Goal: Task Accomplishment & Management: Manage account settings

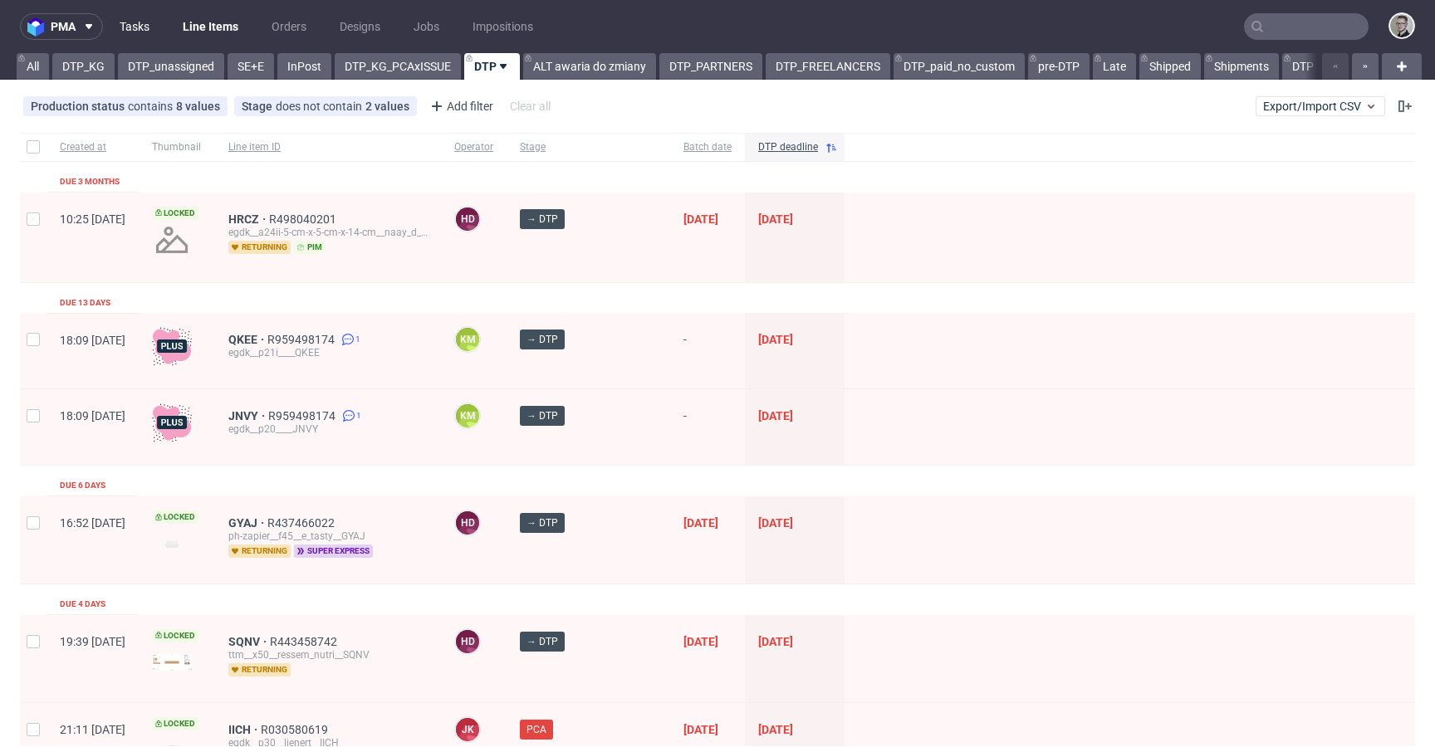
click at [146, 20] on link "Tasks" at bounding box center [135, 26] width 50 height 27
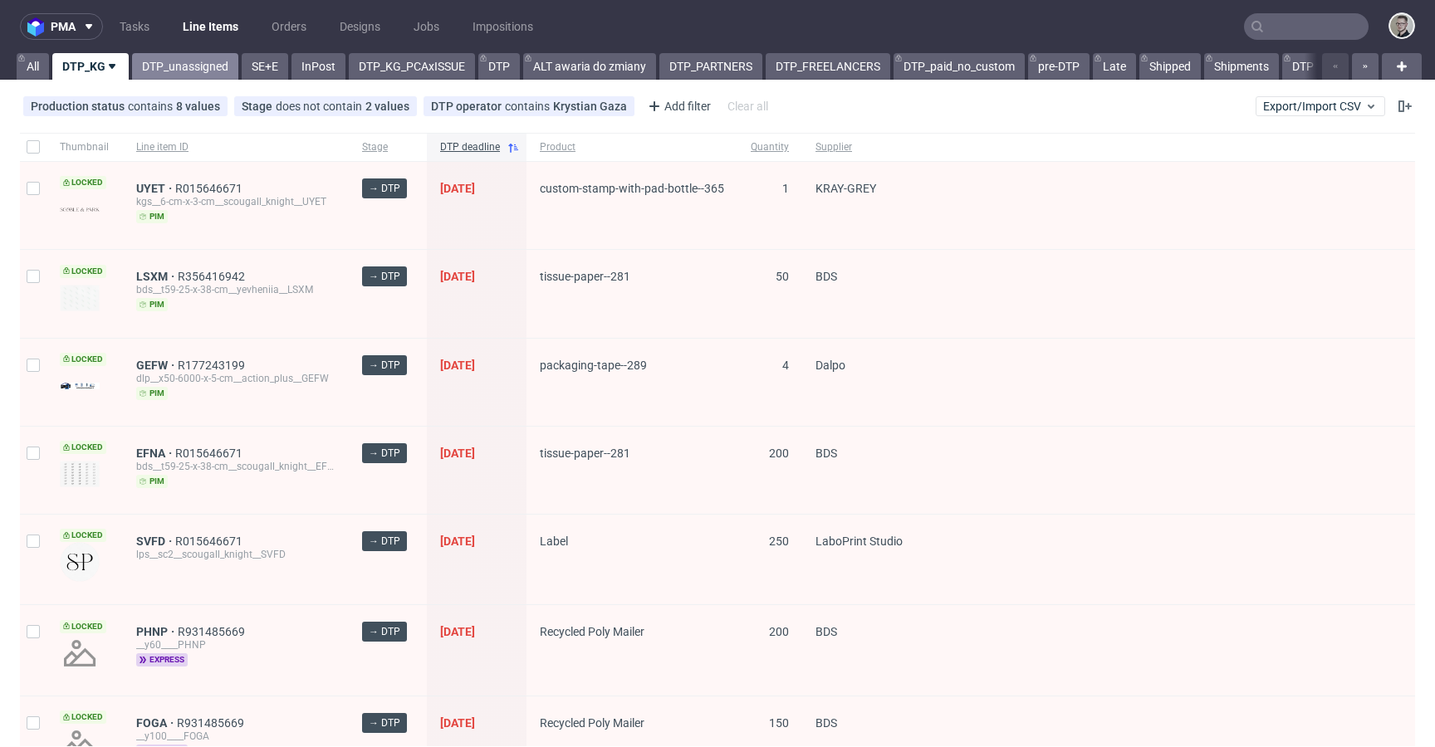
click at [170, 67] on link "DTP_unassigned" at bounding box center [185, 66] width 106 height 27
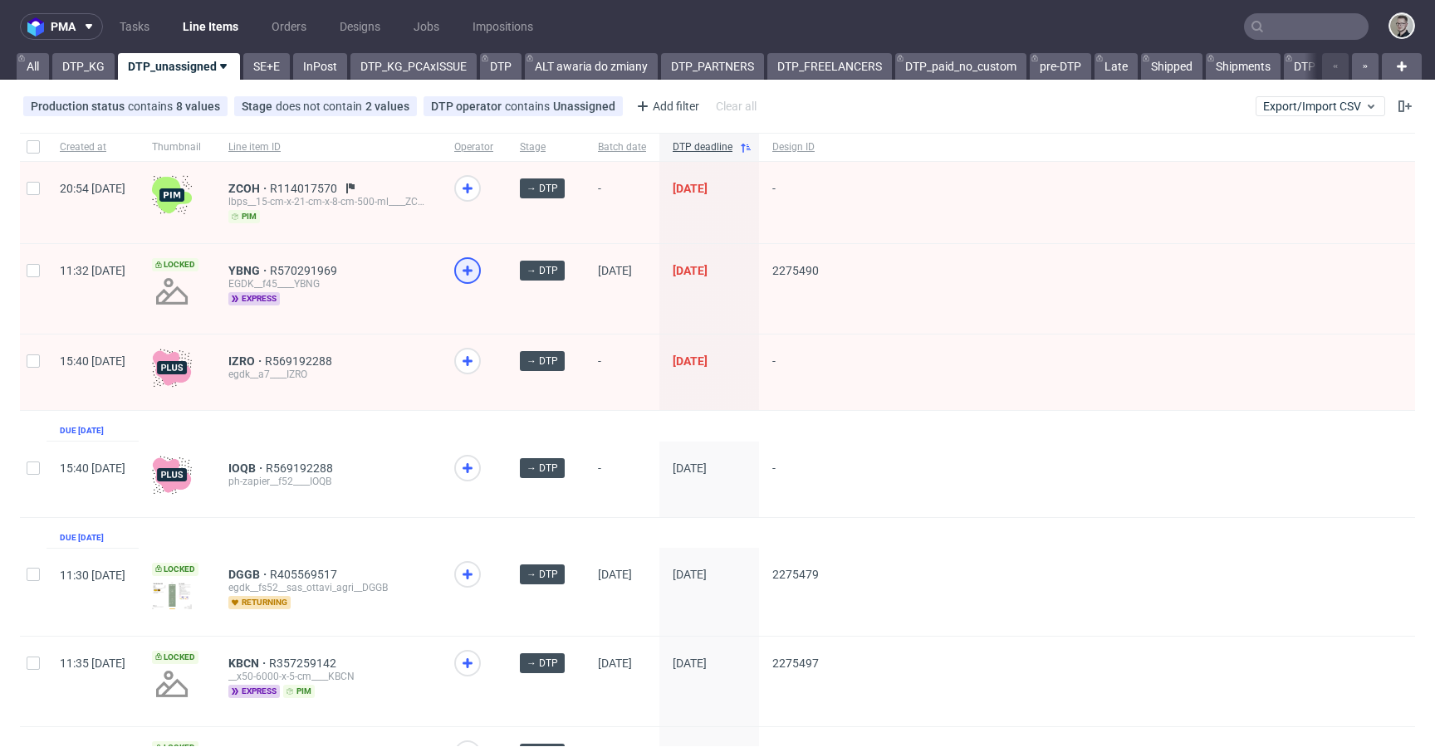
click at [478, 274] on icon at bounding box center [468, 271] width 20 height 20
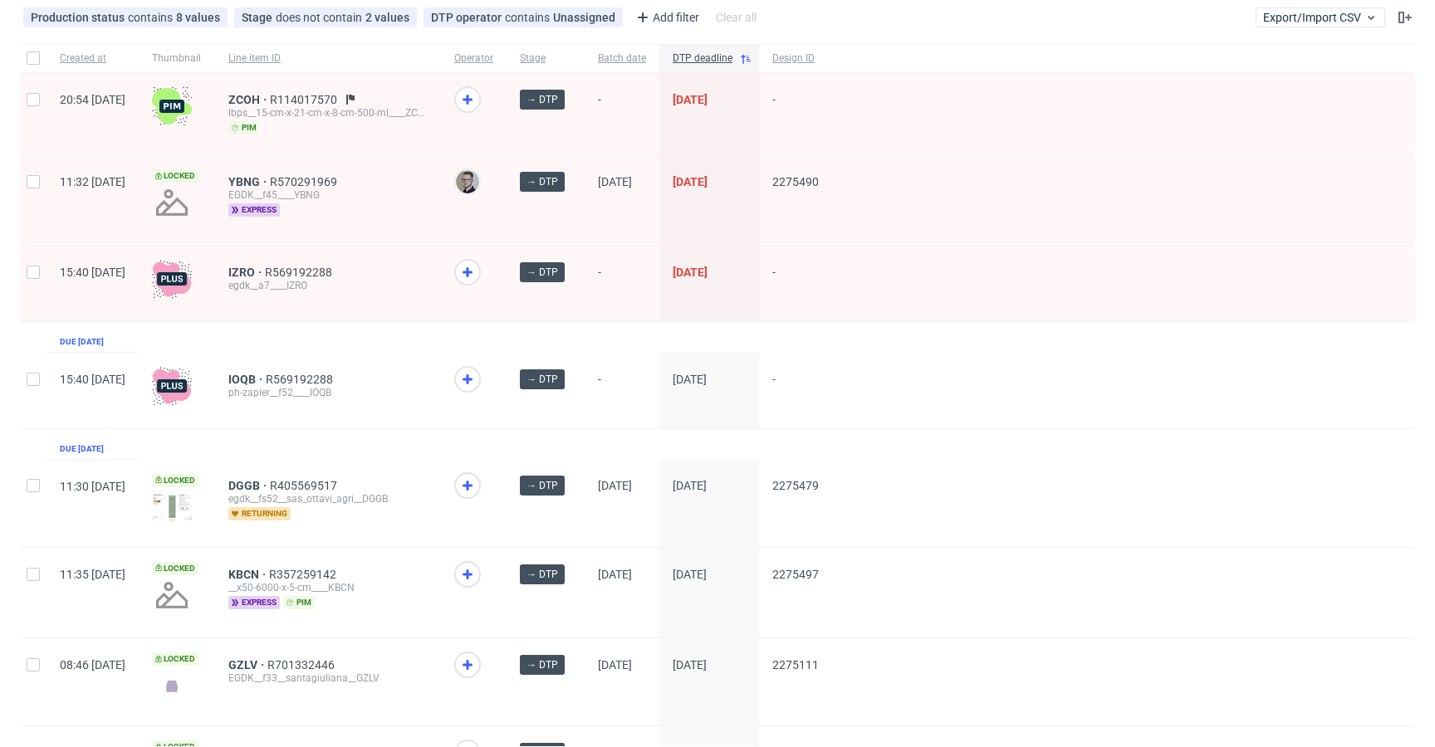
scroll to position [517, 0]
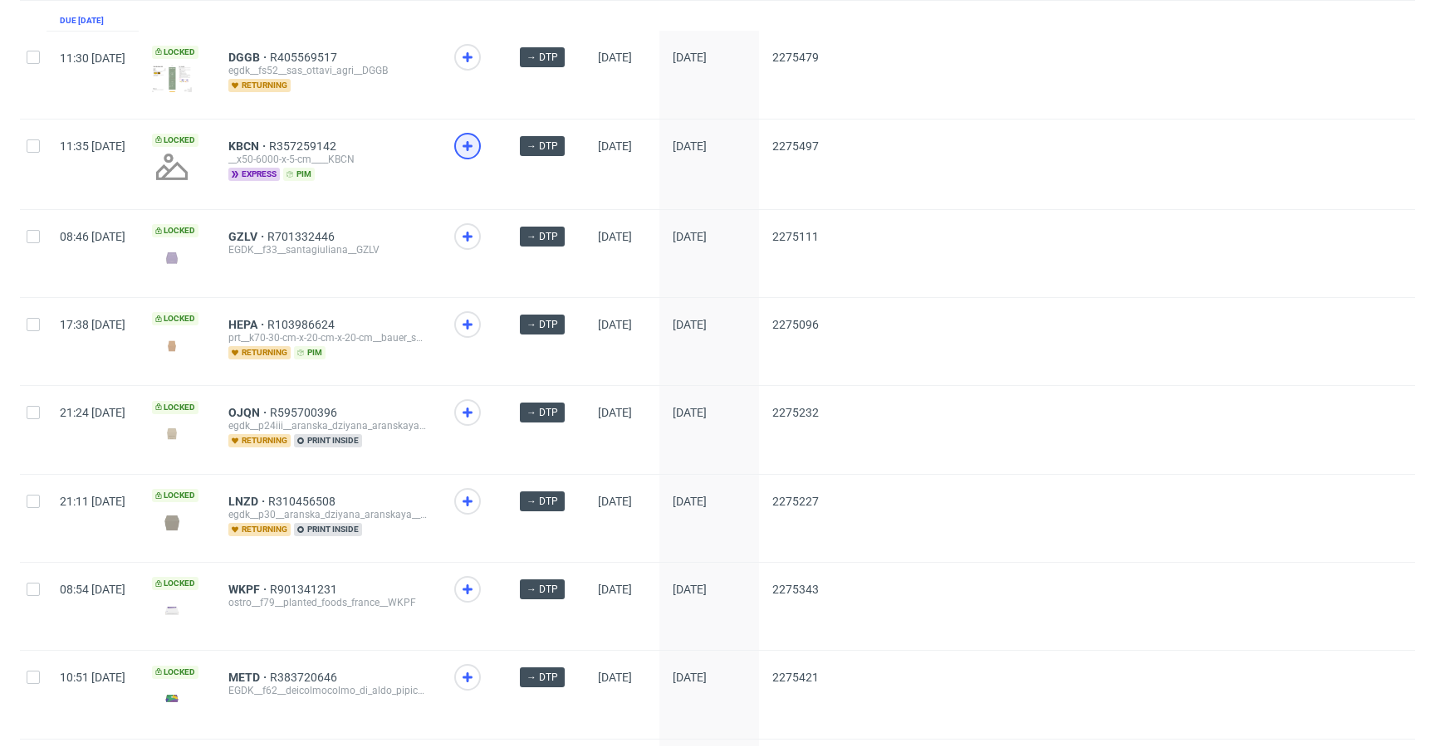
click at [478, 145] on icon at bounding box center [468, 146] width 20 height 20
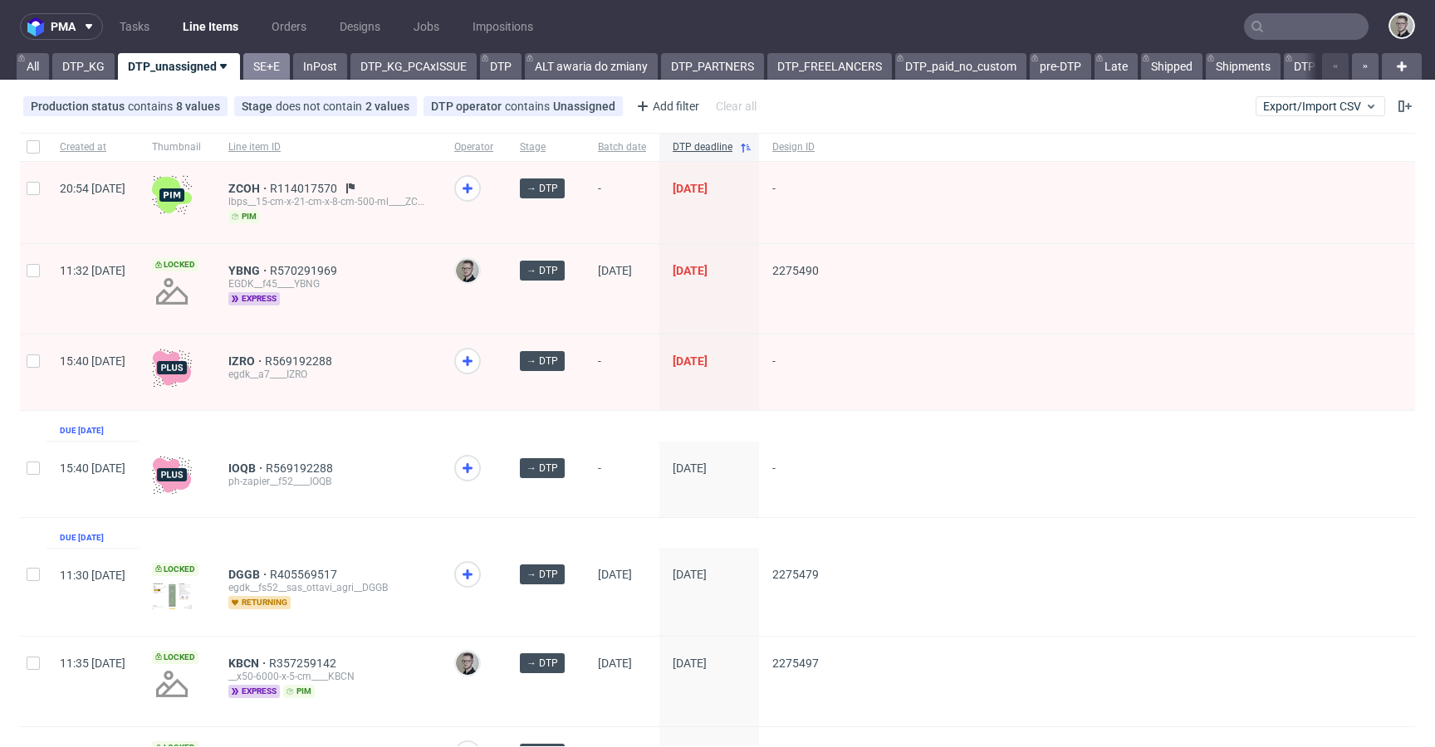
click at [277, 66] on link "SE+E" at bounding box center [266, 66] width 47 height 27
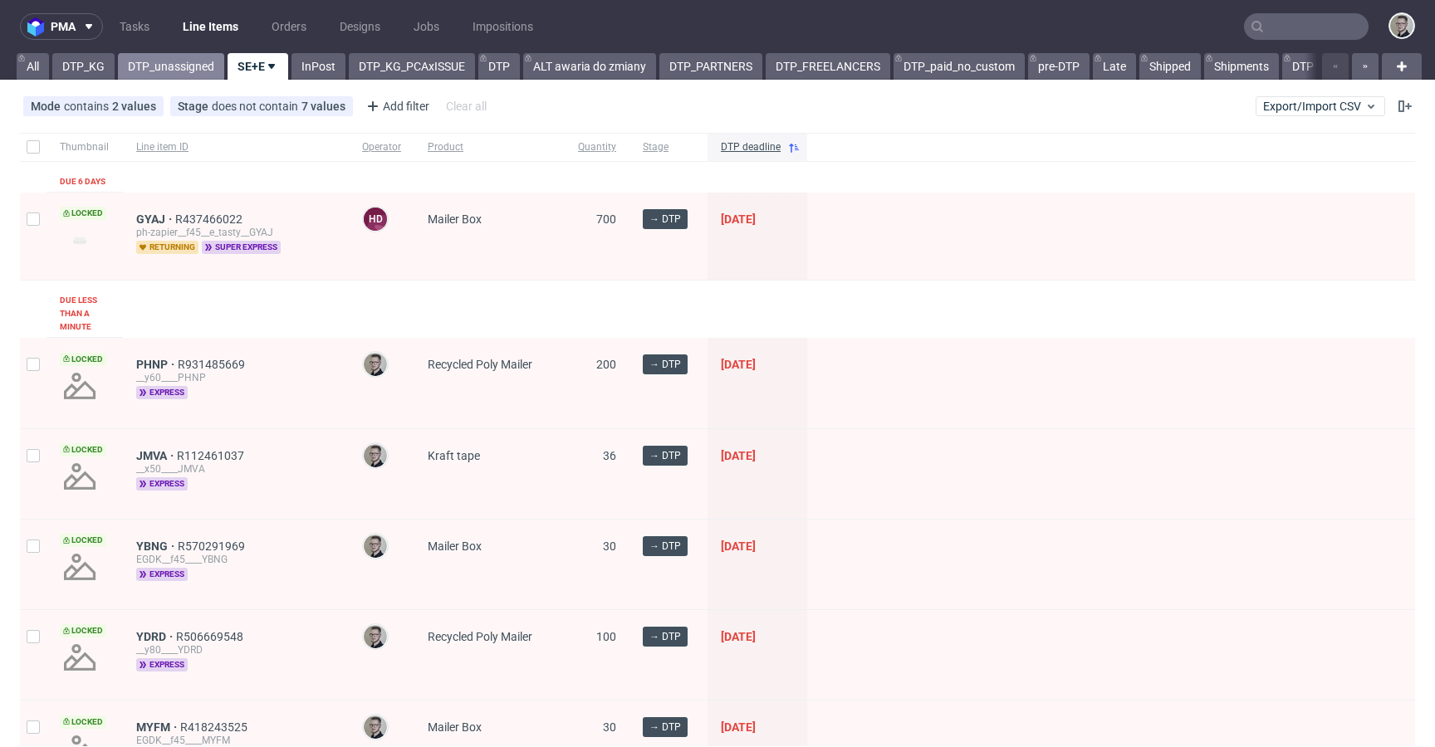
click at [131, 69] on link "DTP_unassigned" at bounding box center [171, 66] width 106 height 27
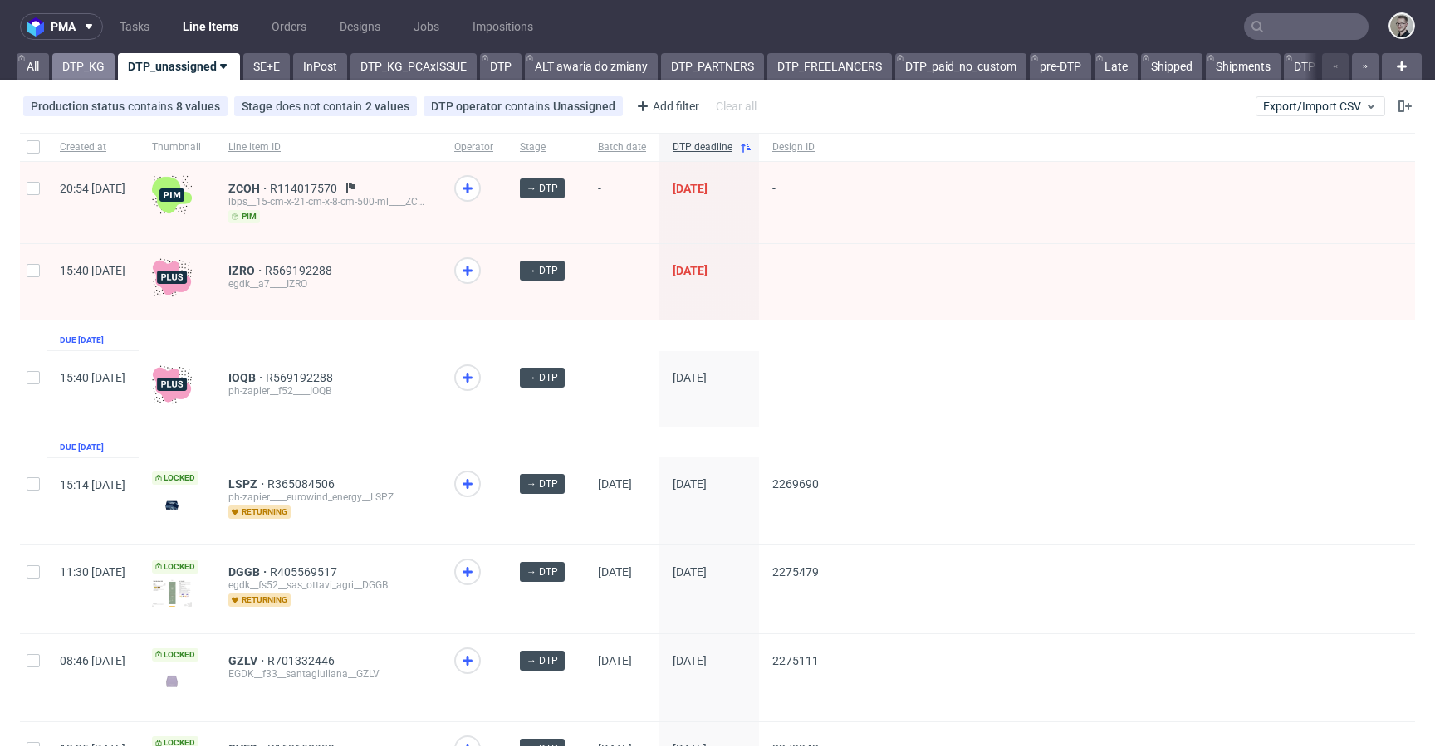
click at [81, 66] on link "DTP_KG" at bounding box center [83, 66] width 62 height 27
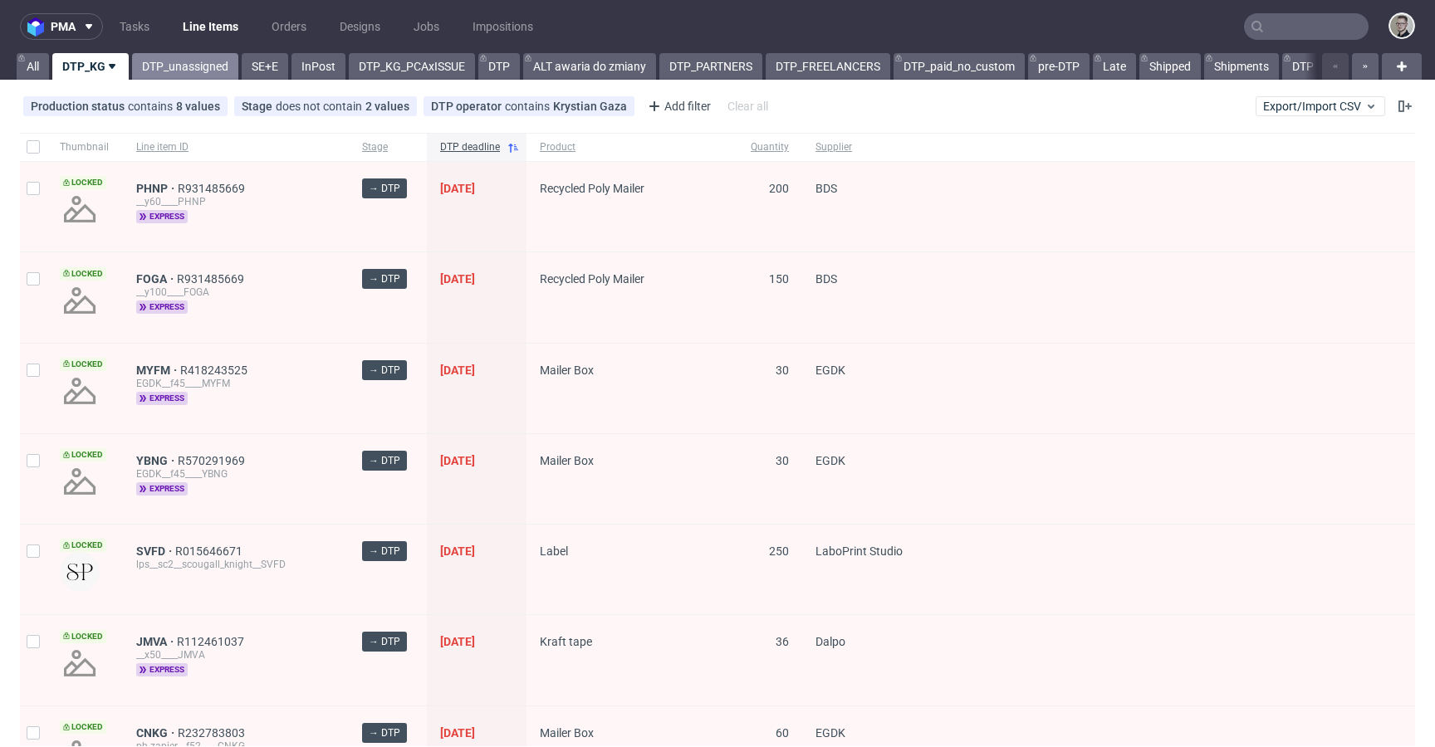
click at [210, 67] on link "DTP_unassigned" at bounding box center [185, 66] width 106 height 27
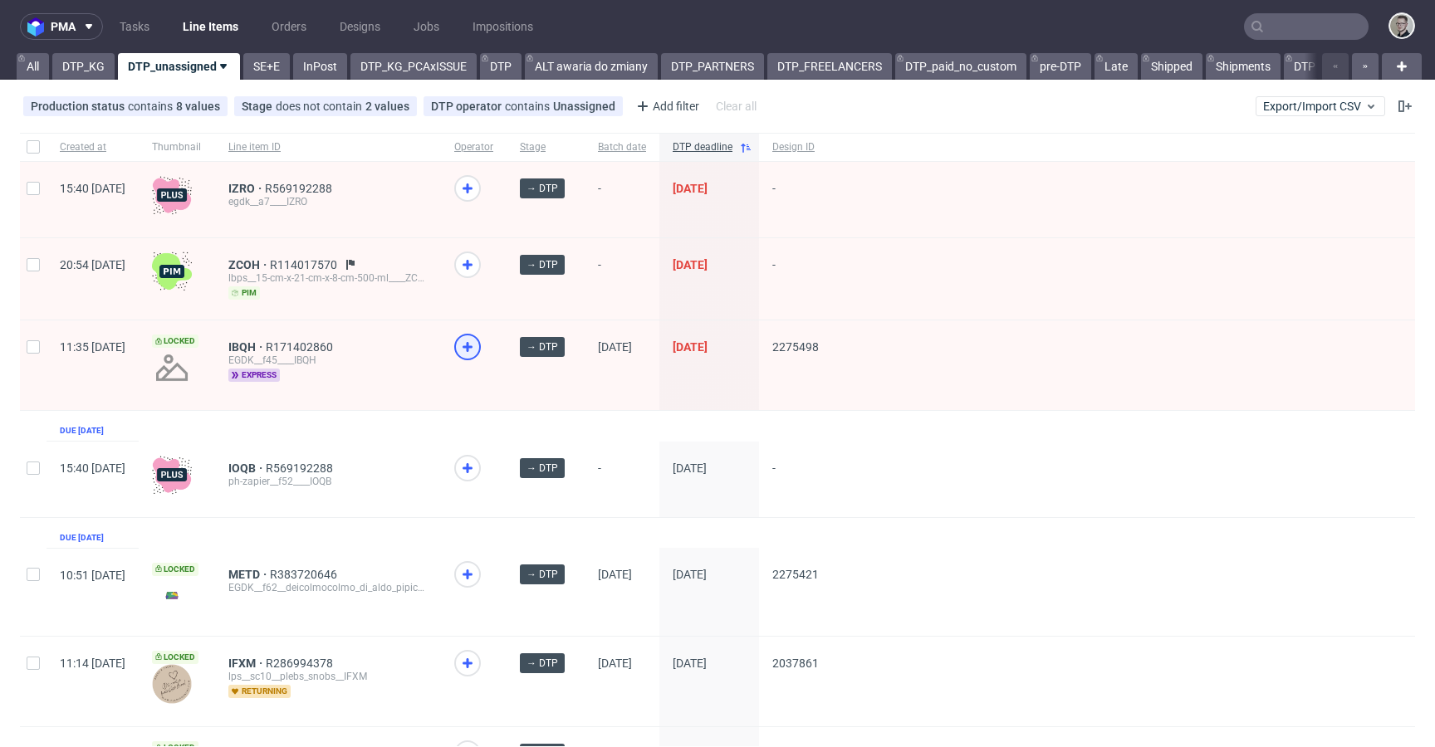
click at [478, 343] on icon at bounding box center [468, 347] width 20 height 20
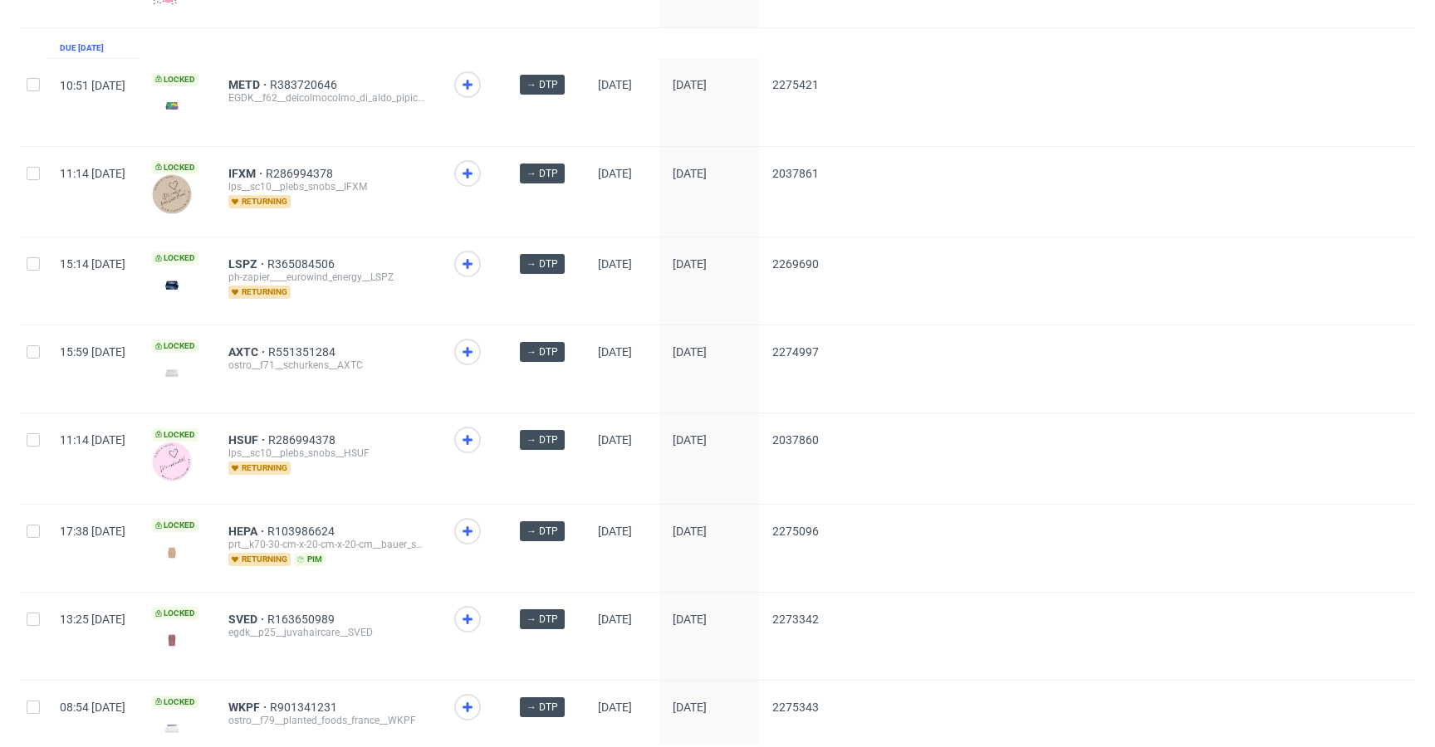
scroll to position [547, 0]
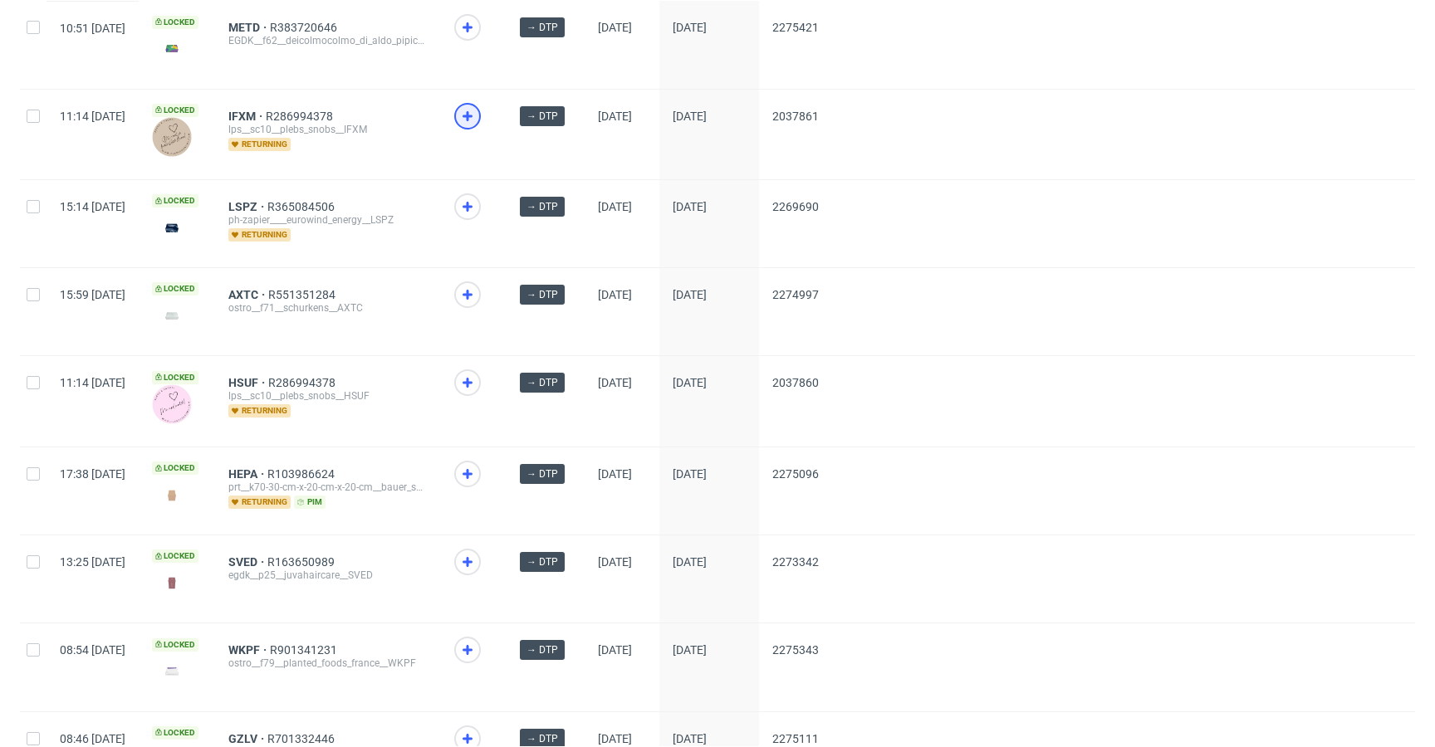
click at [481, 111] on div at bounding box center [467, 116] width 27 height 27
click at [478, 380] on icon at bounding box center [468, 383] width 20 height 20
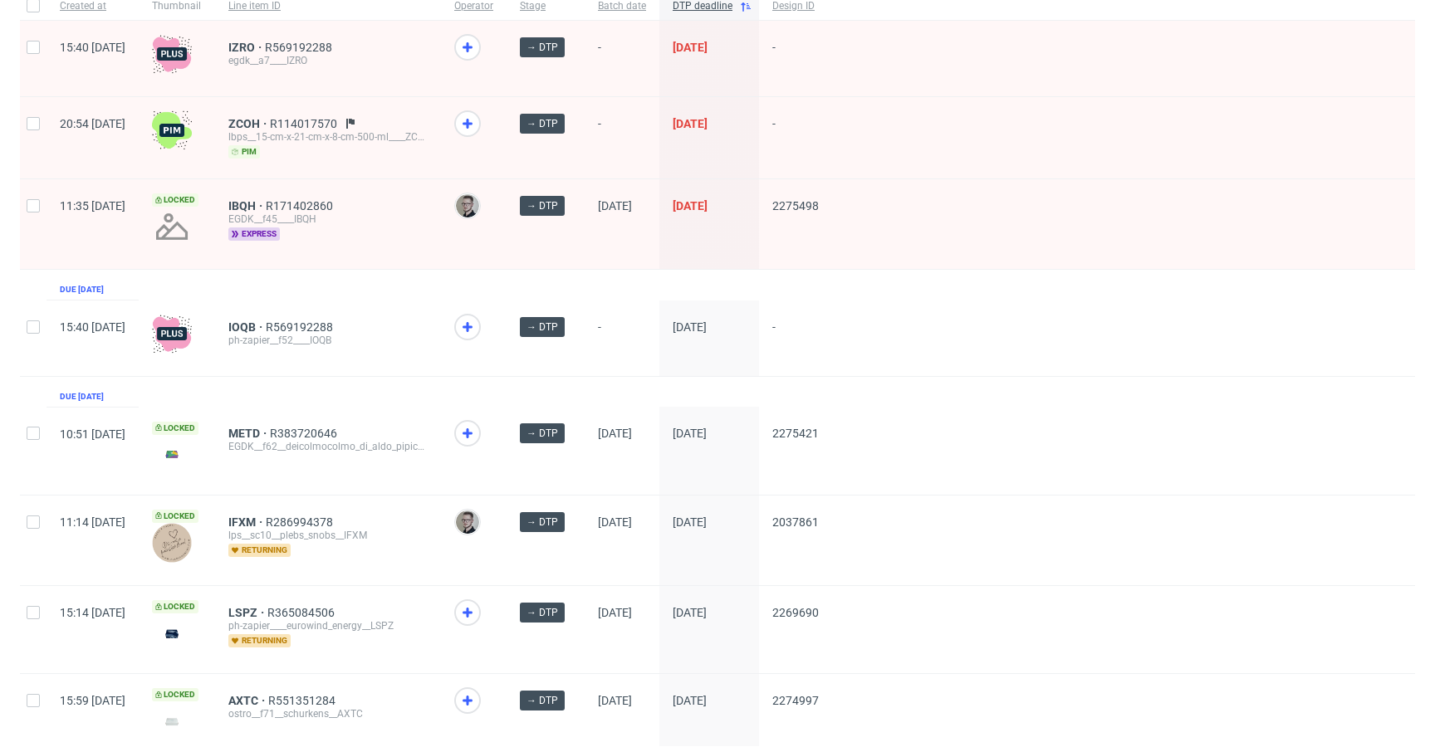
scroll to position [0, 0]
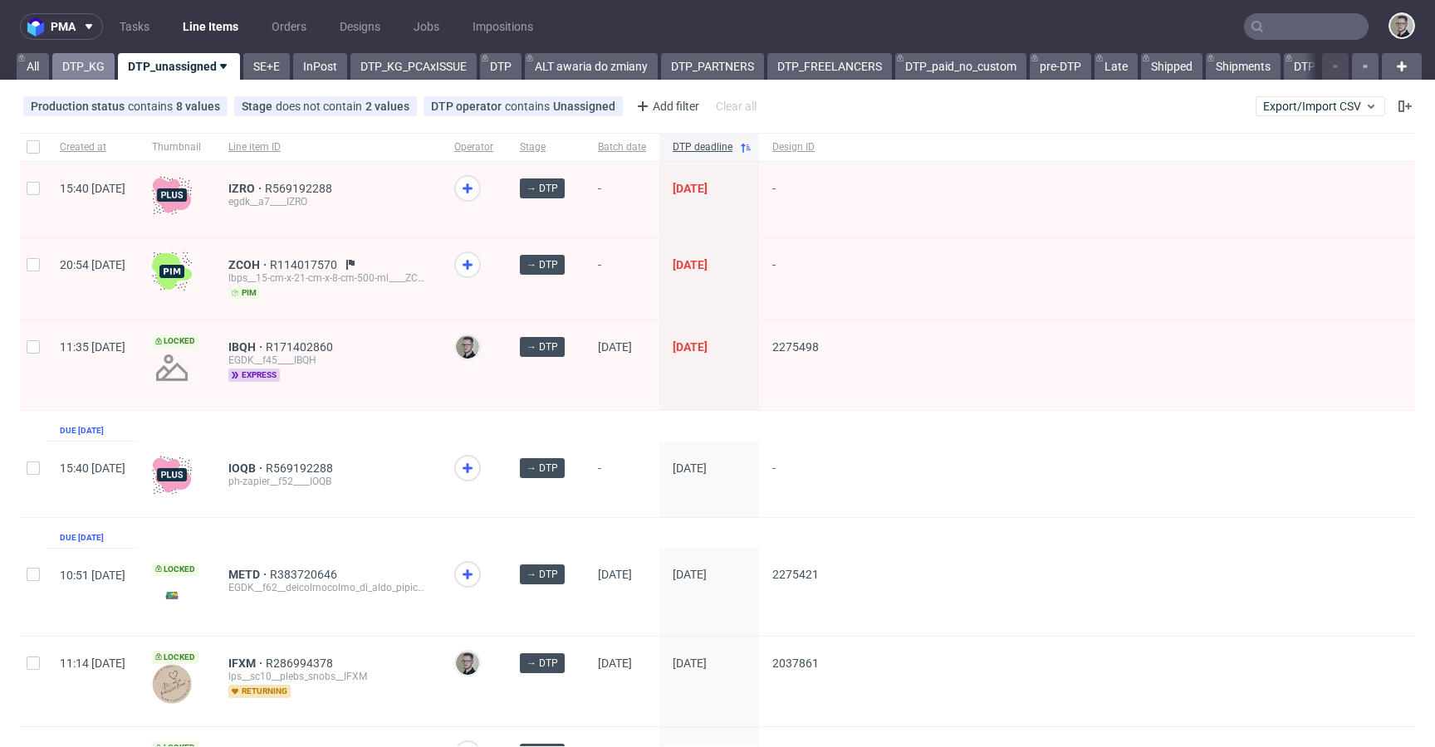
click at [89, 65] on link "DTP_KG" at bounding box center [83, 66] width 62 height 27
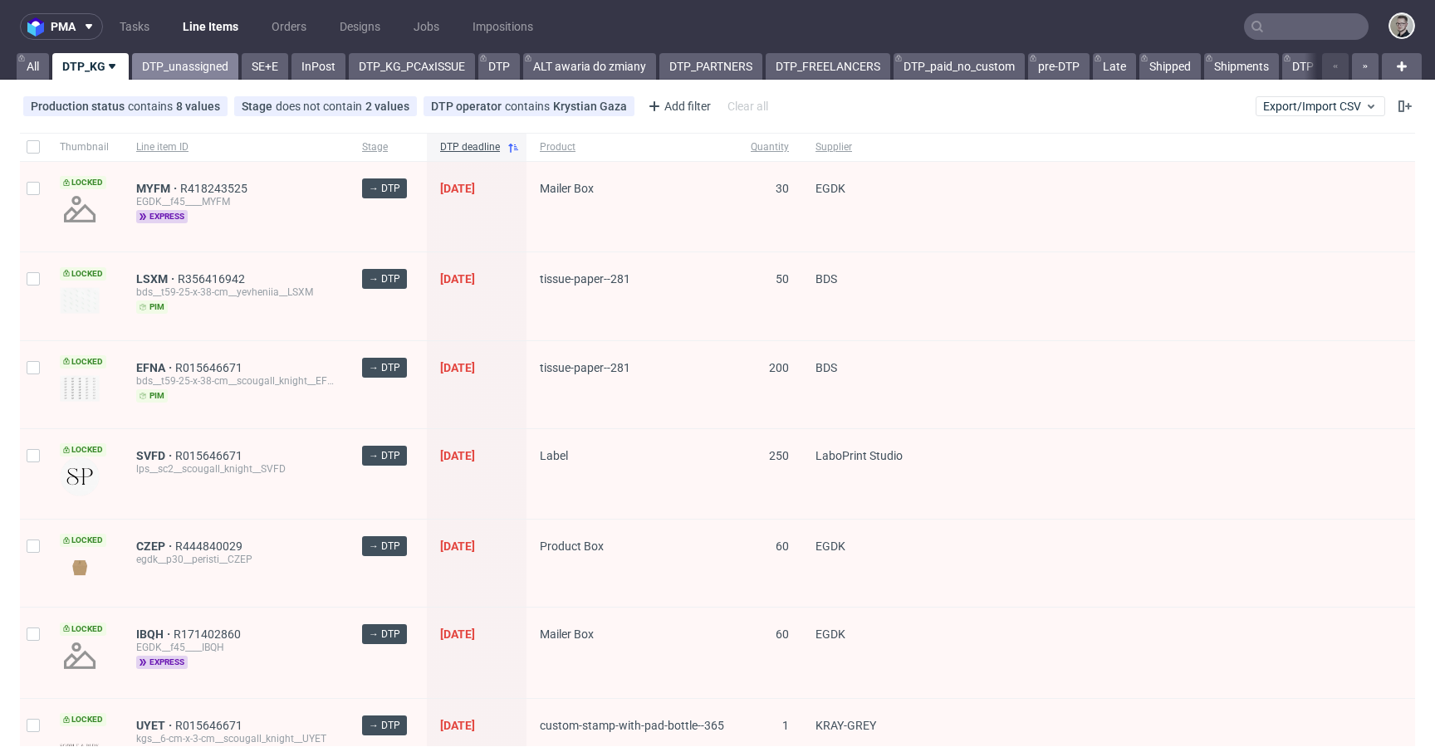
click at [179, 61] on link "DTP_unassigned" at bounding box center [185, 66] width 106 height 27
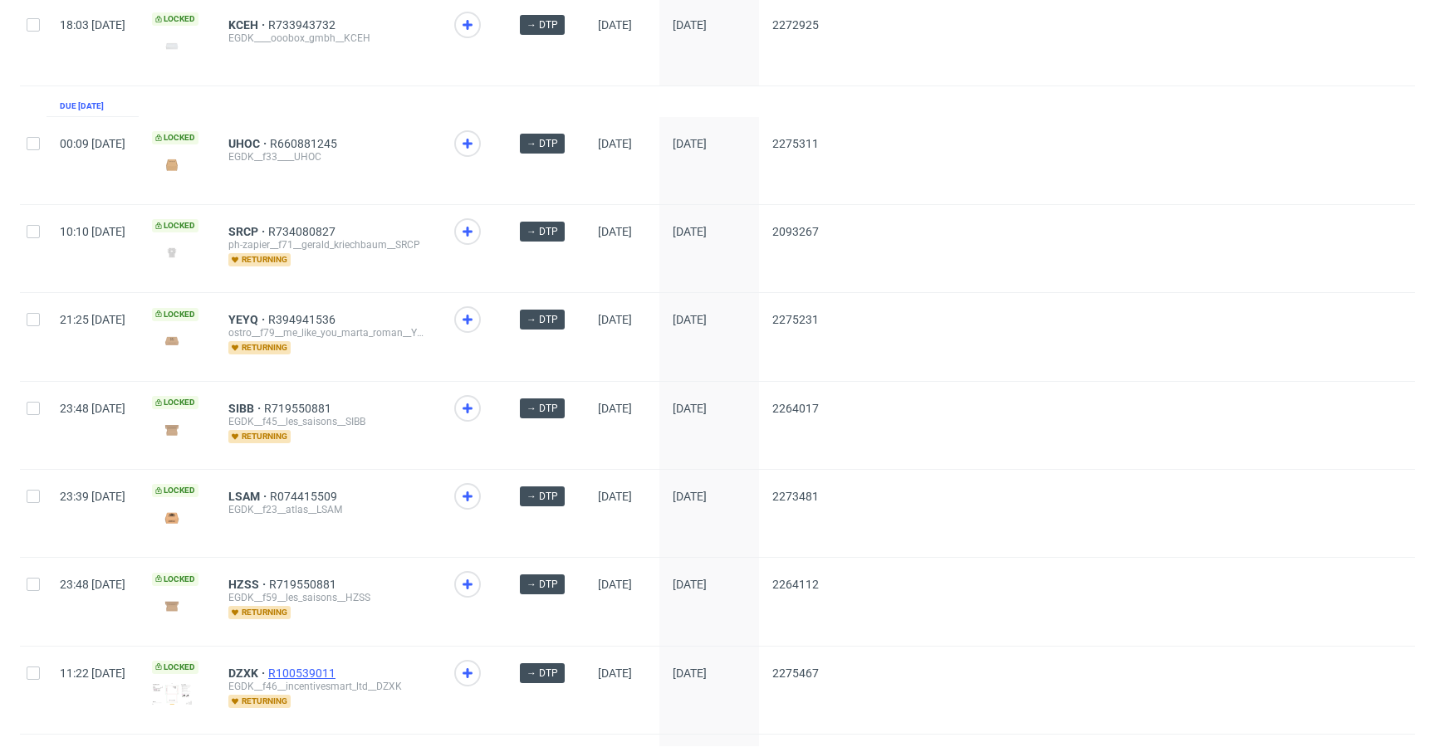
scroll to position [2173, 0]
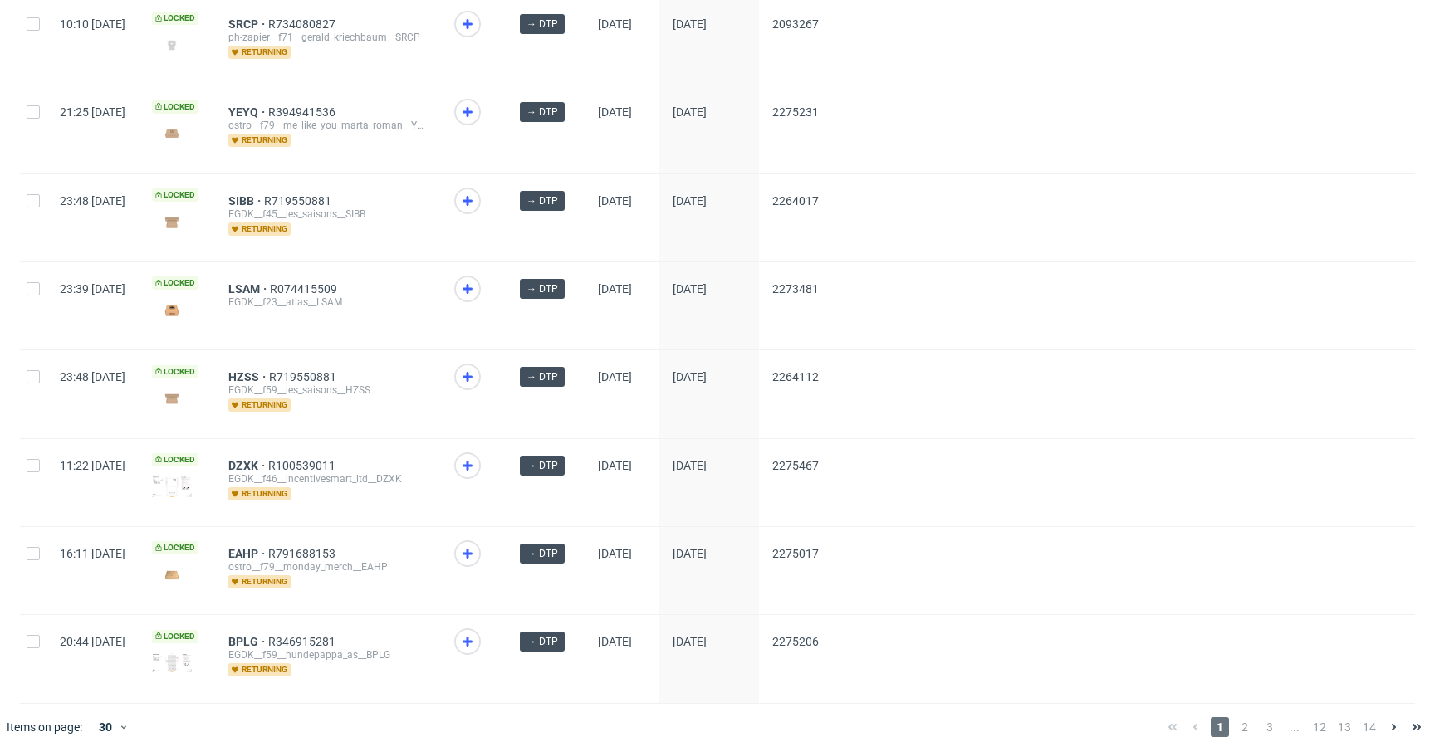
click at [1242, 718] on div "1 2 3 ... 12 13 14" at bounding box center [1294, 728] width 267 height 20
click at [1236, 718] on span "2" at bounding box center [1245, 728] width 18 height 20
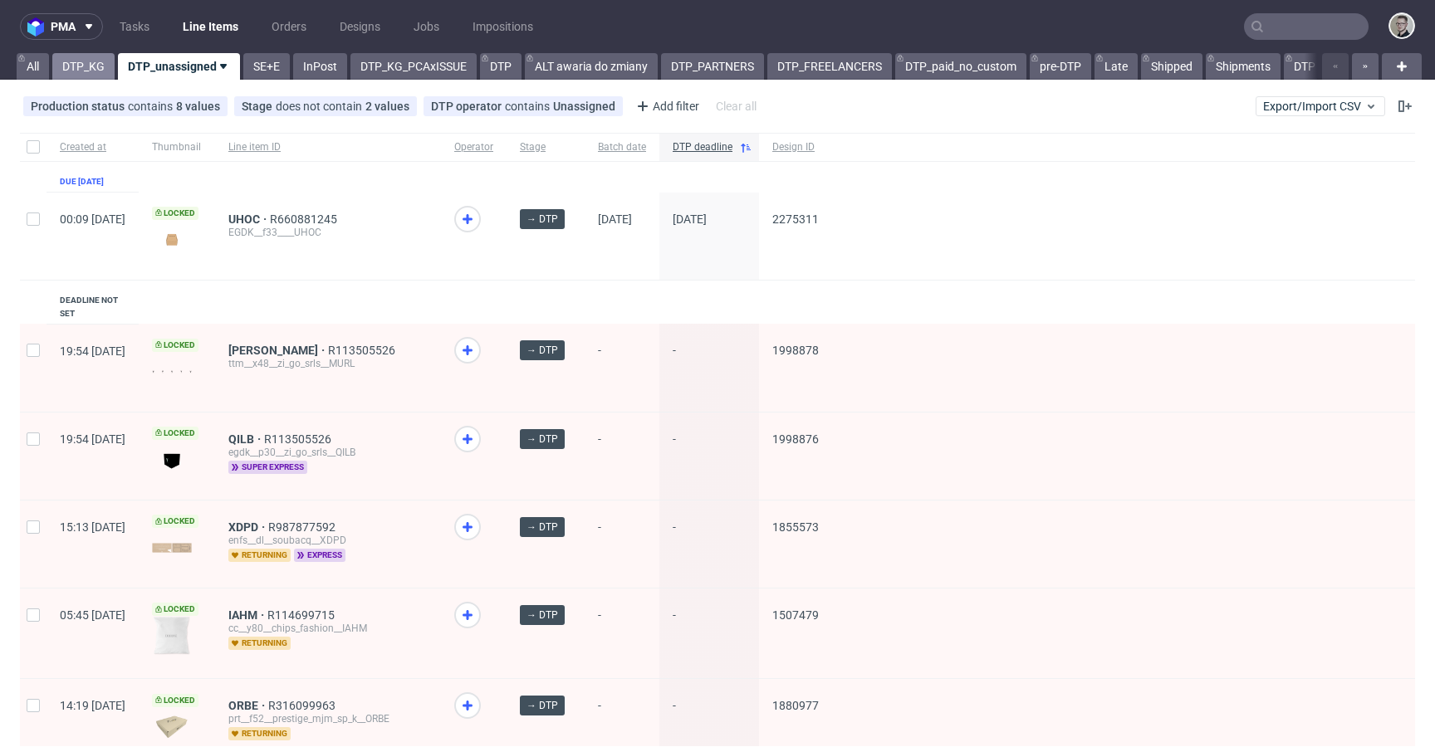
click at [71, 56] on link "DTP_KG" at bounding box center [83, 66] width 62 height 27
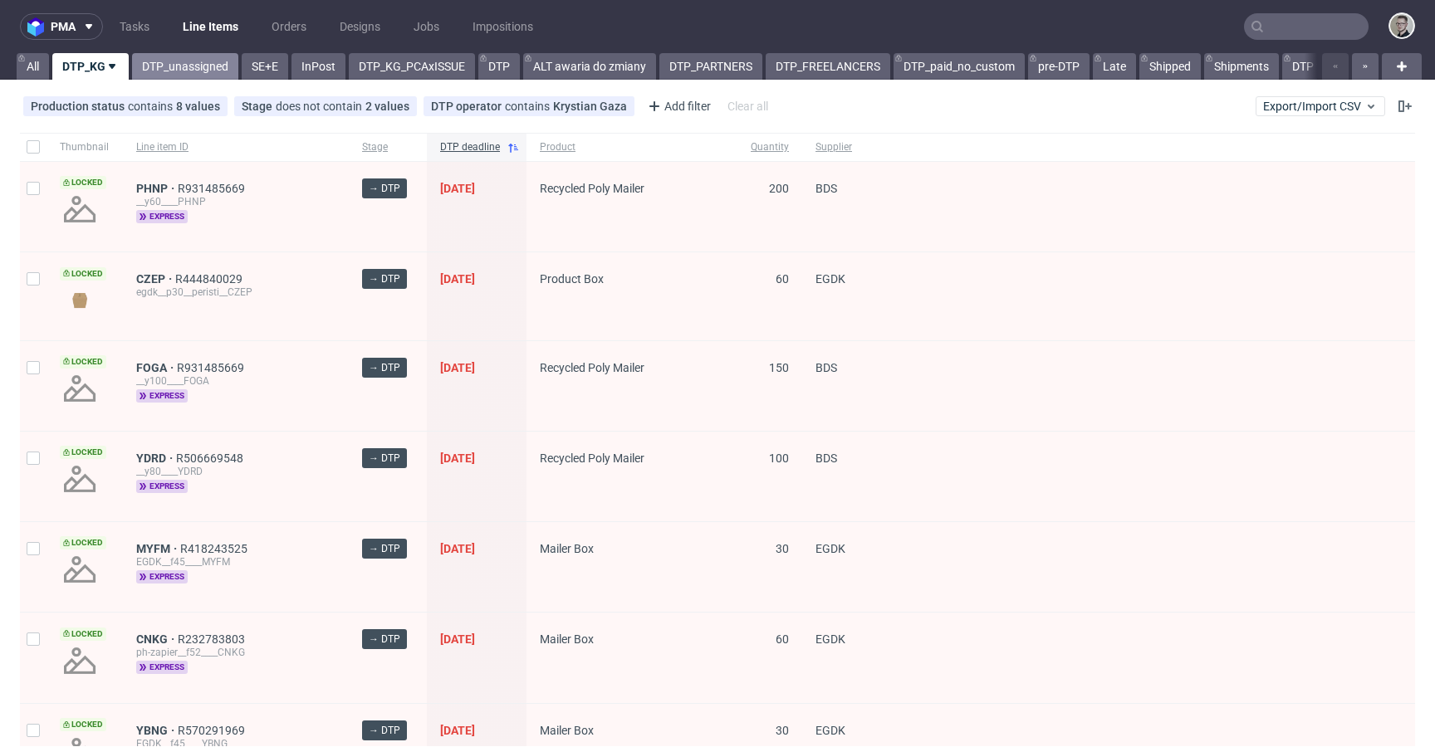
click at [184, 71] on link "DTP_unassigned" at bounding box center [185, 66] width 106 height 27
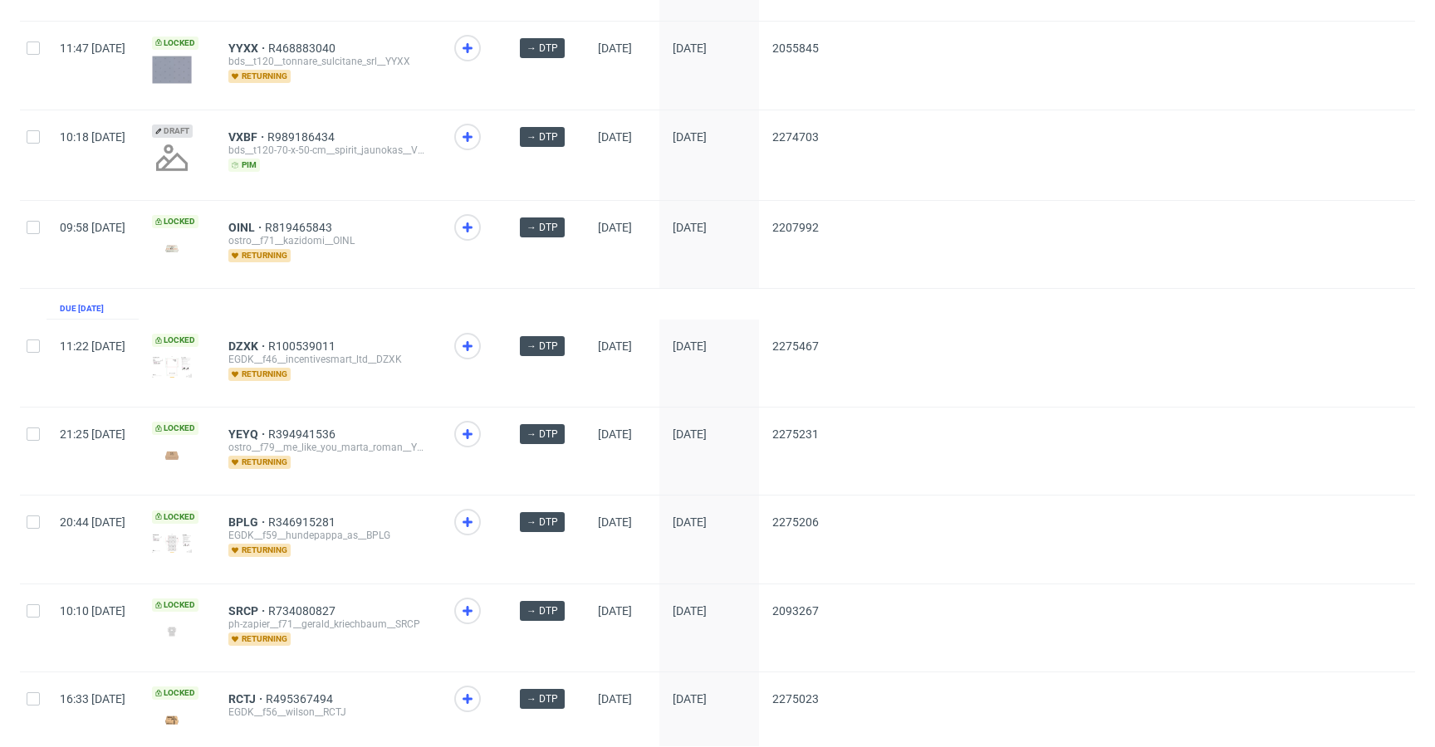
scroll to position [2173, 0]
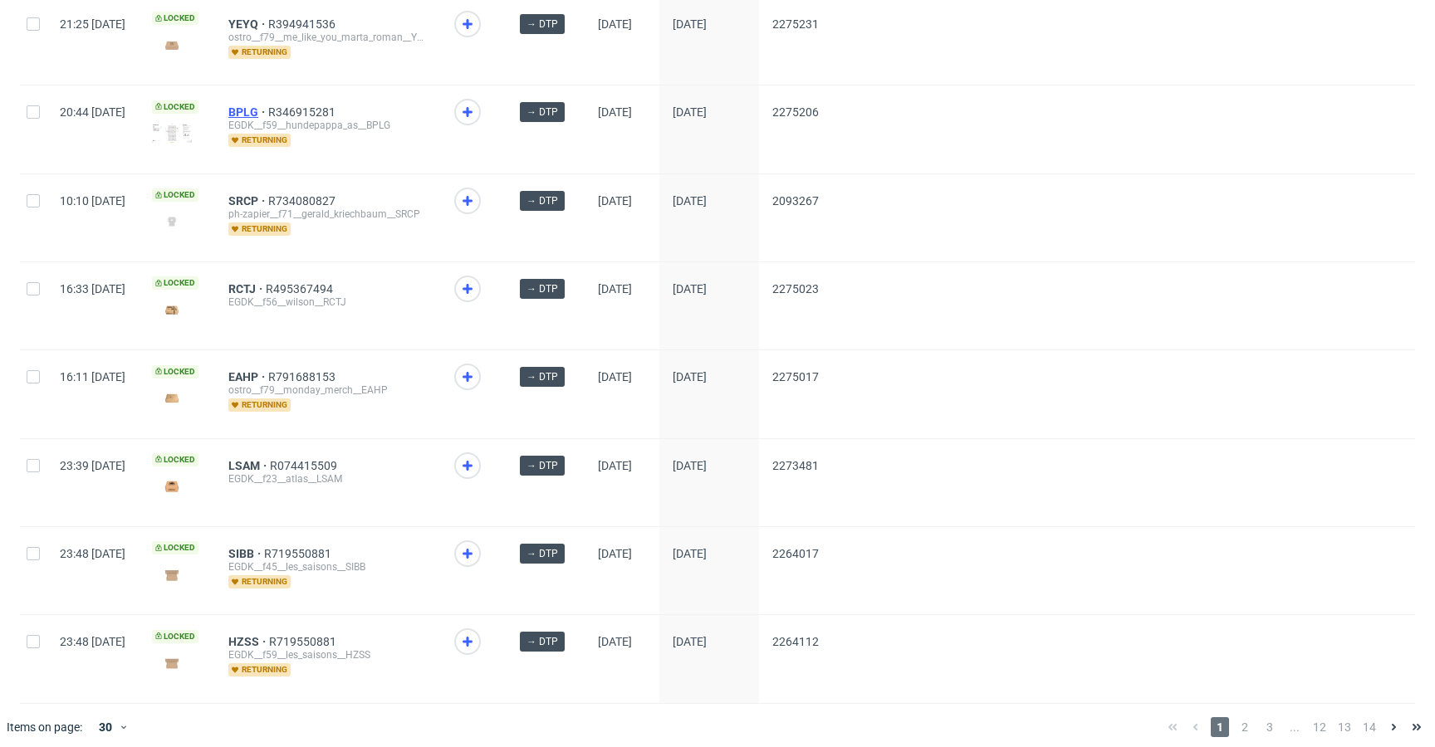
drag, startPoint x: 299, startPoint y: 194, endPoint x: 289, endPoint y: 106, distance: 88.6
drag, startPoint x: 292, startPoint y: 103, endPoint x: 292, endPoint y: 58, distance: 44.9
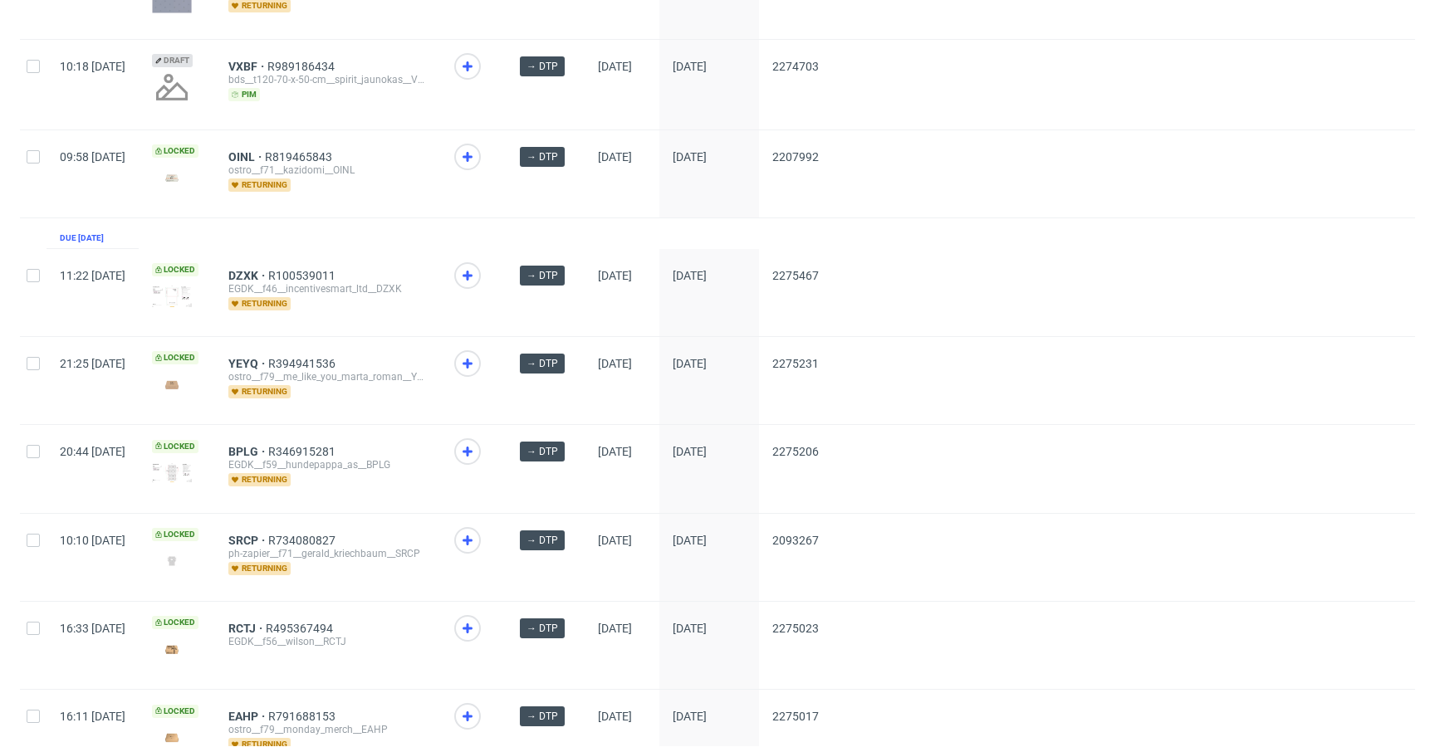
scroll to position [1813, 0]
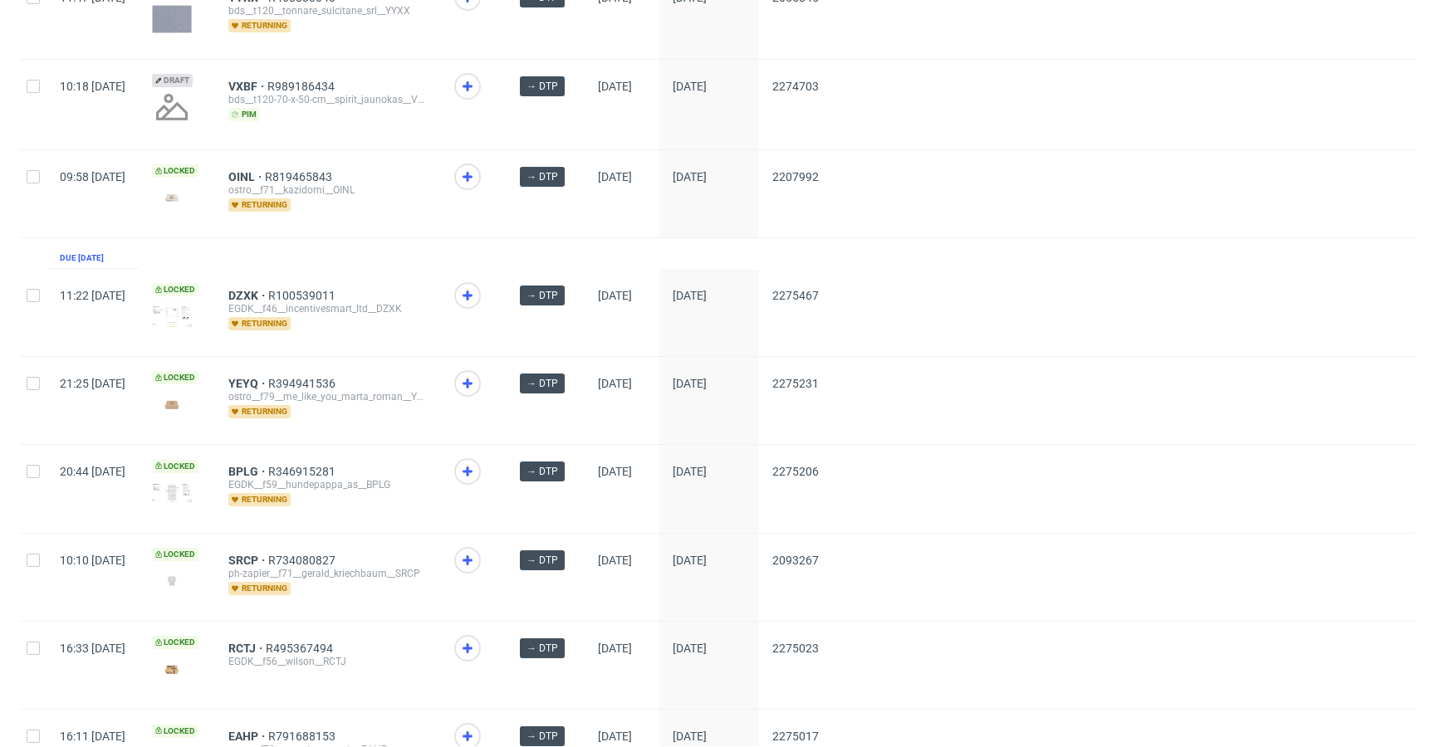
drag, startPoint x: 291, startPoint y: 291, endPoint x: 299, endPoint y: 220, distance: 71.1
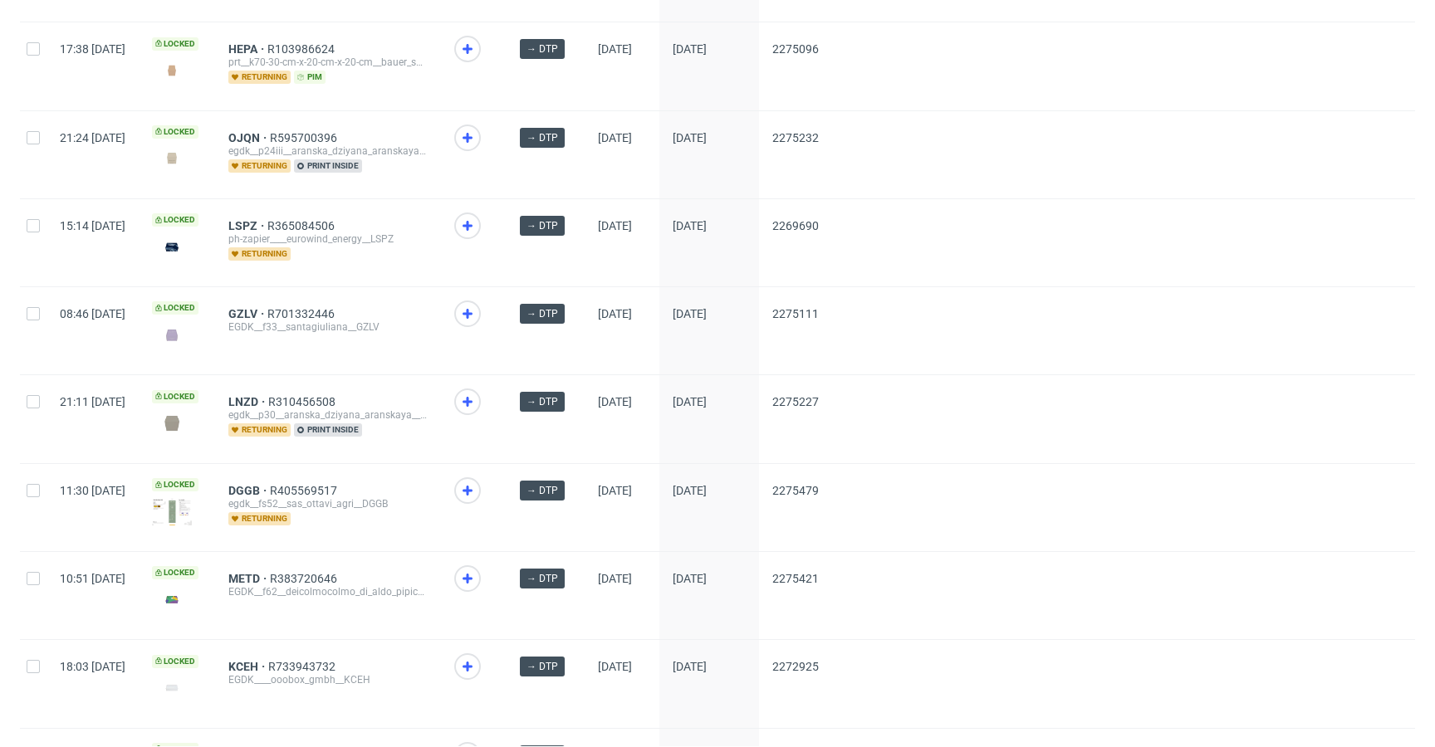
scroll to position [503, 0]
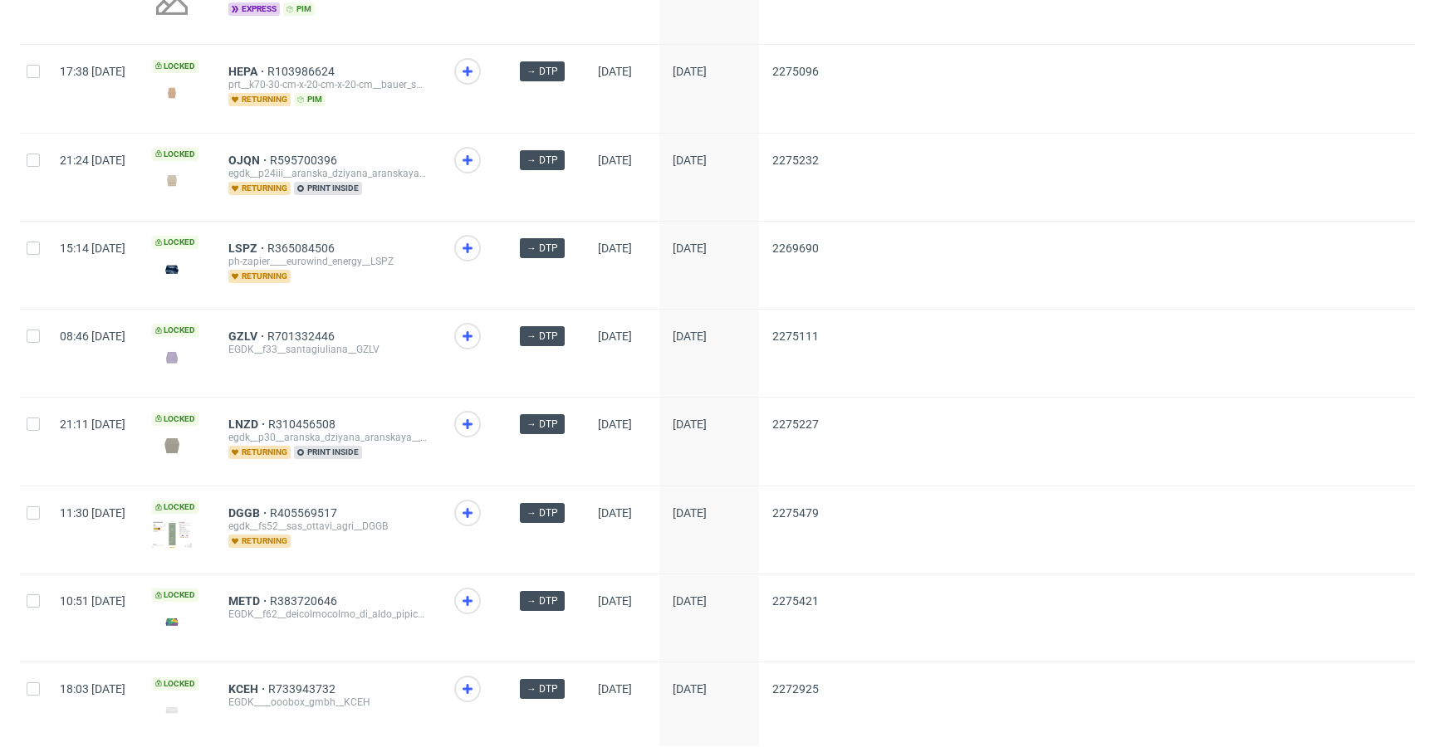
drag, startPoint x: 297, startPoint y: 511, endPoint x: 304, endPoint y: 483, distance: 28.2
drag, startPoint x: 294, startPoint y: 159, endPoint x: 292, endPoint y: 126, distance: 33.3
drag, startPoint x: 293, startPoint y: 66, endPoint x: 405, endPoint y: 99, distance: 116.9
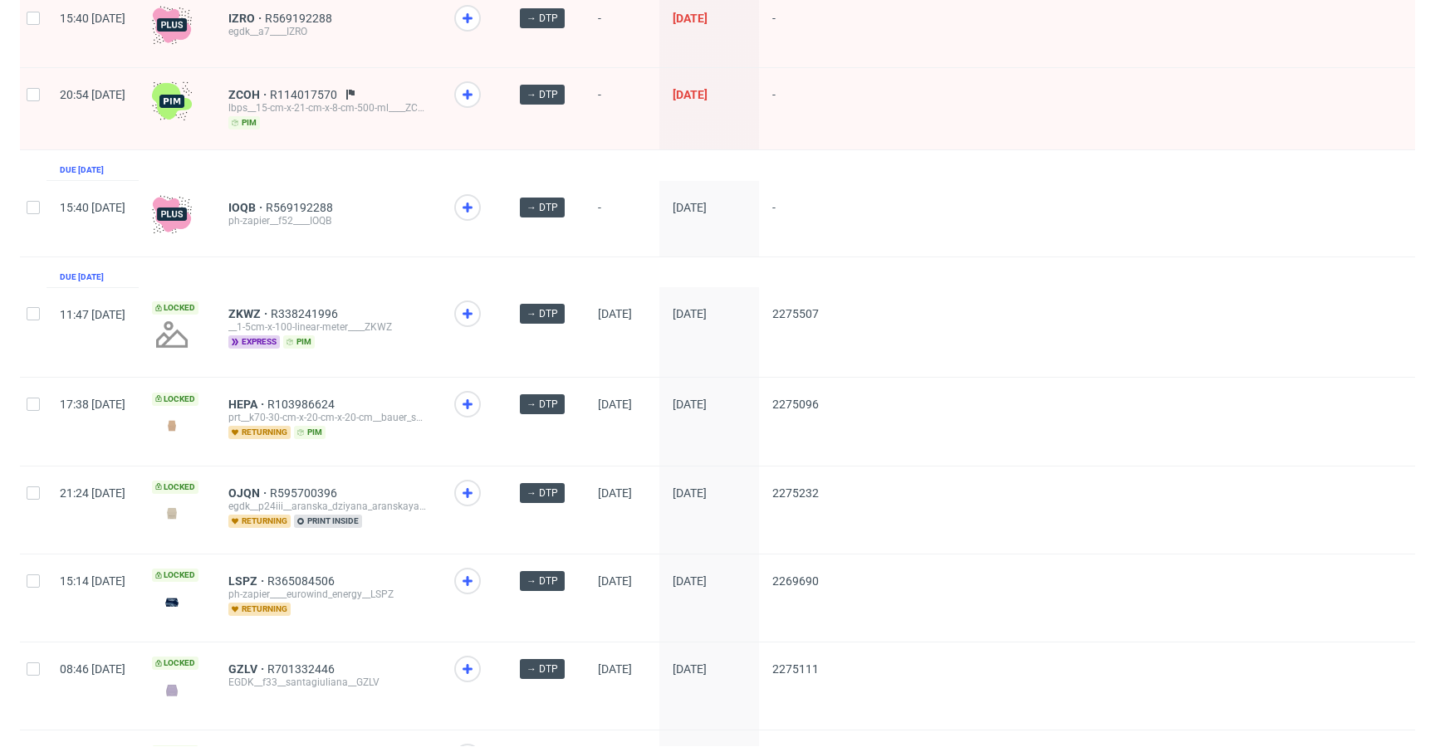
scroll to position [0, 0]
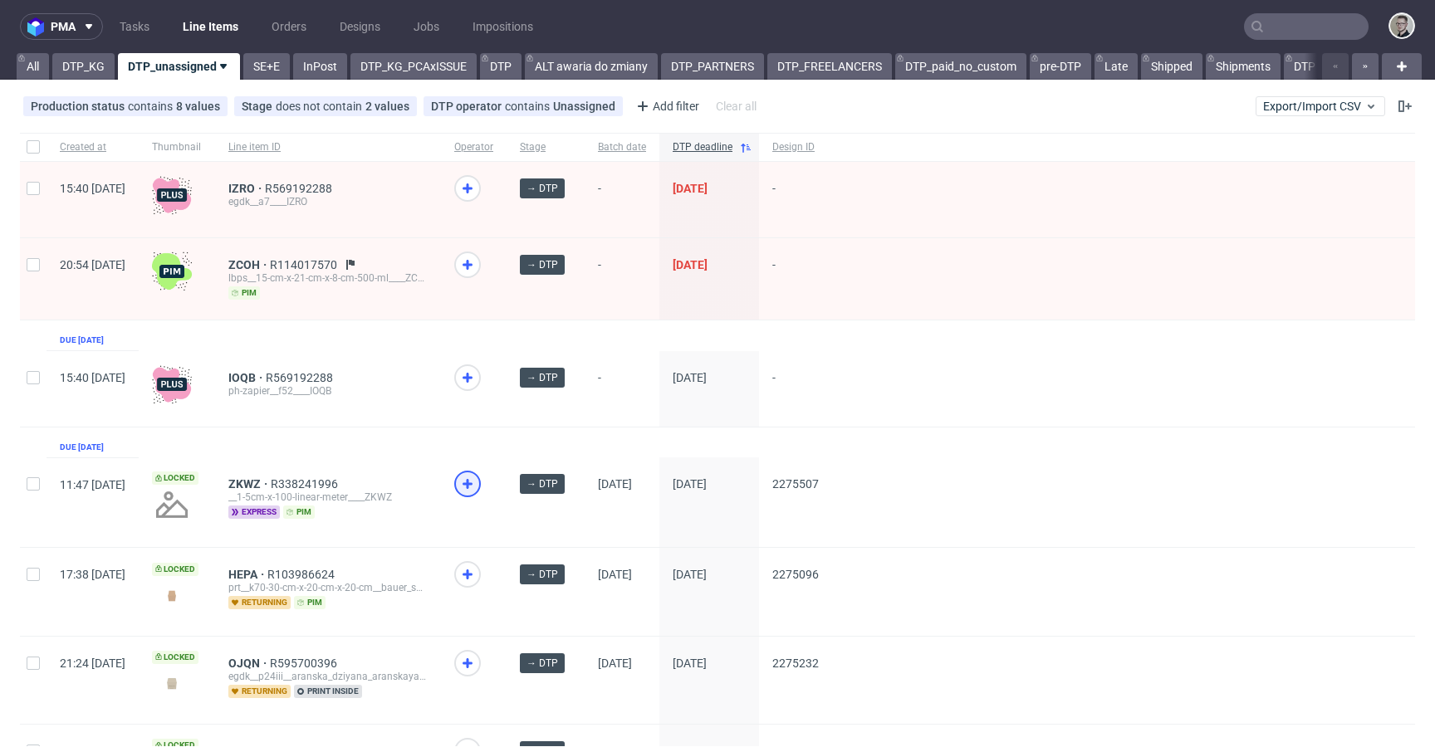
click at [478, 484] on icon at bounding box center [468, 484] width 20 height 20
click at [75, 74] on link "DTP_KG" at bounding box center [83, 66] width 62 height 27
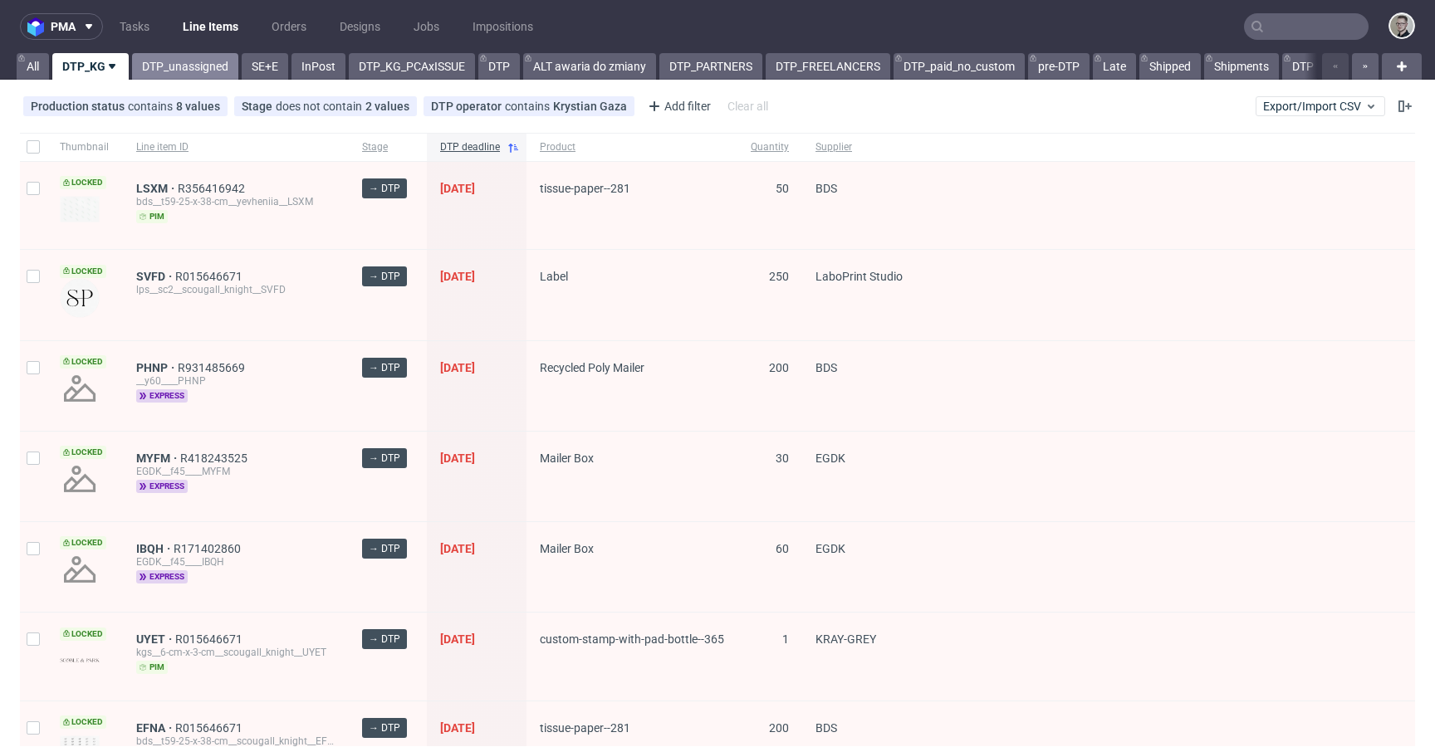
click at [175, 57] on link "DTP_unassigned" at bounding box center [185, 66] width 106 height 27
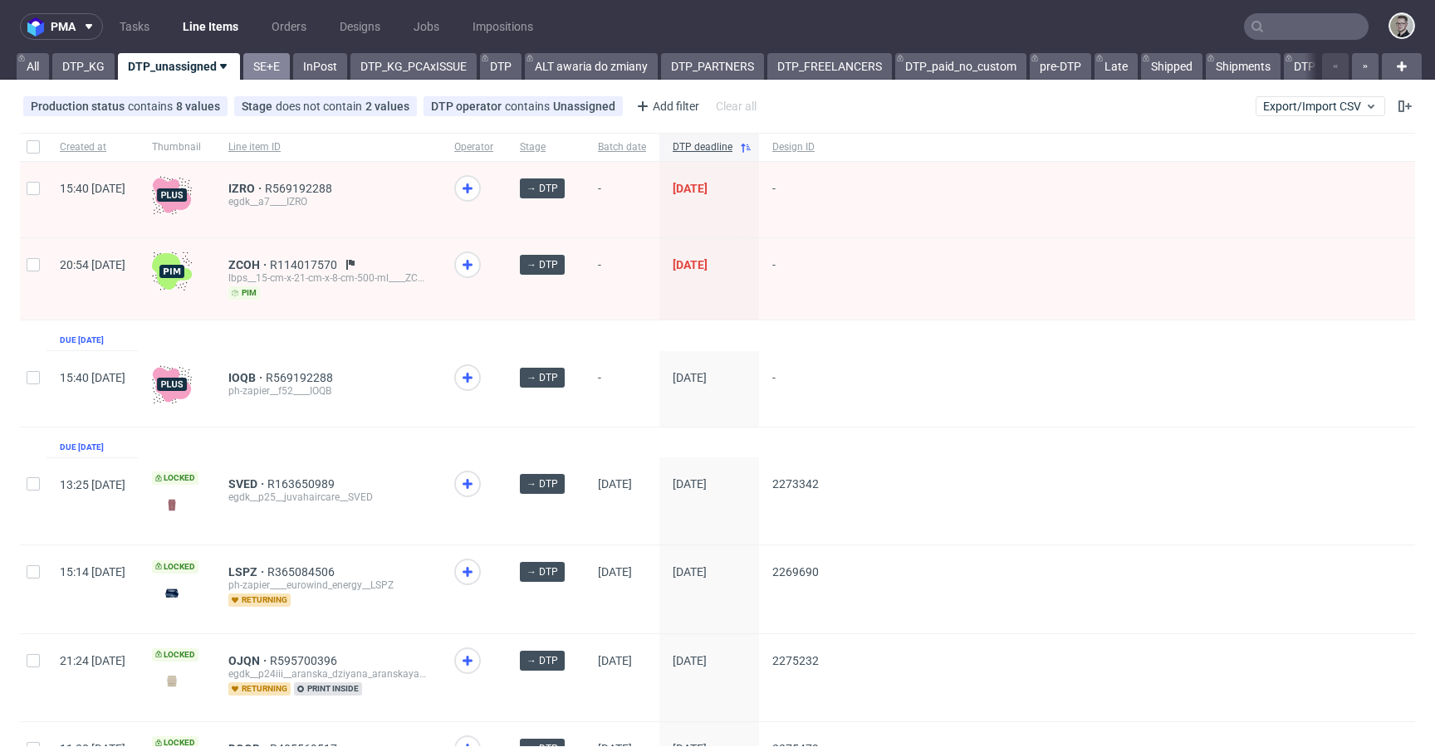
click at [269, 63] on link "SE+E" at bounding box center [266, 66] width 47 height 27
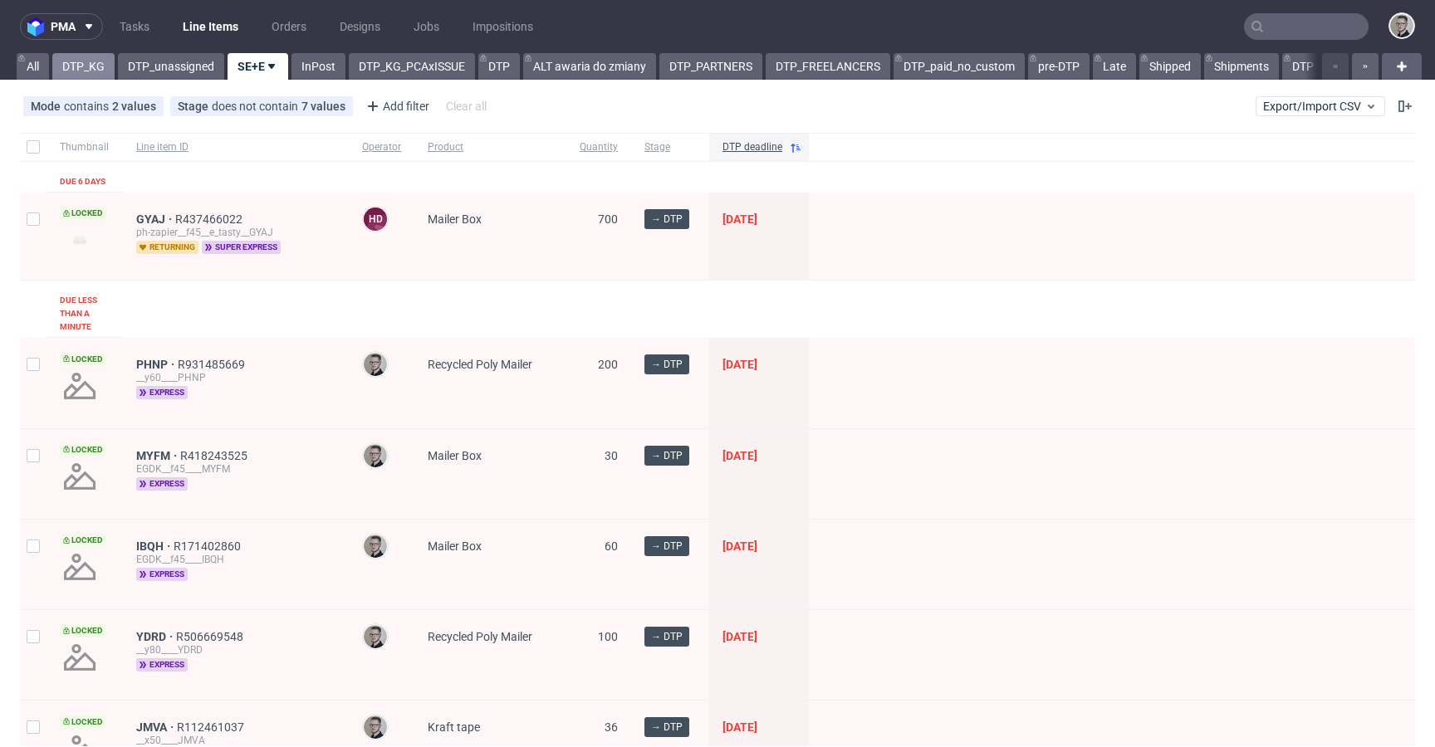
click at [83, 65] on link "DTP_KG" at bounding box center [83, 66] width 62 height 27
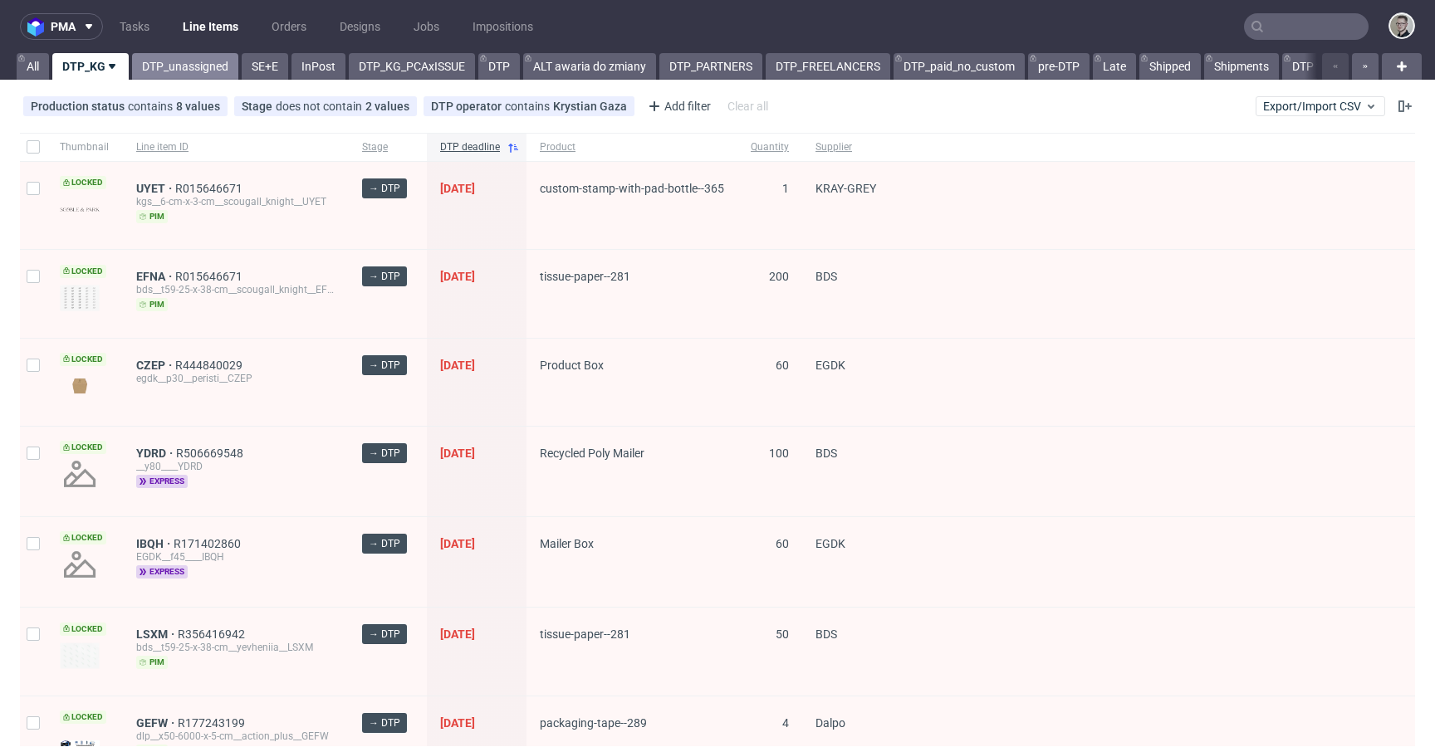
click at [159, 57] on link "DTP_unassigned" at bounding box center [185, 66] width 106 height 27
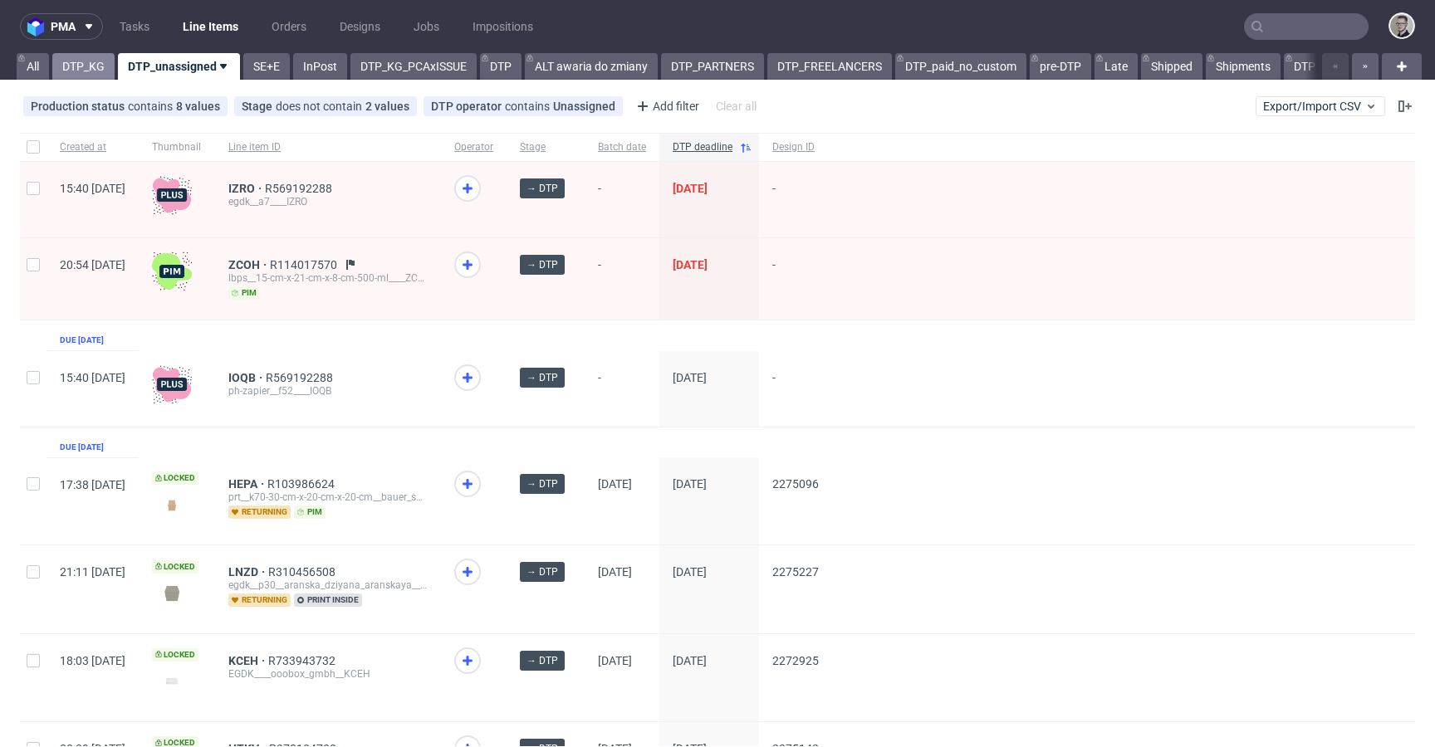
click at [86, 66] on link "DTP_KG" at bounding box center [83, 66] width 62 height 27
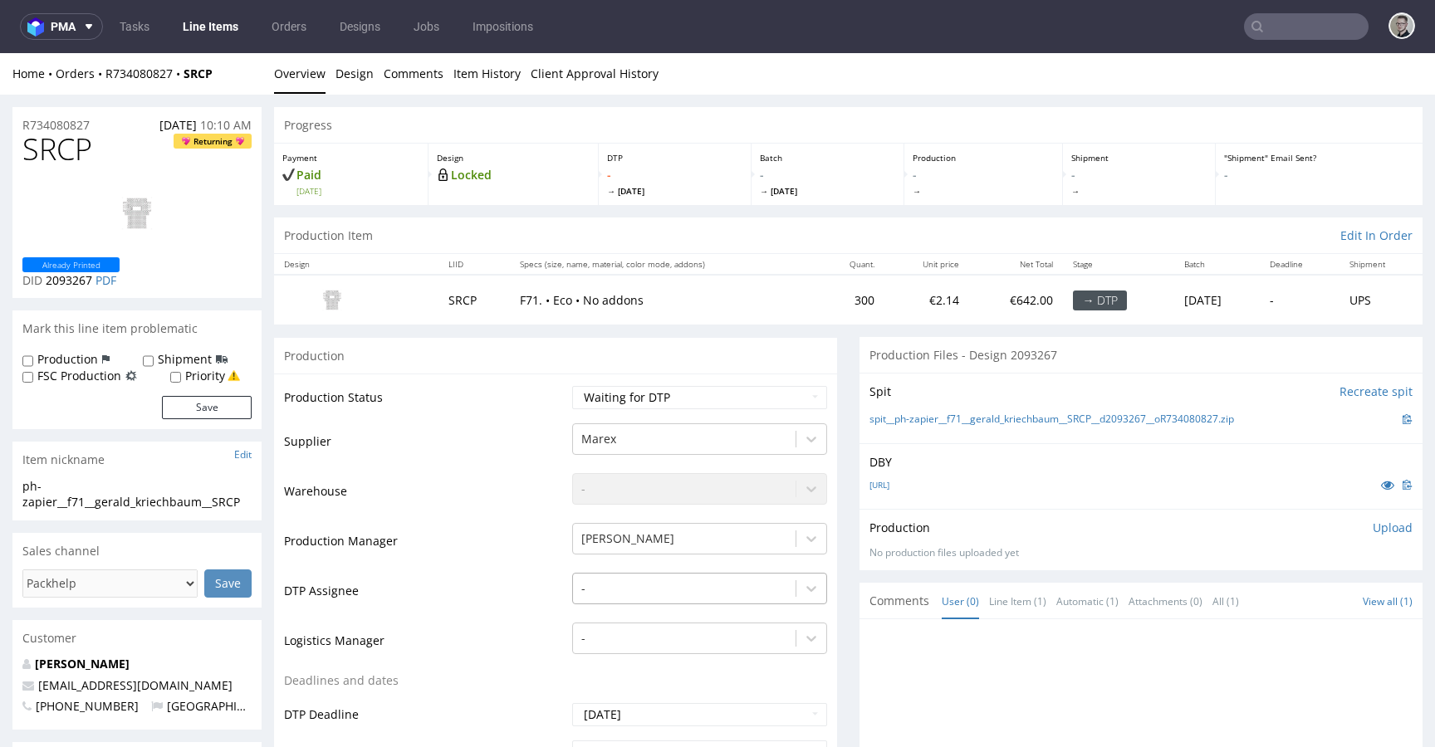
click at [630, 581] on div "-" at bounding box center [699, 584] width 255 height 23
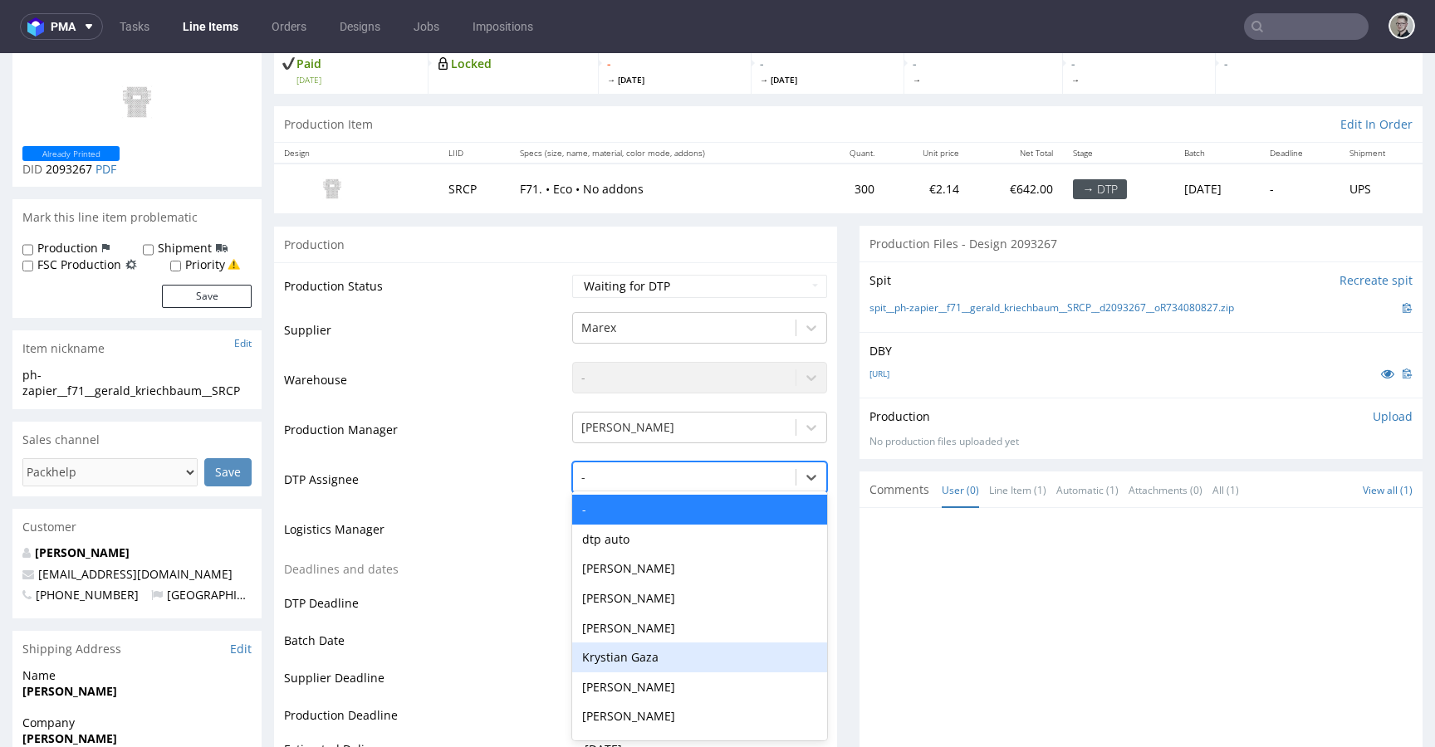
click at [642, 649] on div "Krystian Gaza" at bounding box center [699, 658] width 255 height 30
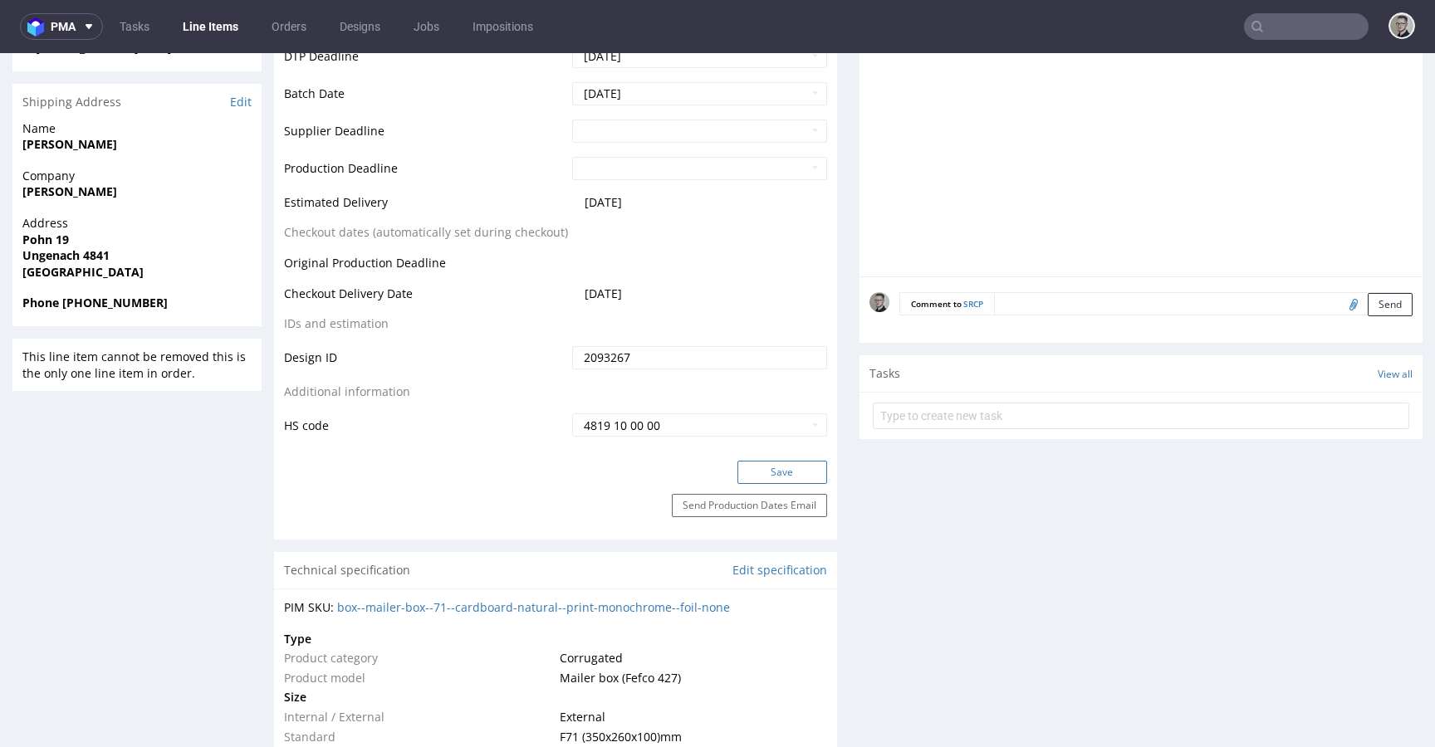
click at [786, 483] on button "Save" at bounding box center [783, 472] width 90 height 23
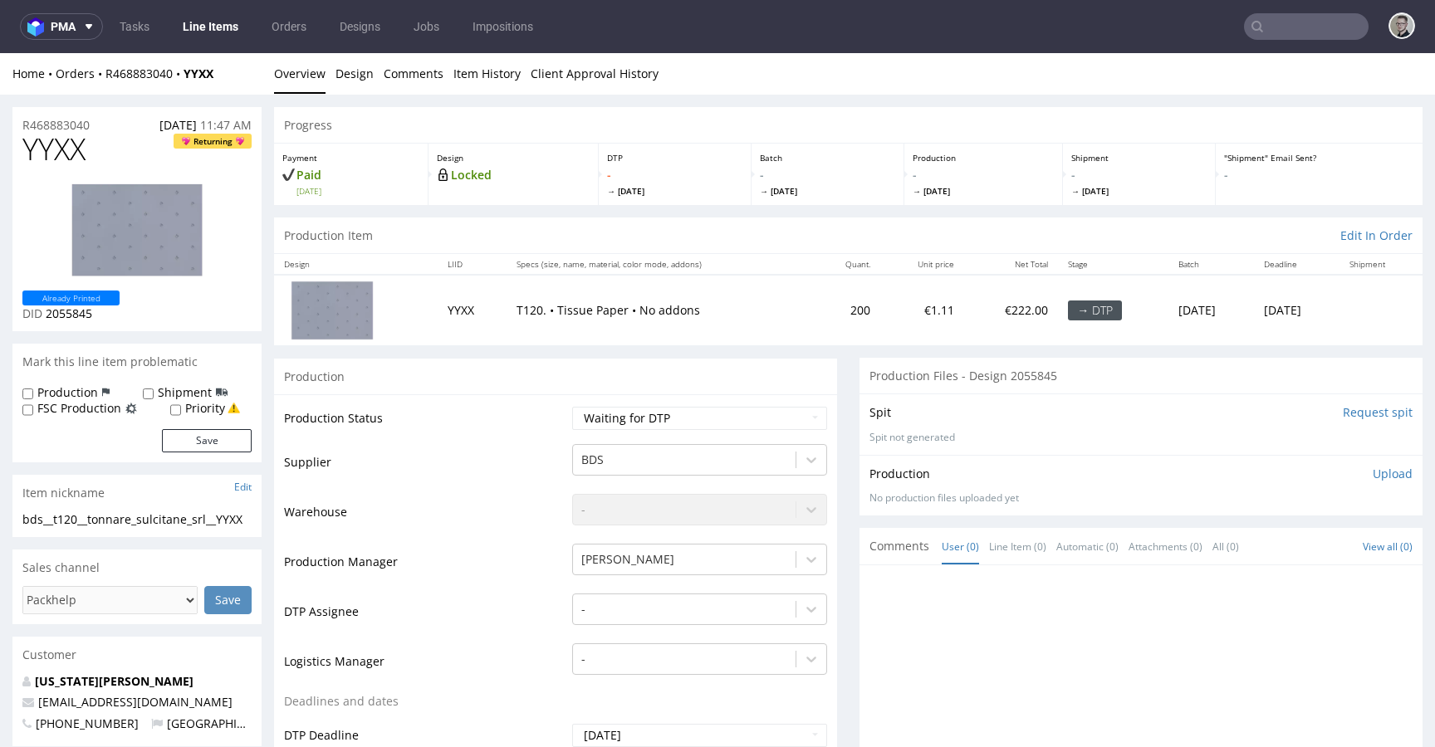
click at [659, 582] on td "Maksymilian Szyszko" at bounding box center [697, 567] width 259 height 50
click at [656, 600] on div "-" at bounding box center [699, 605] width 255 height 23
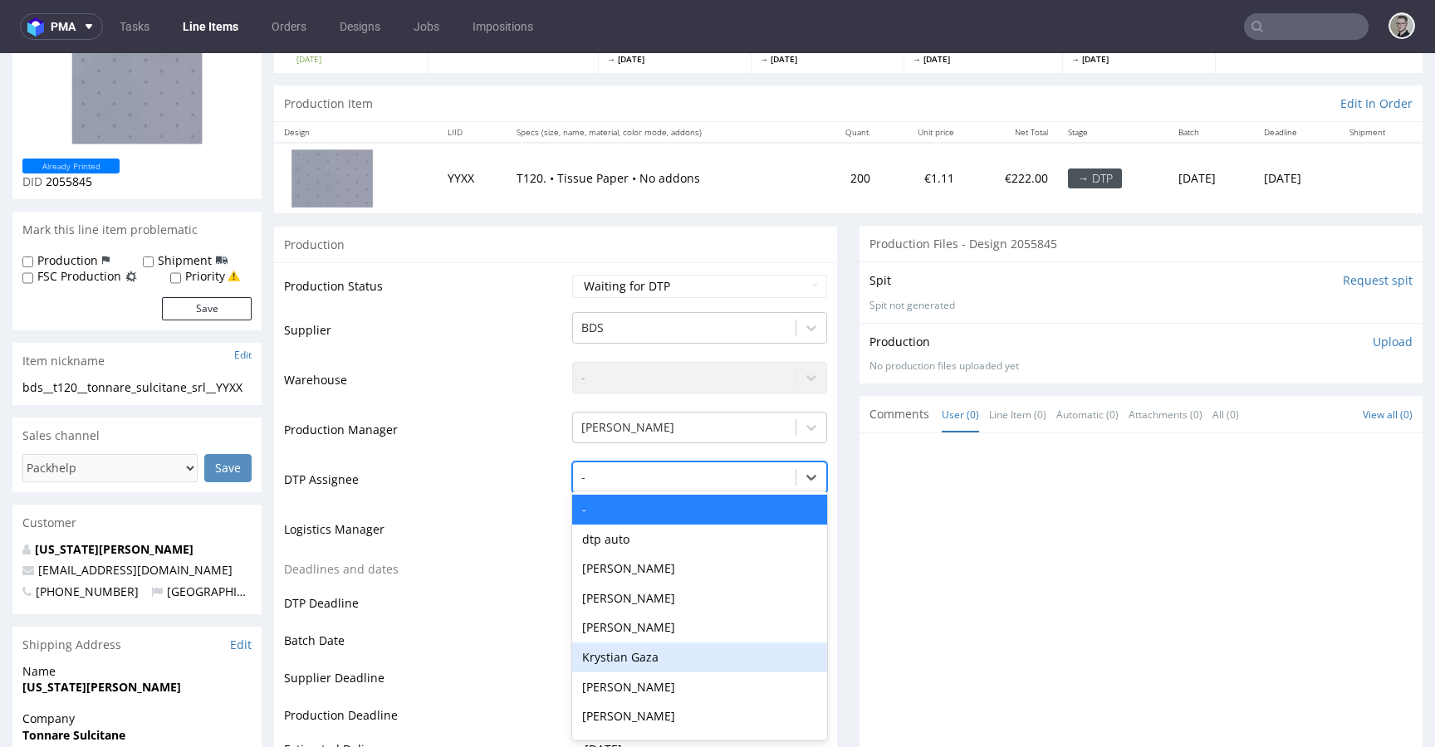
click at [644, 649] on div "Krystian Gaza" at bounding box center [699, 658] width 255 height 30
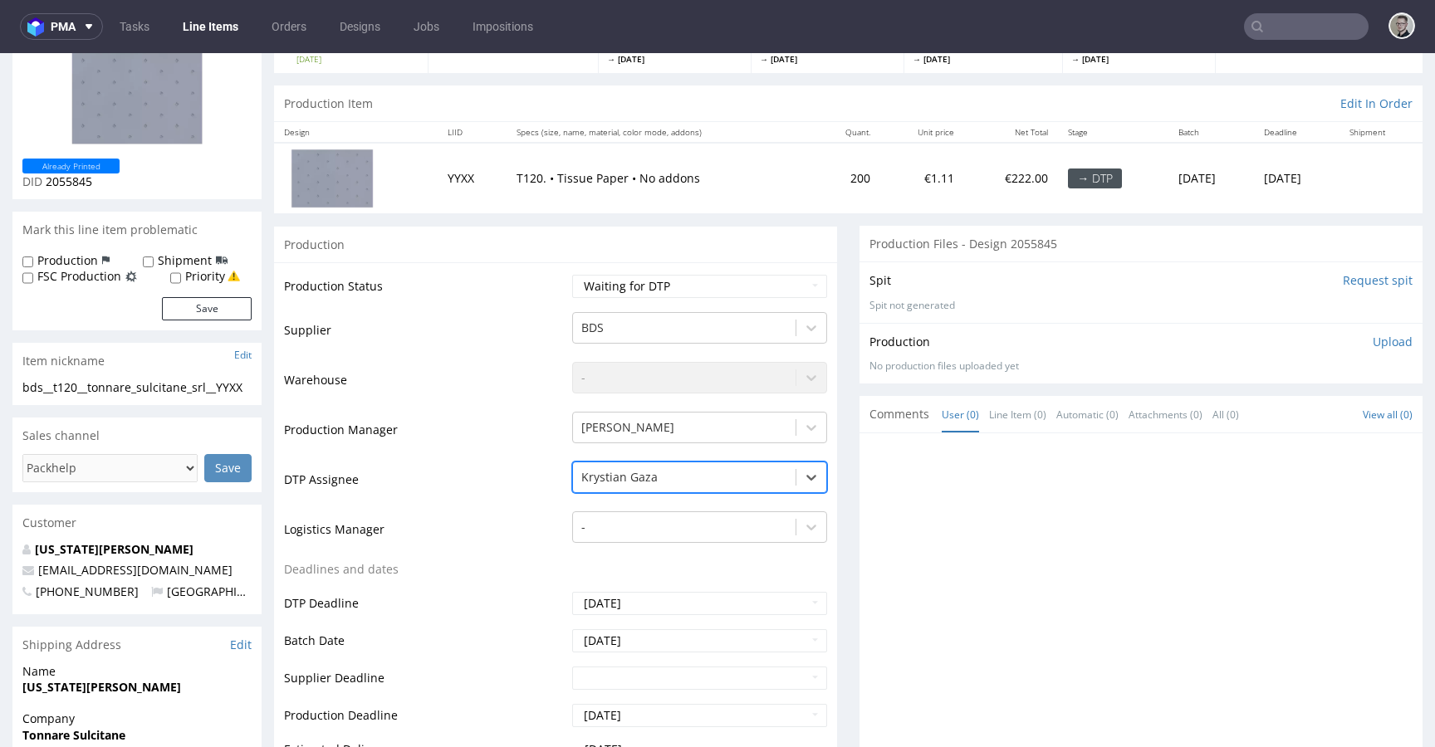
scroll to position [481, 0]
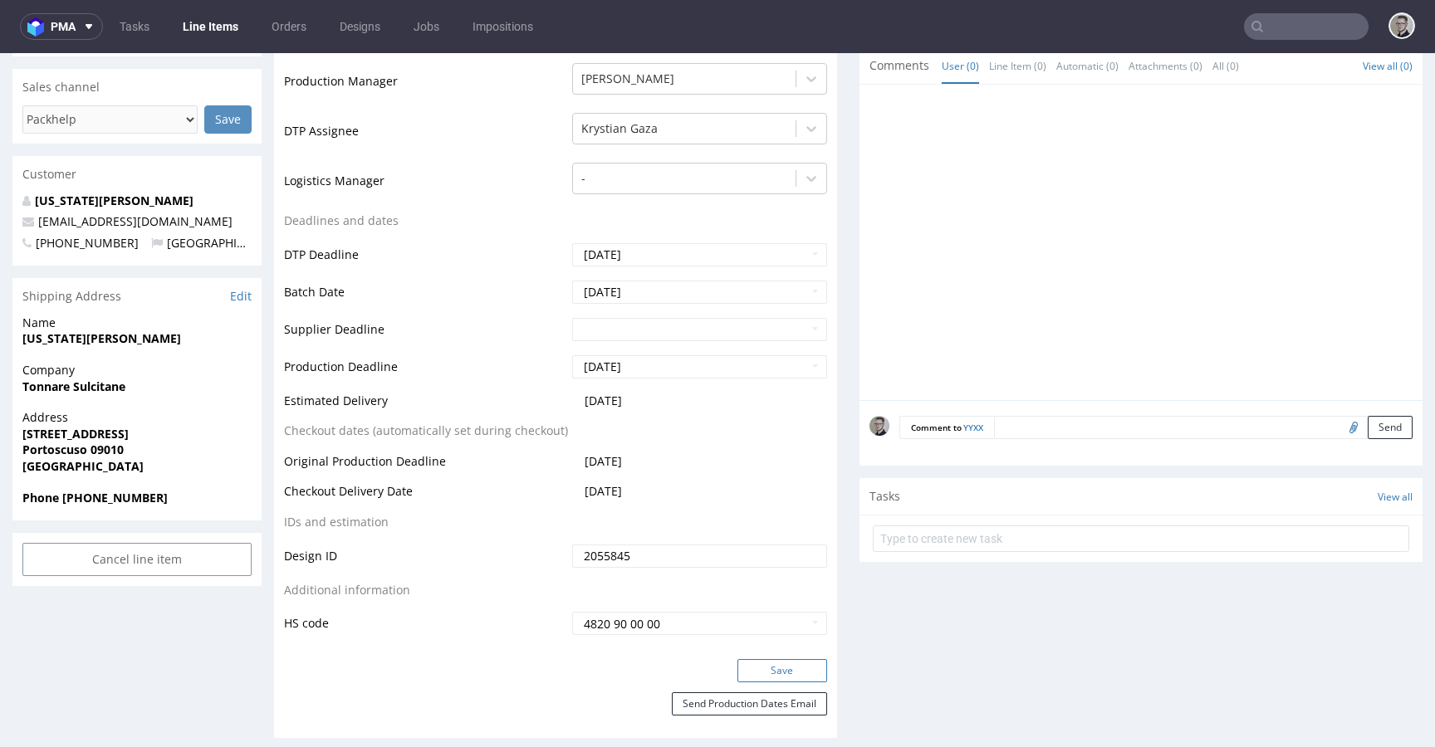
drag, startPoint x: 776, startPoint y: 677, endPoint x: 777, endPoint y: 666, distance: 10.8
click at [774, 676] on button "Save" at bounding box center [783, 670] width 90 height 23
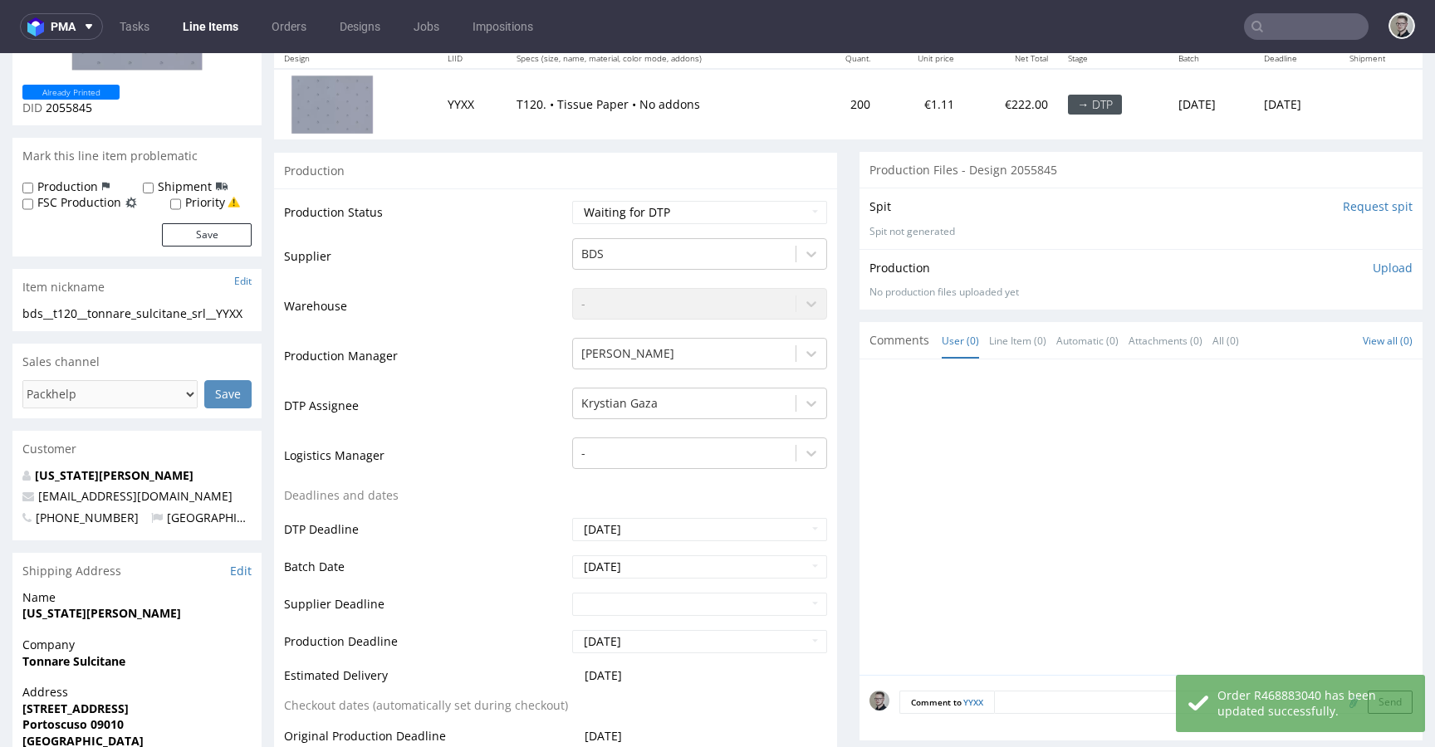
scroll to position [0, 0]
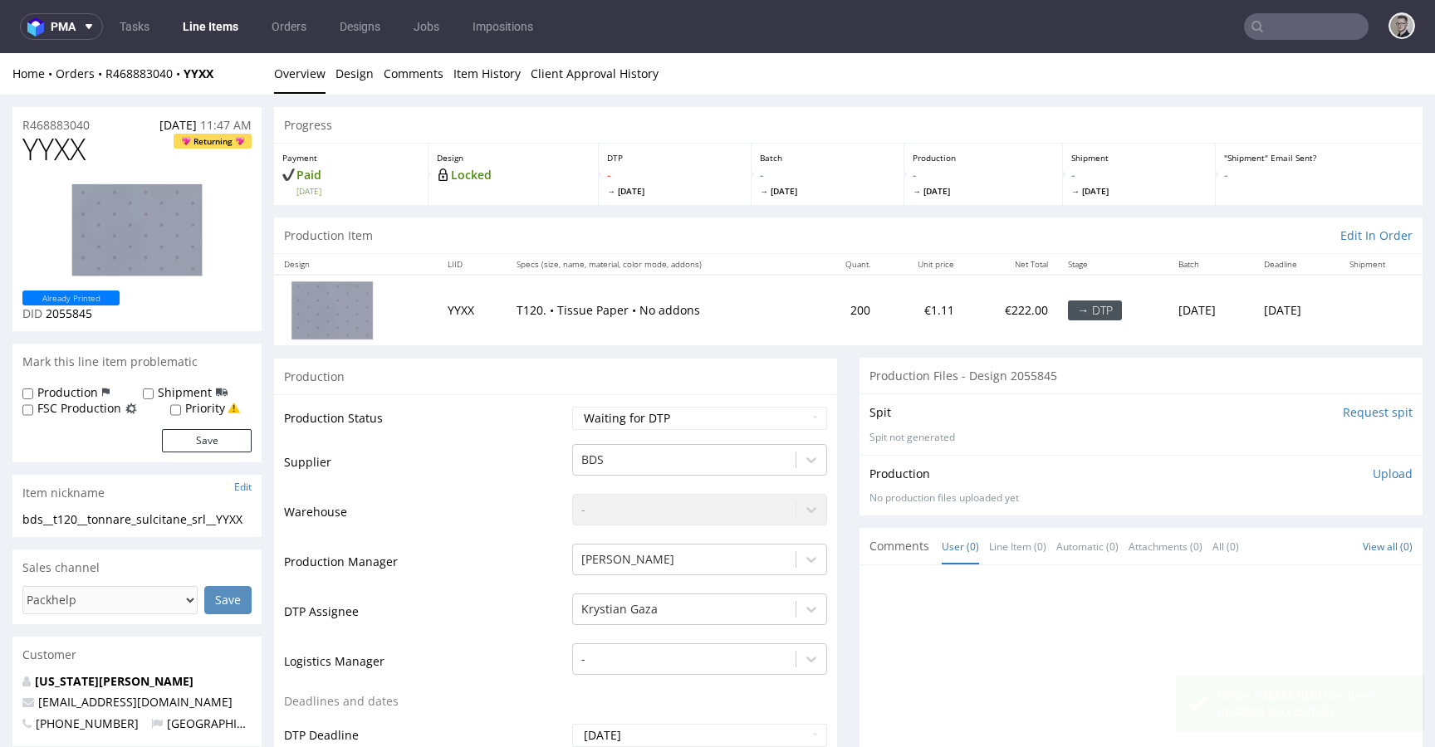
click at [1360, 409] on input "Request spit" at bounding box center [1378, 412] width 70 height 17
click at [1343, 409] on input "Request spit" at bounding box center [1378, 412] width 70 height 17
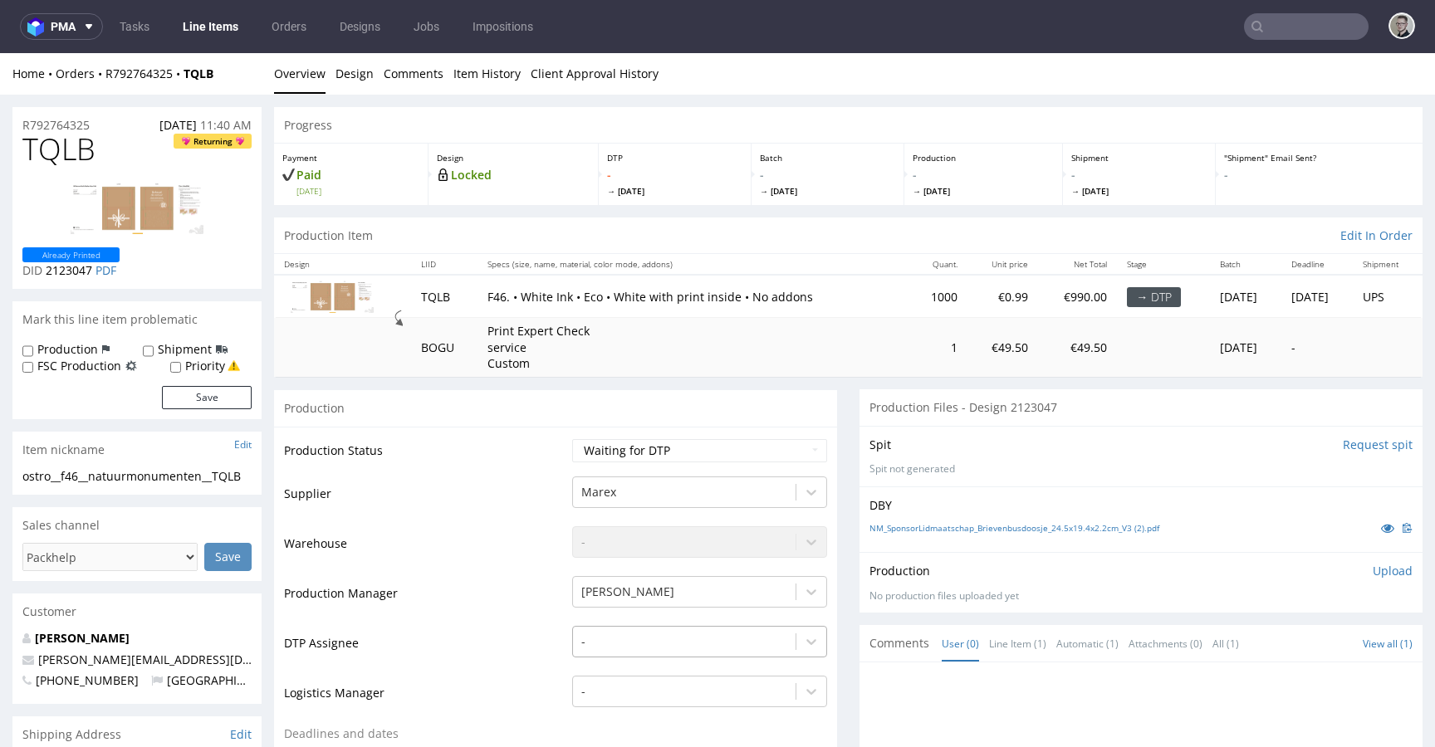
click at [644, 640] on div "-" at bounding box center [699, 637] width 255 height 23
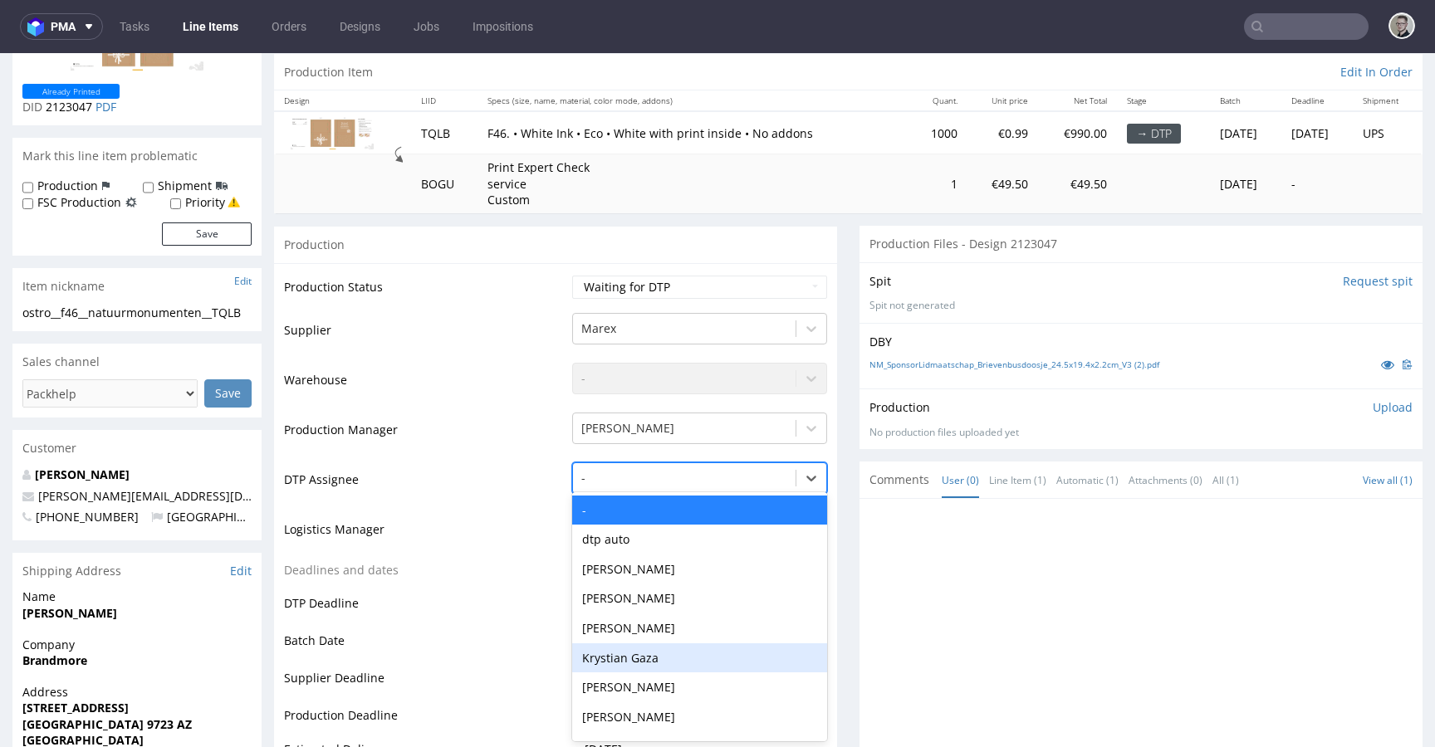
click at [639, 656] on div "Krystian Gaza" at bounding box center [699, 659] width 255 height 30
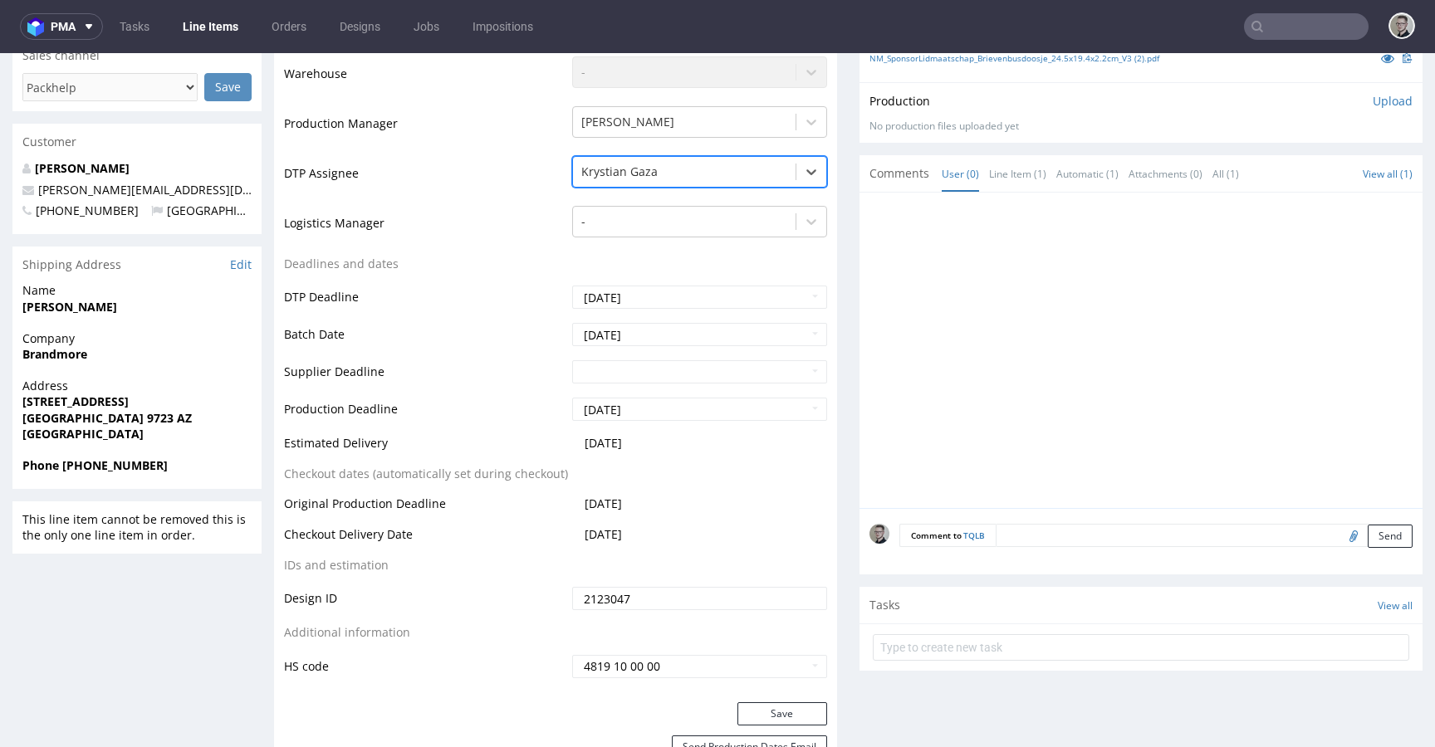
scroll to position [479, 0]
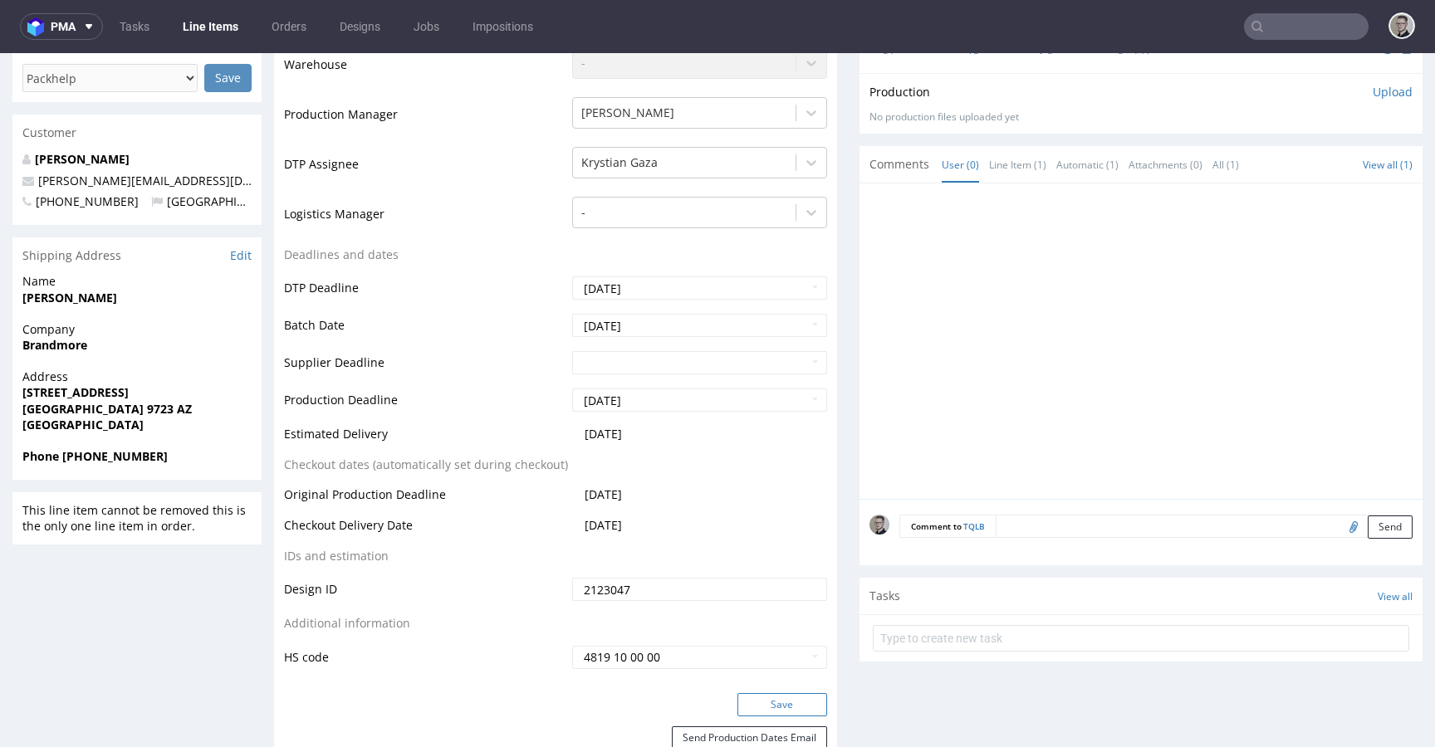
click at [788, 699] on button "Save" at bounding box center [783, 704] width 90 height 23
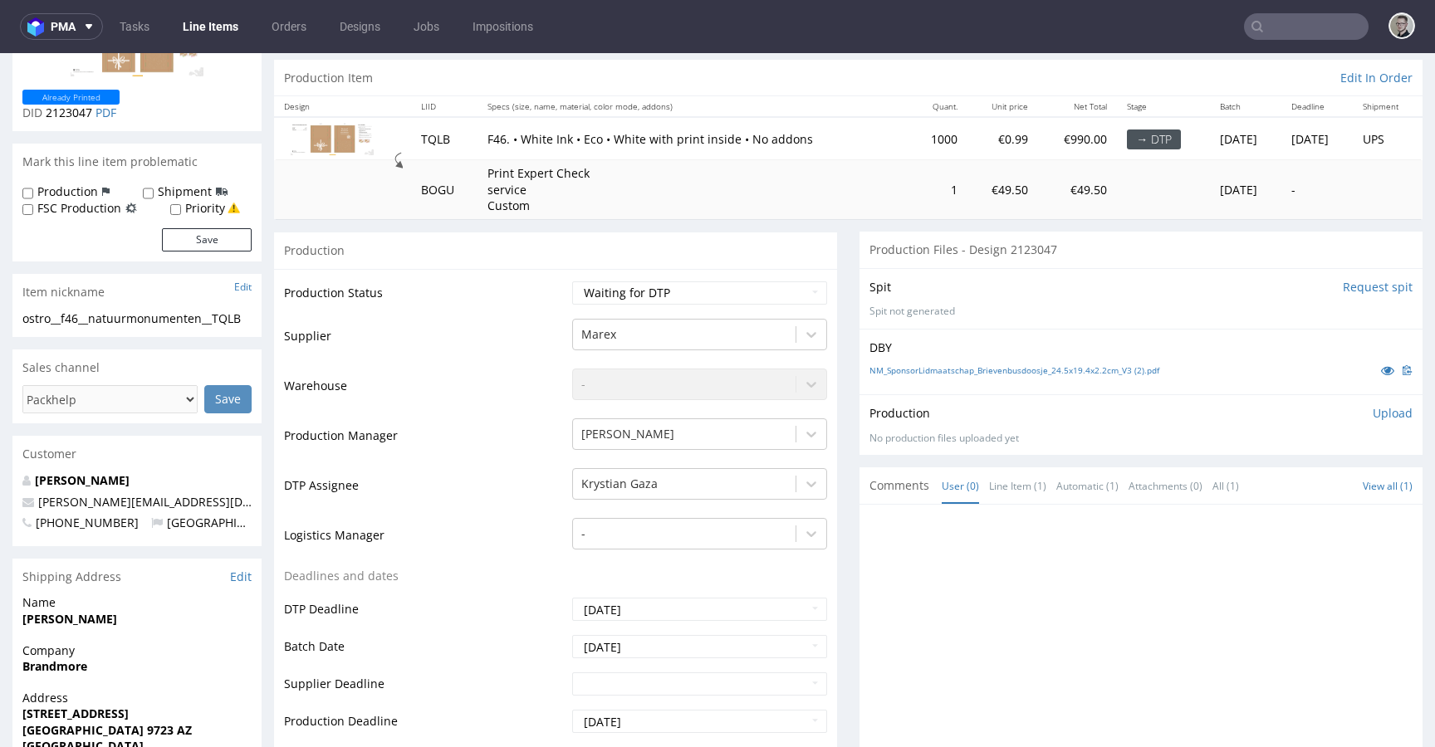
scroll to position [0, 0]
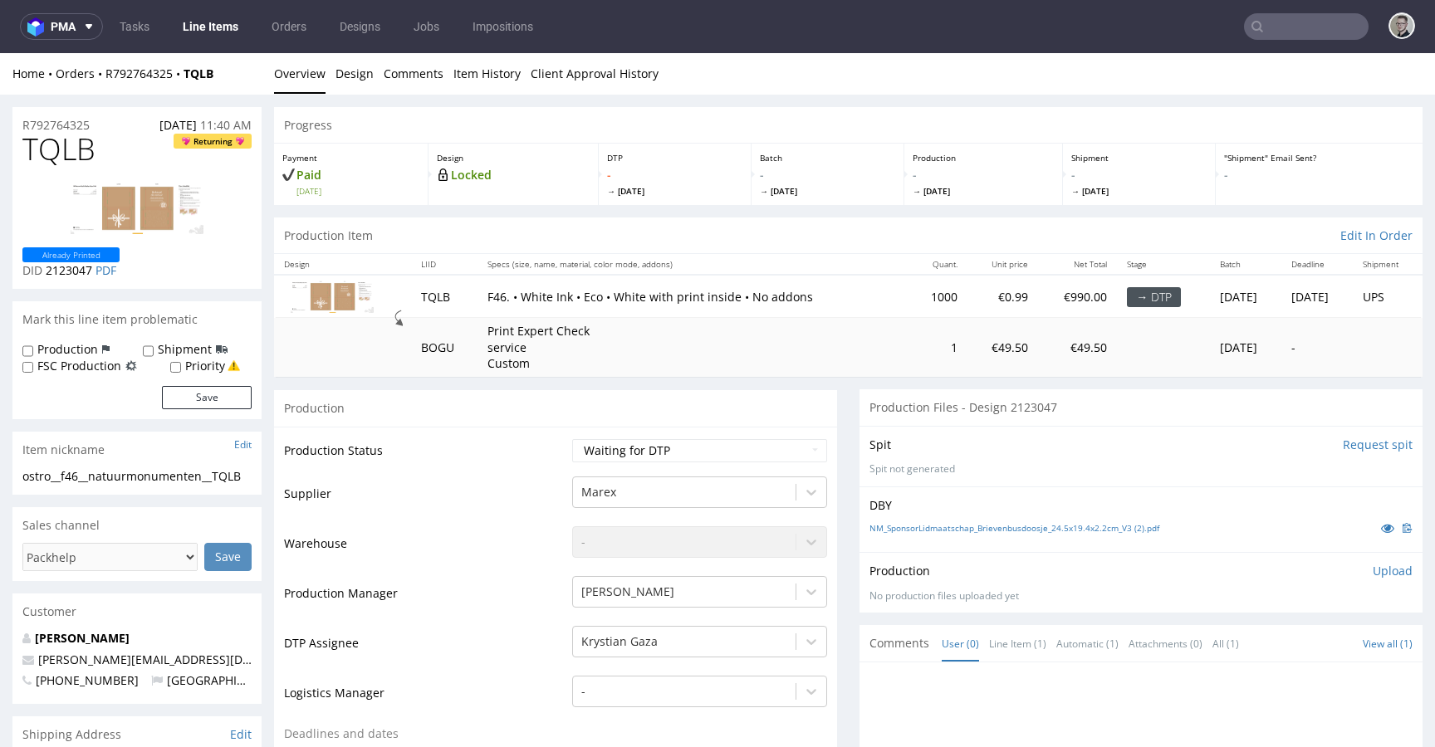
click at [1350, 444] on input "Request spit" at bounding box center [1378, 445] width 70 height 17
click at [1343, 446] on input "Request spit" at bounding box center [1378, 445] width 70 height 17
click at [1348, 445] on input "Request spit" at bounding box center [1378, 445] width 70 height 17
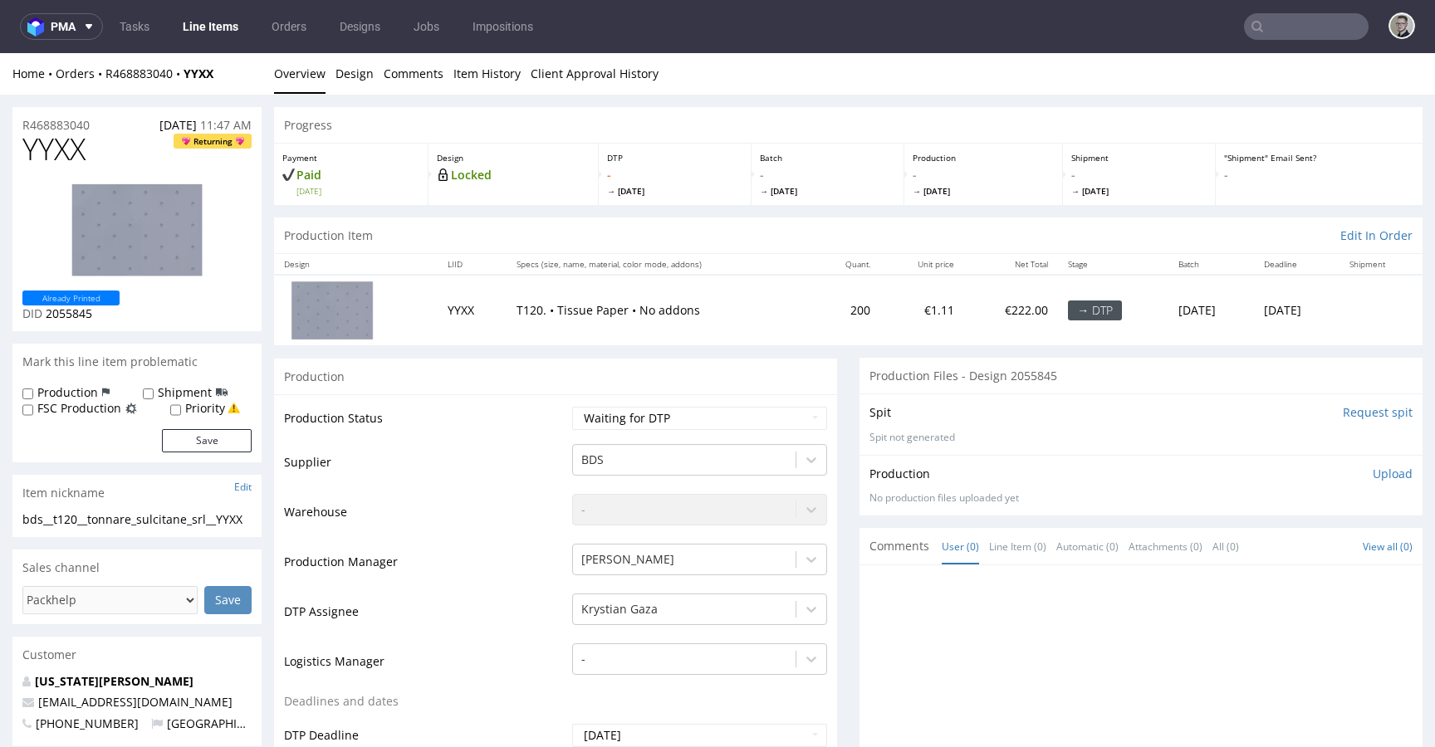
click at [1343, 413] on input "Request spit" at bounding box center [1378, 412] width 70 height 17
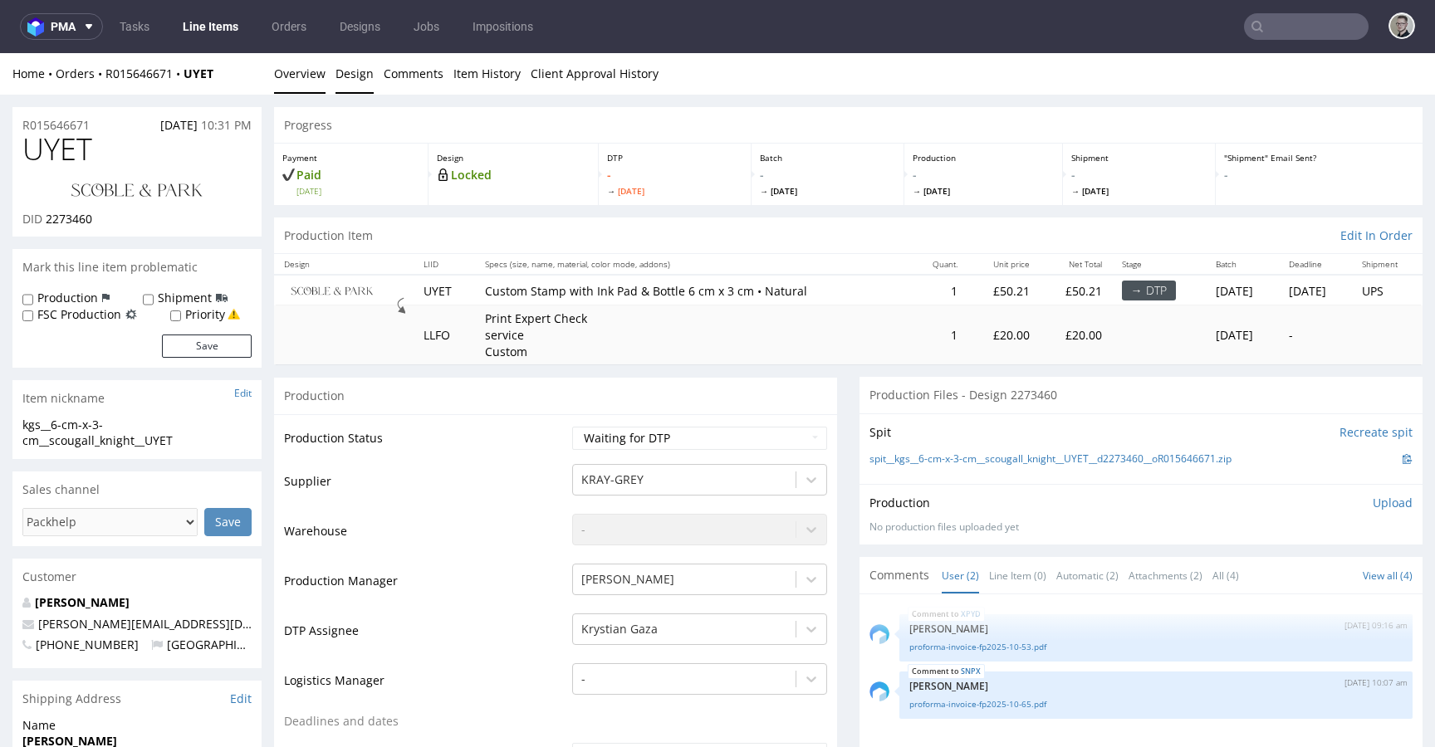
click at [357, 71] on link "Design" at bounding box center [355, 73] width 38 height 41
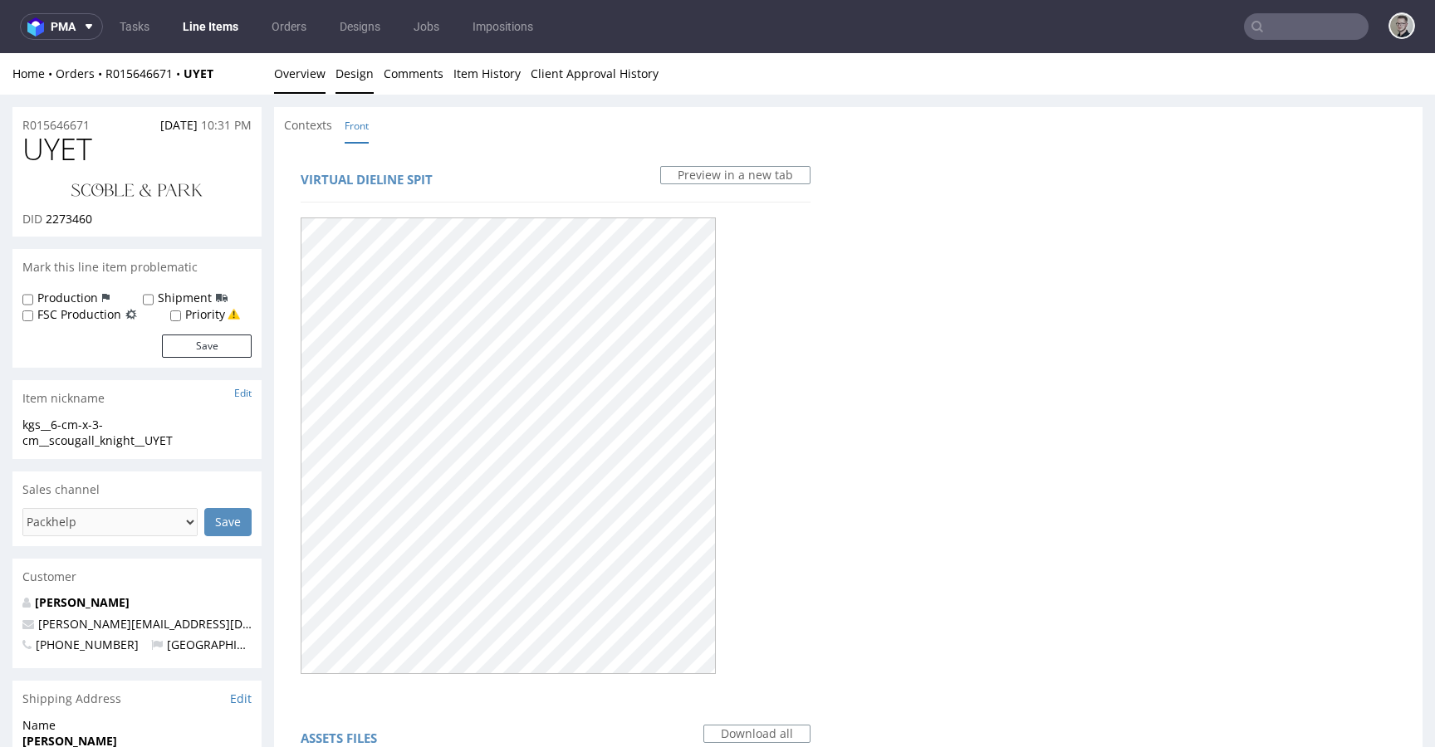
click at [314, 76] on link "Overview" at bounding box center [299, 73] width 51 height 41
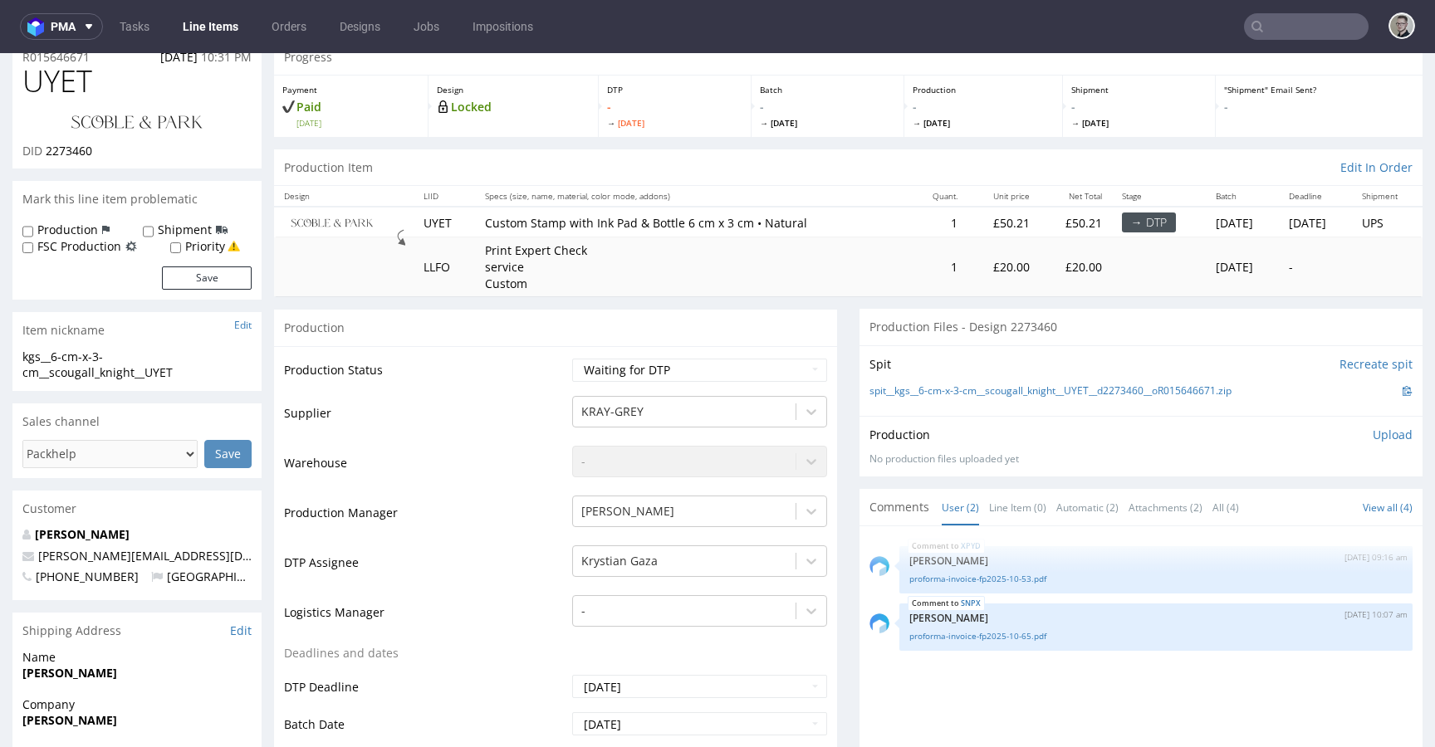
scroll to position [154, 0]
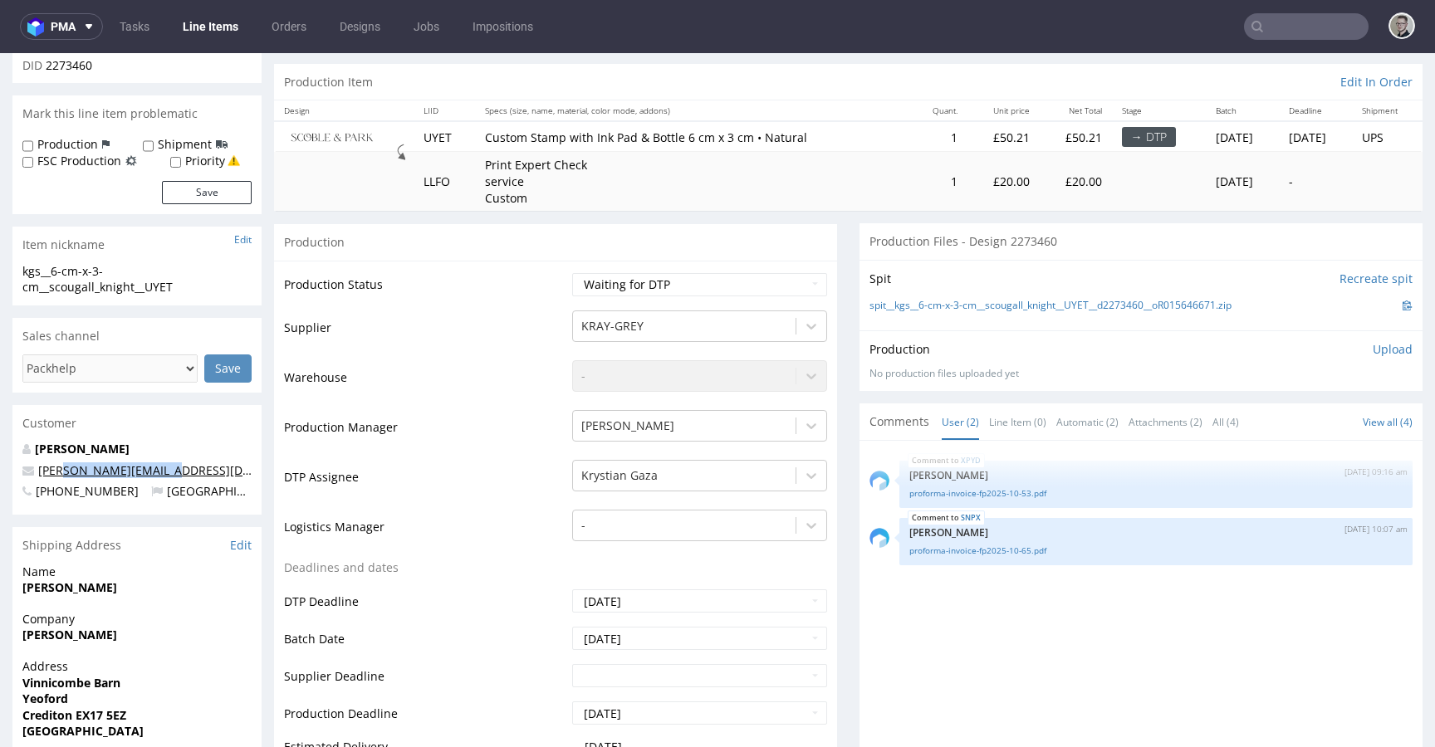
drag, startPoint x: 194, startPoint y: 474, endPoint x: 71, endPoint y: 475, distance: 122.9
click at [71, 475] on p "[PERSON_NAME][EMAIL_ADDRESS][DOMAIN_NAME]" at bounding box center [136, 471] width 229 height 17
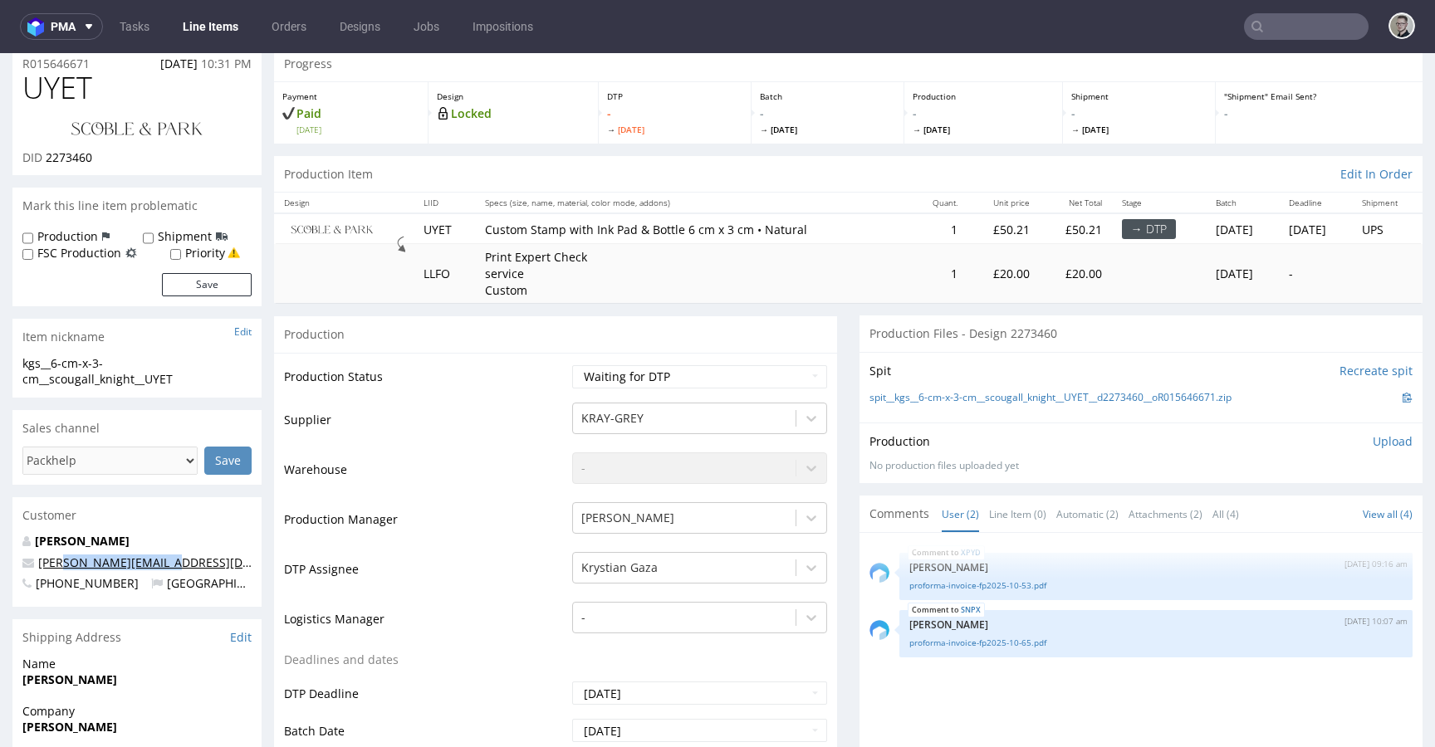
scroll to position [0, 0]
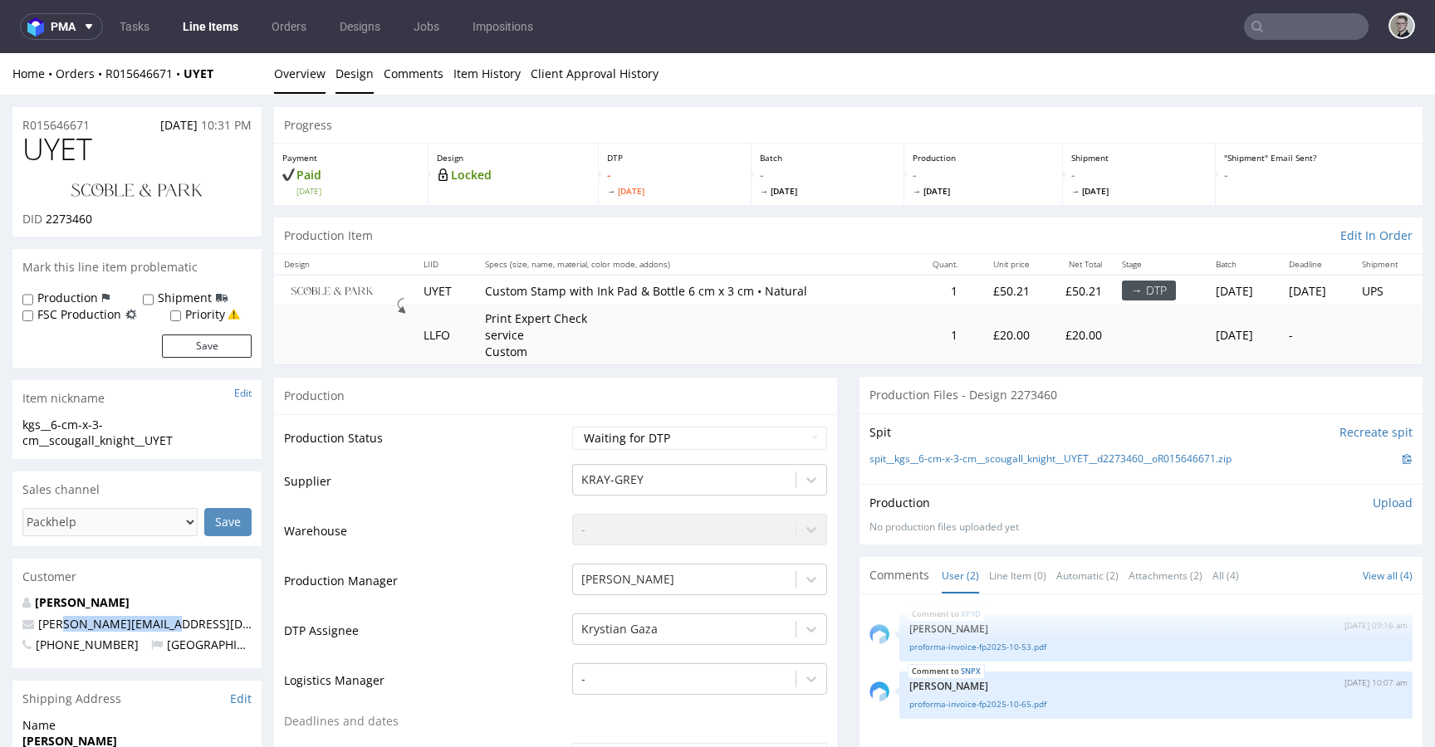
click at [355, 79] on link "Design" at bounding box center [355, 73] width 38 height 41
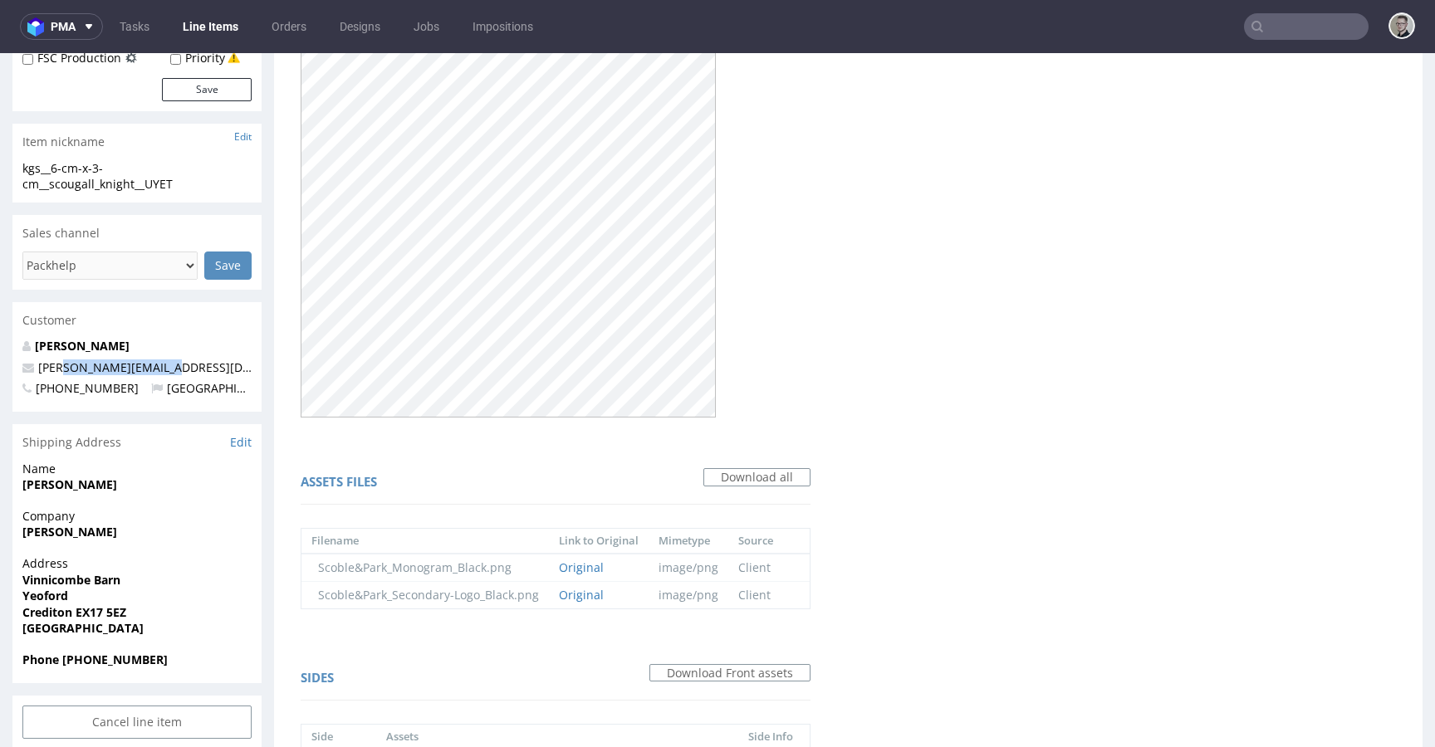
scroll to position [426, 0]
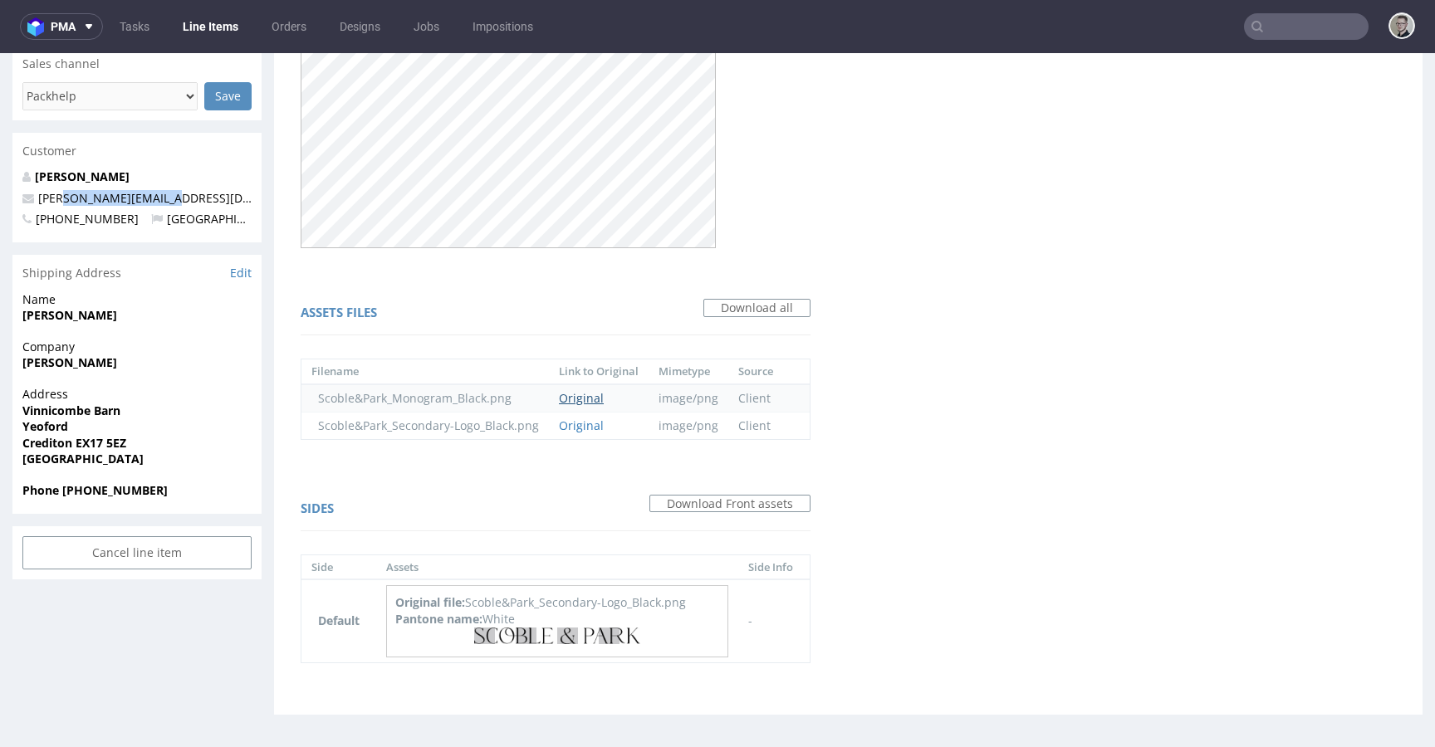
click at [569, 399] on link "Original" at bounding box center [581, 398] width 45 height 16
click at [575, 426] on link "Original" at bounding box center [581, 426] width 45 height 16
click at [591, 399] on link "Original" at bounding box center [581, 398] width 45 height 16
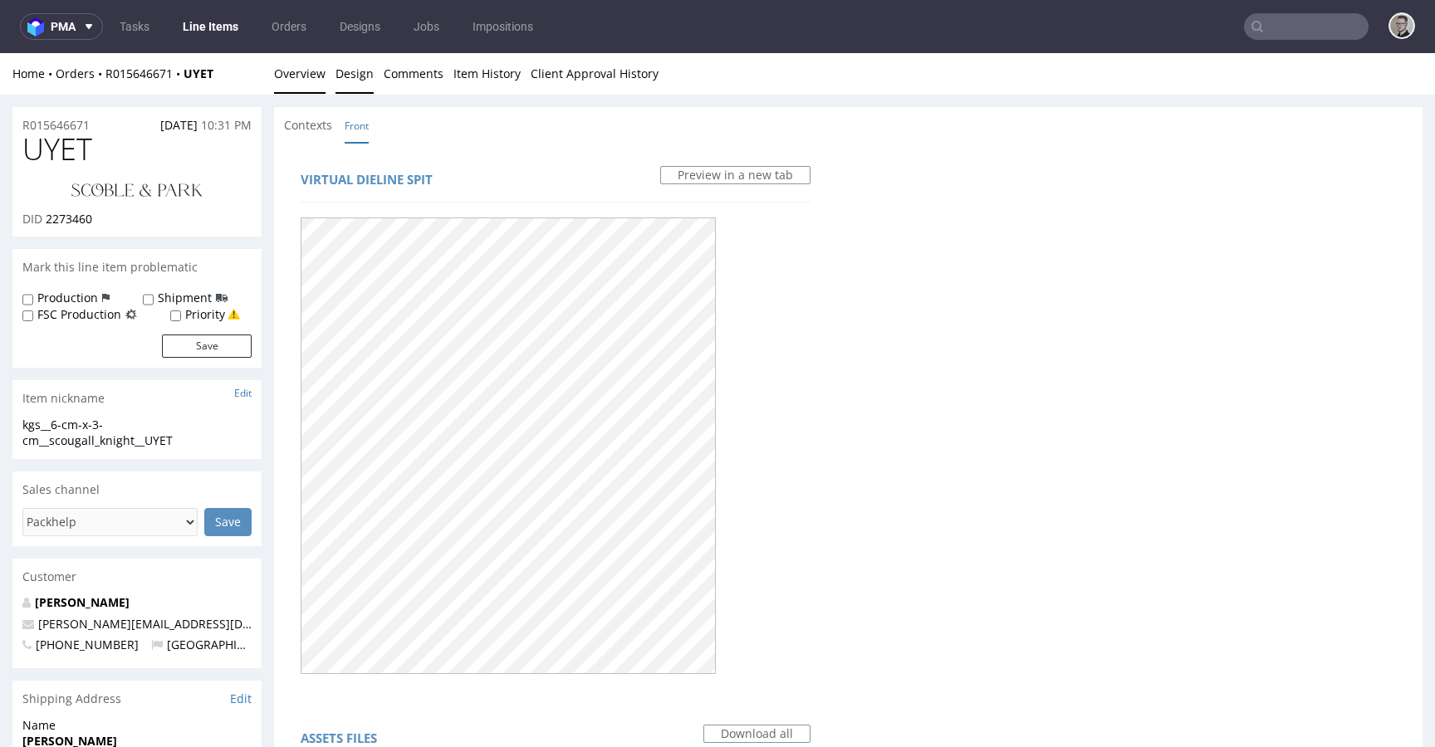
click at [311, 91] on link "Overview" at bounding box center [299, 73] width 51 height 41
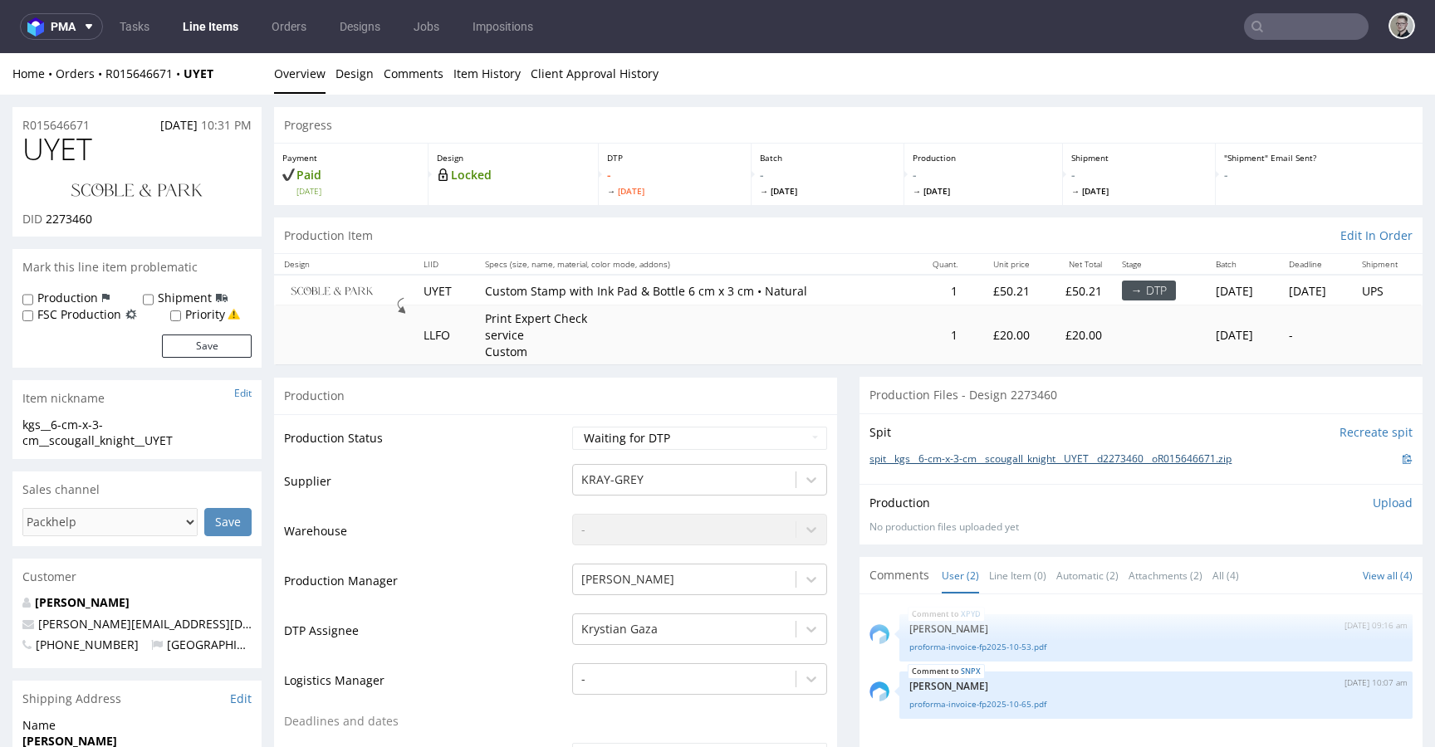
click at [1036, 459] on link "spit__kgs__6-cm-x-3-cm__scougall_knight__UYET__d2273460__oR015646671.zip" at bounding box center [1051, 460] width 362 height 14
click at [615, 431] on select "Waiting for Artwork Waiting for Diecut Waiting for Mockup Waiting for DTP Waiti…" at bounding box center [699, 438] width 255 height 23
select select "dtp_in_process"
click at [572, 427] on select "Waiting for Artwork Waiting for Diecut Waiting for Mockup Waiting for DTP Waiti…" at bounding box center [699, 438] width 255 height 23
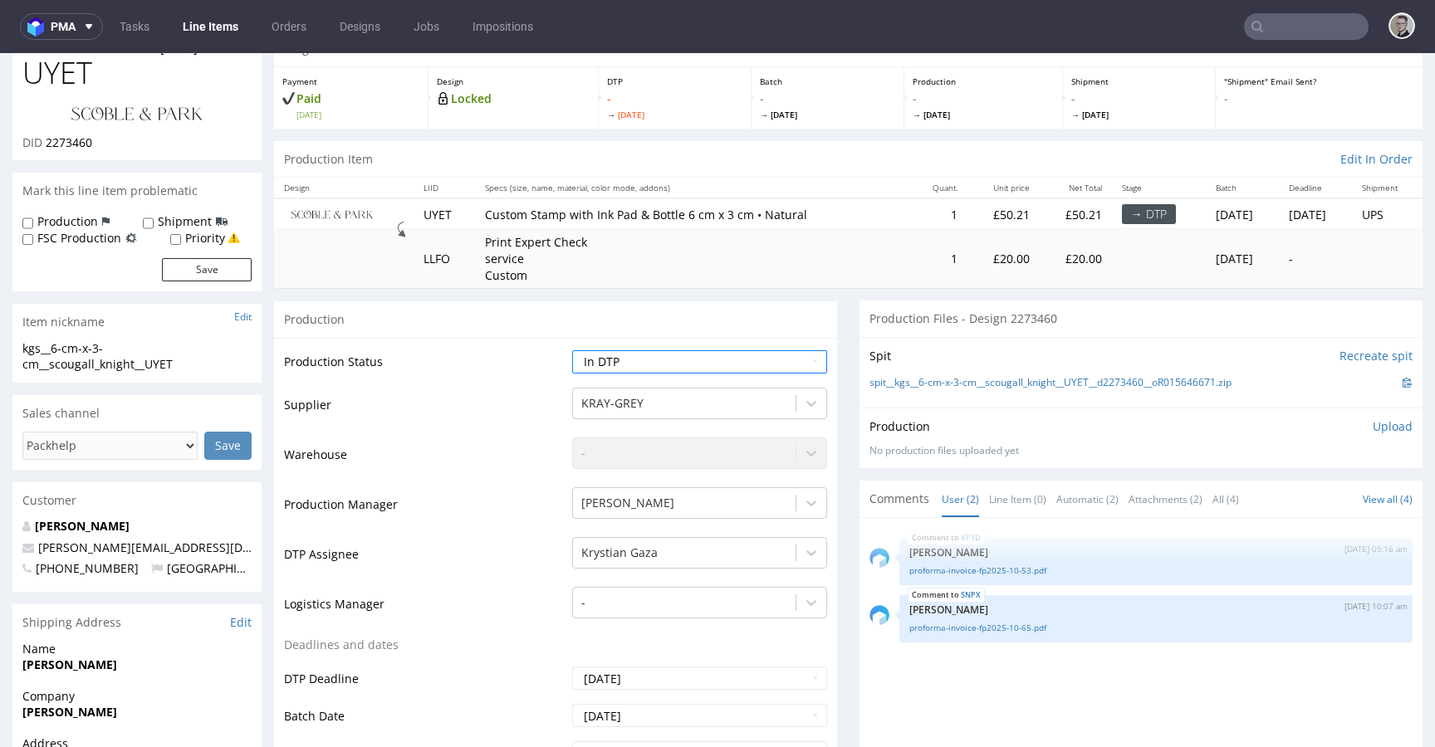
scroll to position [530, 0]
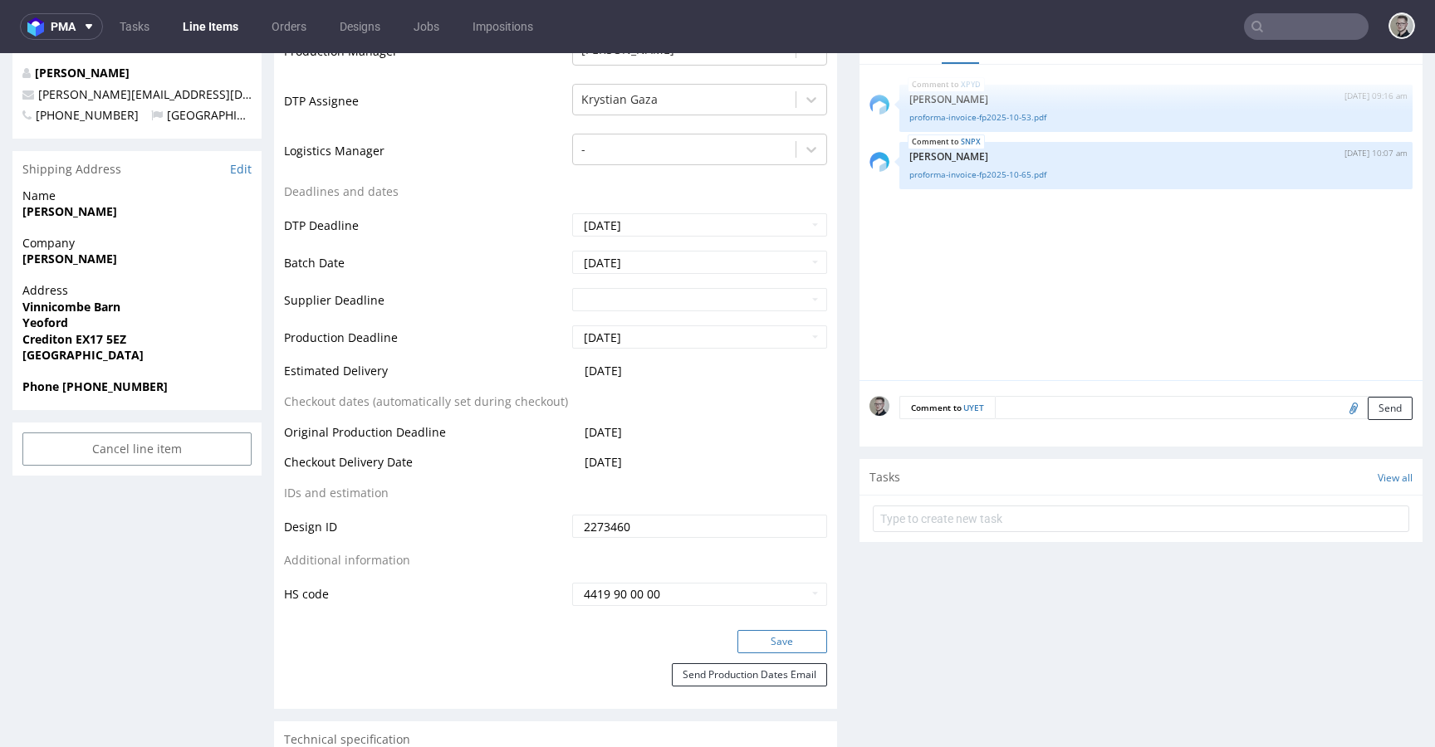
click at [787, 640] on button "Save" at bounding box center [783, 641] width 90 height 23
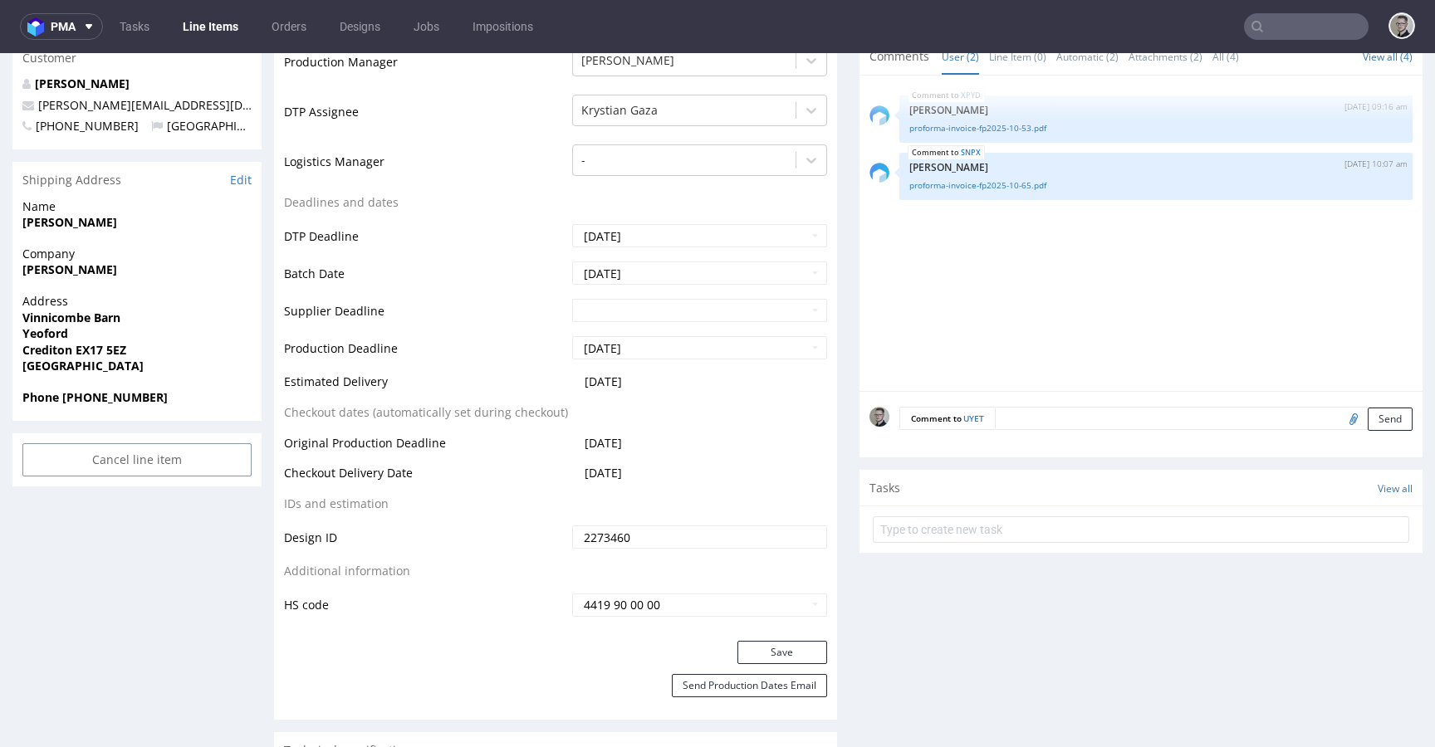
scroll to position [0, 0]
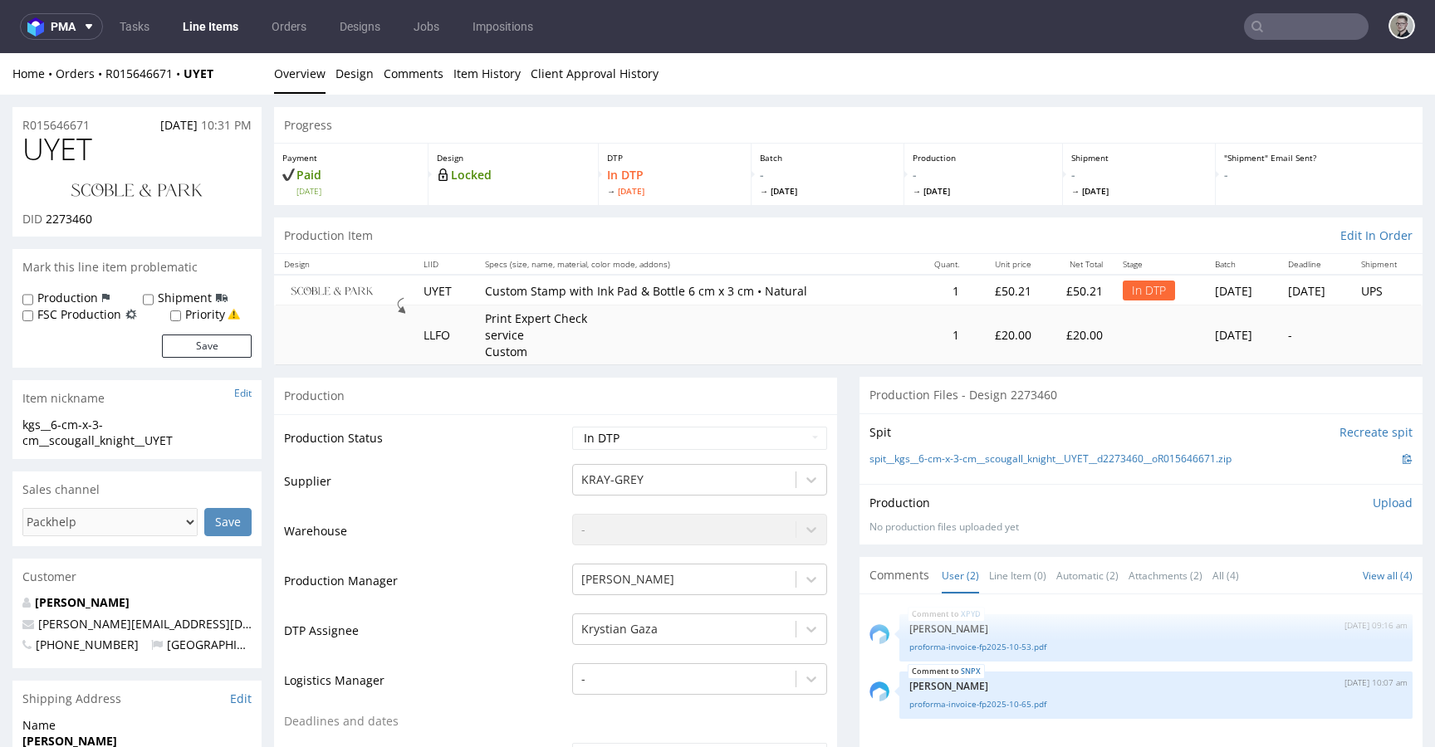
click at [1373, 497] on p "Upload" at bounding box center [1393, 503] width 40 height 17
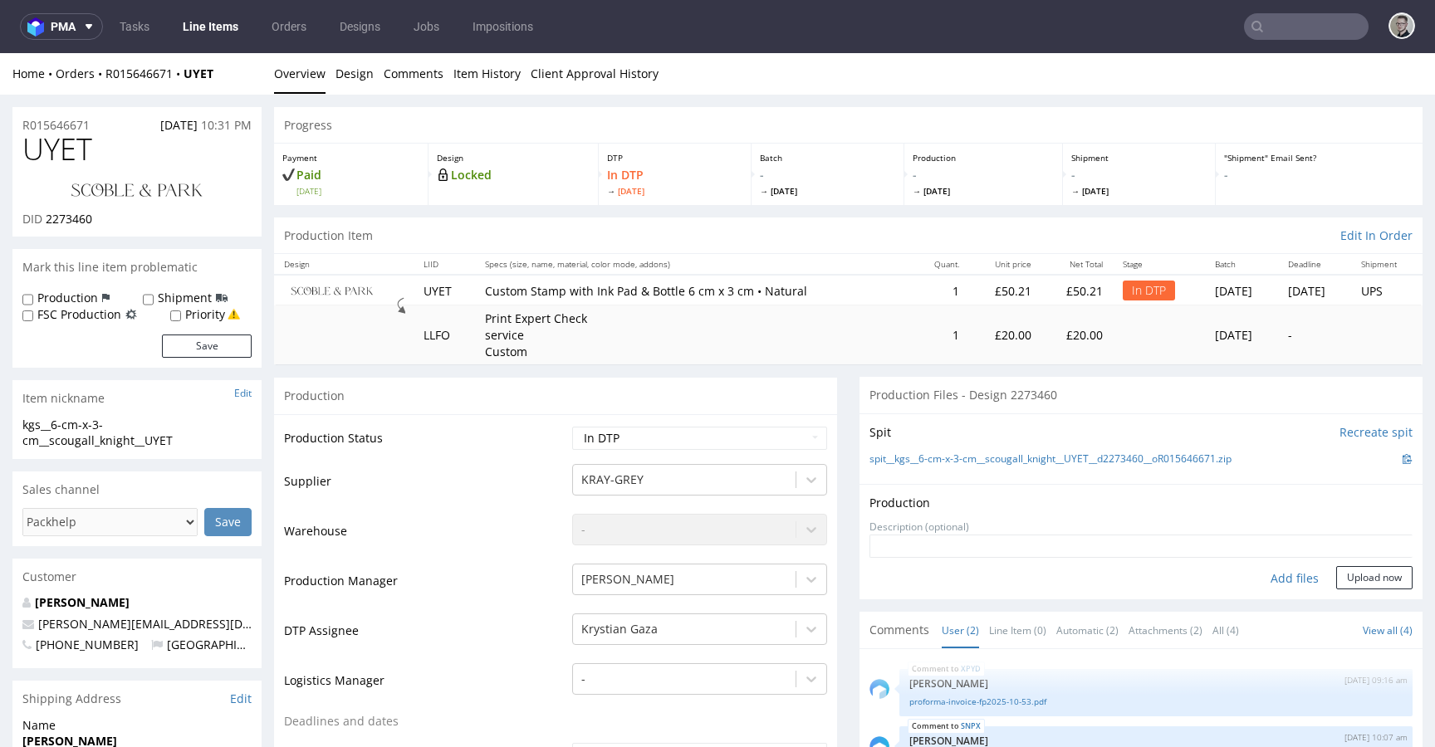
click at [1271, 576] on div "Add files" at bounding box center [1294, 578] width 83 height 25
type input "C:\fakepath\kgs__6-cm-x-3-cm__scougall_knight__UYET__d2273460__oR015646671__lat…"
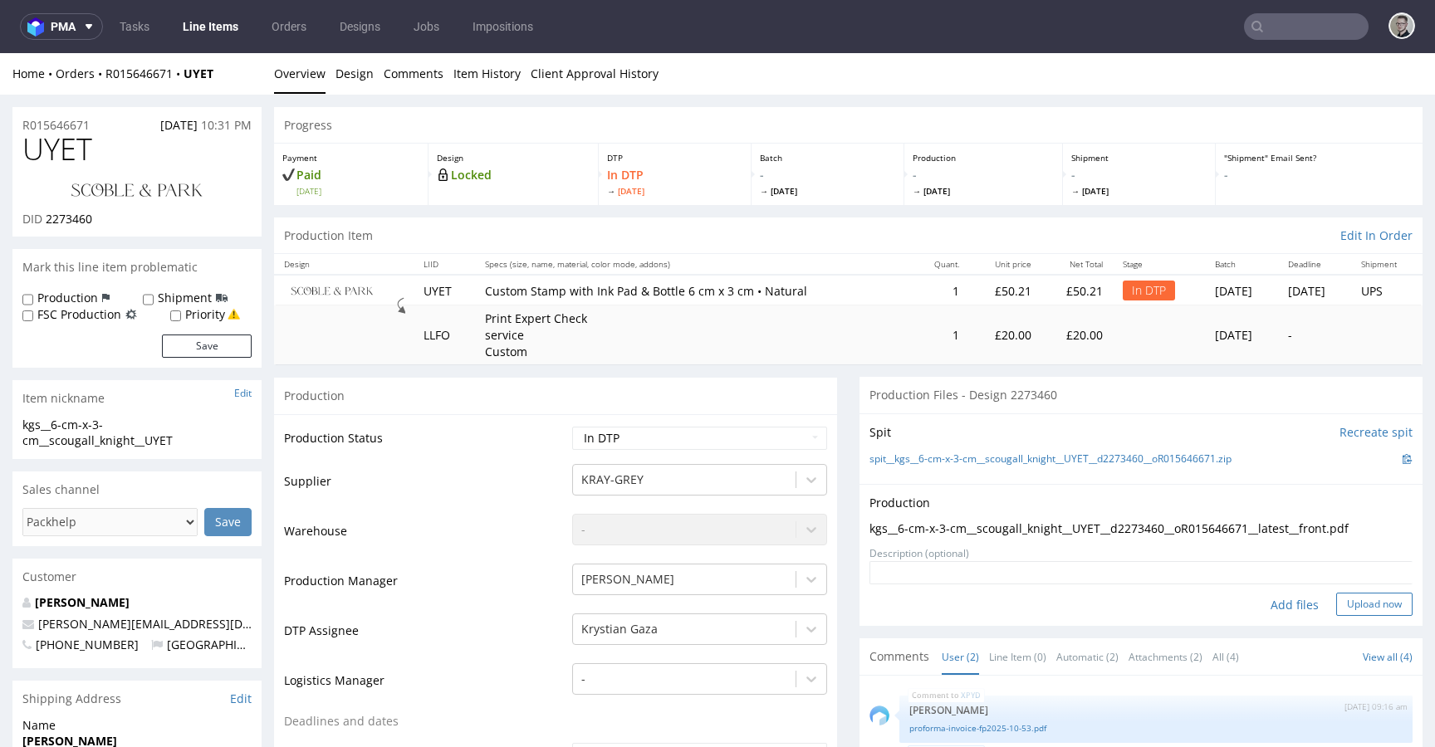
click at [1341, 608] on button "Upload now" at bounding box center [1374, 604] width 76 height 23
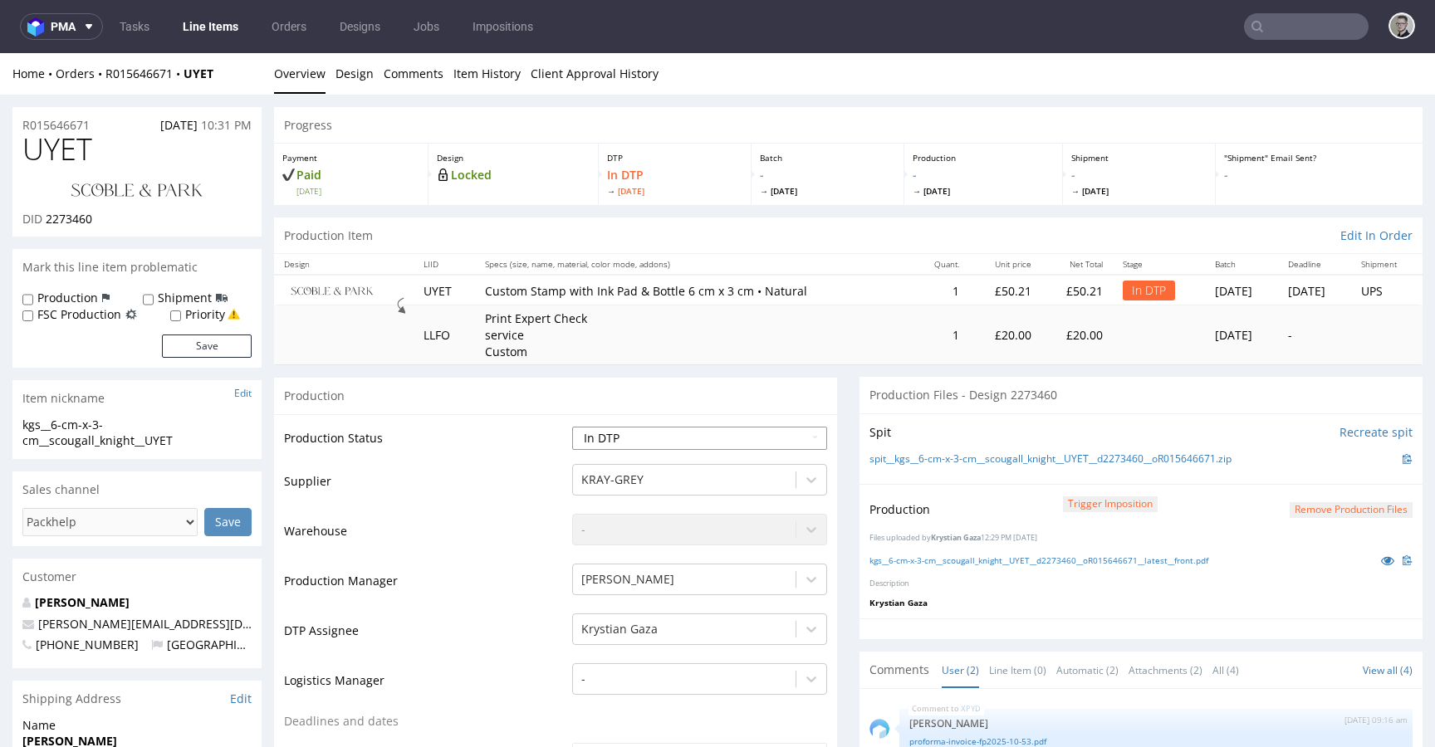
click at [715, 429] on select "Waiting for Artwork Waiting for Diecut Waiting for Mockup Waiting for DTP Waiti…" at bounding box center [699, 438] width 255 height 23
select select "dtp_production_ready"
click at [572, 427] on select "Waiting for Artwork Waiting for Diecut Waiting for Mockup Waiting for DTP Waiti…" at bounding box center [699, 438] width 255 height 23
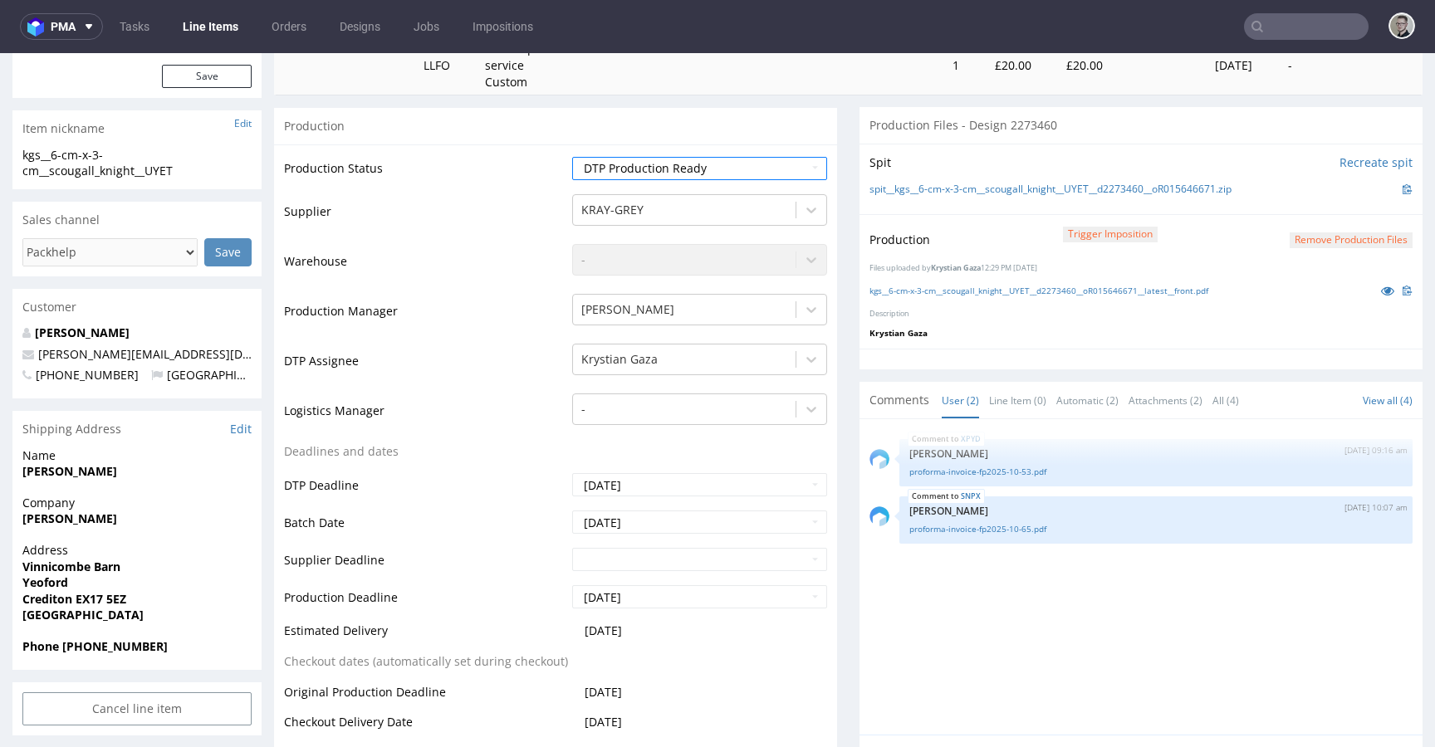
scroll to position [785, 0]
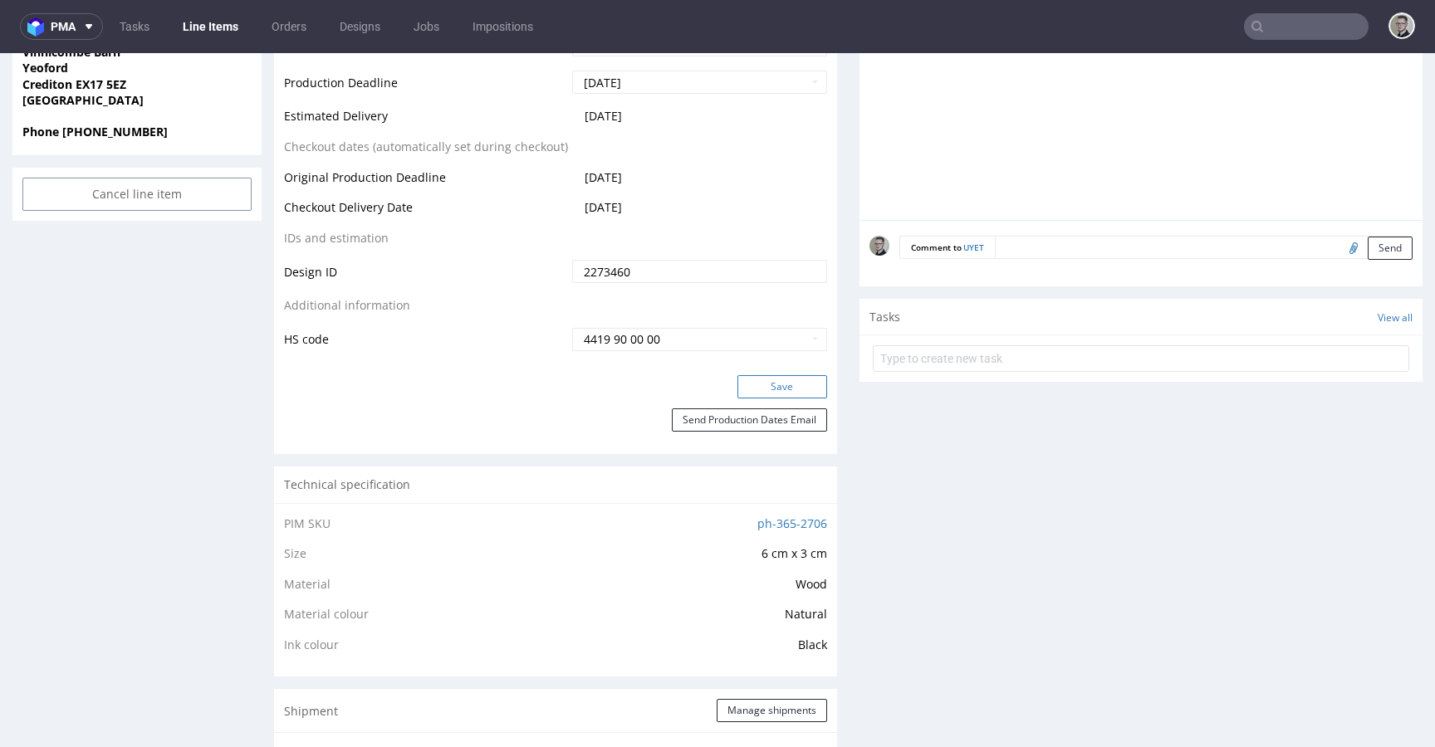
drag, startPoint x: 787, startPoint y: 385, endPoint x: 785, endPoint y: 376, distance: 8.7
click at [787, 385] on button "Save" at bounding box center [783, 386] width 90 height 23
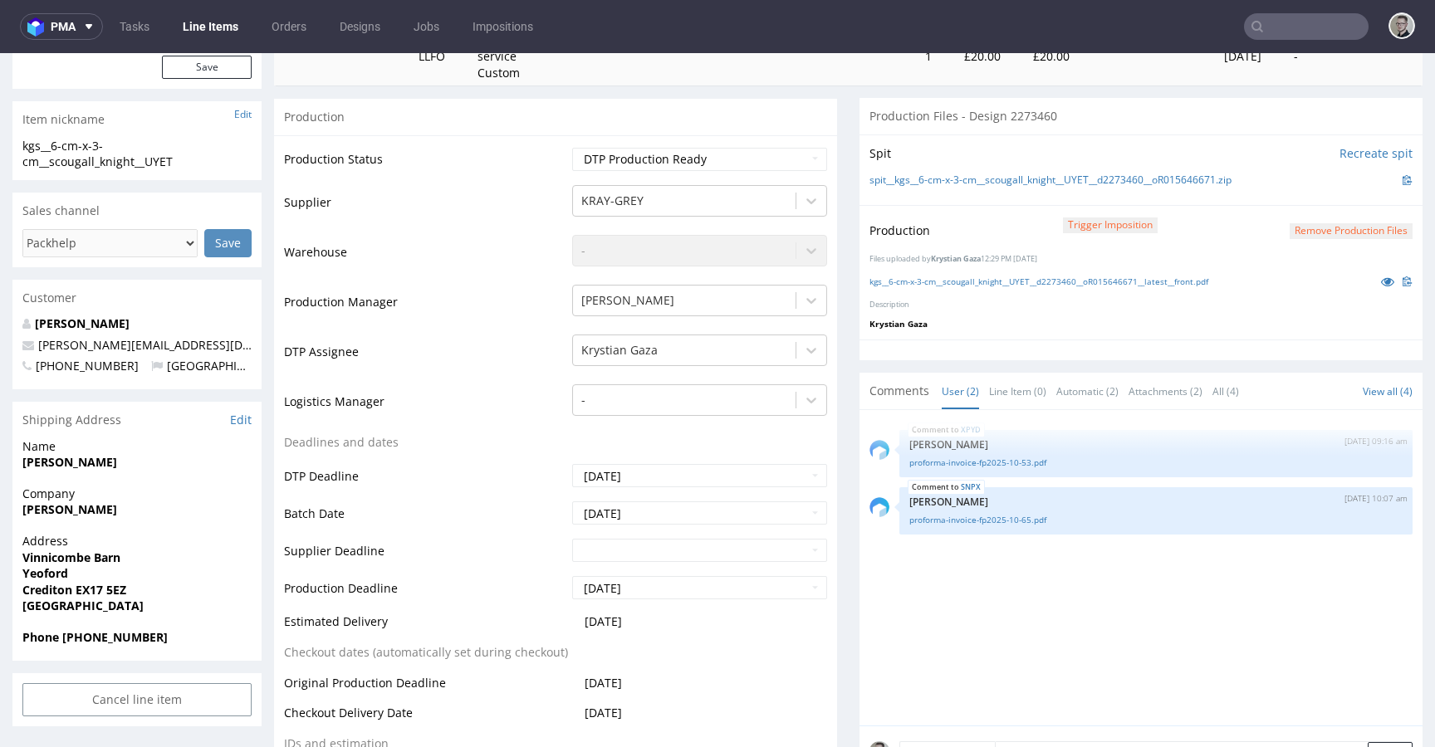
scroll to position [0, 0]
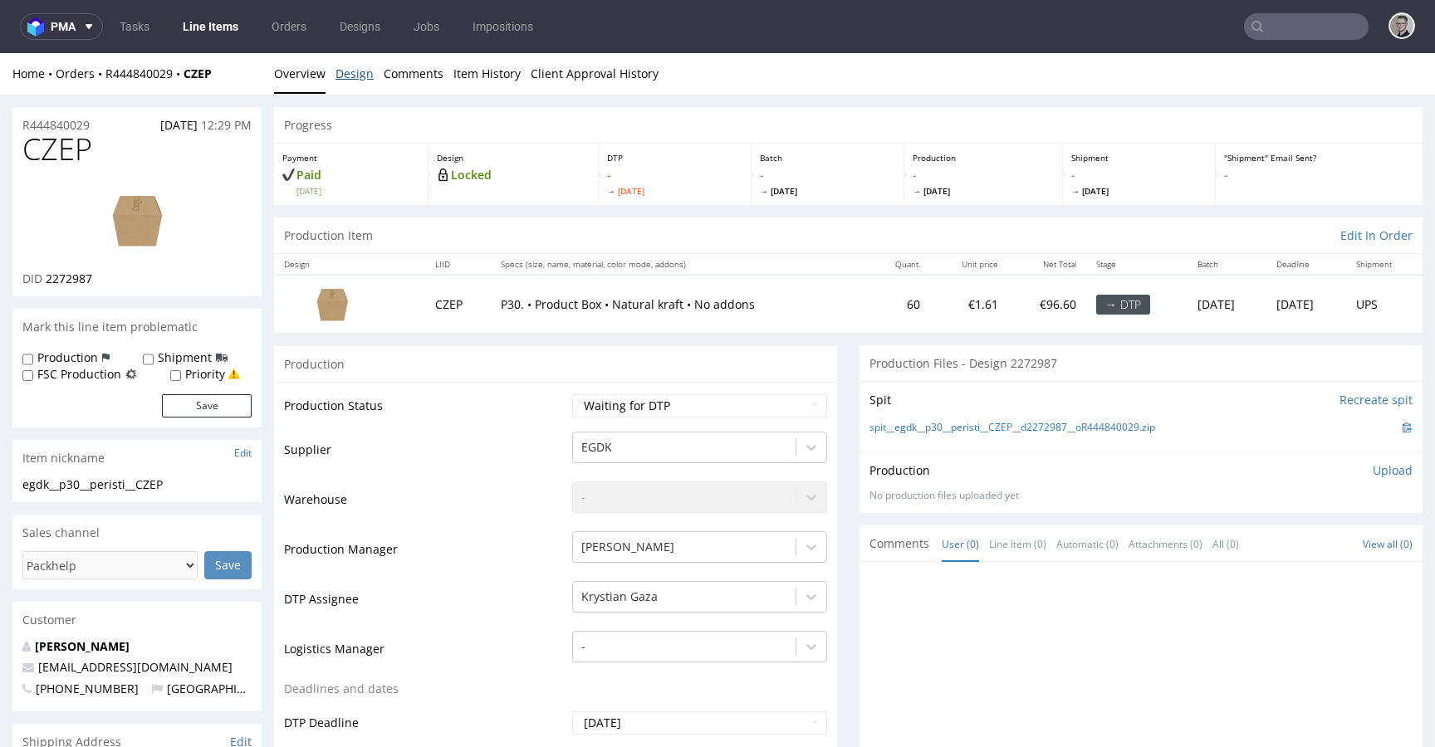
click at [345, 76] on link "Design" at bounding box center [355, 73] width 38 height 41
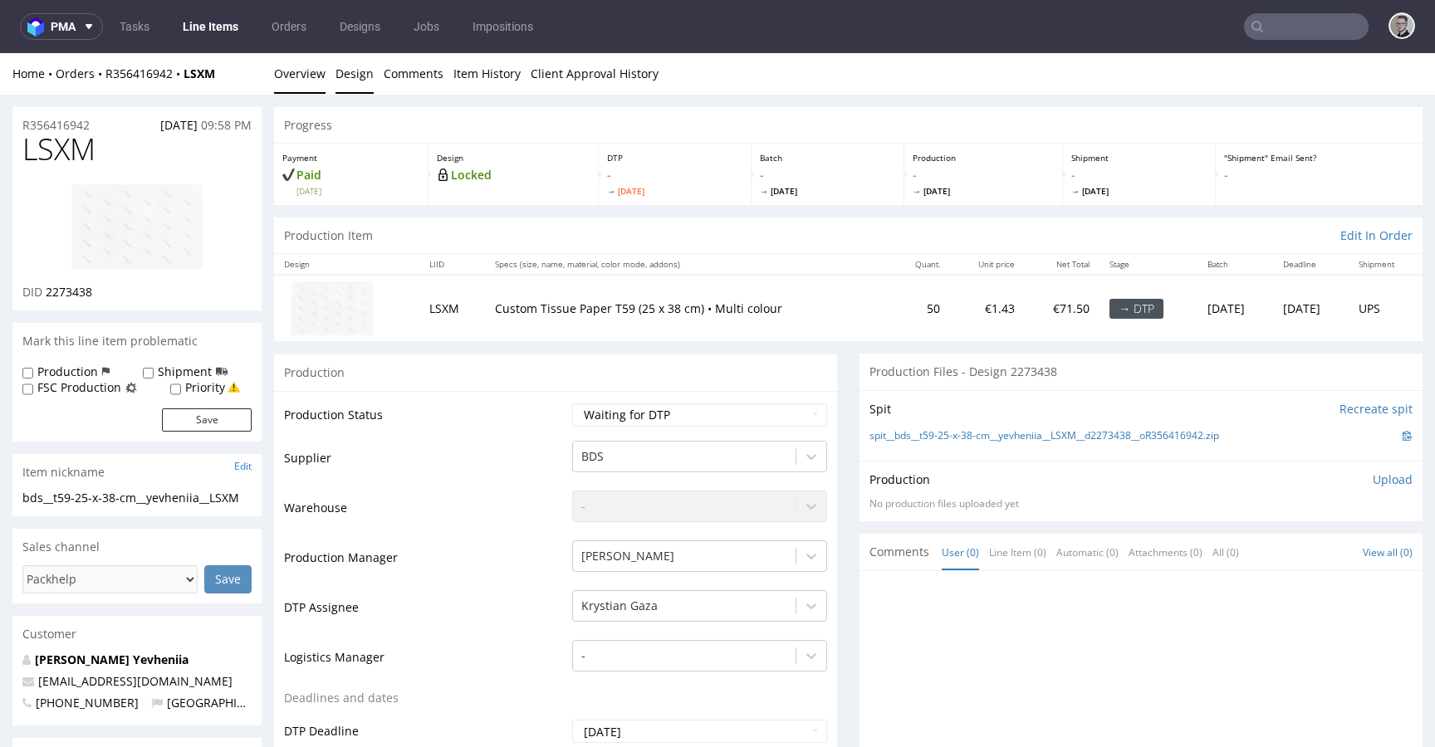
click at [370, 56] on link "Design" at bounding box center [355, 73] width 38 height 41
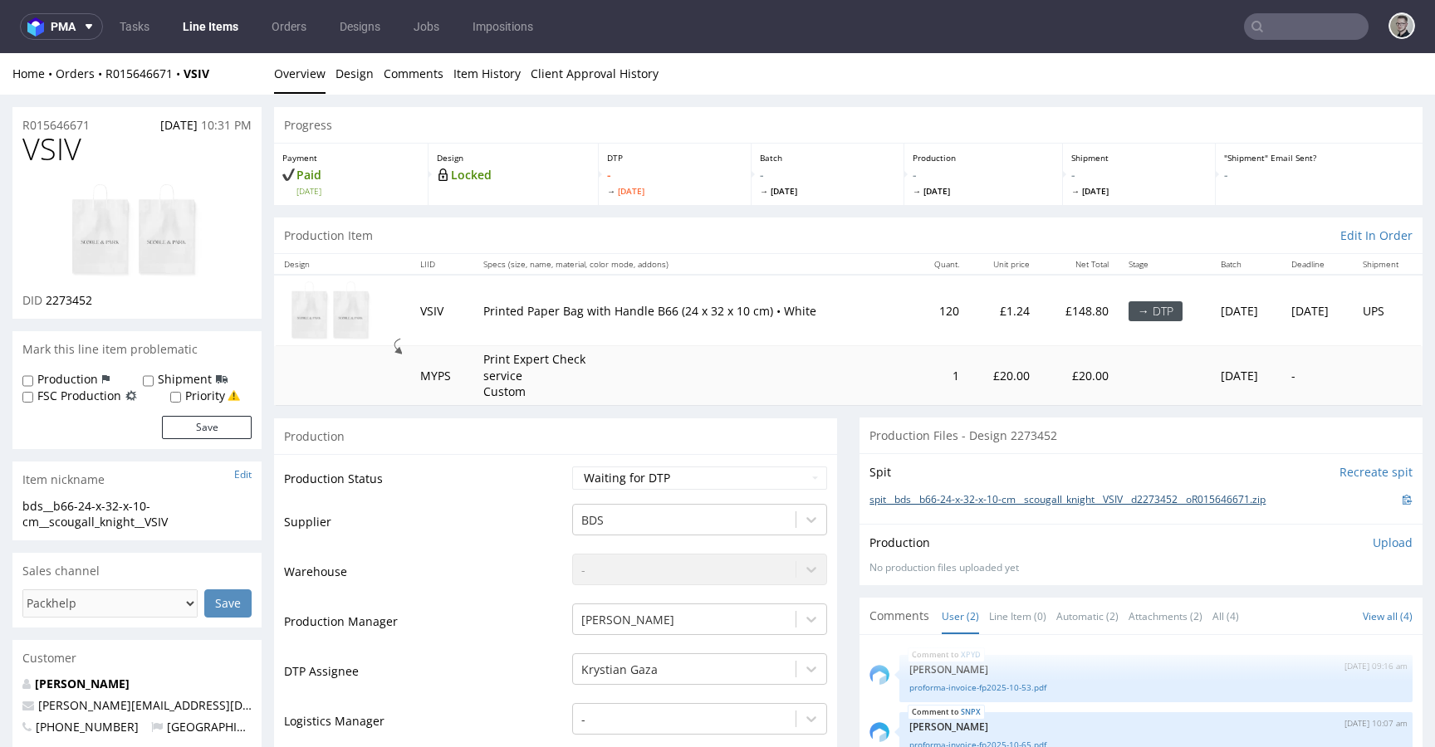
click at [1047, 494] on link "spit__bds__b66-24-x-32-x-10-cm__scougall_knight__VSIV__d2273452__oR015646671.zip" at bounding box center [1068, 500] width 396 height 14
click at [350, 81] on link "Design" at bounding box center [355, 73] width 38 height 41
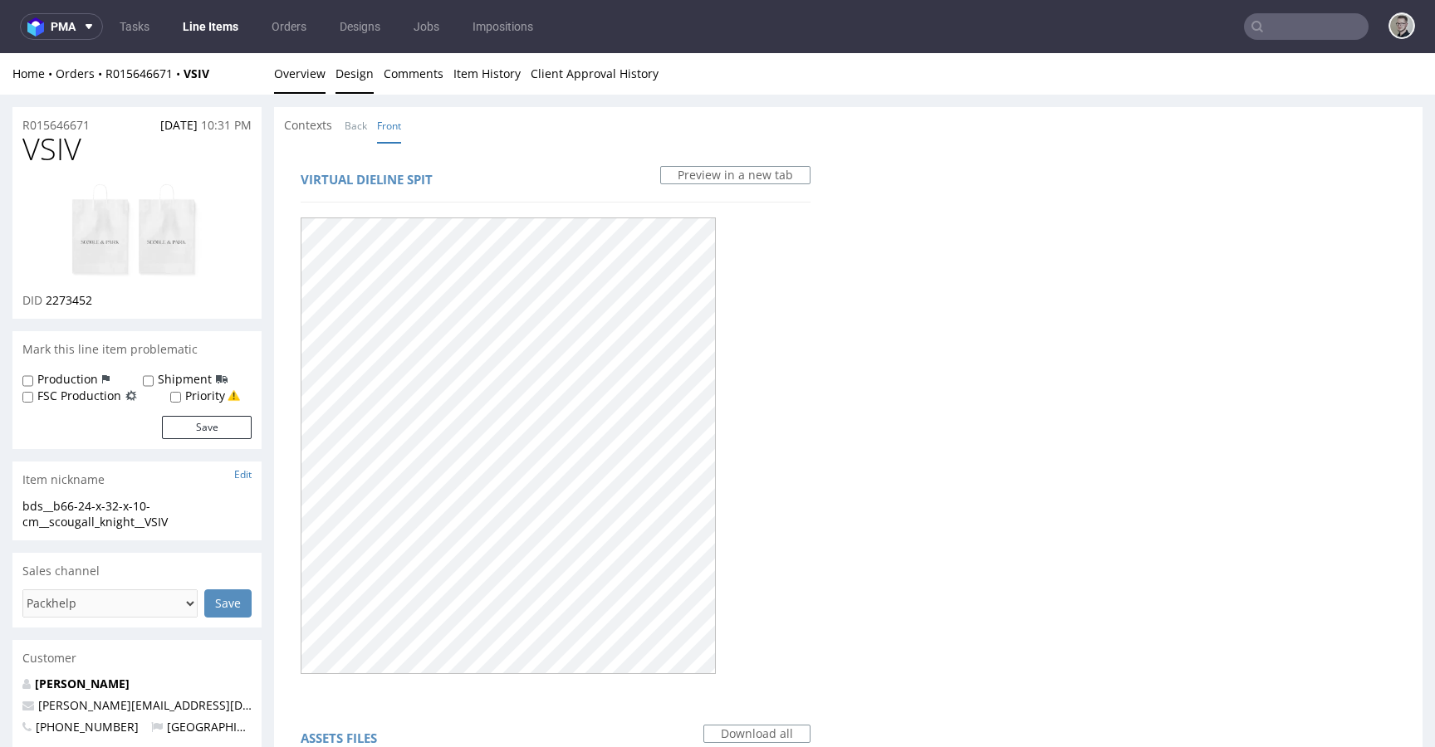
click at [287, 74] on link "Overview" at bounding box center [299, 73] width 51 height 41
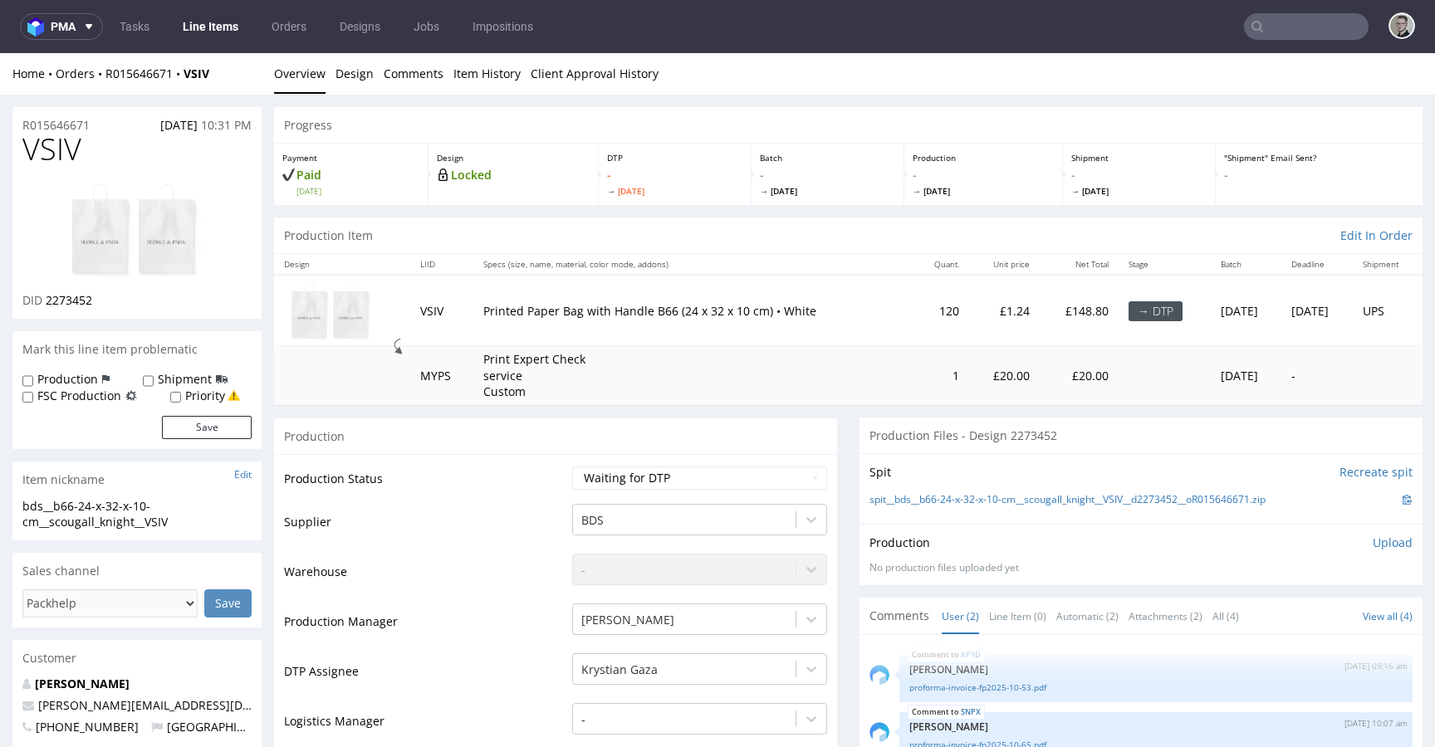
click at [94, 230] on img at bounding box center [137, 231] width 133 height 96
click at [83, 292] on p "DID 2273452" at bounding box center [57, 300] width 70 height 17
copy span "2273452"
click at [65, 149] on span "VSIV" at bounding box center [51, 149] width 59 height 33
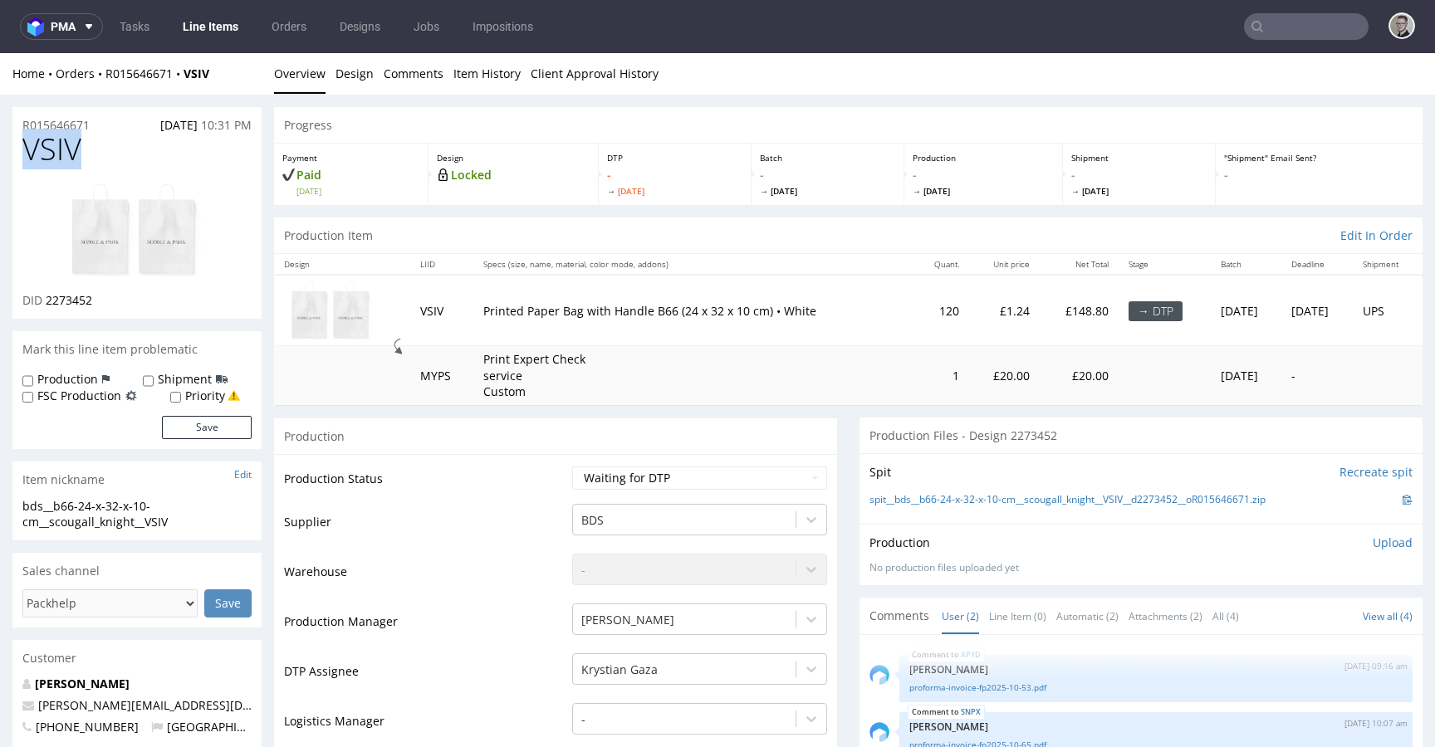
click at [65, 149] on span "VSIV" at bounding box center [51, 149] width 59 height 33
copy span "VSIV"
click at [667, 475] on select "Waiting for Artwork Waiting for Diecut Waiting for Mockup Waiting for DTP Waiti…" at bounding box center [699, 478] width 255 height 23
select select "dtp_in_process"
click at [572, 467] on select "Waiting for Artwork Waiting for Diecut Waiting for Mockup Waiting for DTP Waiti…" at bounding box center [699, 478] width 255 height 23
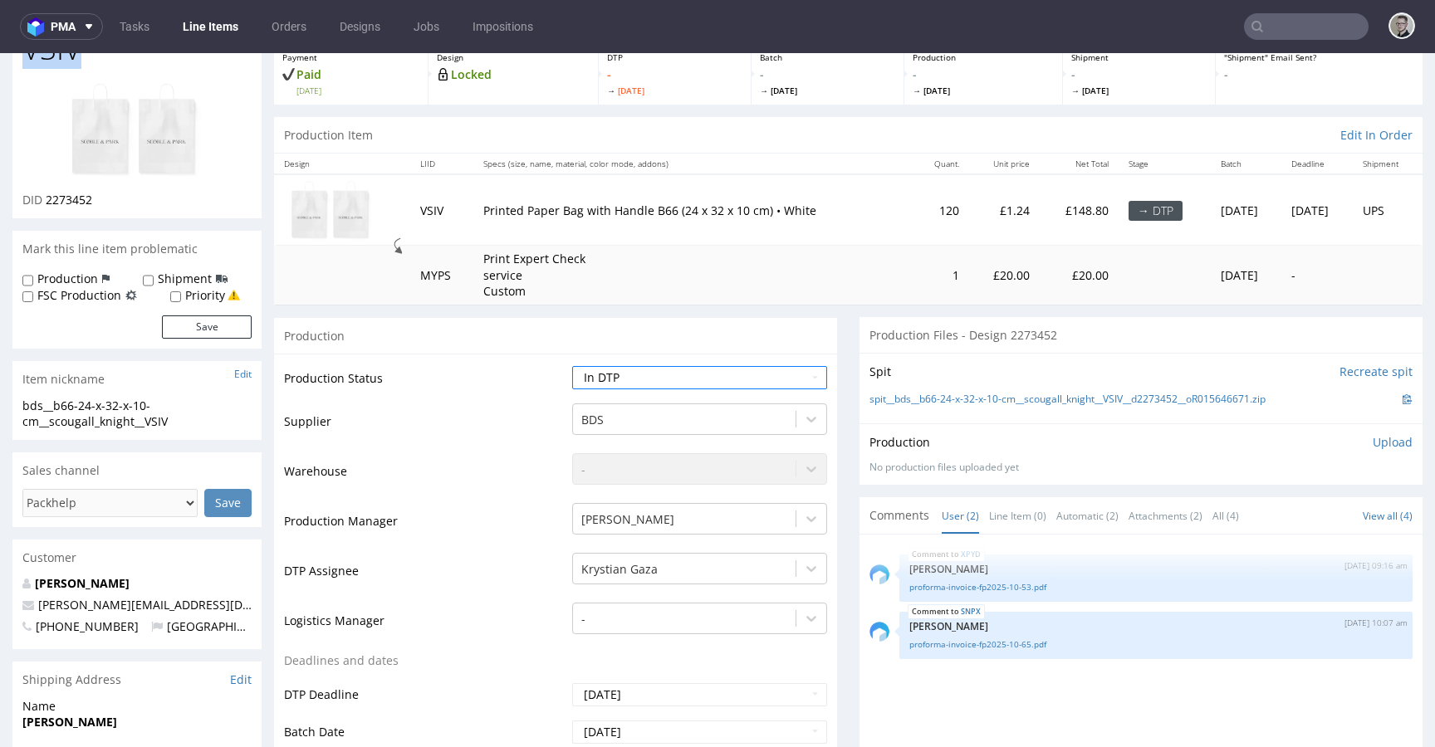
scroll to position [743, 0]
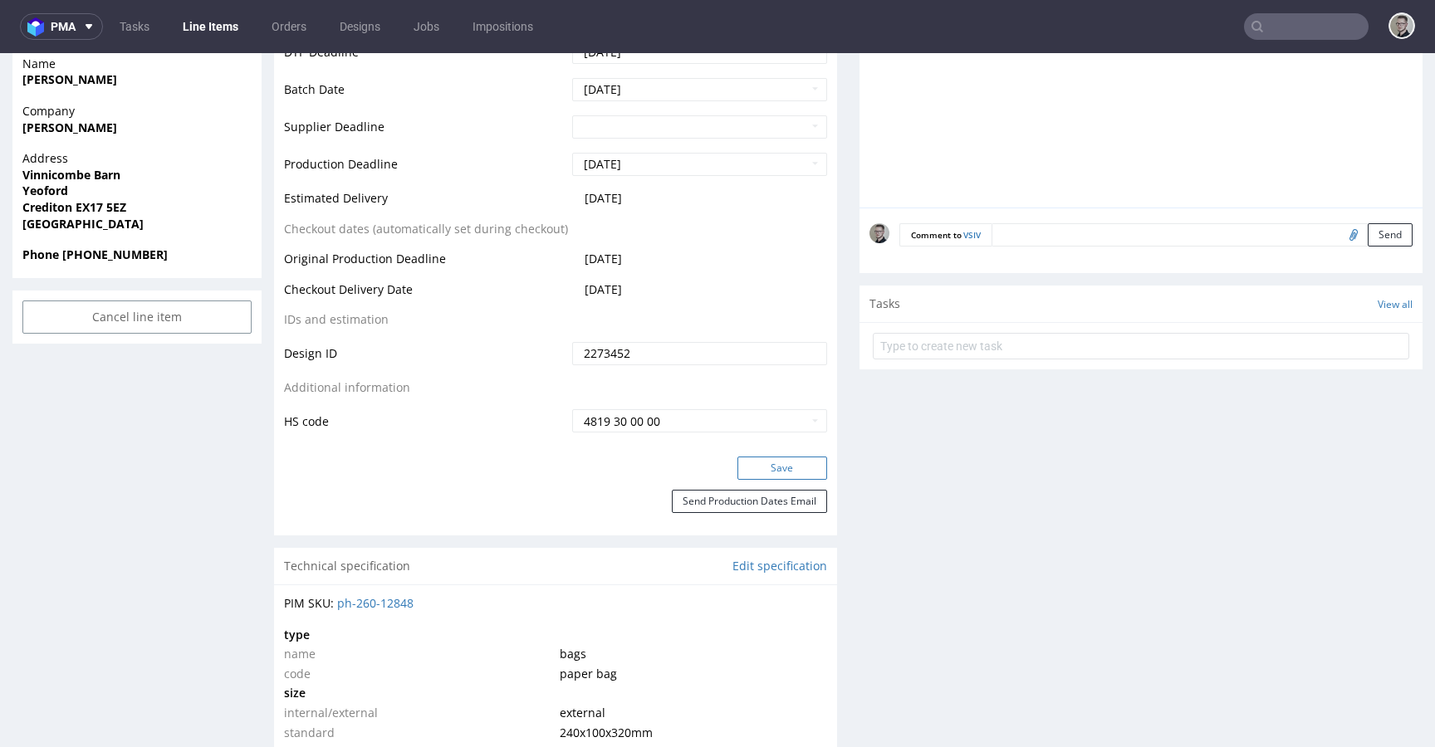
click at [787, 465] on button "Save" at bounding box center [783, 468] width 90 height 23
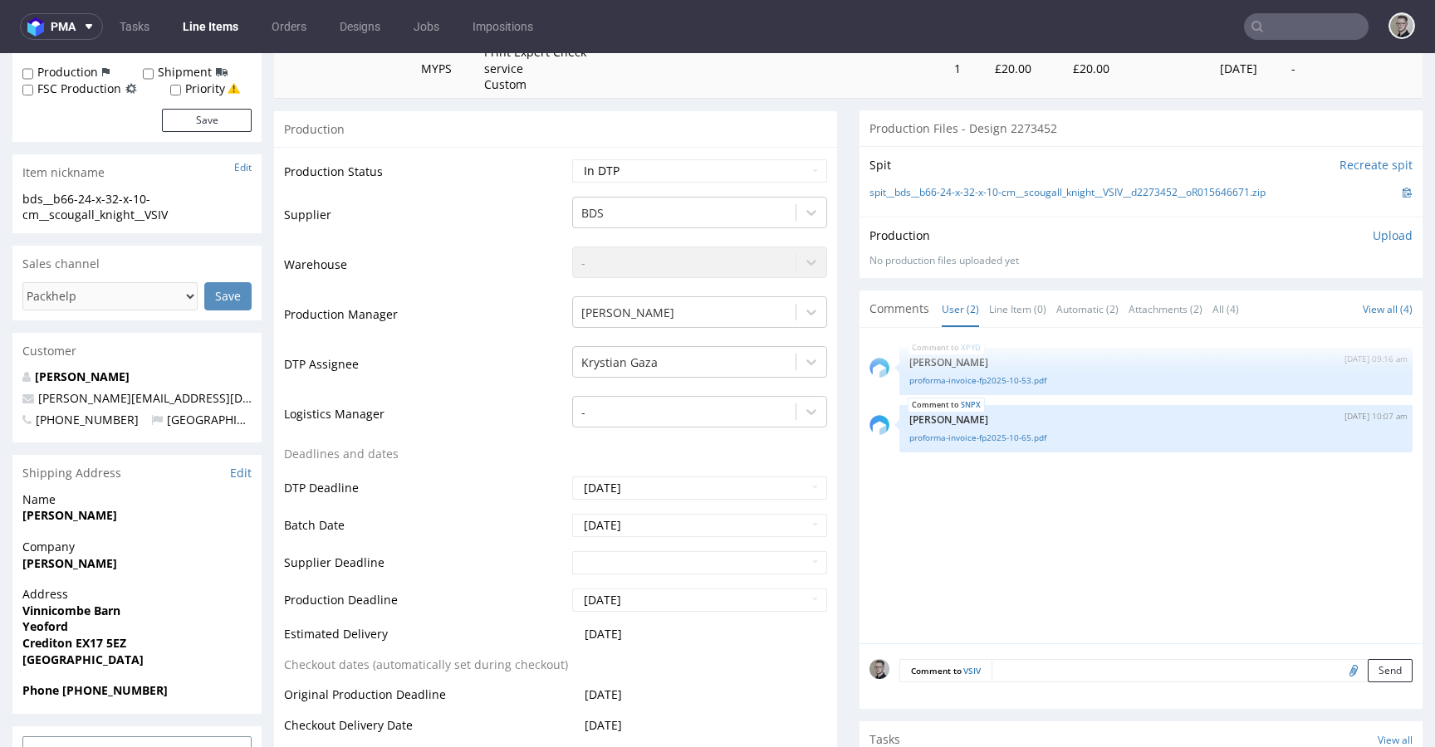
scroll to position [0, 0]
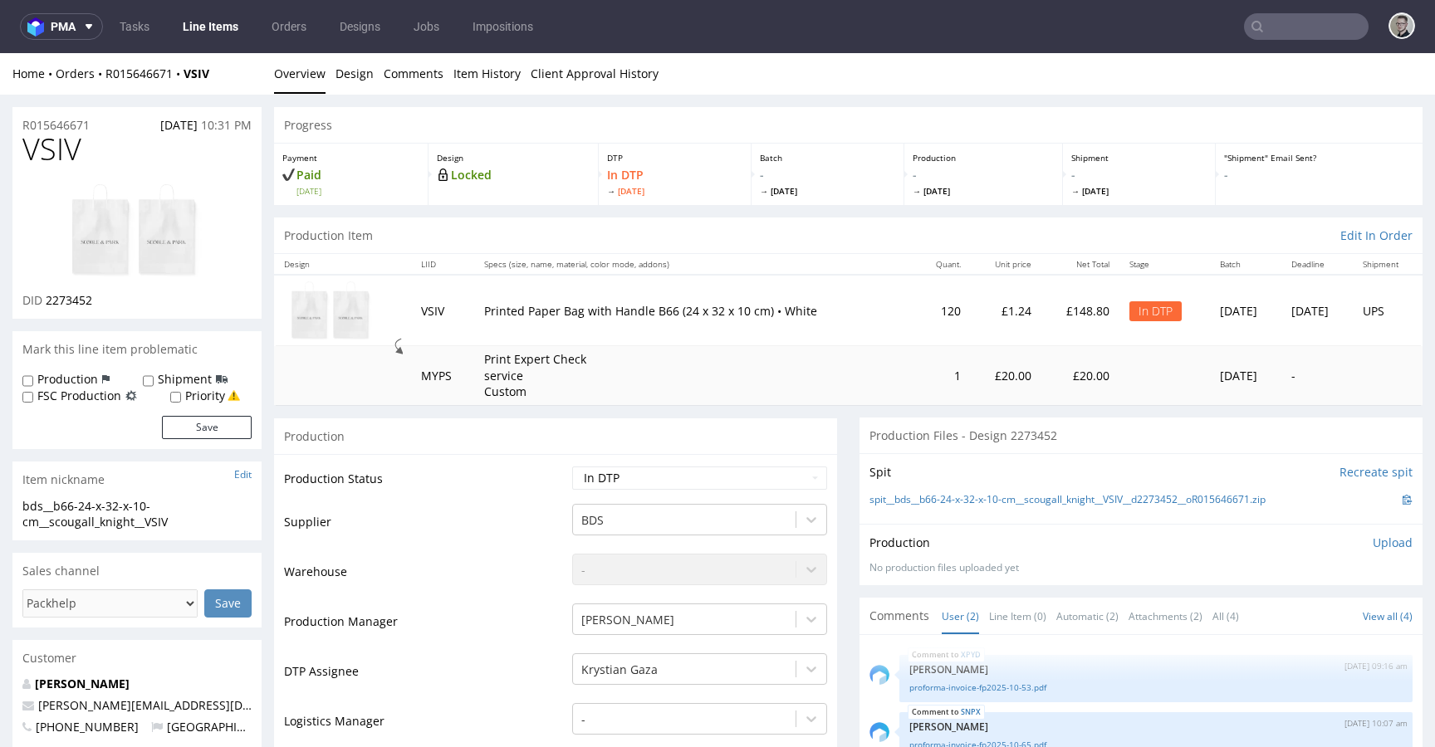
drag, startPoint x: 1366, startPoint y: 546, endPoint x: 1296, endPoint y: 596, distance: 85.7
click at [1373, 546] on p "Upload" at bounding box center [1393, 543] width 40 height 17
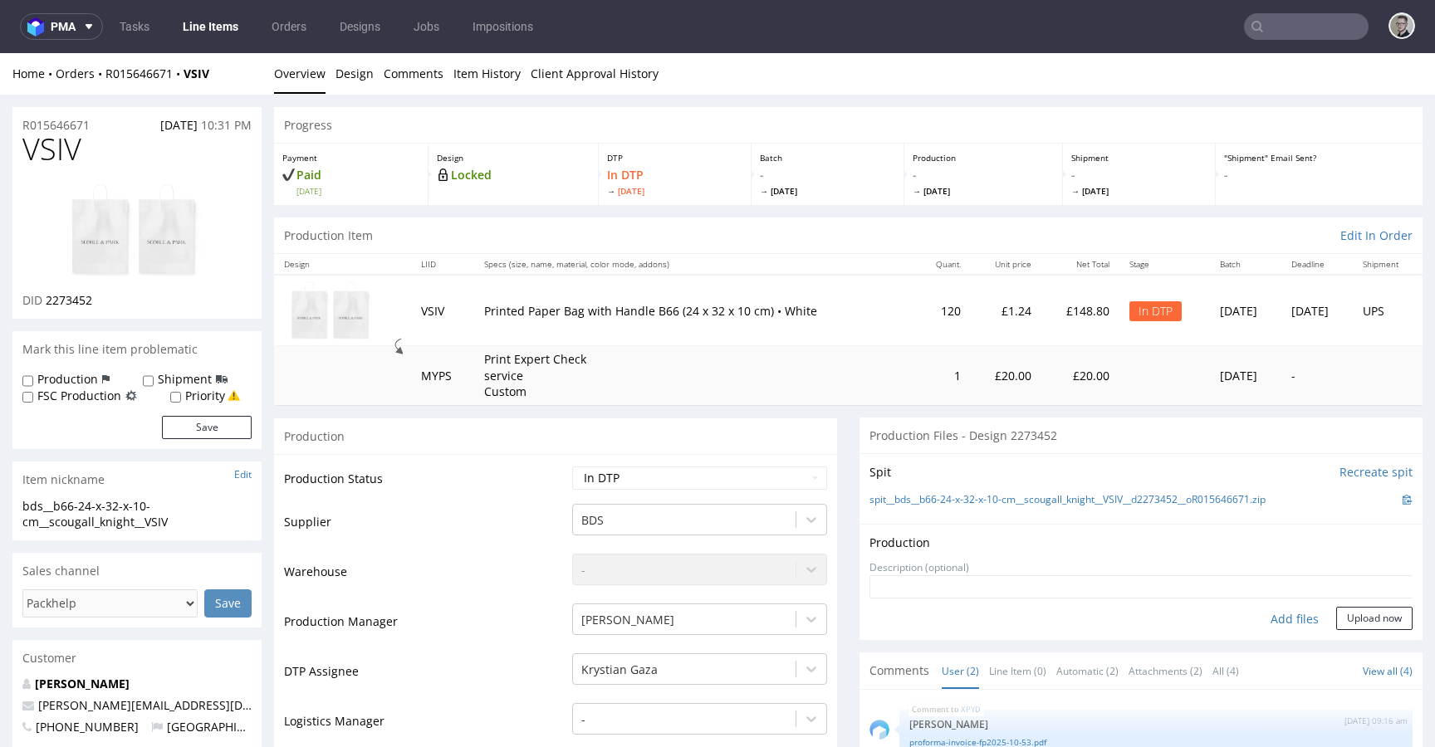
click at [1284, 611] on div "Add files" at bounding box center [1294, 619] width 83 height 25
type input "C:\fakepath\bds__b66-24-x-32-x-10-cm__scougall_knight__VSIV__d2273452__oR015646…"
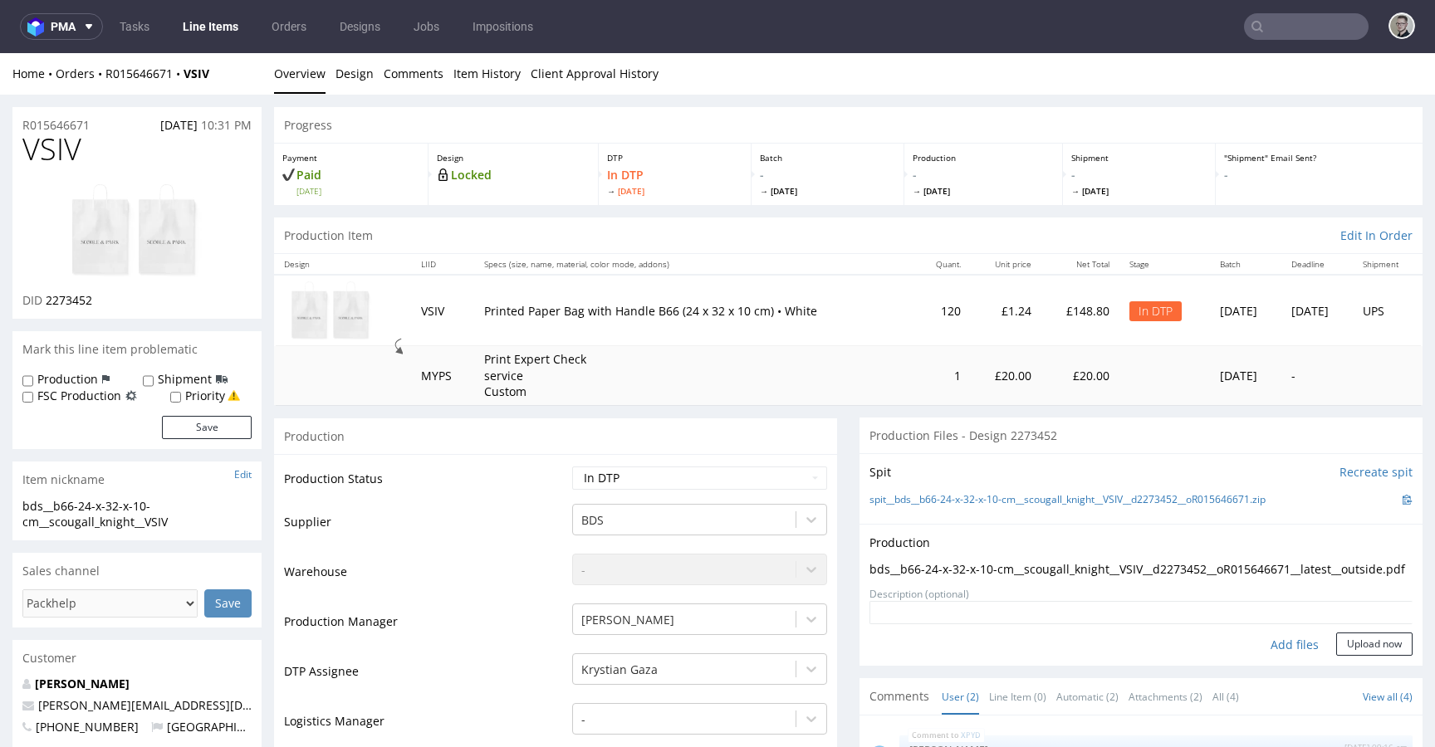
click at [1322, 625] on textarea at bounding box center [1141, 612] width 543 height 23
click at [1343, 656] on button "Upload now" at bounding box center [1374, 644] width 76 height 23
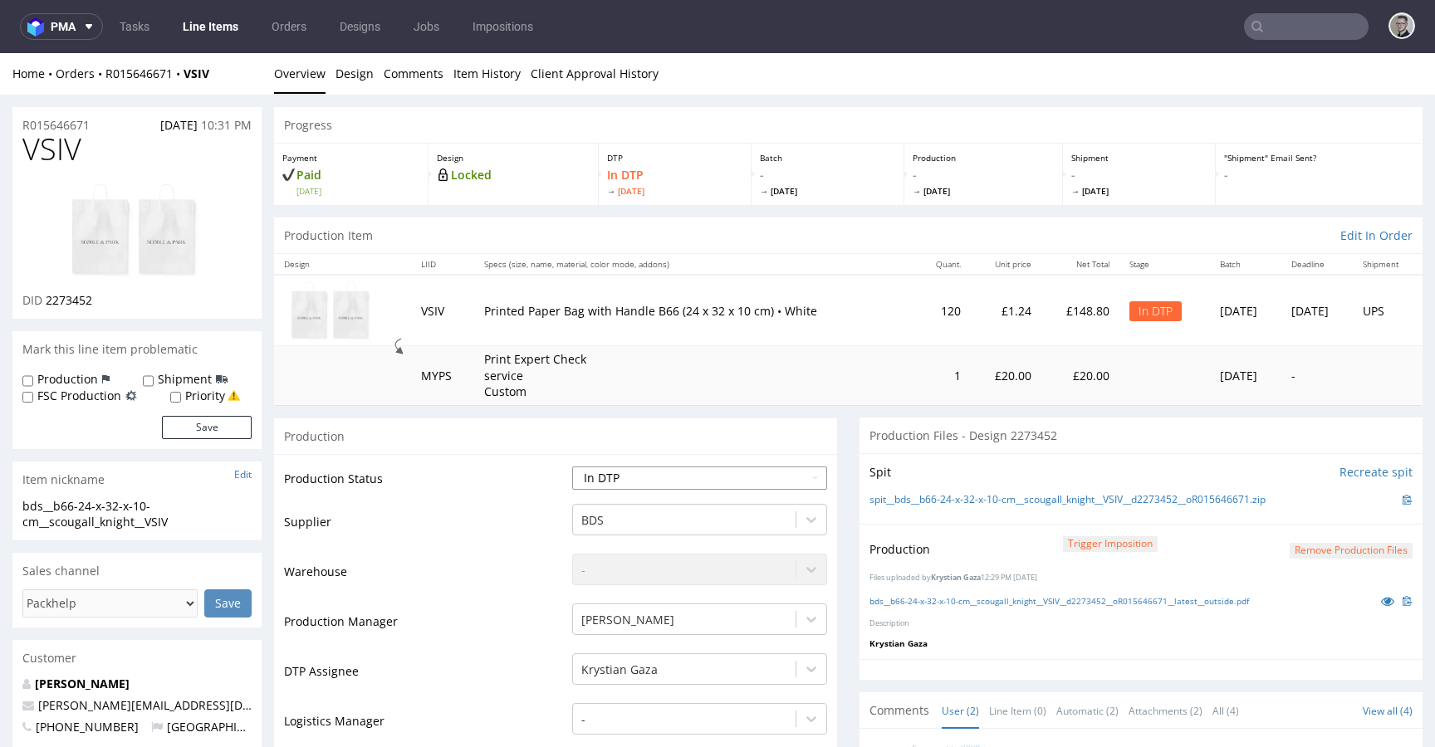
click at [642, 473] on select "Waiting for Artwork Waiting for Diecut Waiting for Mockup Waiting for DTP Waiti…" at bounding box center [699, 478] width 255 height 23
select select "dtp_production_ready"
click at [572, 467] on select "Waiting for Artwork Waiting for Diecut Waiting for Mockup Waiting for DTP Waiti…" at bounding box center [699, 478] width 255 height 23
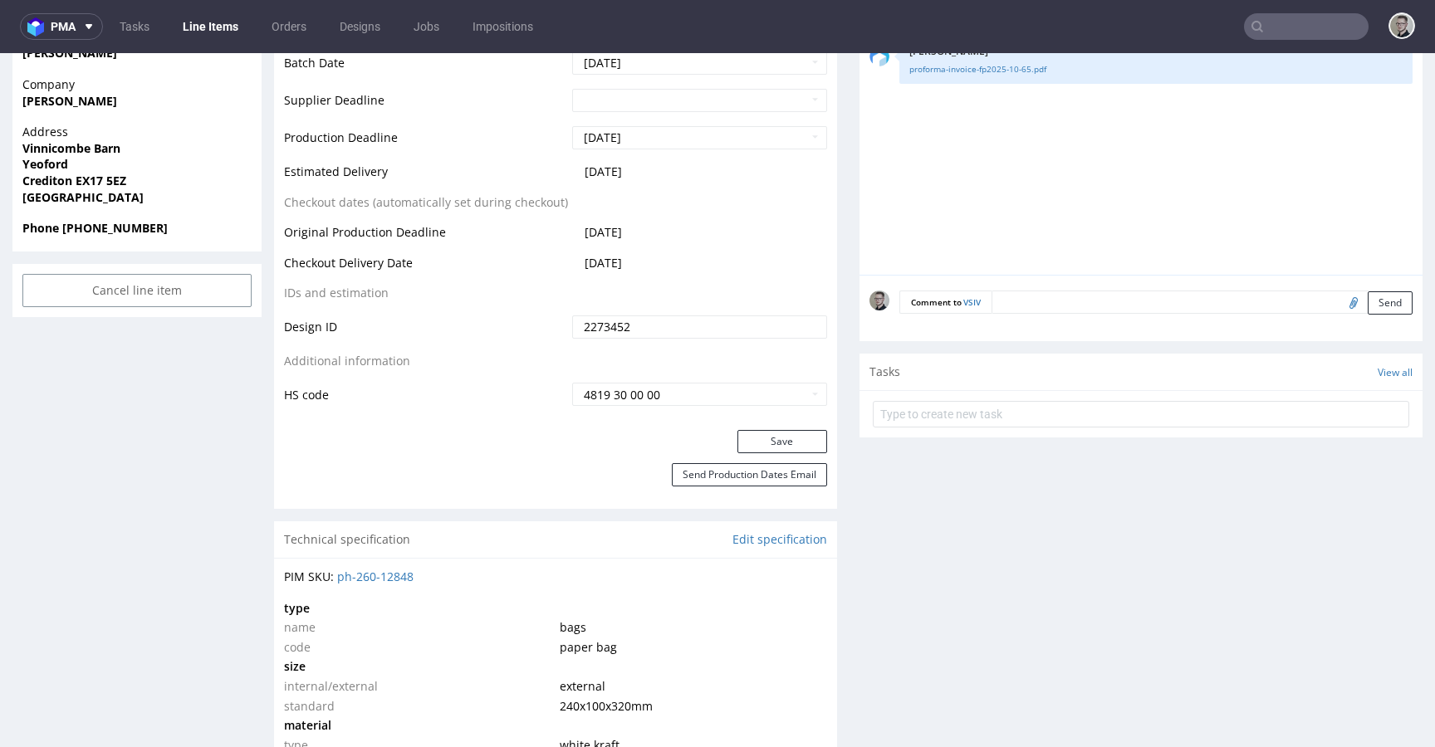
scroll to position [789, 0]
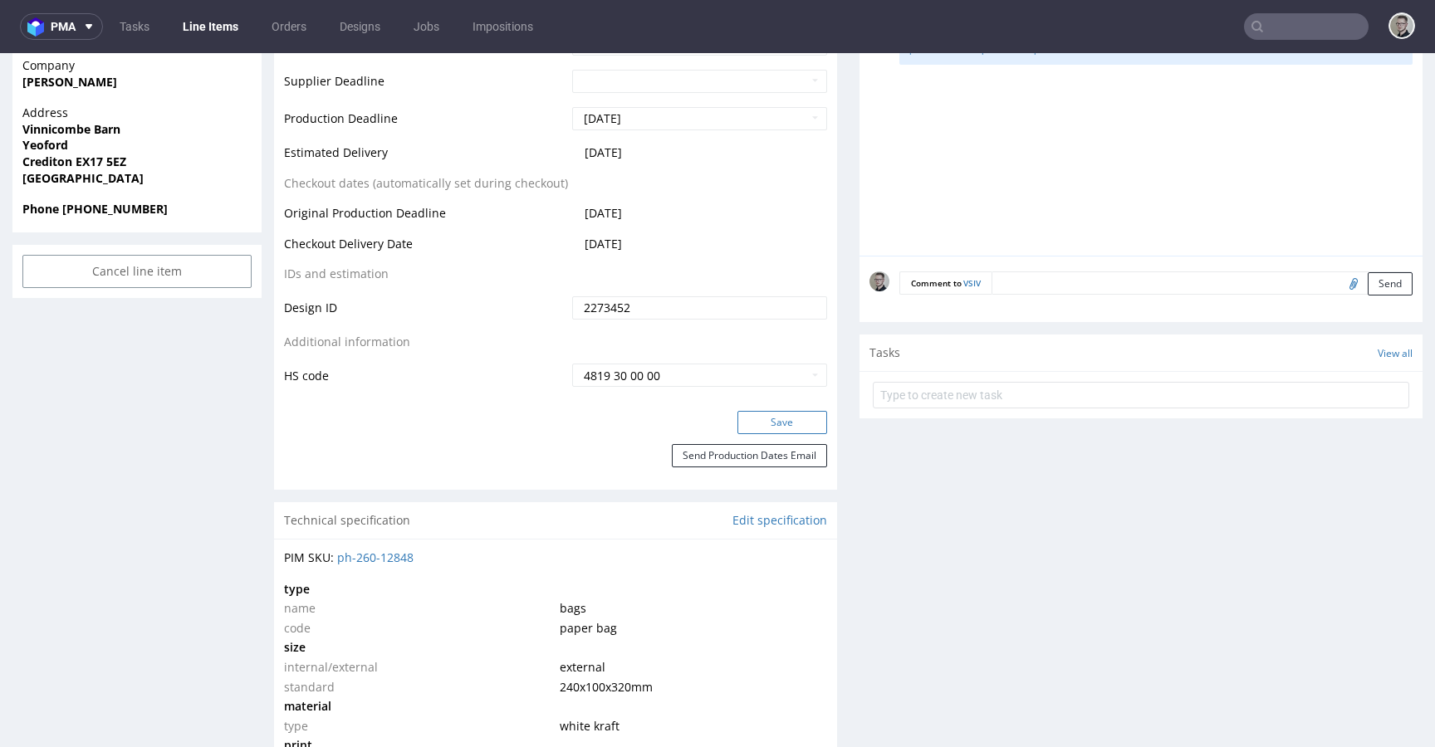
click at [791, 432] on button "Save" at bounding box center [783, 422] width 90 height 23
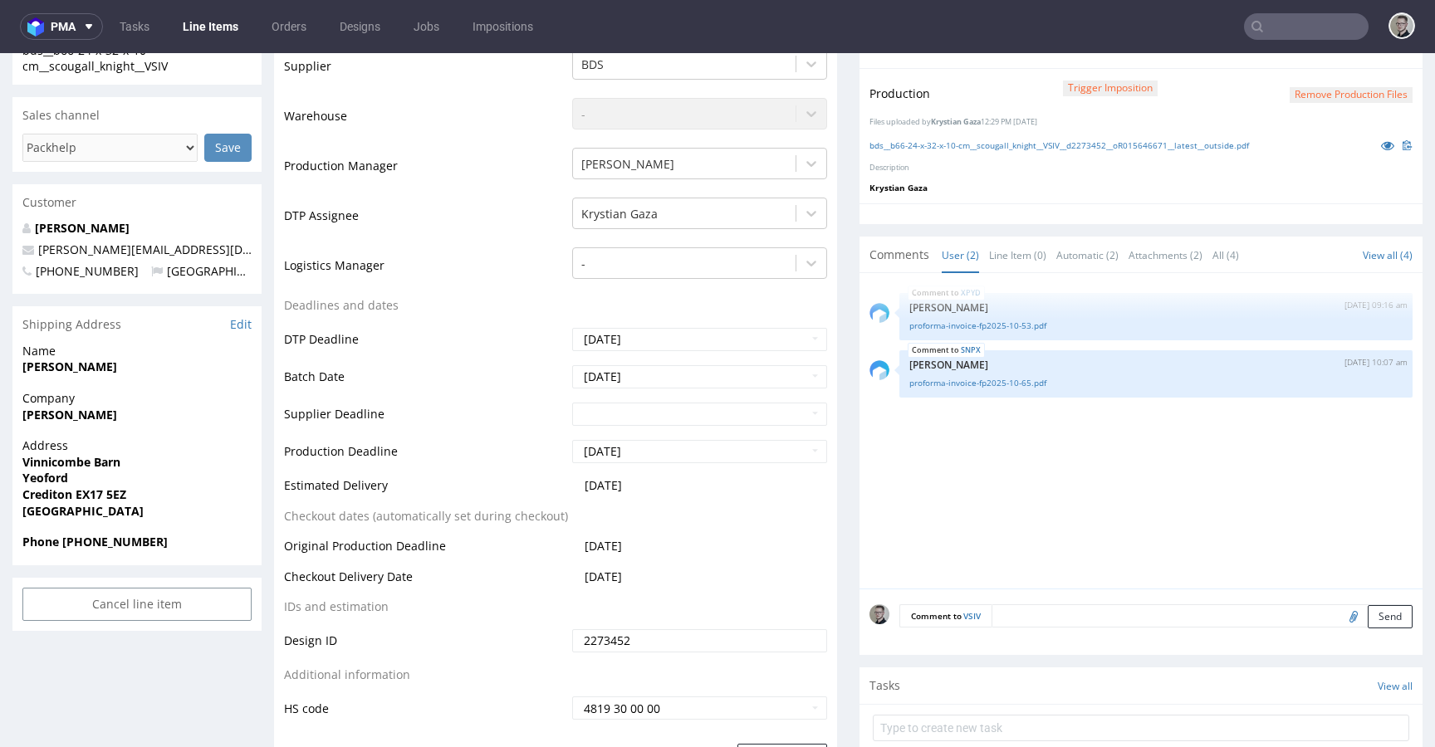
scroll to position [0, 0]
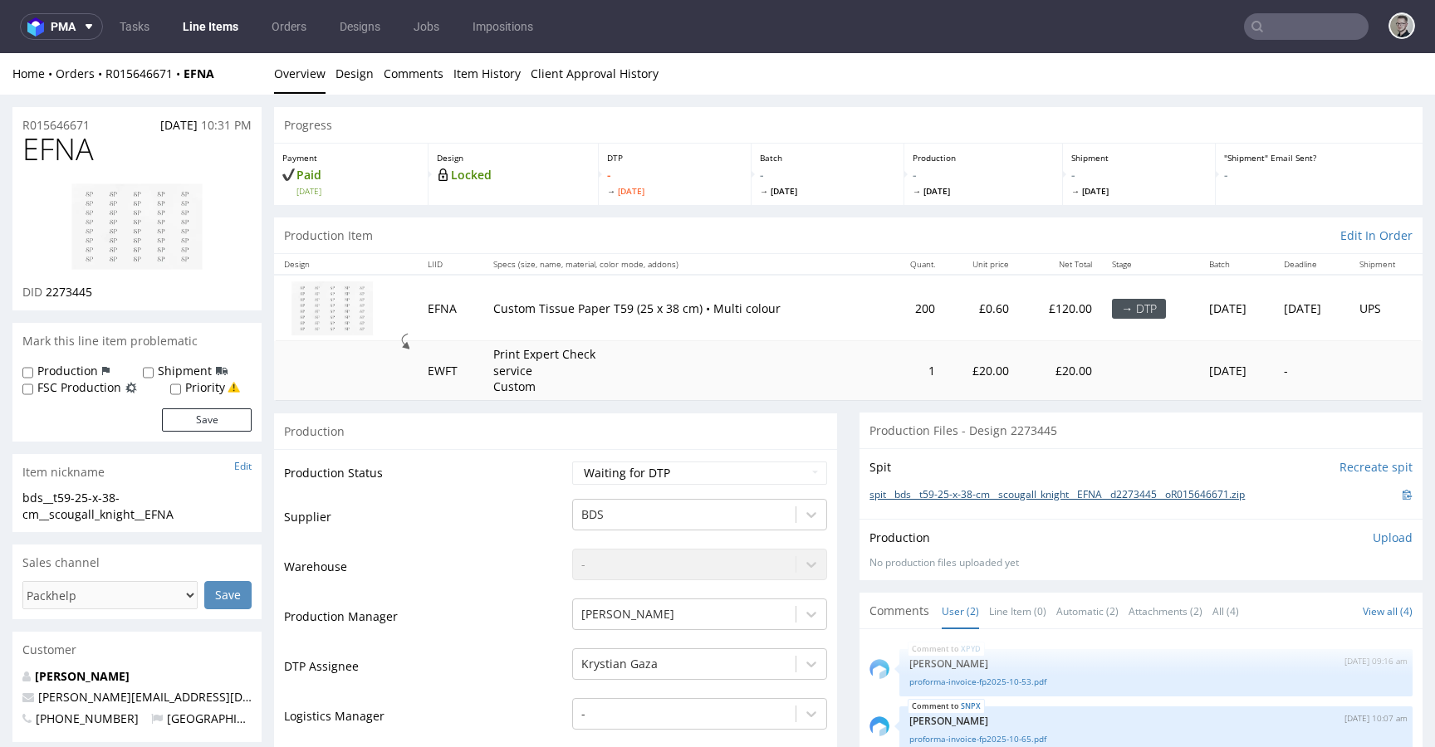
click at [1058, 494] on link "spit__bds__t59-25-x-38-cm__scougall_knight__EFNA__d2273445__oR015646671.zip" at bounding box center [1057, 495] width 375 height 14
click at [350, 71] on link "Design" at bounding box center [355, 73] width 38 height 41
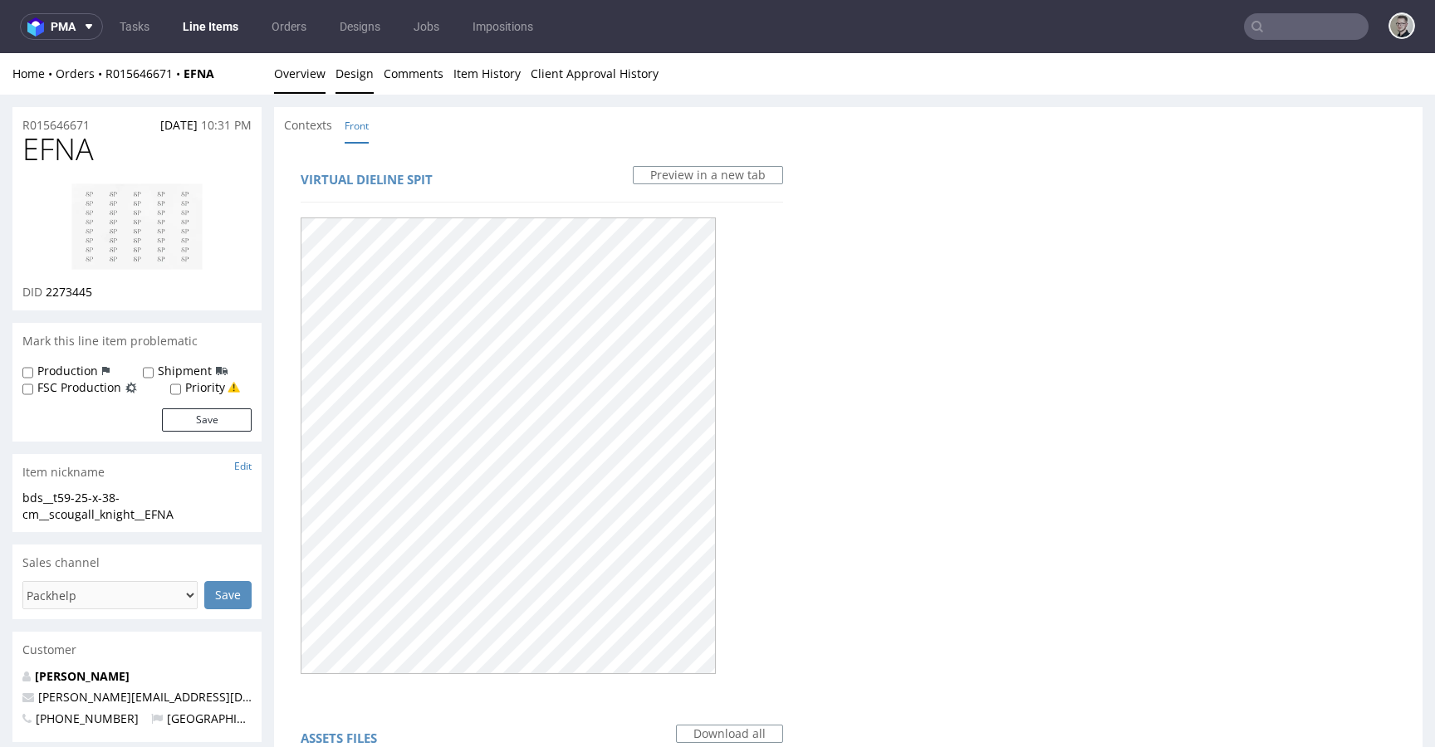
click at [300, 64] on link "Overview" at bounding box center [299, 73] width 51 height 41
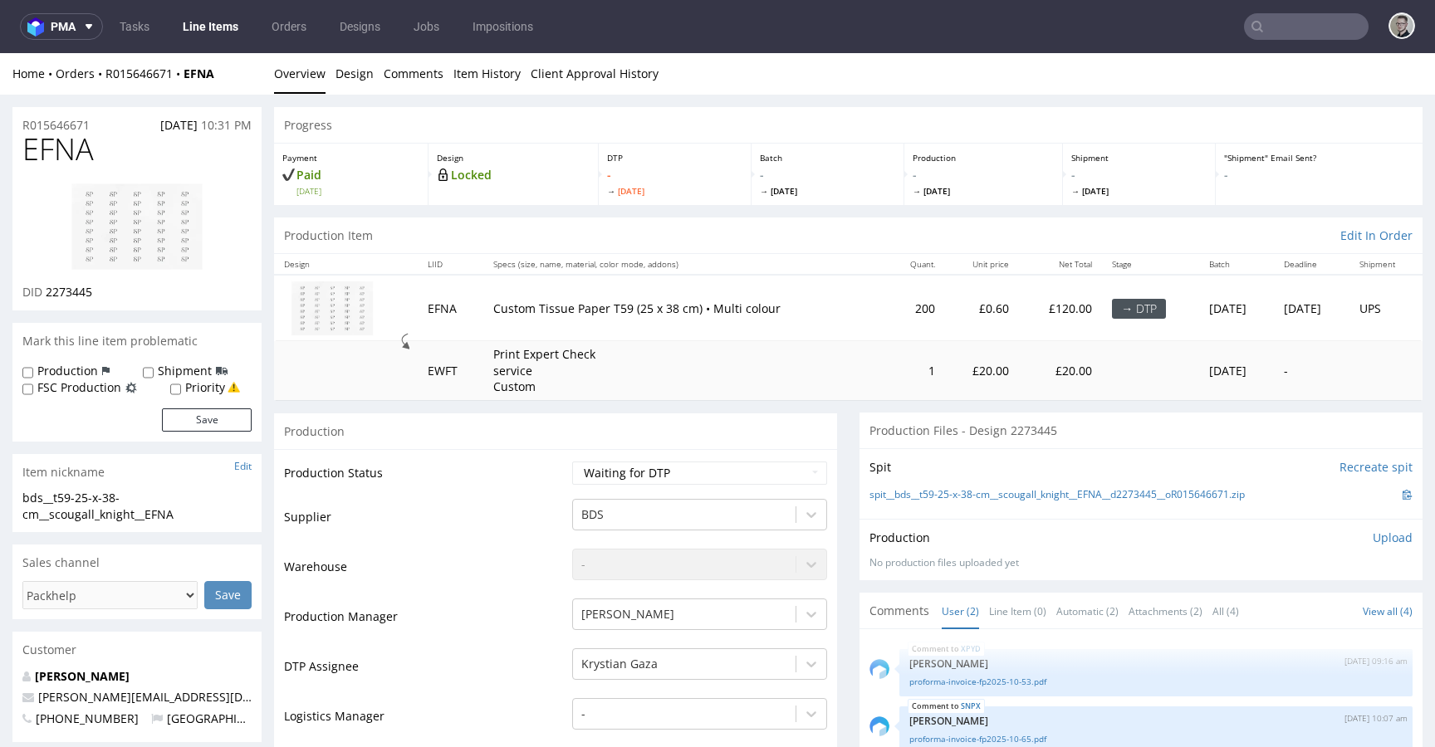
click at [62, 165] on span "EFNA" at bounding box center [57, 149] width 71 height 33
click at [63, 161] on span "EFNA" at bounding box center [57, 149] width 71 height 33
copy span "EFNA"
click at [69, 294] on span "2273445" at bounding box center [69, 292] width 47 height 16
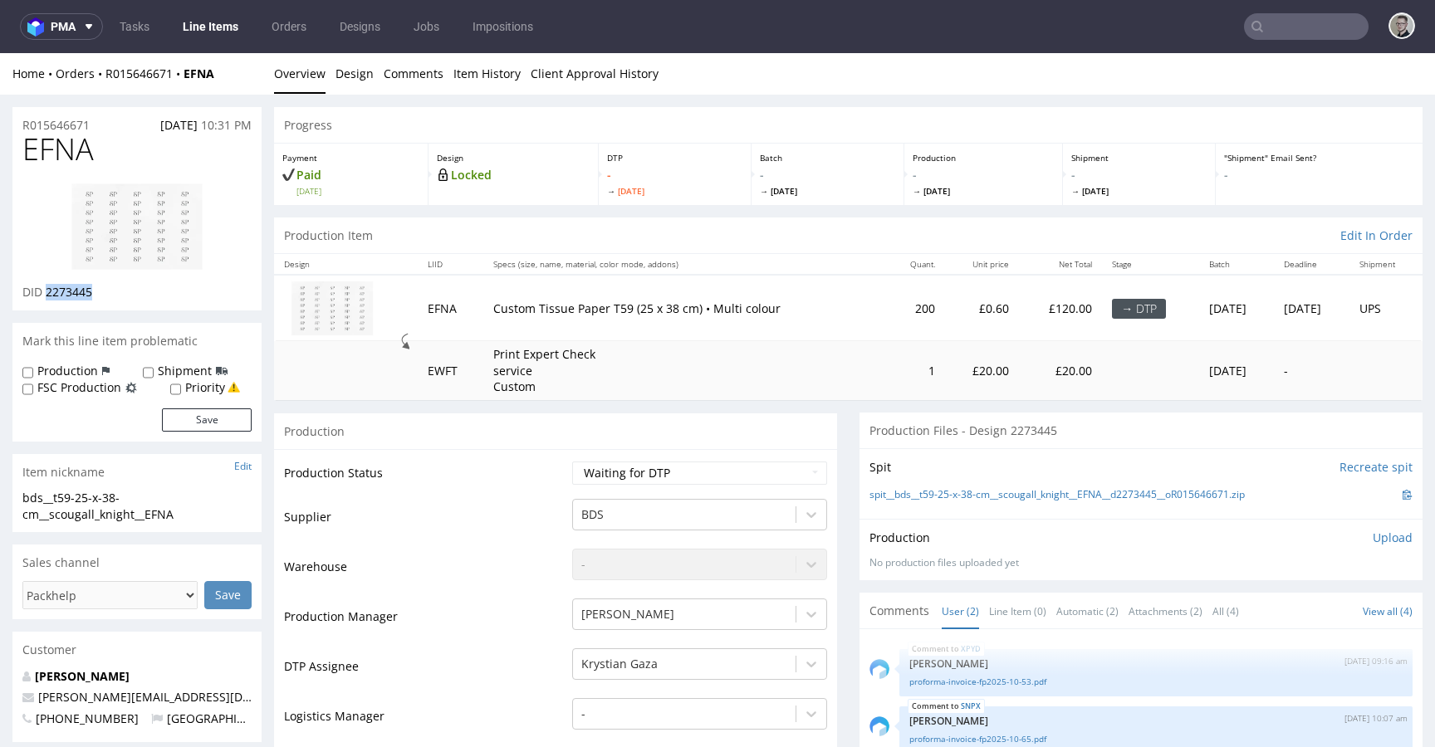
click at [70, 293] on span "2273445" at bounding box center [69, 292] width 47 height 16
copy span "2273445"
click at [683, 482] on select "Waiting for Artwork Waiting for Diecut Waiting for Mockup Waiting for DTP Waiti…" at bounding box center [699, 473] width 255 height 23
click at [572, 462] on select "Waiting for Artwork Waiting for Diecut Waiting for Mockup Waiting for DTP Waiti…" at bounding box center [699, 473] width 255 height 23
click at [648, 468] on select "Waiting for Artwork Waiting for Diecut Waiting for Mockup Waiting for DTP Waiti…" at bounding box center [699, 473] width 255 height 23
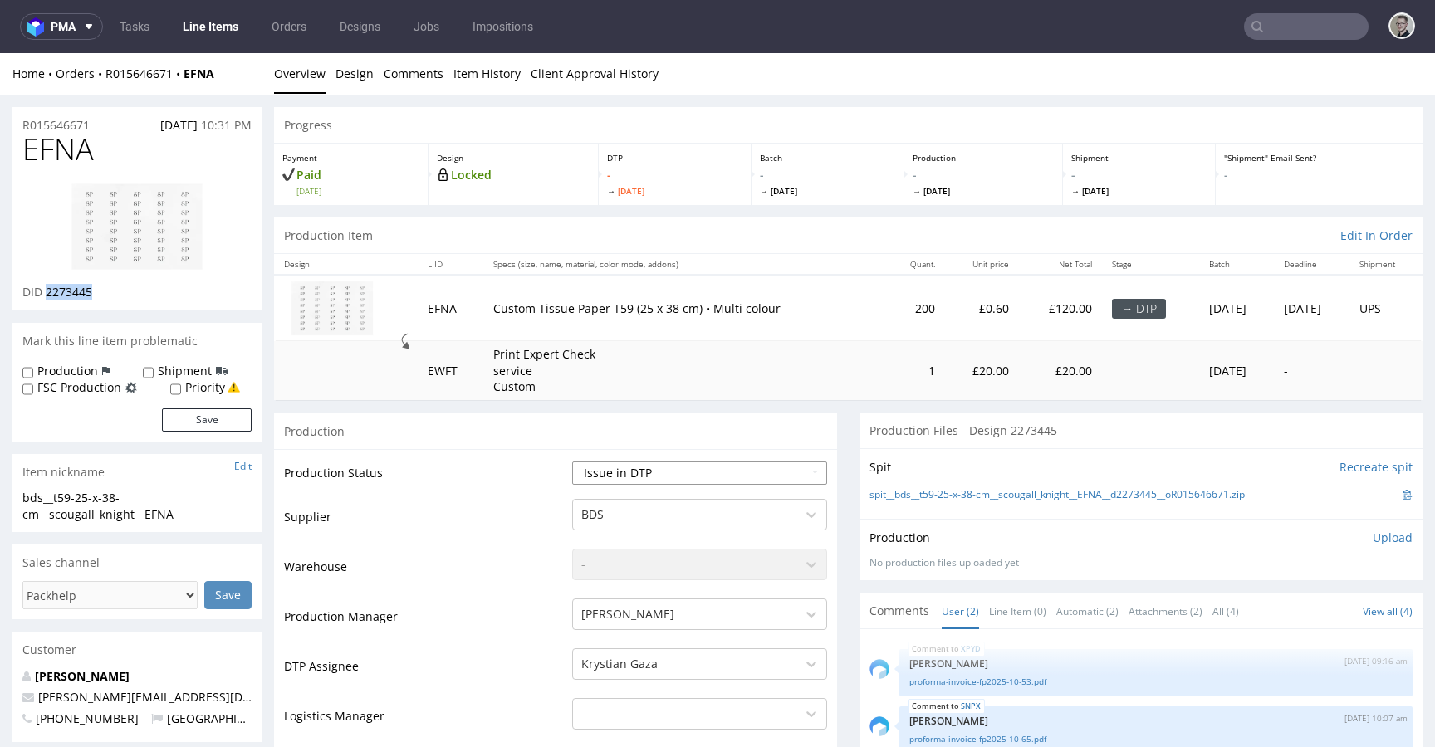
select select "dtp_in_process"
click at [572, 462] on select "Waiting for Artwork Waiting for Diecut Waiting for Mockup Waiting for DTP Waiti…" at bounding box center [699, 473] width 255 height 23
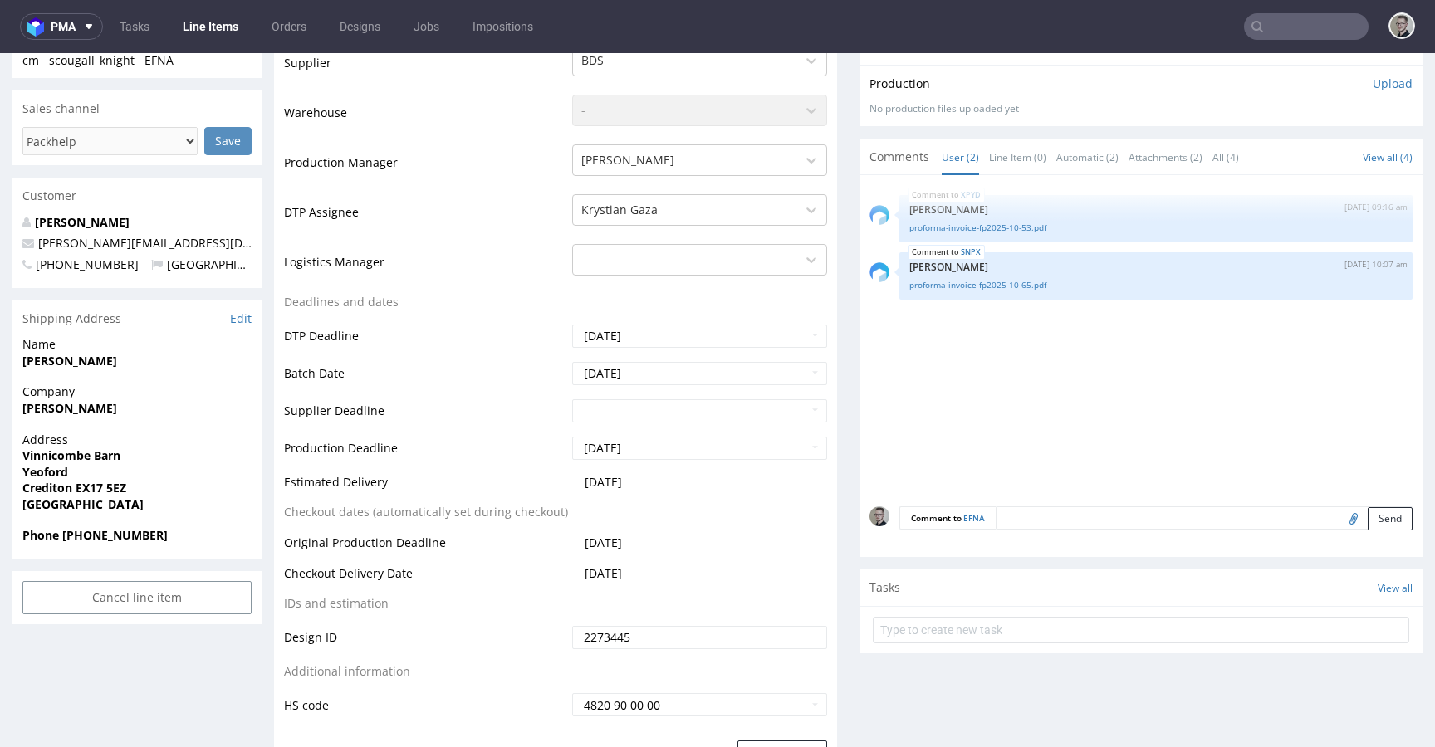
scroll to position [751, 0]
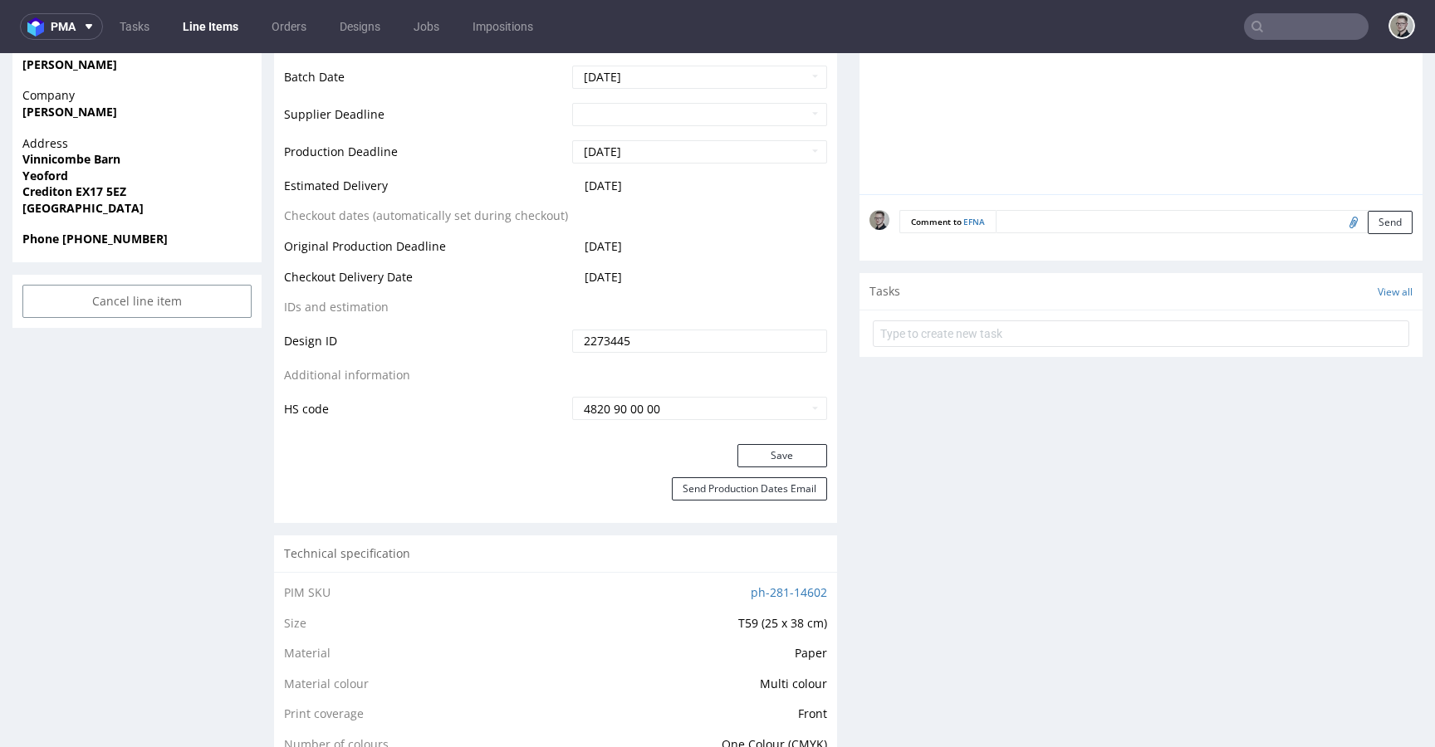
click at [787, 442] on div "Production Status Waiting for Artwork Waiting for Diecut Waiting for Mockup Wai…" at bounding box center [555, 72] width 563 height 746
click at [793, 453] on button "Save" at bounding box center [783, 455] width 90 height 23
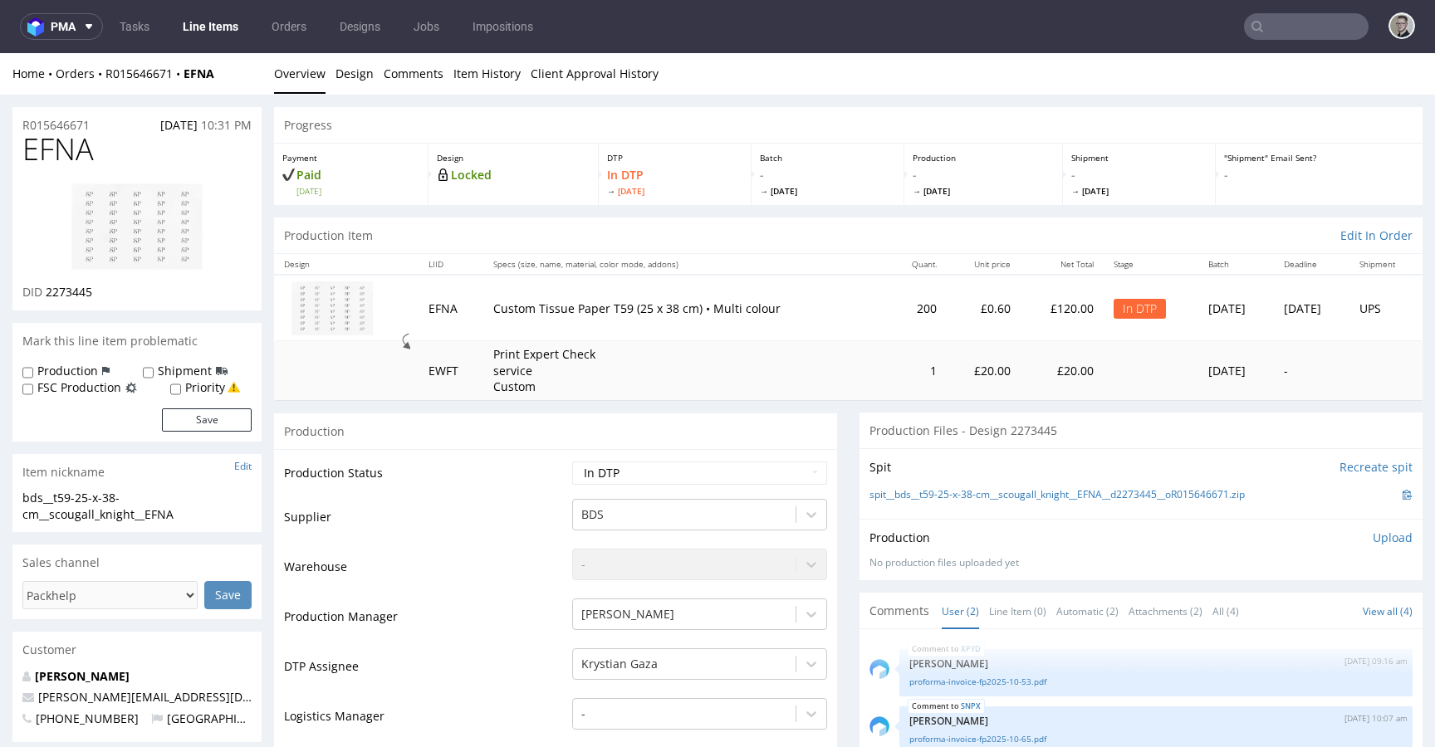
click at [1373, 538] on p "Upload" at bounding box center [1393, 538] width 40 height 17
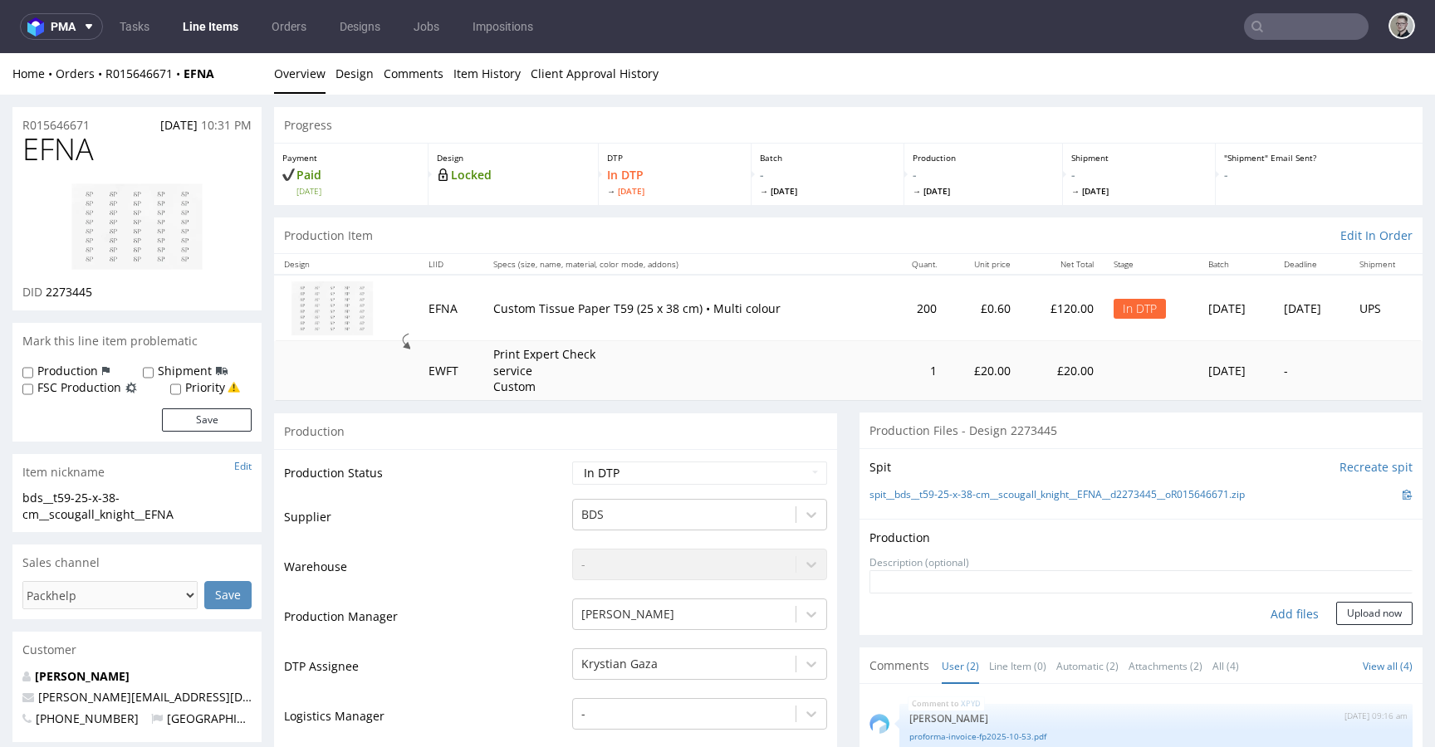
click at [1281, 613] on div "Add files" at bounding box center [1294, 614] width 83 height 25
type input "C:\fakepath\bds__t59-25-x-38-cm__scougall_knight__EFNA__d2273445__oR015646671__…"
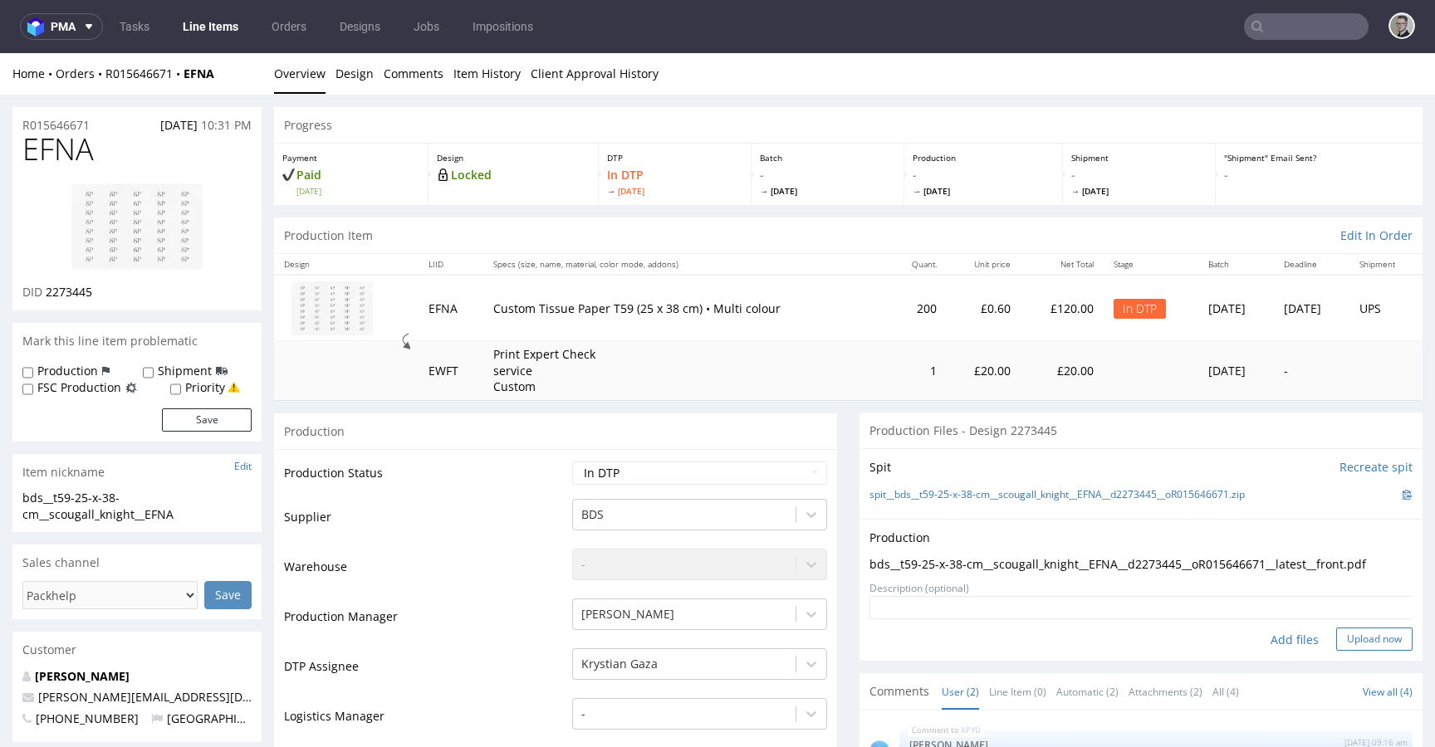
drag, startPoint x: 1340, startPoint y: 625, endPoint x: 1345, endPoint y: 642, distance: 18.1
click at [1341, 625] on form "Add files Upload now" at bounding box center [1141, 623] width 543 height 55
click at [1350, 643] on button "Upload now" at bounding box center [1374, 639] width 76 height 23
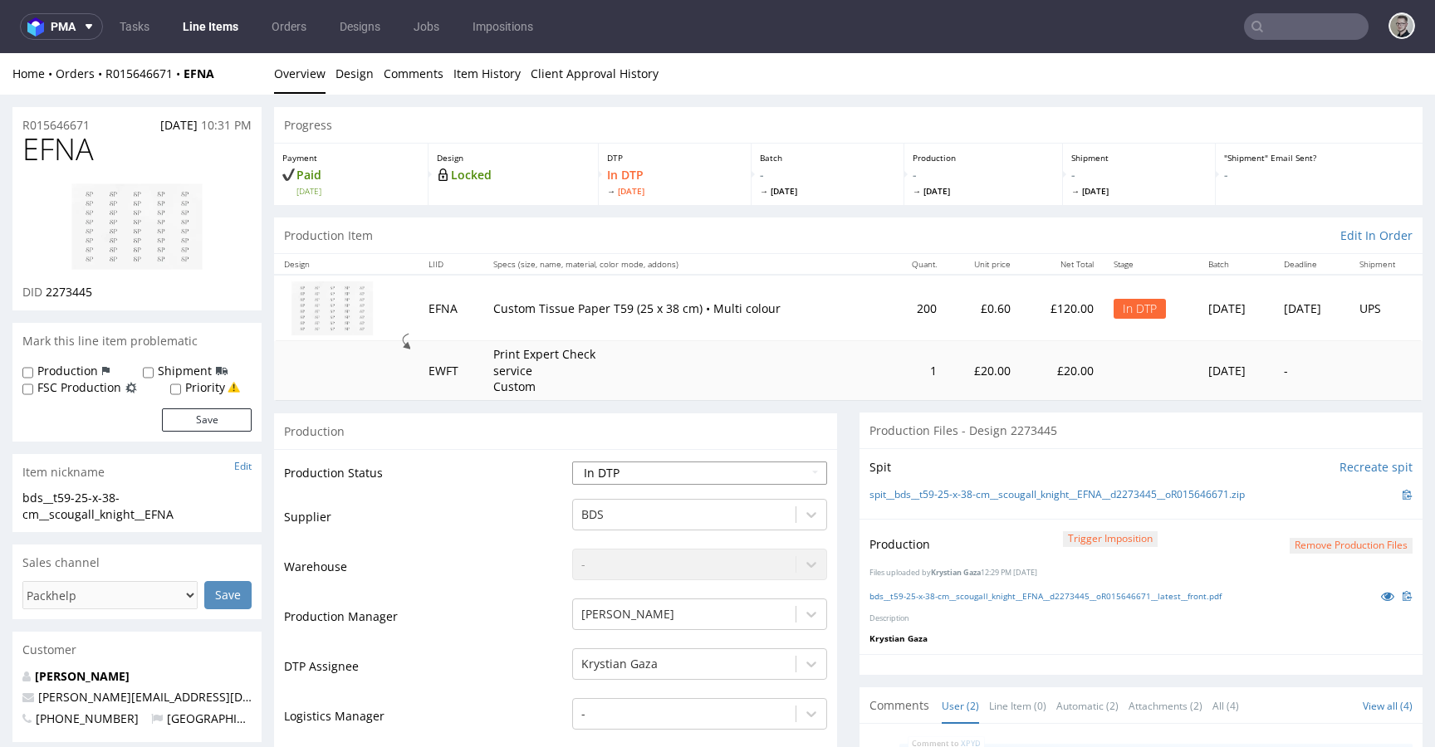
click at [703, 466] on select "Waiting for Artwork Waiting for Diecut Waiting for Mockup Waiting for DTP Waiti…" at bounding box center [699, 473] width 255 height 23
select select "dtp_production_ready"
click at [572, 462] on select "Waiting for Artwork Waiting for Diecut Waiting for Mockup Waiting for DTP Waiti…" at bounding box center [699, 473] width 255 height 23
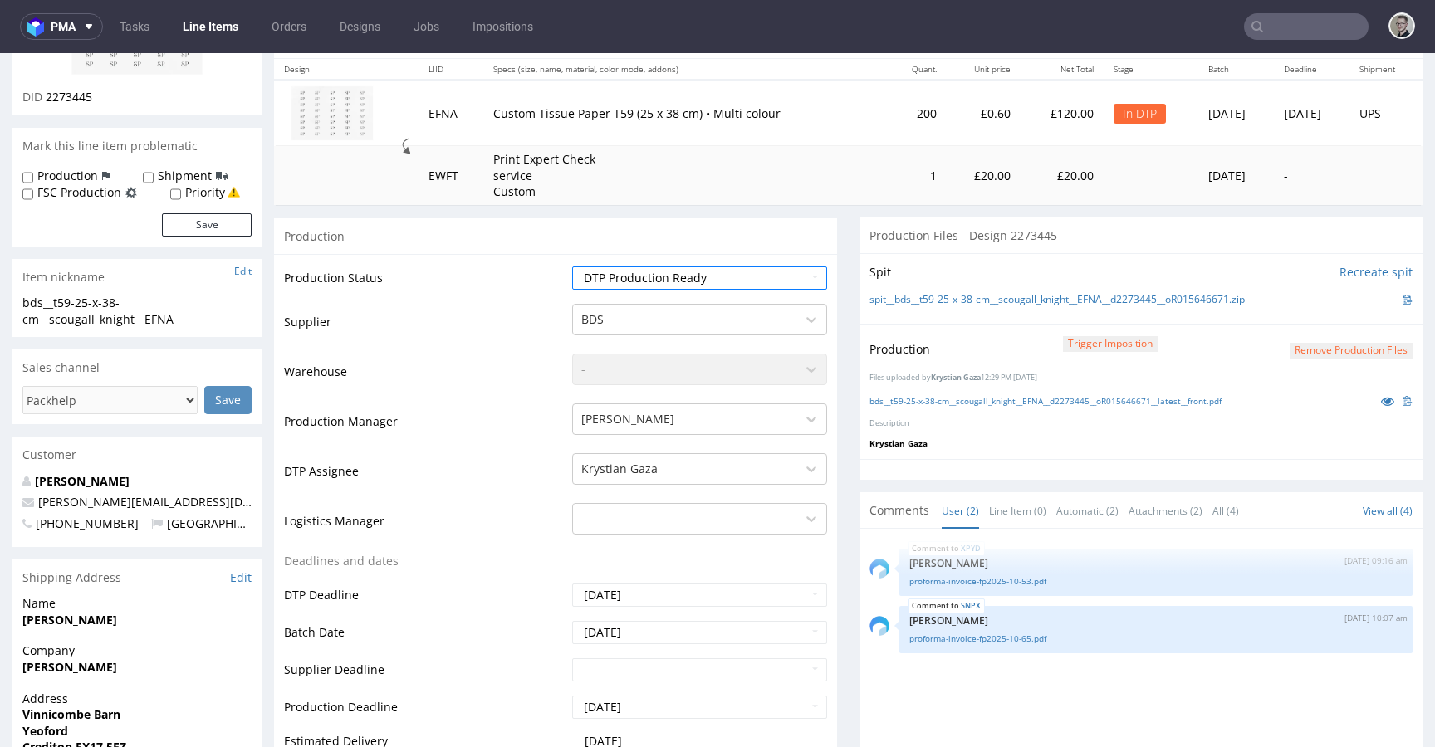
scroll to position [537, 0]
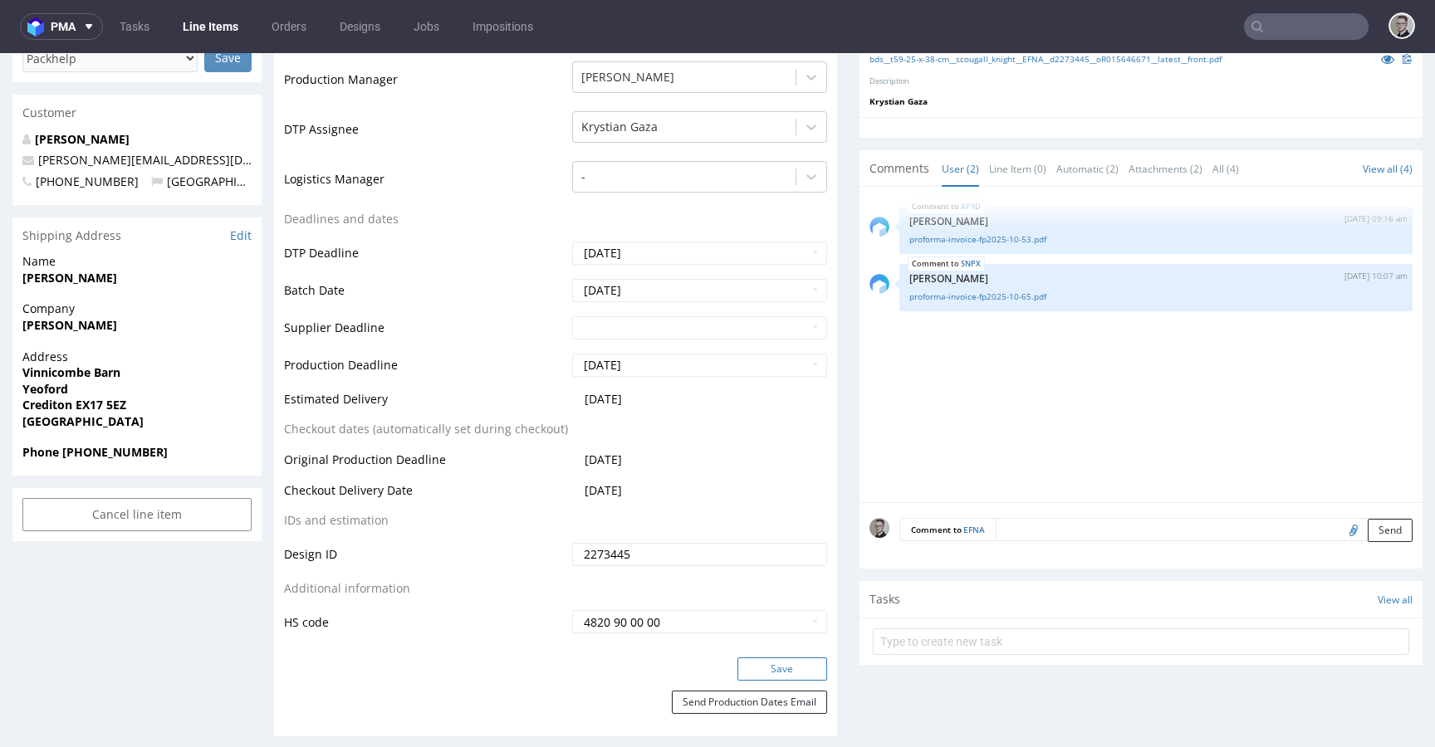
click at [782, 674] on button "Save" at bounding box center [783, 669] width 90 height 23
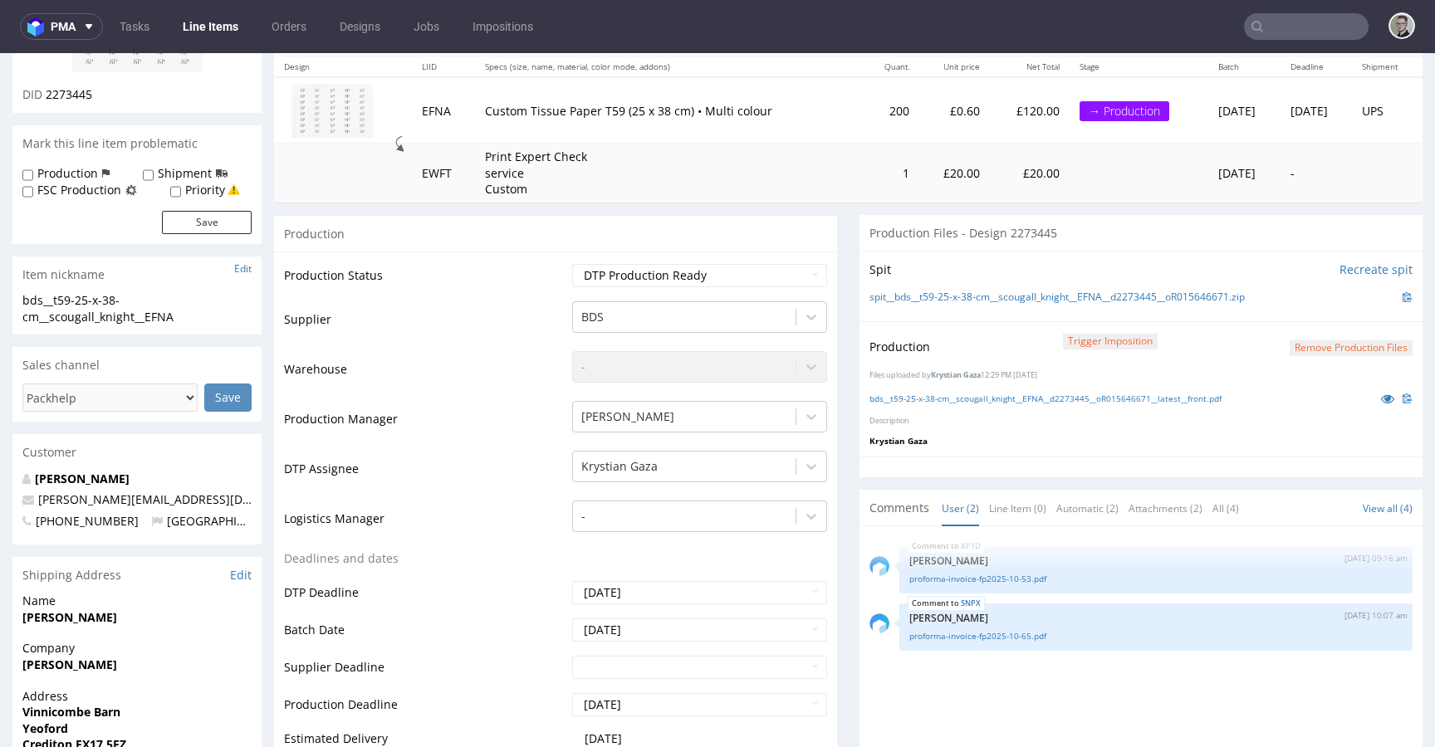
scroll to position [0, 0]
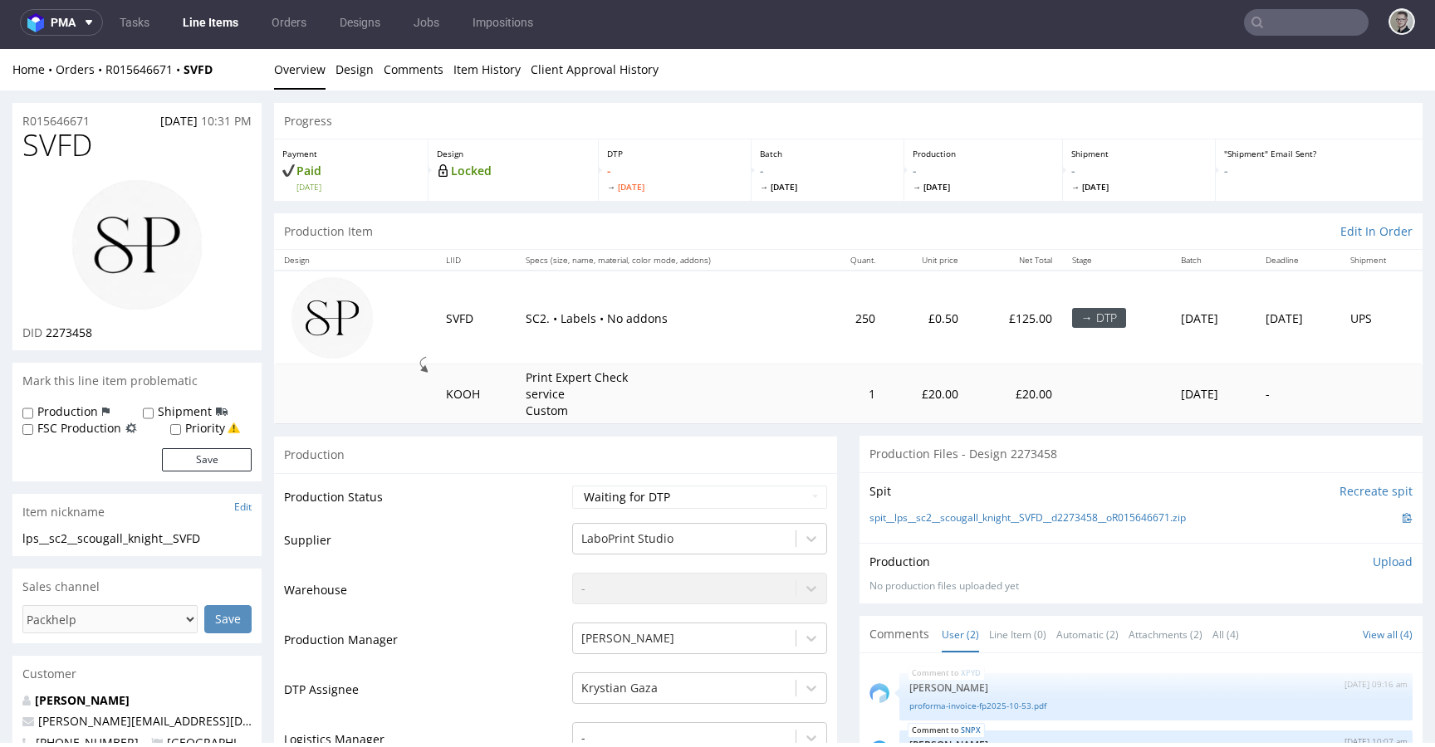
click at [1070, 528] on div "Spit Recreate spit spit__lps__sc2__scougall_knight__SVFD__d2273458__oR015646671…" at bounding box center [1141, 508] width 563 height 71
click at [1077, 523] on link "spit__lps__sc2__scougall_knight__SVFD__d2273458__oR015646671.zip" at bounding box center [1028, 519] width 316 height 14
click at [345, 65] on link "Design" at bounding box center [355, 69] width 38 height 41
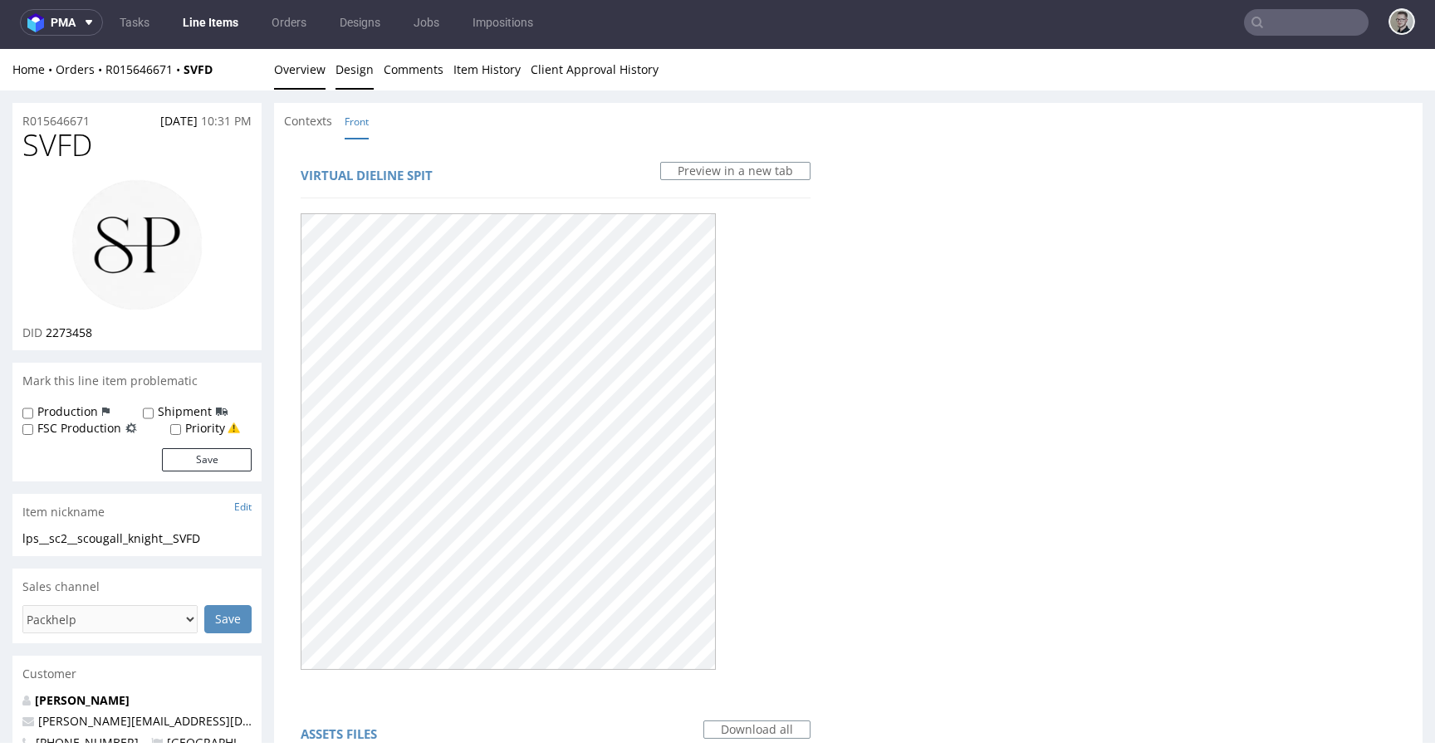
click at [316, 67] on link "Overview" at bounding box center [299, 69] width 51 height 41
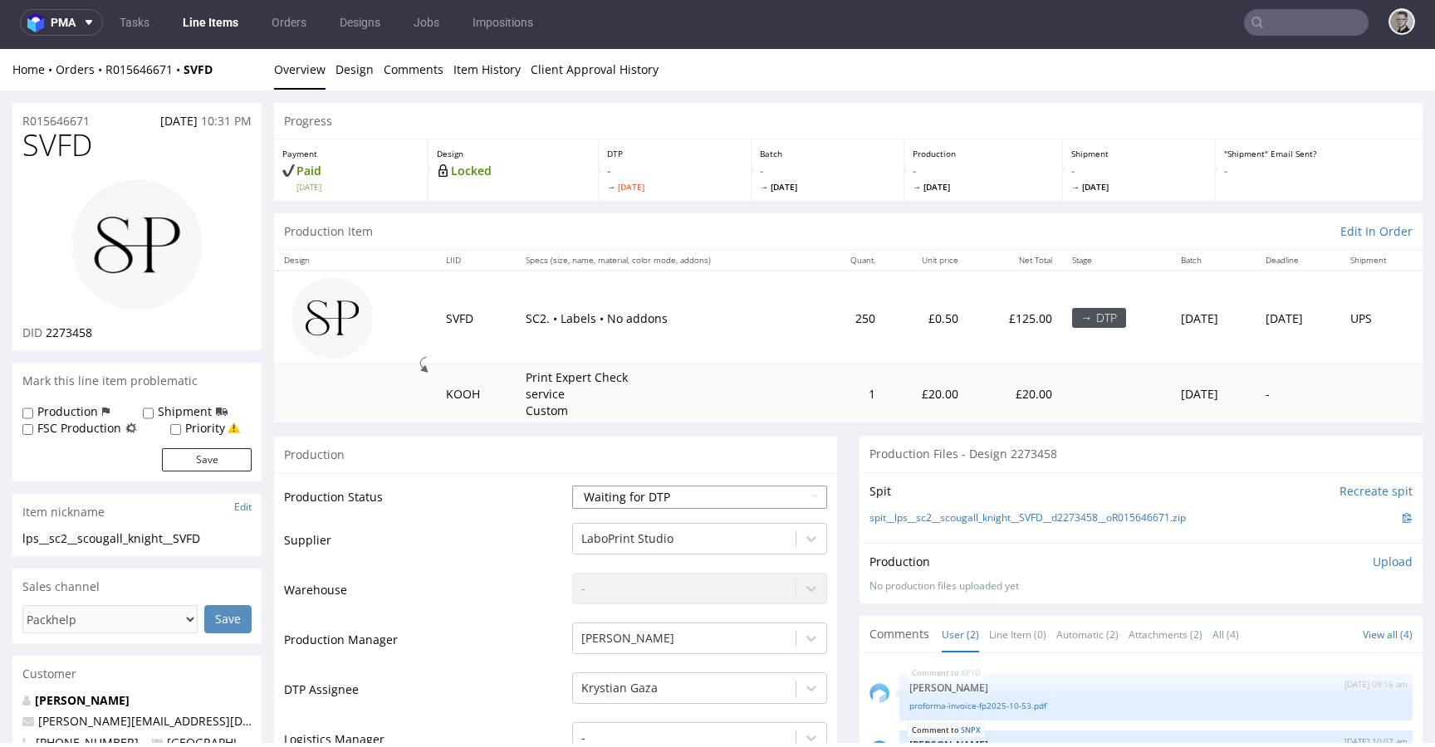
click at [684, 494] on select "Waiting for Artwork Waiting for Diecut Waiting for Mockup Waiting for DTP Waiti…" at bounding box center [699, 497] width 255 height 23
select select "dtp_in_process"
click at [572, 486] on select "Waiting for Artwork Waiting for Diecut Waiting for Mockup Waiting for DTP Waiti…" at bounding box center [699, 497] width 255 height 23
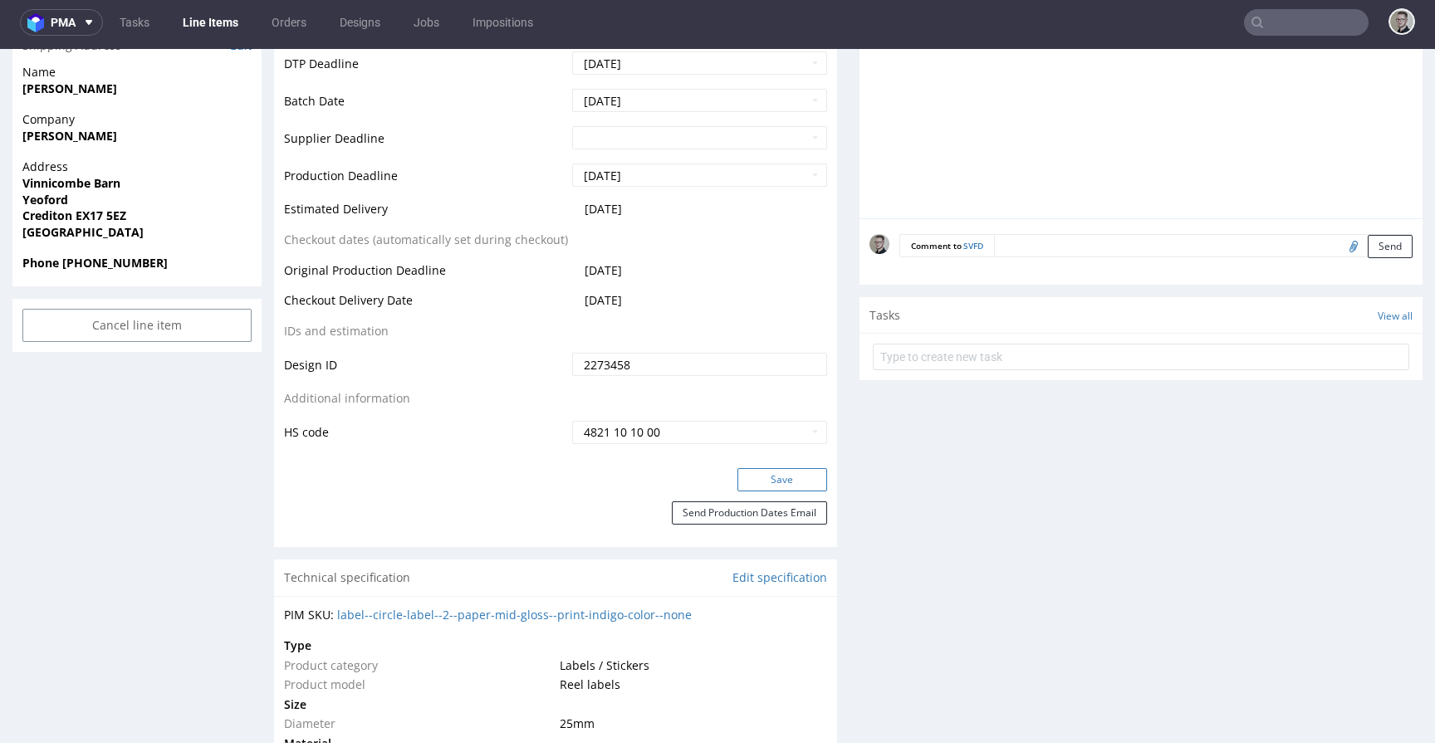
click at [795, 476] on button "Save" at bounding box center [783, 479] width 90 height 23
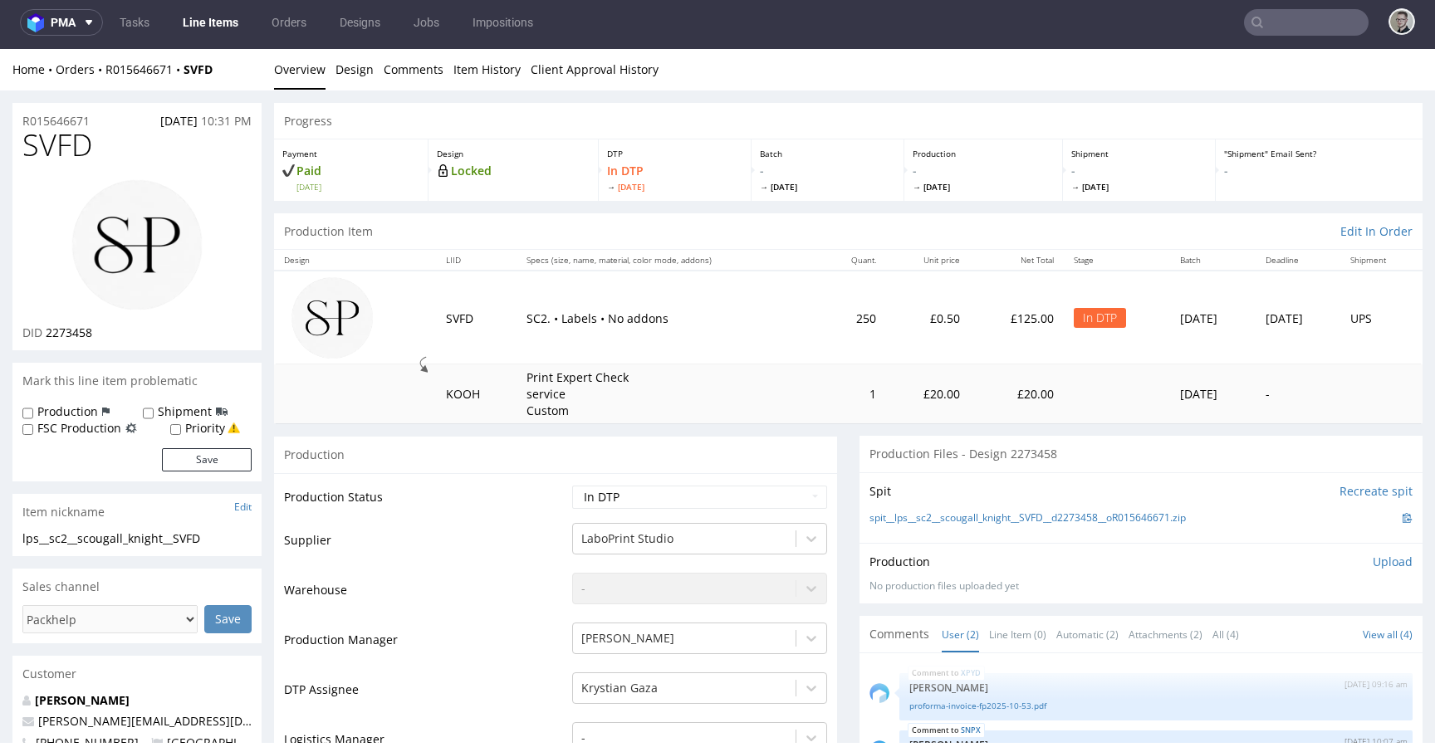
click at [1373, 561] on p "Upload" at bounding box center [1393, 562] width 40 height 17
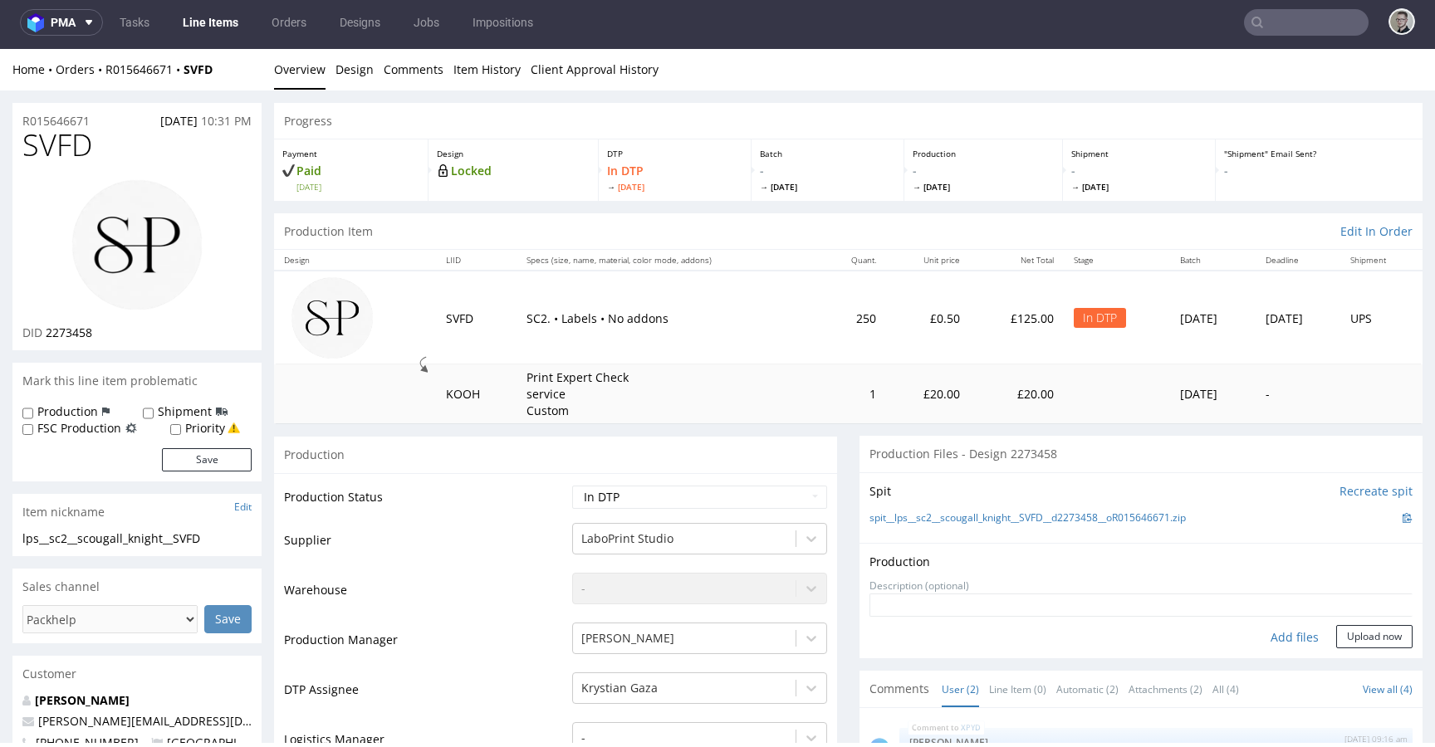
click at [1295, 633] on div "Add files" at bounding box center [1294, 637] width 83 height 25
type input "C:\fakepath\lps__sc2__scougall_knight__SVFD__d2273458__oR015646671__latest__fro…"
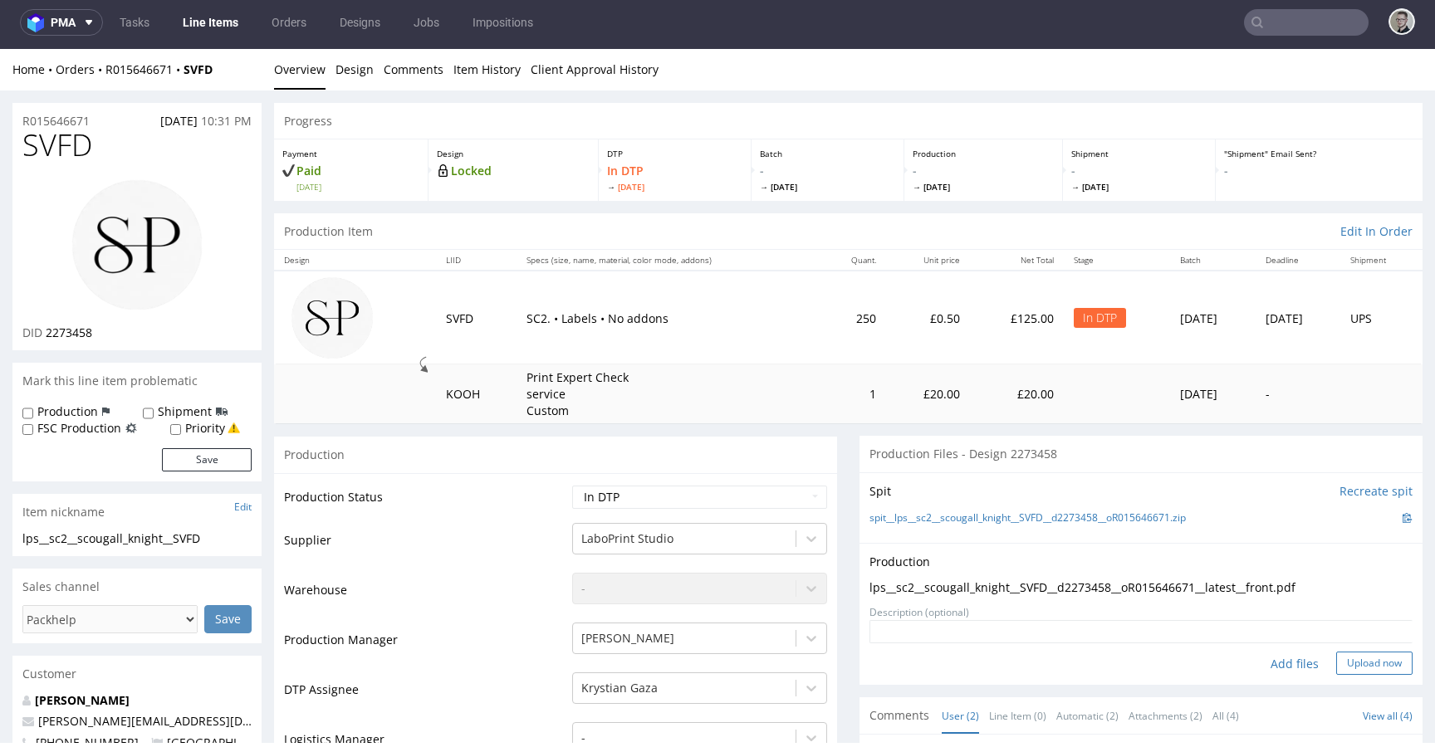
click at [1336, 659] on button "Upload now" at bounding box center [1374, 663] width 76 height 23
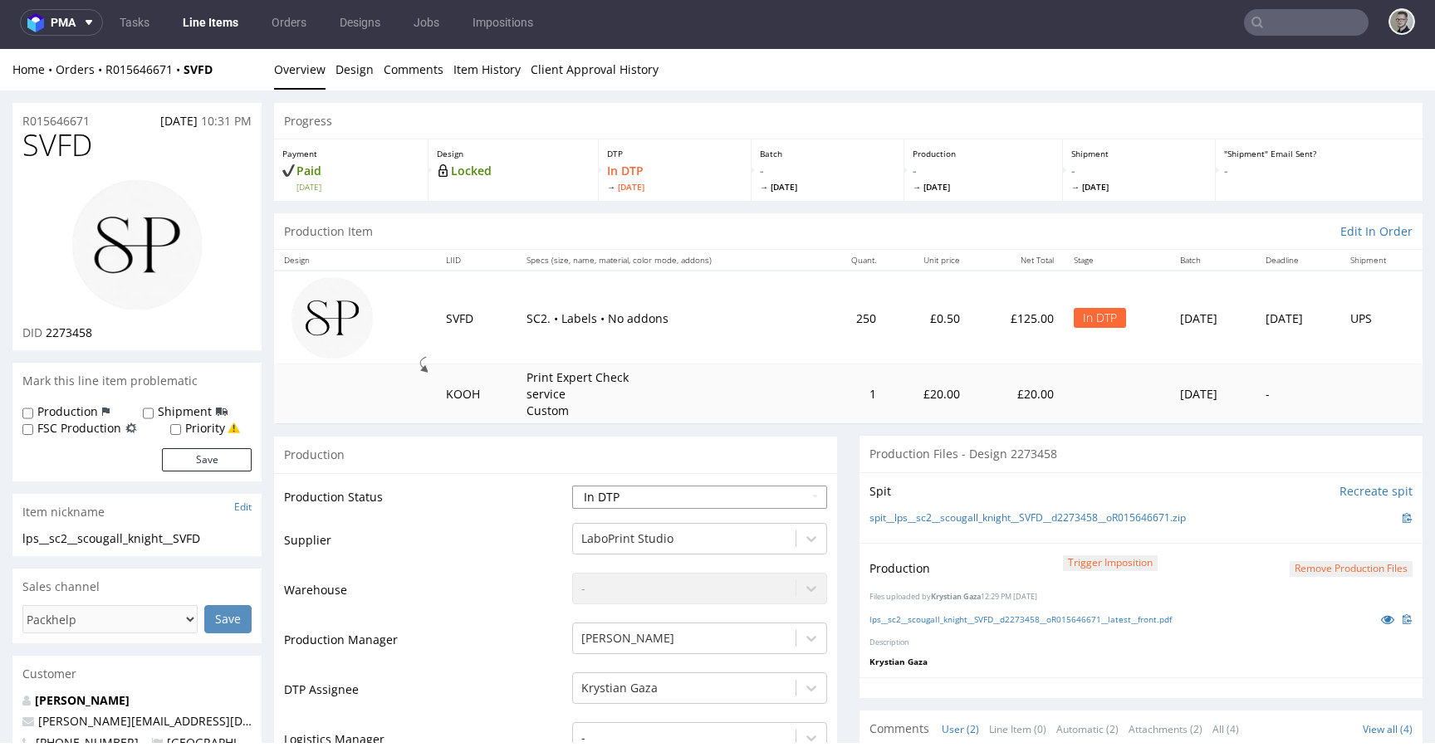
click at [708, 493] on select "Waiting for Artwork Waiting for Diecut Waiting for Mockup Waiting for DTP Waiti…" at bounding box center [699, 497] width 255 height 23
click at [572, 486] on select "Waiting for Artwork Waiting for Diecut Waiting for Mockup Waiting for DTP Waiti…" at bounding box center [699, 497] width 255 height 23
click at [702, 488] on select "Waiting for Artwork Waiting for Diecut Waiting for Mockup Waiting for DTP Waiti…" at bounding box center [699, 497] width 255 height 23
select select "dtp_production_ready"
click at [572, 486] on select "Waiting for Artwork Waiting for Diecut Waiting for Mockup Waiting for DTP Waiti…" at bounding box center [699, 497] width 255 height 23
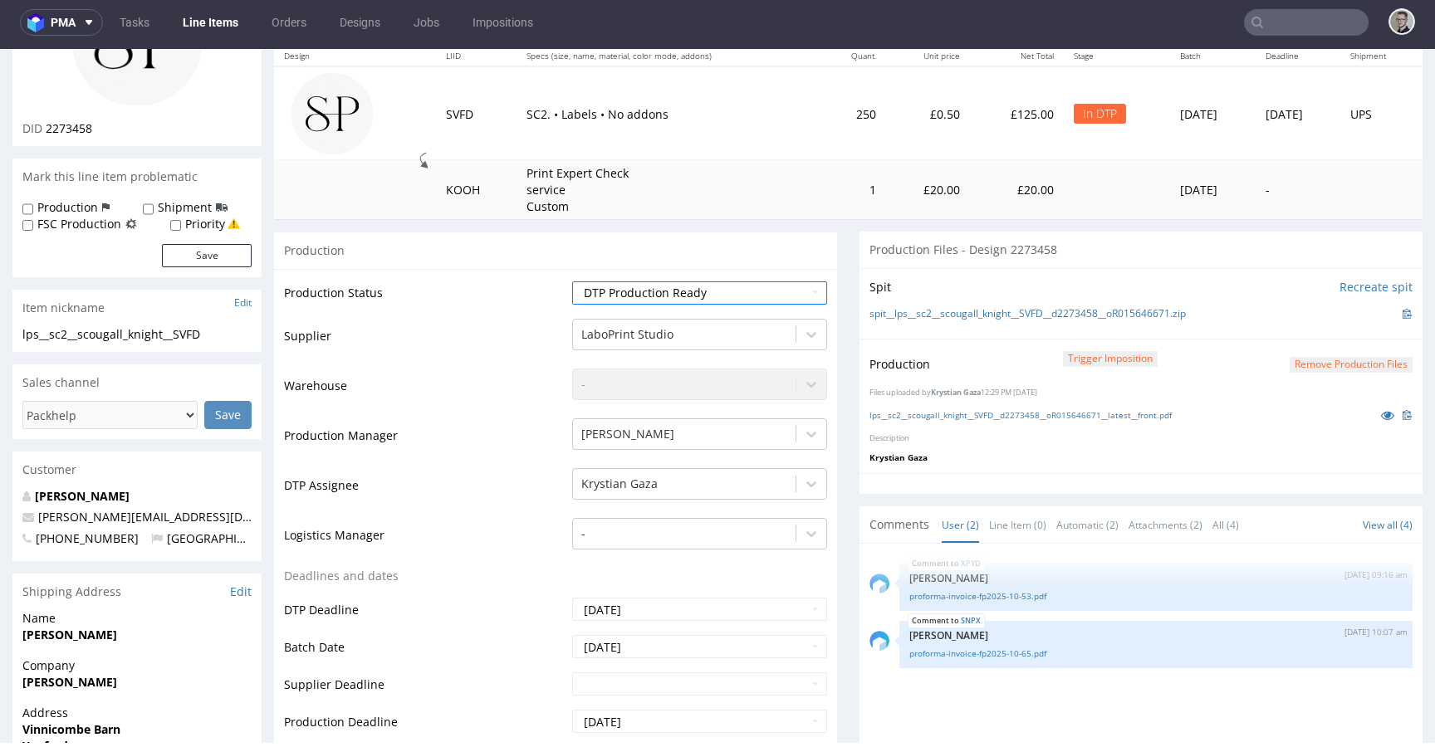
scroll to position [554, 0]
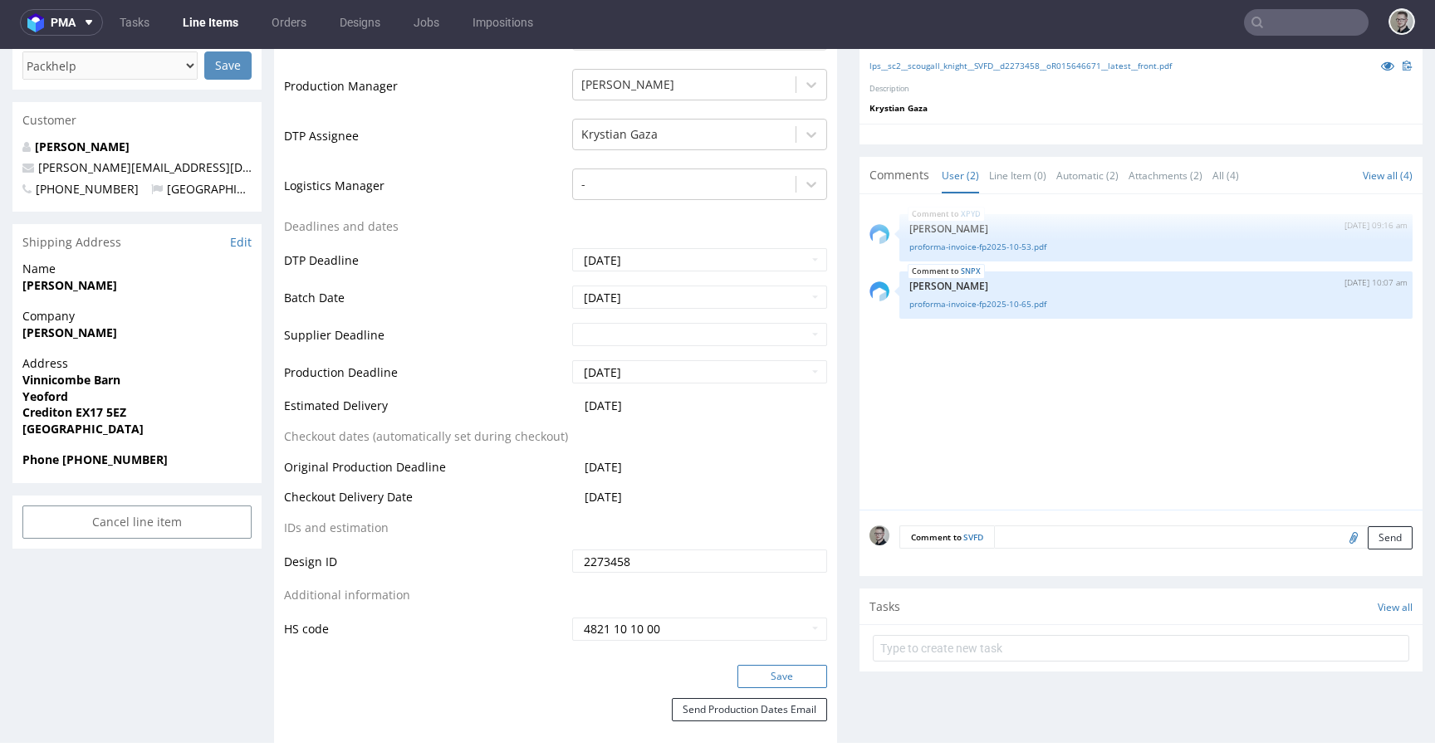
click at [773, 671] on button "Save" at bounding box center [783, 676] width 90 height 23
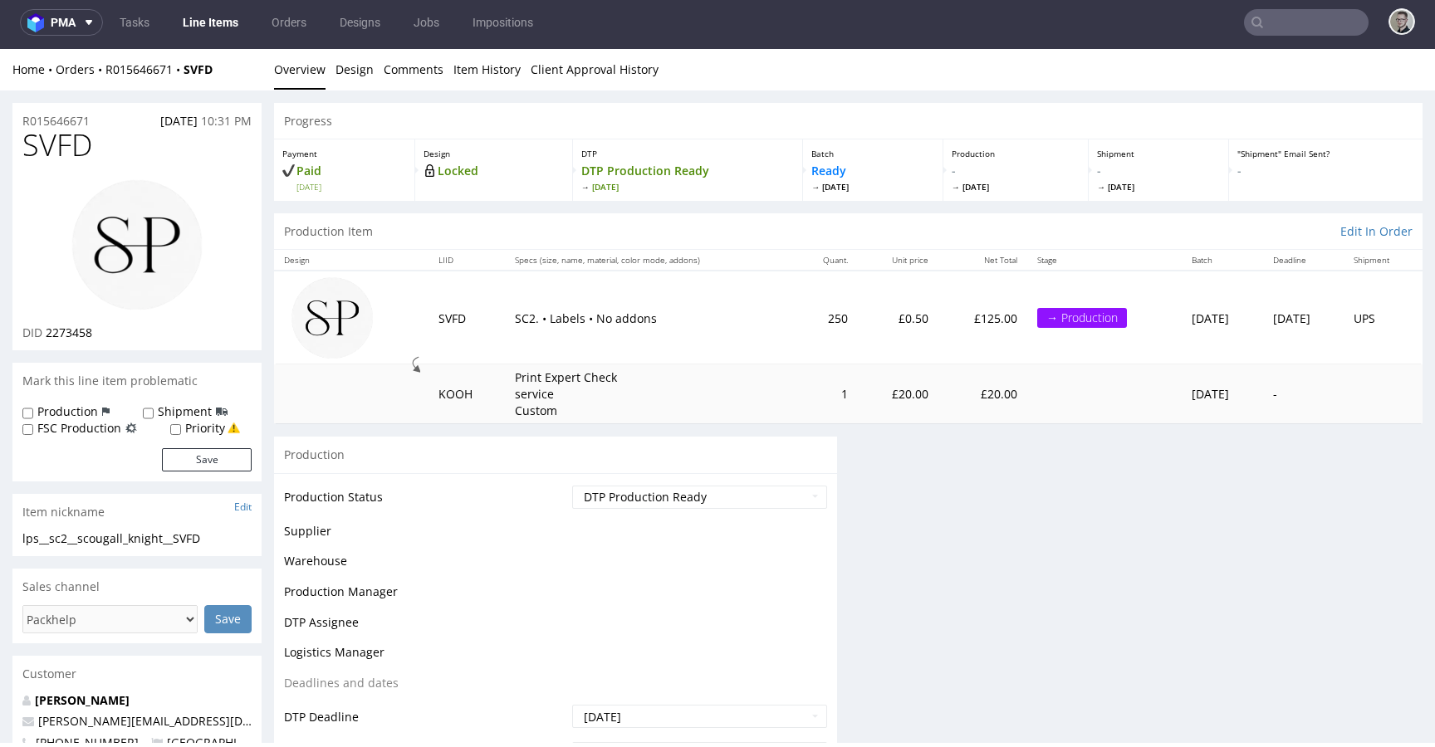
scroll to position [0, 0]
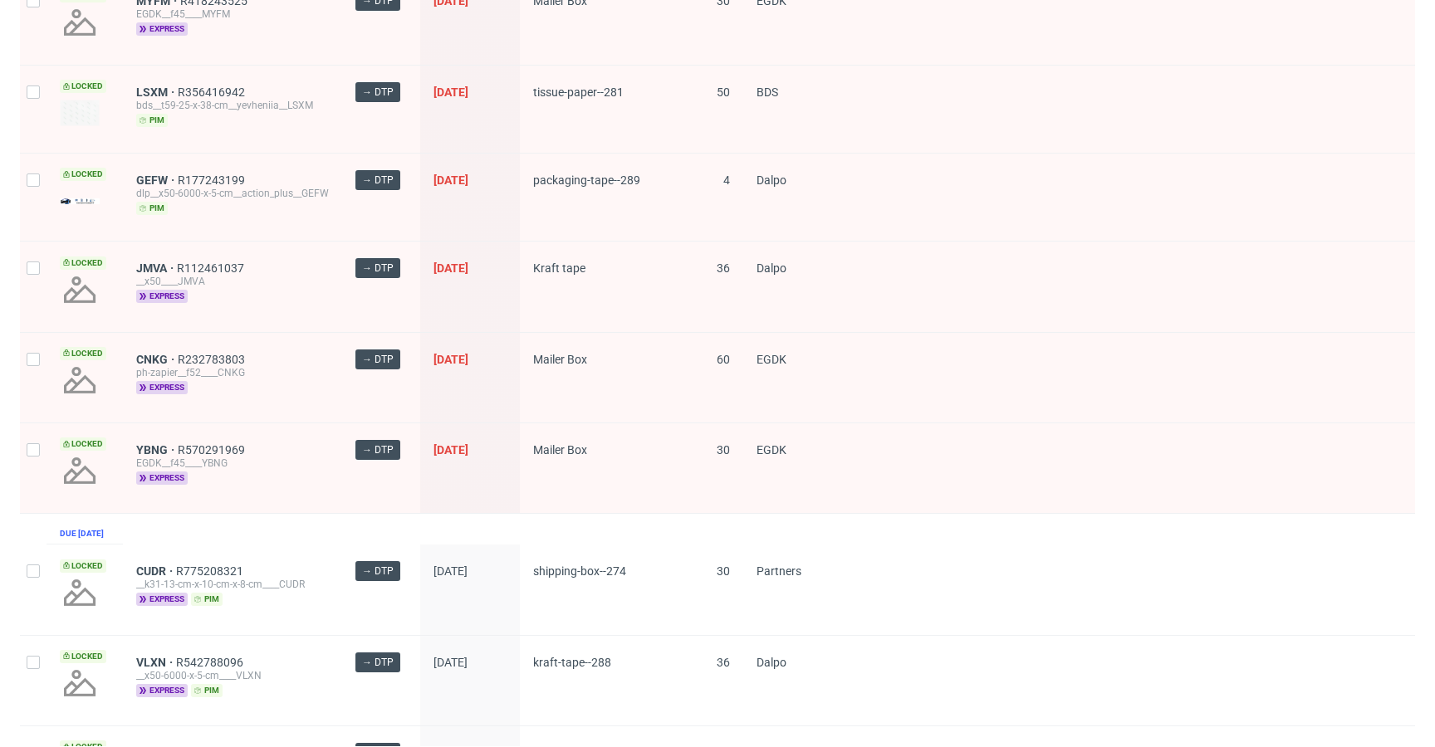
scroll to position [689, 0]
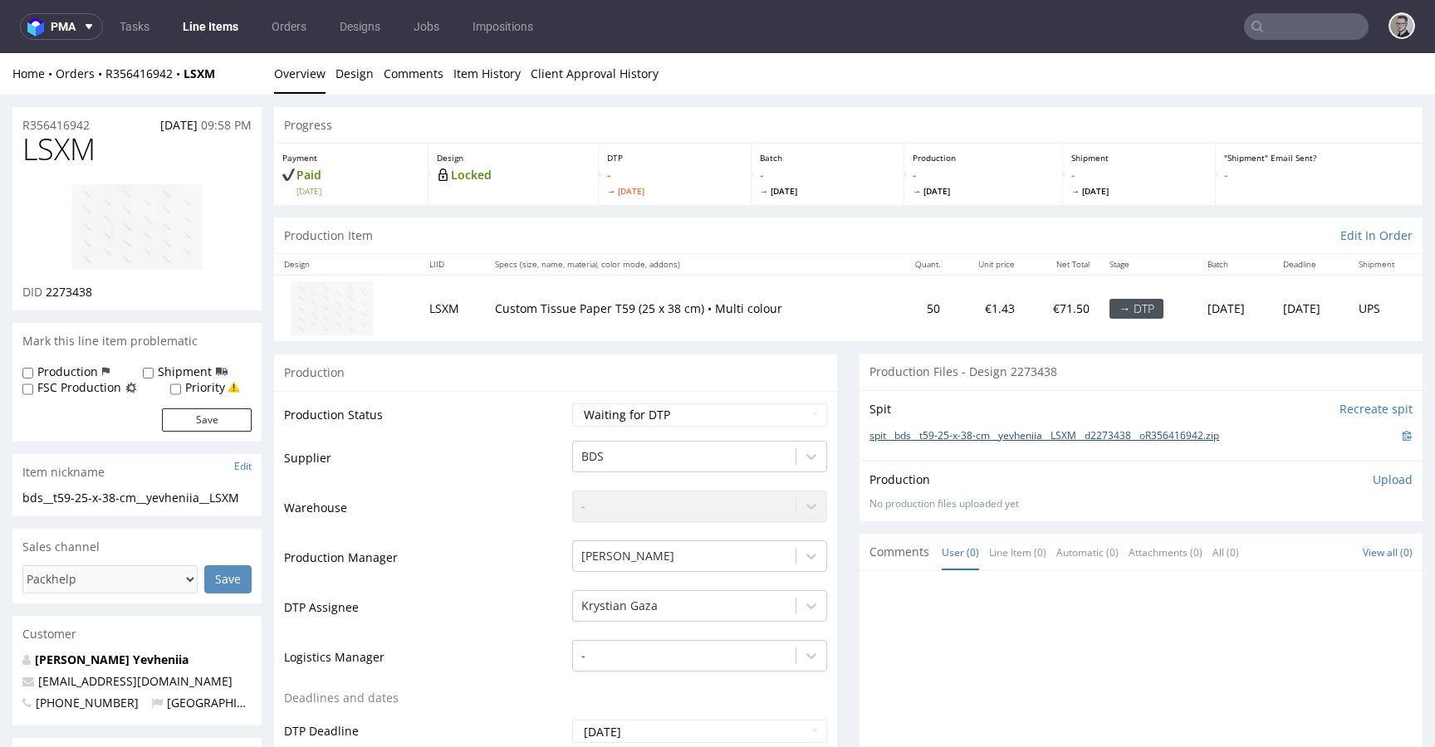
click at [1096, 433] on link "spit__bds__t59-25-x-38-cm__yevheniia__LSXM__d2273438__oR356416942.zip" at bounding box center [1045, 436] width 350 height 14
click at [355, 76] on link "Design" at bounding box center [355, 73] width 38 height 41
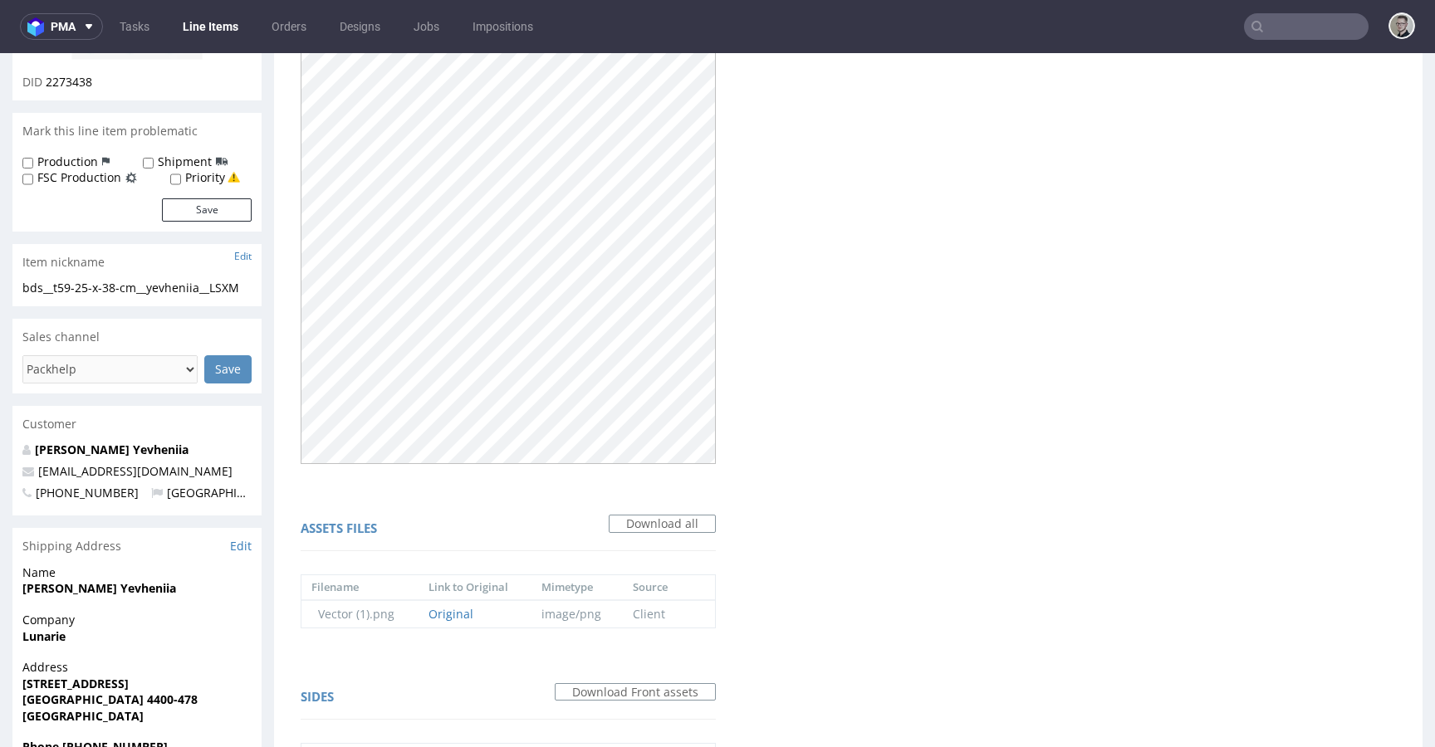
scroll to position [510, 0]
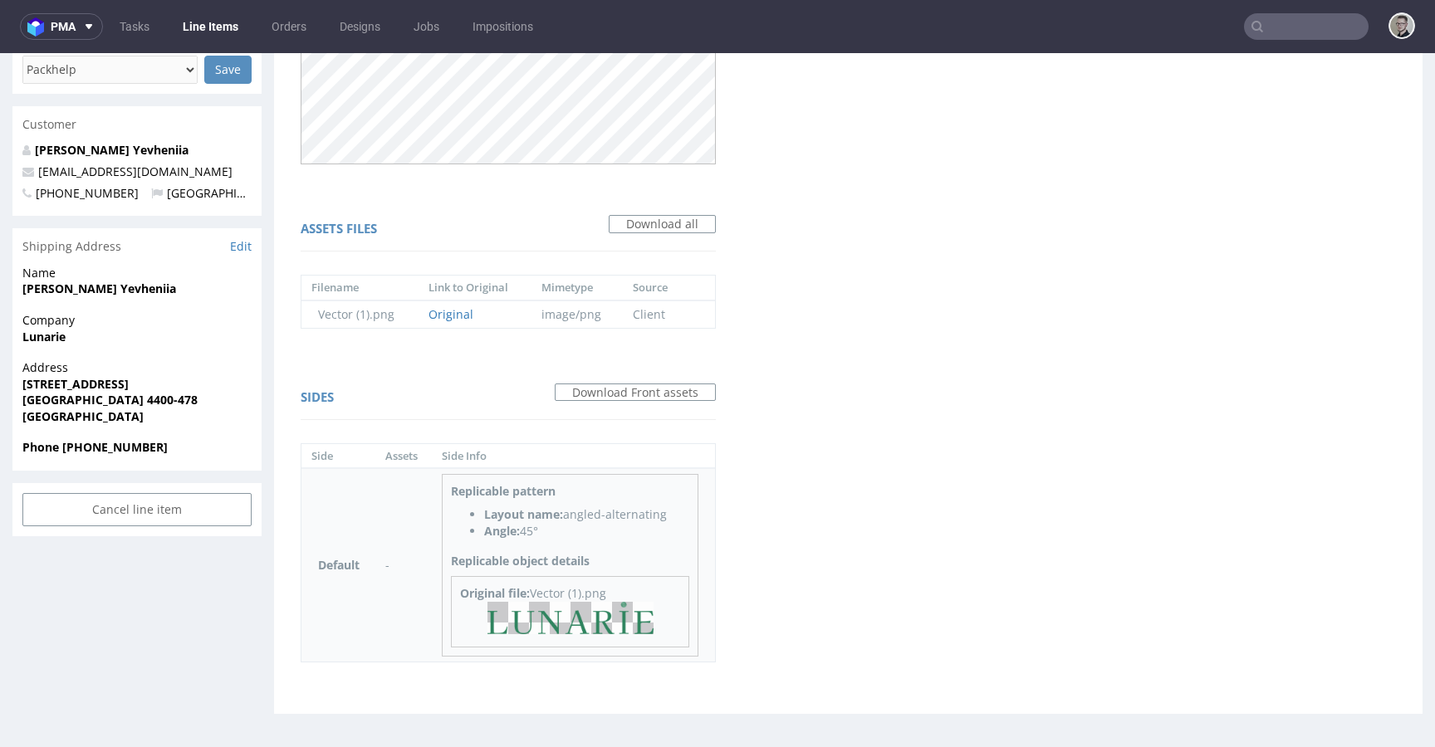
click at [610, 625] on img at bounding box center [571, 618] width 166 height 32
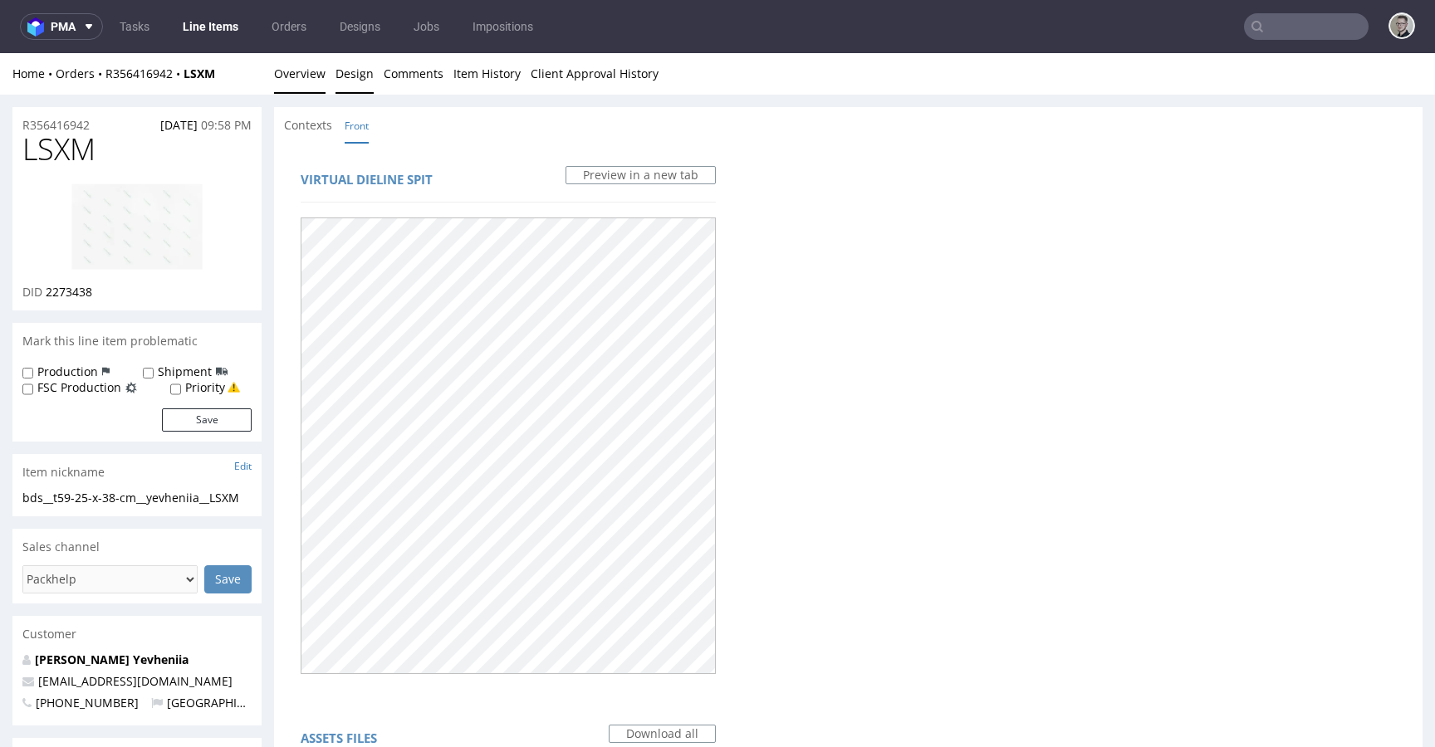
click at [303, 78] on link "Overview" at bounding box center [299, 73] width 51 height 41
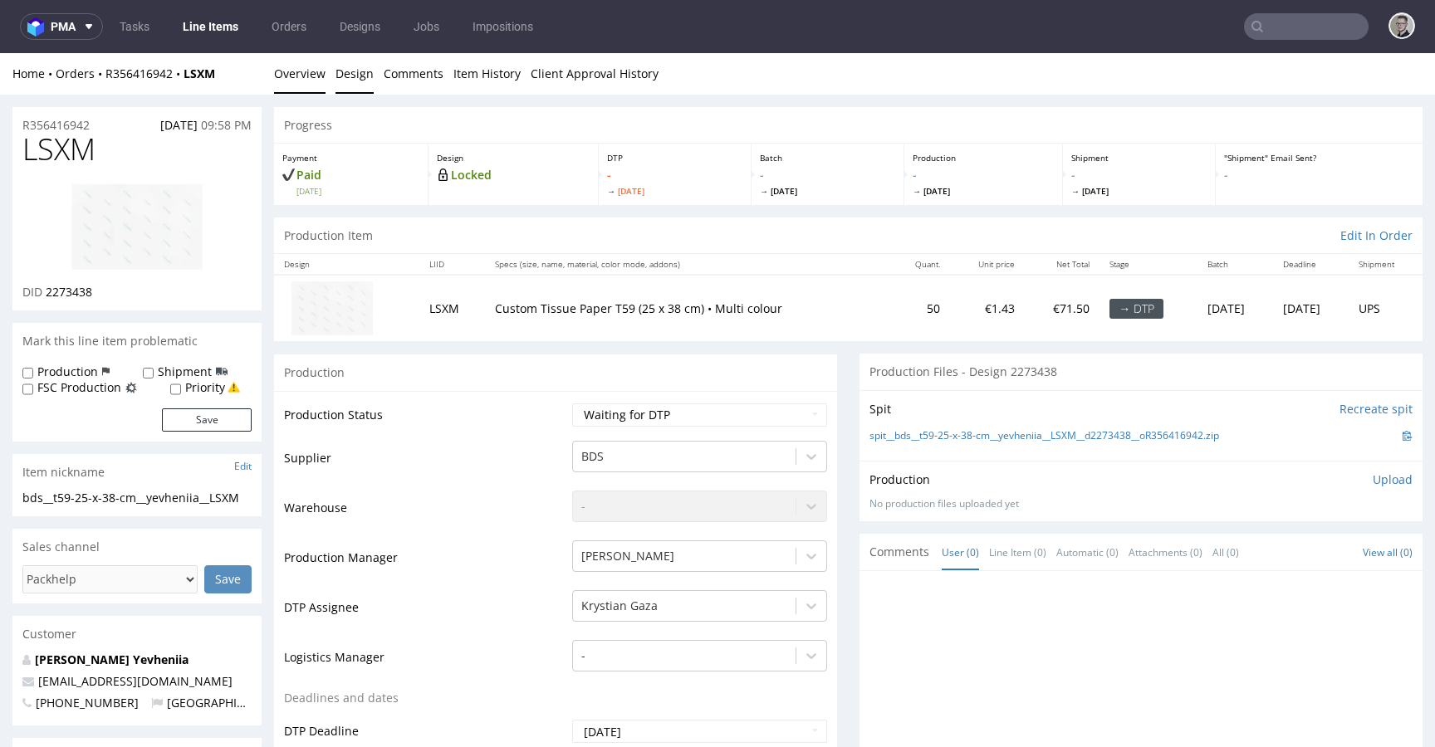
click at [343, 69] on link "Design" at bounding box center [355, 73] width 38 height 41
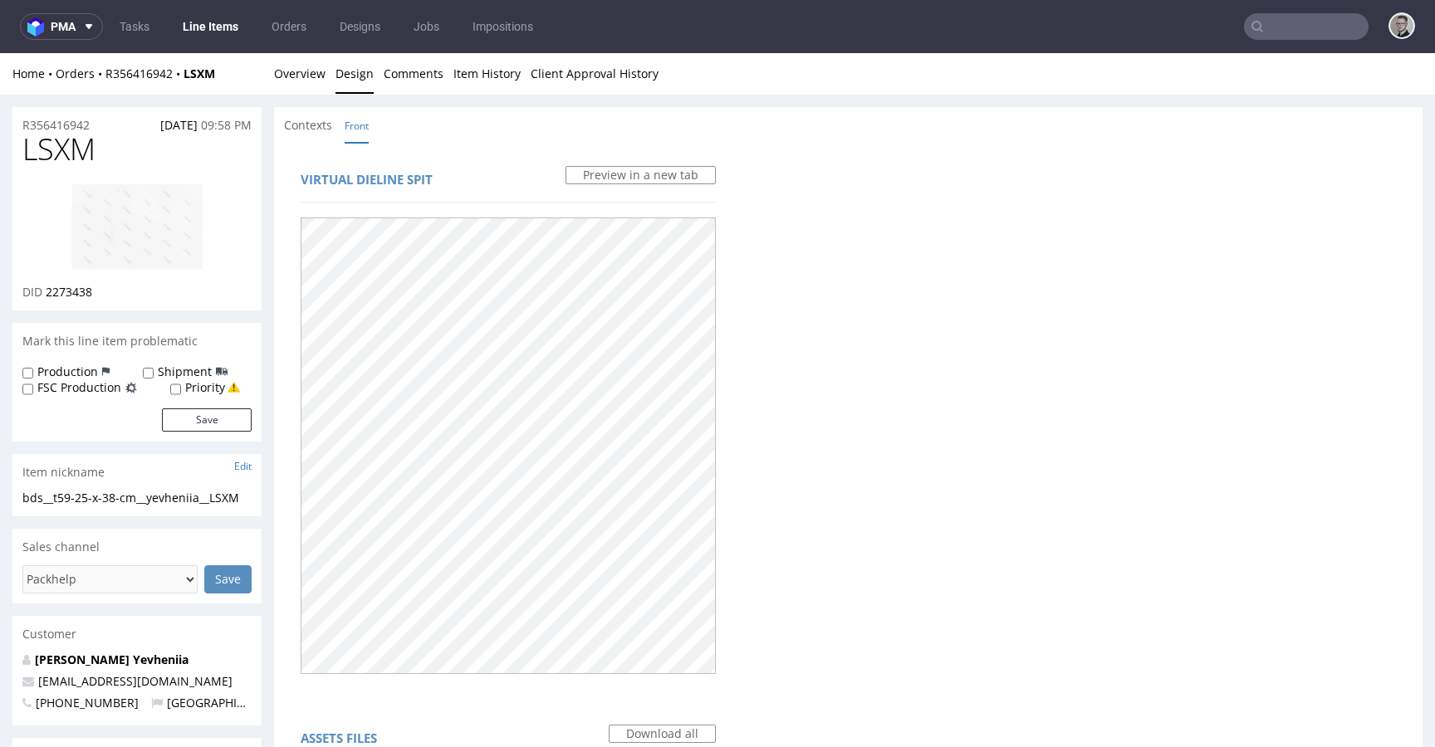
click at [84, 292] on span "2273438" at bounding box center [69, 292] width 47 height 16
copy span "2273438"
click at [74, 146] on span "LSXM" at bounding box center [58, 149] width 73 height 33
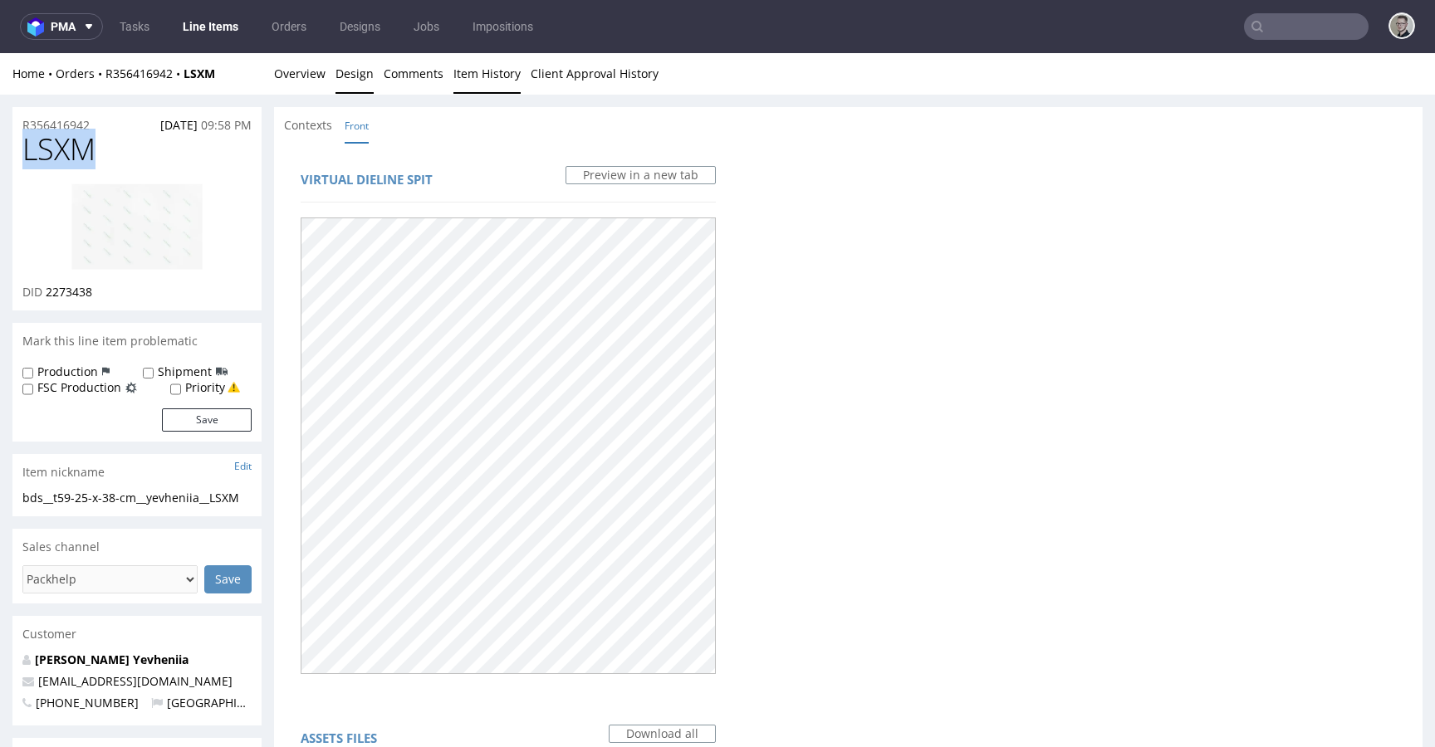
copy span "LSXM"
click at [304, 80] on link "Overview" at bounding box center [299, 73] width 51 height 41
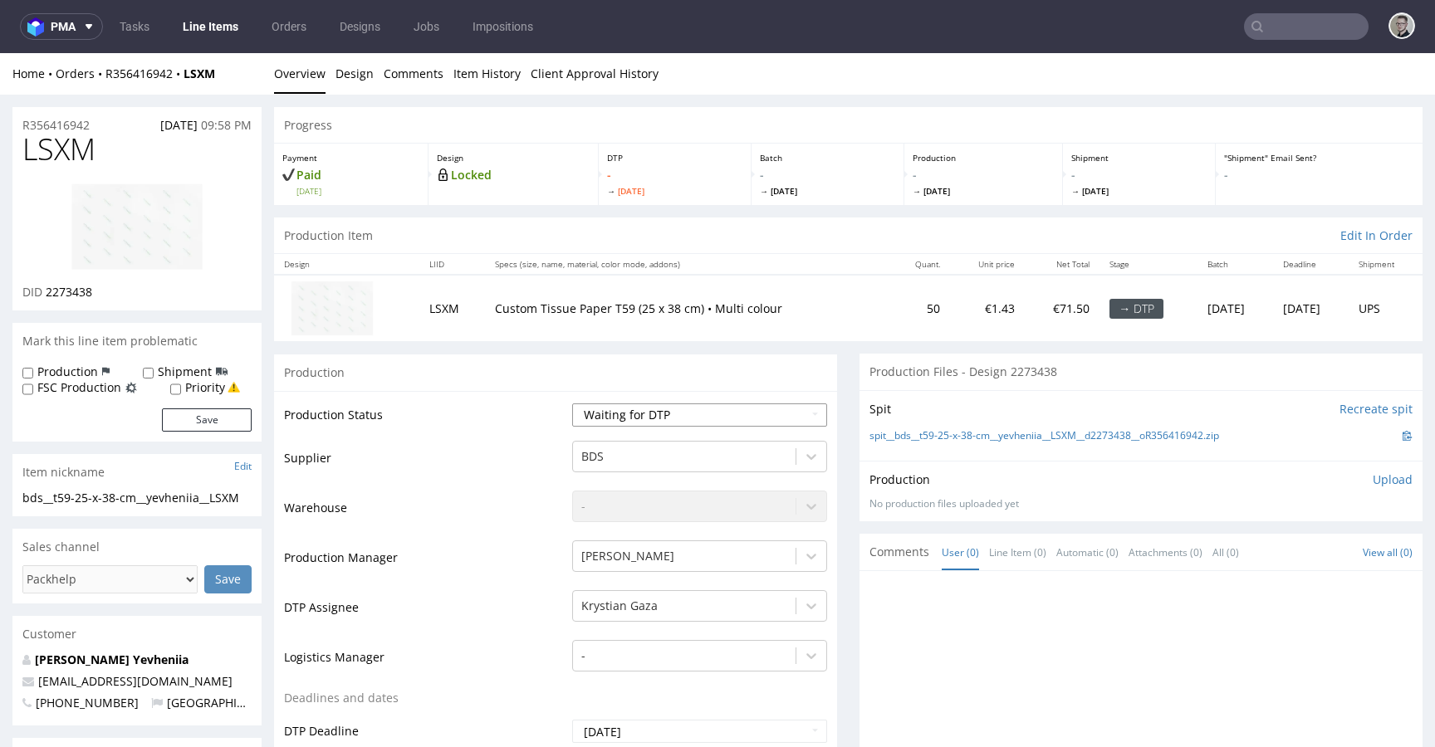
click at [644, 404] on select "Waiting for Artwork Waiting for Diecut Waiting for Mockup Waiting for DTP Waiti…" at bounding box center [699, 415] width 255 height 23
select select "dtp_in_process"
click at [572, 404] on select "Waiting for Artwork Waiting for Diecut Waiting for Mockup Waiting for DTP Waiti…" at bounding box center [699, 415] width 255 height 23
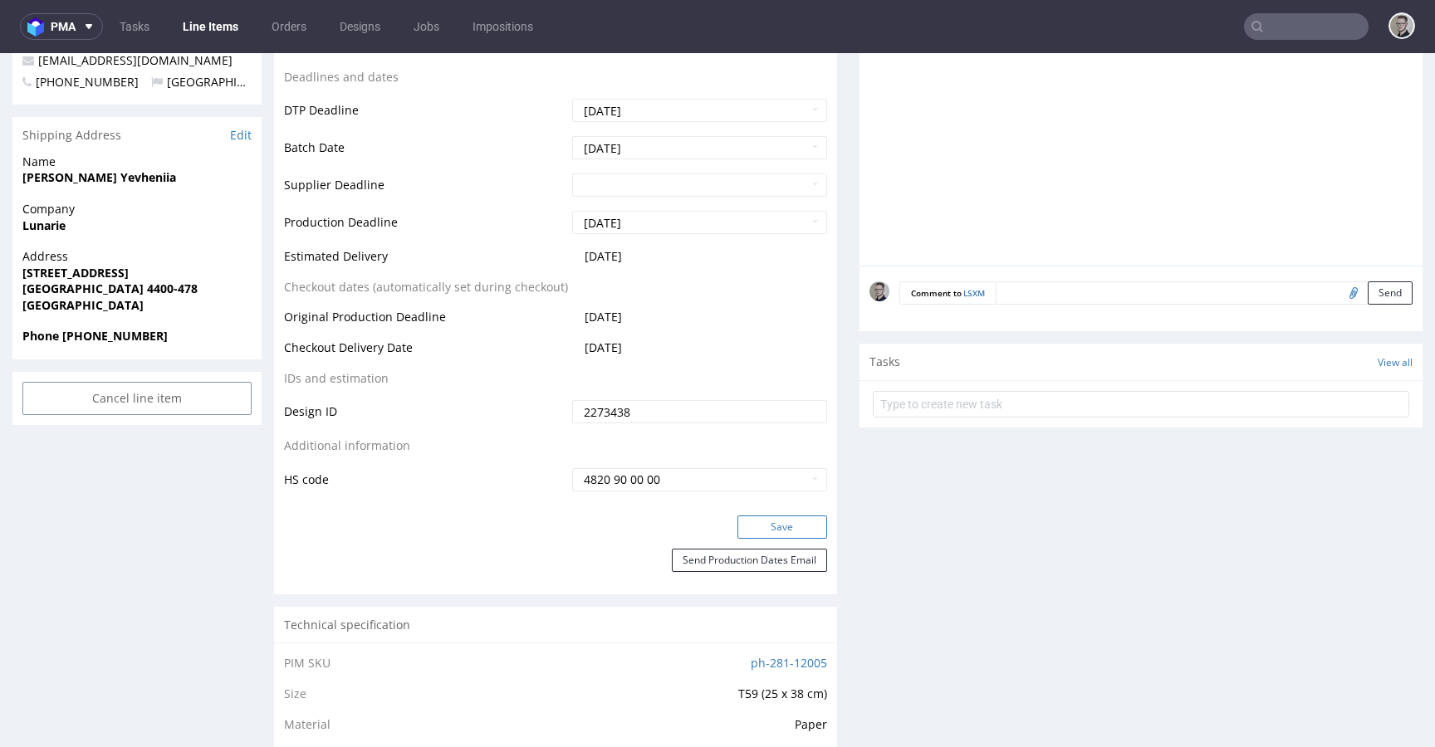
click at [782, 529] on button "Save" at bounding box center [783, 527] width 90 height 23
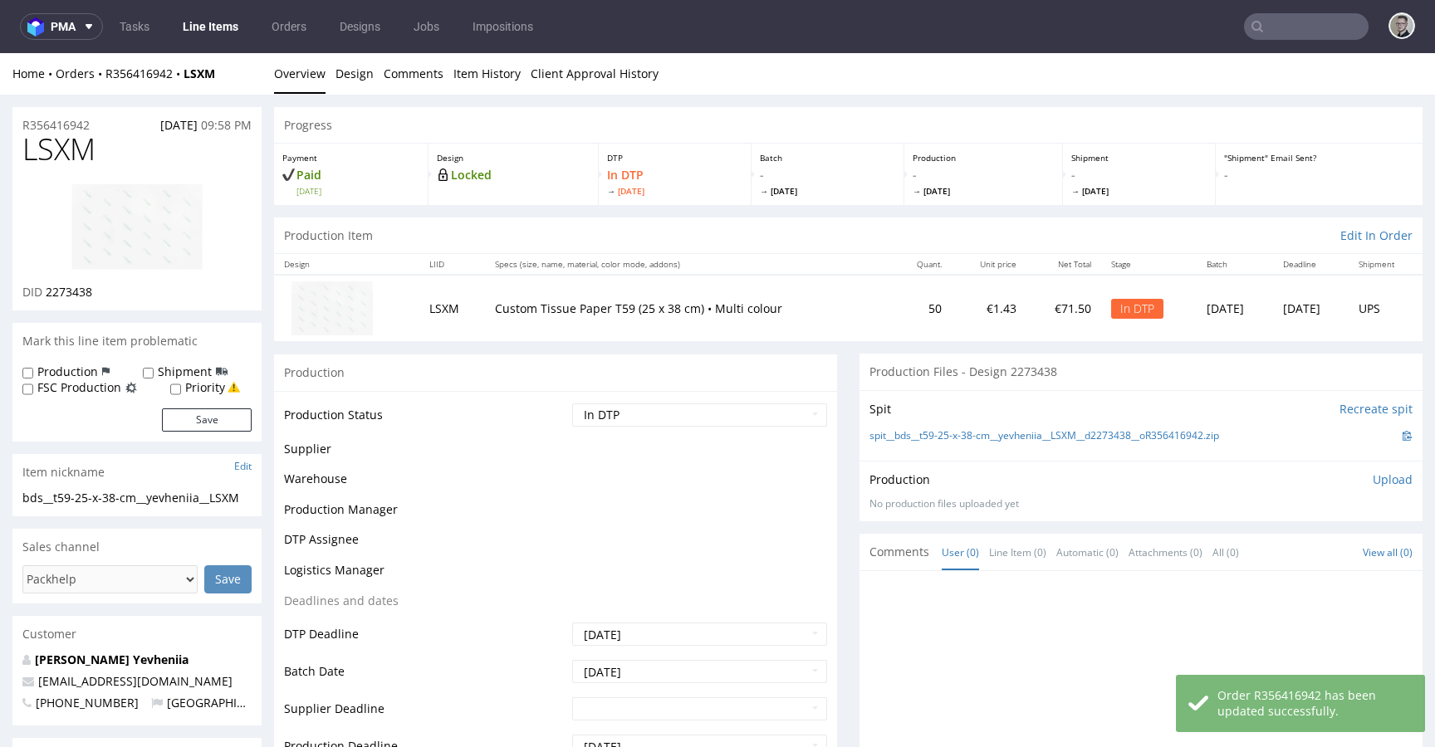
click at [1376, 473] on p "Upload" at bounding box center [1393, 480] width 40 height 17
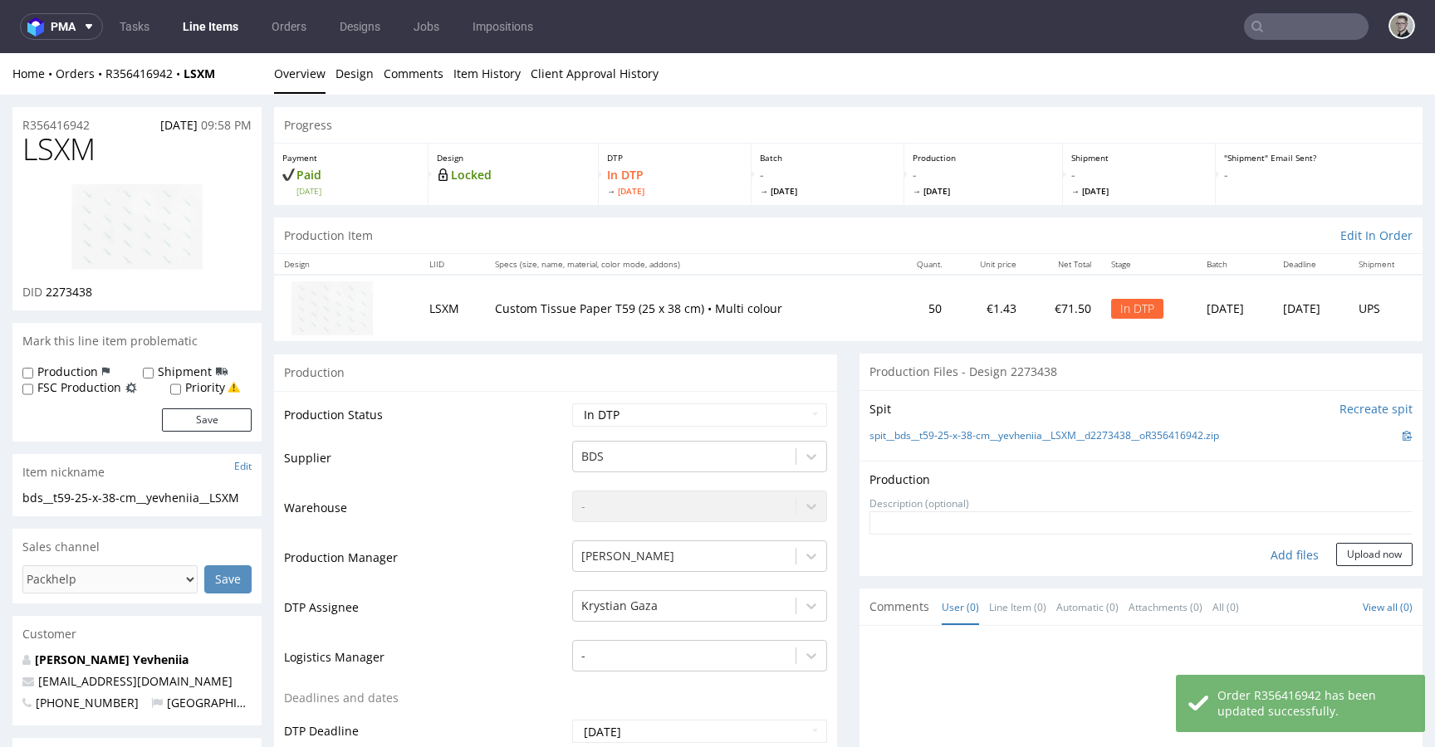
click at [1286, 551] on div "Add files" at bounding box center [1294, 555] width 83 height 25
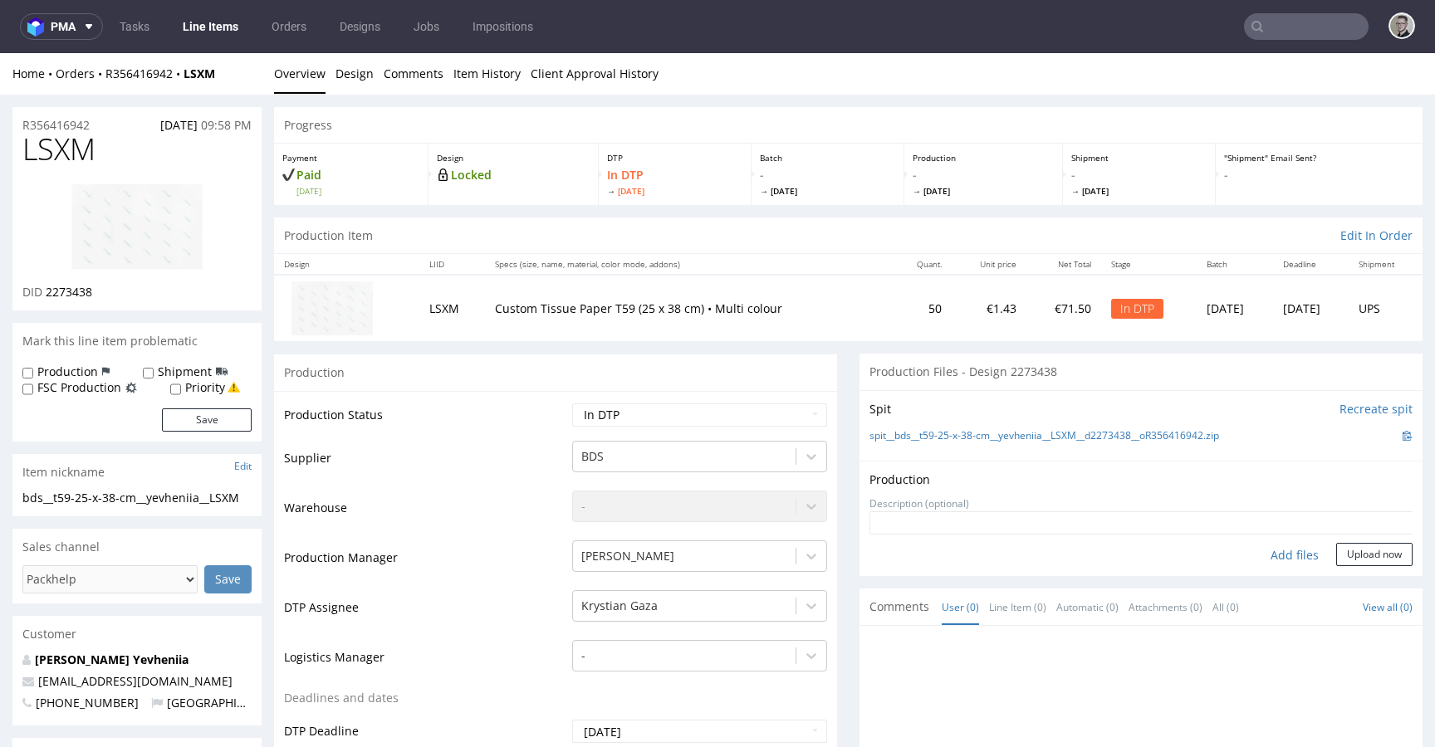
click at [1283, 558] on div "Add files" at bounding box center [1294, 555] width 83 height 25
type input "C:\fakepath\bds__t59-25-x-38-cm__yevheniia__LSXM__d2273438__oR356416942__latest…"
click at [1354, 566] on button "Upload now" at bounding box center [1374, 554] width 76 height 23
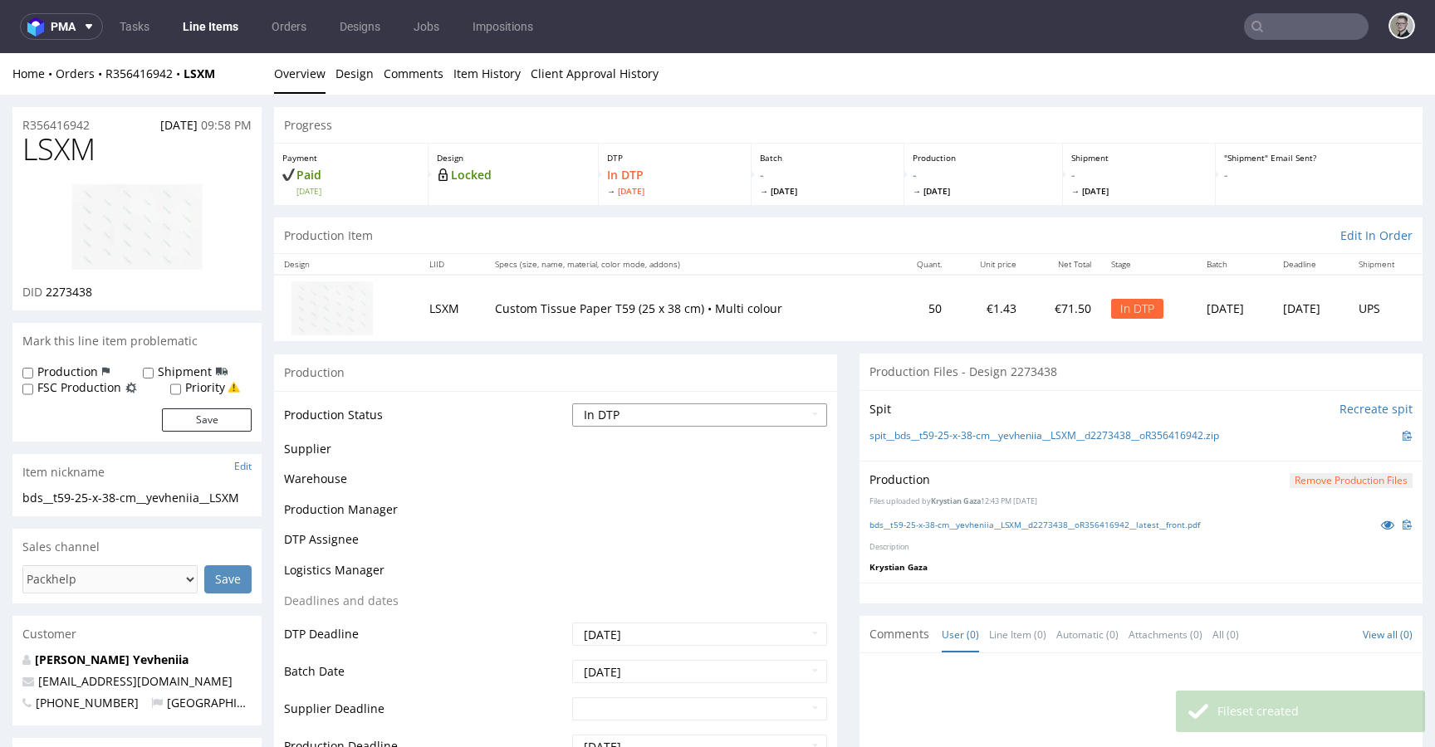
click at [746, 410] on select "Waiting for Artwork Waiting for Diecut Waiting for Mockup Waiting for DTP Waiti…" at bounding box center [699, 415] width 255 height 23
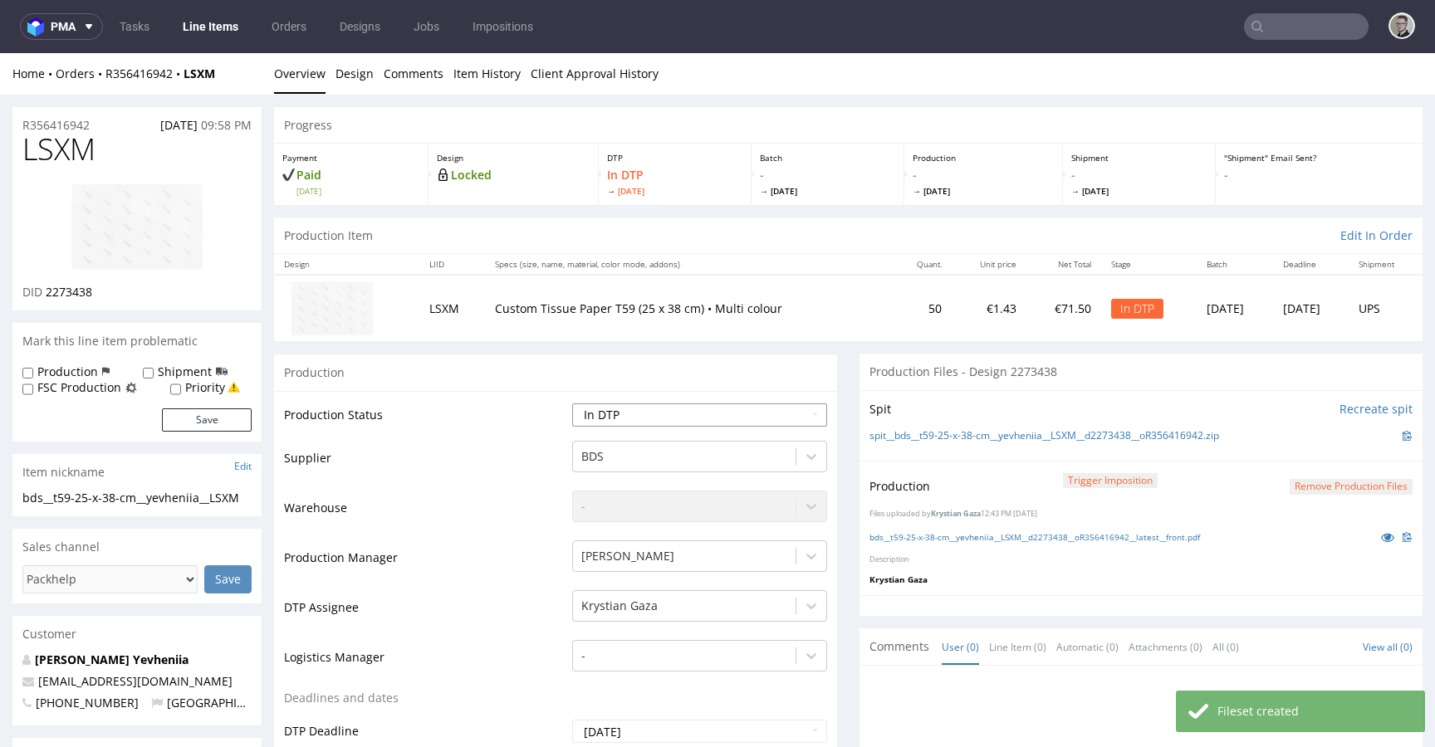
select select "dtp_production_ready"
click at [572, 404] on select "Waiting for Artwork Waiting for Diecut Waiting for Mockup Waiting for DTP Waiti…" at bounding box center [699, 415] width 255 height 23
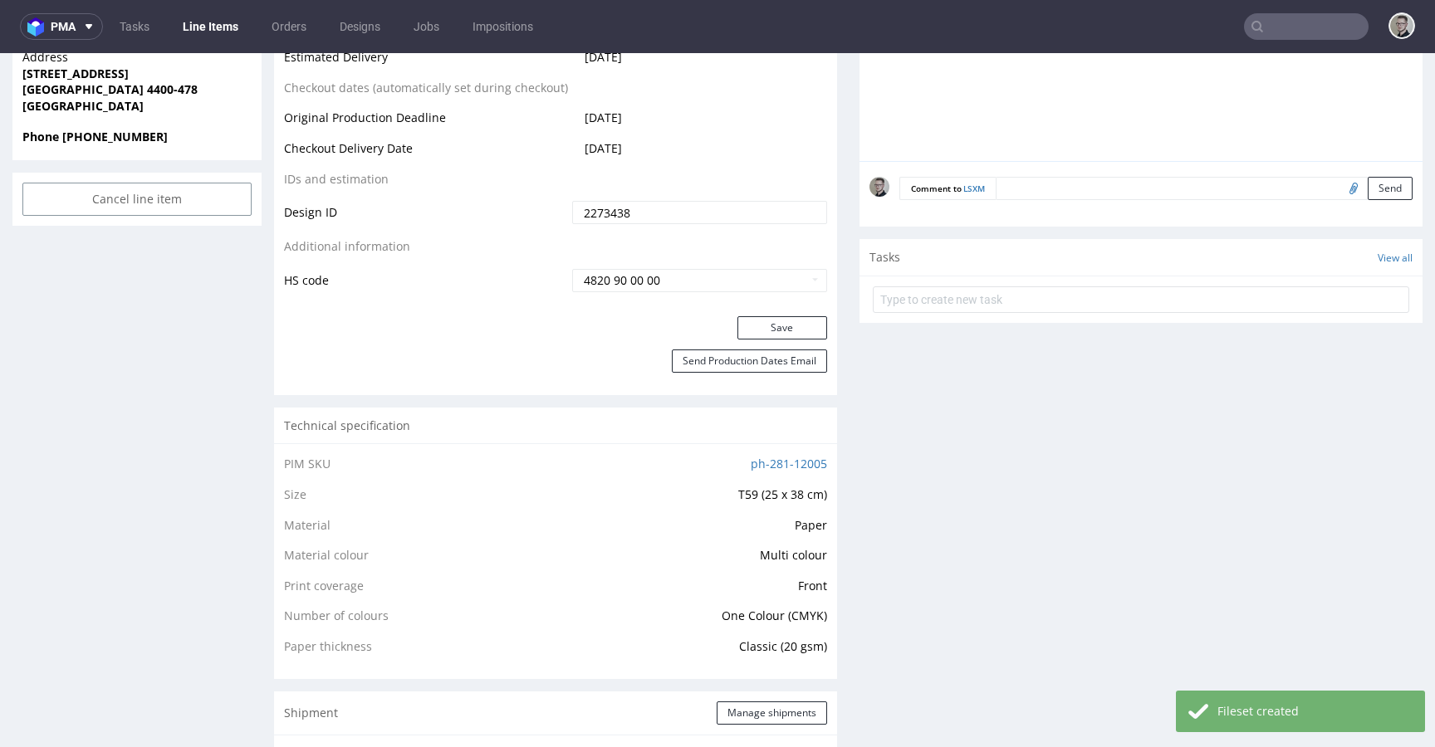
scroll to position [890, 0]
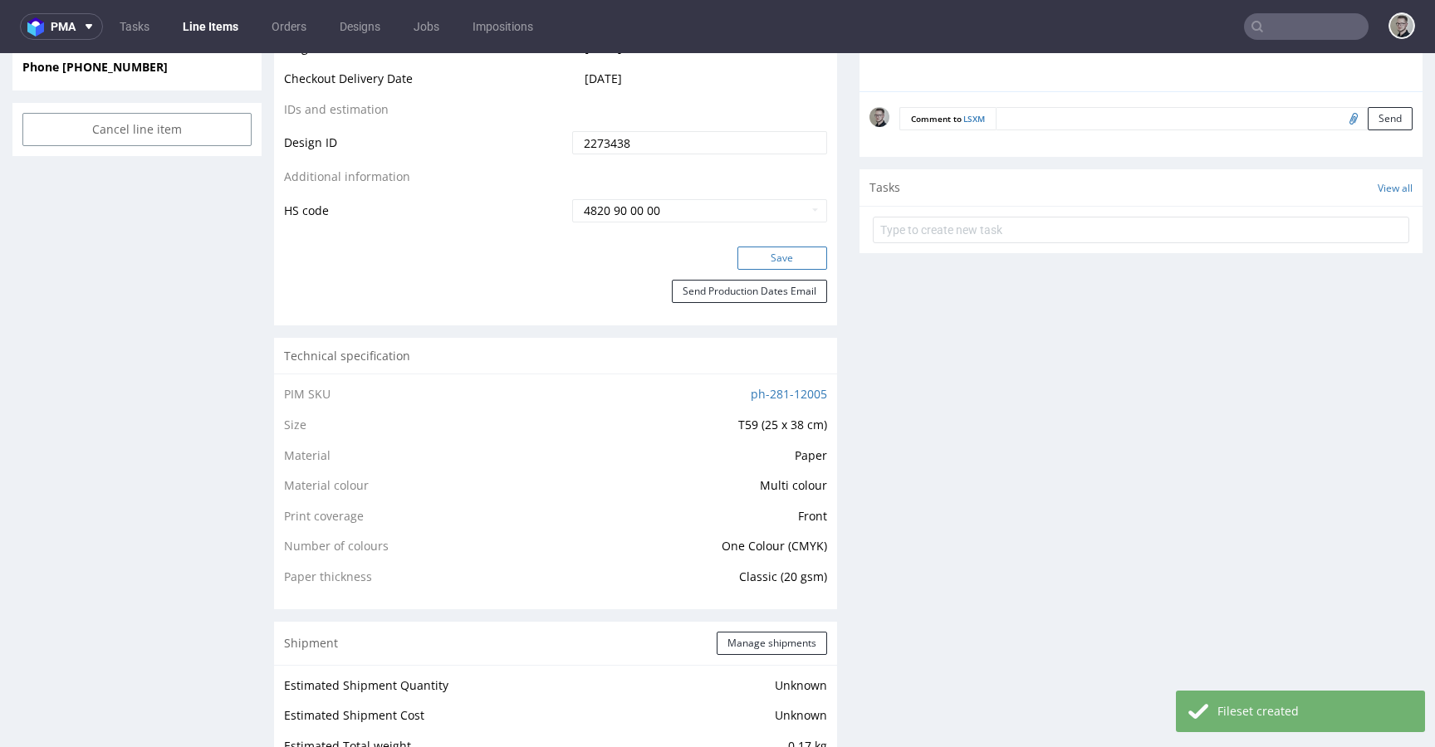
click at [780, 262] on button "Save" at bounding box center [783, 258] width 90 height 23
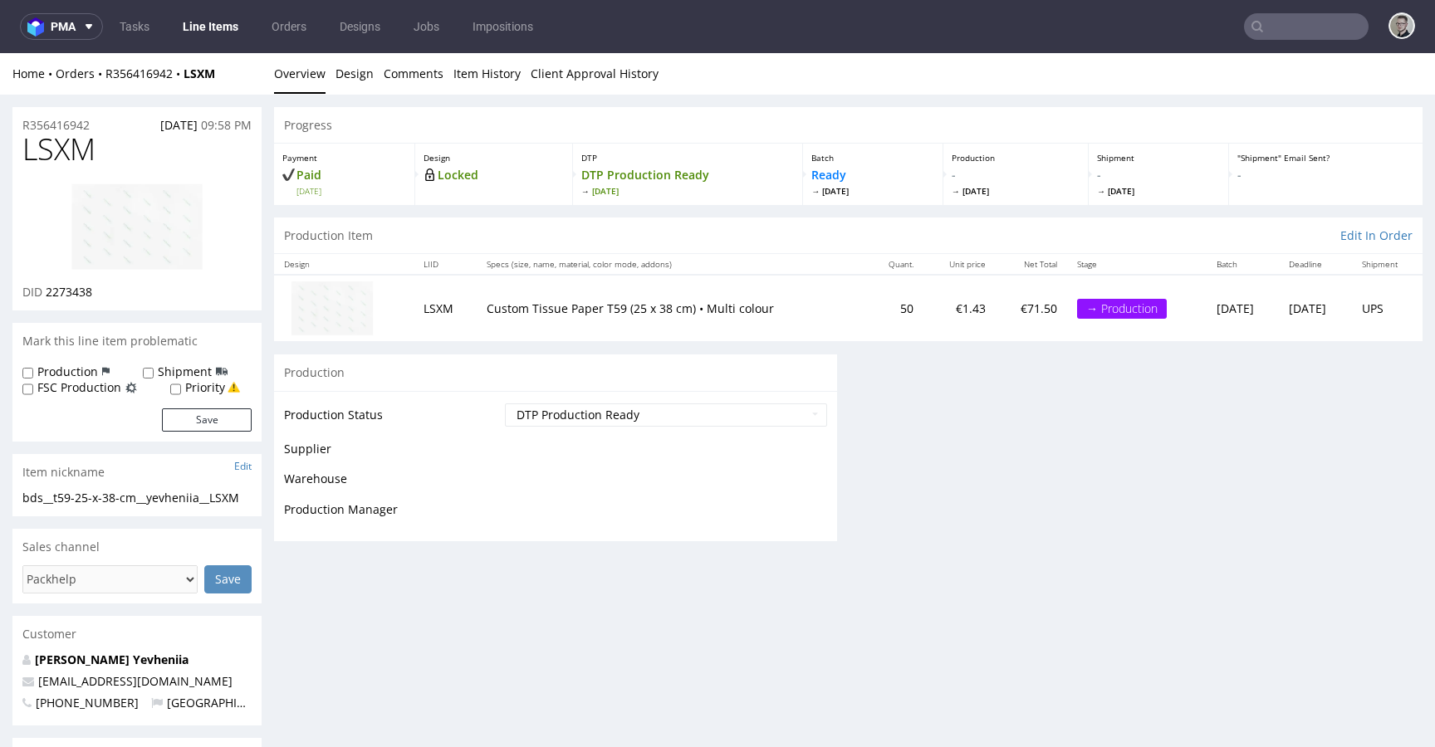
scroll to position [0, 0]
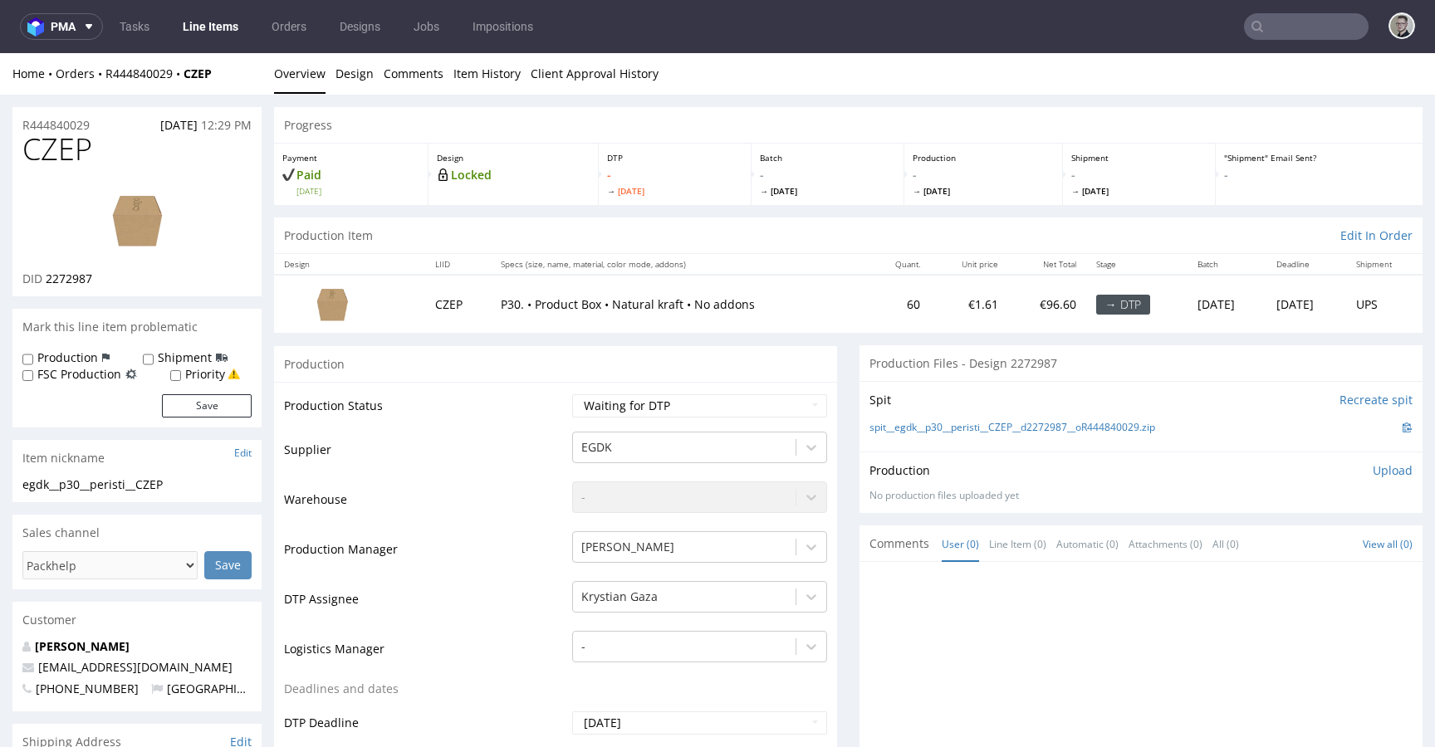
click at [149, 215] on img at bounding box center [137, 220] width 133 height 75
click at [941, 427] on link "spit__egdk__p30__peristi__CZEP__d2272987__oR444840029.zip" at bounding box center [1013, 428] width 286 height 14
click at [350, 71] on link "Design" at bounding box center [355, 73] width 38 height 41
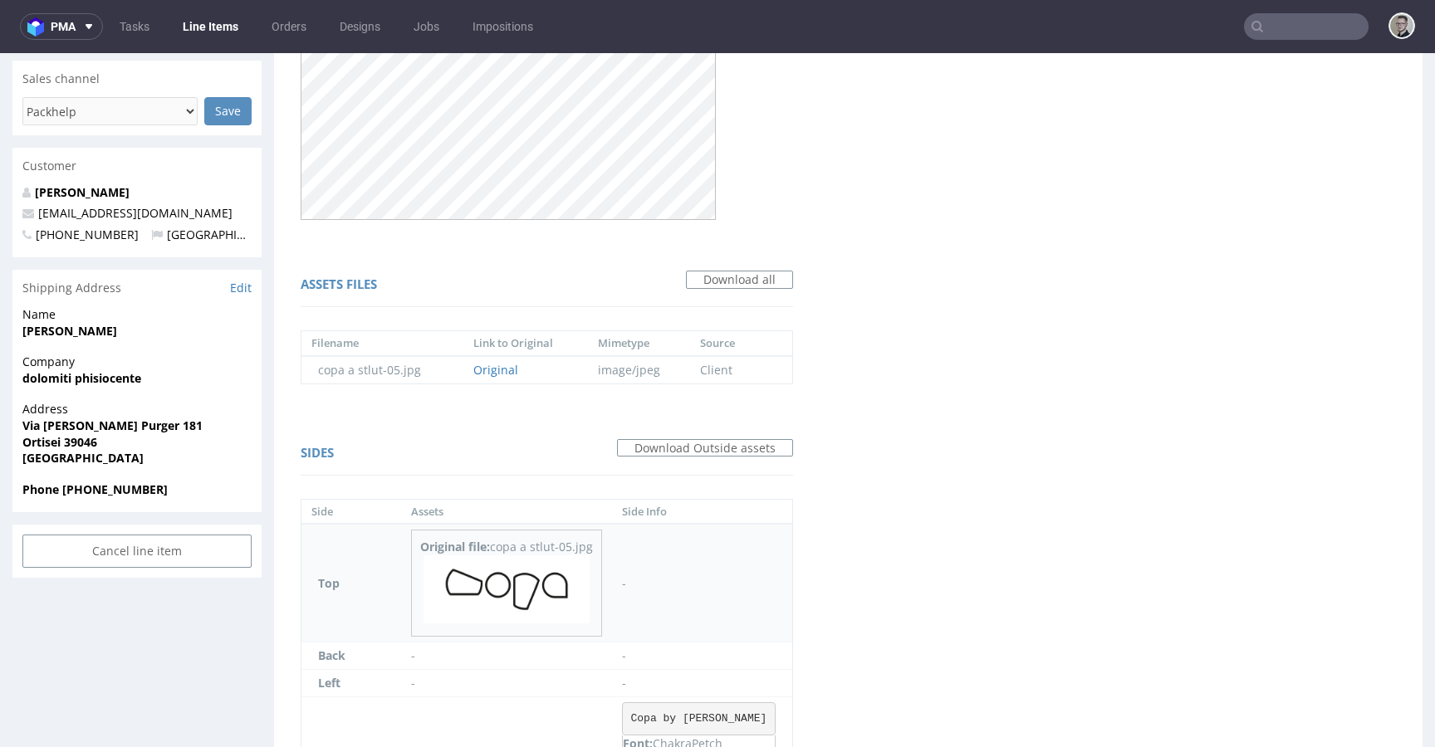
scroll to position [690, 0]
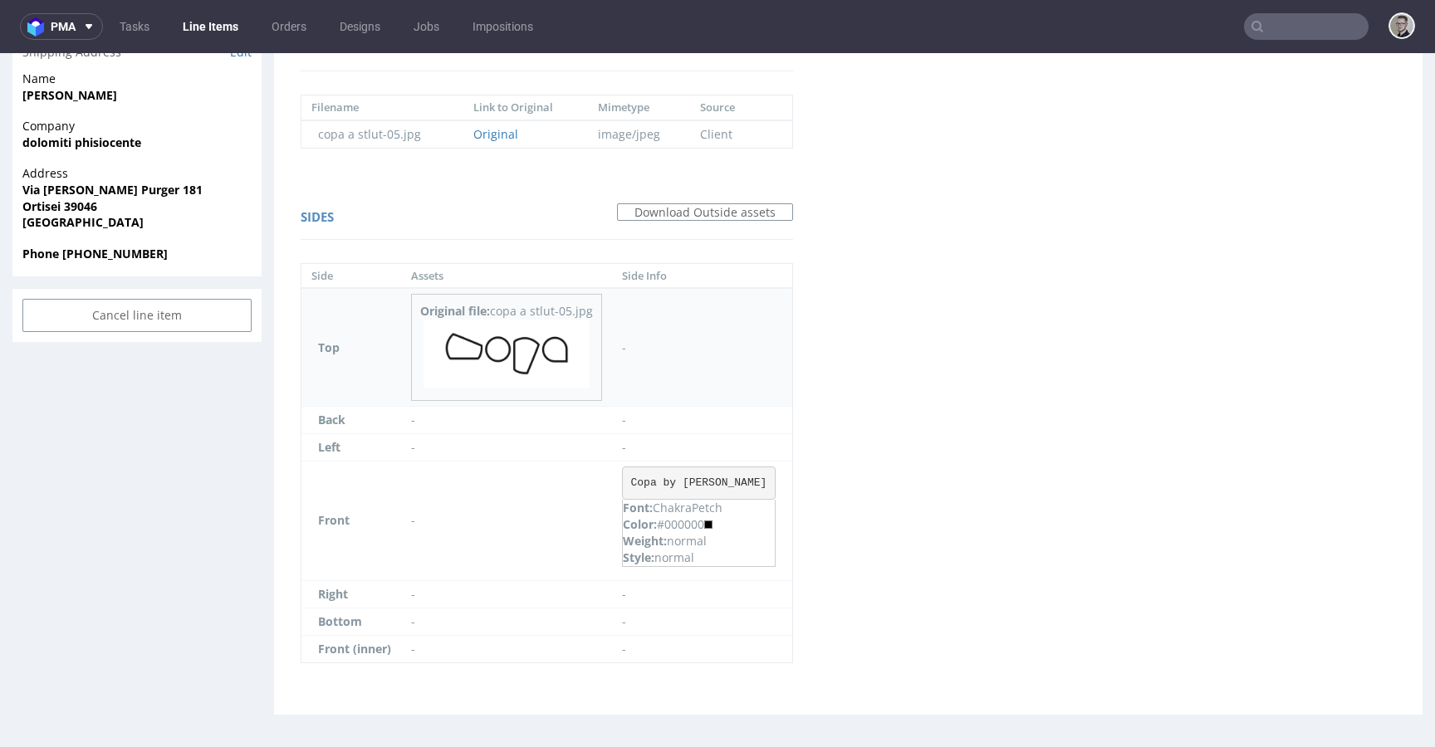
click at [536, 354] on img at bounding box center [507, 354] width 166 height 68
click at [737, 482] on pre "Copa by Lian Peristi" at bounding box center [699, 483] width 154 height 33
drag, startPoint x: 756, startPoint y: 483, endPoint x: 617, endPoint y: 483, distance: 138.7
click at [617, 483] on td "Copa by Lian Peristi Font: ChakraPetch Color: #000000 Weight: normal Style: nor…" at bounding box center [702, 522] width 180 height 120
copy pre "Copa by Lian Peristi"
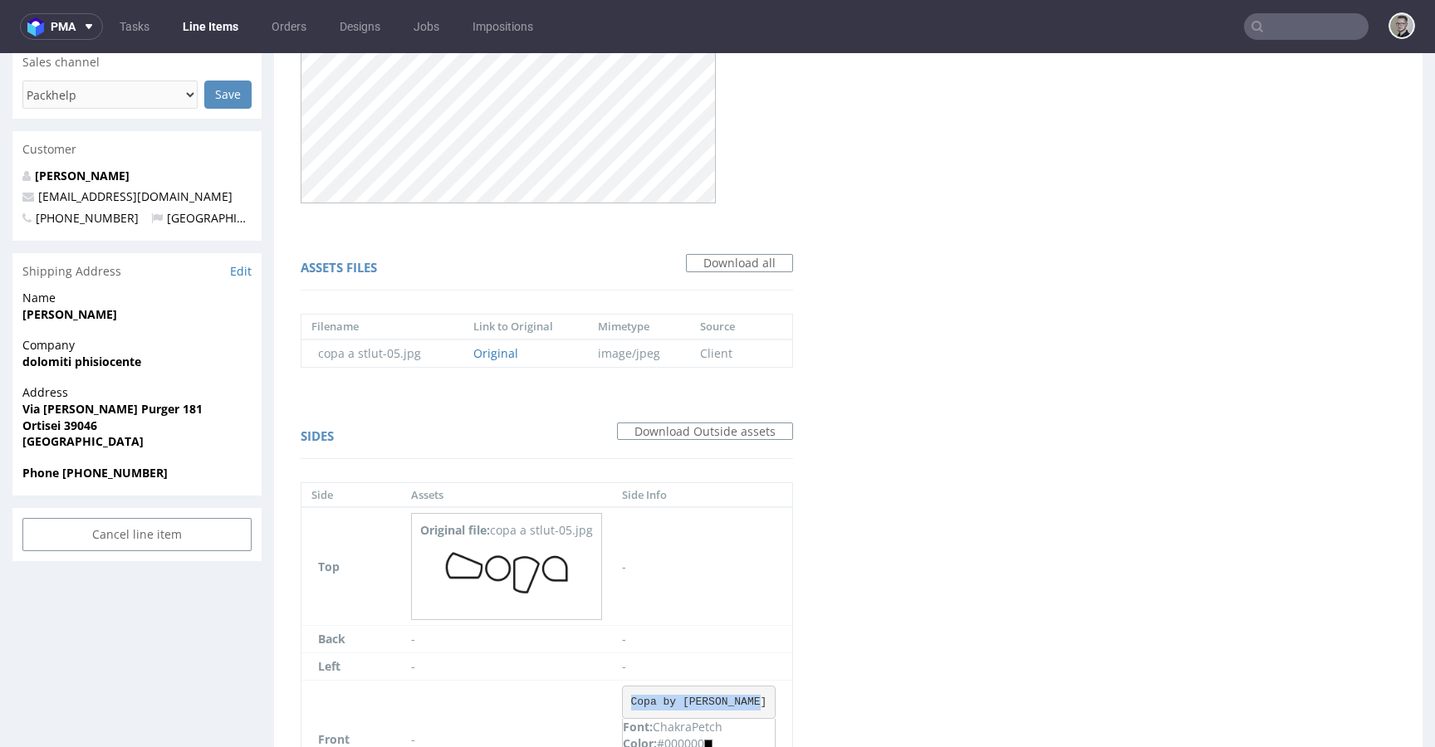
scroll to position [0, 0]
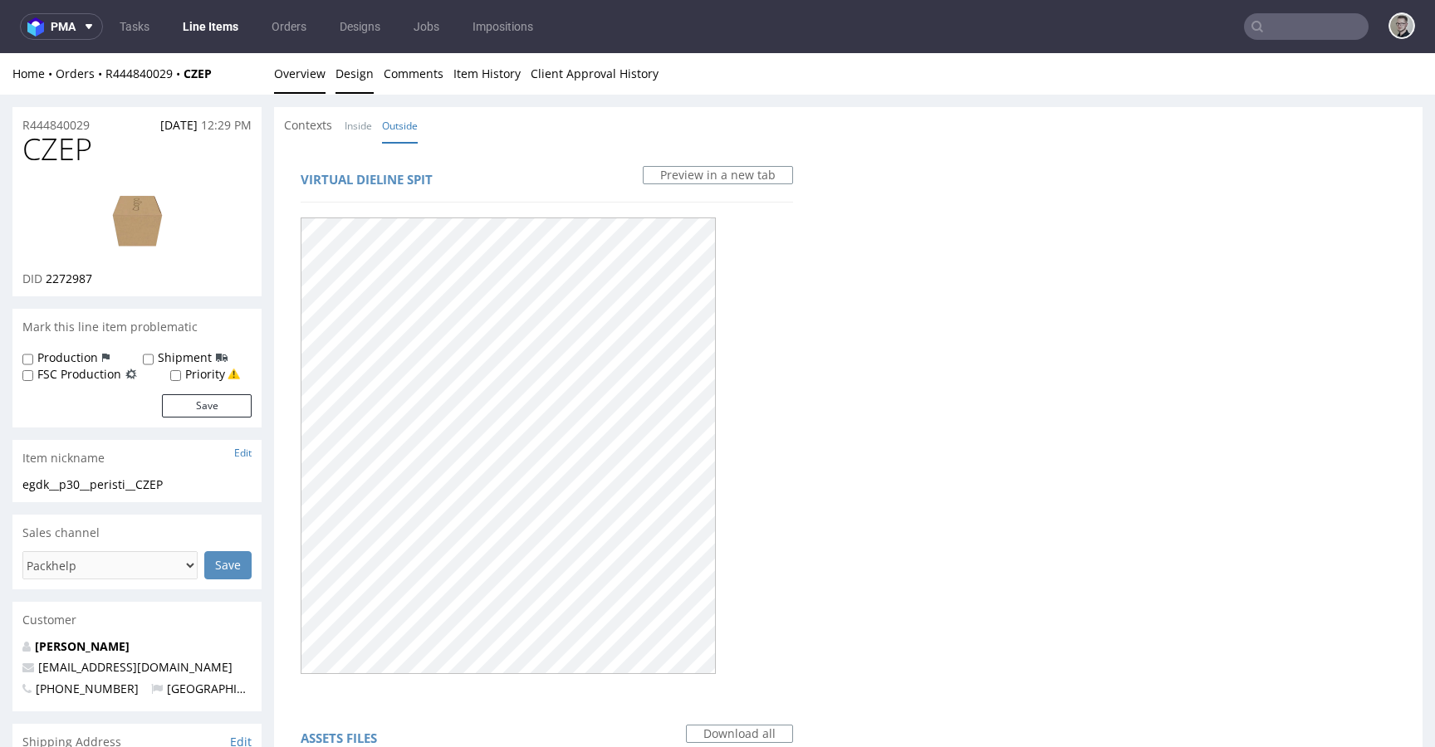
click at [306, 72] on link "Overview" at bounding box center [299, 73] width 51 height 41
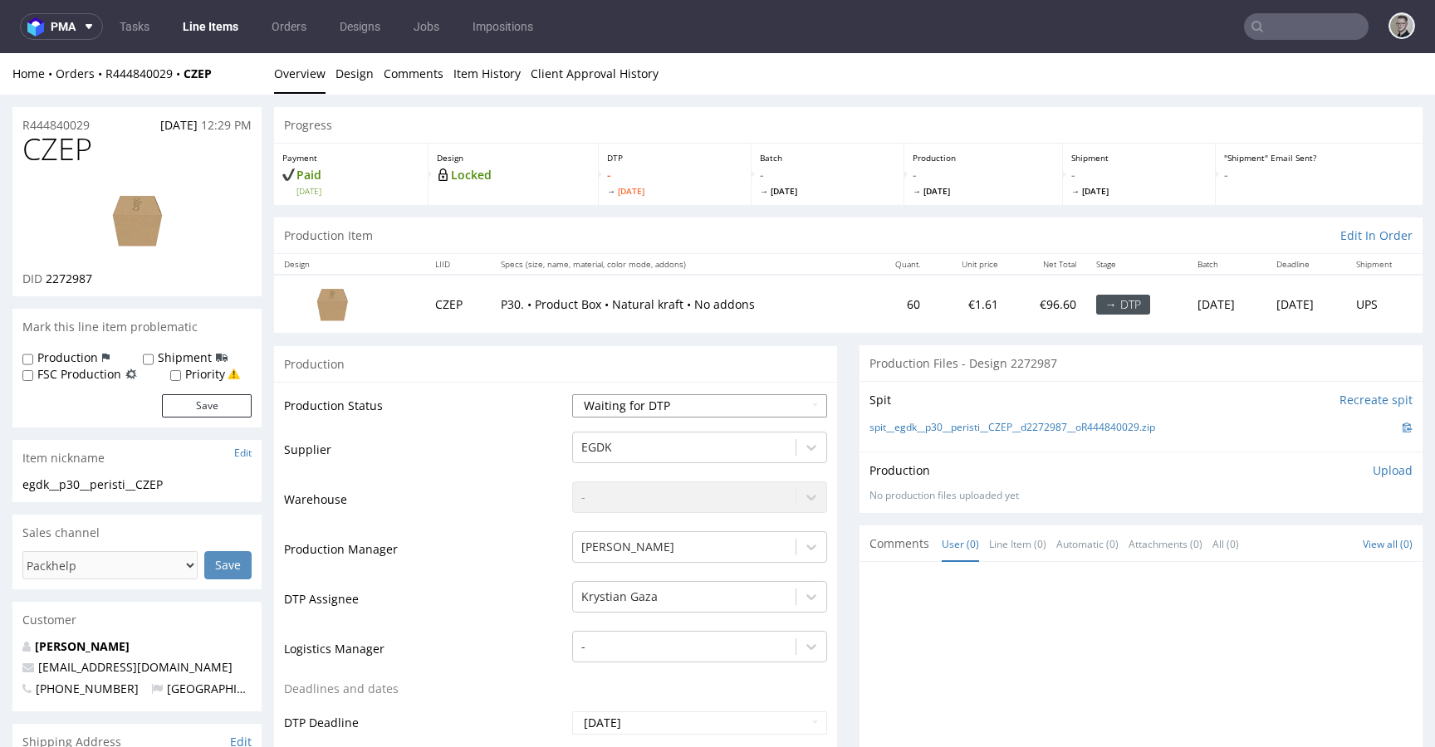
click at [703, 404] on select "Waiting for Artwork Waiting for Diecut Waiting for Mockup Waiting for DTP Waiti…" at bounding box center [699, 406] width 255 height 23
select select "dtp_in_process"
click at [572, 395] on select "Waiting for Artwork Waiting for Diecut Waiting for Mockup Waiting for DTP Waiti…" at bounding box center [699, 406] width 255 height 23
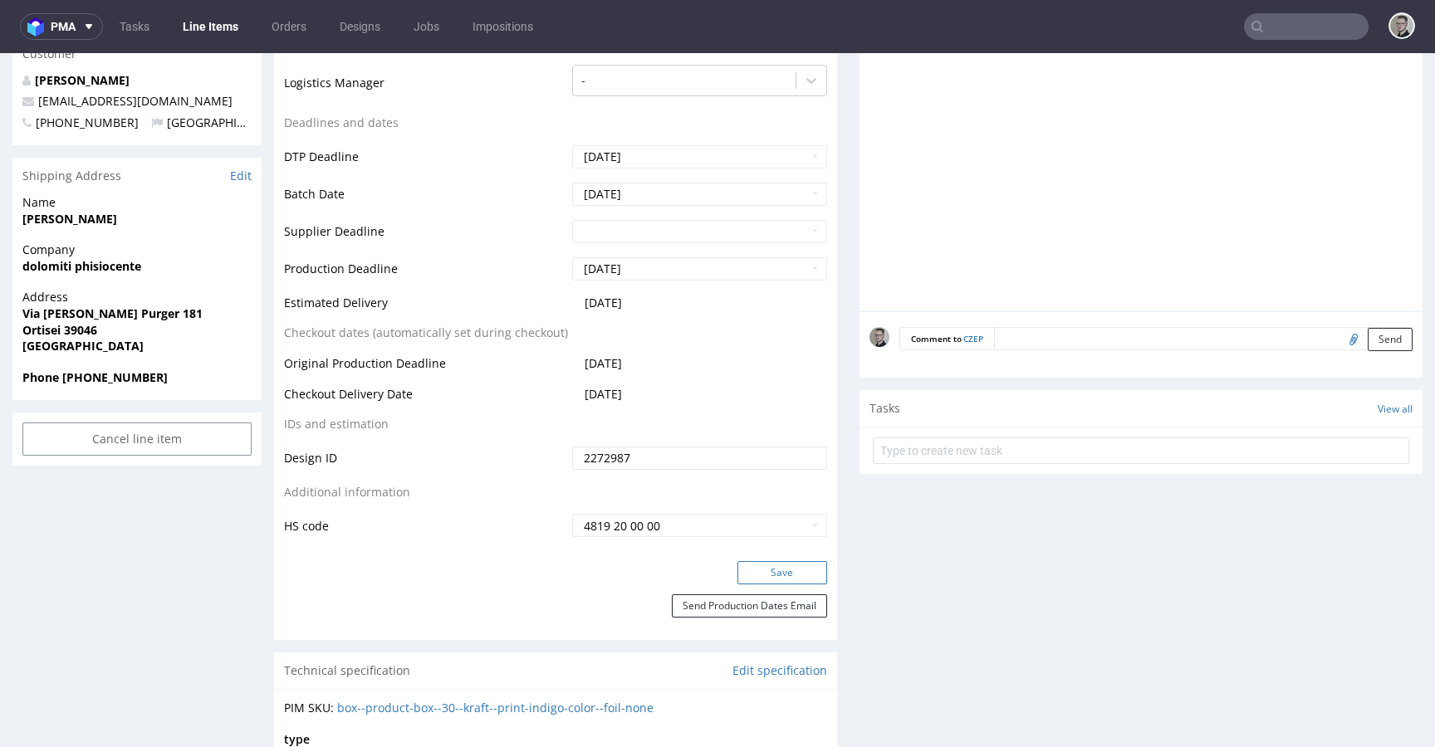
click at [801, 569] on button "Save" at bounding box center [783, 572] width 90 height 23
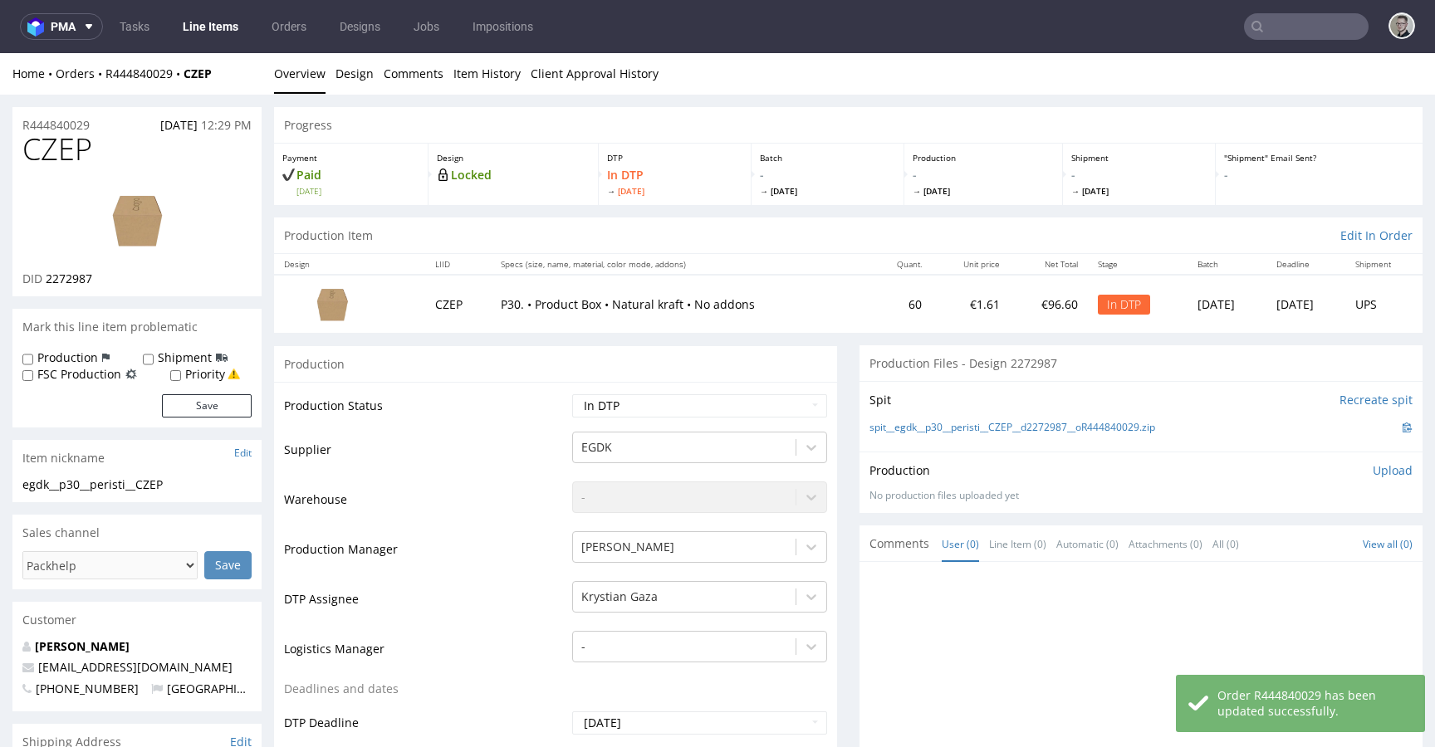
click at [1373, 471] on p "Upload" at bounding box center [1393, 471] width 40 height 17
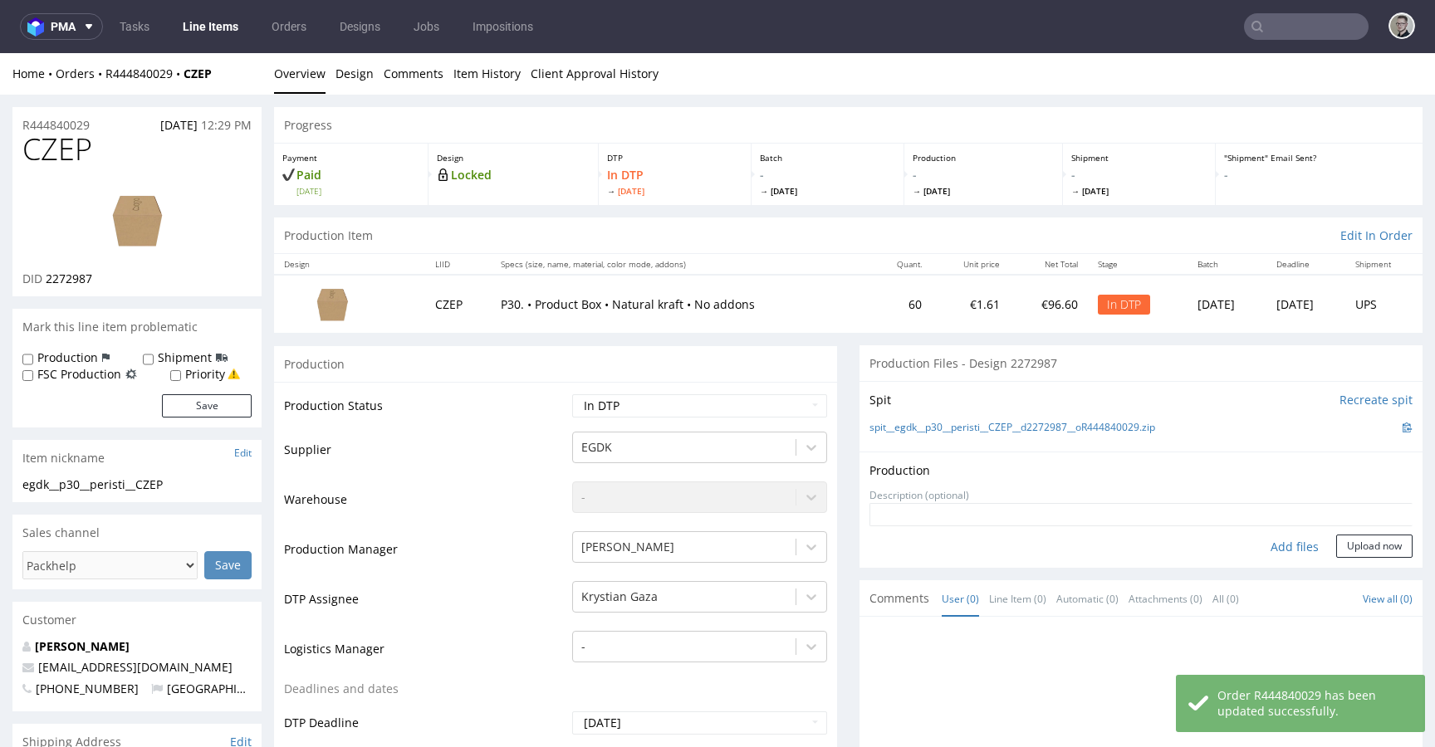
click at [1293, 540] on div "Add files" at bounding box center [1294, 547] width 83 height 25
type input "C:\fakepath\egdk__p30__peristi__CZEP__d2272987__oR444840029__latest__outside.pdf"
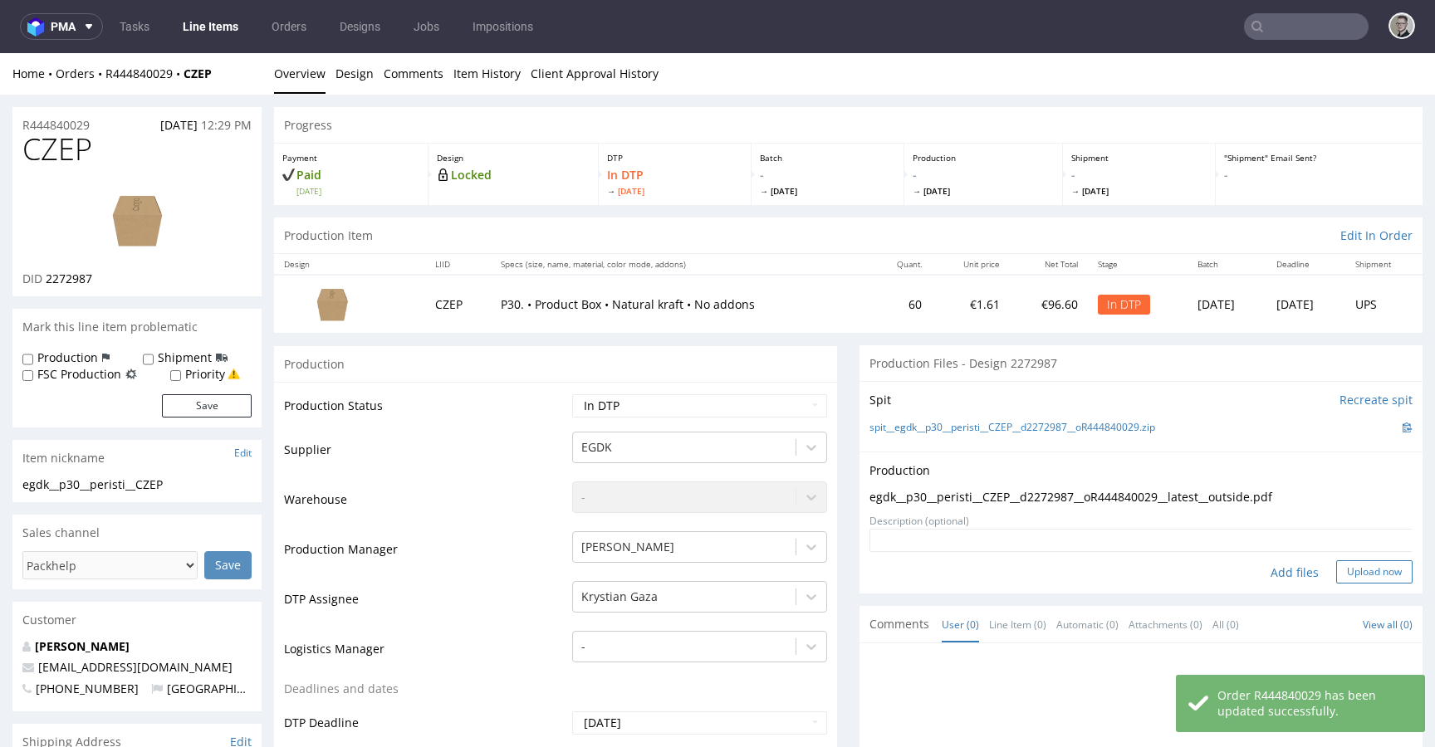
click at [1365, 571] on button "Upload now" at bounding box center [1374, 572] width 76 height 23
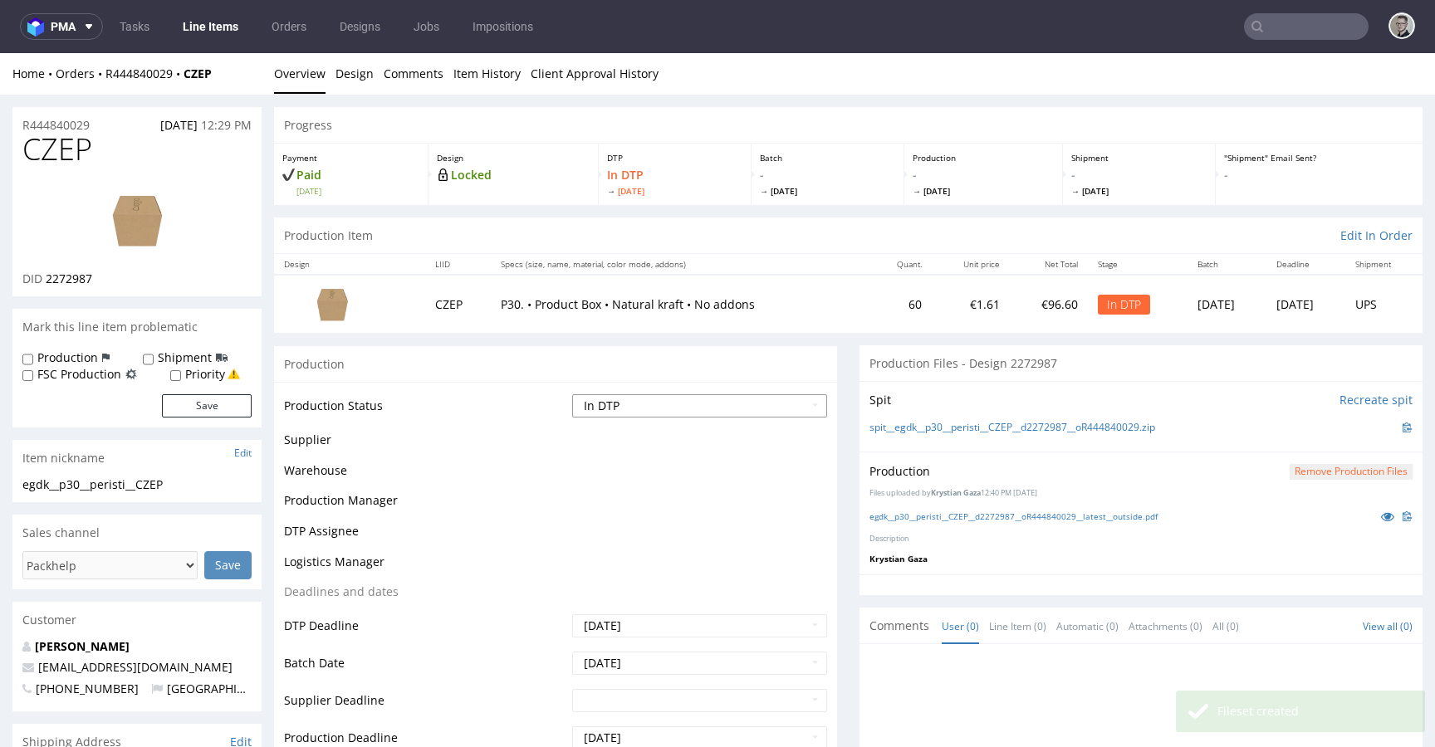
click at [705, 407] on select "Waiting for Artwork Waiting for Diecut Waiting for Mockup Waiting for DTP Waiti…" at bounding box center [699, 406] width 255 height 23
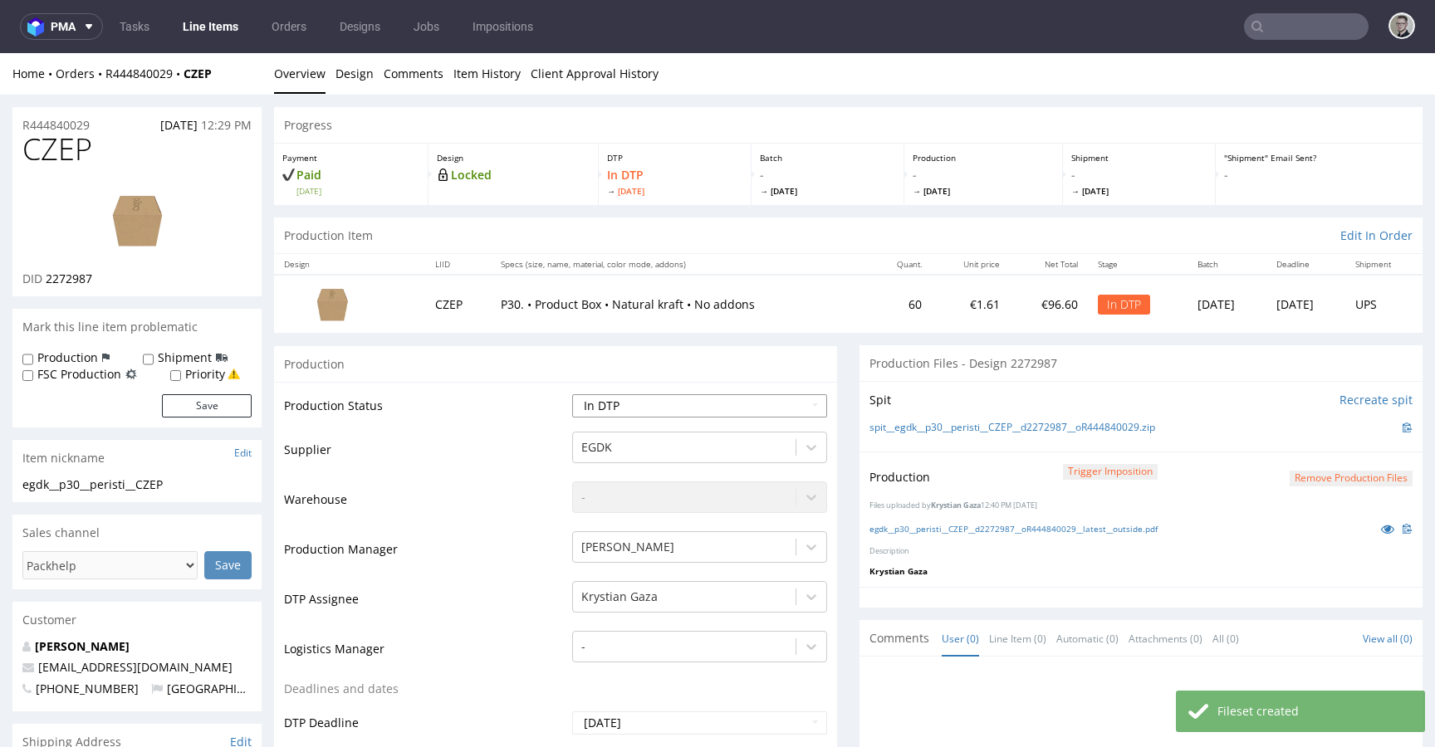
select select "dtp_production_ready"
click at [572, 395] on select "Waiting for Artwork Waiting for Diecut Waiting for Mockup Waiting for DTP Waiti…" at bounding box center [699, 406] width 255 height 23
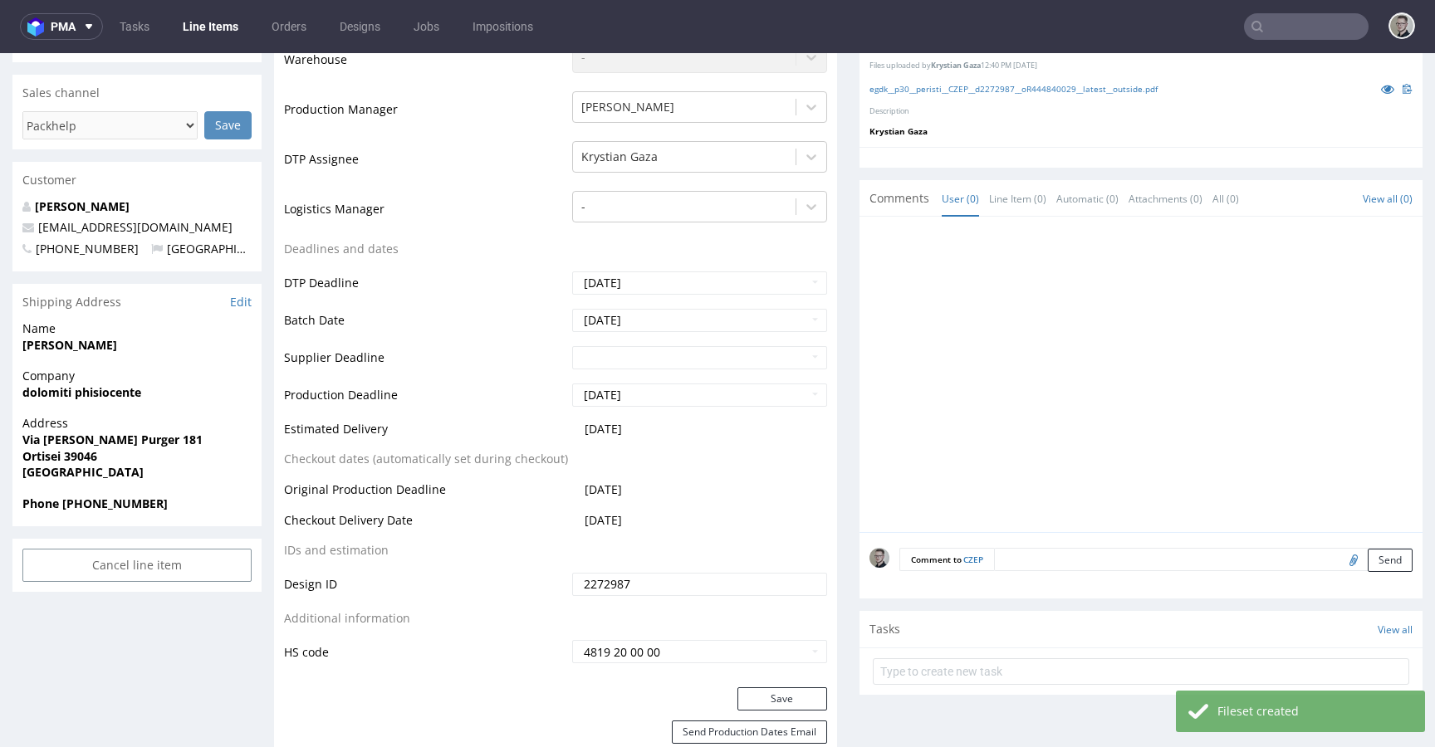
scroll to position [473, 0]
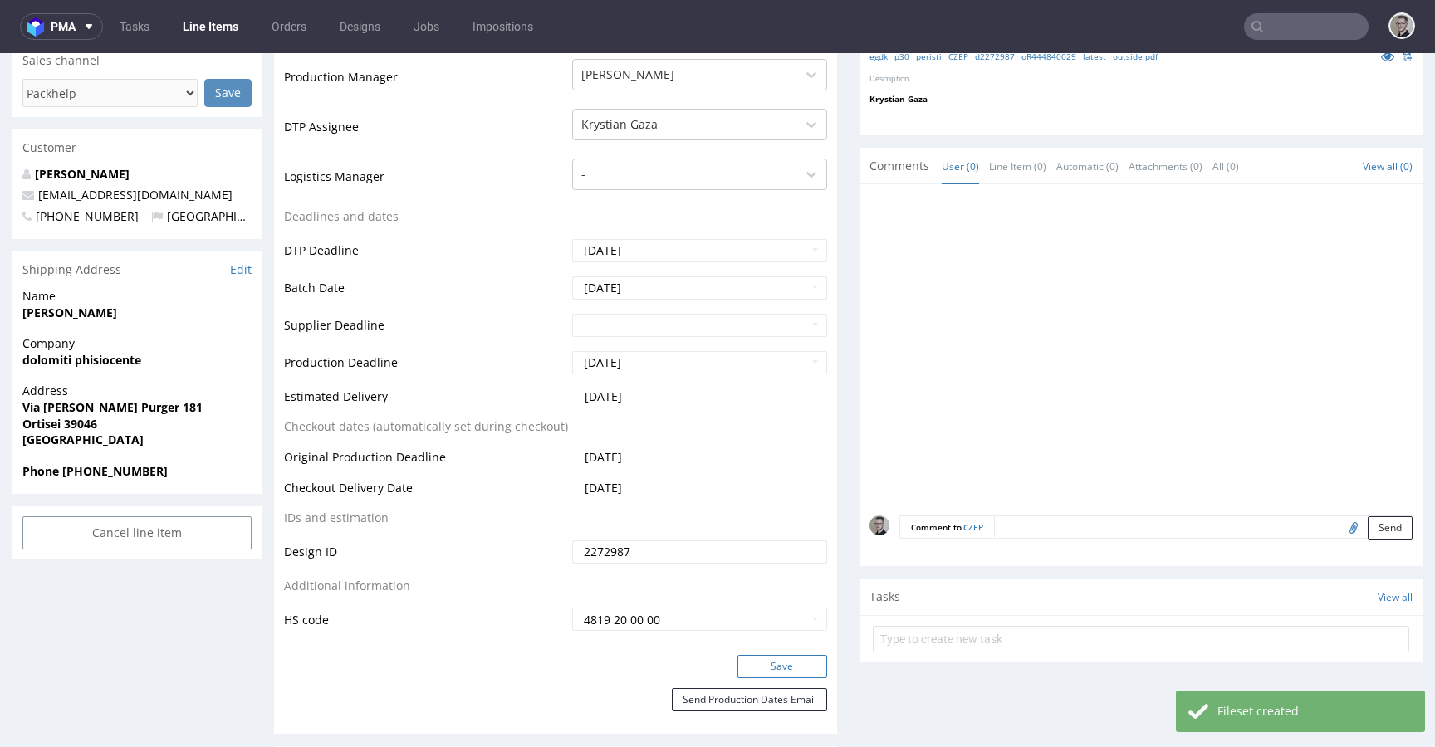
click at [780, 662] on button "Save" at bounding box center [783, 666] width 90 height 23
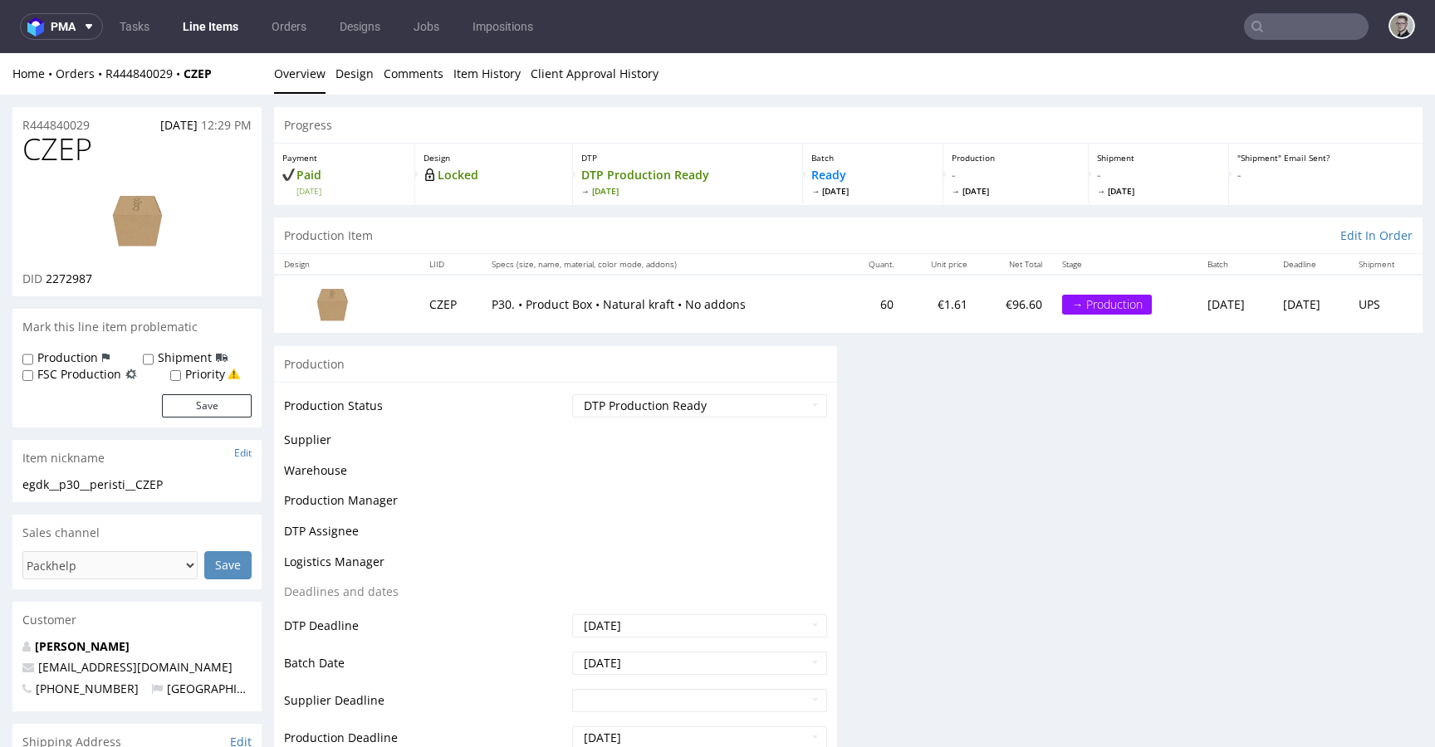
scroll to position [0, 0]
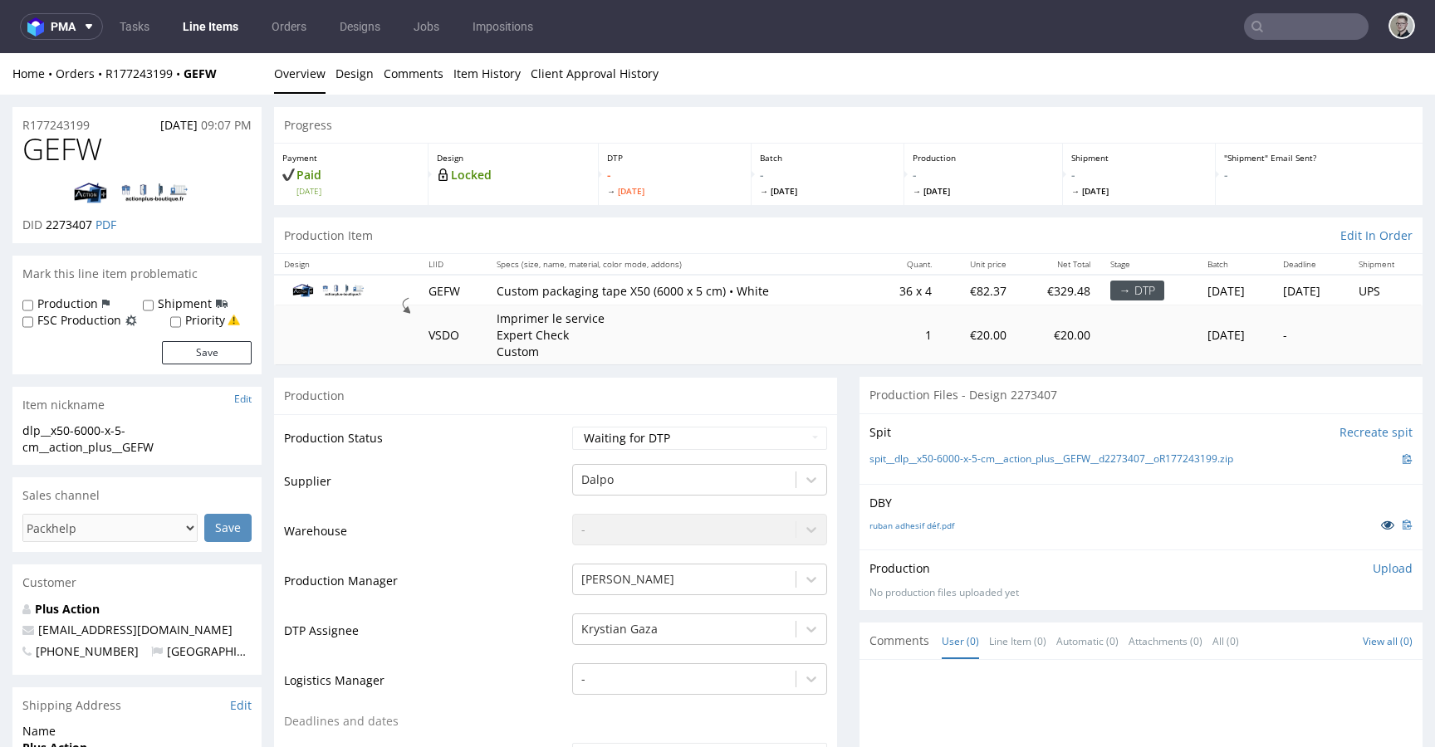
click at [1381, 521] on icon at bounding box center [1387, 525] width 13 height 12
click at [698, 432] on select "Waiting for Artwork Waiting for Diecut Waiting for Mockup Waiting for DTP Waiti…" at bounding box center [699, 438] width 255 height 23
select select "dtp_issue"
click at [572, 427] on select "Waiting for Artwork Waiting for Diecut Waiting for Mockup Waiting for DTP Waiti…" at bounding box center [699, 438] width 255 height 23
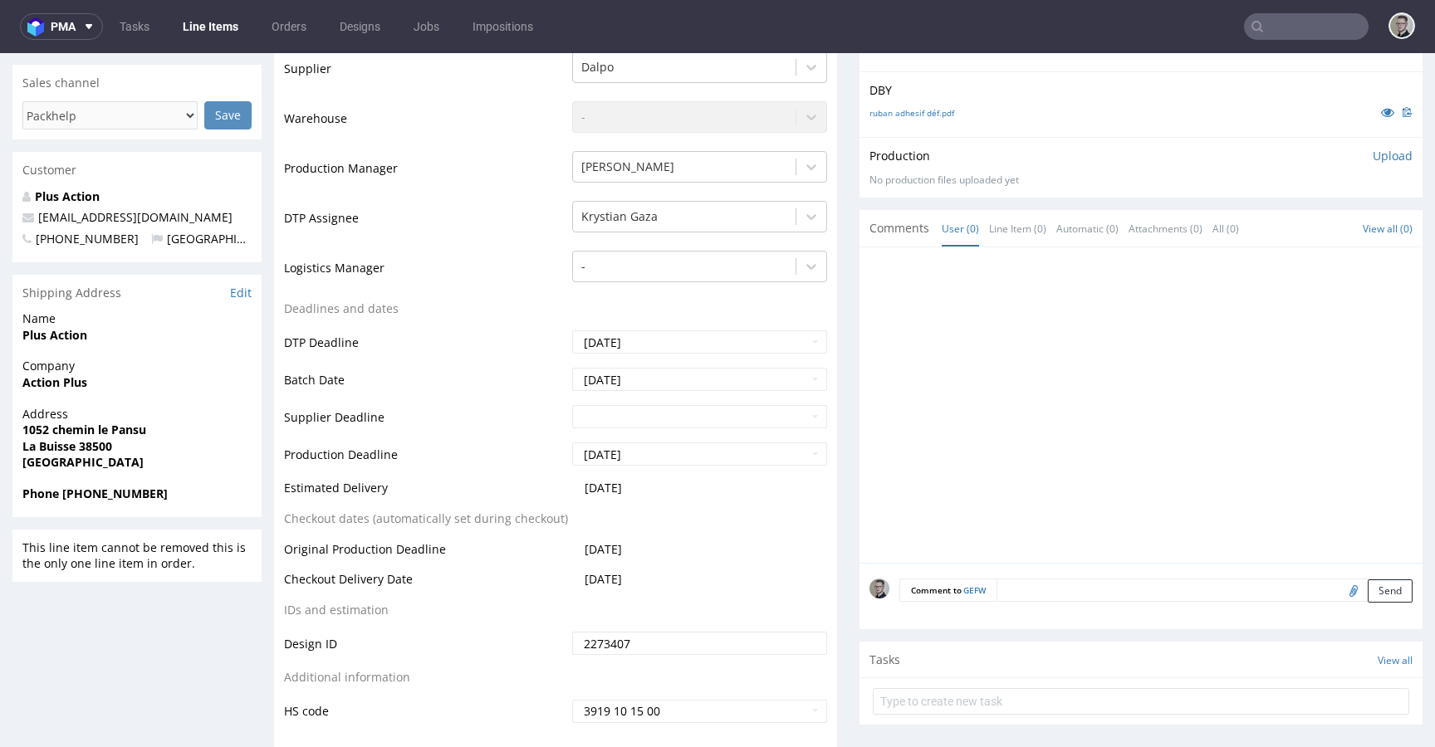
scroll to position [517, 0]
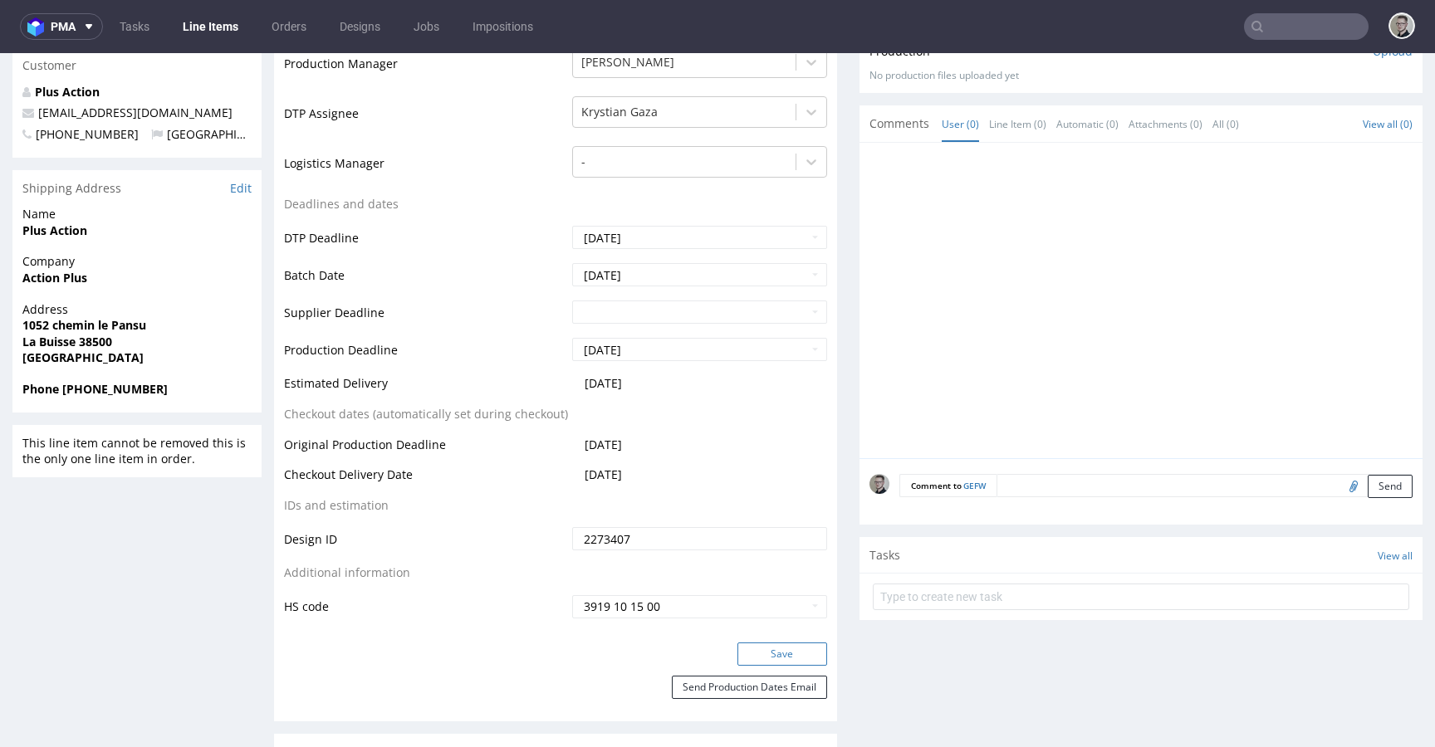
click at [757, 646] on button "Save" at bounding box center [783, 654] width 90 height 23
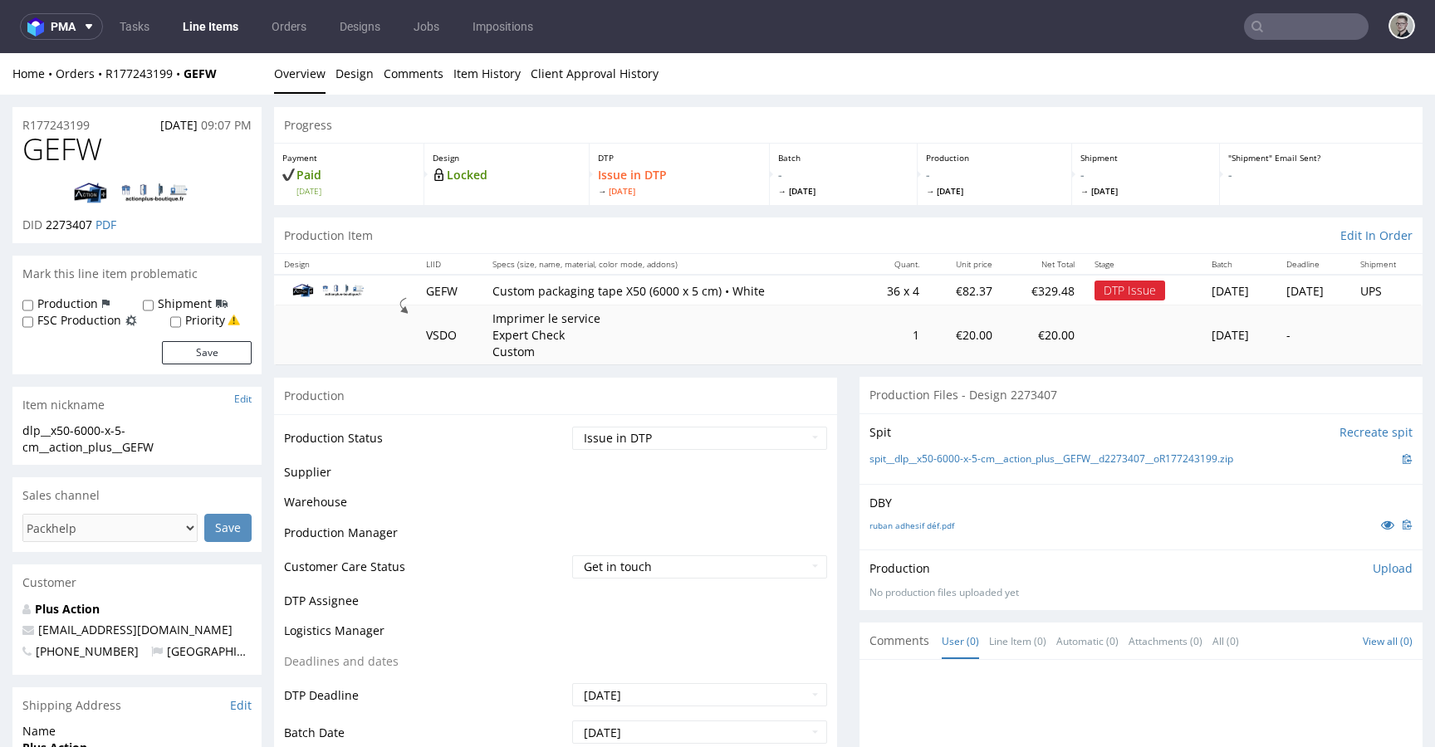
scroll to position [507, 0]
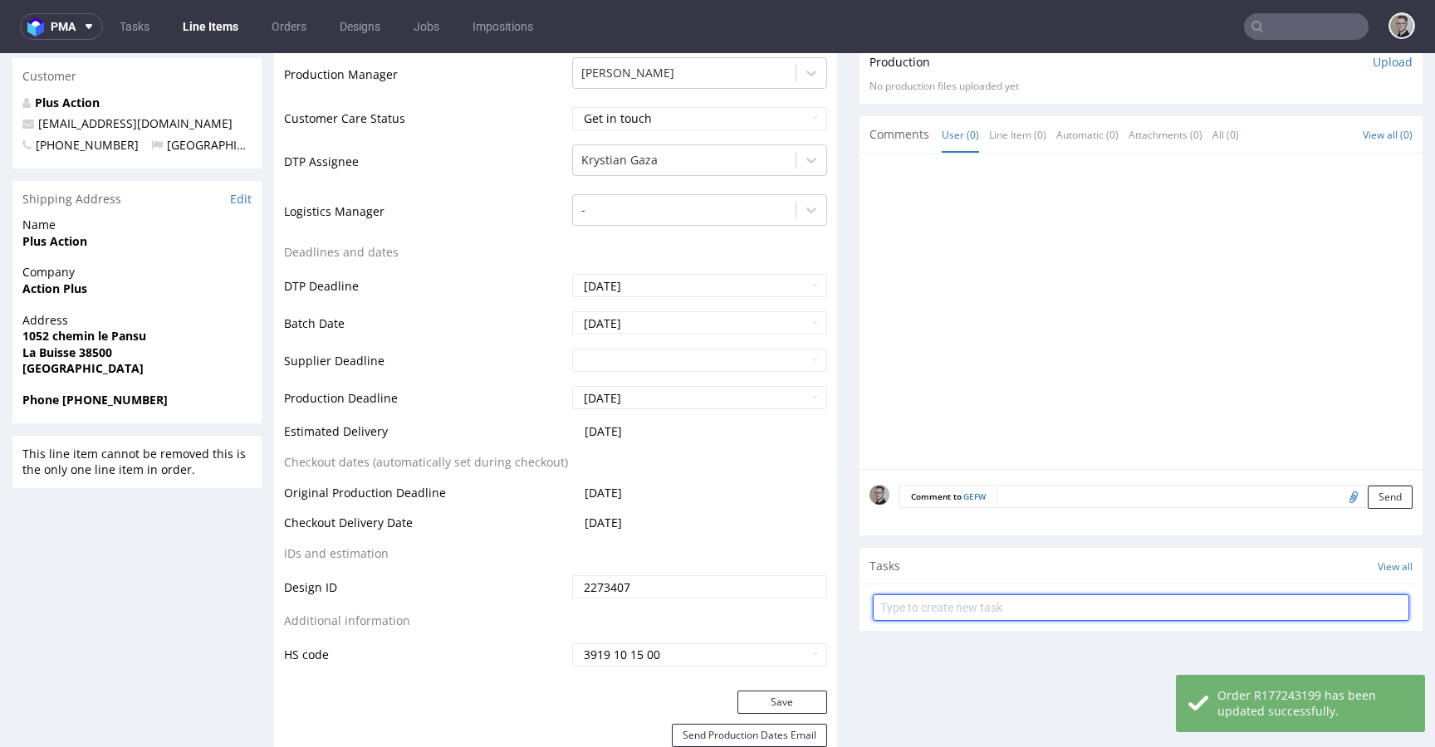
click at [925, 607] on input "text" at bounding box center [1141, 608] width 537 height 27
type input "issue"
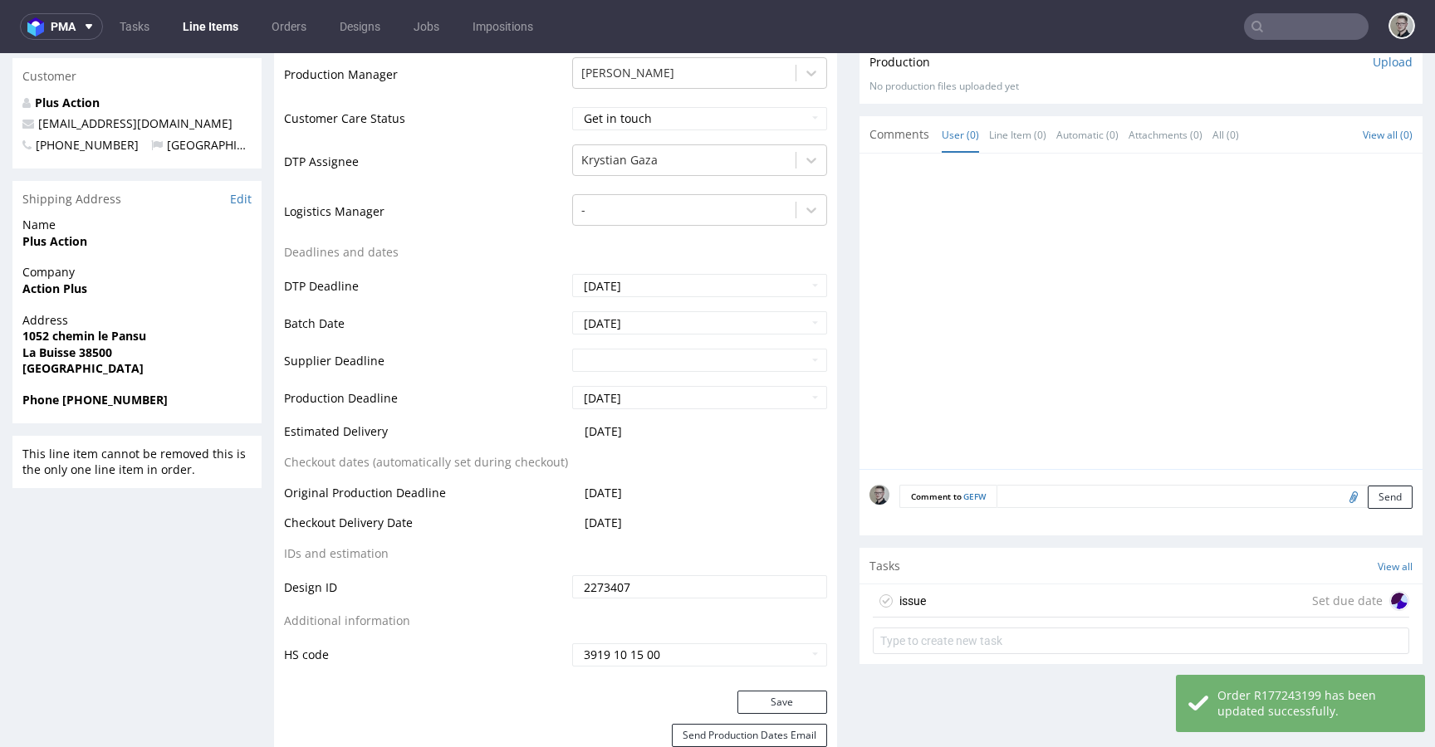
click at [929, 595] on div "issue Set due date" at bounding box center [1141, 601] width 537 height 33
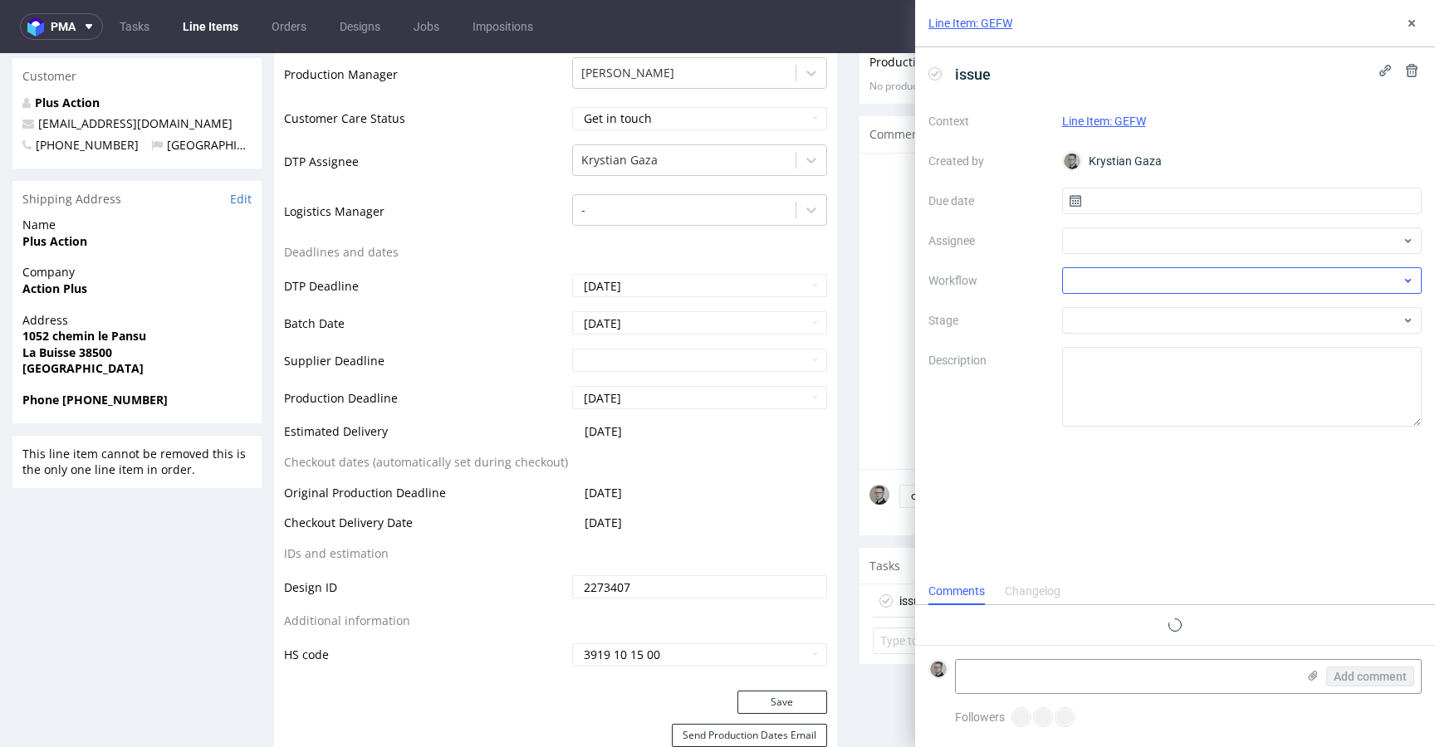
scroll to position [13, 0]
click at [1218, 211] on input "text" at bounding box center [1242, 201] width 360 height 27
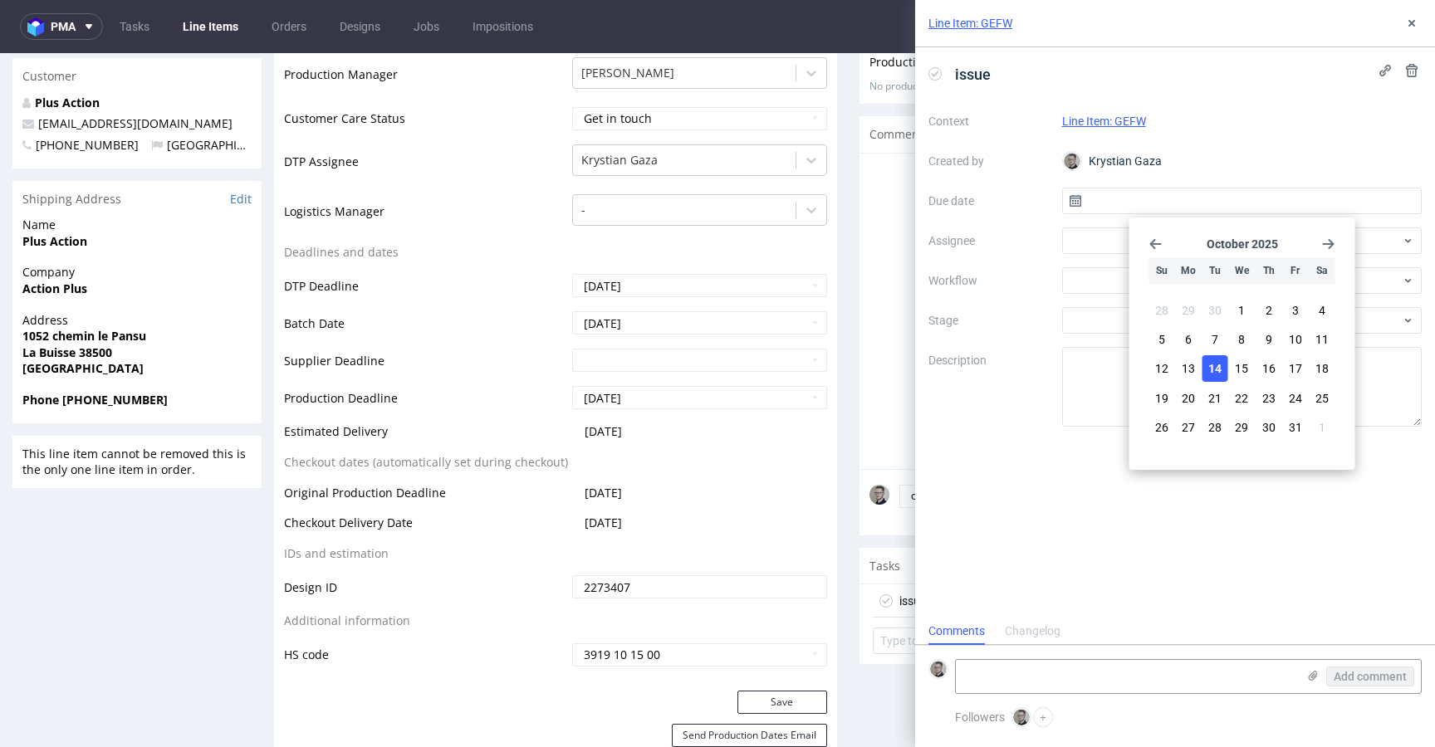
click at [1220, 357] on button "14" at bounding box center [1216, 368] width 26 height 27
type input "[DATE]"
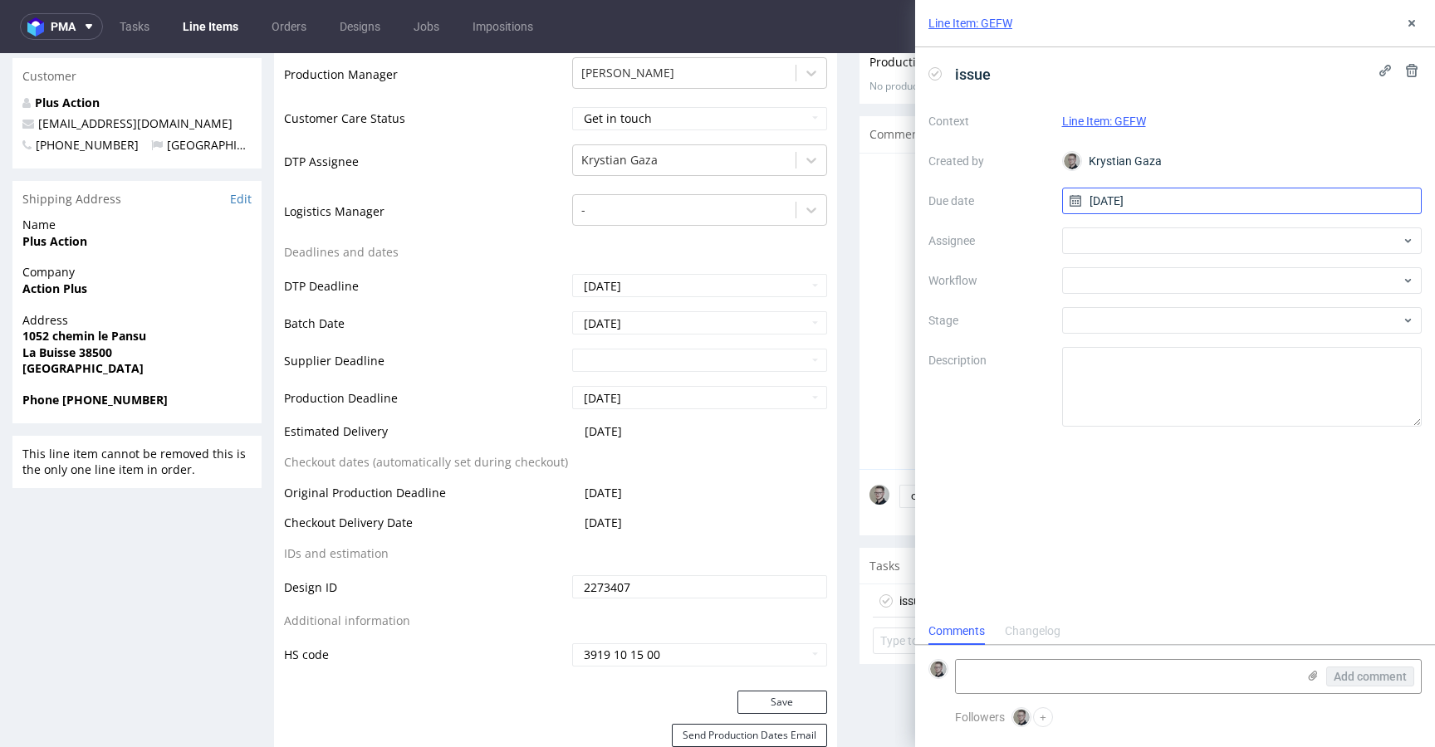
click at [1182, 201] on input "[DATE]" at bounding box center [1242, 201] width 360 height 27
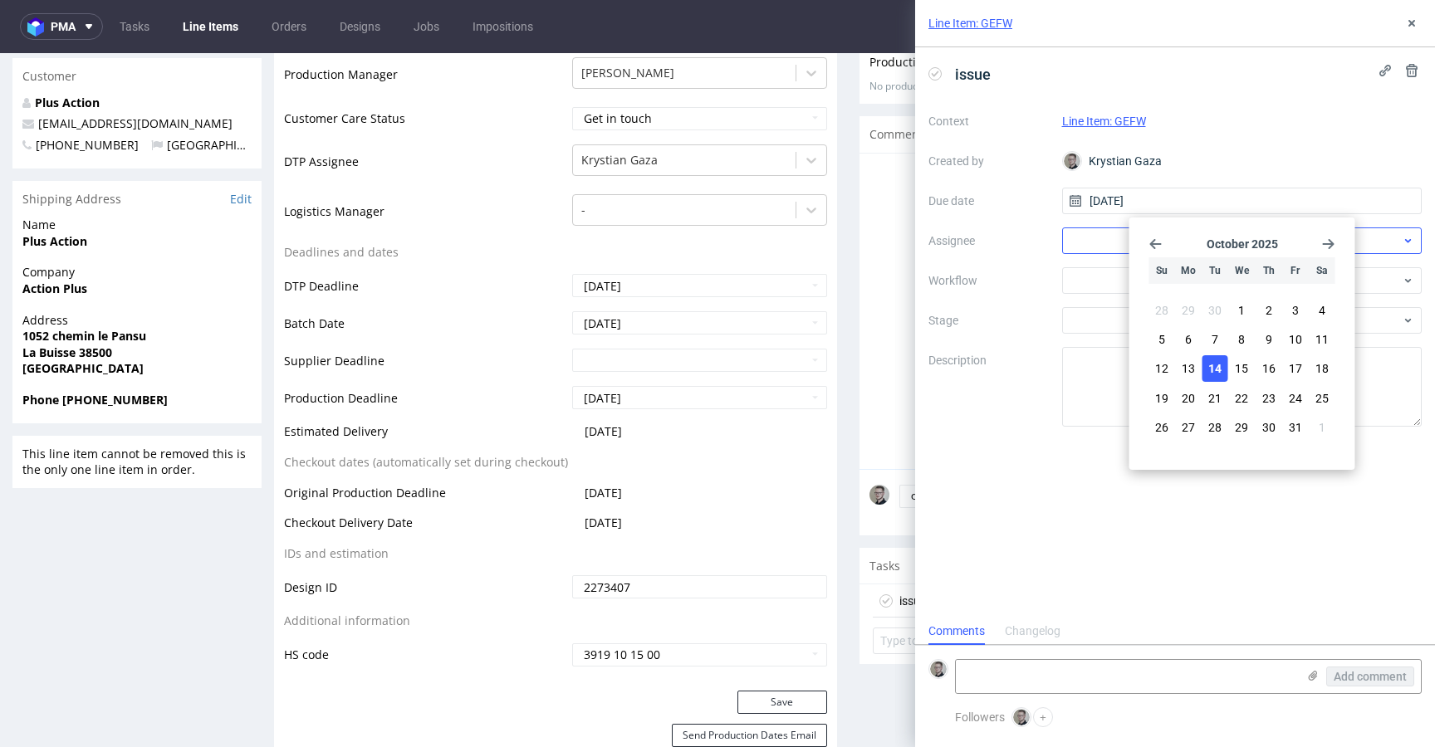
click at [1048, 287] on div "Context Line Item: GEFW Created by Krystian Gaza Due date 14/10/2025 Assignee W…" at bounding box center [1175, 267] width 493 height 319
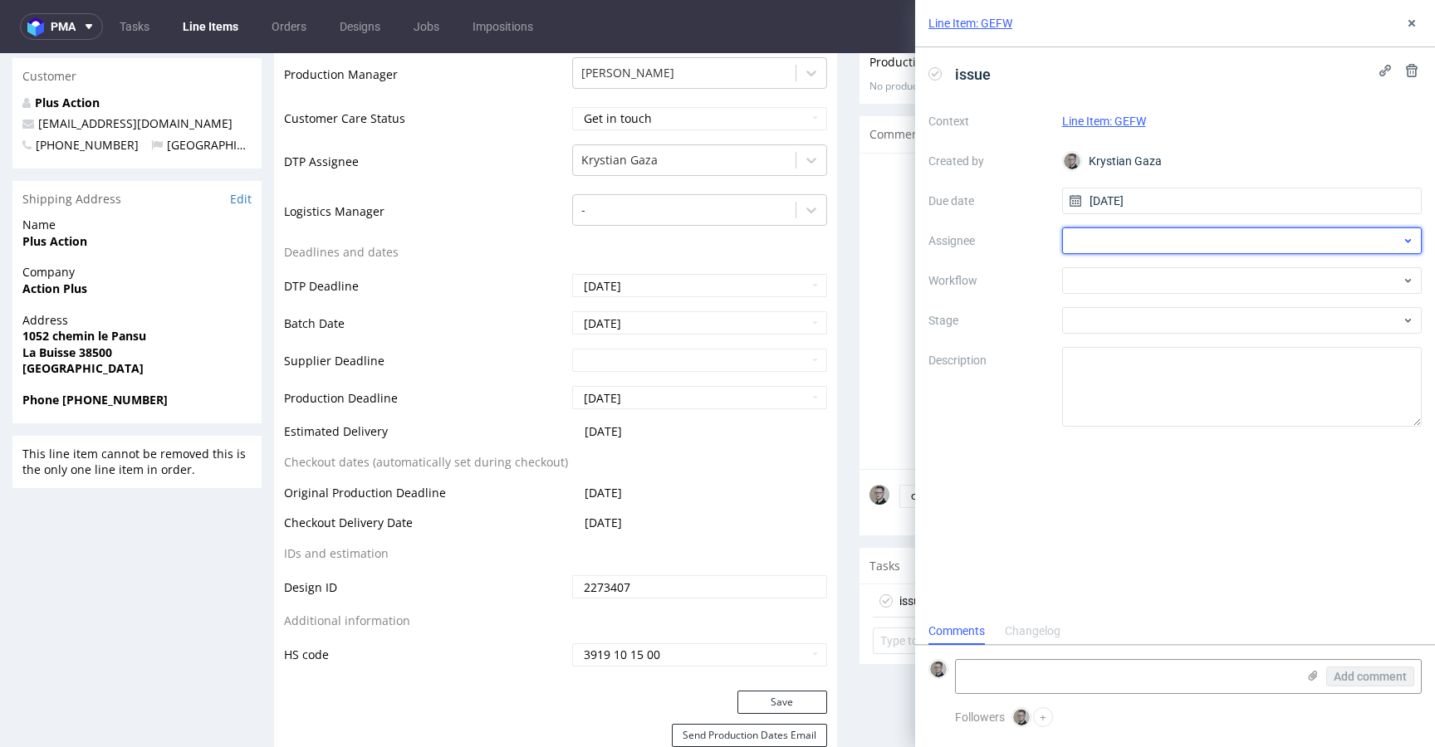
click at [1125, 233] on div at bounding box center [1242, 241] width 360 height 27
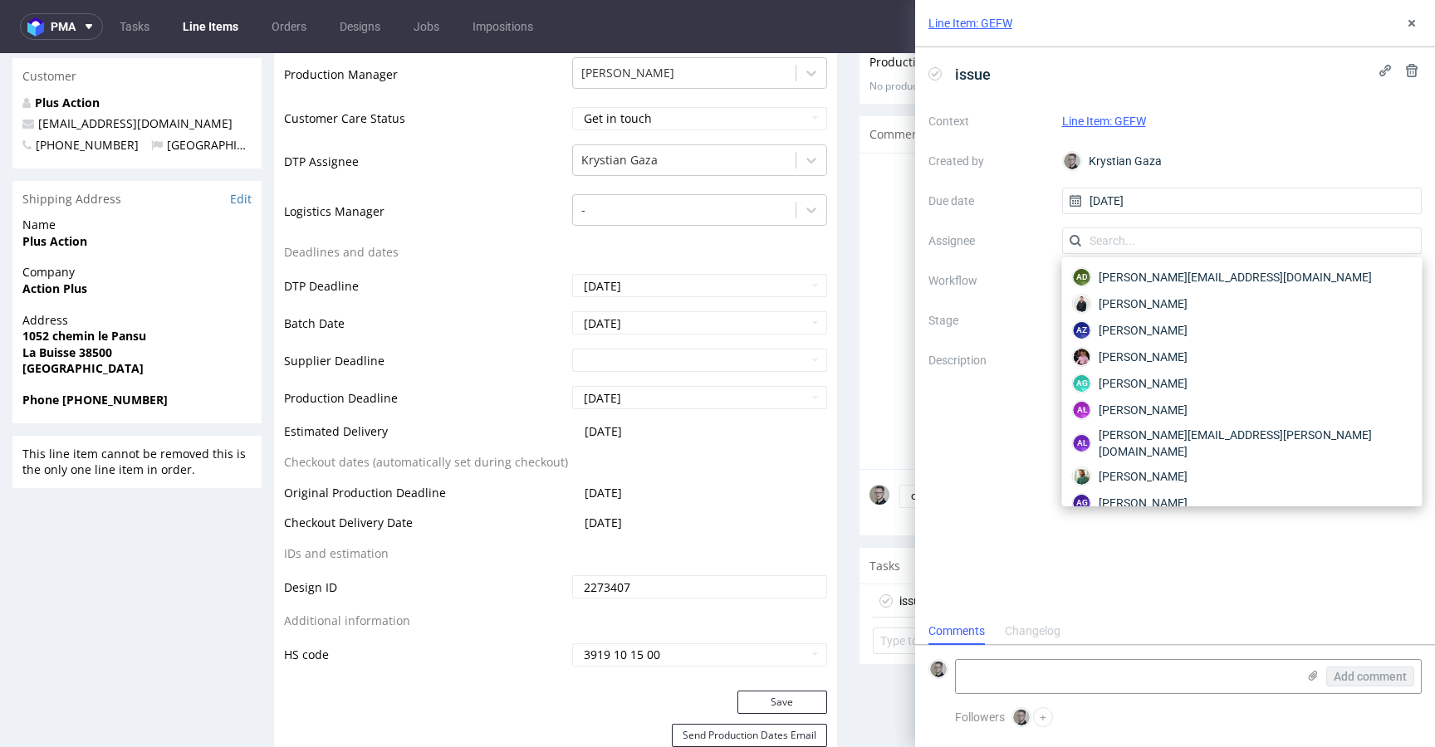
click at [958, 254] on div "Context Line Item: GEFW Created by Krystian Gaza Due date 14/10/2025 Assignee W…" at bounding box center [1175, 267] width 493 height 319
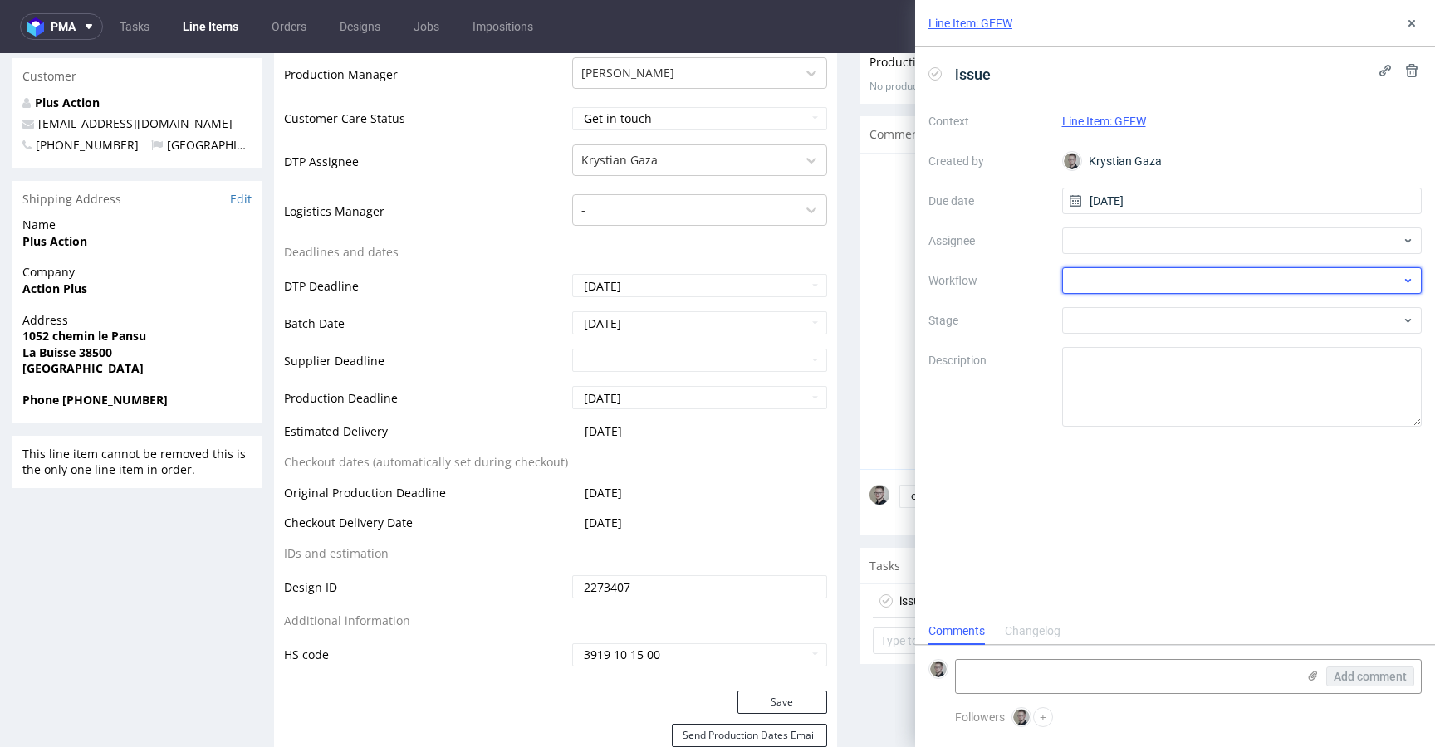
click at [1066, 269] on div at bounding box center [1242, 280] width 360 height 27
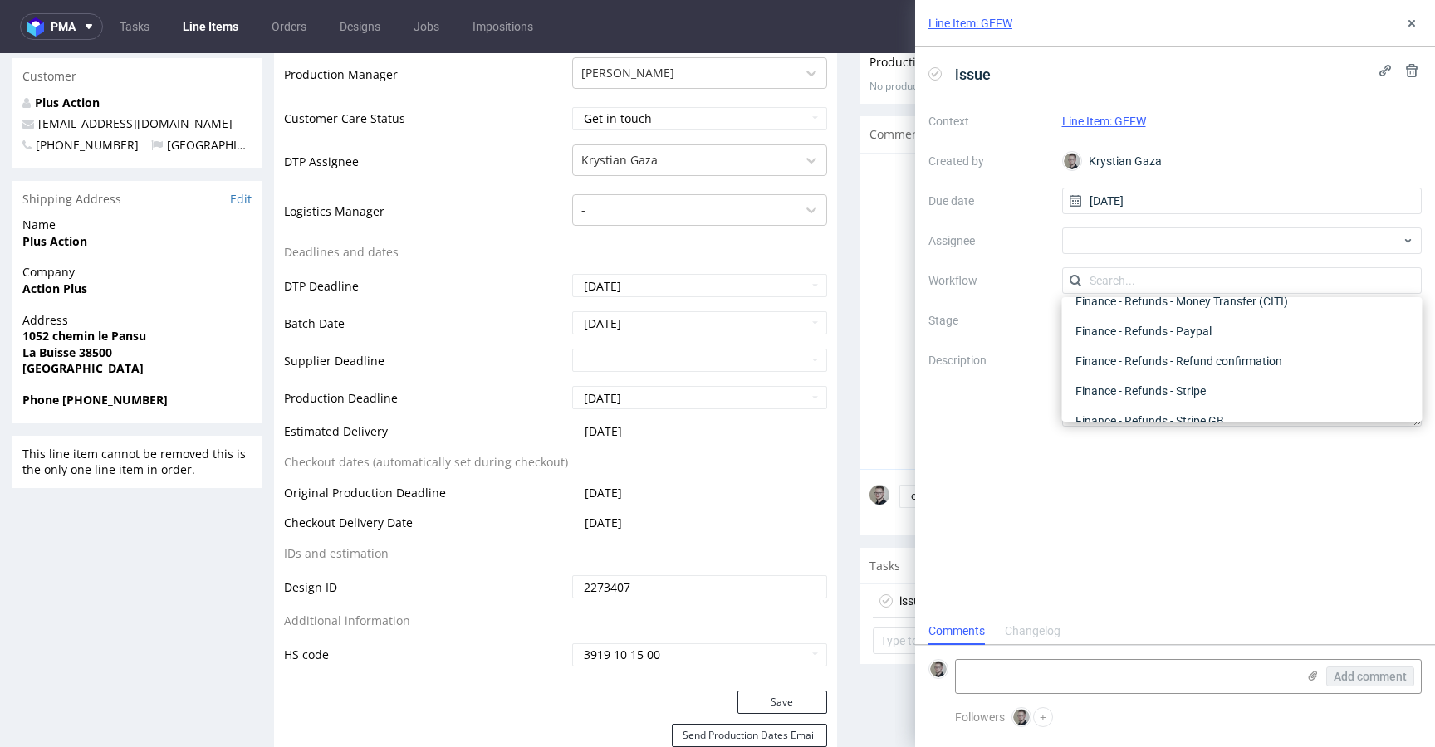
scroll to position [0, 0]
click at [1139, 370] on div "DTP - Issue" at bounding box center [1242, 370] width 347 height 30
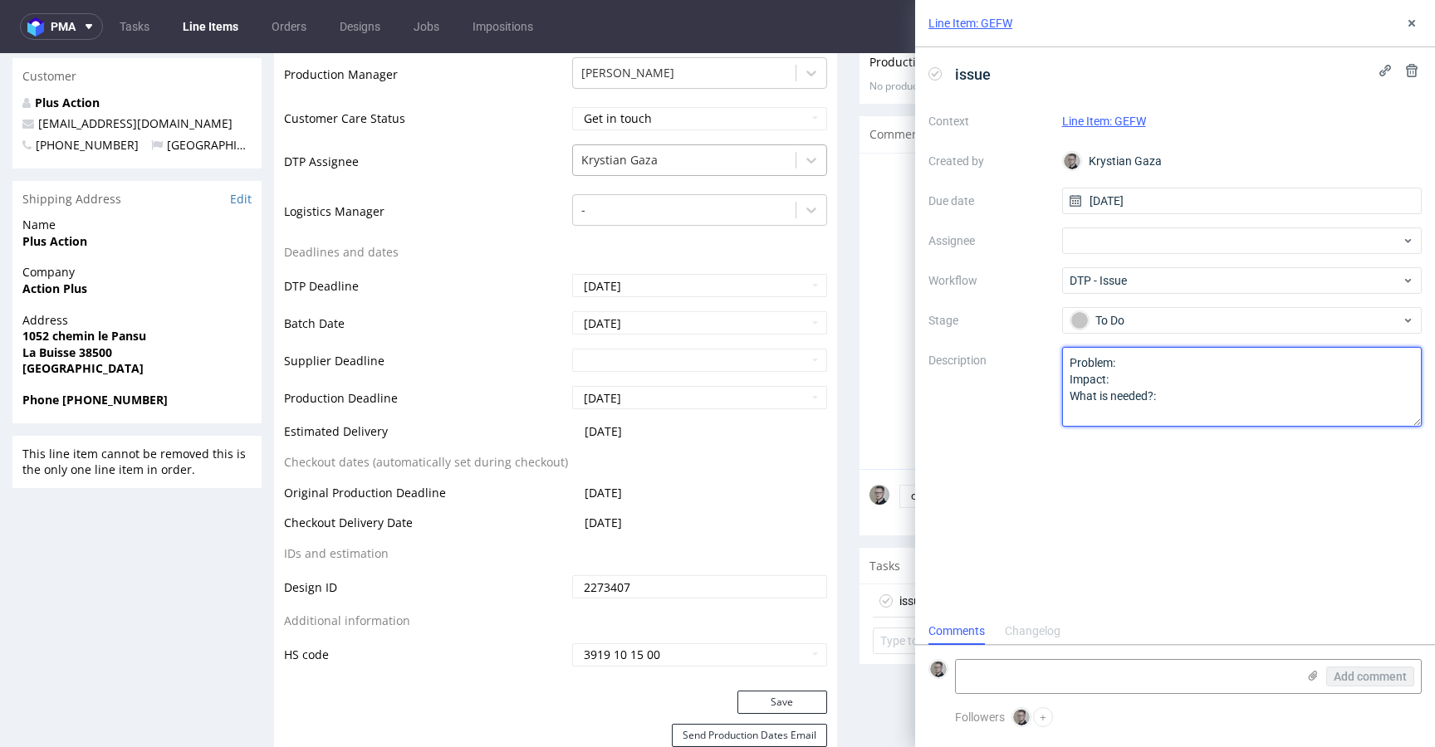
drag, startPoint x: 1173, startPoint y: 453, endPoint x: 659, endPoint y: 148, distance: 598.1
click at [1308, 387] on textarea "Problem: Impact: What is needed?:" at bounding box center [1242, 387] width 360 height 80
type textarea "design contains more than 2 colors and has no pantone colors chosen. Please sen…"
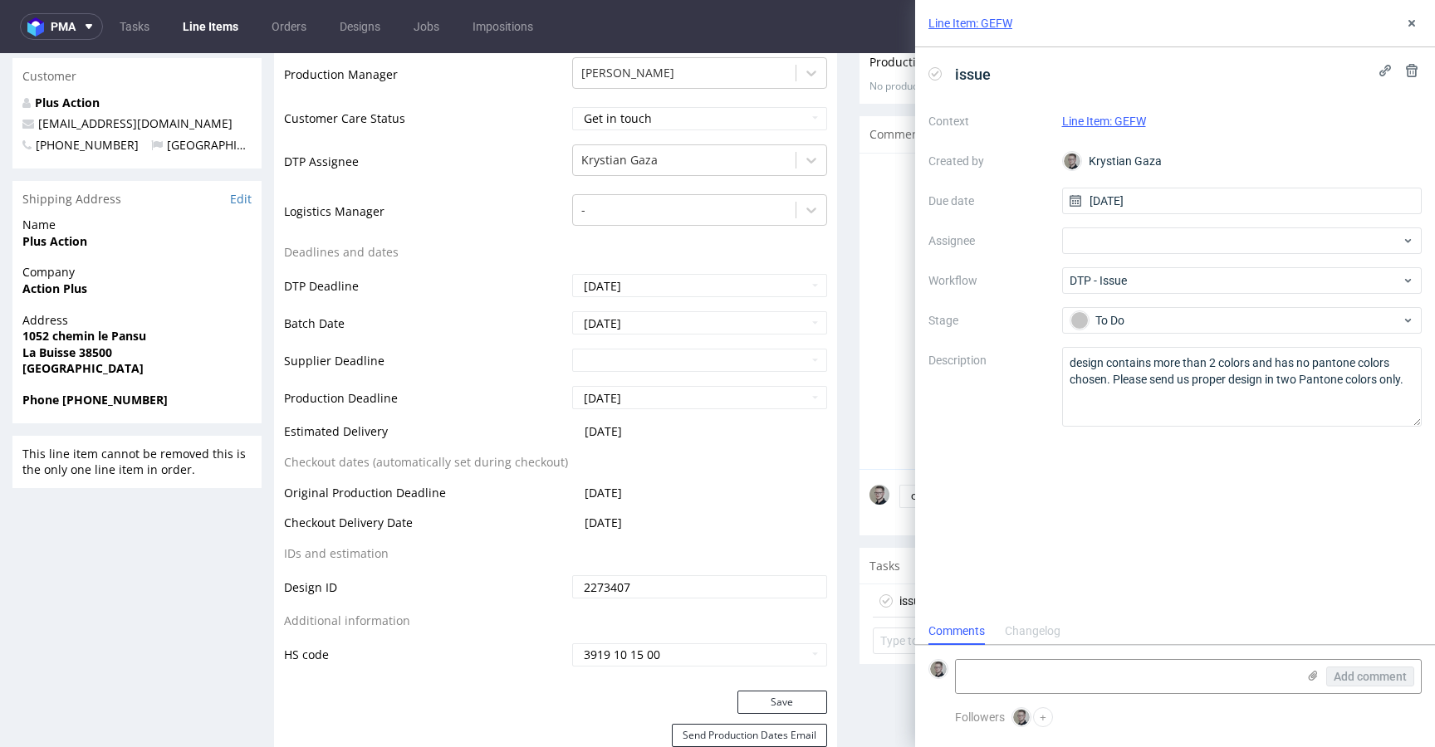
click at [1350, 575] on div "issue Context Line Item: GEFW Created by Krystian Gaza Due date 14/10/2025 Assi…" at bounding box center [1175, 332] width 520 height 571
click at [1417, 19] on icon at bounding box center [1411, 23] width 13 height 13
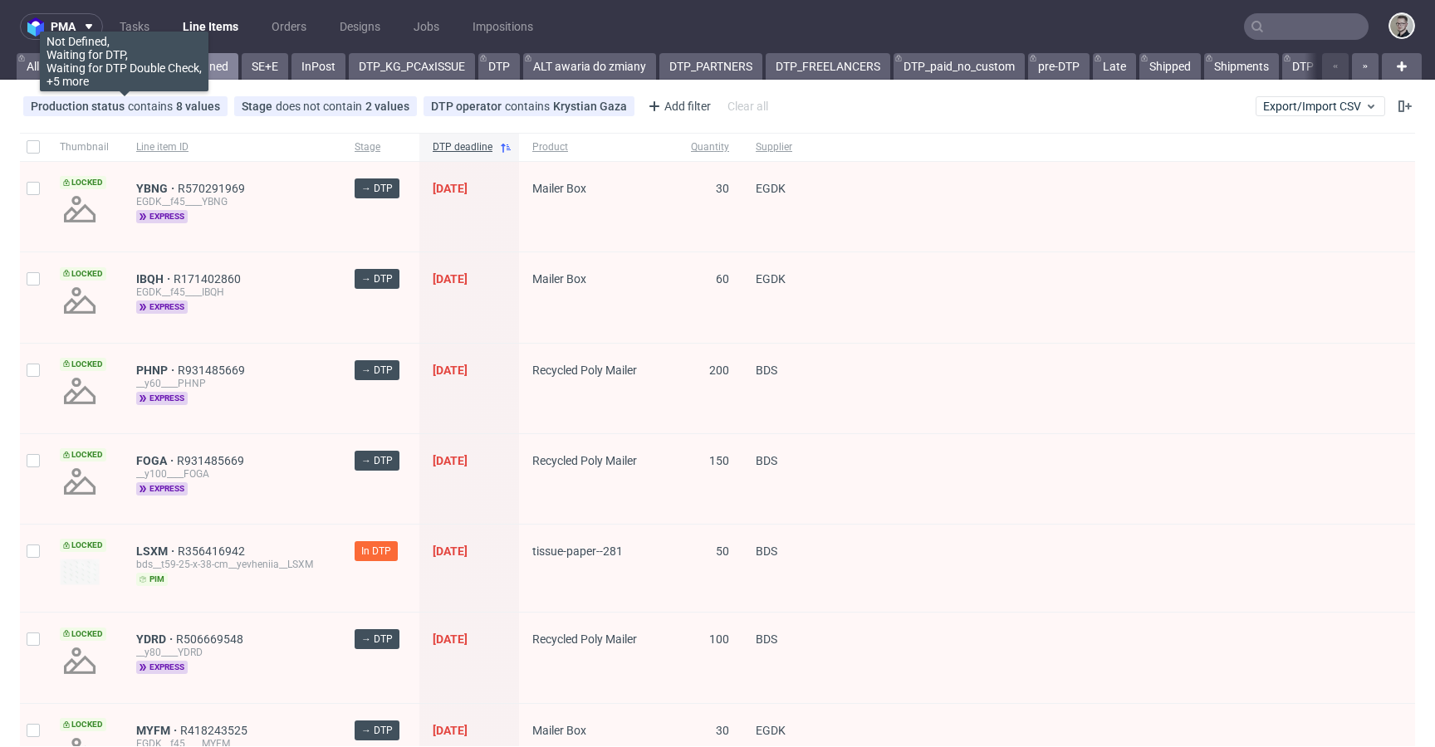
click at [199, 69] on link "DTP_unassigned" at bounding box center [185, 66] width 106 height 27
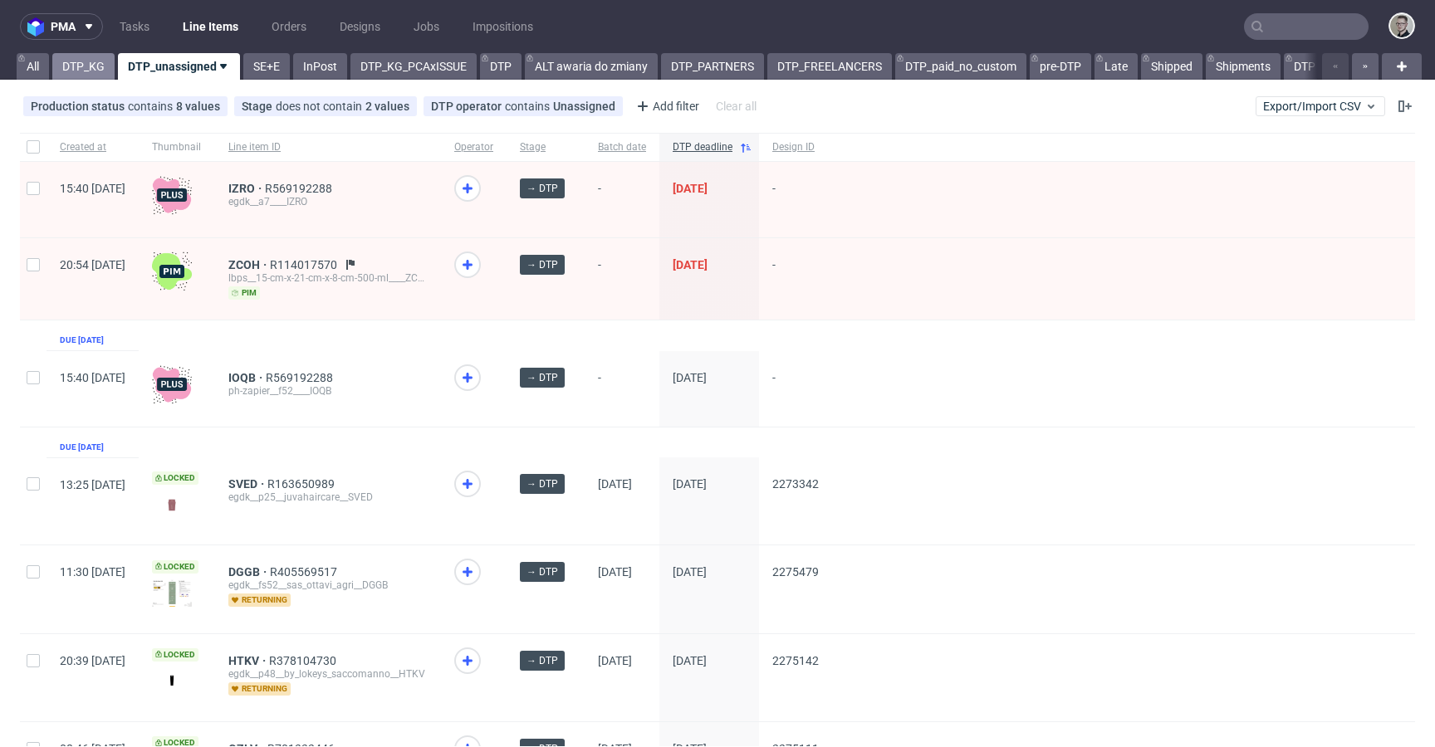
click at [111, 68] on link "DTP_KG" at bounding box center [83, 66] width 62 height 27
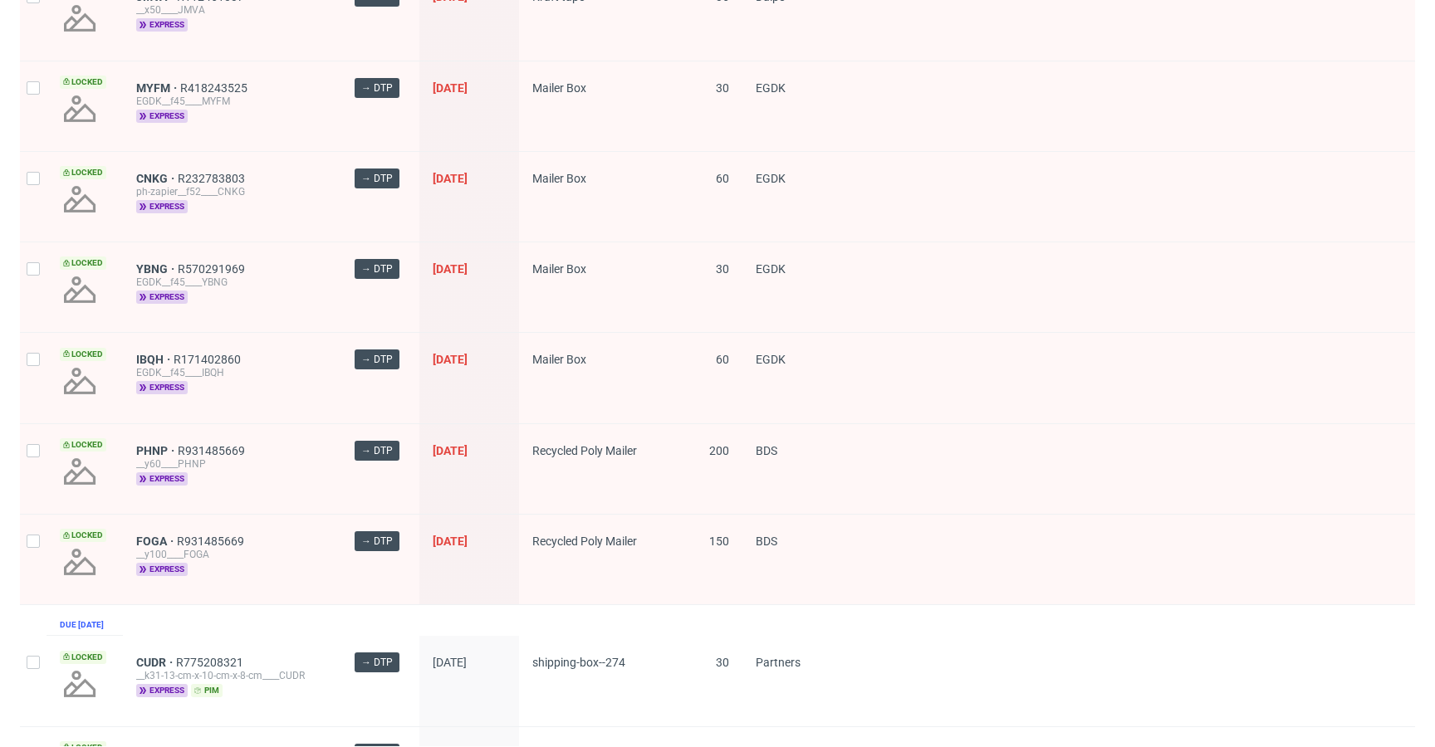
scroll to position [473, 0]
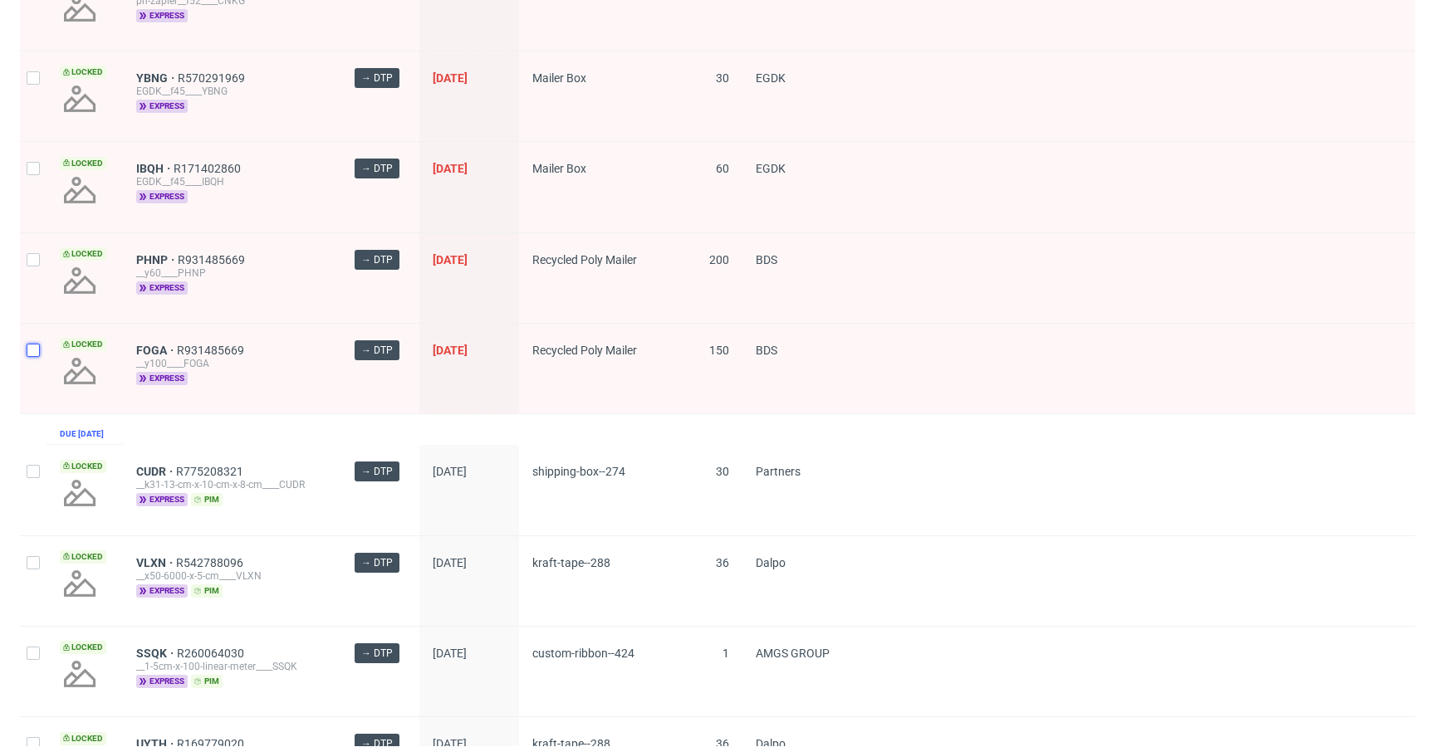
click at [35, 347] on input "checkbox" at bounding box center [33, 350] width 13 height 13
checkbox input "true"
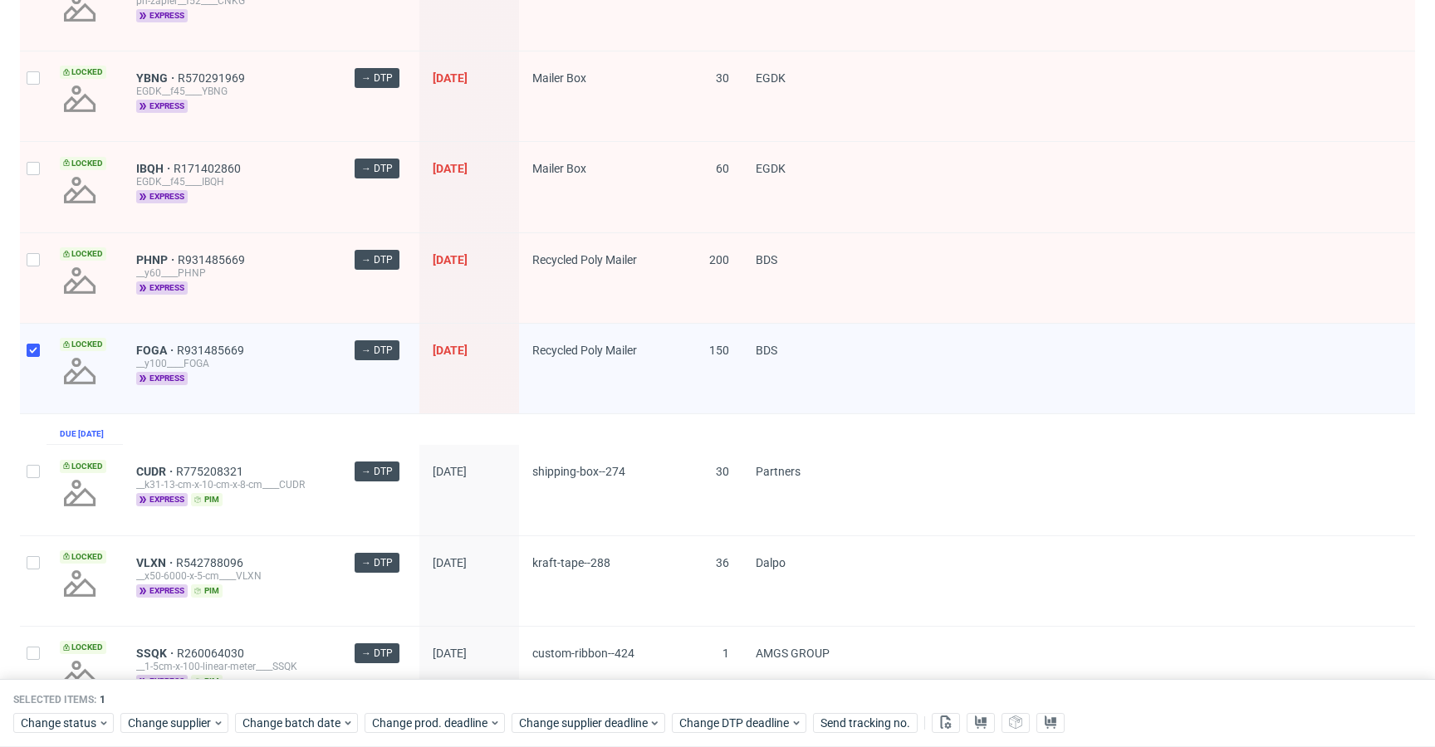
click at [40, 266] on div at bounding box center [33, 278] width 27 height 90
checkbox input "true"
click at [32, 194] on div at bounding box center [33, 187] width 27 height 90
checkbox input "true"
drag, startPoint x: 23, startPoint y: 100, endPoint x: 34, endPoint y: 115, distance: 19.1
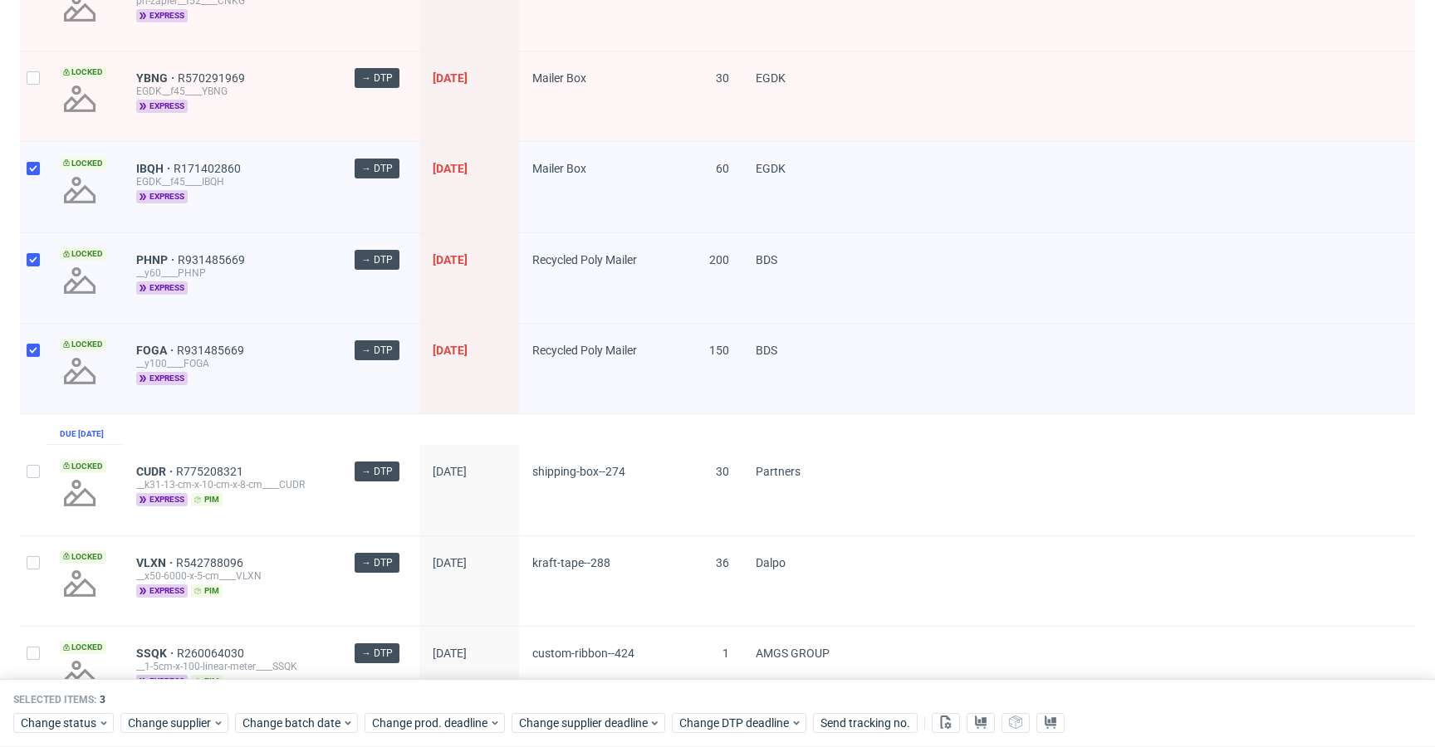
click at [23, 100] on div at bounding box center [33, 96] width 27 height 90
checkbox input "true"
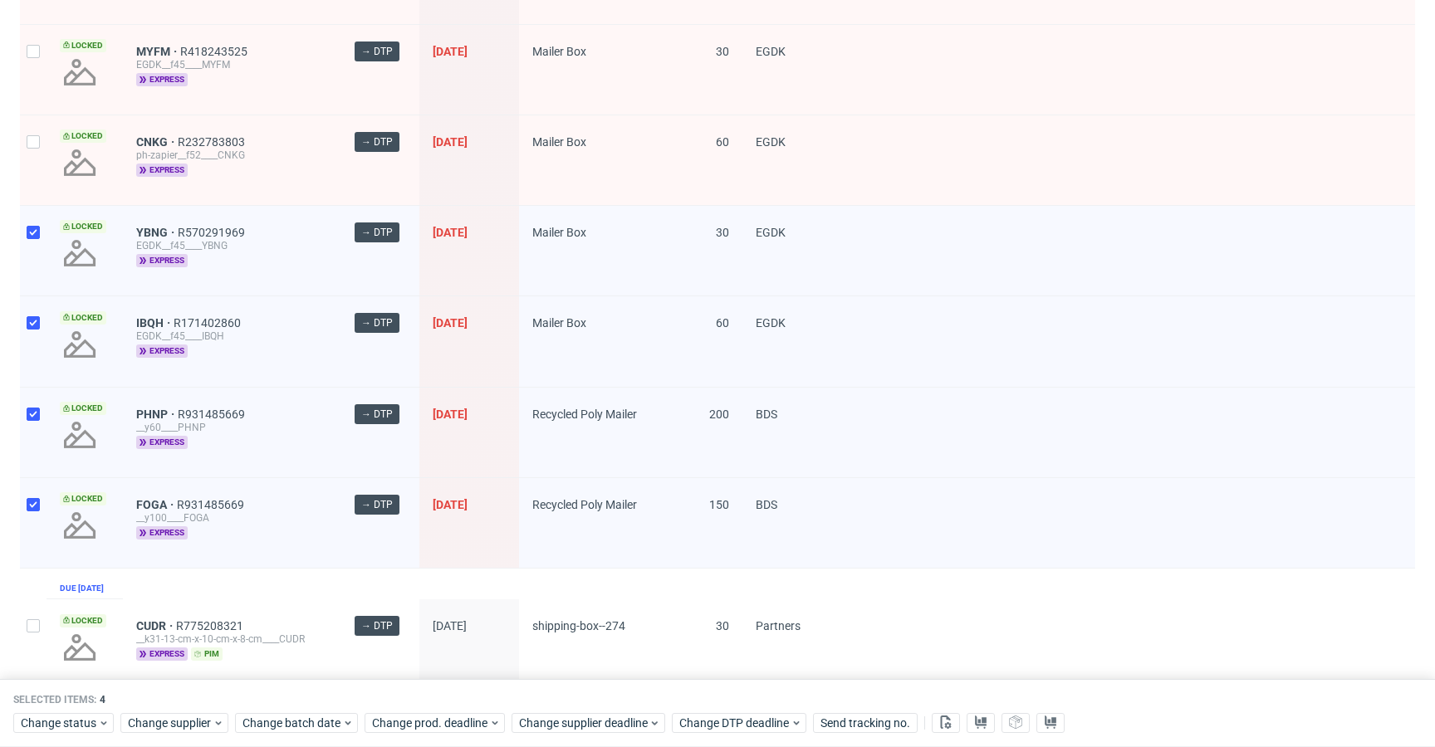
click at [37, 159] on div at bounding box center [33, 160] width 27 height 90
checkbox input "true"
click at [46, 82] on div at bounding box center [33, 70] width 27 height 90
checkbox input "true"
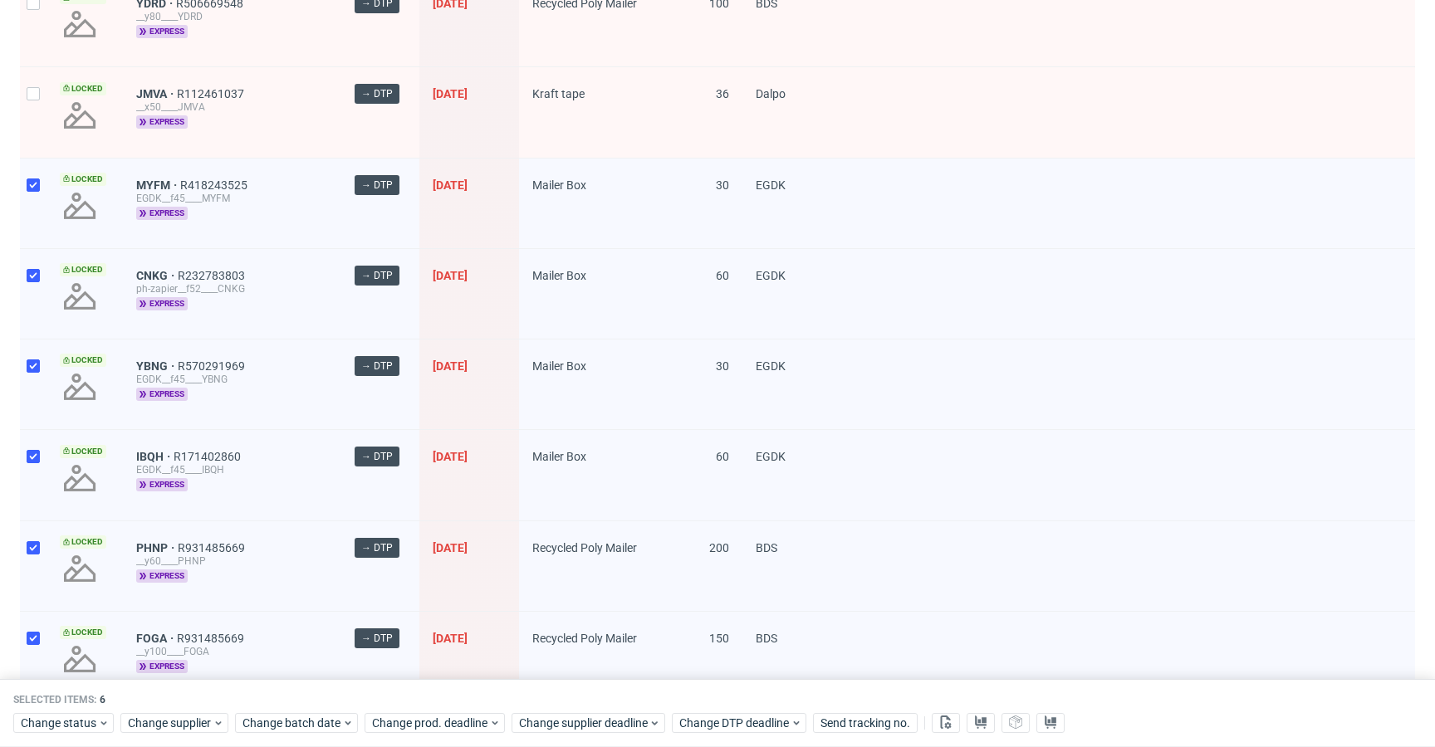
scroll to position [0, 0]
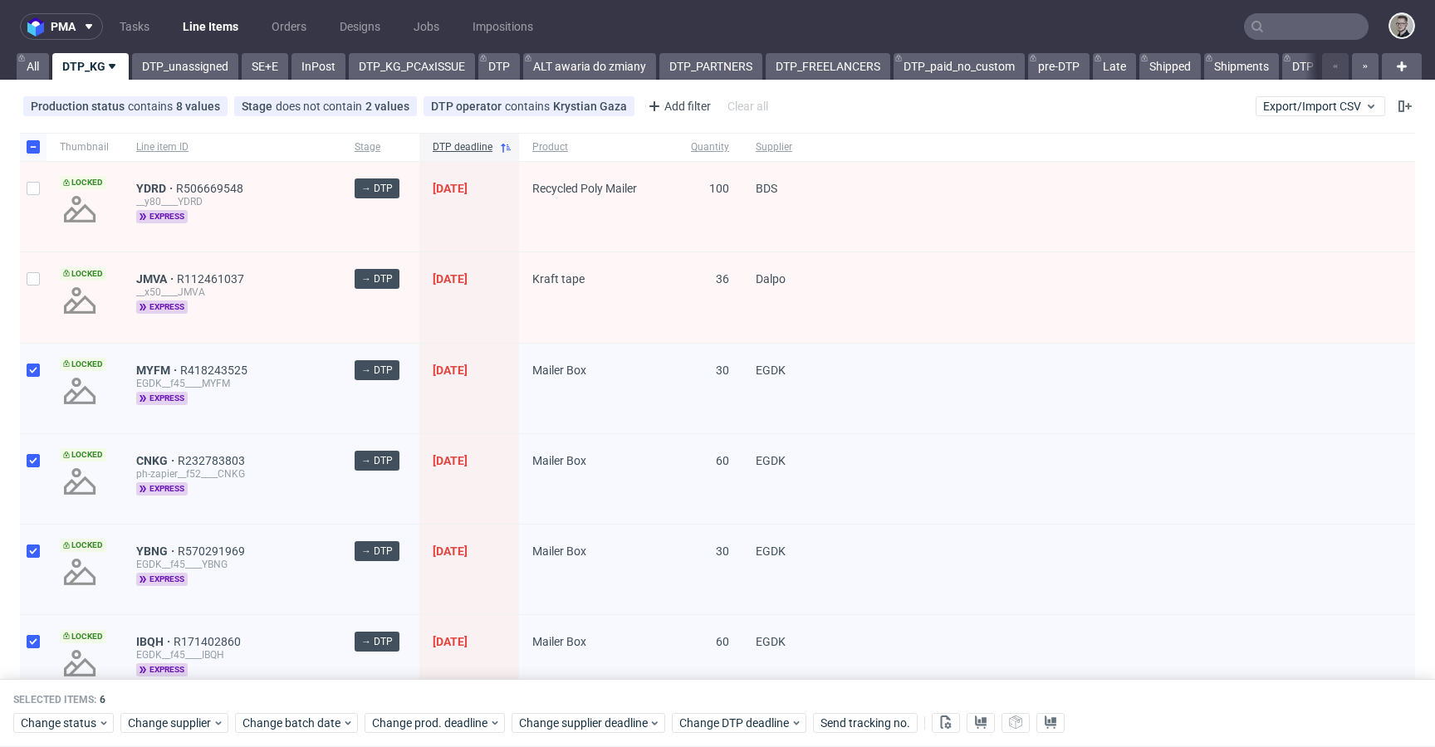
drag, startPoint x: 40, startPoint y: 298, endPoint x: 59, endPoint y: 197, distance: 103.1
click at [40, 297] on div at bounding box center [33, 297] width 27 height 90
checkbox input "true"
click at [58, 197] on div "Locked" at bounding box center [85, 207] width 76 height 90
click at [34, 198] on div at bounding box center [33, 207] width 27 height 90
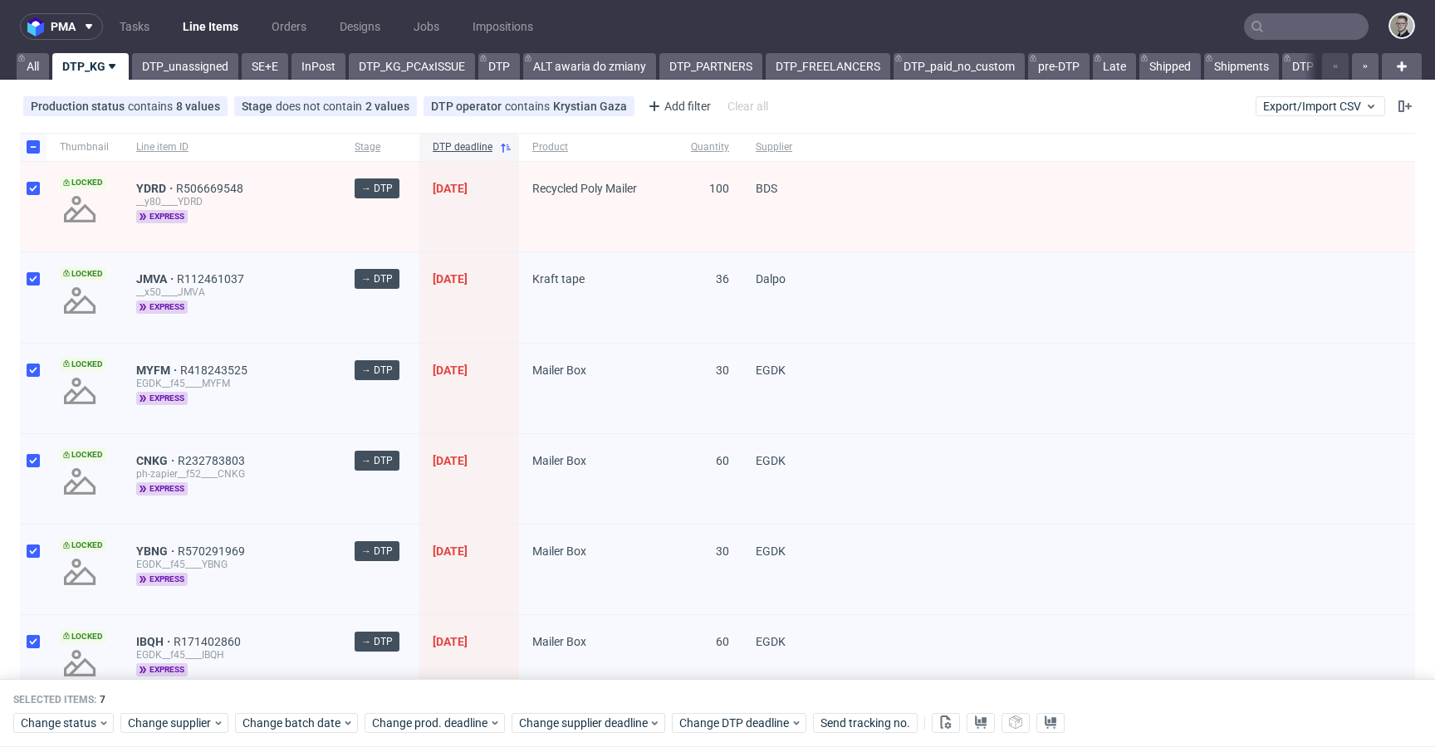
checkbox input "true"
click at [86, 725] on span "Change status" at bounding box center [59, 723] width 77 height 17
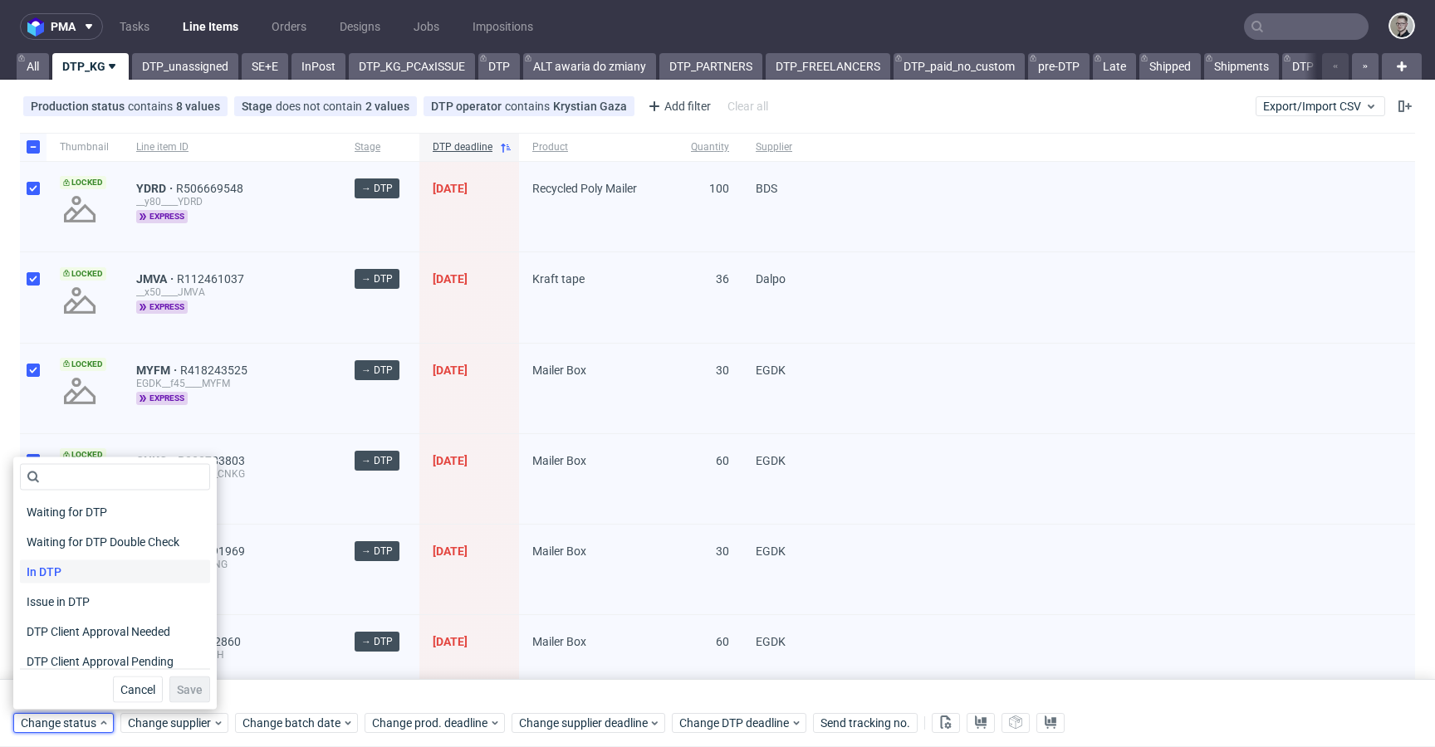
click at [93, 572] on div "In DTP" at bounding box center [115, 572] width 190 height 23
click at [186, 688] on span "Save" at bounding box center [190, 690] width 26 height 12
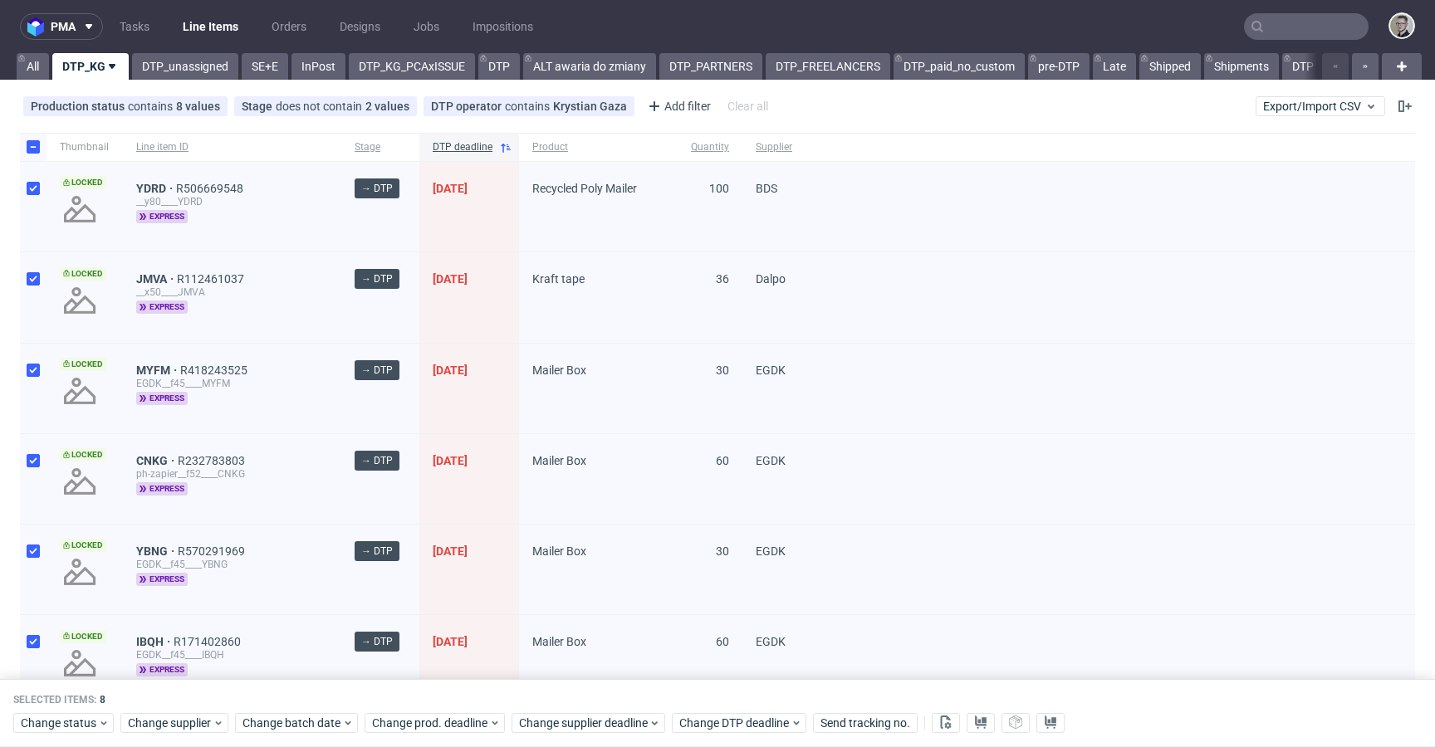
drag, startPoint x: 151, startPoint y: 282, endPoint x: 153, endPoint y: 263, distance: 18.3
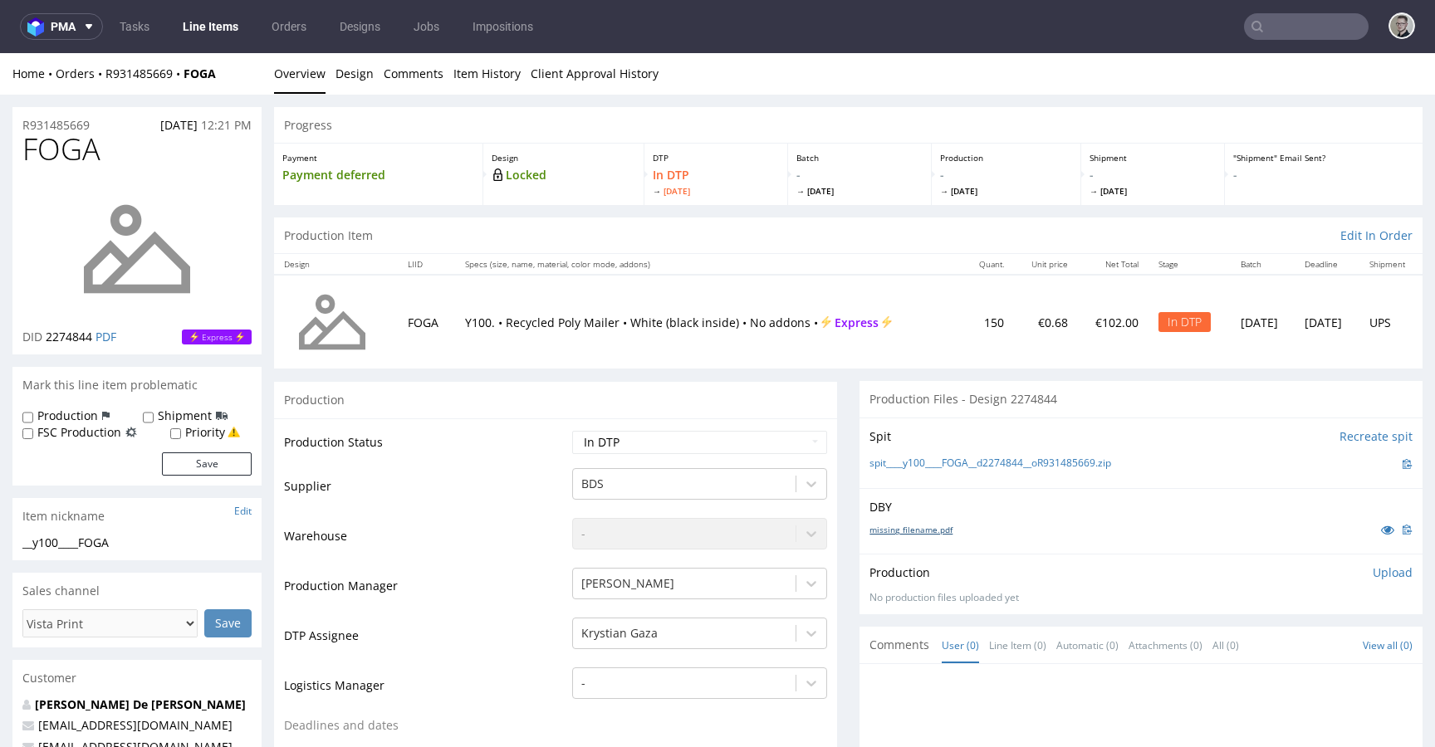
click at [895, 532] on link "missing_filename.pdf" at bounding box center [911, 530] width 83 height 12
click at [1083, 463] on link "spit____y100____FOGA__d2274844__oR931485669.zip" at bounding box center [991, 464] width 242 height 14
click at [1373, 573] on p "Upload" at bounding box center [1393, 573] width 40 height 17
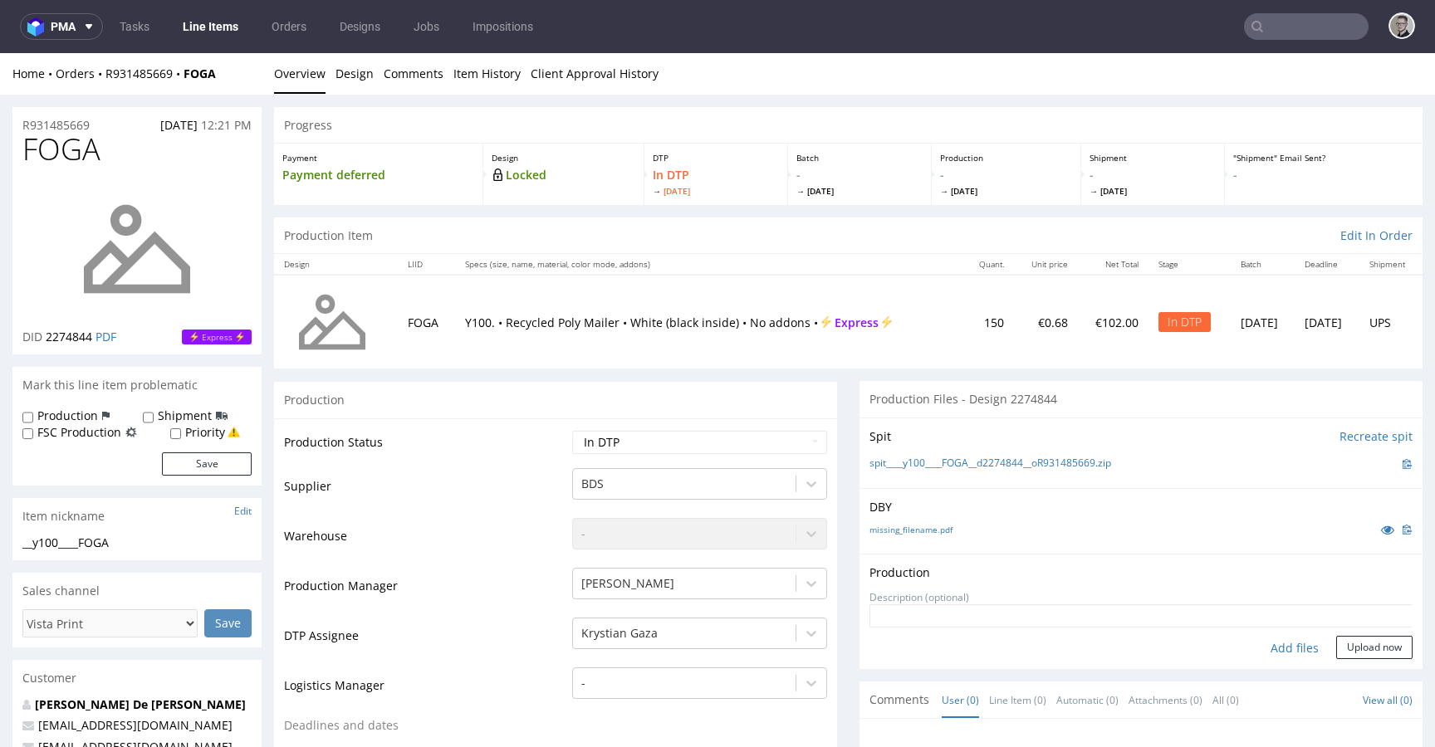
click at [1267, 647] on div "Add files" at bounding box center [1294, 648] width 83 height 25
type input "C:\fakepath\__y100____FOGA__d2274844__oR931485669__latest__front.pdf"
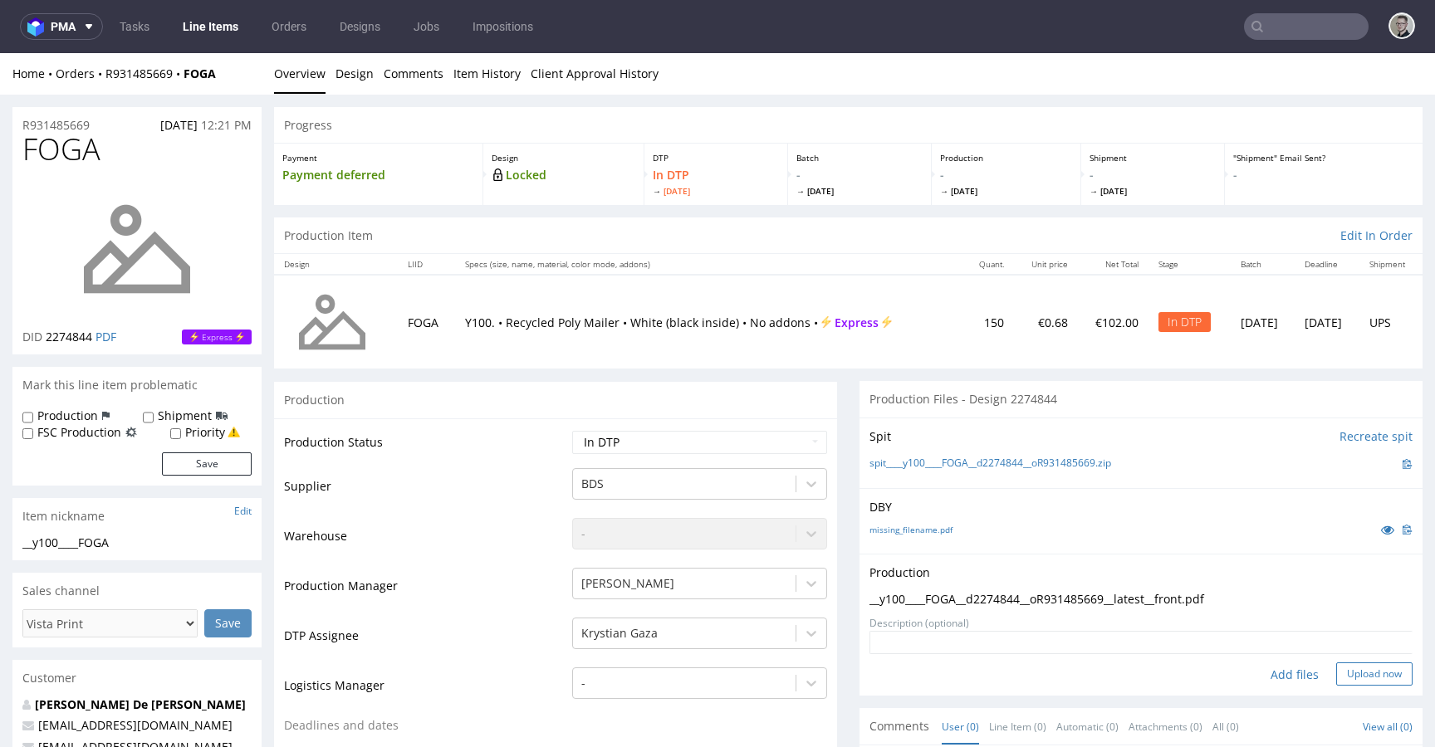
click at [1336, 672] on button "Upload now" at bounding box center [1374, 674] width 76 height 23
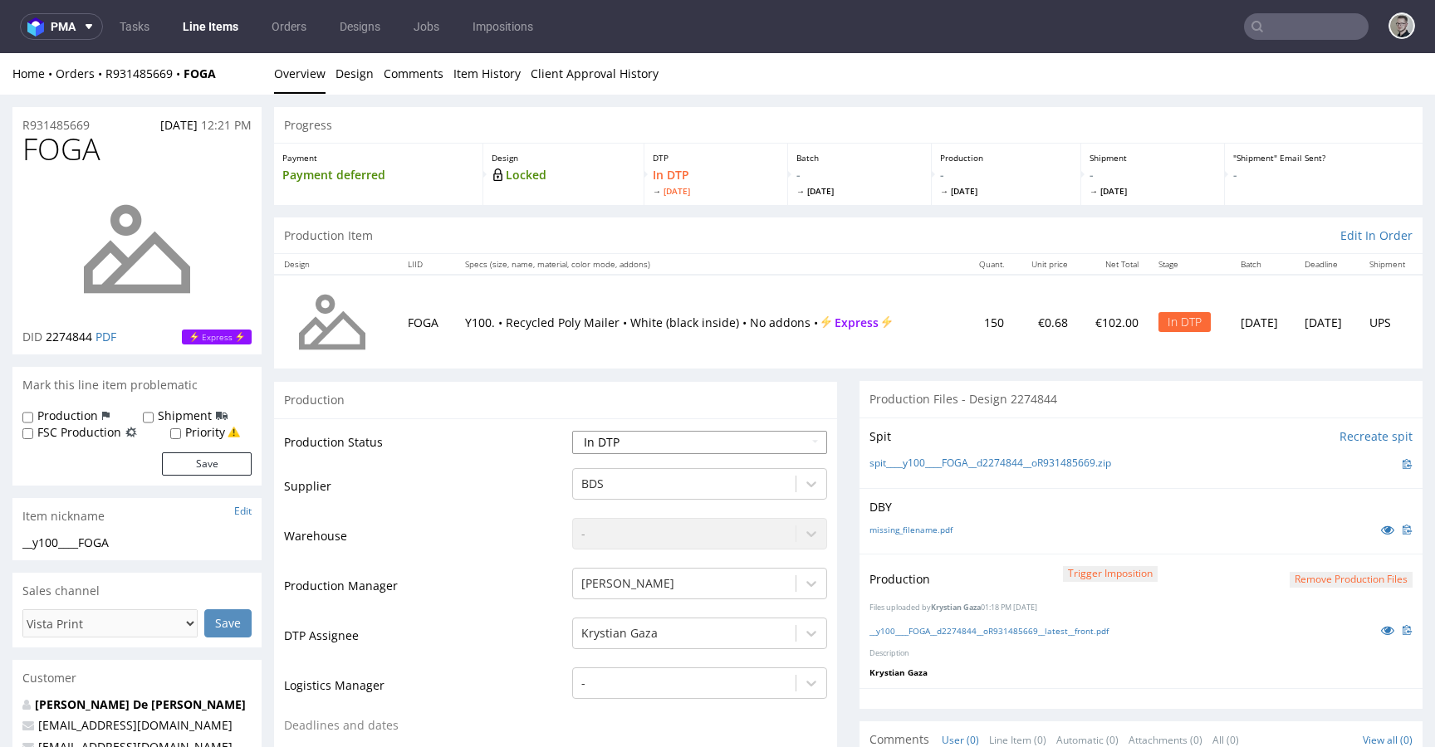
click at [651, 437] on select "Waiting for Artwork Waiting for Diecut Waiting for Mockup Waiting for DTP Waiti…" at bounding box center [699, 442] width 255 height 23
select select "dtp_production_ready"
click at [572, 431] on select "Waiting for Artwork Waiting for Diecut Waiting for Mockup Waiting for DTP Waiti…" at bounding box center [699, 442] width 255 height 23
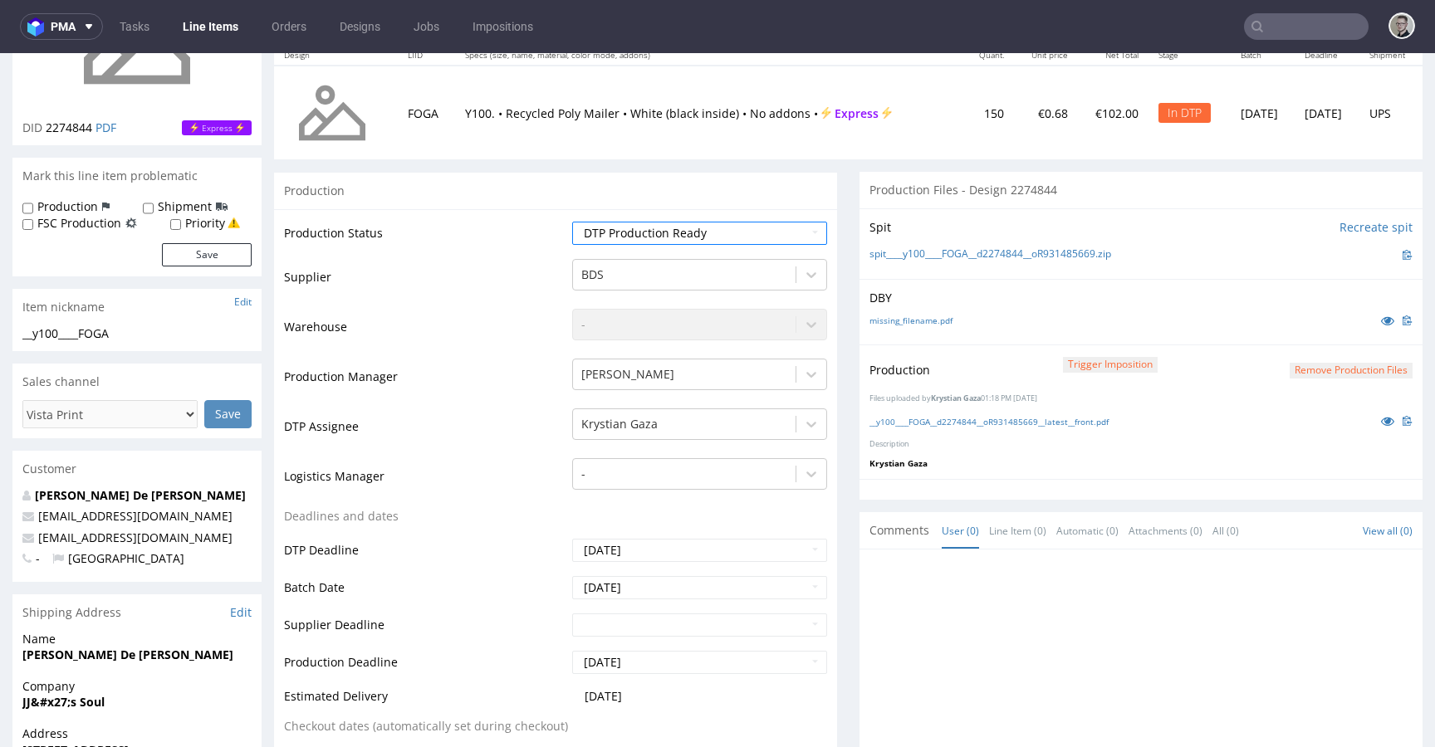
scroll to position [547, 0]
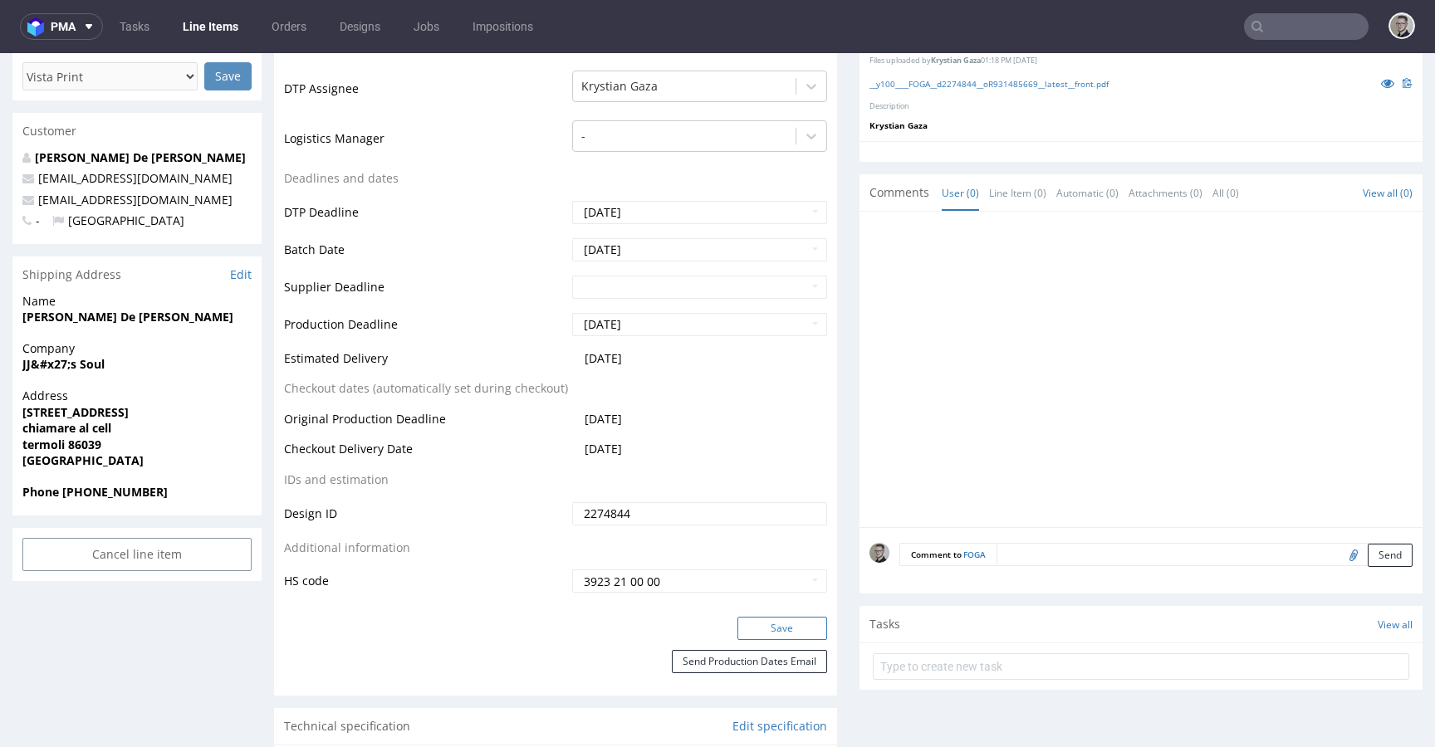
click at [764, 638] on button "Save" at bounding box center [783, 628] width 90 height 23
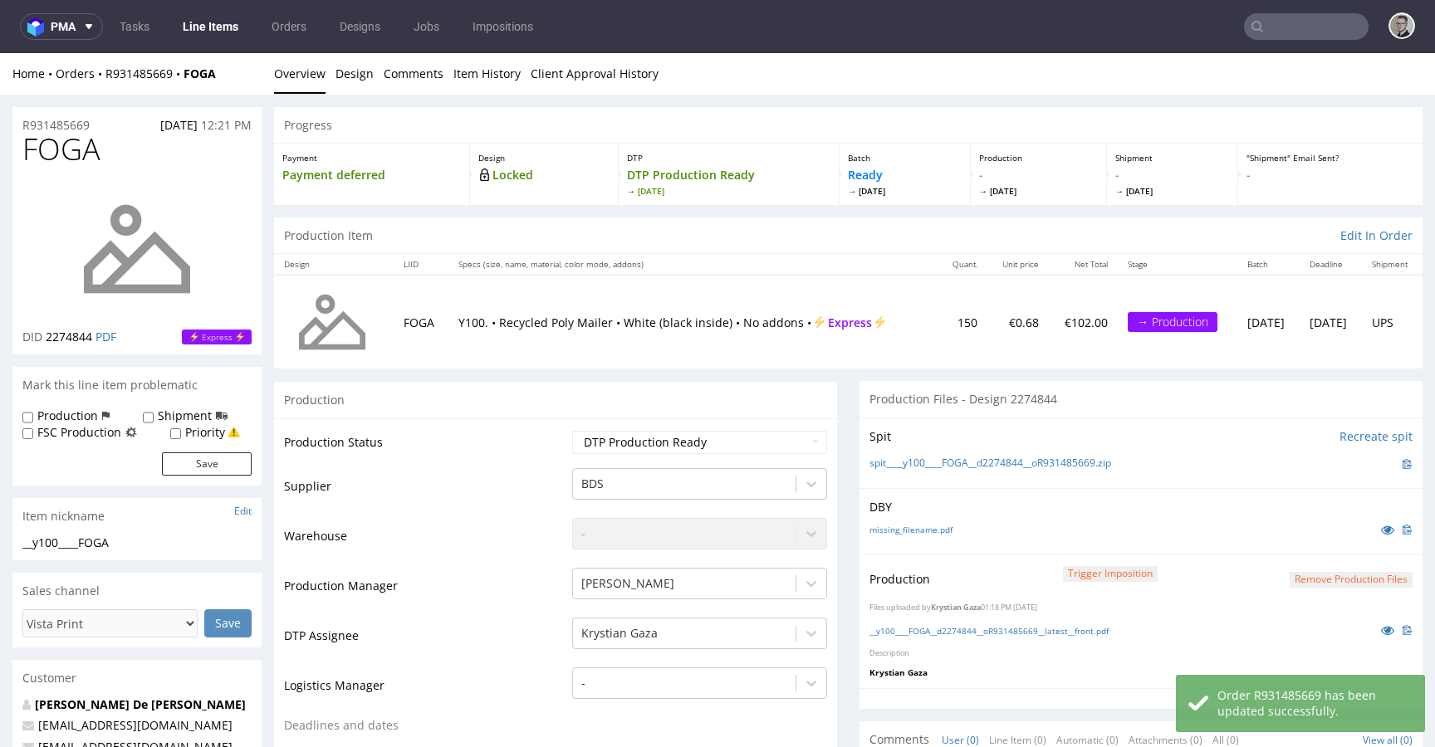
scroll to position [0, 0]
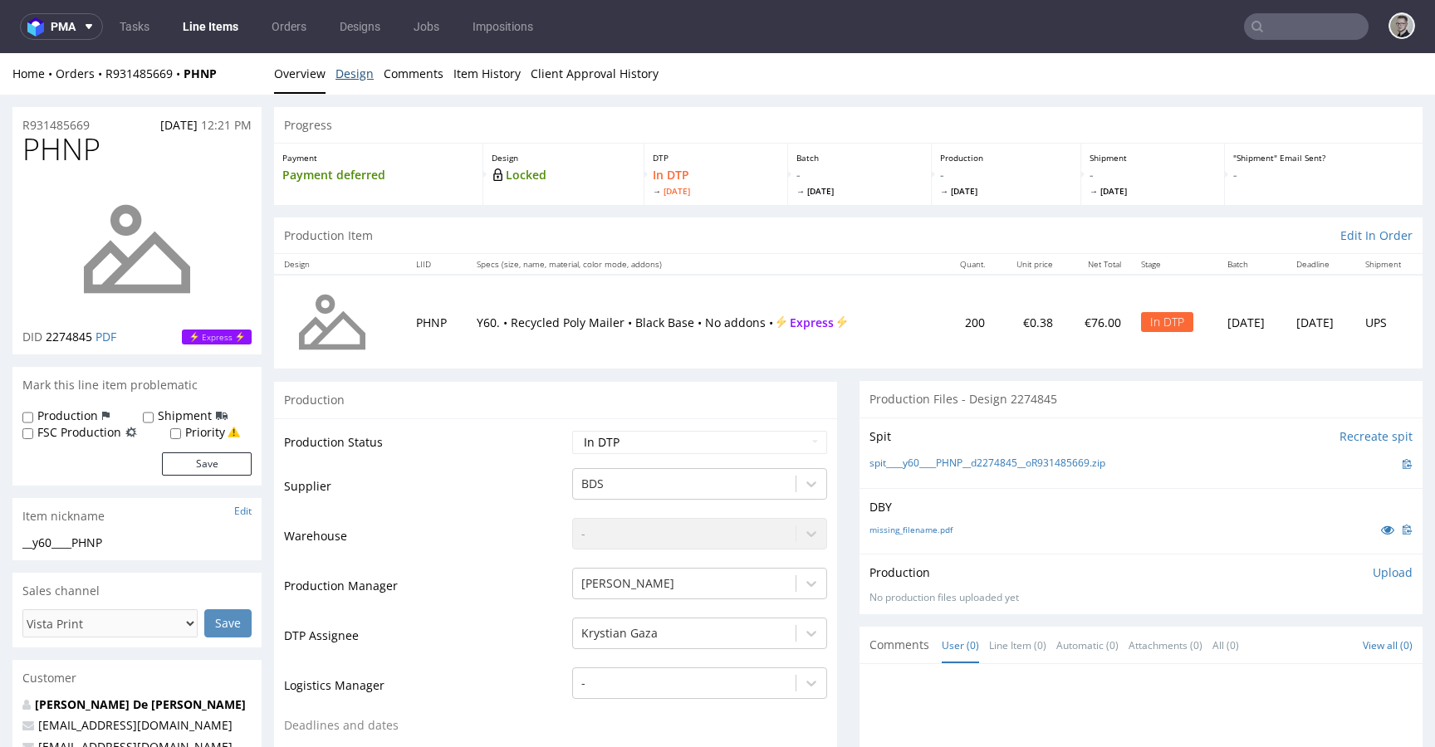
drag, startPoint x: 349, startPoint y: 76, endPoint x: 330, endPoint y: 78, distance: 19.2
click at [349, 76] on link "Design" at bounding box center [355, 73] width 38 height 41
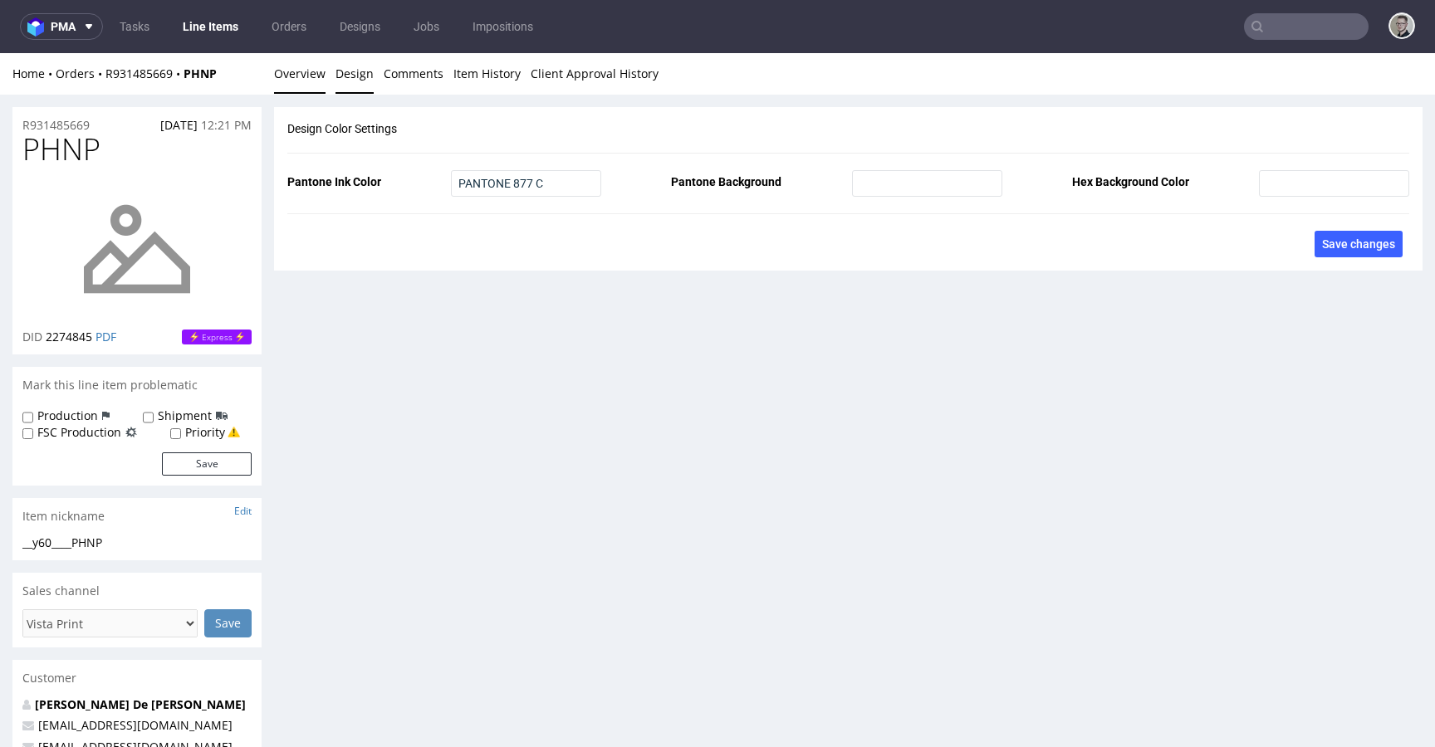
click at [309, 73] on link "Overview" at bounding box center [299, 73] width 51 height 41
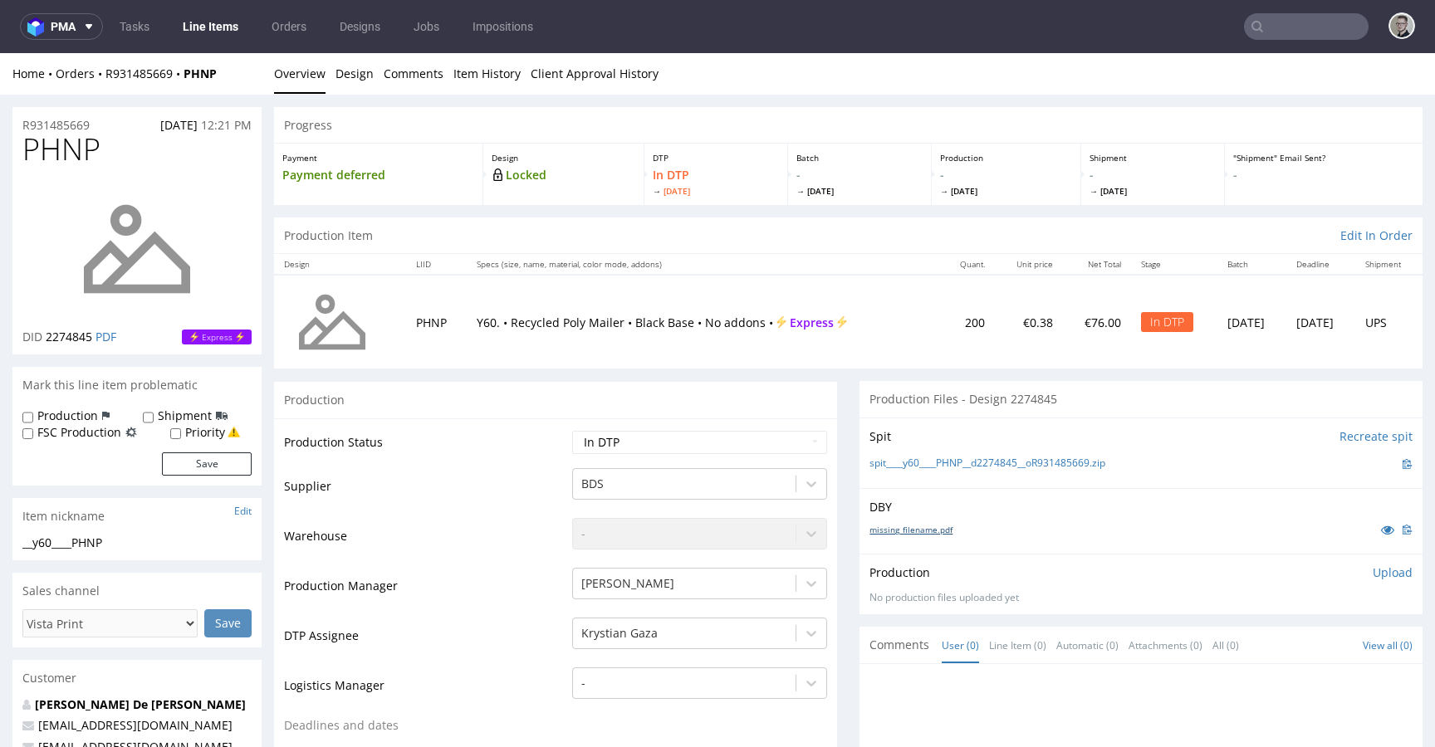
click at [881, 531] on link "missing_filename.pdf" at bounding box center [911, 530] width 83 height 12
click at [1071, 457] on link "spit____y60____PHNP__d2274845__oR931485669.zip" at bounding box center [988, 464] width 236 height 14
click at [1373, 570] on p "Upload" at bounding box center [1393, 573] width 40 height 17
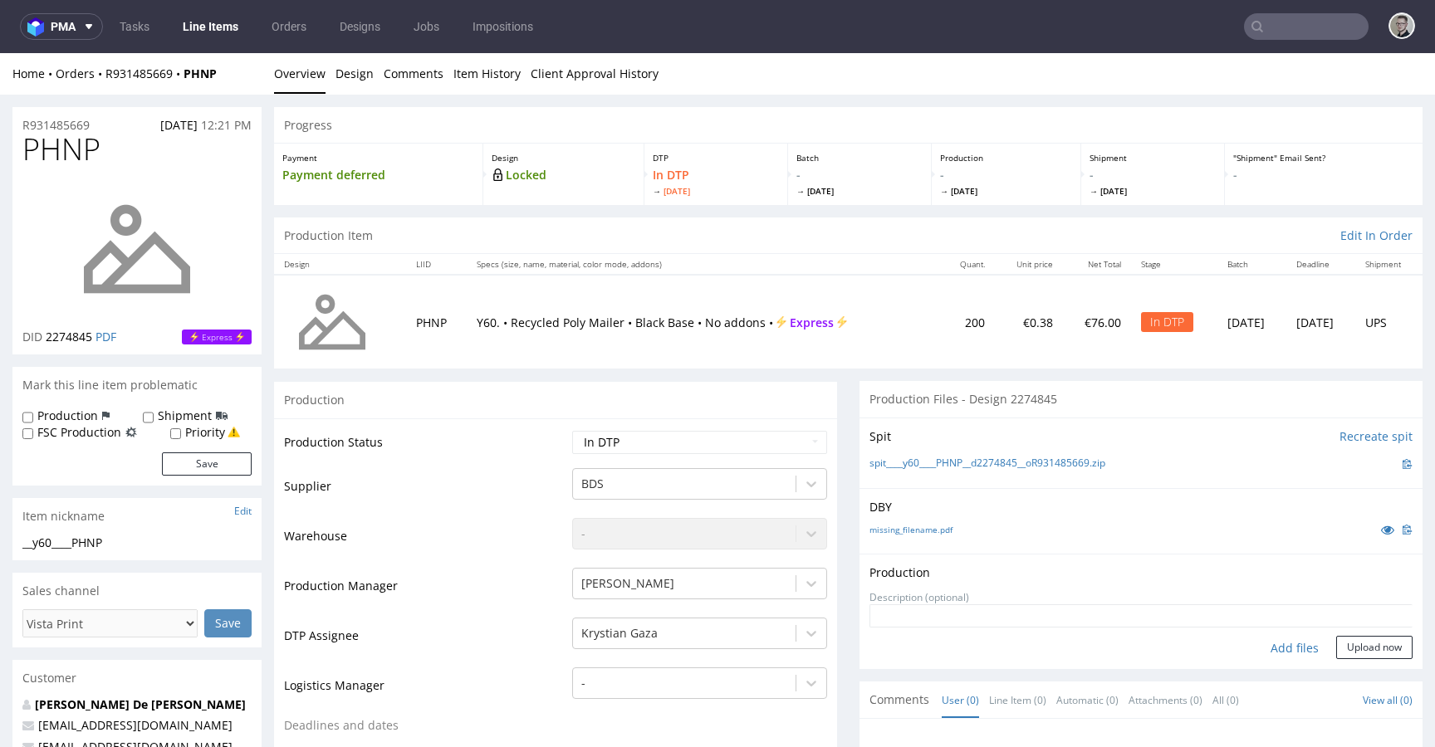
click at [1282, 651] on div "Add files" at bounding box center [1294, 648] width 83 height 25
type input "C:\fakepath\__y60____PHNP__d2274845__oR931485669__latest__front.pdf"
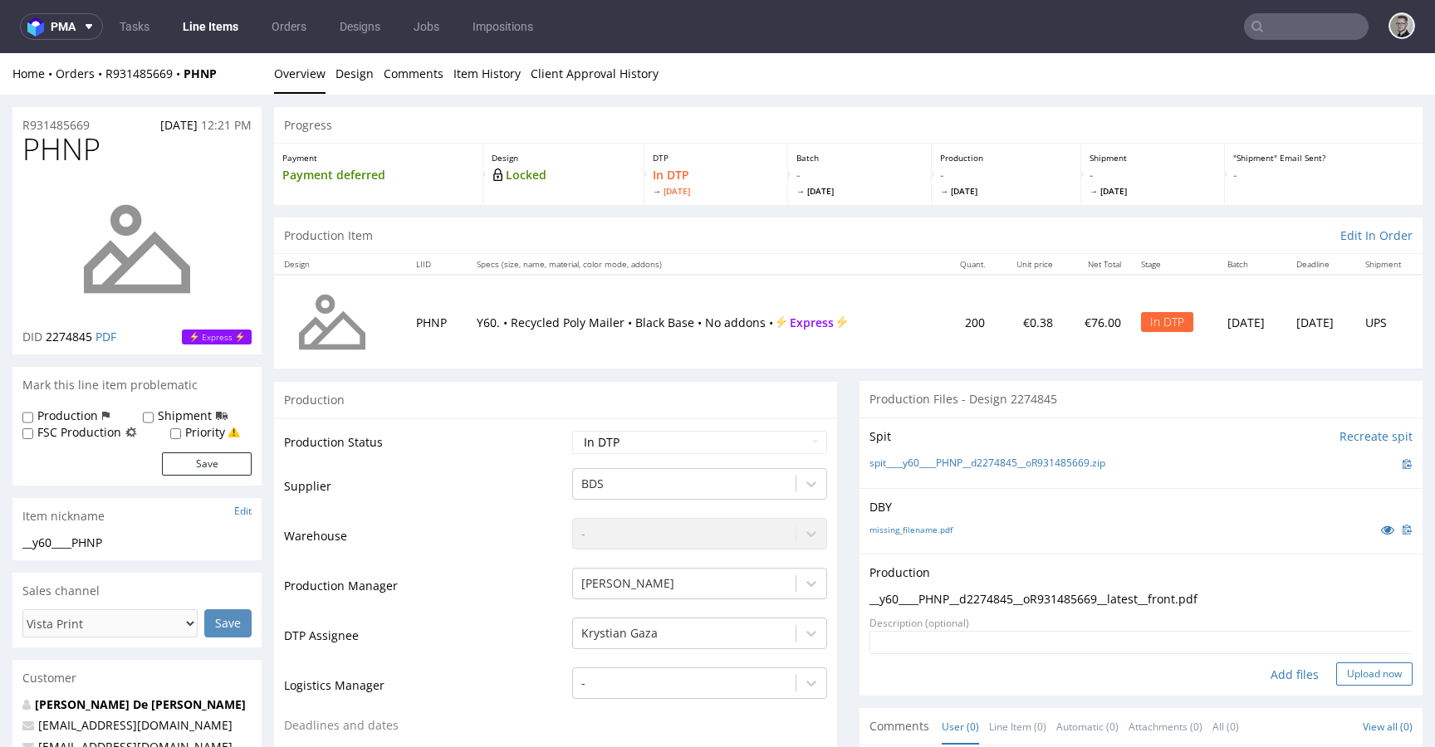
click at [1336, 664] on button "Upload now" at bounding box center [1374, 674] width 76 height 23
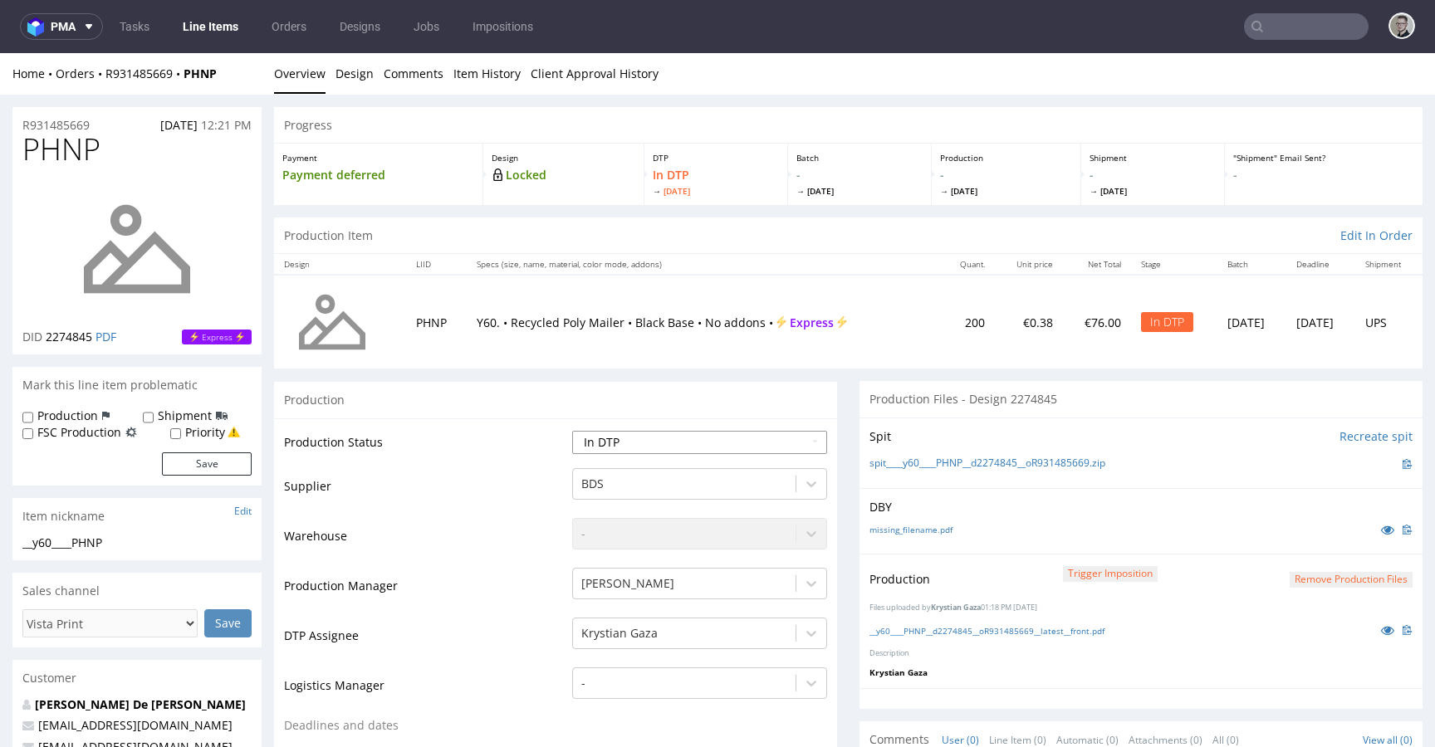
click at [638, 439] on select "Waiting for Artwork Waiting for Diecut Waiting for Mockup Waiting for DTP Waiti…" at bounding box center [699, 442] width 255 height 23
select select "dtp_production_ready"
click at [572, 431] on select "Waiting for Artwork Waiting for Diecut Waiting for Mockup Waiting for DTP Waiti…" at bounding box center [699, 442] width 255 height 23
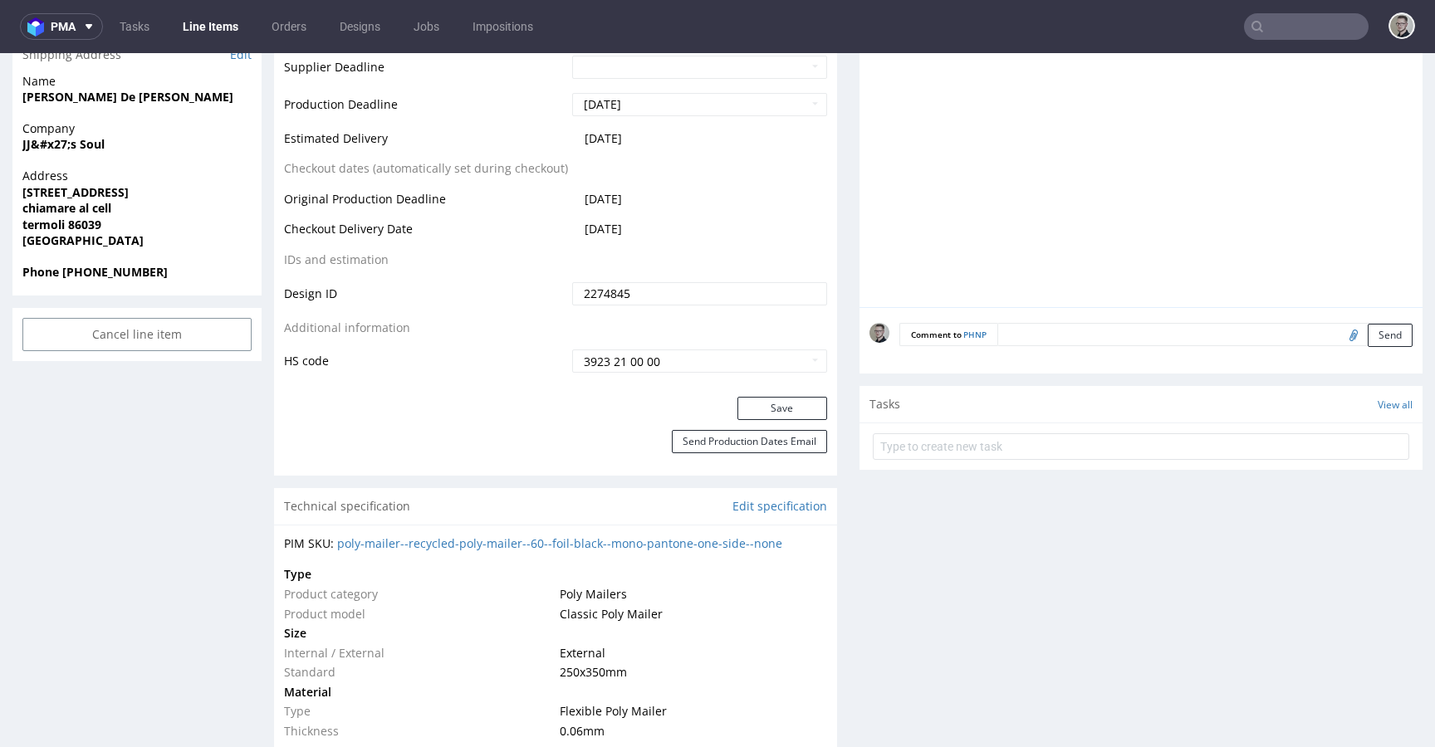
scroll to position [771, 0]
click at [782, 391] on div "Production Status Waiting for Artwork Waiting for Diecut Waiting for Mockup Wai…" at bounding box center [555, 21] width 563 height 746
click at [784, 402] on button "Save" at bounding box center [783, 405] width 90 height 23
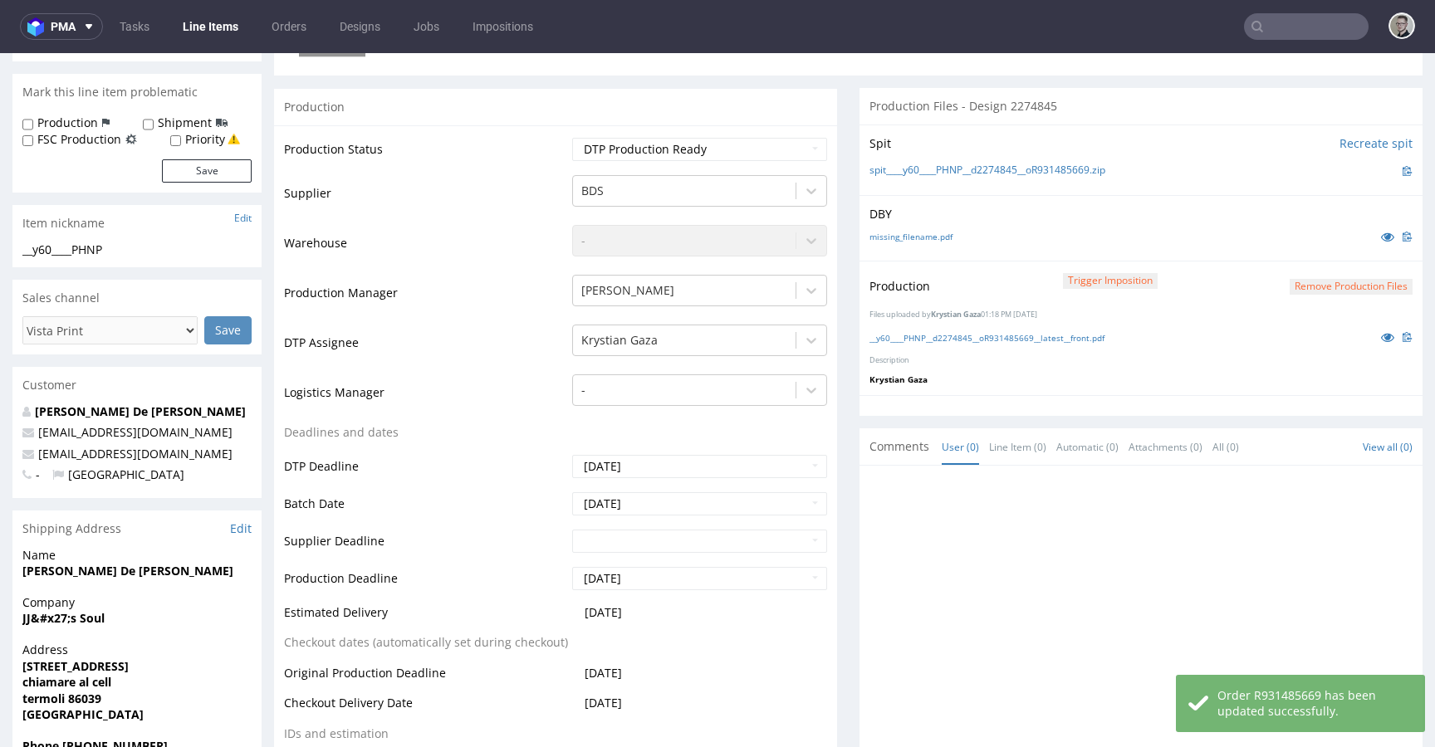
scroll to position [0, 0]
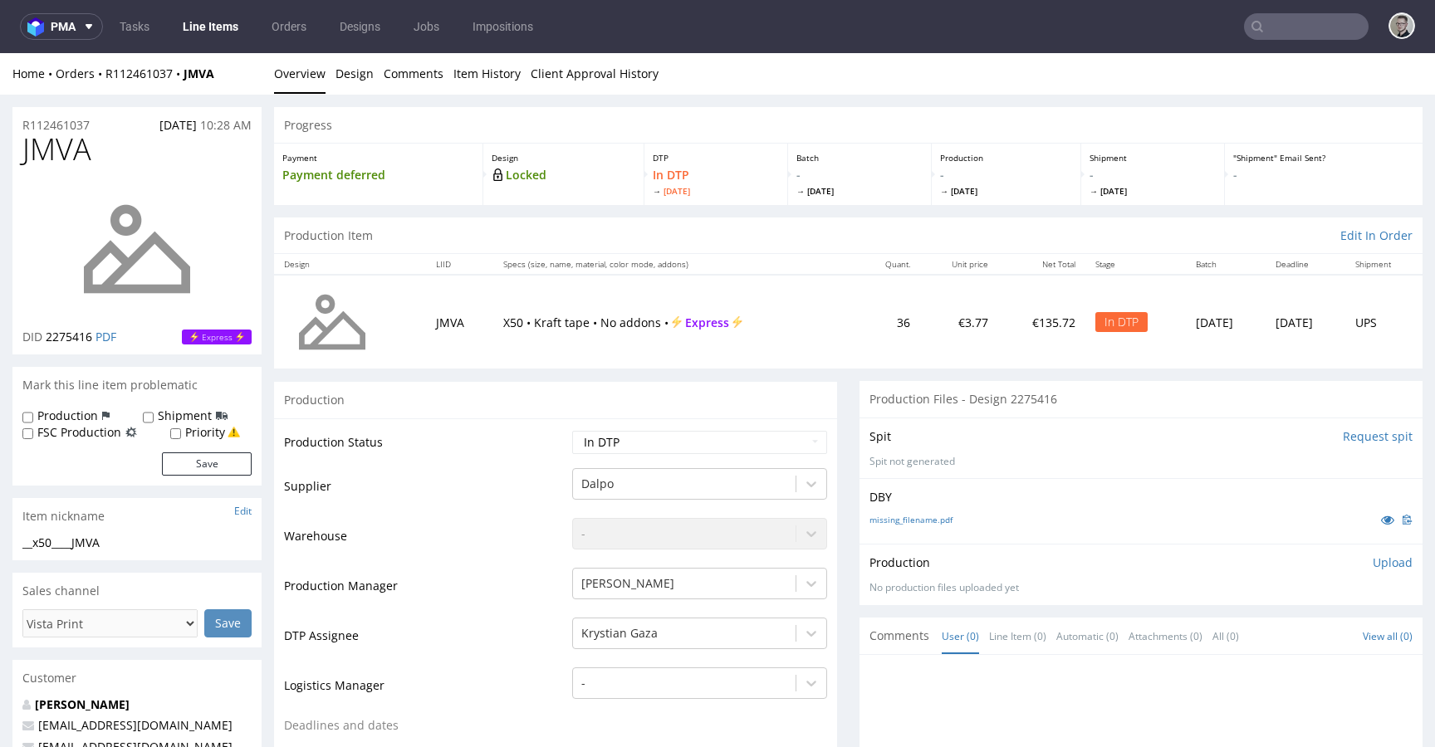
click at [1343, 432] on input "Request spit" at bounding box center [1378, 437] width 70 height 17
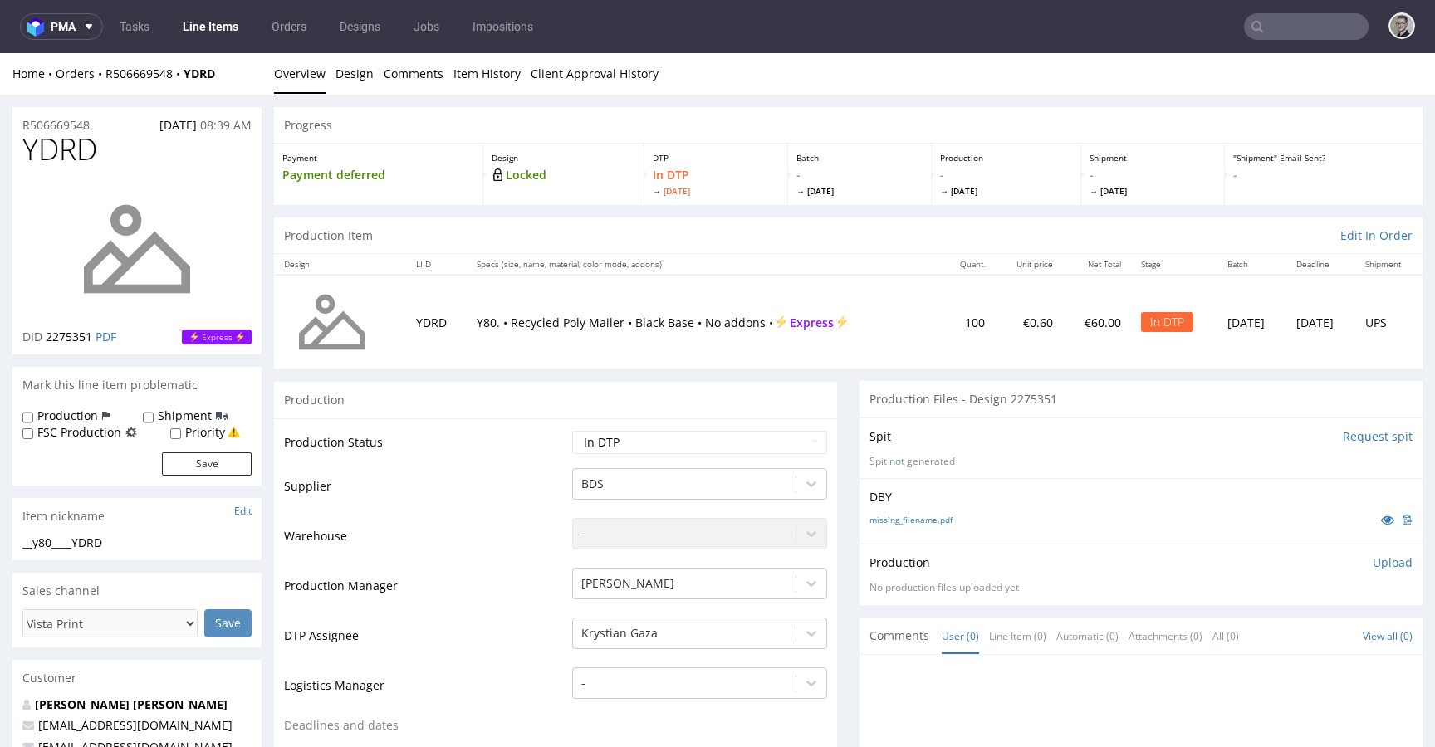
click at [1355, 439] on input "Request spit" at bounding box center [1378, 437] width 70 height 17
click at [355, 87] on link "Design" at bounding box center [355, 73] width 38 height 41
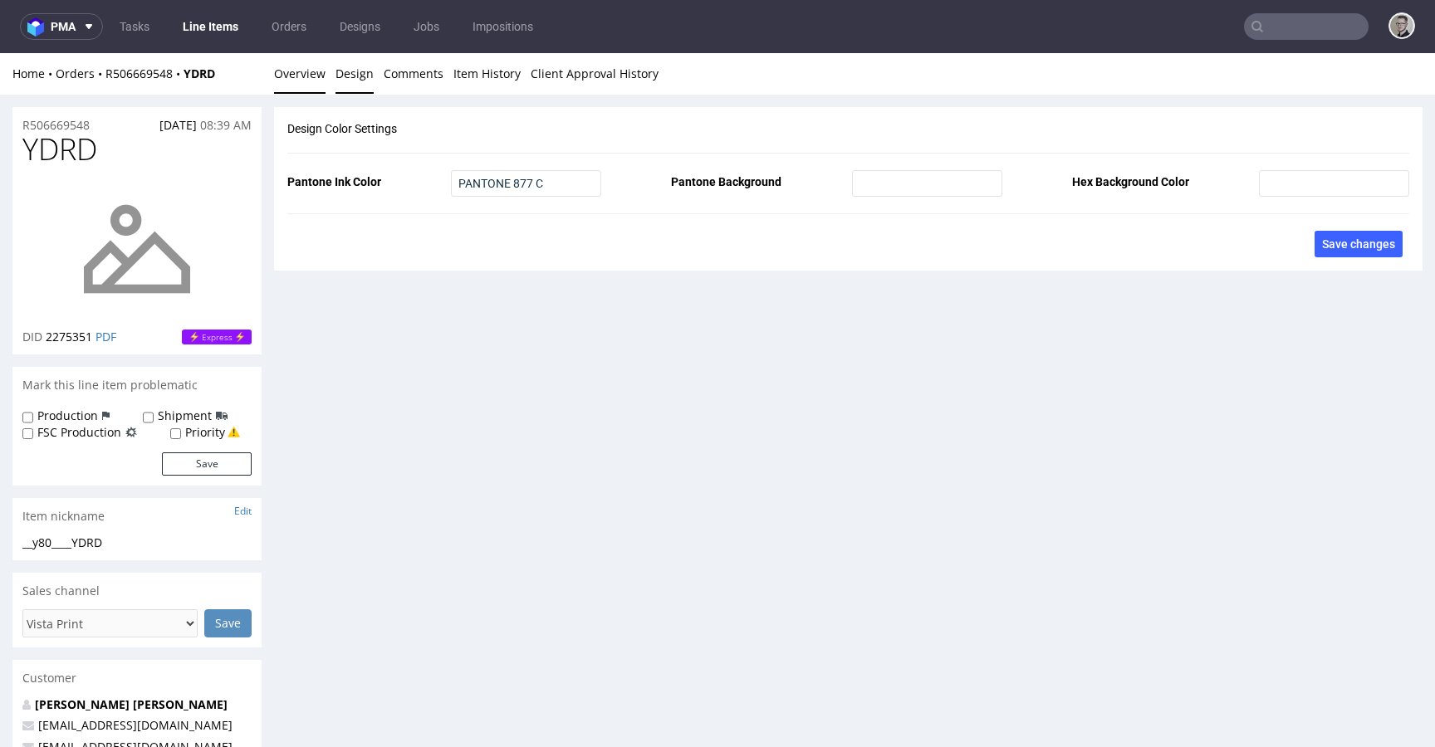
click at [316, 83] on link "Overview" at bounding box center [299, 73] width 51 height 41
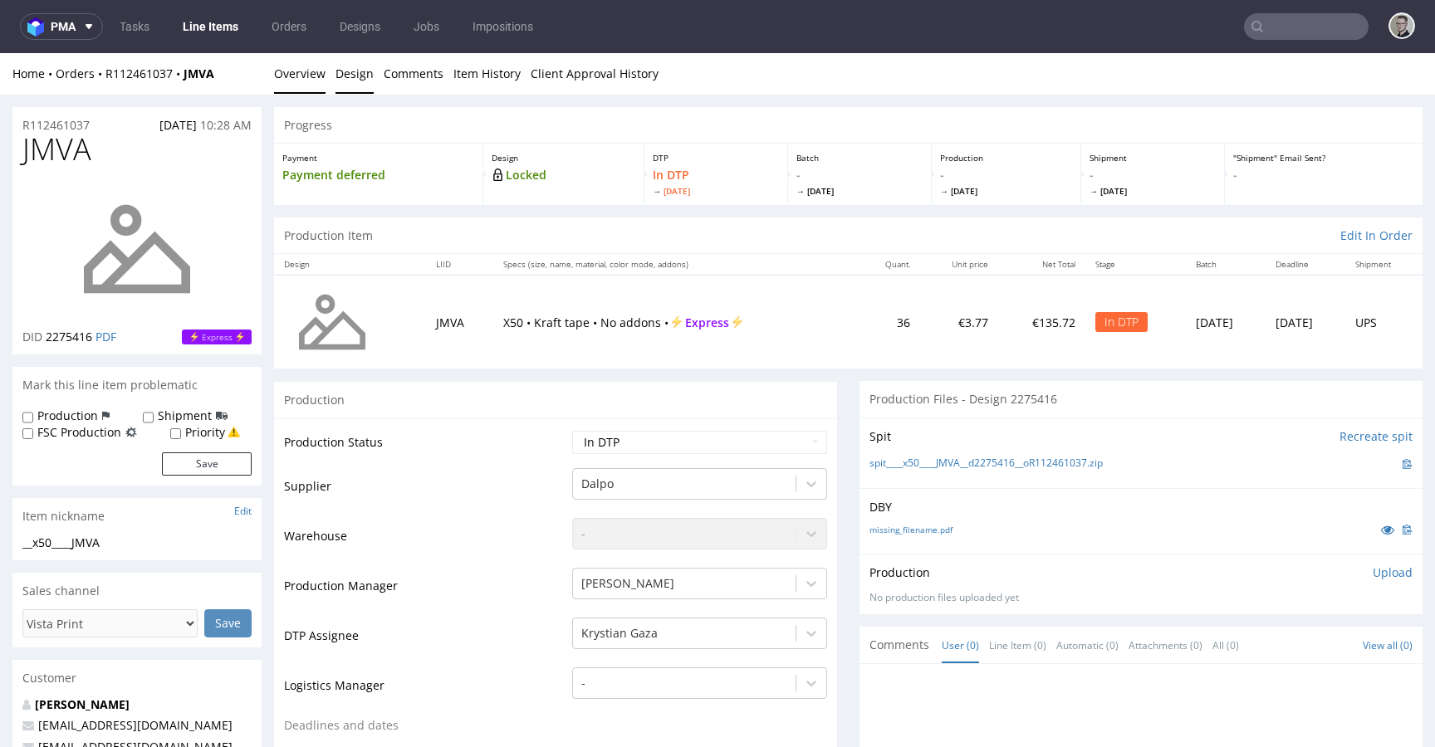
click at [354, 79] on link "Design" at bounding box center [355, 73] width 38 height 41
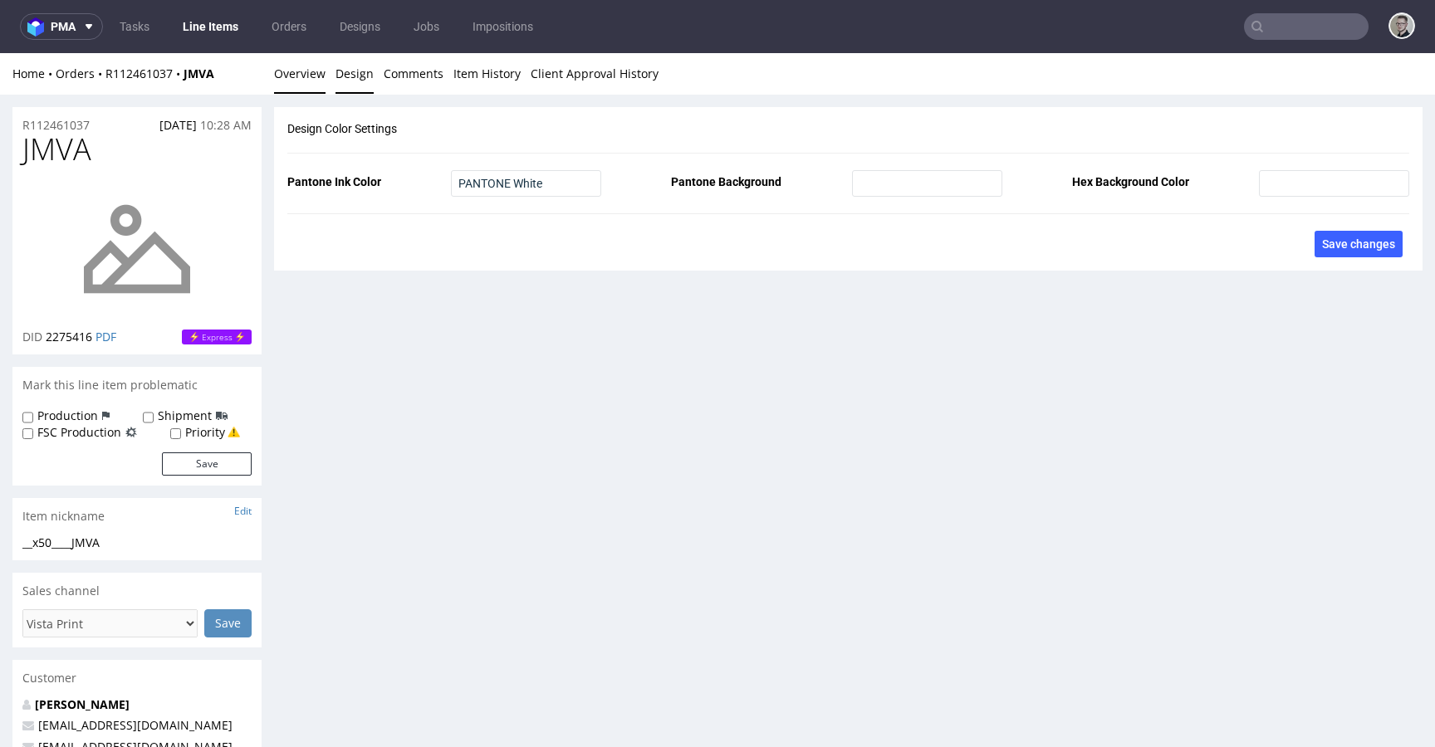
click at [297, 74] on link "Overview" at bounding box center [299, 73] width 51 height 41
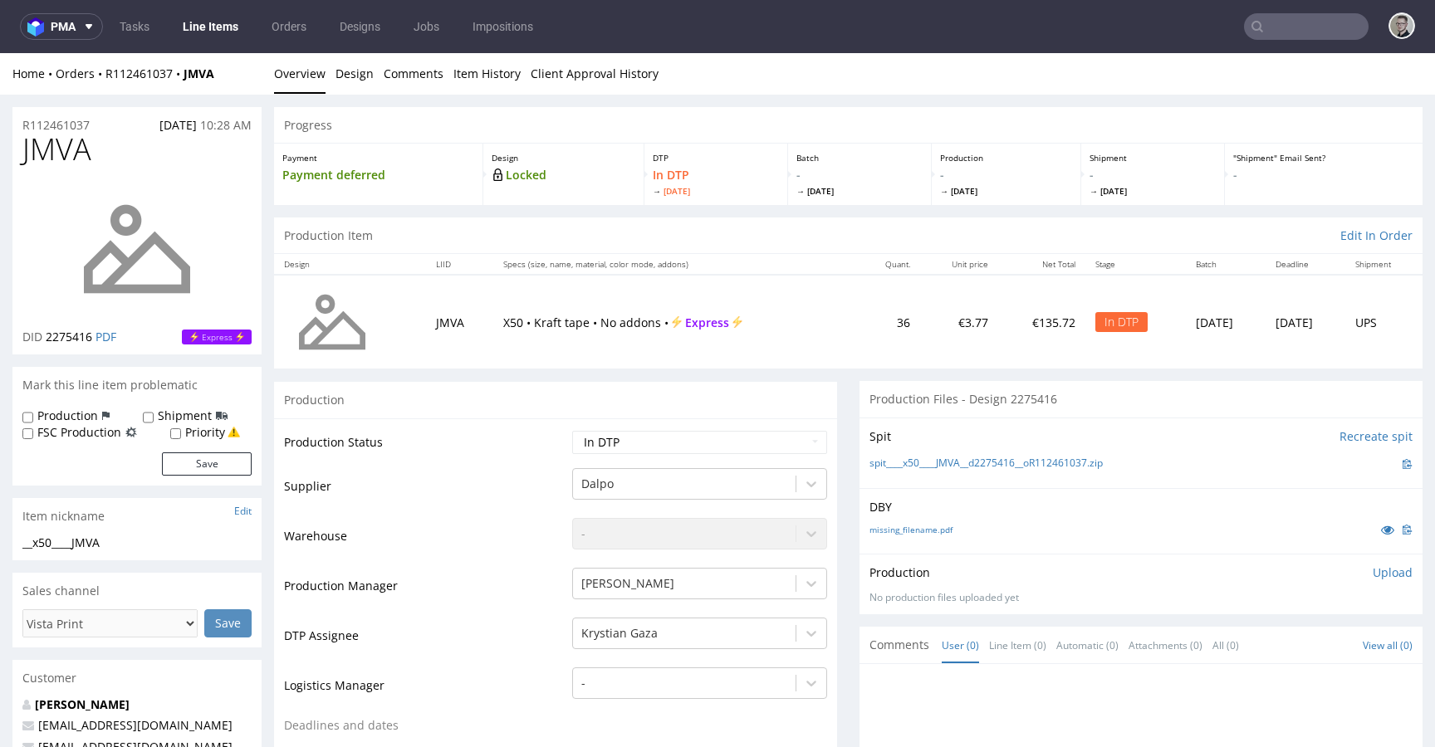
click at [76, 421] on label "Production" at bounding box center [67, 416] width 61 height 17
click at [33, 421] on input "Production" at bounding box center [27, 417] width 11 height 13
checkbox input "true"
click at [195, 451] on form "Production Shipment FSC Production Priority Save" at bounding box center [136, 442] width 229 height 68
drag, startPoint x: 198, startPoint y: 456, endPoint x: 217, endPoint y: 462, distance: 20.0
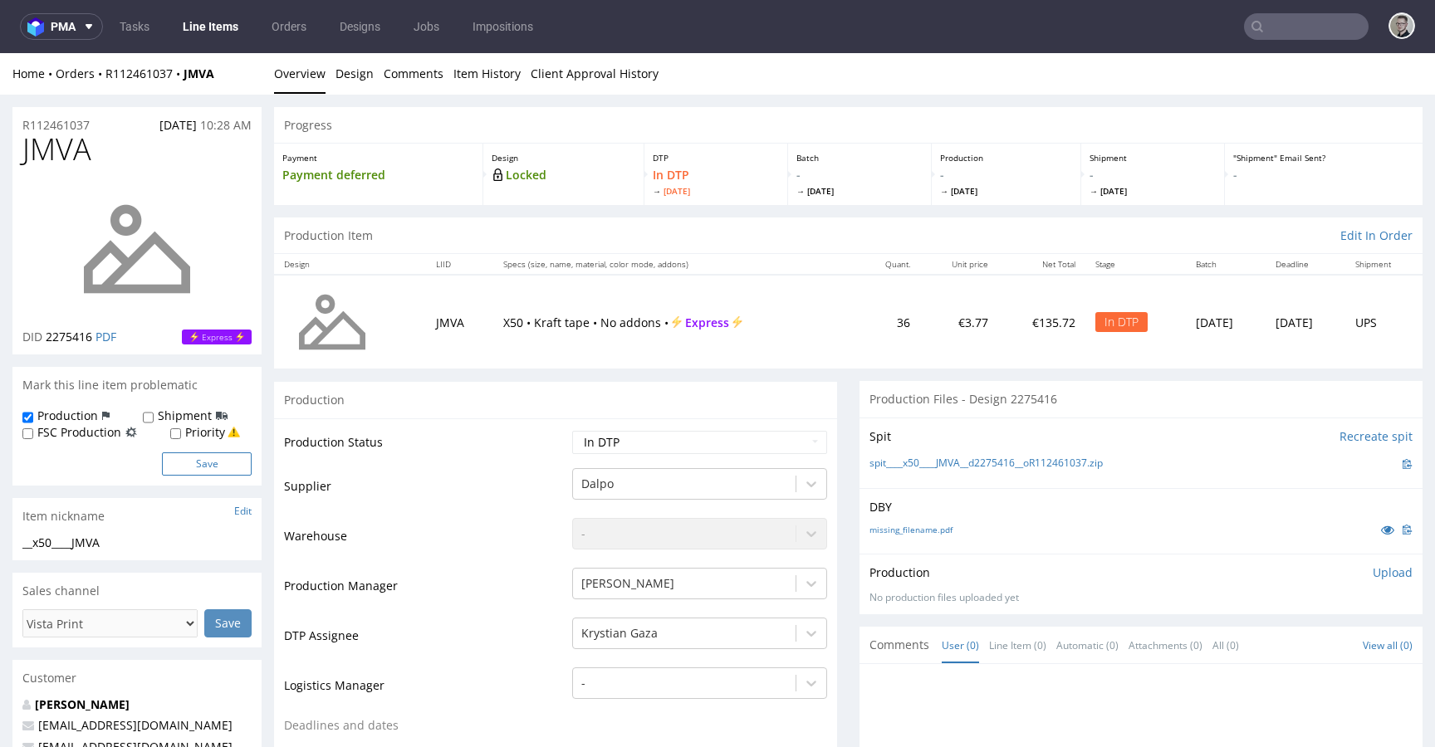
click at [198, 456] on button "Save" at bounding box center [207, 464] width 90 height 23
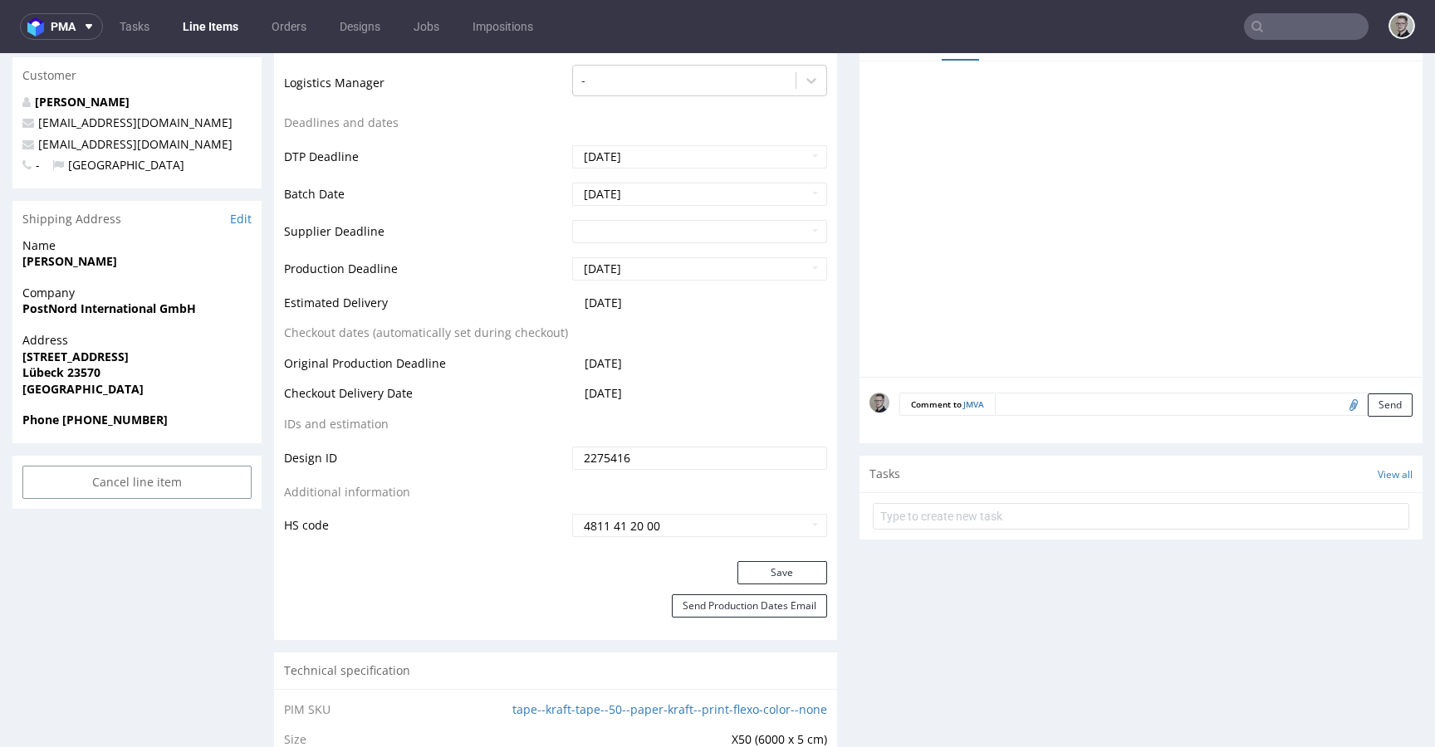
scroll to position [768, 0]
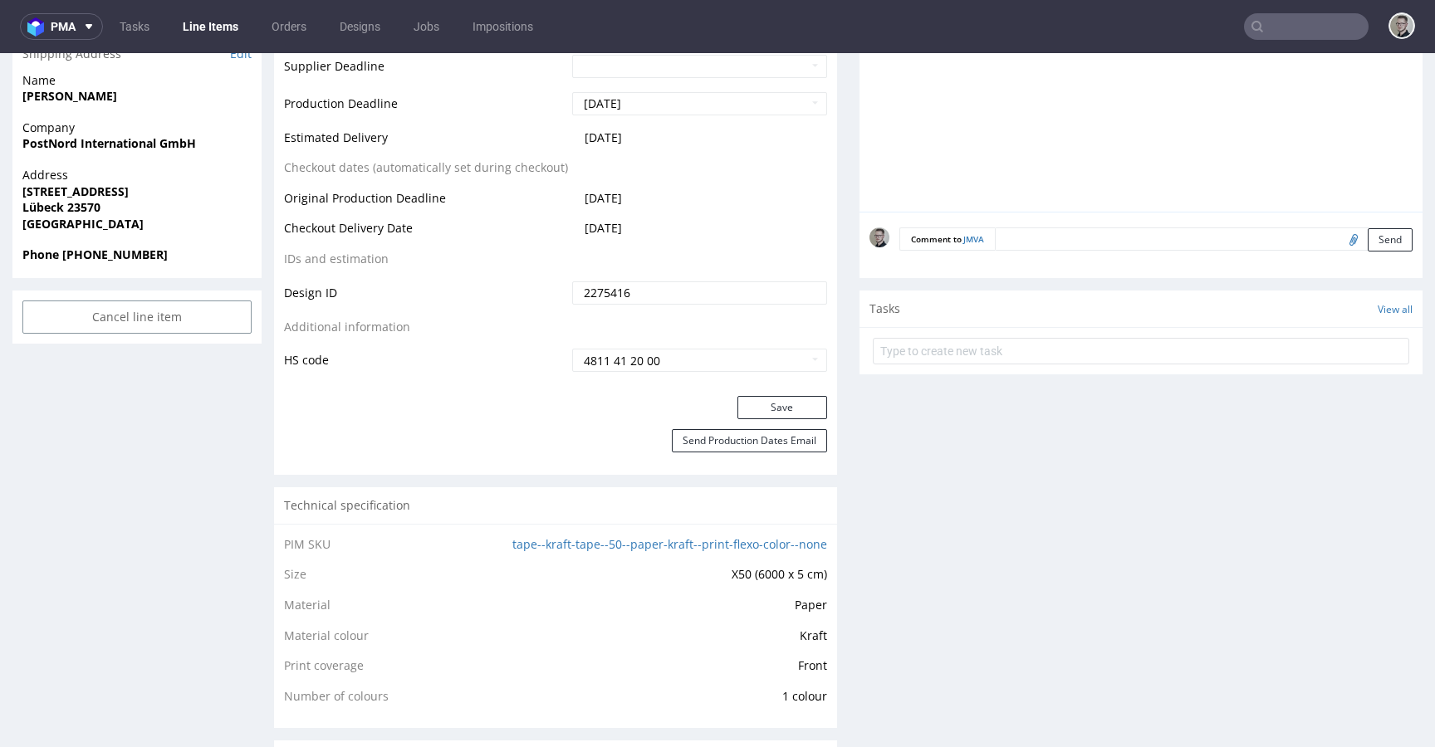
click at [1147, 246] on textarea at bounding box center [1204, 239] width 418 height 23
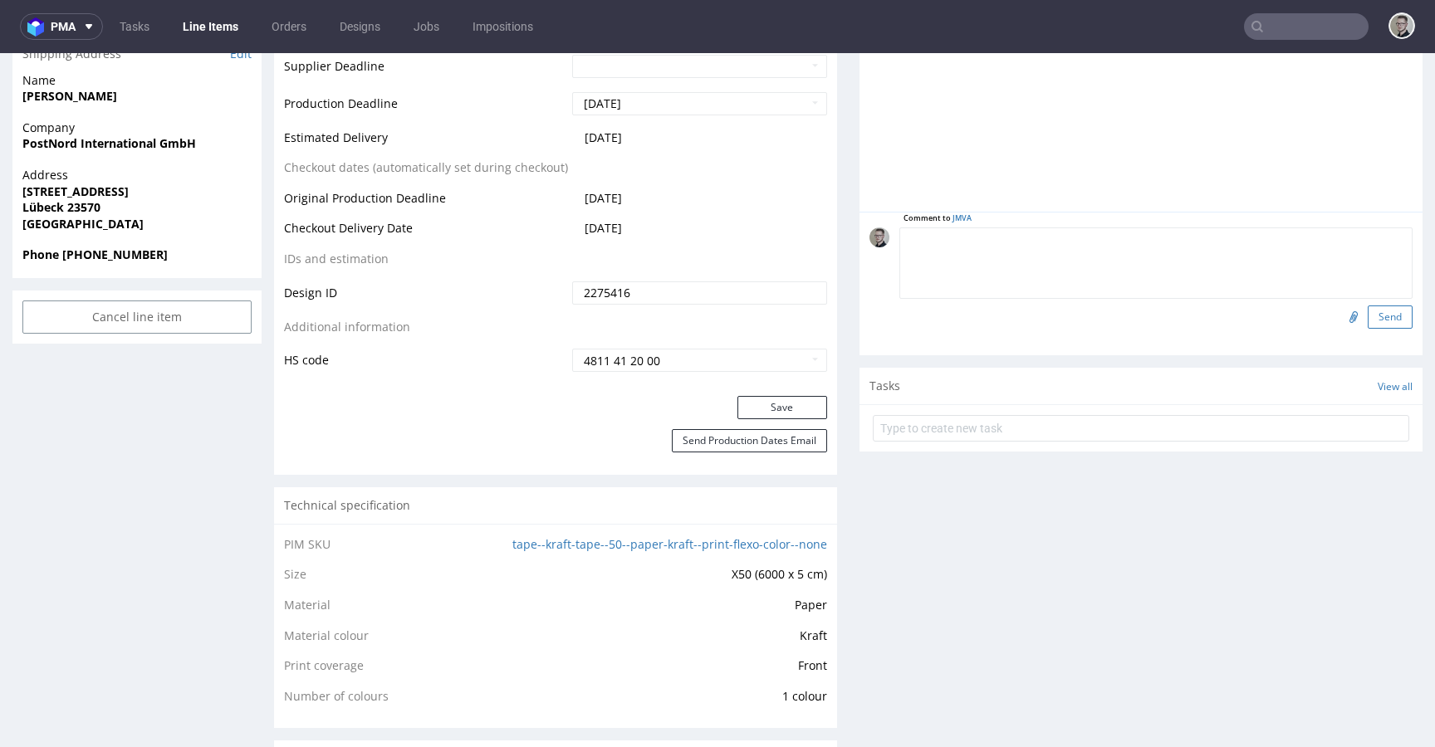
paste textarea "Print Color - Pantone White (set as 100% Magenta named Pantone White for design…"
type textarea "Print Color - Pantone White (set as 100% Magenta named Pantone White for design…"
click at [1373, 311] on button "Send" at bounding box center [1390, 317] width 45 height 23
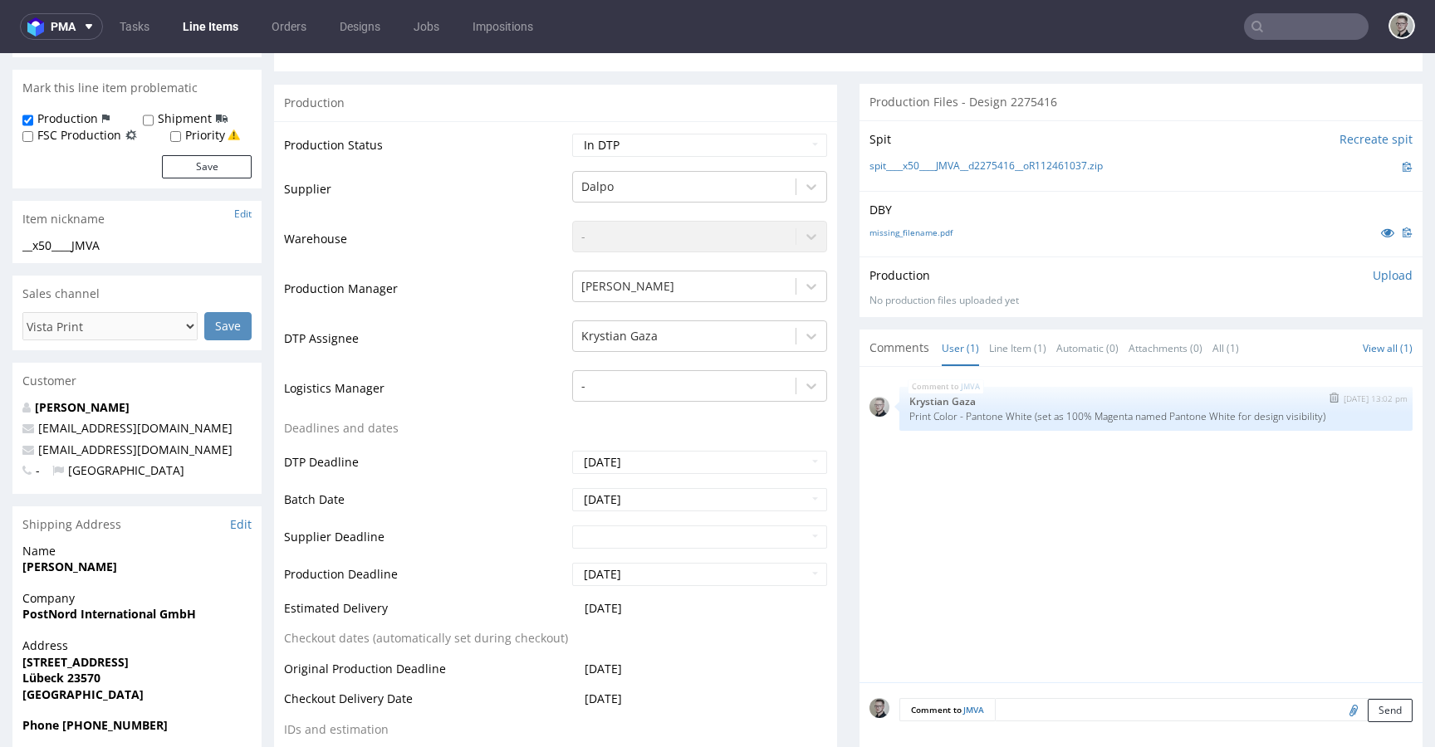
scroll to position [0, 0]
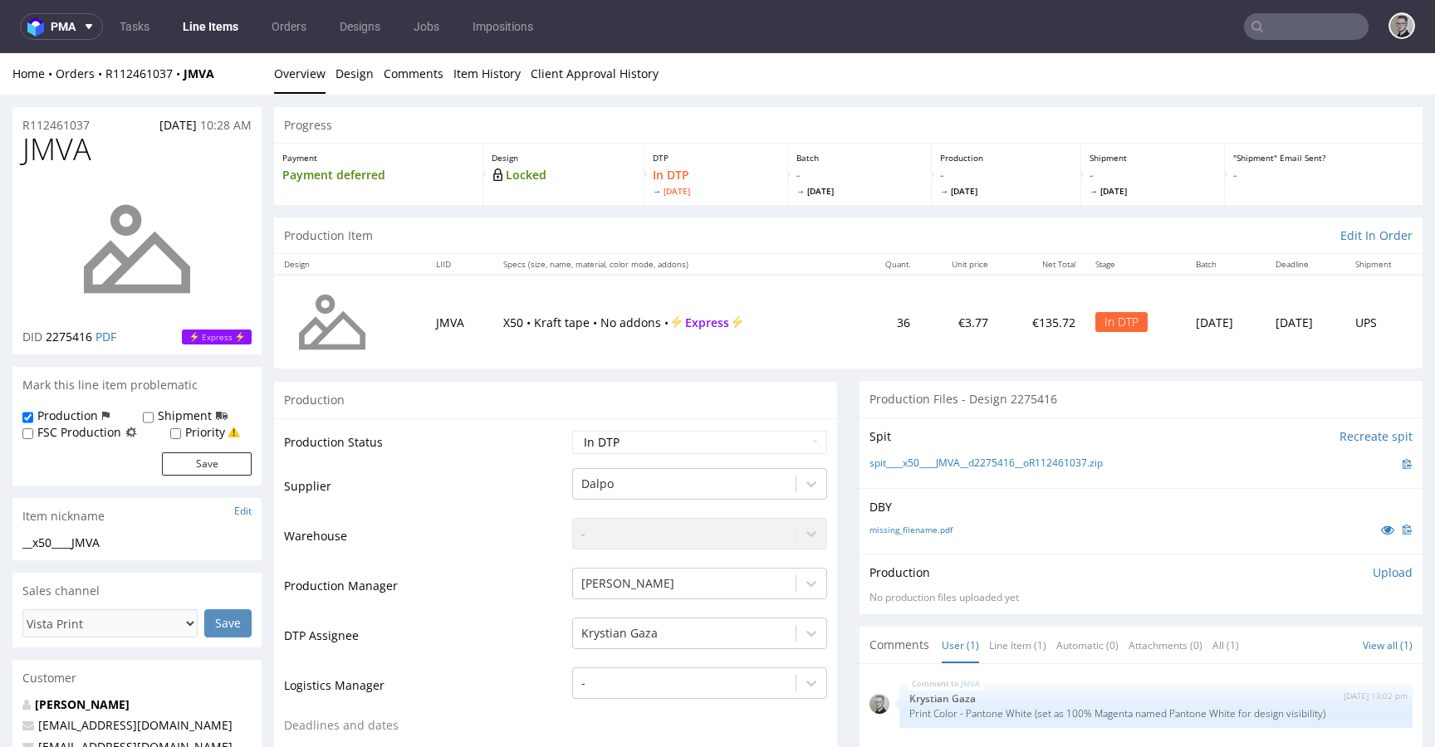
click at [981, 571] on div "Production Upload" at bounding box center [1141, 573] width 543 height 17
click at [929, 522] on div "missing_filename.pdf" at bounding box center [1141, 530] width 543 height 18
click at [925, 528] on link "missing_filename.pdf" at bounding box center [911, 530] width 83 height 12
click at [1035, 457] on link "spit____x50____JMVA__d2275416__oR112461037.zip" at bounding box center [986, 464] width 233 height 14
click at [1373, 571] on p "Upload" at bounding box center [1393, 573] width 40 height 17
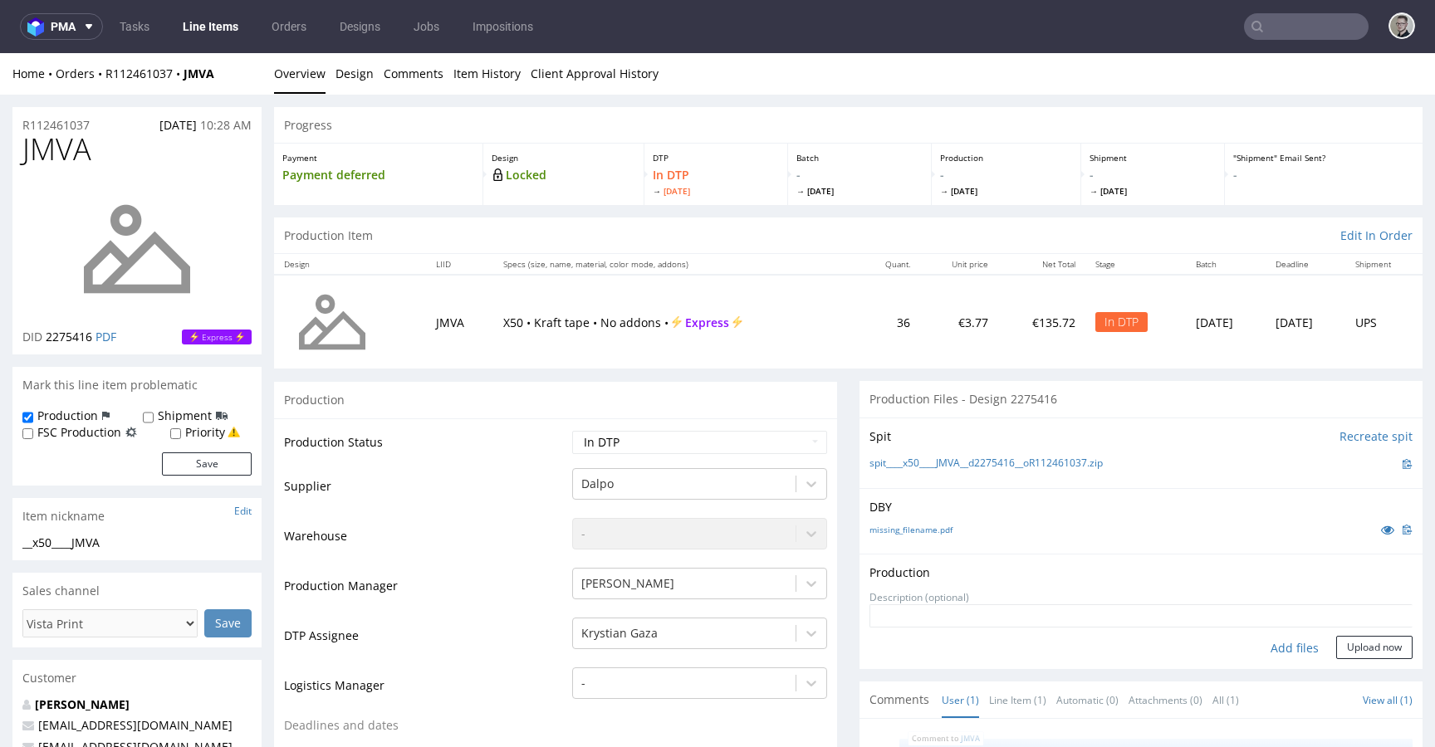
click at [1270, 652] on div "Add files" at bounding box center [1294, 648] width 83 height 25
type input "C:\fakepath\__x50____JMVA__d2275416__oR112461037__latest__front.pdf"
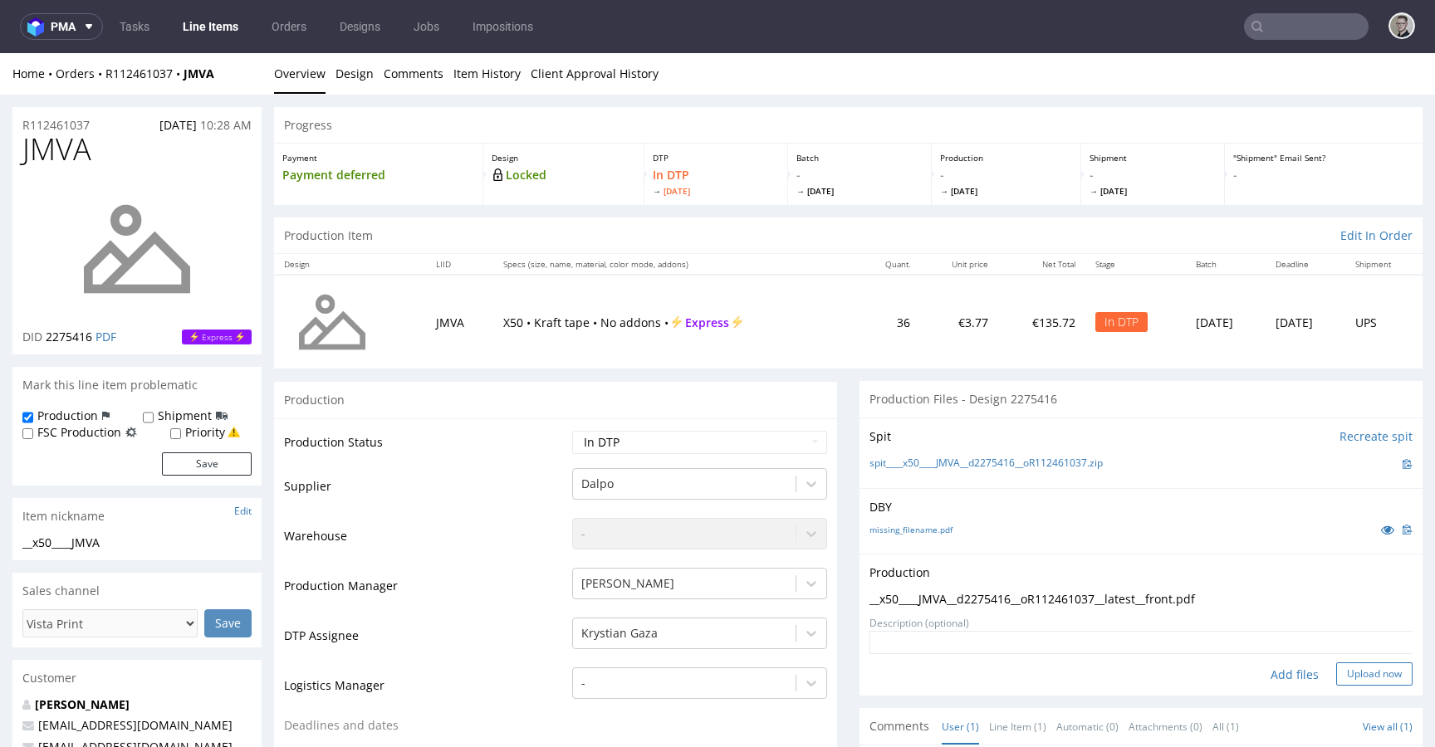
click at [1340, 669] on button "Upload now" at bounding box center [1374, 674] width 76 height 23
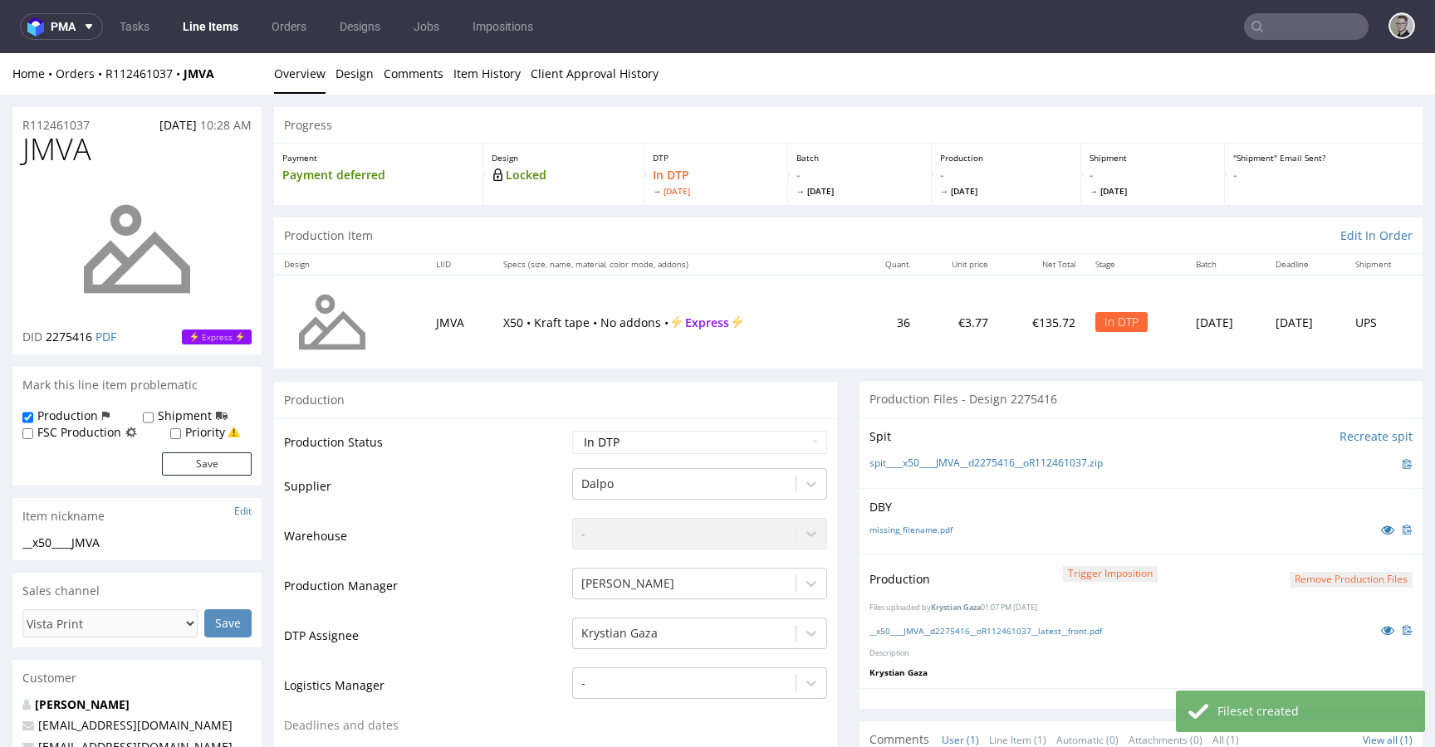
select select "dtp_production_ready"
click at [572, 431] on select "Waiting for Artwork Waiting for Diecut Waiting for Mockup Waiting for DTP Waiti…" at bounding box center [699, 442] width 255 height 23
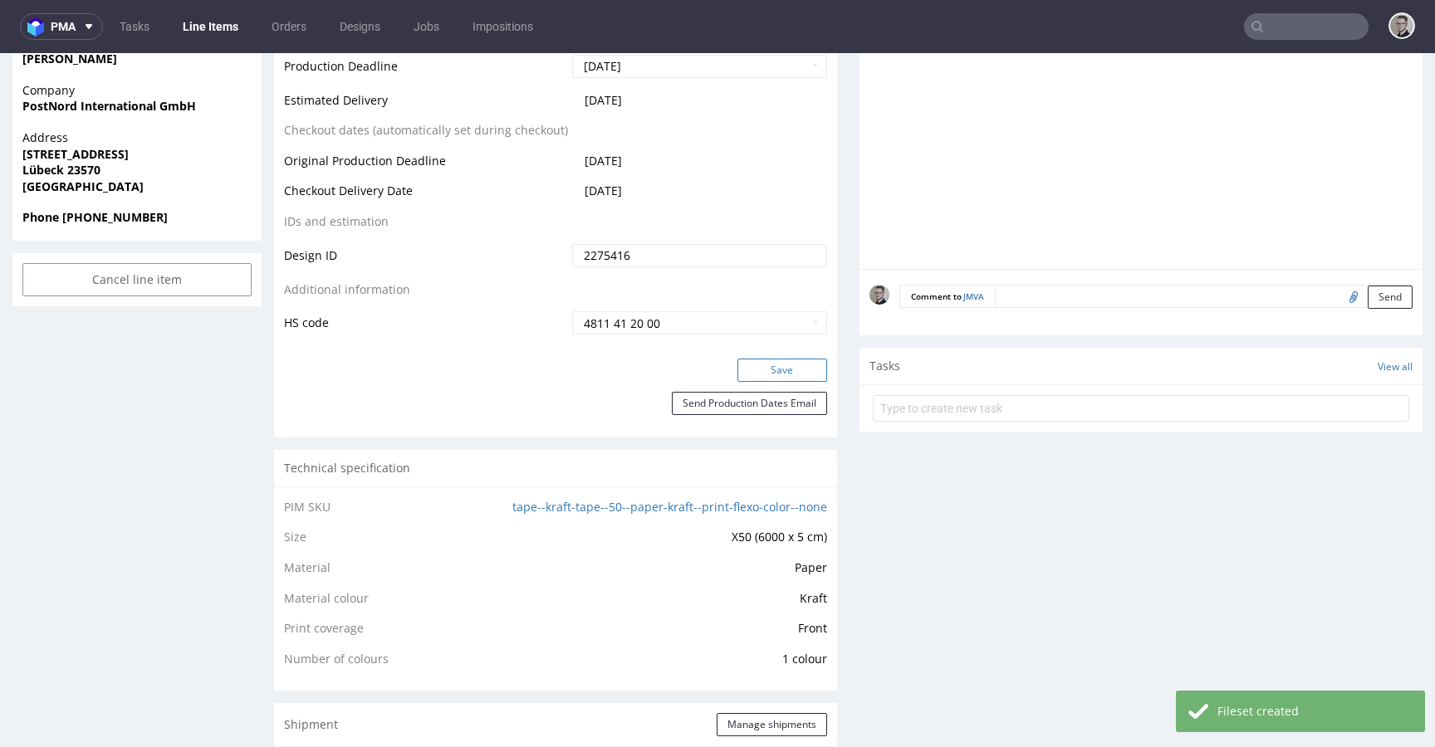
click at [785, 365] on button "Save" at bounding box center [783, 370] width 90 height 23
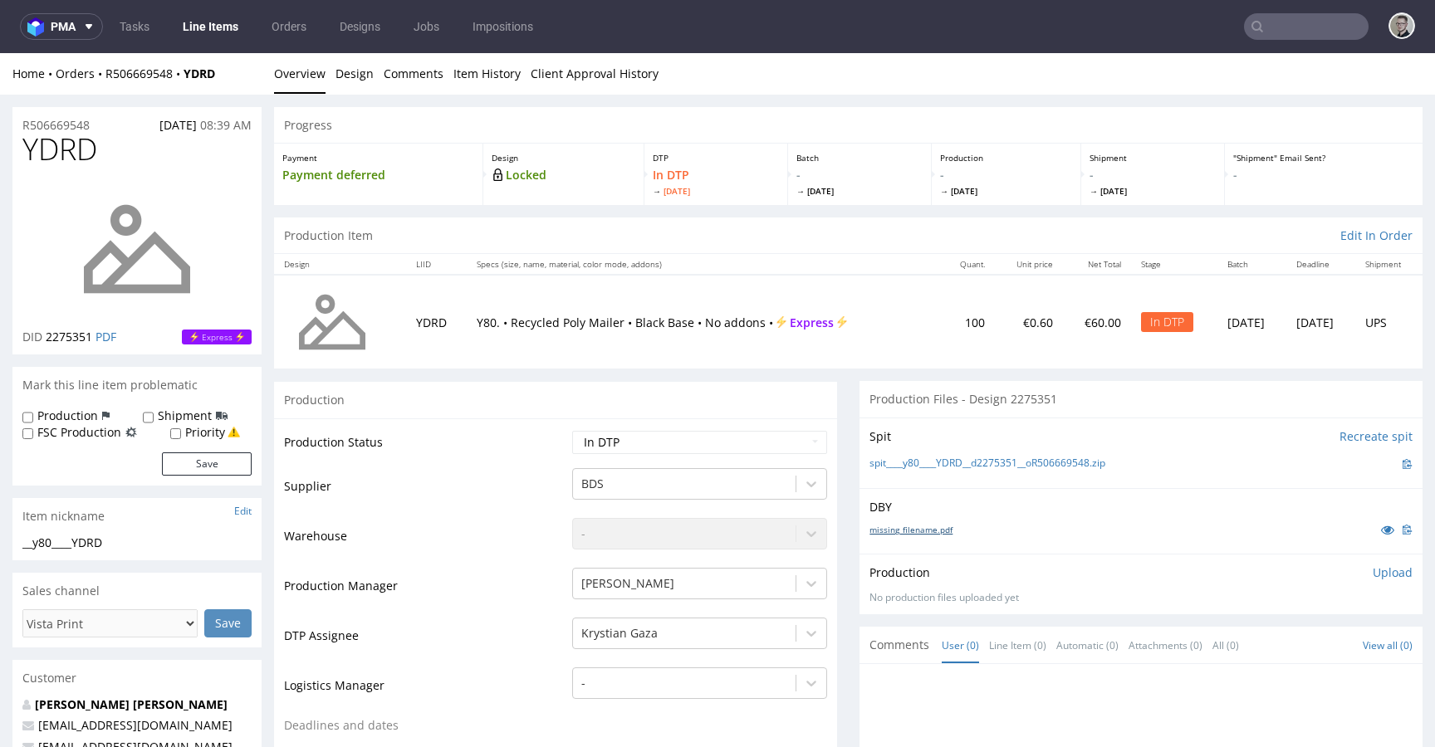
click at [924, 525] on link "missing_filename.pdf" at bounding box center [911, 530] width 83 height 12
click at [989, 458] on link "spit____y80____YDRD__d2275351__oR506669548.zip" at bounding box center [988, 464] width 236 height 14
click at [1373, 573] on p "Upload" at bounding box center [1393, 573] width 40 height 17
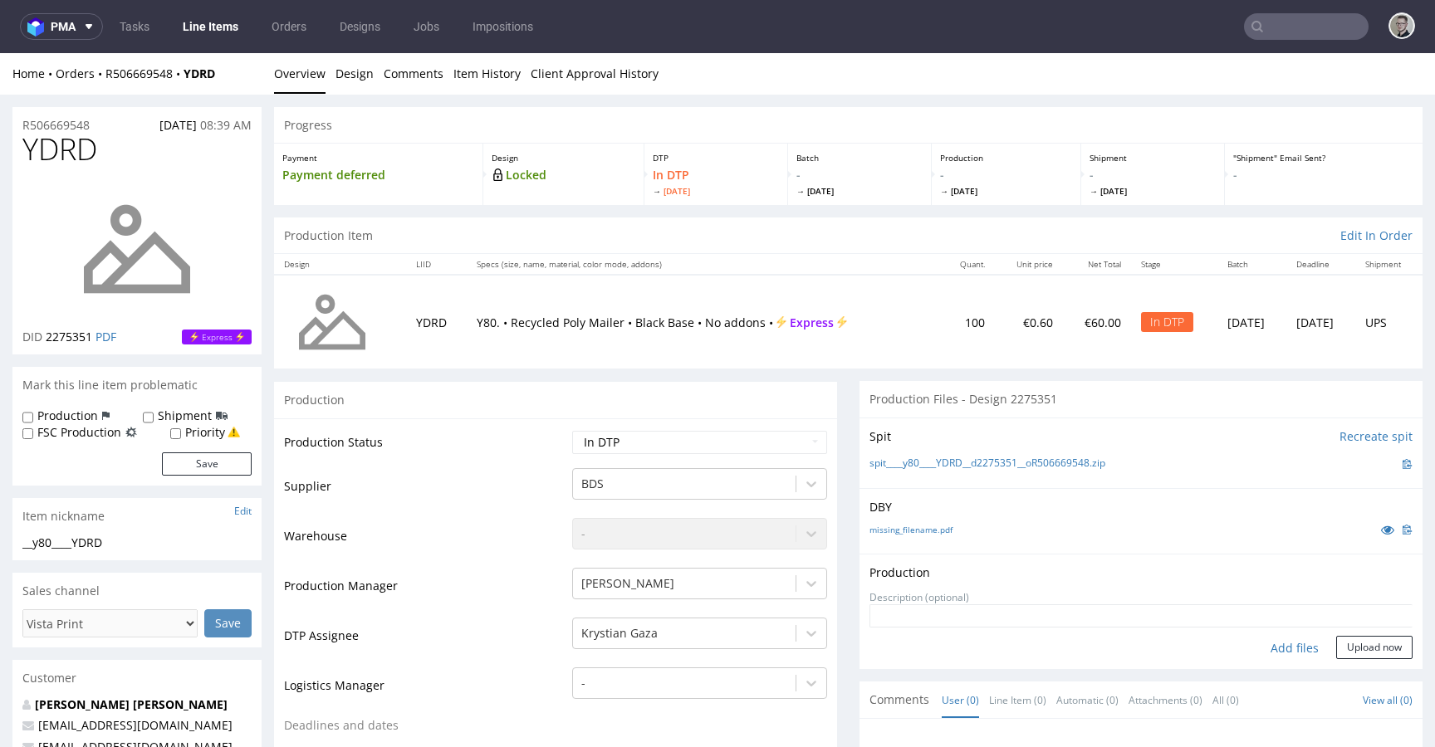
click at [1266, 645] on div "Add files" at bounding box center [1294, 648] width 83 height 25
type input "C:\fakepath\__y80____YDRD__d2275351__oR506669548__latest__front.pdf"
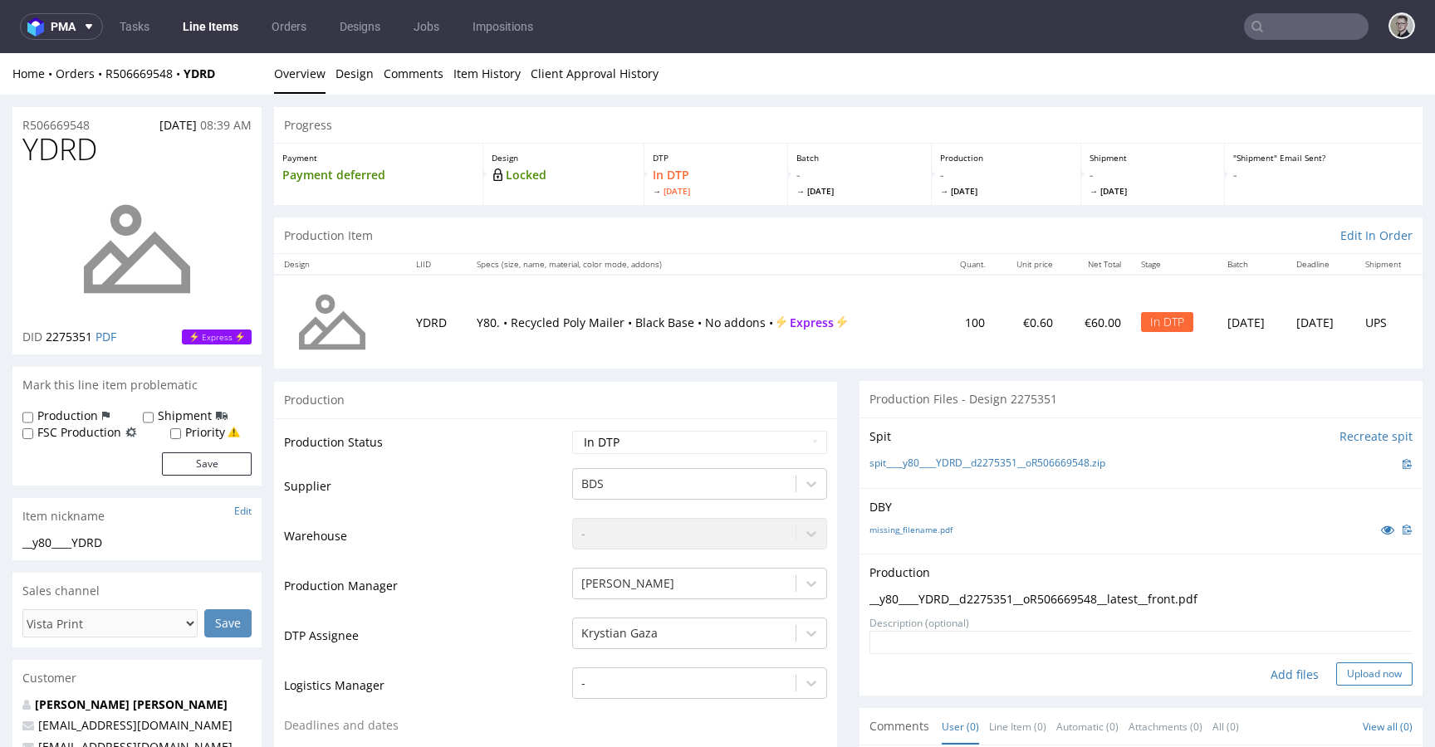
click at [1336, 674] on button "Upload now" at bounding box center [1374, 674] width 76 height 23
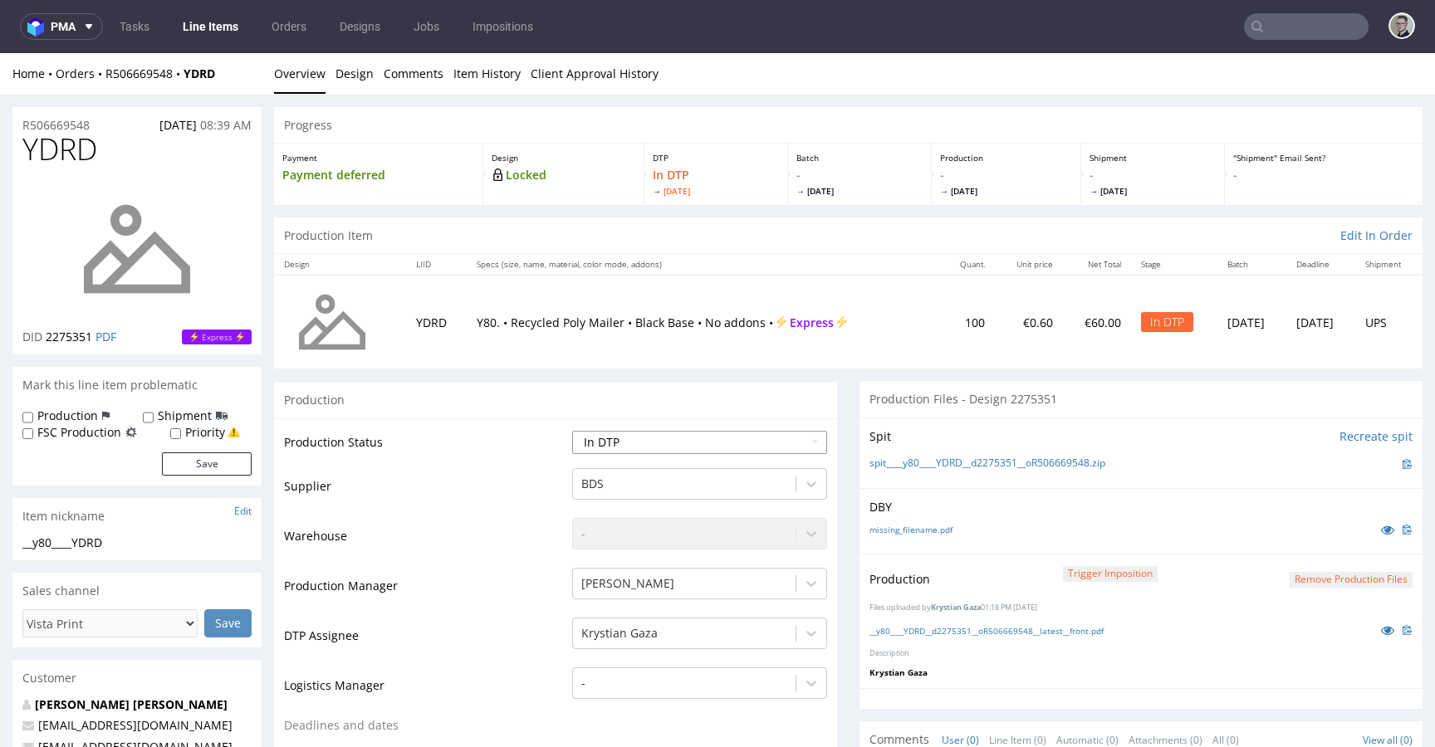
click at [623, 441] on select "Waiting for Artwork Waiting for Diecut Waiting for Mockup Waiting for DTP Waiti…" at bounding box center [699, 442] width 255 height 23
select select "dtp_production_ready"
click at [572, 431] on select "Waiting for Artwork Waiting for Diecut Waiting for Mockup Waiting for DTP Waiti…" at bounding box center [699, 442] width 255 height 23
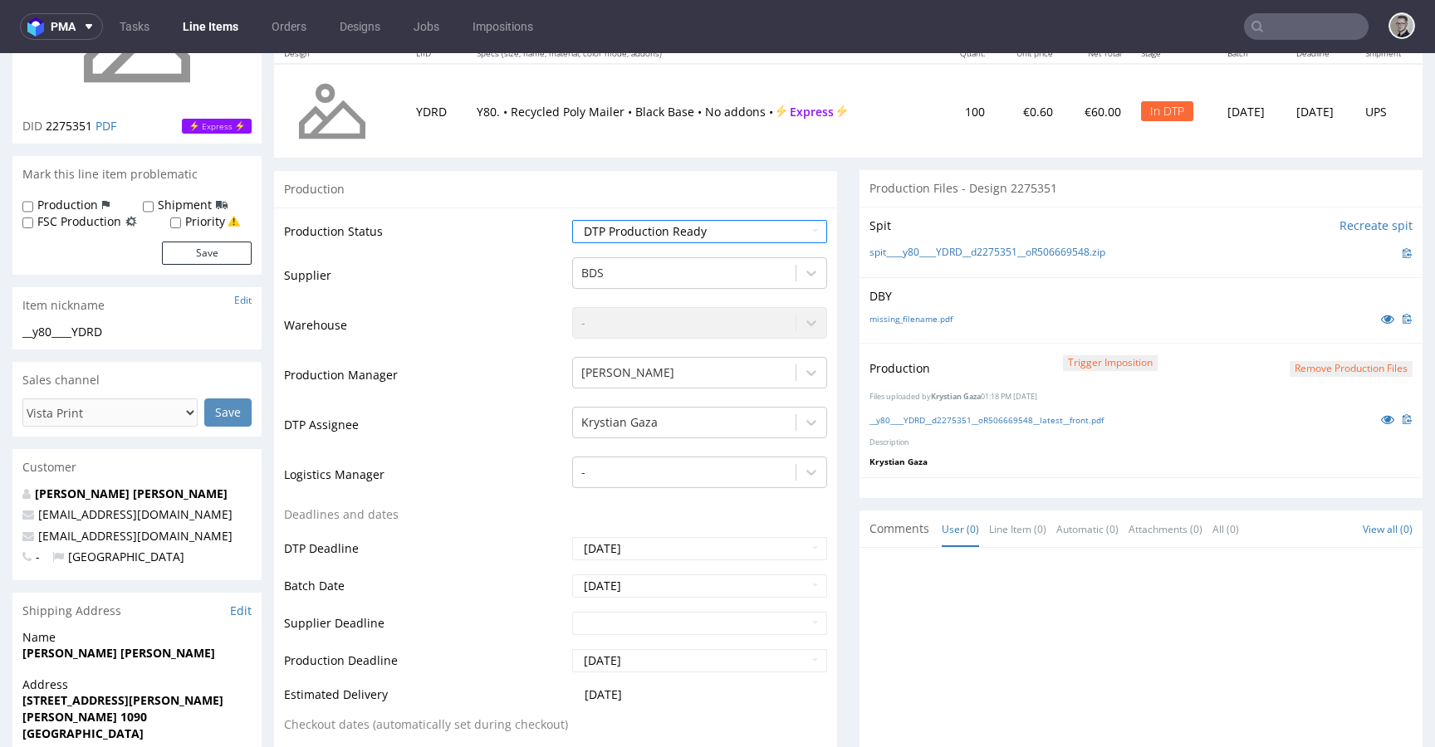
scroll to position [1037, 0]
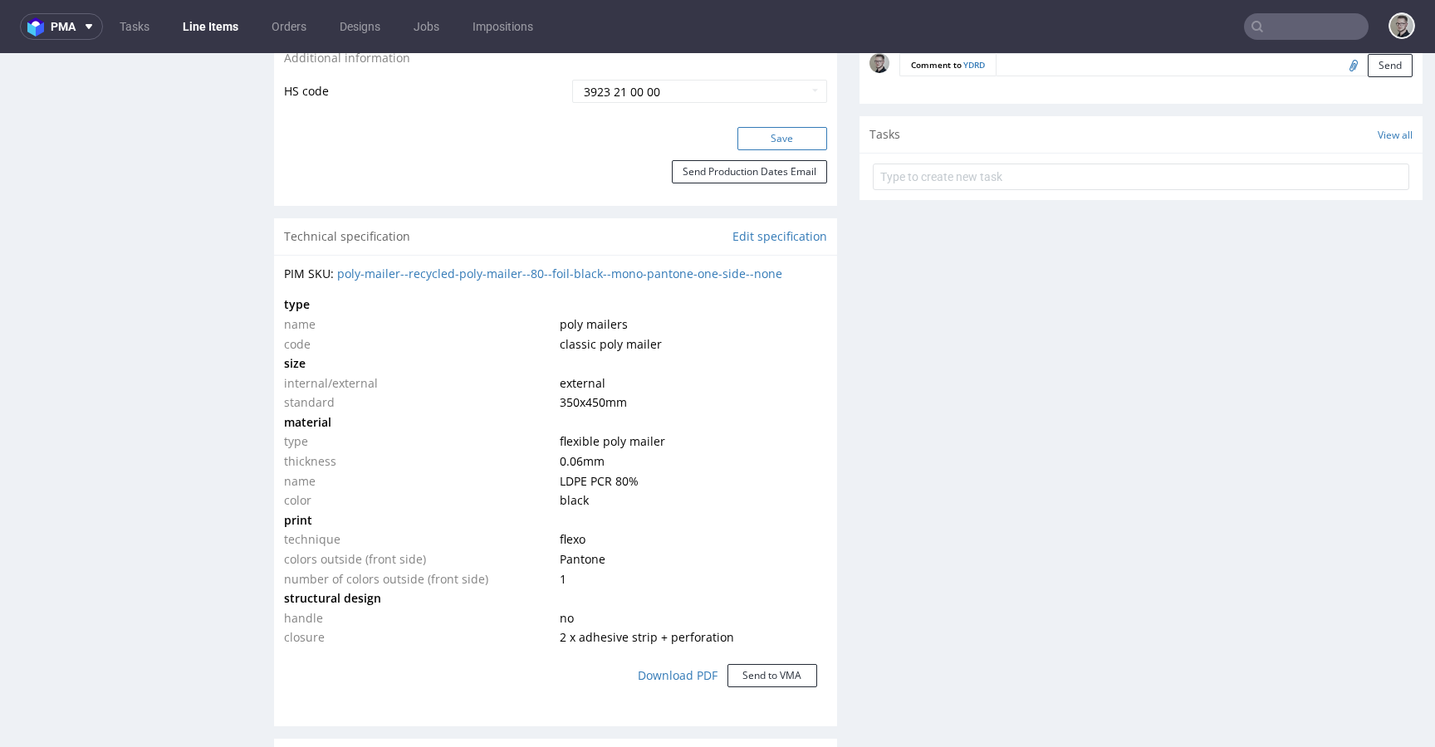
click at [776, 136] on button "Save" at bounding box center [783, 138] width 90 height 23
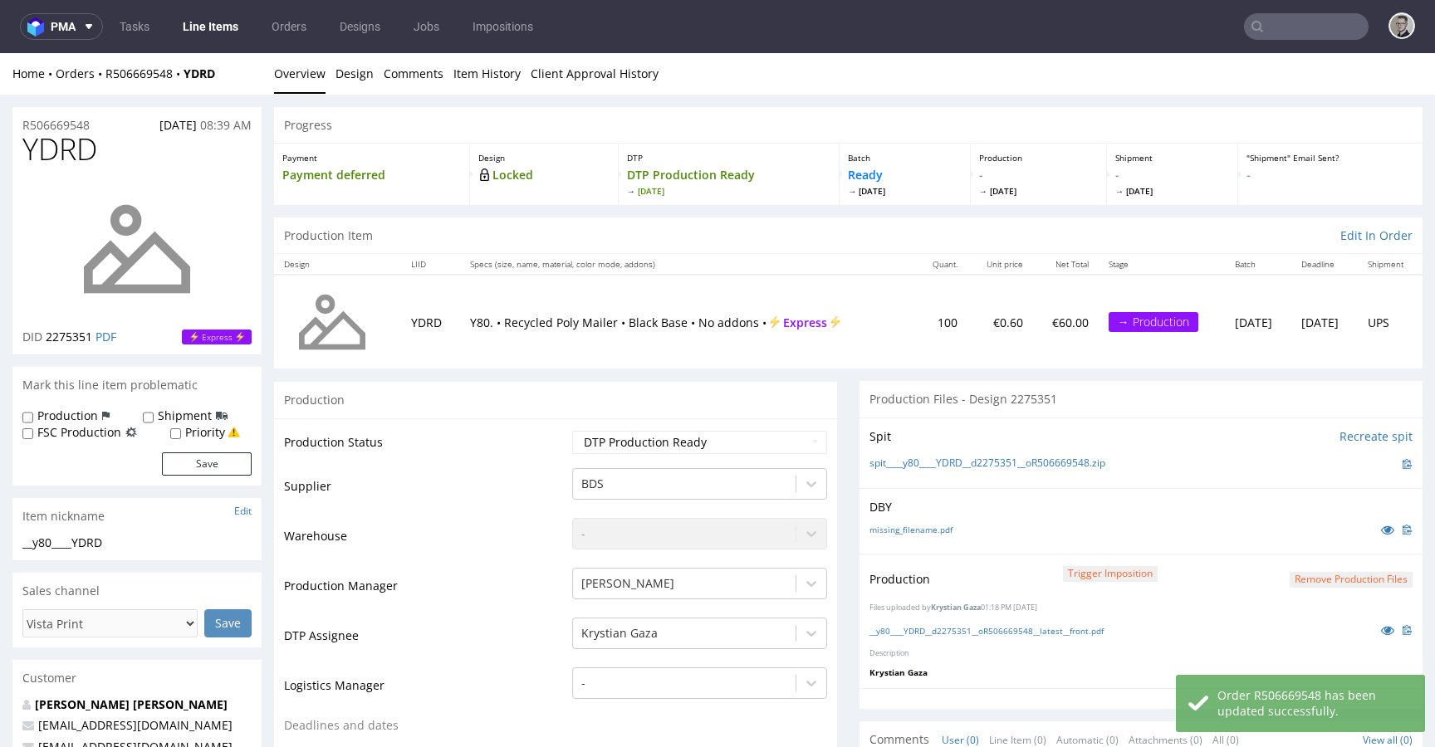
scroll to position [0, 0]
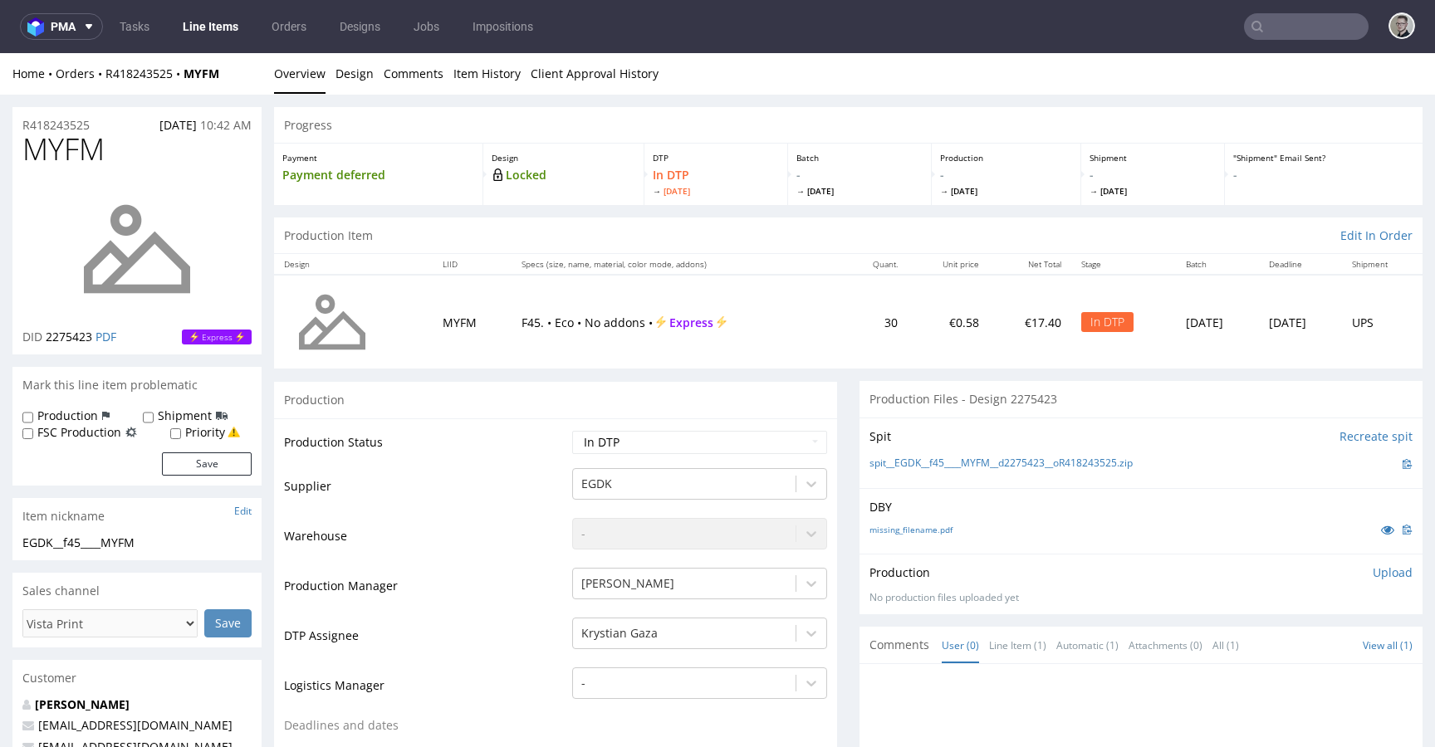
click at [918, 536] on div "missing_filename.pdf" at bounding box center [1141, 530] width 543 height 18
click at [929, 528] on link "missing_filename.pdf" at bounding box center [911, 530] width 83 height 12
click at [1021, 464] on link "spit__EGDK__f45____MYFM__d2275423__oR418243525.zip" at bounding box center [1001, 464] width 263 height 14
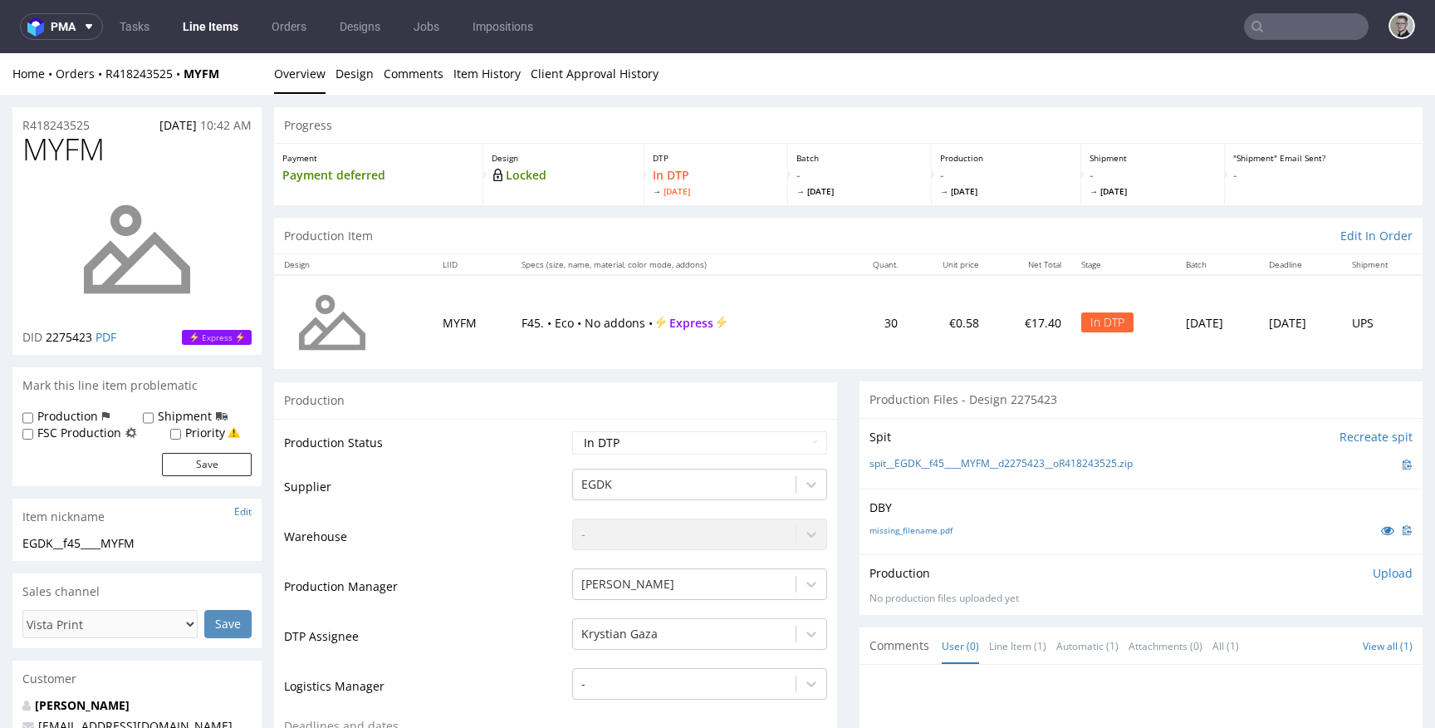
click at [1373, 571] on p "Upload" at bounding box center [1393, 573] width 40 height 17
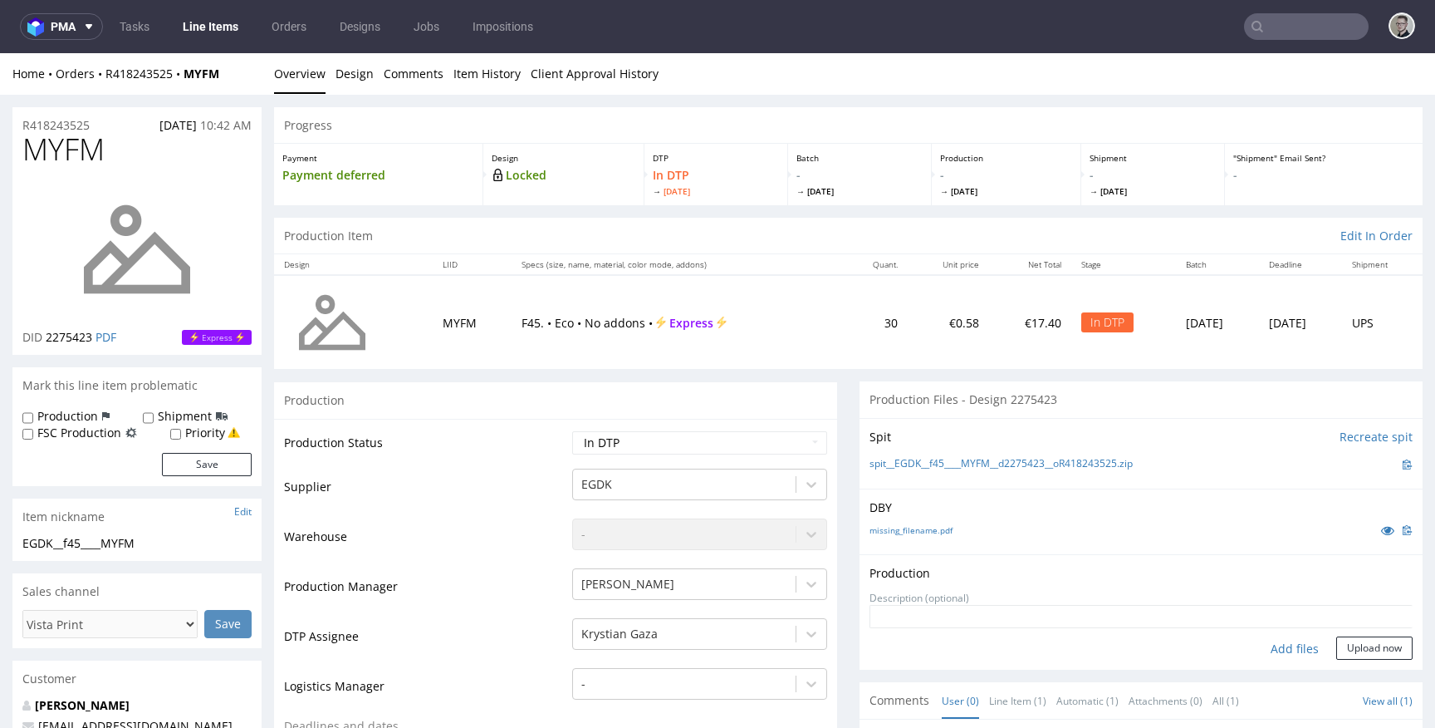
click at [1285, 645] on div "Add files" at bounding box center [1294, 648] width 83 height 25
type input "C:\fakepath\EGDK__f45____MYFM__d2275423__oR418243525__latest__outside.pdf"
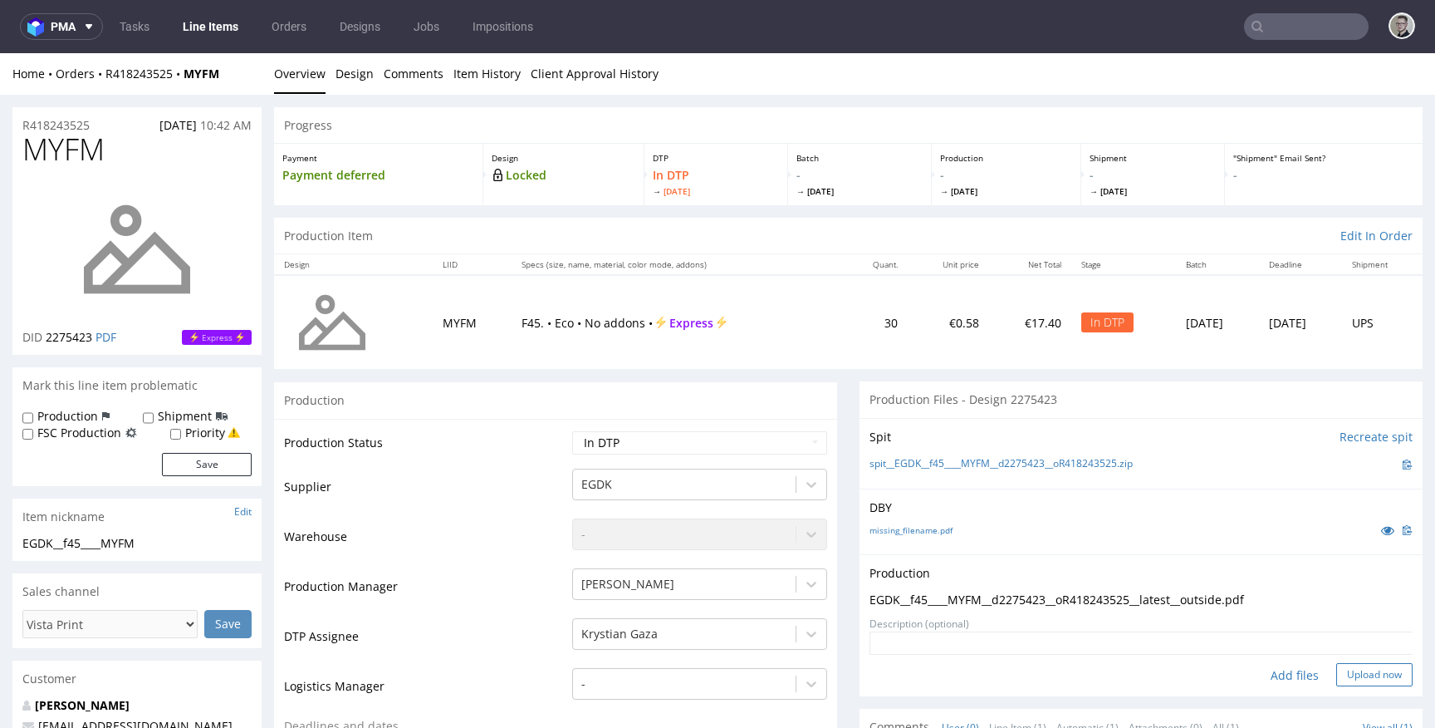
click at [1371, 678] on button "Upload now" at bounding box center [1374, 674] width 76 height 23
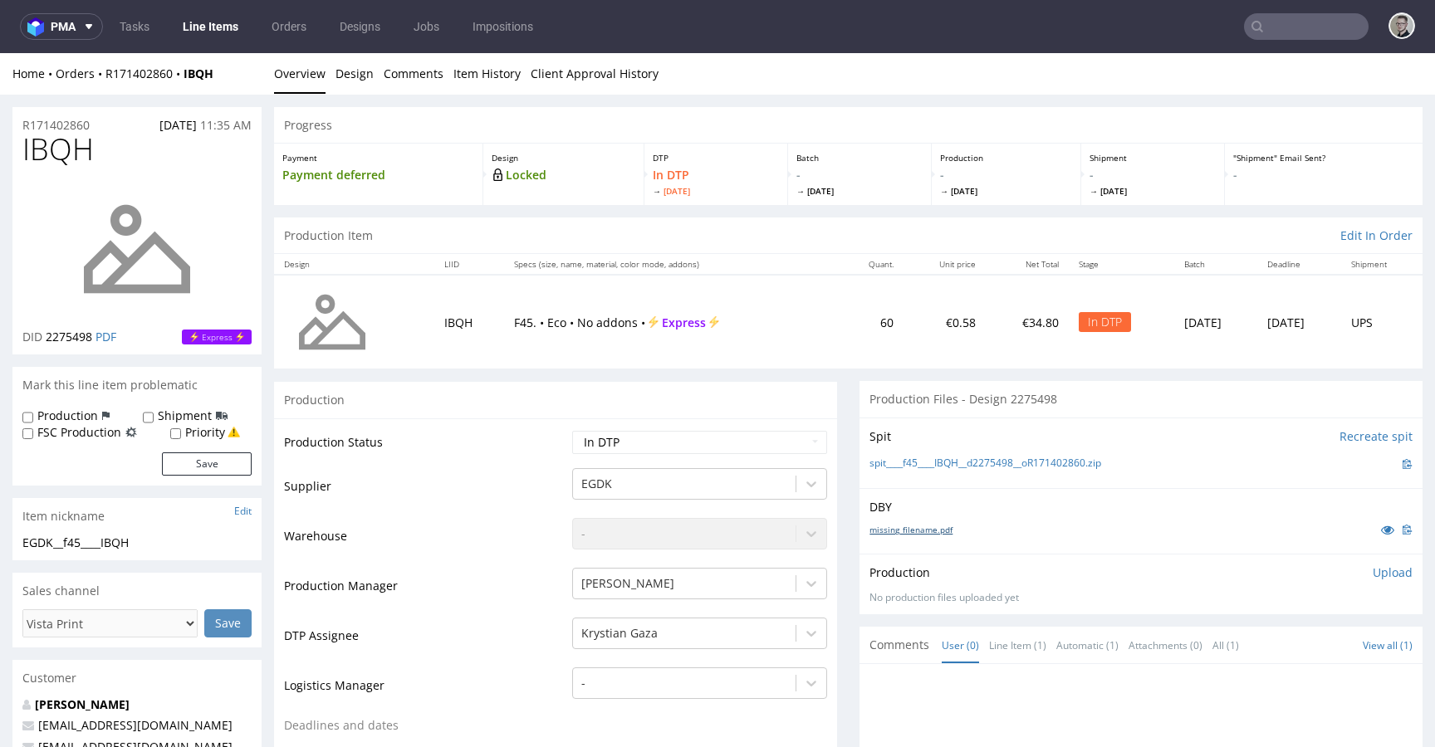
click at [928, 524] on link "missing_filename.pdf" at bounding box center [911, 530] width 83 height 12
click at [1037, 453] on div "Spit Recreate spit spit____f45____IBQH__d2275498__oR171402860.zip" at bounding box center [1141, 453] width 563 height 71
click at [1046, 461] on link "spit____f45____IBQH__d2275498__oR171402860.zip" at bounding box center [986, 464] width 232 height 14
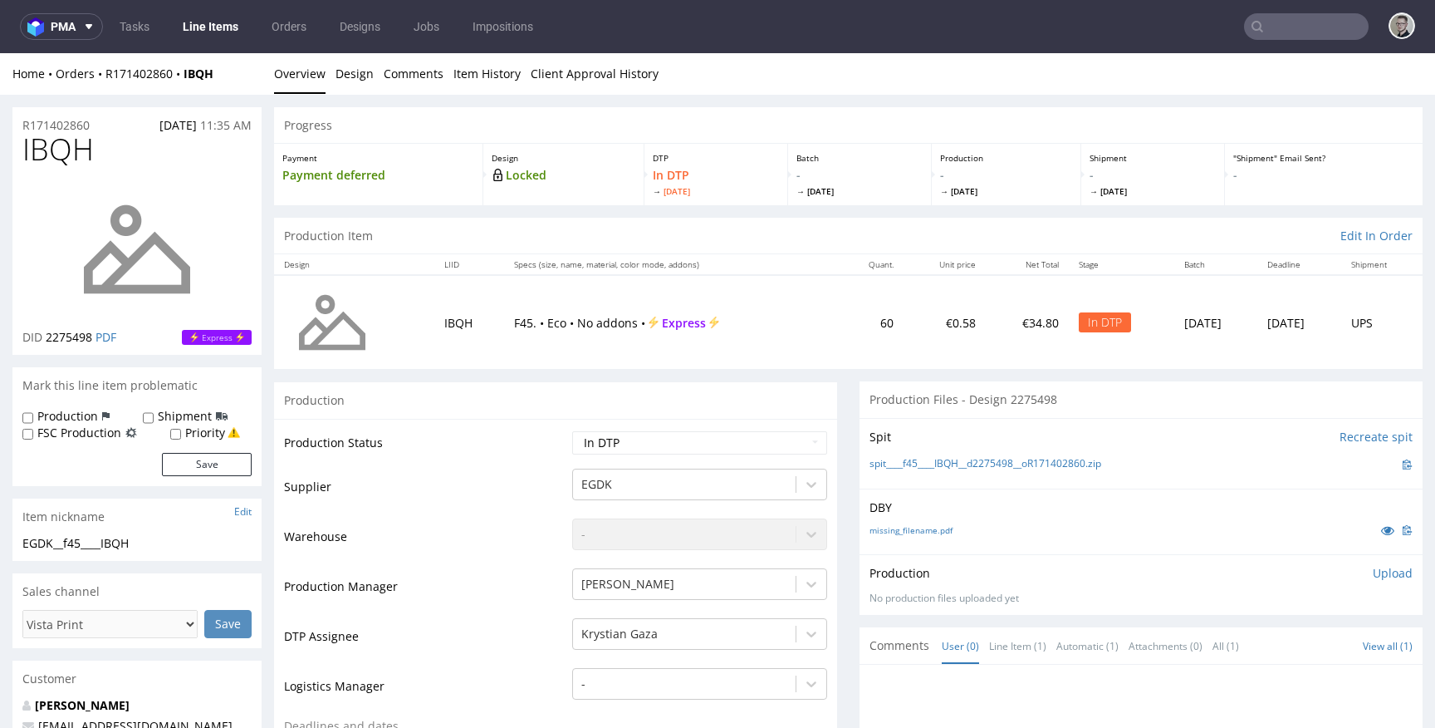
click at [1373, 567] on p "Upload" at bounding box center [1393, 573] width 40 height 17
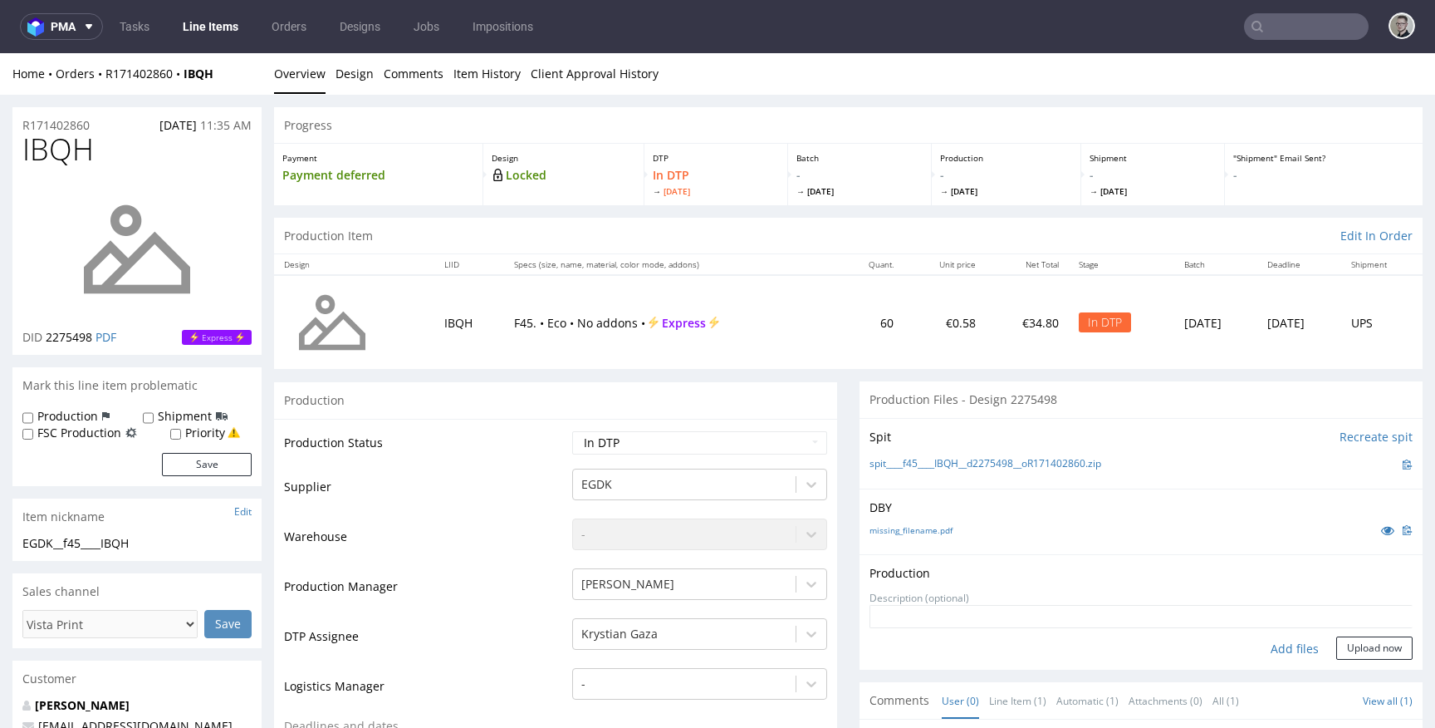
click at [1286, 646] on div "Add files" at bounding box center [1294, 648] width 83 height 25
type input "C:\fakepath\__f45____IBQH__d2275498__oR171402860__latest__outside.pdf"
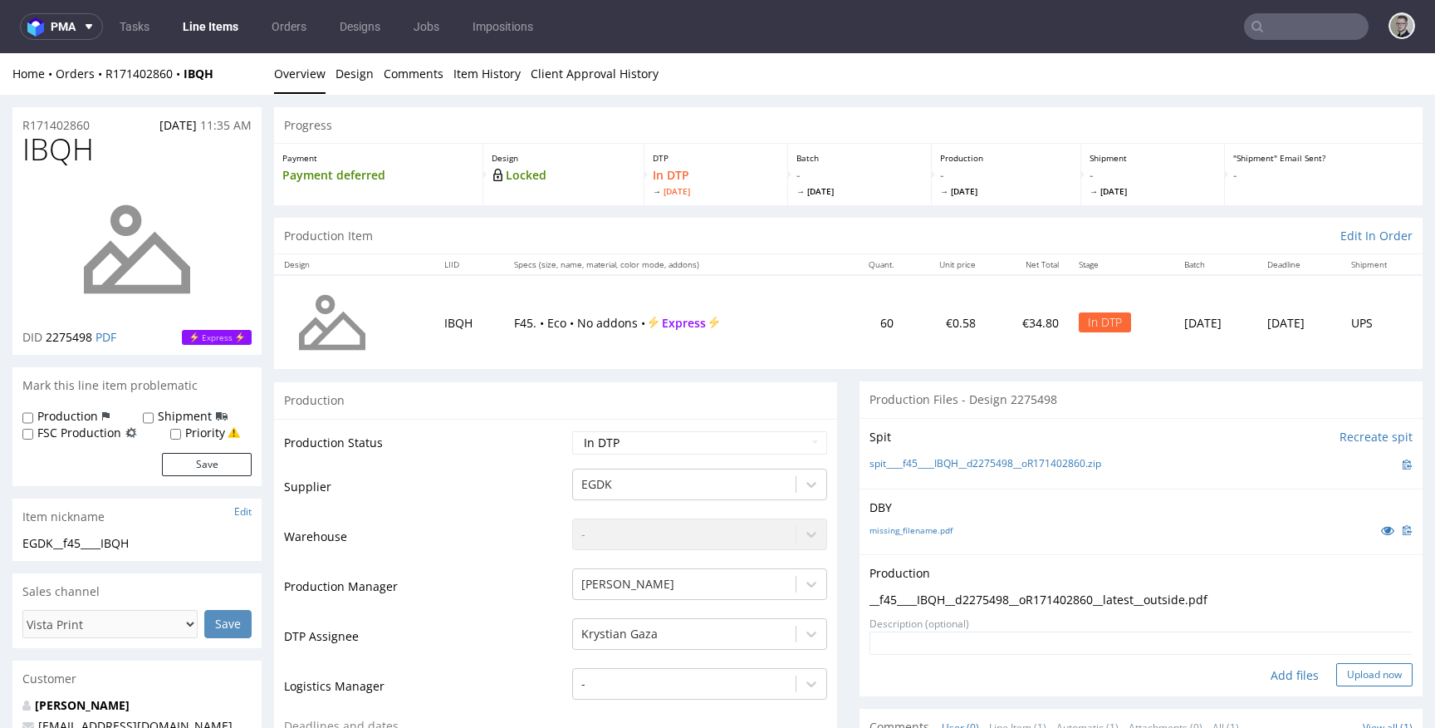
click at [1343, 679] on button "Upload now" at bounding box center [1374, 674] width 76 height 23
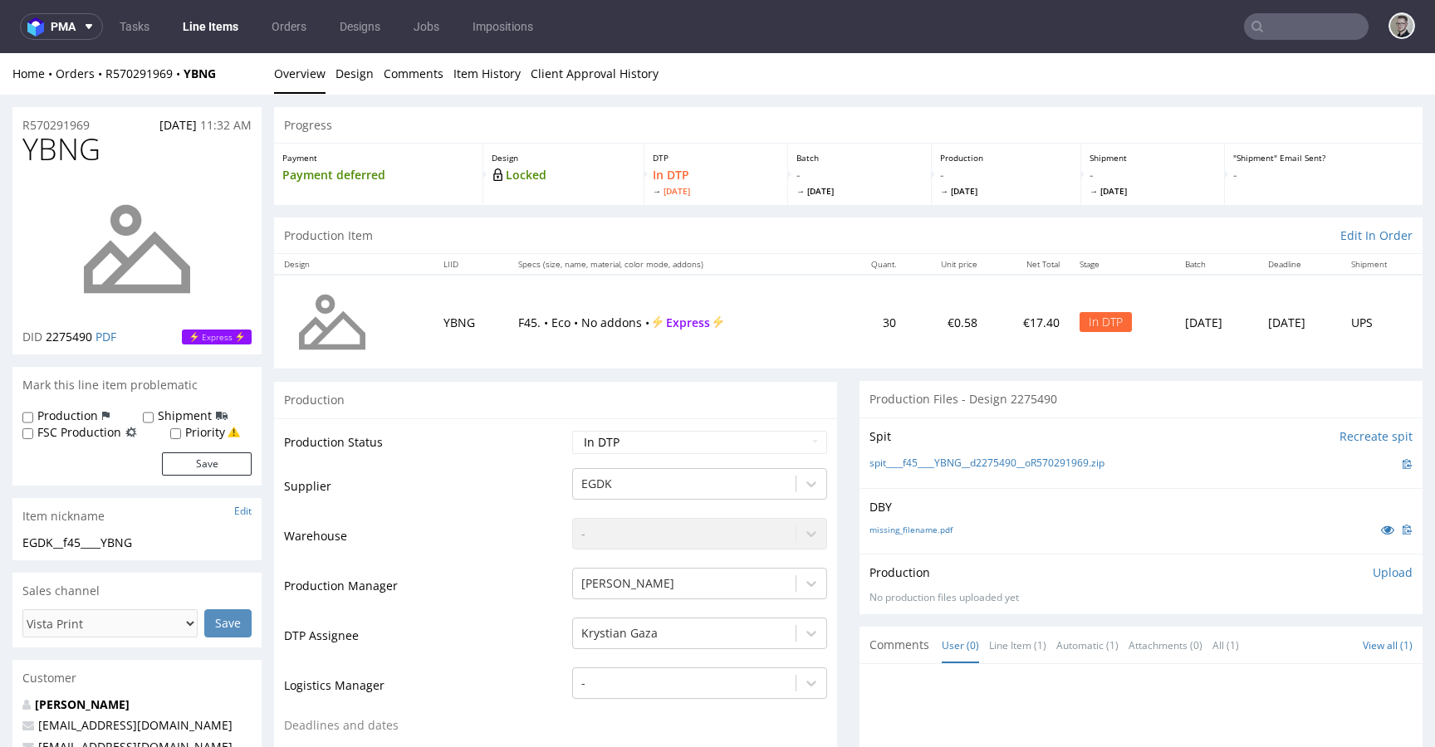
click at [901, 522] on div "missing_filename.pdf" at bounding box center [1141, 530] width 543 height 18
click at [909, 527] on link "missing_filename.pdf" at bounding box center [911, 530] width 83 height 12
click at [1023, 460] on link "spit____f45____YBNG__d2275490__oR570291969.zip" at bounding box center [987, 464] width 235 height 14
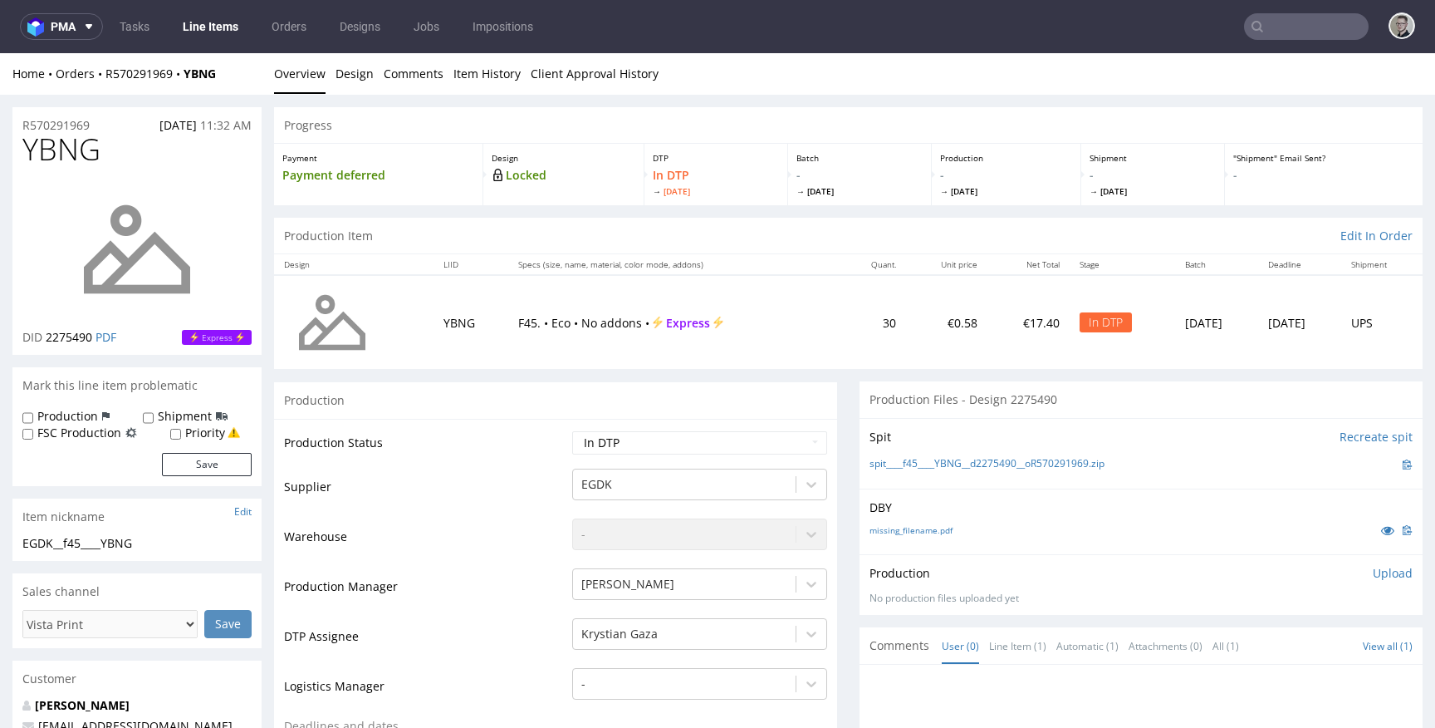
drag, startPoint x: 1366, startPoint y: 576, endPoint x: 1293, endPoint y: 640, distance: 96.6
click at [1373, 576] on p "Upload" at bounding box center [1393, 573] width 40 height 17
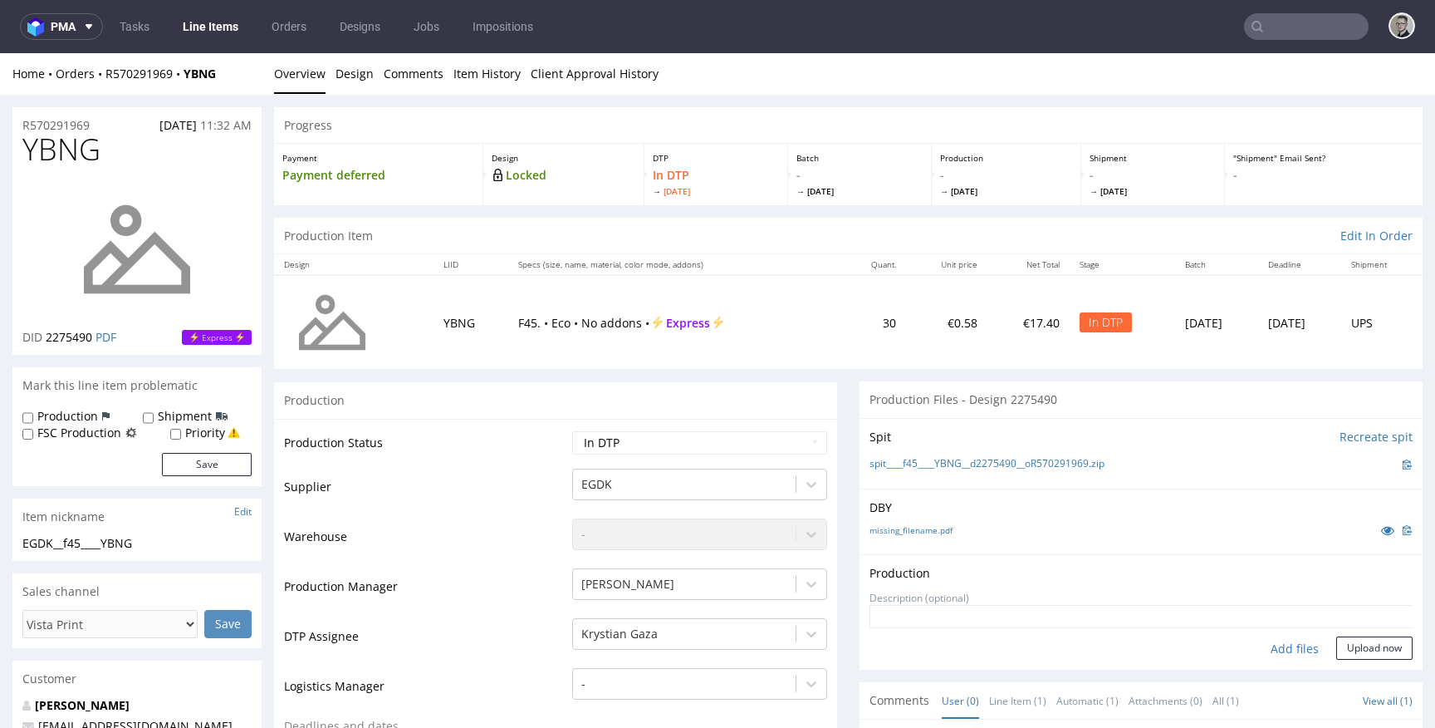
click at [1289, 646] on div "Add files" at bounding box center [1294, 648] width 83 height 25
type input "C:\fakepath\__f45____YBNG__d2275490__oR570291969__latest__outside.pdf"
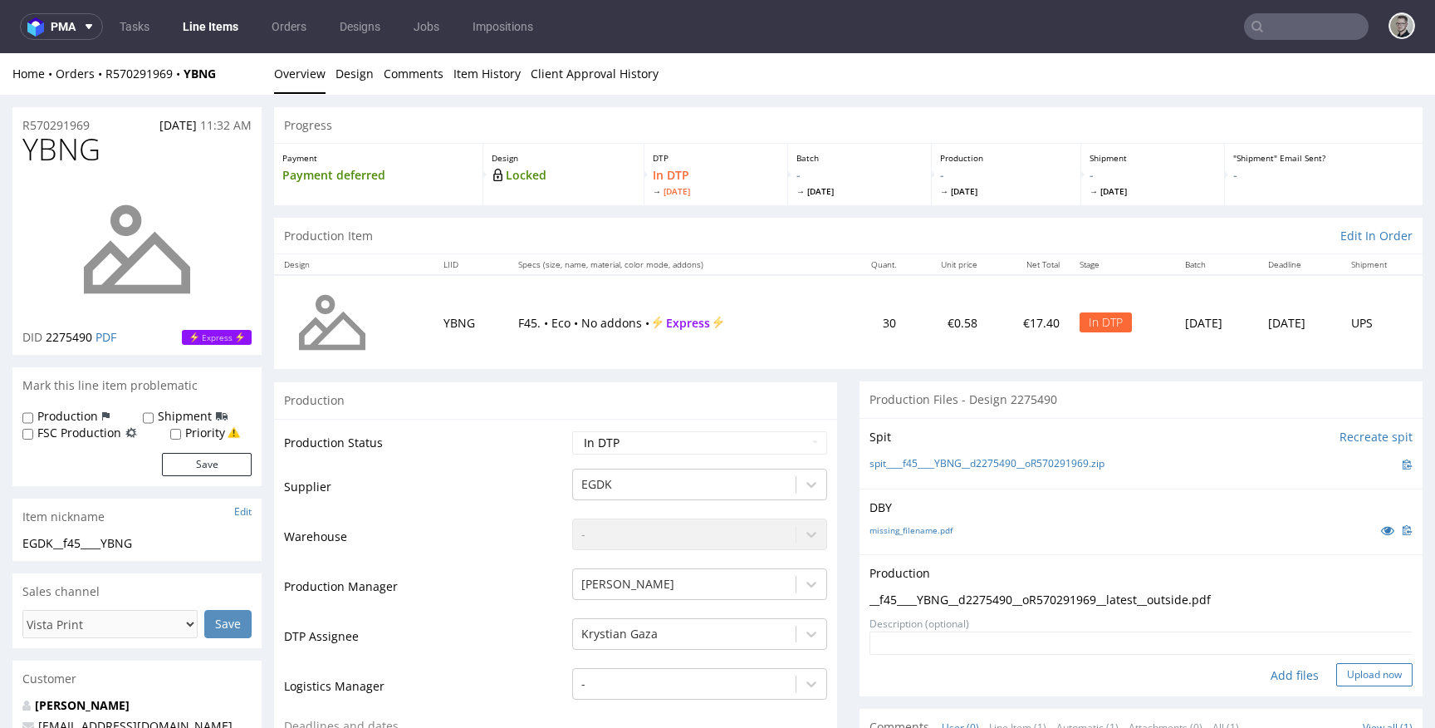
click at [1360, 675] on button "Upload now" at bounding box center [1374, 674] width 76 height 23
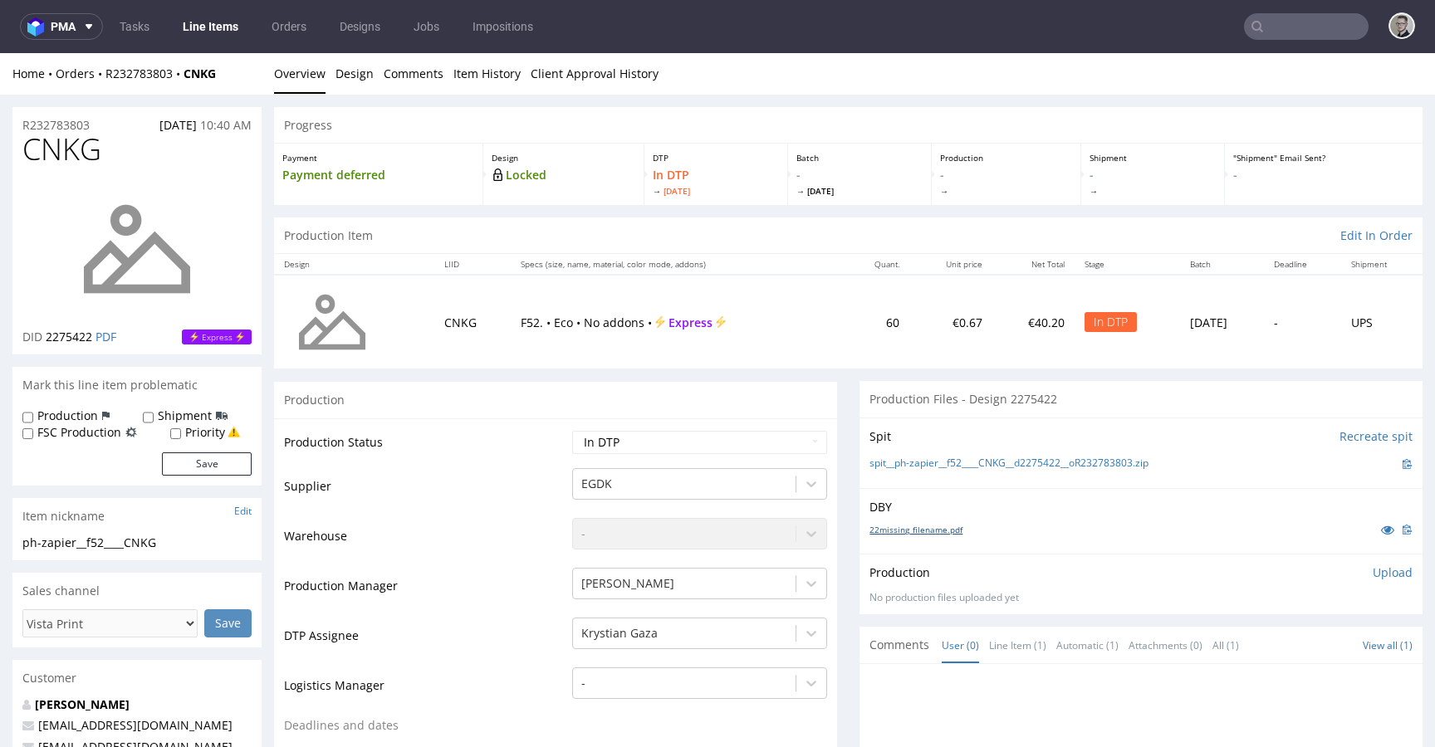
click at [889, 527] on link "22missing_filename.pdf" at bounding box center [916, 530] width 93 height 12
click at [1038, 469] on link "spit__ph-zapier__f52____CNKG__d2275422__oR232783803.zip" at bounding box center [1009, 464] width 279 height 14
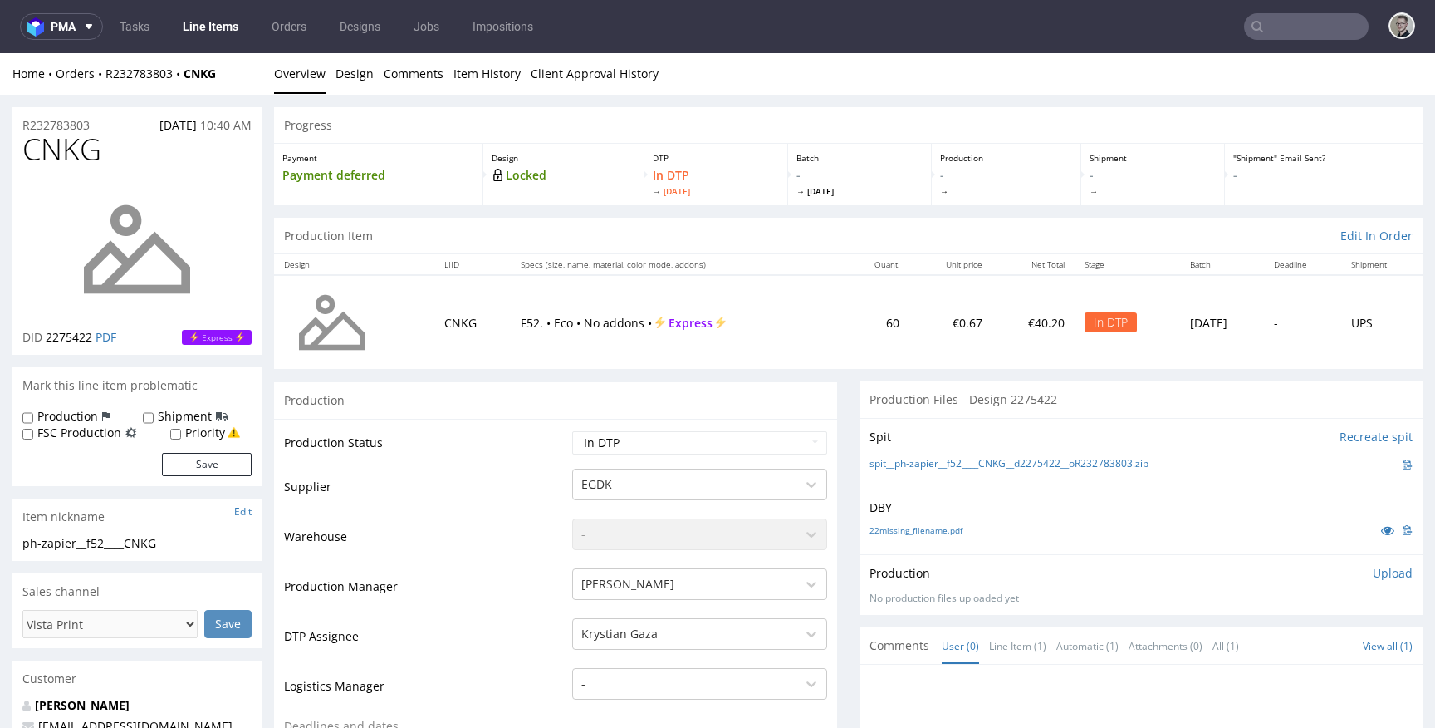
click at [1373, 563] on div "Production Upload No production files uploaded yet Description (optional) Add f…" at bounding box center [1141, 584] width 563 height 61
click at [1373, 572] on p "Upload" at bounding box center [1393, 573] width 40 height 17
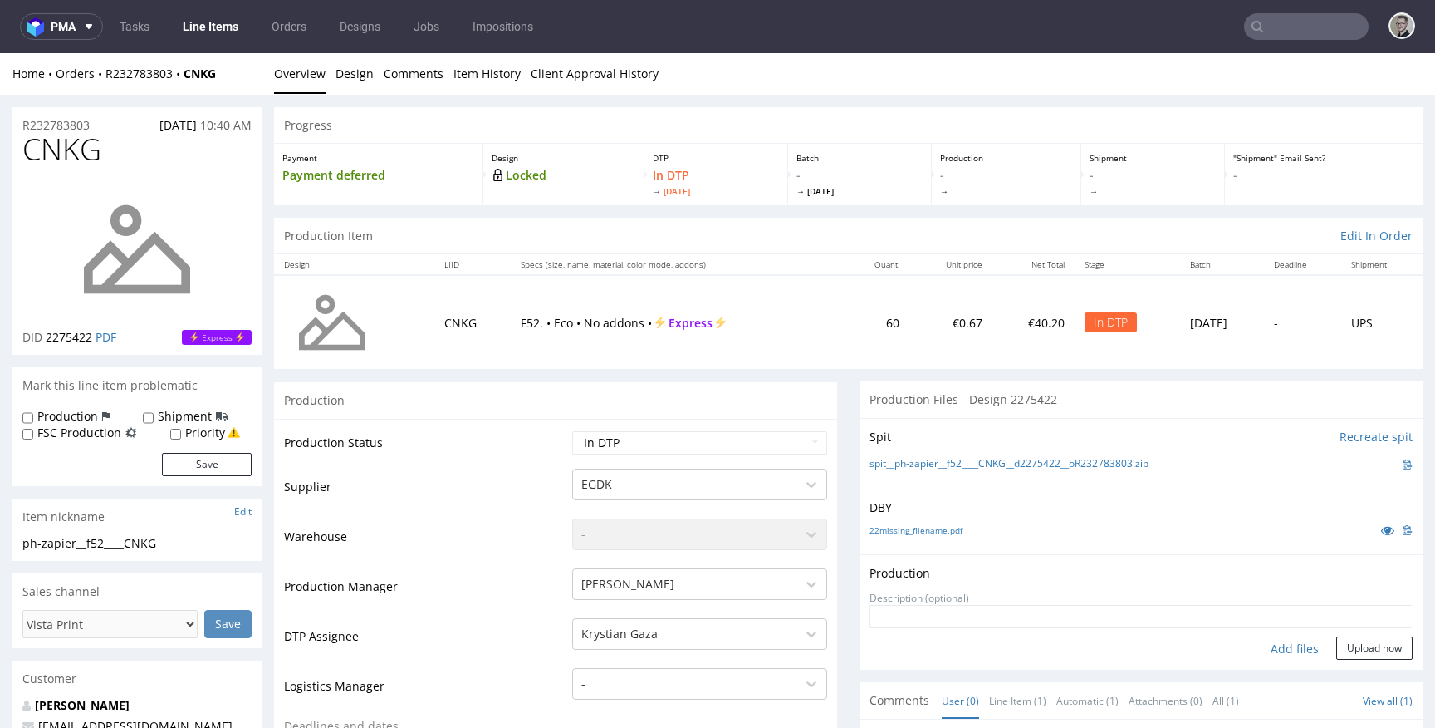
click at [1261, 649] on div "Add files" at bounding box center [1294, 648] width 83 height 25
type input "C:\fakepath\ph-zapier__f52____CNKG__d2275422__oR232783803__latest__outside.pdf"
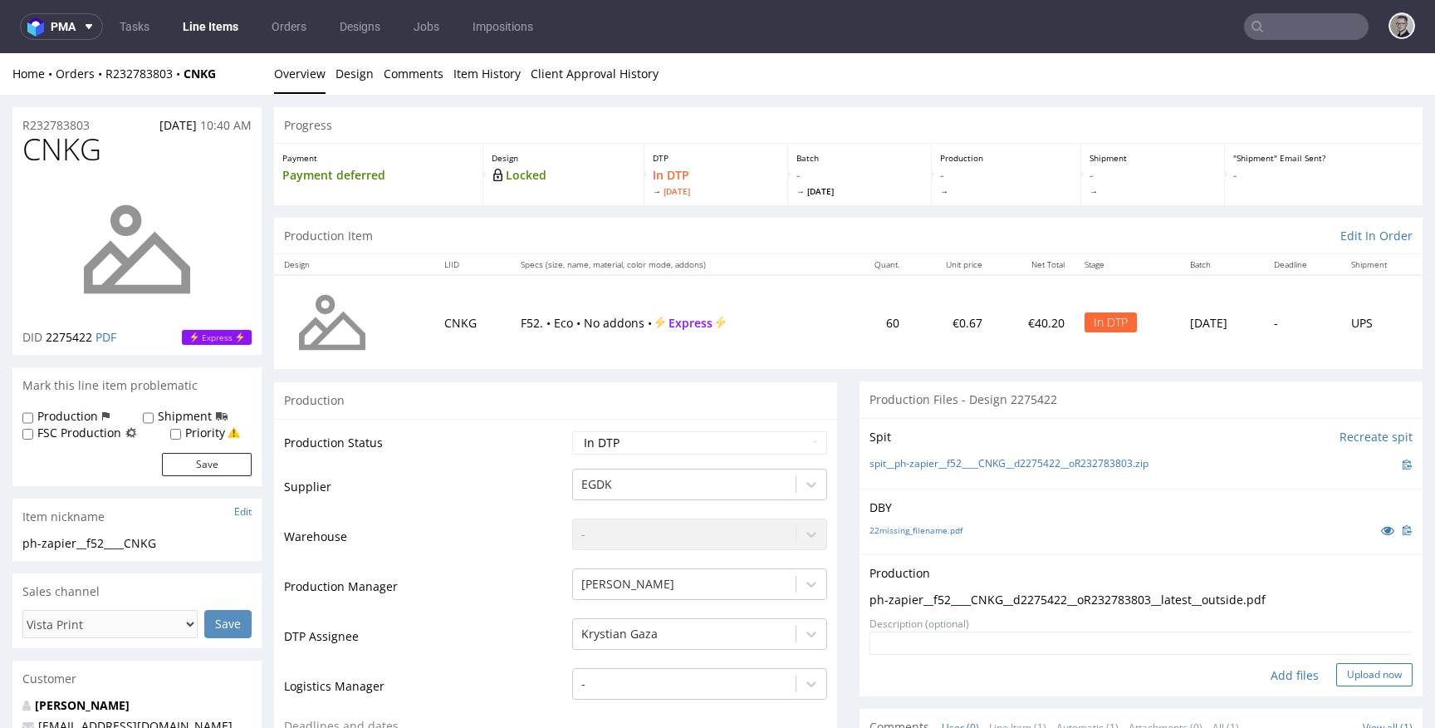
click at [1336, 670] on button "Upload now" at bounding box center [1374, 674] width 76 height 23
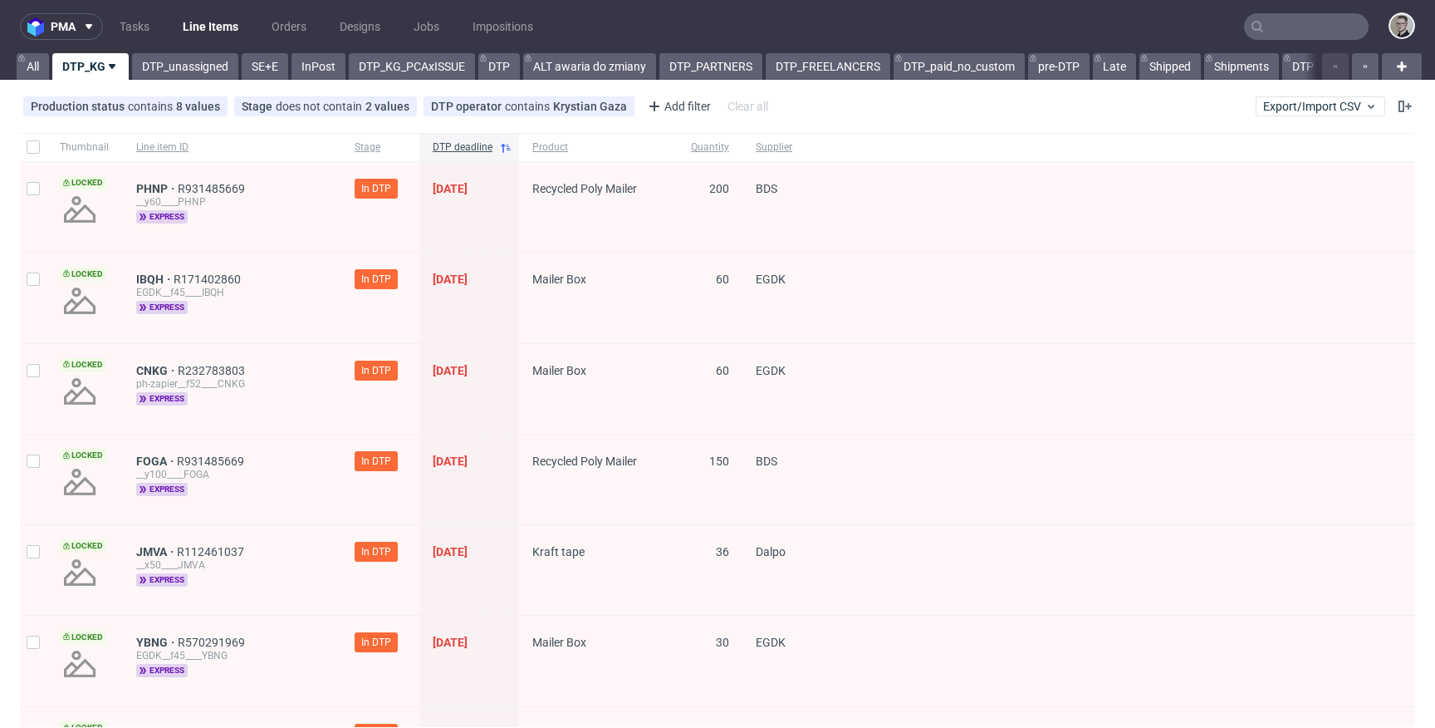
scroll to position [302, 0]
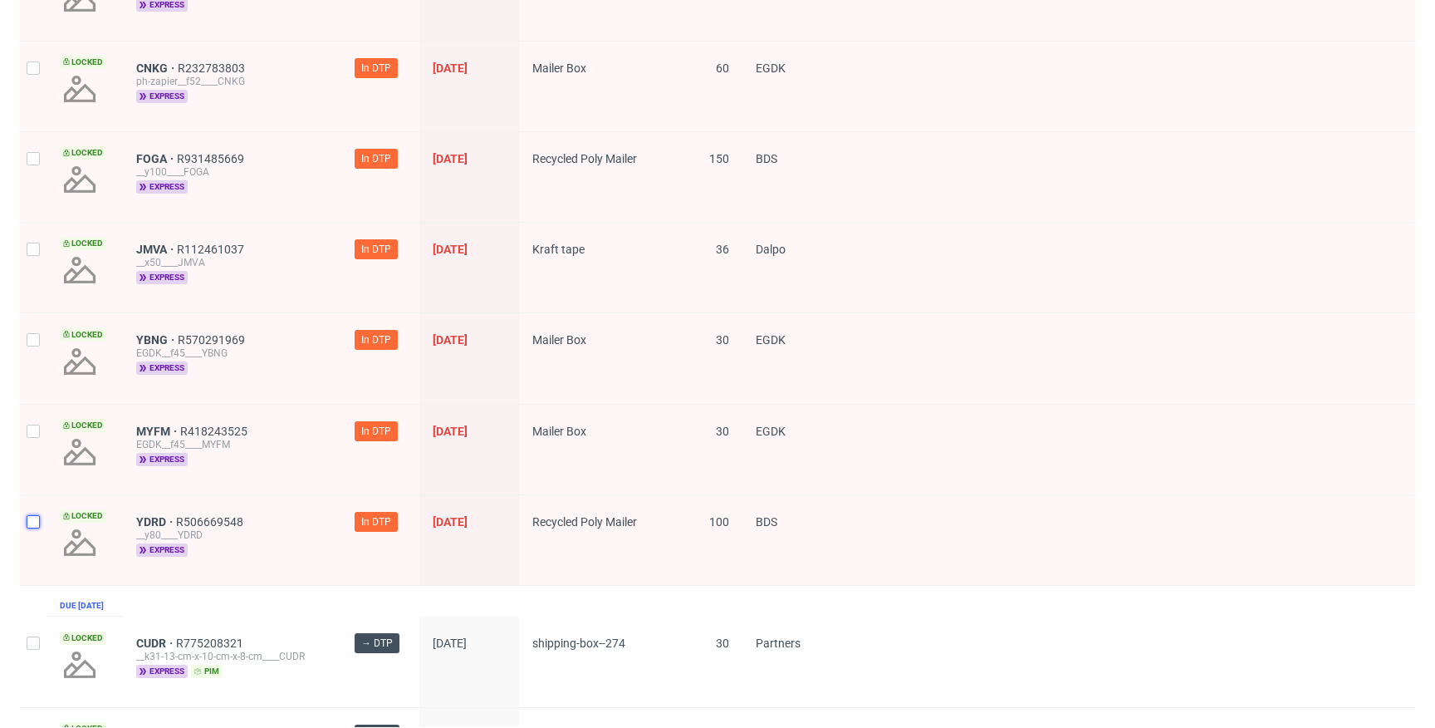
drag, startPoint x: 33, startPoint y: 522, endPoint x: 21, endPoint y: 400, distance: 122.7
click at [33, 522] on input "checkbox" at bounding box center [33, 521] width 13 height 13
checkbox input "true"
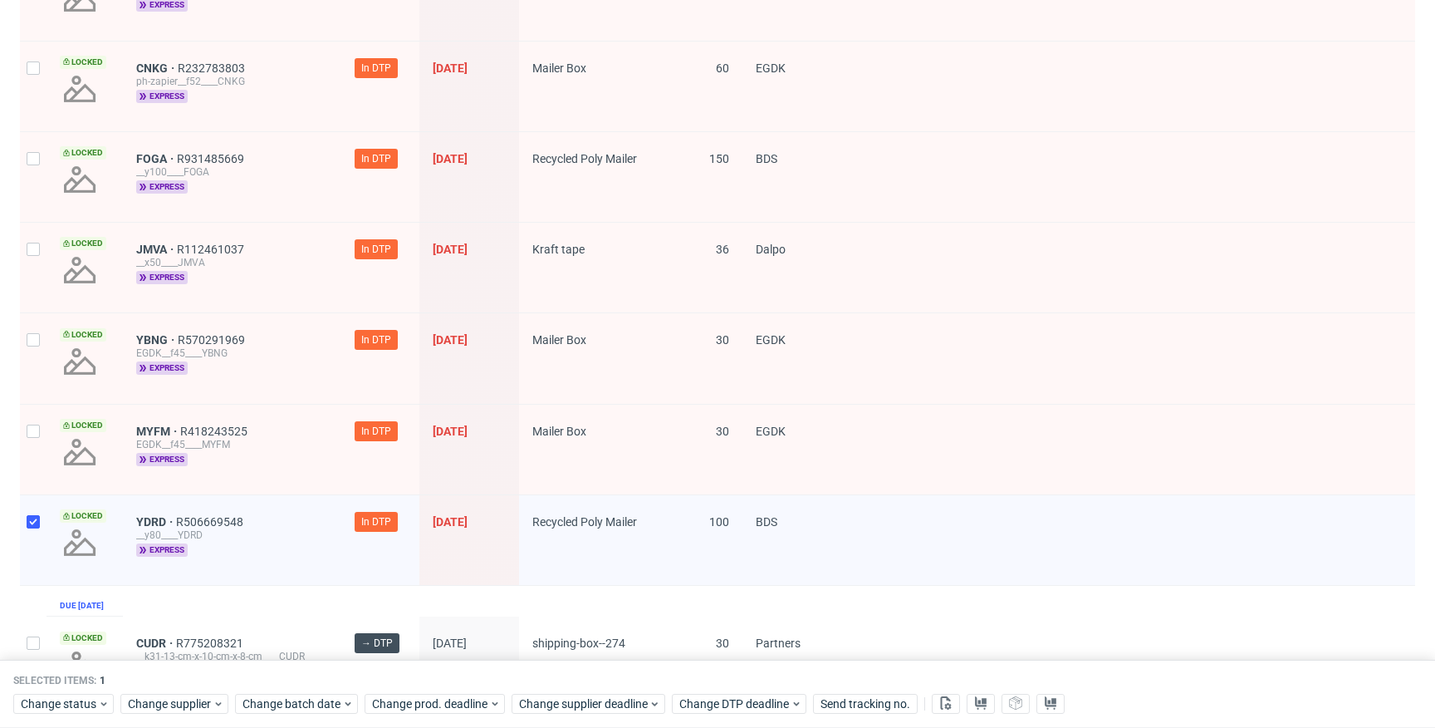
click at [20, 391] on div at bounding box center [33, 358] width 27 height 90
checkbox input "true"
click at [32, 438] on div at bounding box center [33, 449] width 27 height 90
checkbox input "true"
click at [32, 254] on div at bounding box center [33, 268] width 27 height 90
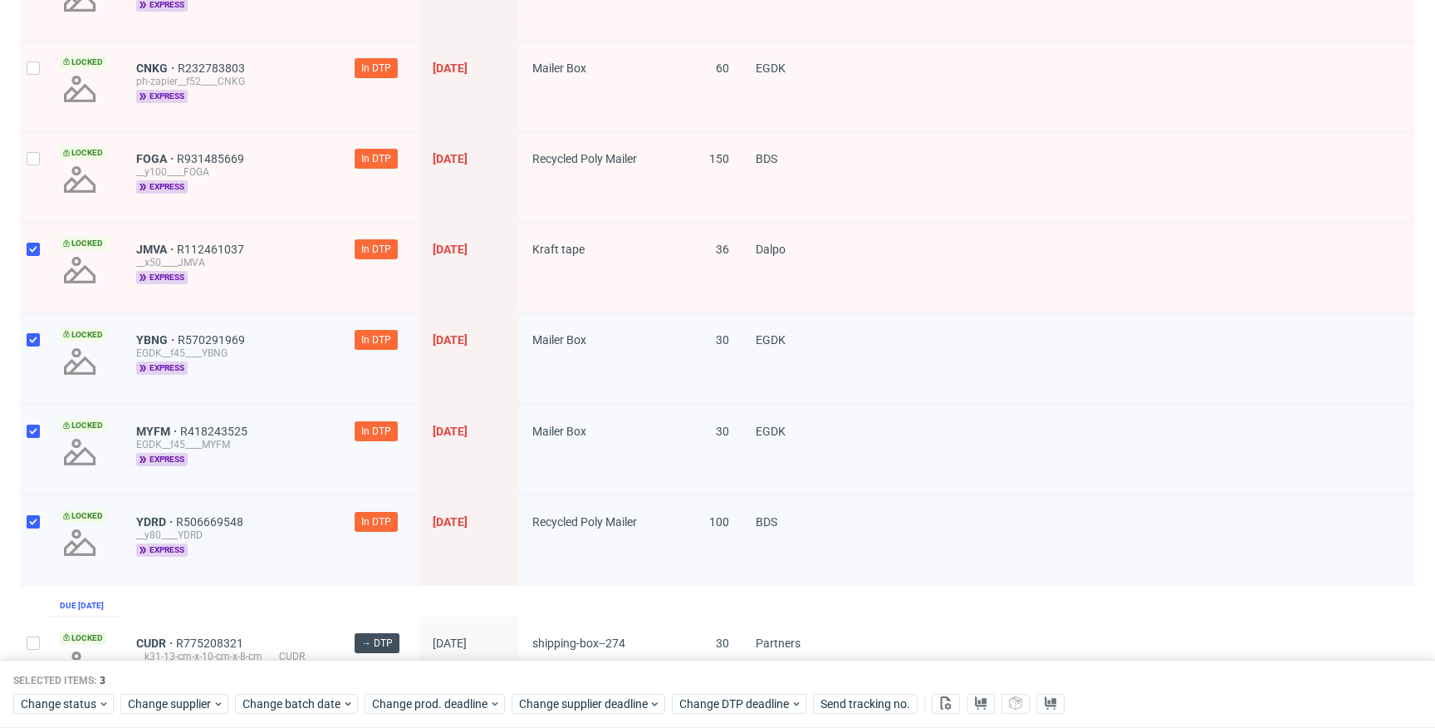
checkbox input "true"
click at [32, 170] on div at bounding box center [33, 177] width 27 height 90
checkbox input "true"
click at [38, 72] on input "checkbox" at bounding box center [33, 67] width 13 height 13
checkbox input "true"
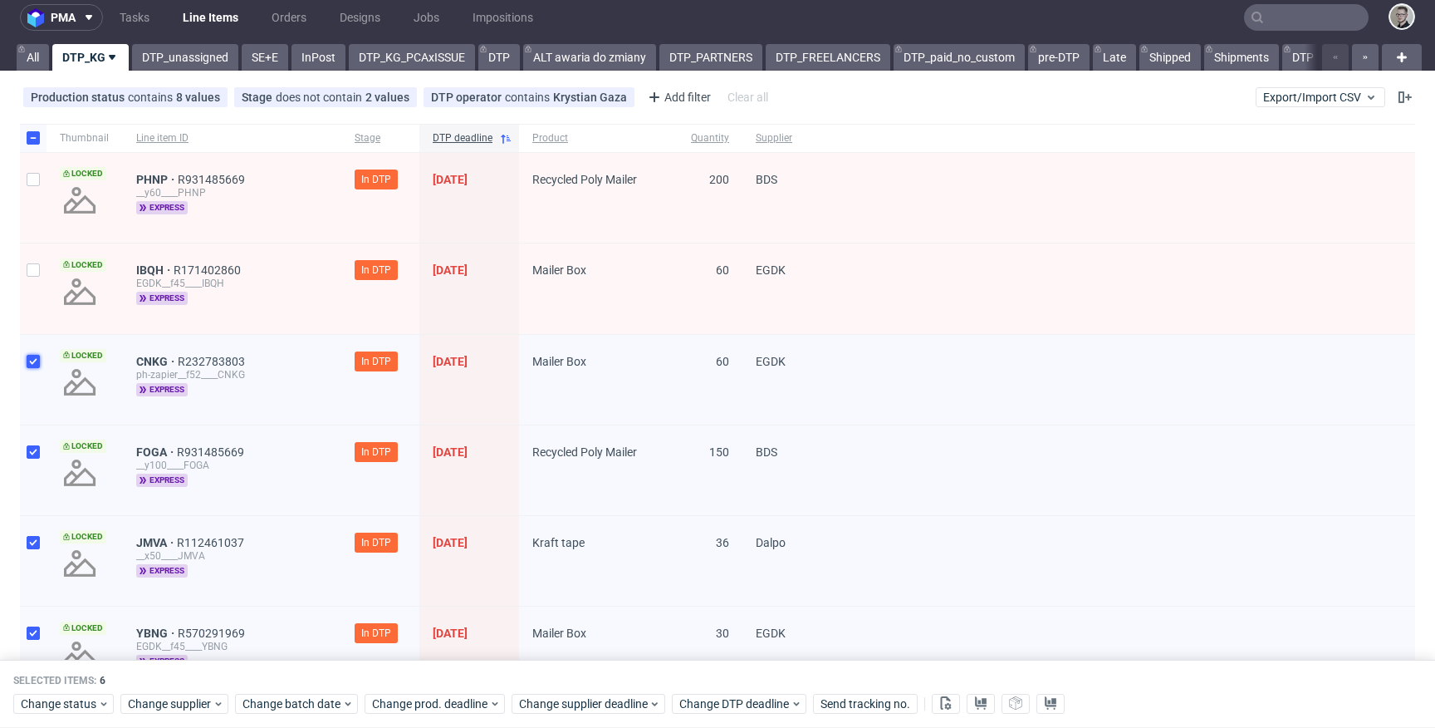
scroll to position [0, 0]
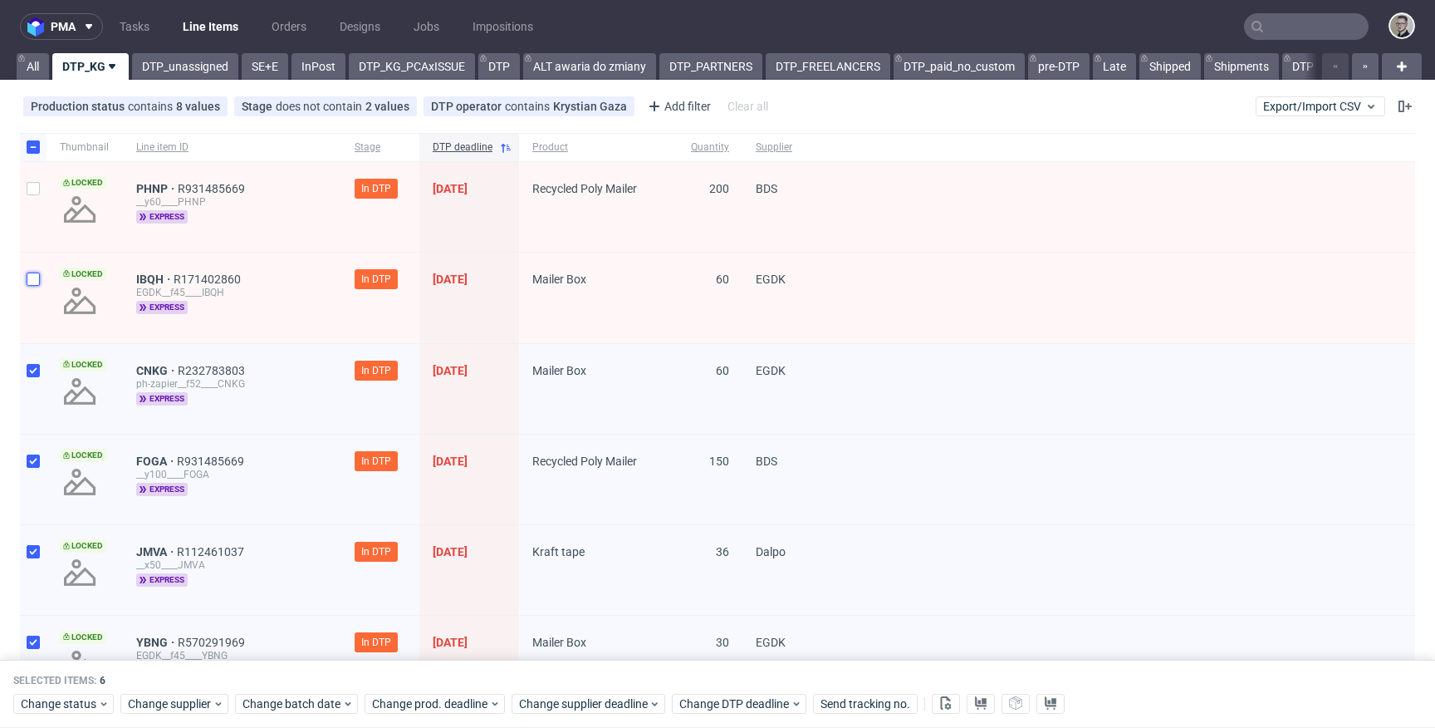
drag, startPoint x: 34, startPoint y: 279, endPoint x: 38, endPoint y: 268, distance: 11.6
click at [34, 279] on input "checkbox" at bounding box center [33, 278] width 13 height 13
checkbox input "true"
click at [37, 183] on input "checkbox" at bounding box center [33, 188] width 13 height 13
checkbox input "true"
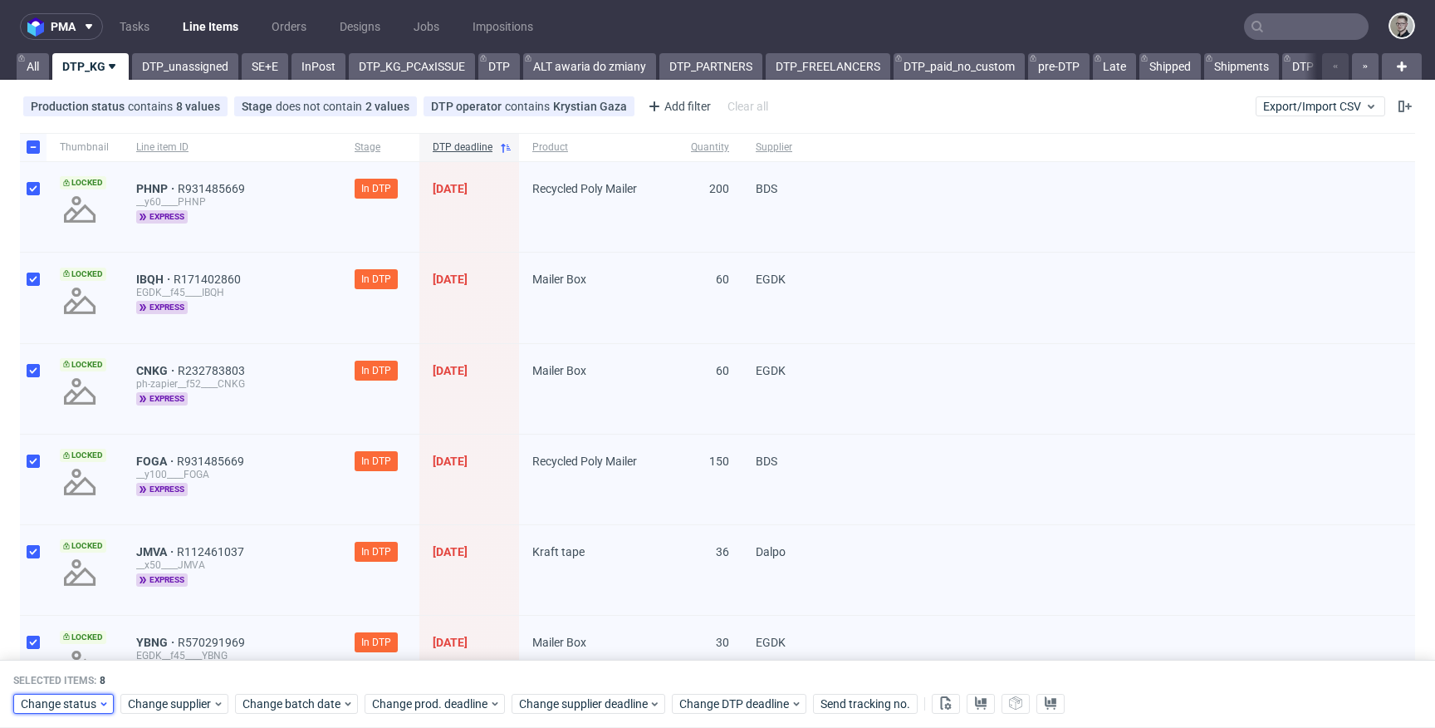
click at [66, 707] on span "Change status" at bounding box center [59, 703] width 77 height 17
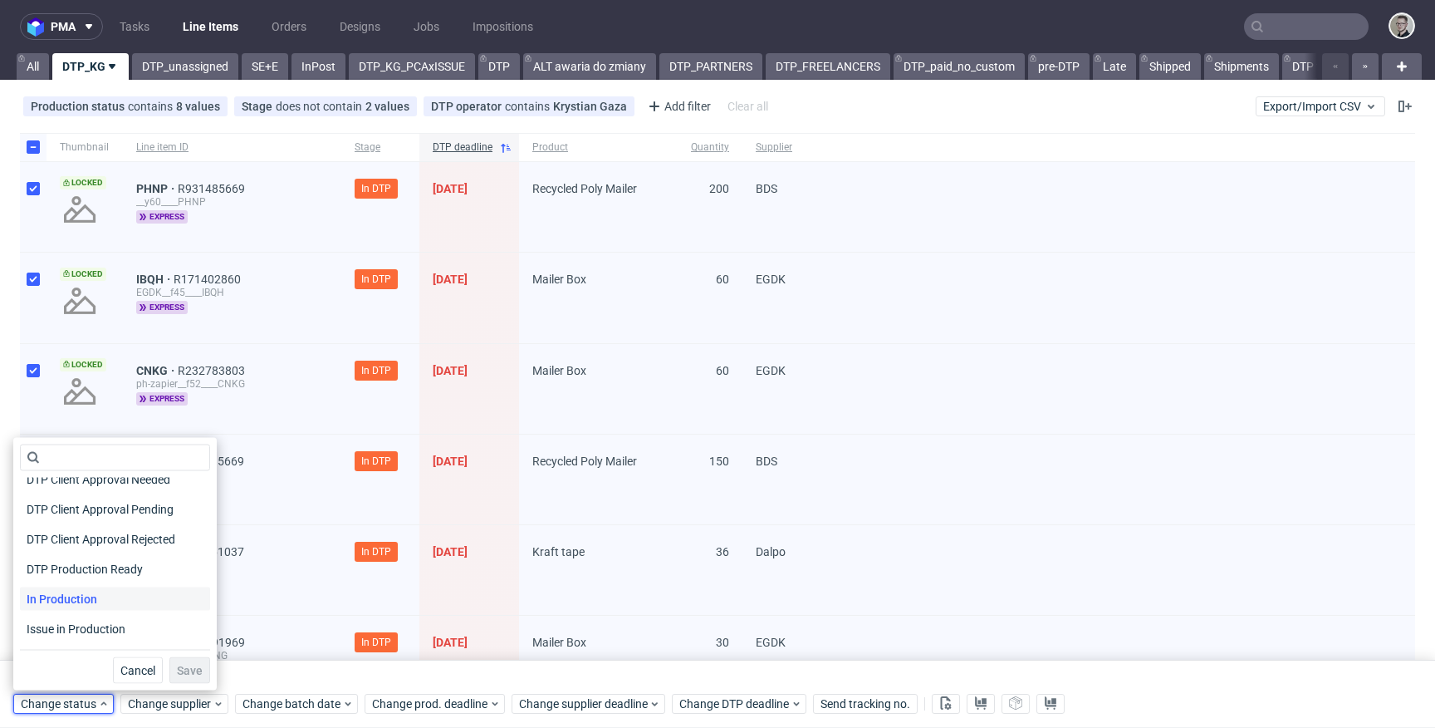
scroll to position [134, 0]
click at [146, 569] on span "DTP Production Ready" at bounding box center [86, 567] width 132 height 23
click at [182, 674] on span "Save" at bounding box center [190, 670] width 26 height 12
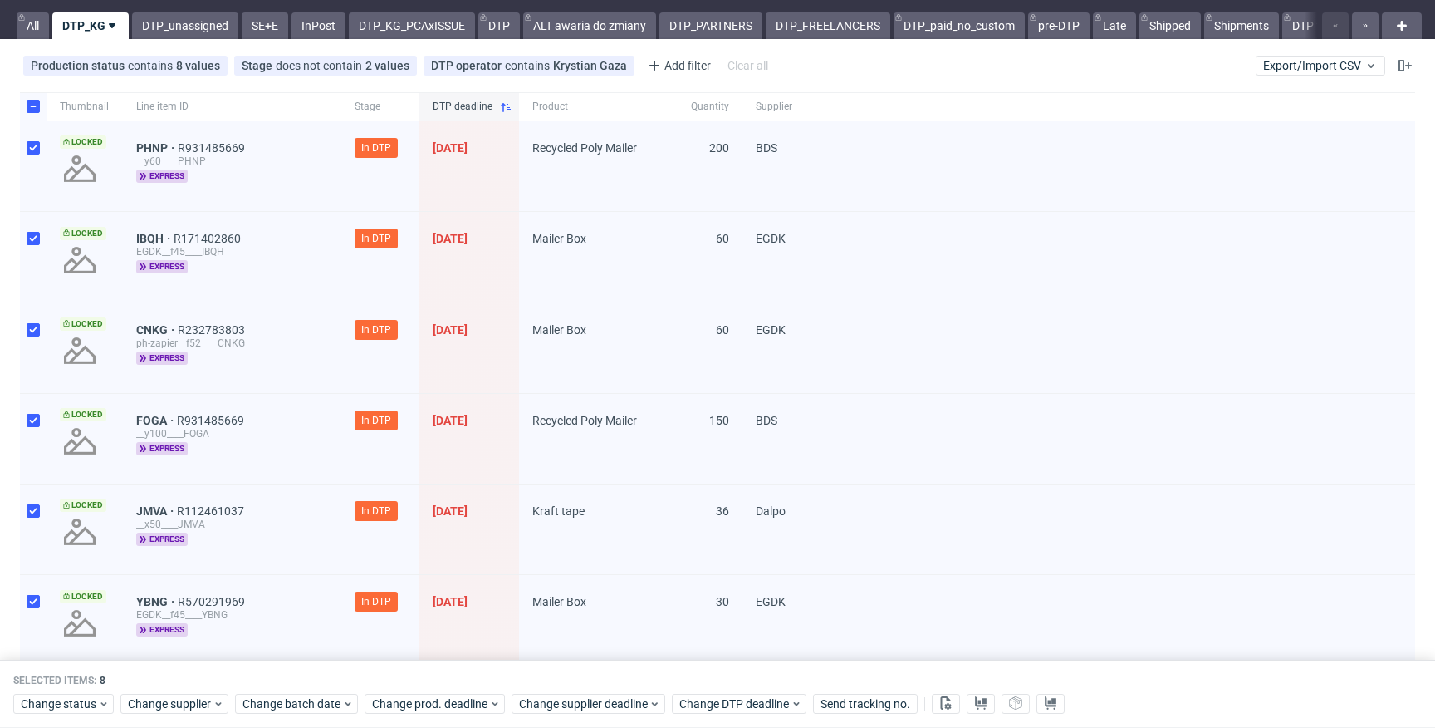
scroll to position [0, 0]
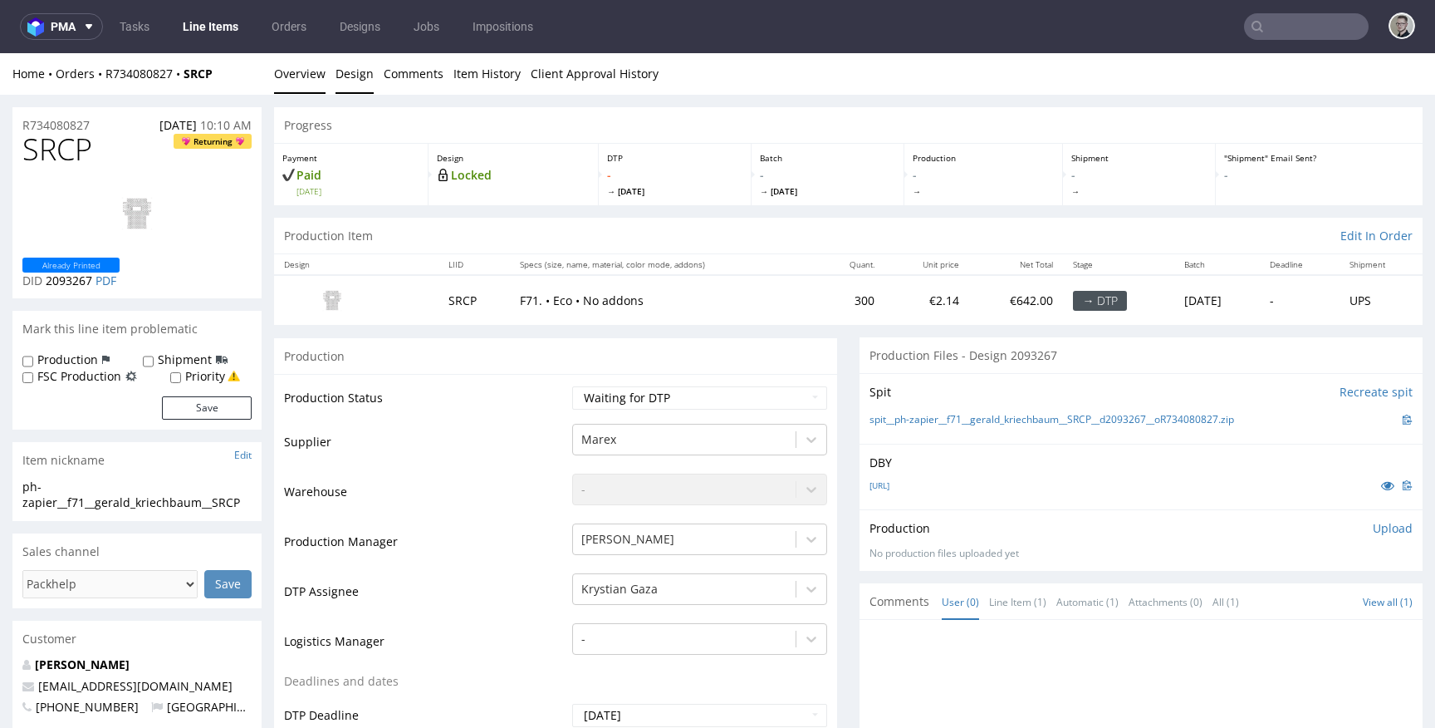
click at [361, 71] on link "Design" at bounding box center [355, 73] width 38 height 41
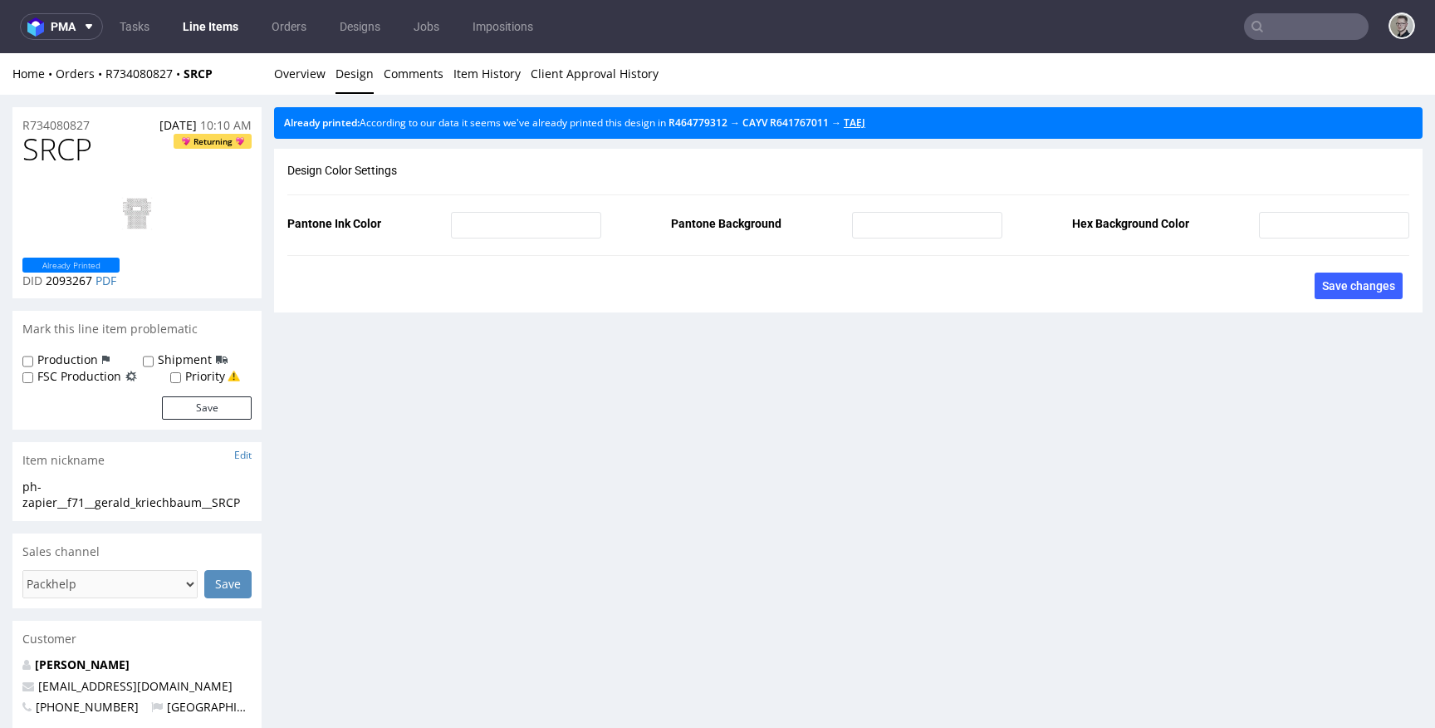
drag, startPoint x: 879, startPoint y: 123, endPoint x: 500, endPoint y: 103, distance: 379.2
click at [291, 77] on link "Overview" at bounding box center [299, 73] width 51 height 41
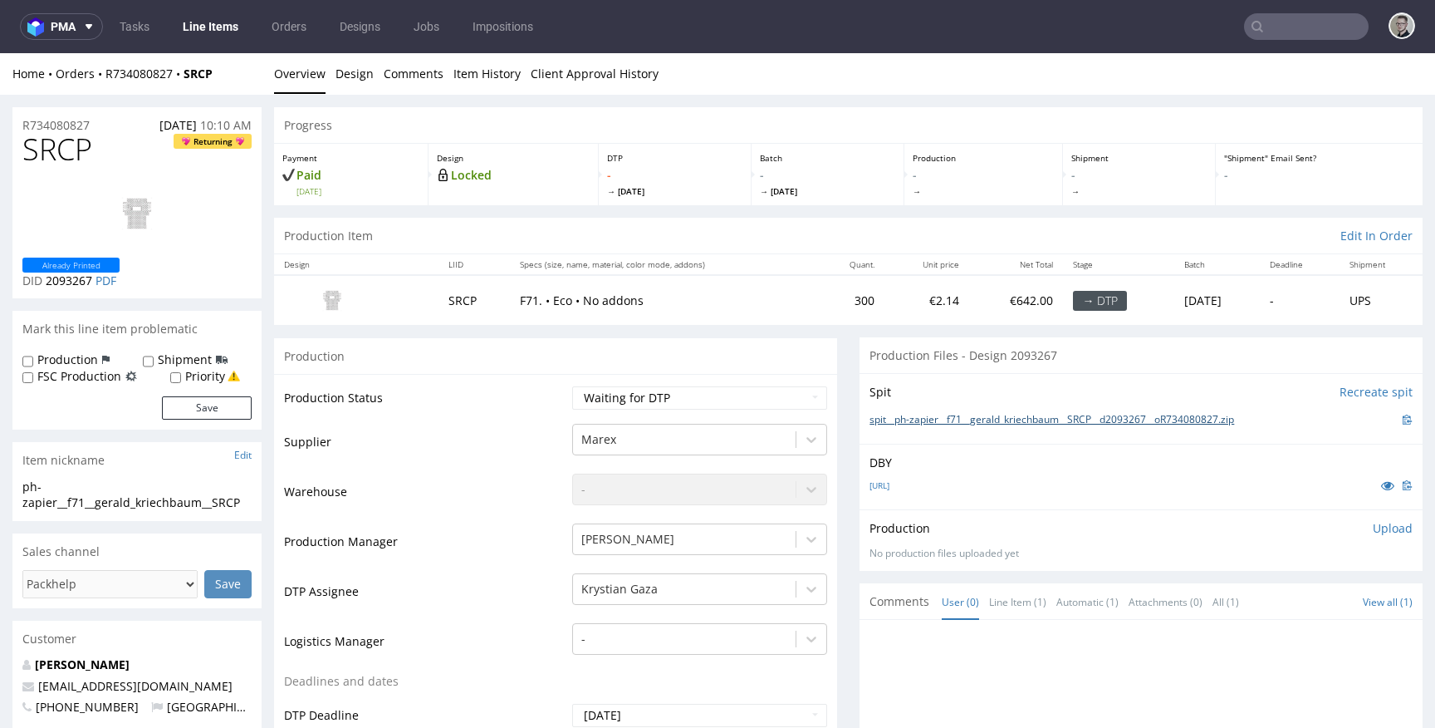
click at [1071, 417] on link "spit__ph-zapier__f71__gerald_kriechbaum__SRCP__d2093267__oR734080827.zip" at bounding box center [1052, 420] width 365 height 14
click at [1388, 522] on div "Production Upload No production files uploaded yet Description (optional) Add f…" at bounding box center [1141, 539] width 563 height 61
click at [1373, 532] on p "Upload" at bounding box center [1393, 528] width 40 height 17
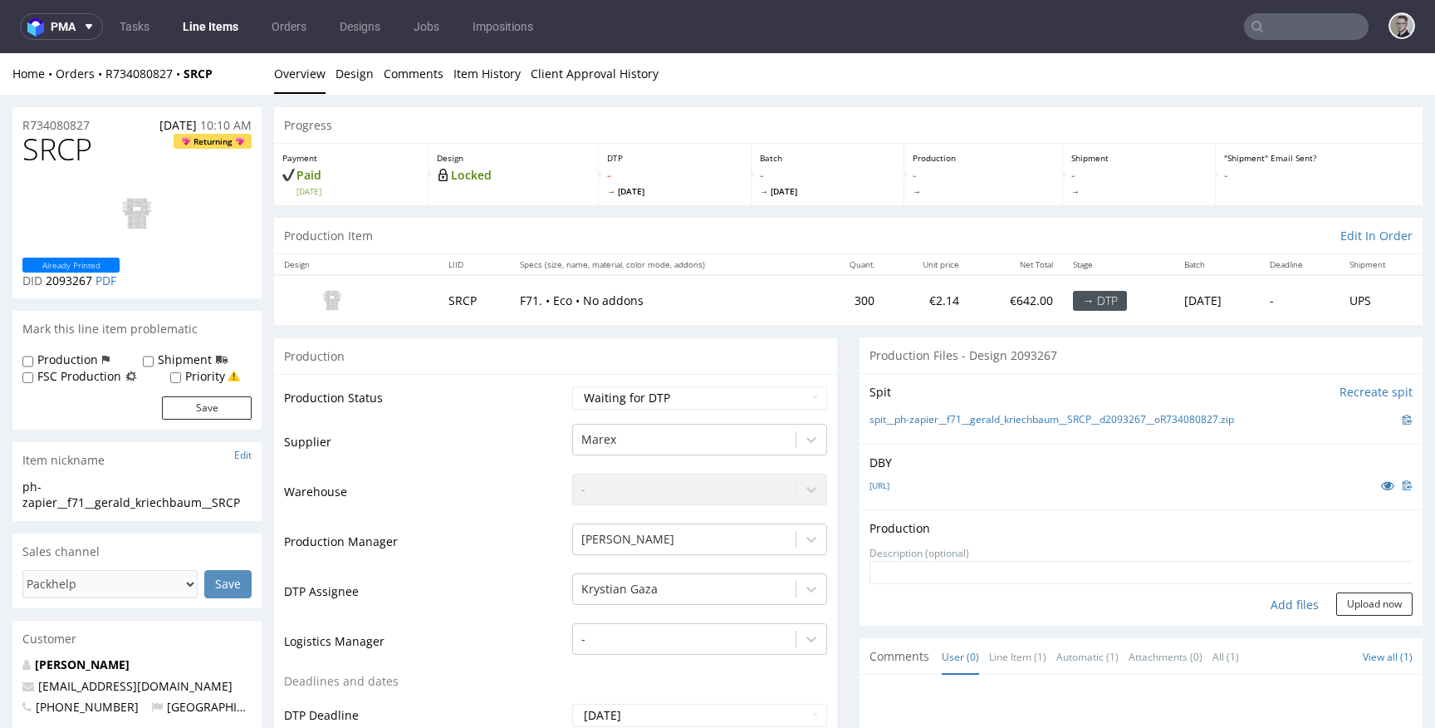
click at [1276, 600] on div "Add files" at bounding box center [1294, 604] width 83 height 25
type input "C:\fakepath\ph-zapier__f71__gerald_kriechbaum__SRCP__d2093267__oR734080827__lat…"
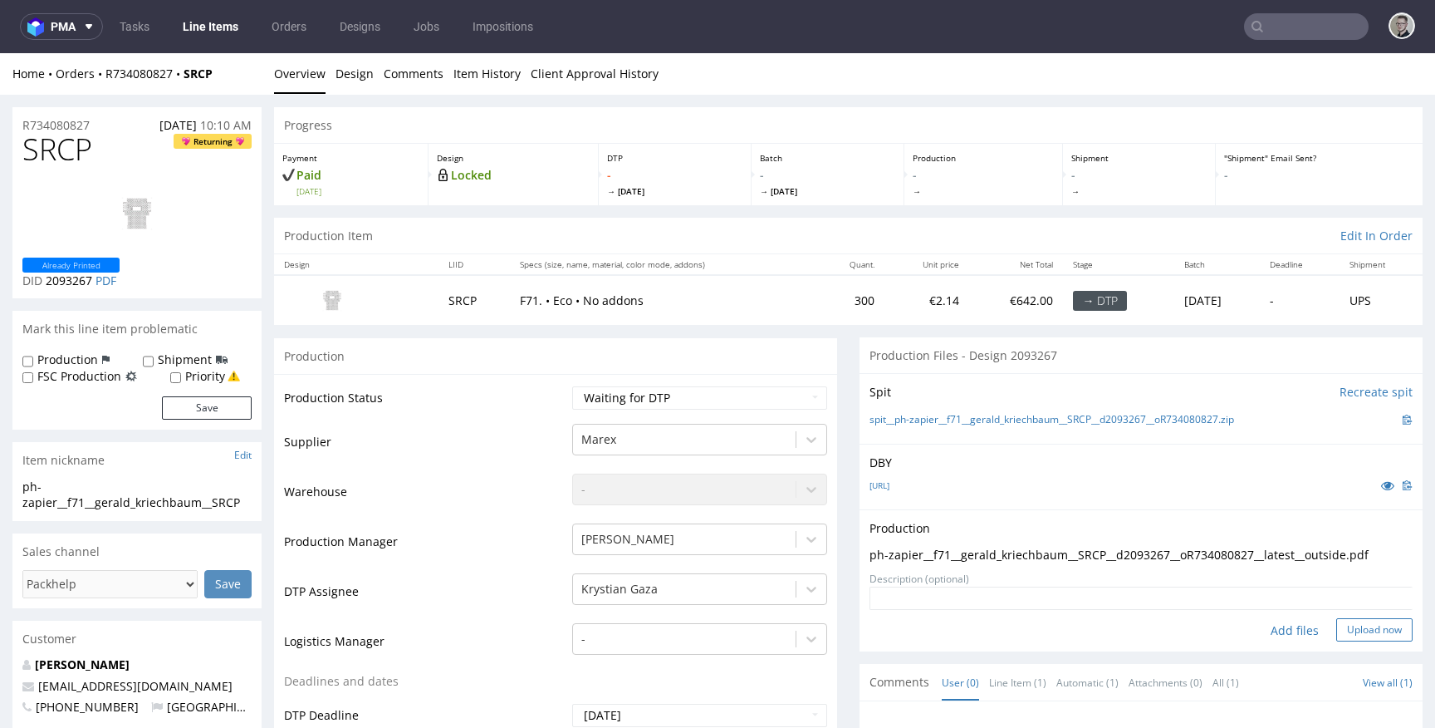
click at [1340, 620] on button "Upload now" at bounding box center [1374, 629] width 76 height 23
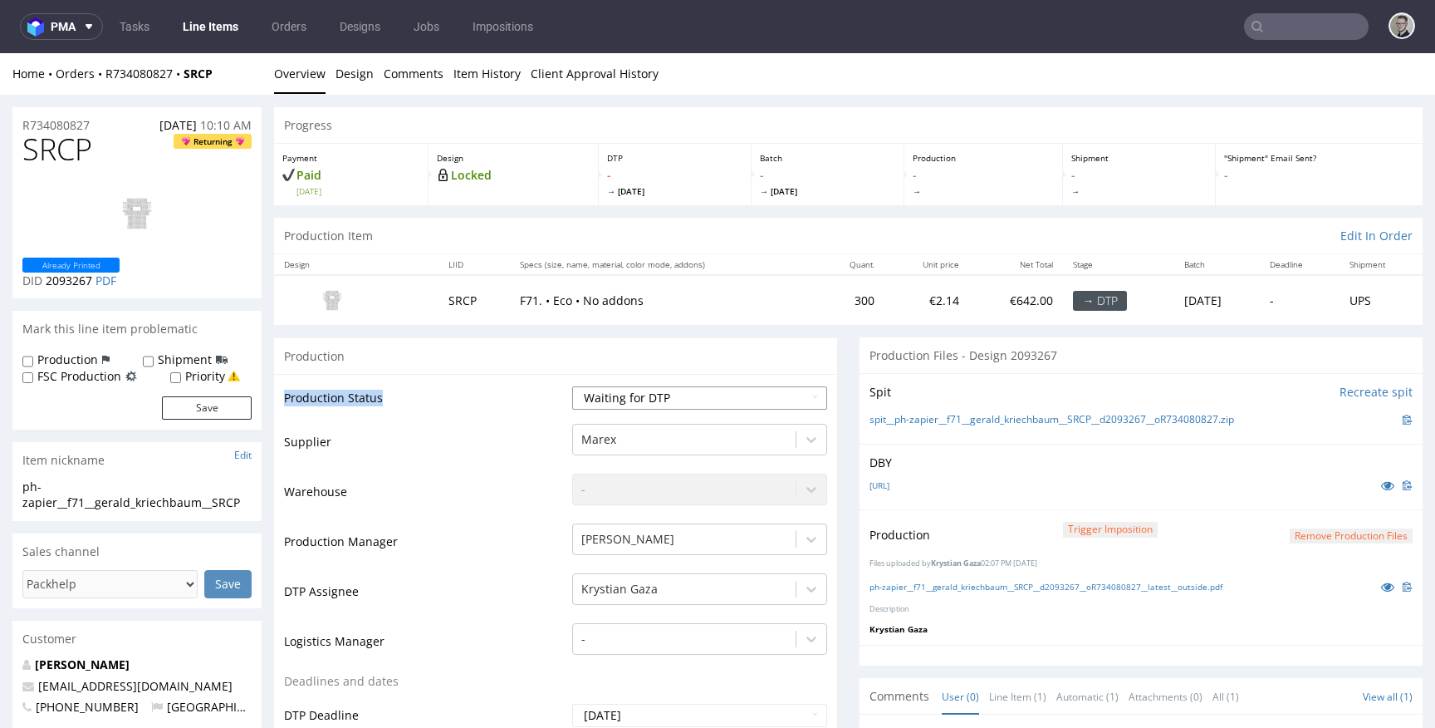
click at [660, 403] on select "Waiting for Artwork Waiting for Diecut Waiting for Mockup Waiting for DTP Waiti…" at bounding box center [699, 397] width 255 height 23
select select "dtp_in_process"
click at [572, 386] on select "Waiting for Artwork Waiting for Diecut Waiting for Mockup Waiting for DTP Waiti…" at bounding box center [699, 397] width 255 height 23
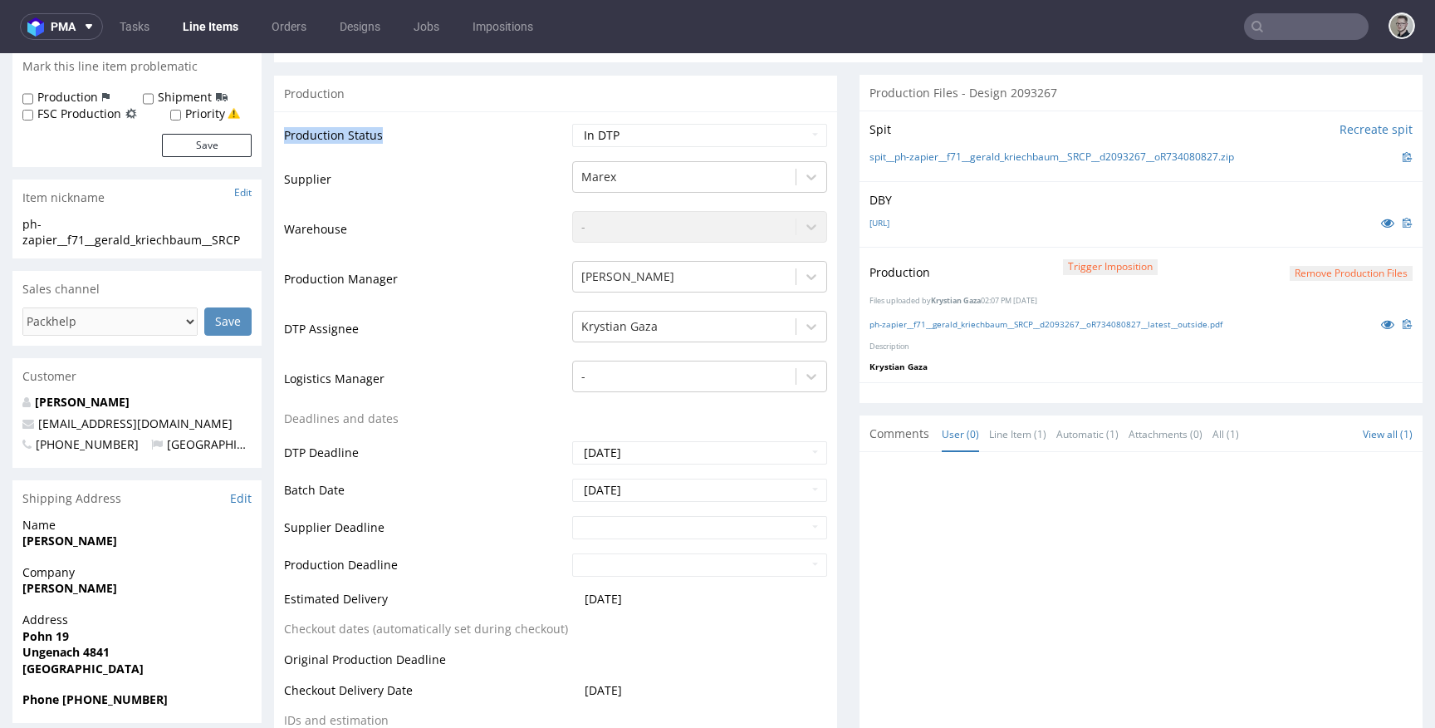
scroll to position [497, 0]
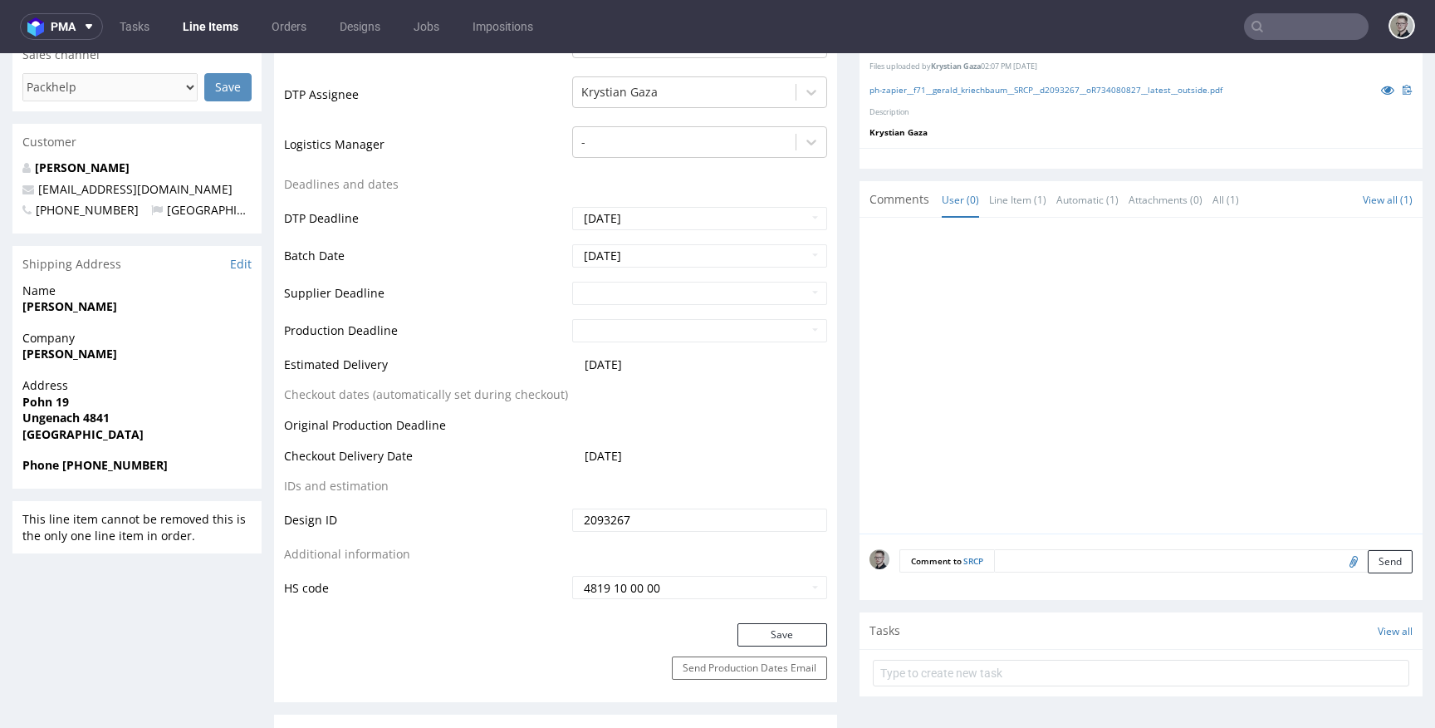
click at [801, 618] on div "Production Status Waiting for Artwork Waiting for Diecut Waiting for Mockup Wai…" at bounding box center [555, 250] width 563 height 746
drag, startPoint x: 801, startPoint y: 636, endPoint x: 806, endPoint y: 615, distance: 22.4
click at [801, 636] on button "Save" at bounding box center [783, 634] width 90 height 23
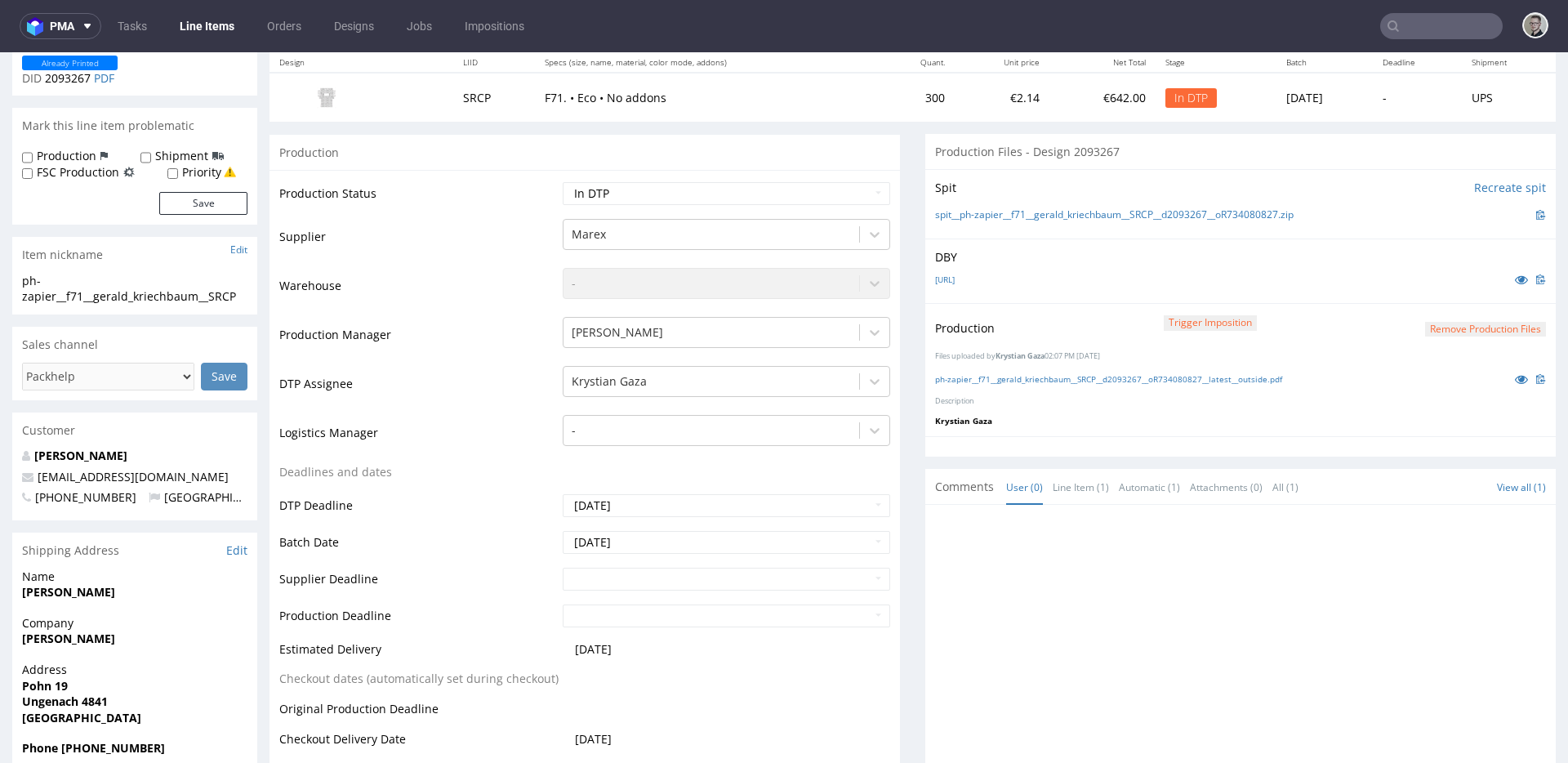
scroll to position [0, 0]
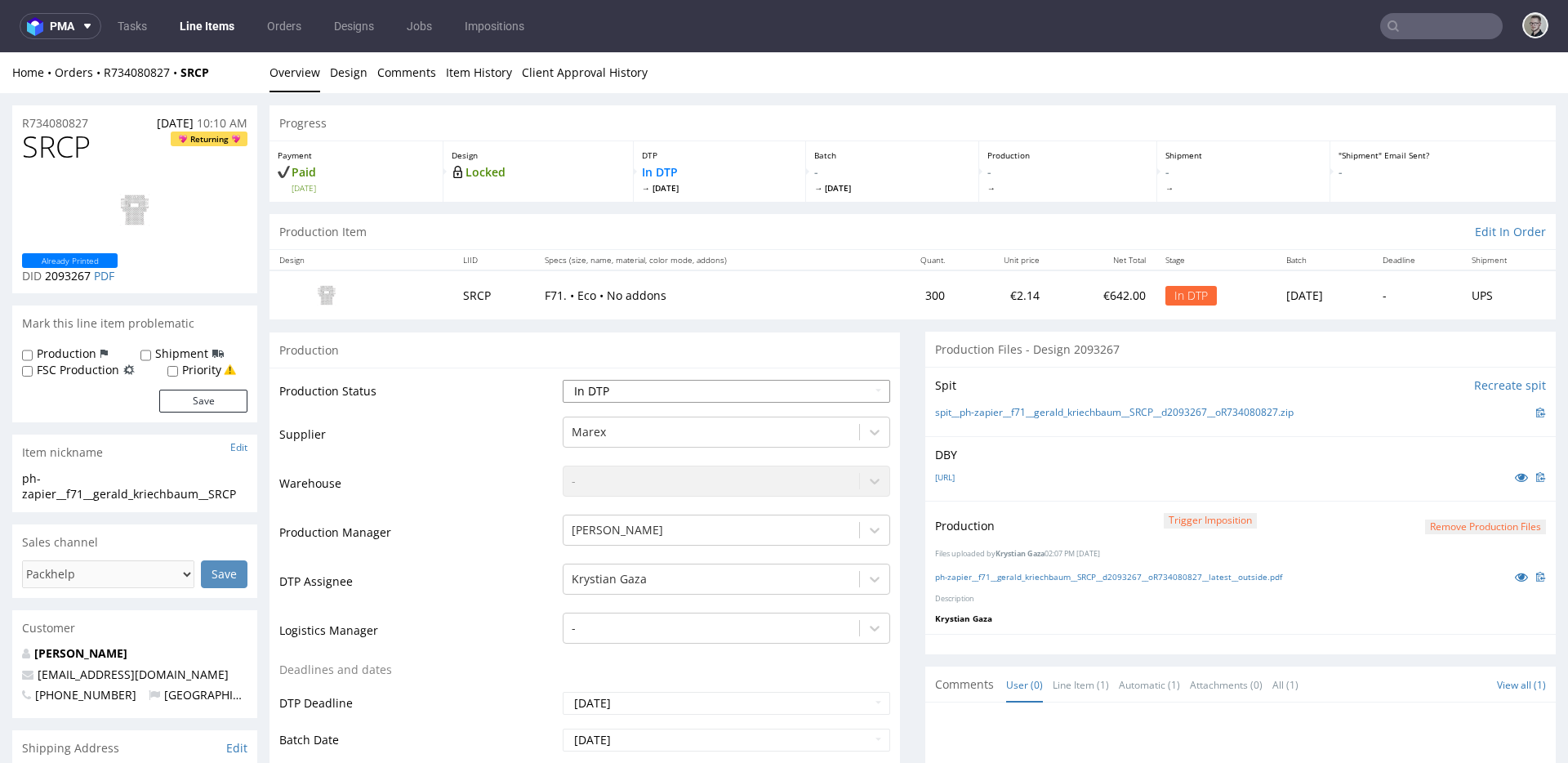
click at [696, 402] on select "Waiting for Artwork Waiting for Diecut Waiting for Mockup Waiting for DTP Waiti…" at bounding box center [726, 390] width 327 height 23
select select "dtp_production_ready"
click at [562, 380] on select "Waiting for Artwork Waiting for Diecut Waiting for Mockup Waiting for DTP Waiti…" at bounding box center [726, 390] width 327 height 23
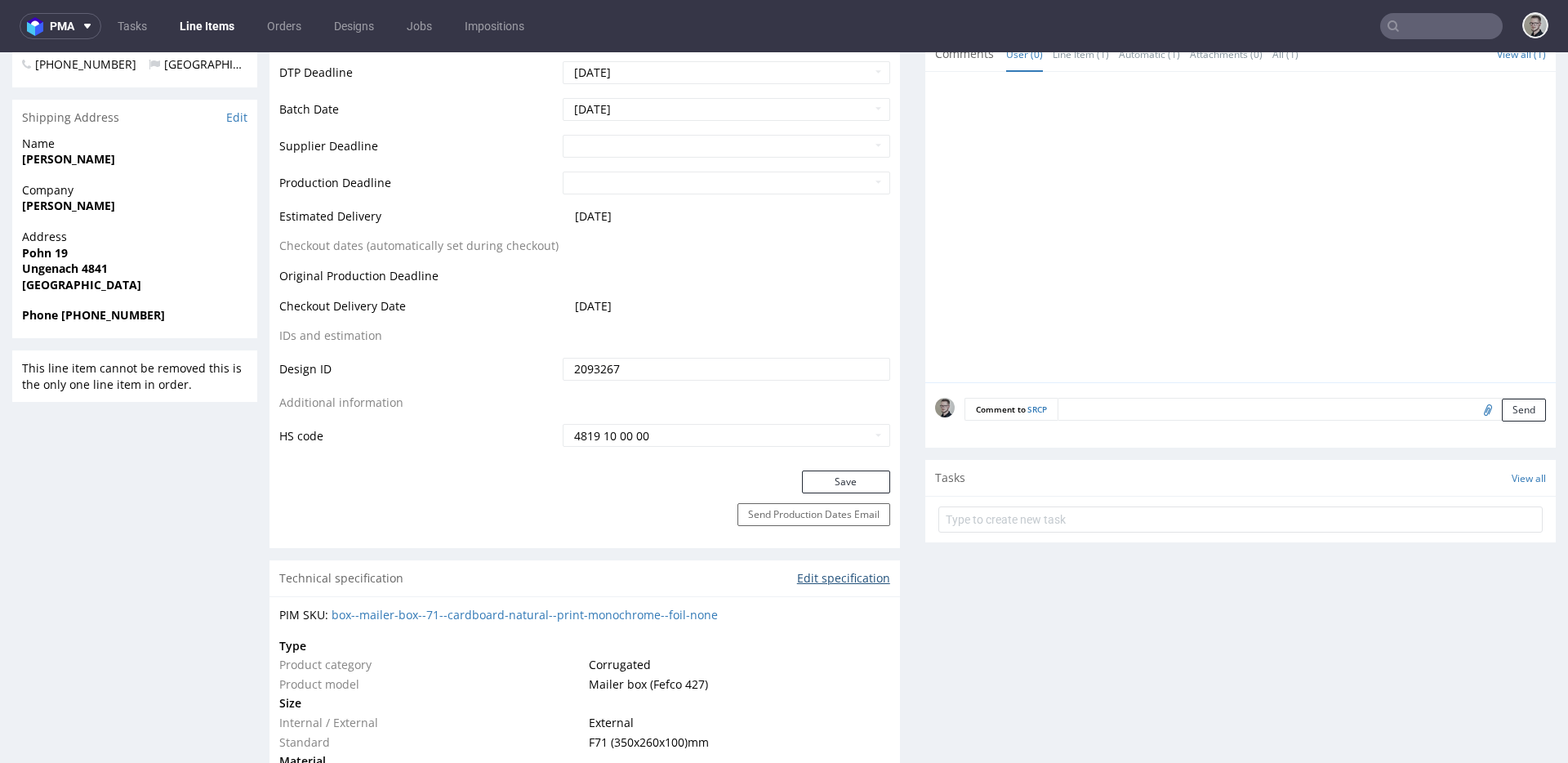
scroll to position [768, 0]
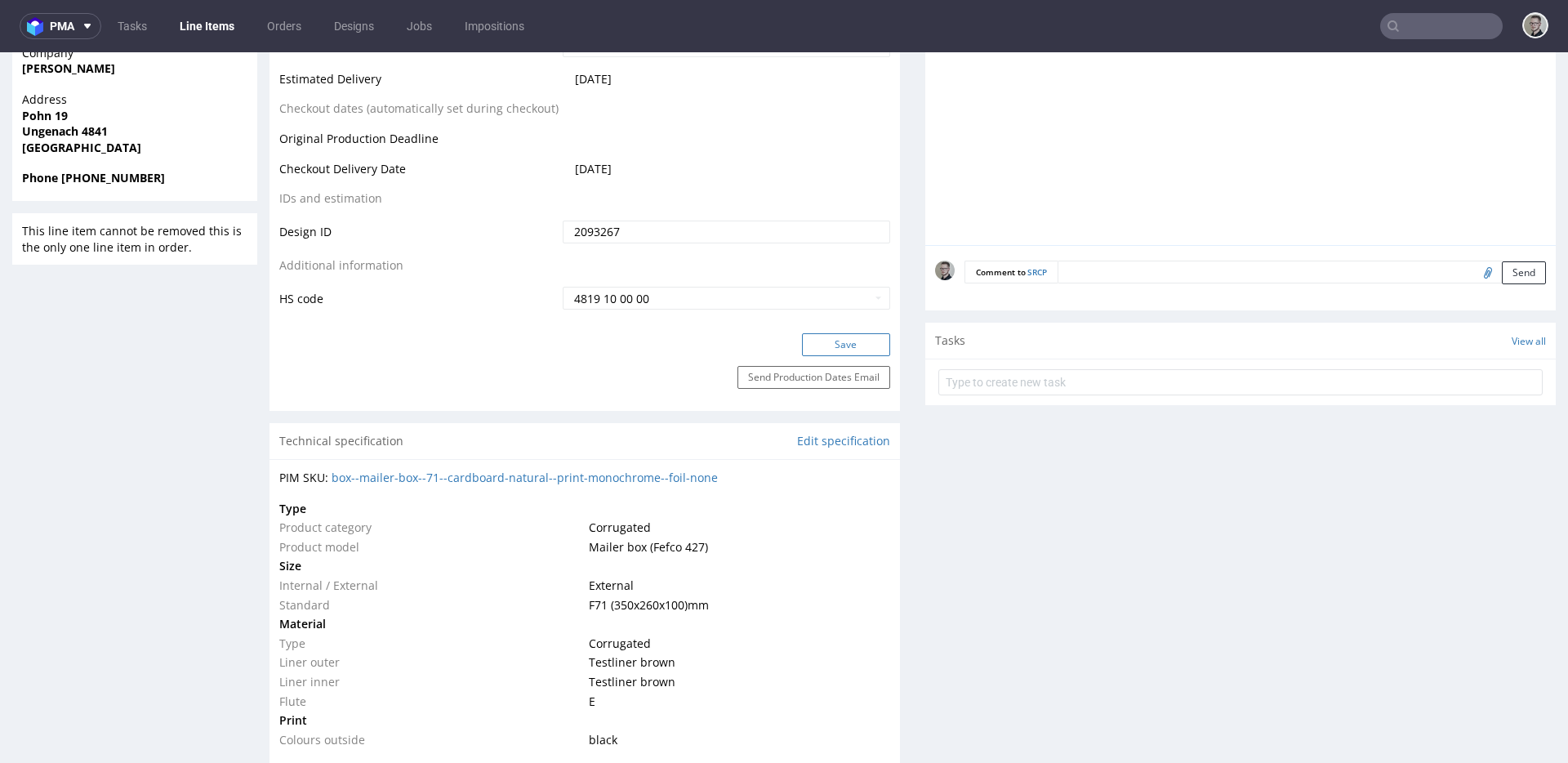
drag, startPoint x: 871, startPoint y: 343, endPoint x: 716, endPoint y: 56, distance: 326.2
click at [871, 343] on button "Save" at bounding box center [846, 344] width 88 height 23
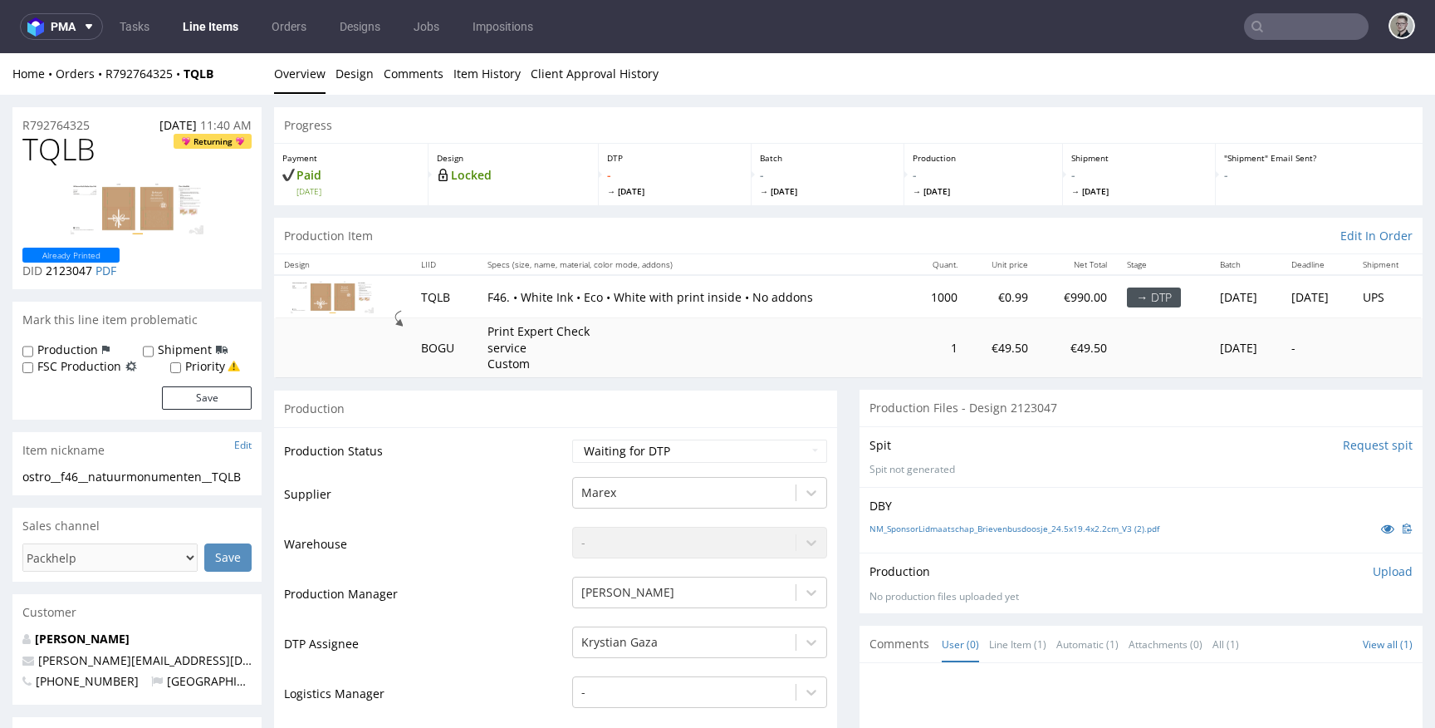
click at [1363, 447] on input "Request spit" at bounding box center [1378, 445] width 70 height 17
click at [344, 74] on link "Design" at bounding box center [355, 73] width 38 height 41
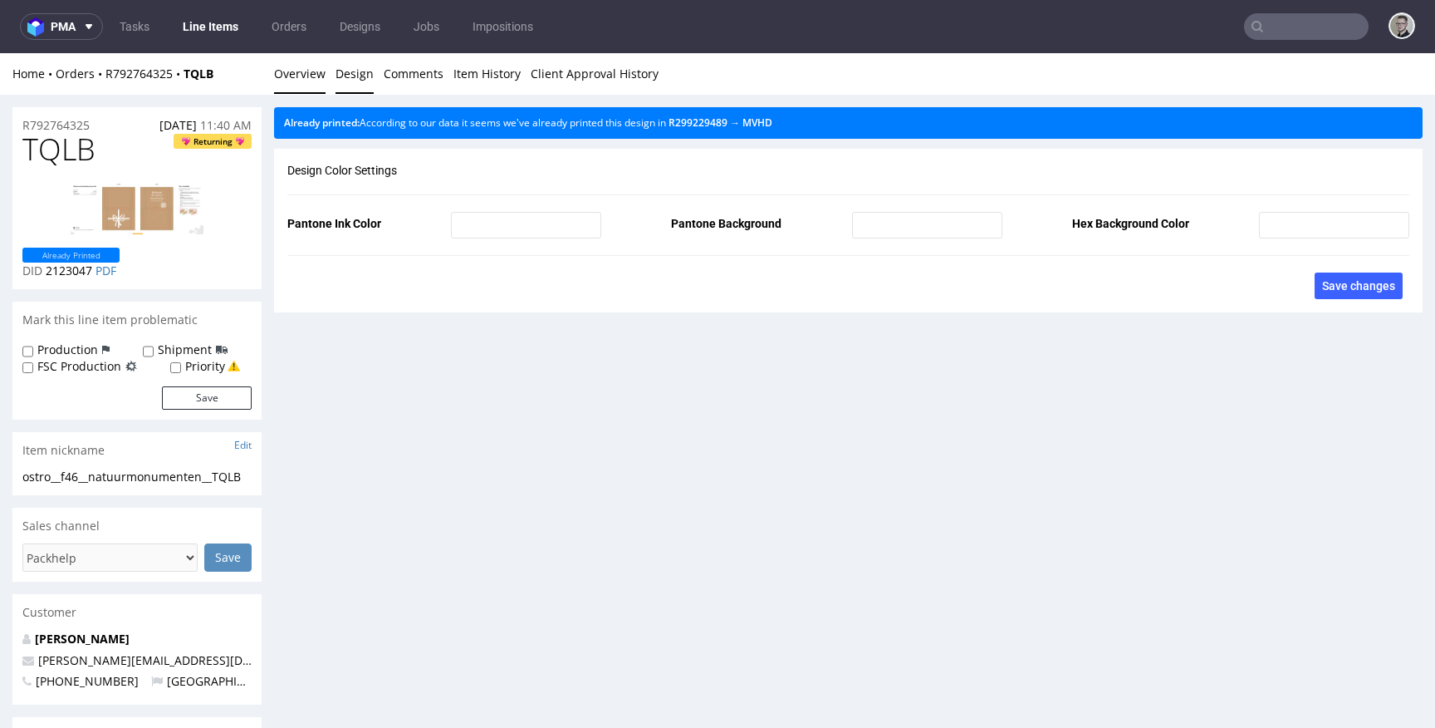
drag, startPoint x: 301, startPoint y: 76, endPoint x: 311, endPoint y: 94, distance: 20.1
click at [301, 76] on link "Overview" at bounding box center [299, 73] width 51 height 41
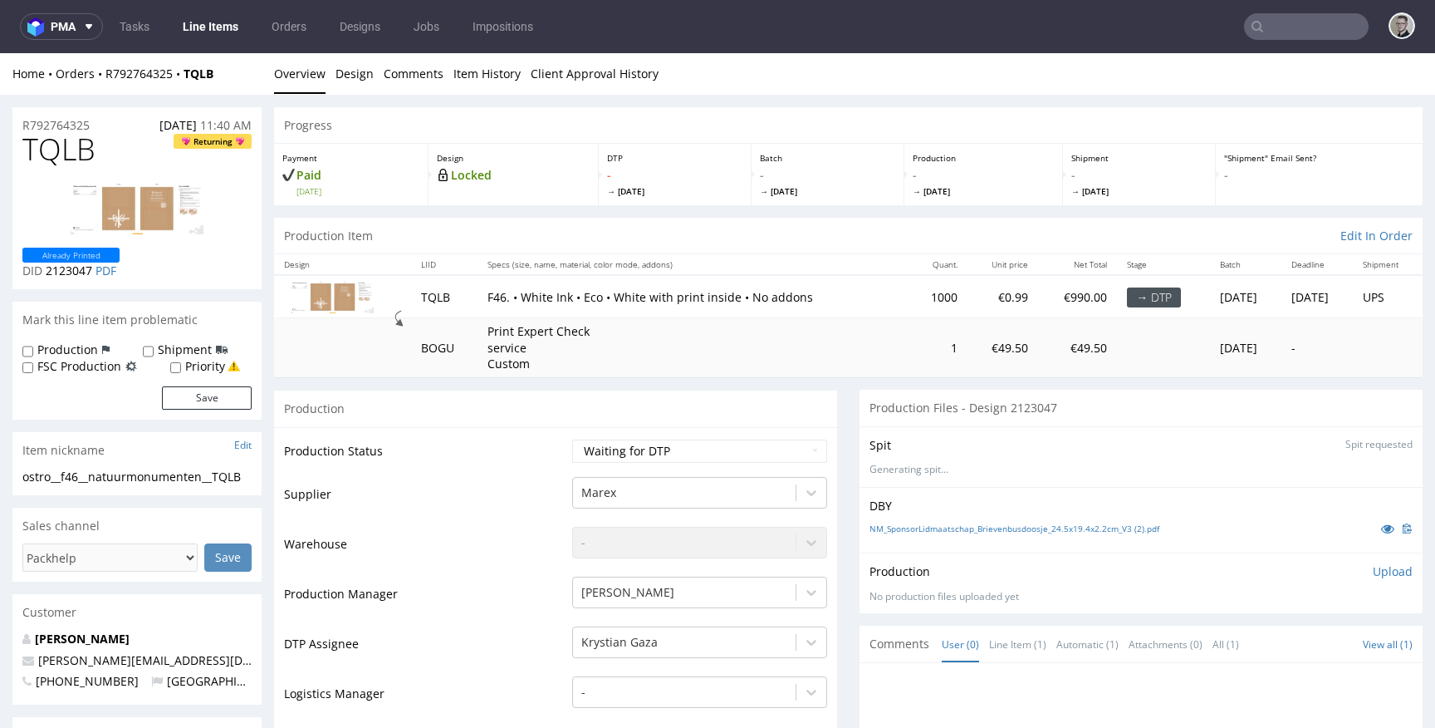
click at [138, 465] on div "Item nickname Edit" at bounding box center [136, 450] width 249 height 37
click at [141, 480] on div "ostro__f46__natuurmonumenten__TQLB" at bounding box center [136, 476] width 229 height 17
copy div "ostro__f46__natuurmonumenten__TQLB"
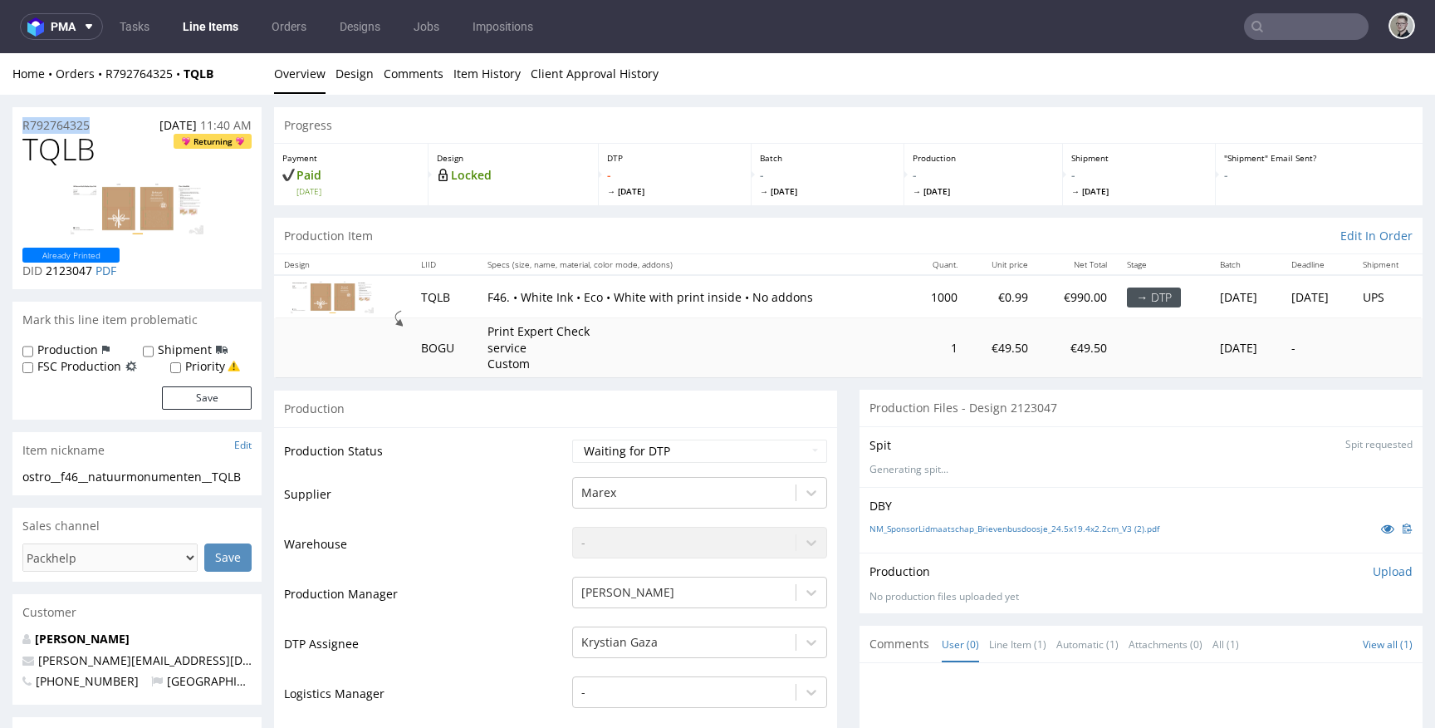
copy p "R792764325"
click at [1369, 561] on div "Production Upload No production files uploaded yet Description (optional) Add f…" at bounding box center [1141, 582] width 563 height 61
click at [1373, 571] on p "Upload" at bounding box center [1393, 571] width 40 height 17
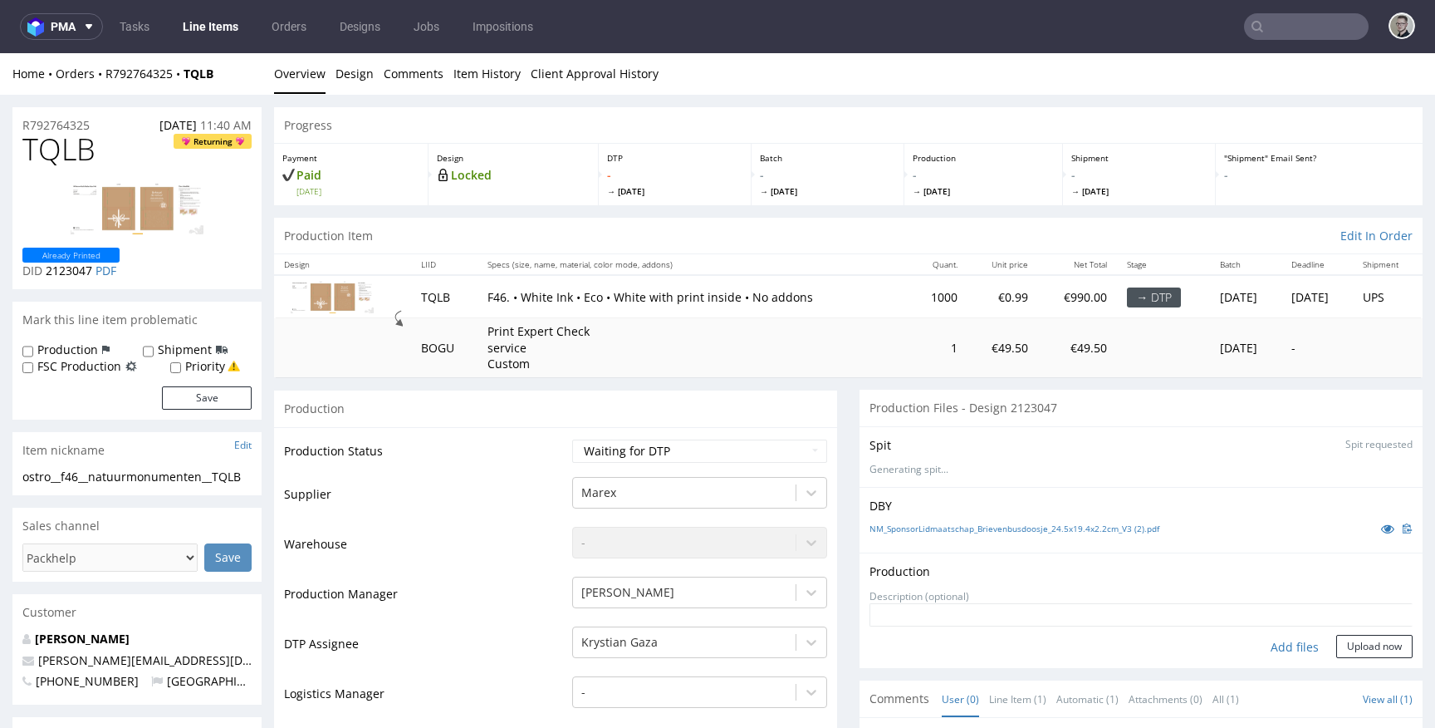
click at [1279, 644] on div "Add files" at bounding box center [1294, 647] width 83 height 25
type input "C:\fakepath\ostro__f46__natuurmonumenten__TQLB__d2123047__oR792764325__v6__outs…"
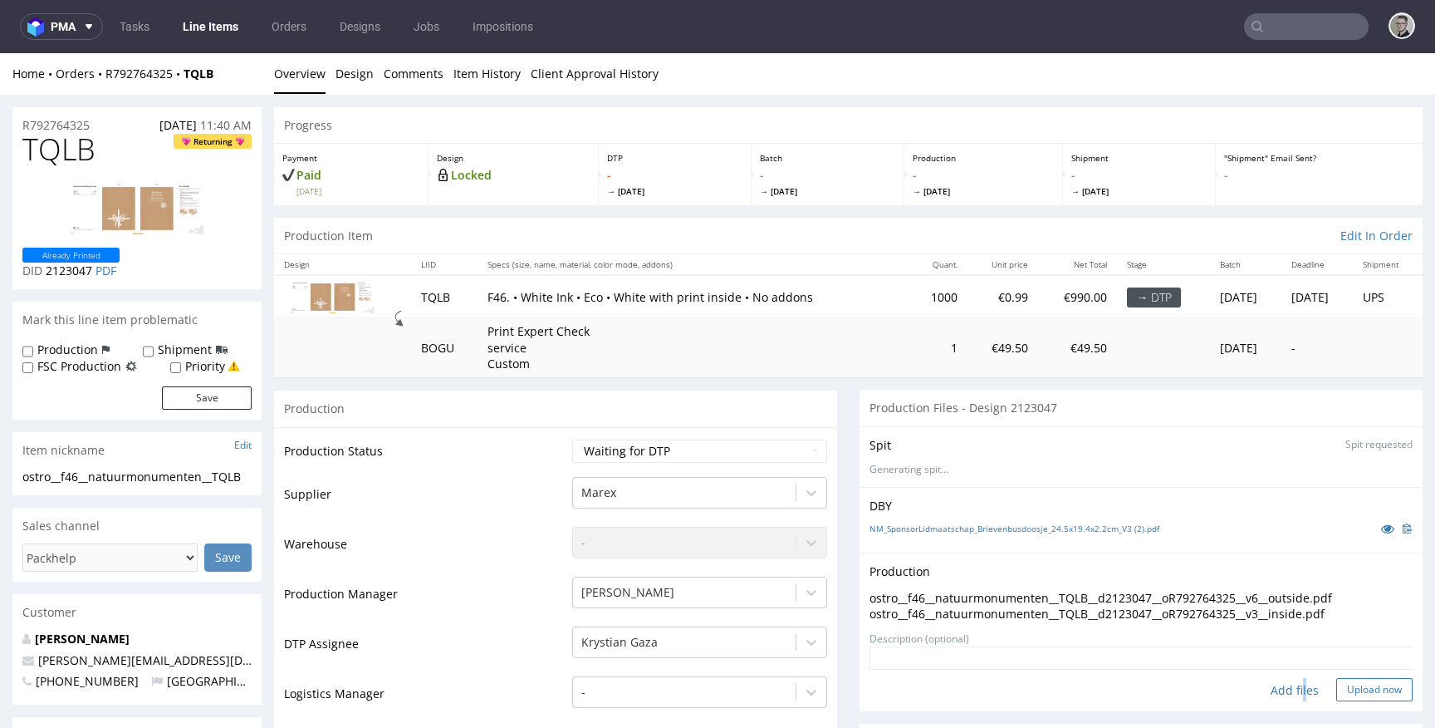
click at [1353, 693] on button "Upload now" at bounding box center [1374, 689] width 76 height 23
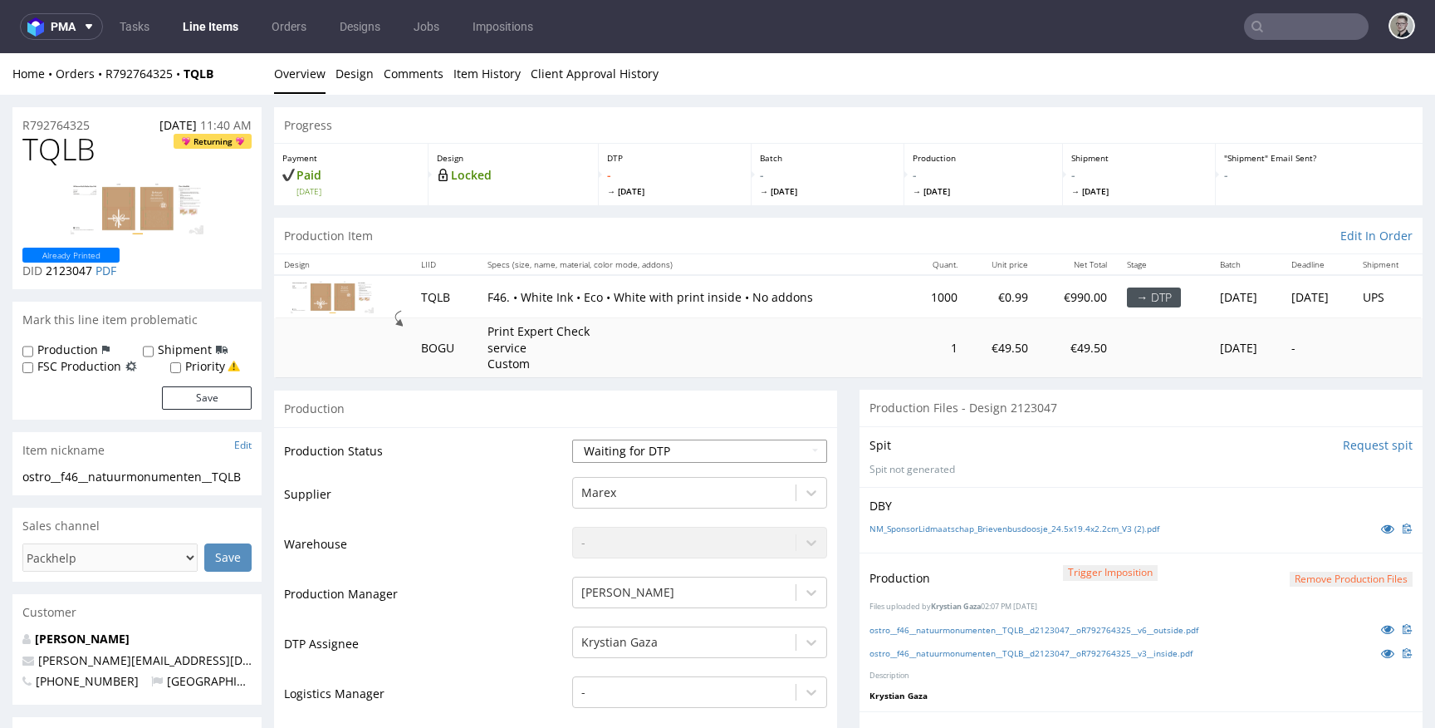
click at [659, 448] on select "Waiting for Artwork Waiting for Diecut Waiting for Mockup Waiting for DTP Waiti…" at bounding box center [699, 450] width 255 height 23
select select "dtp_in_process"
click at [572, 439] on select "Waiting for Artwork Waiting for Diecut Waiting for Mockup Waiting for DTP Waiti…" at bounding box center [699, 450] width 255 height 23
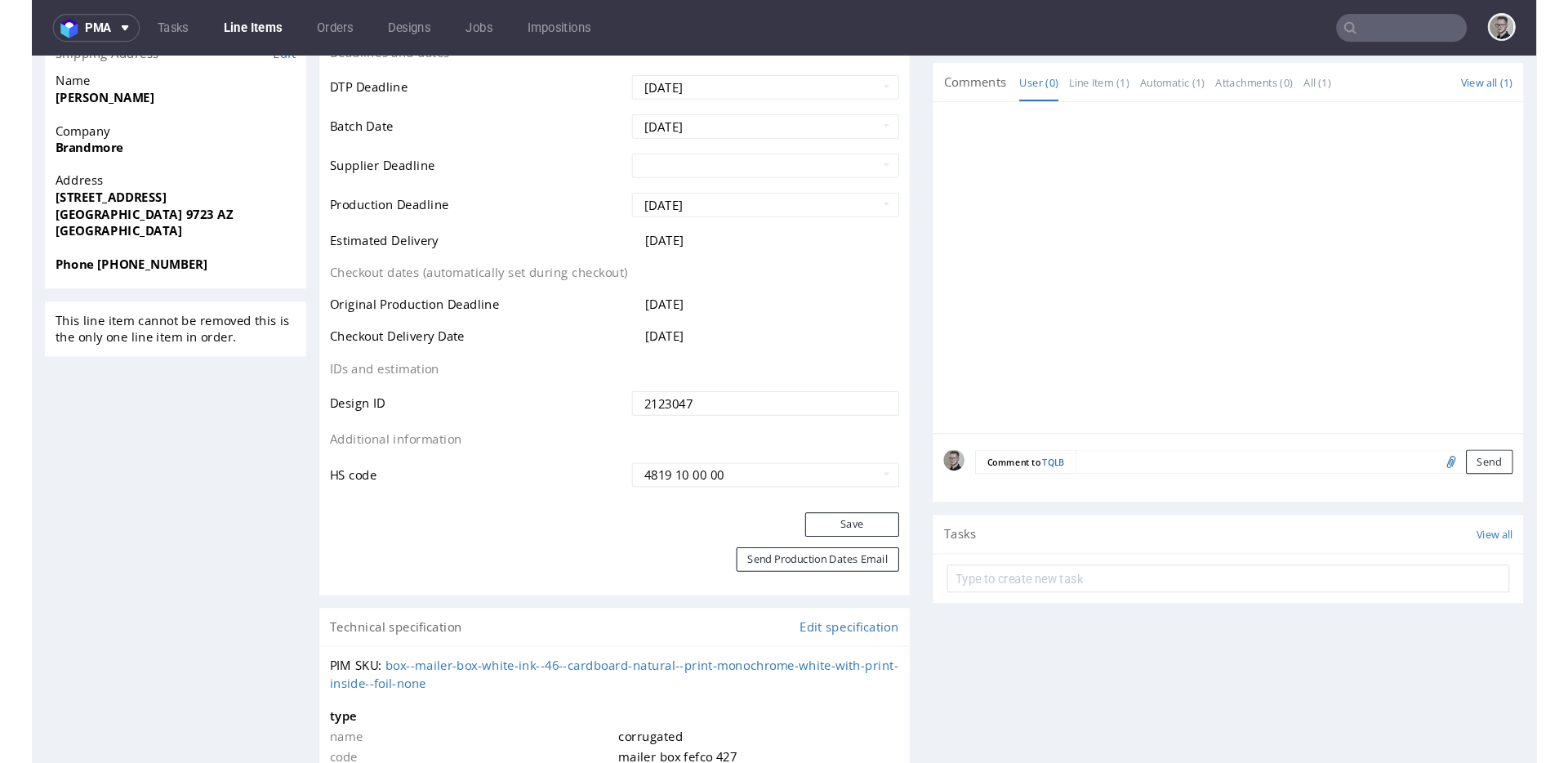
scroll to position [749, 0]
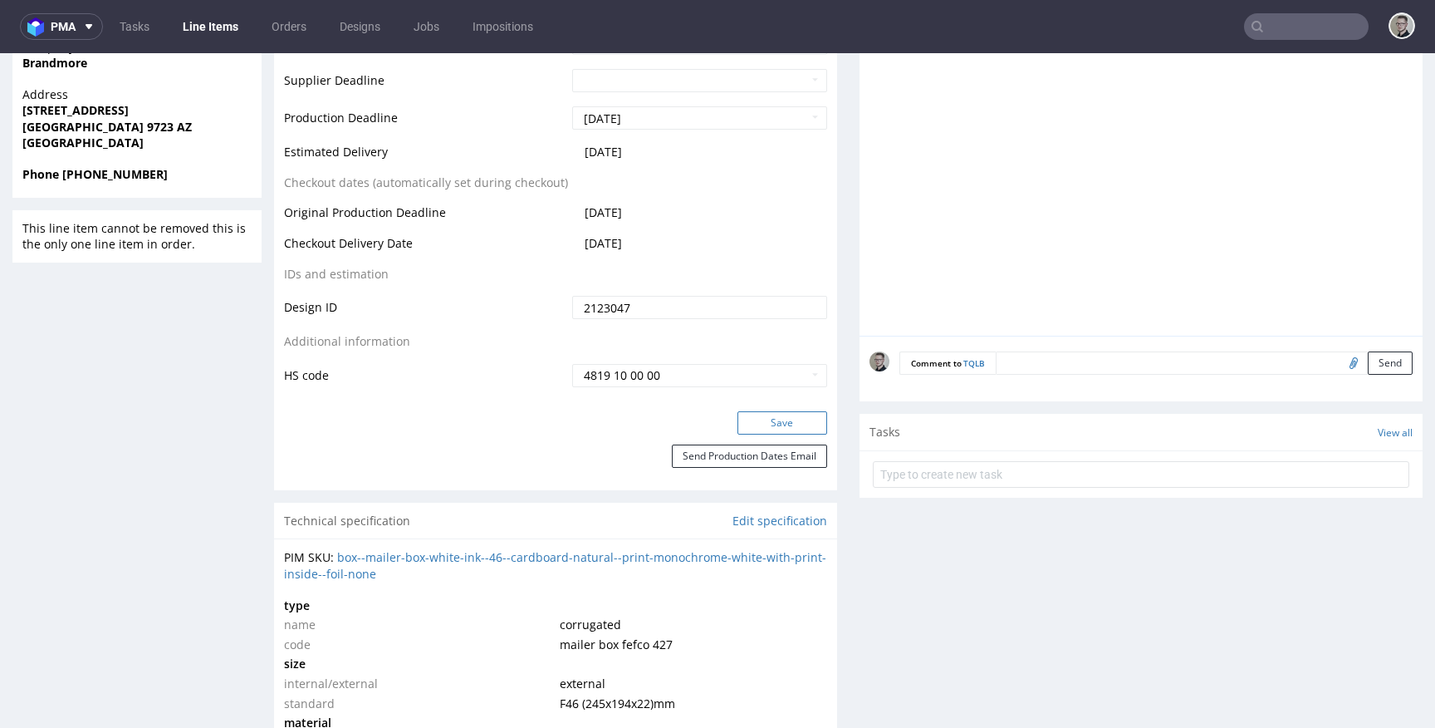
click at [785, 413] on button "Save" at bounding box center [783, 422] width 90 height 23
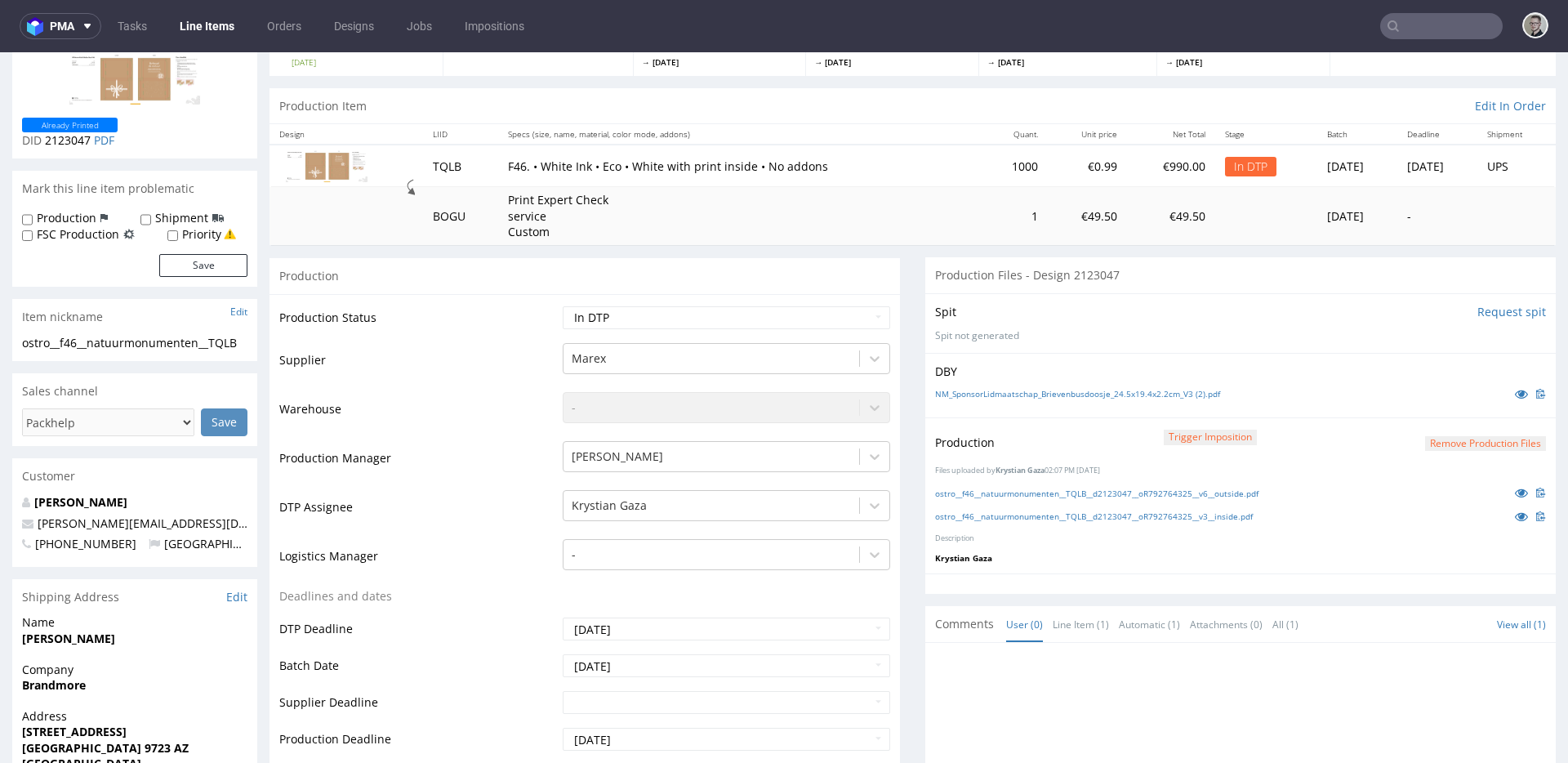
scroll to position [0, 0]
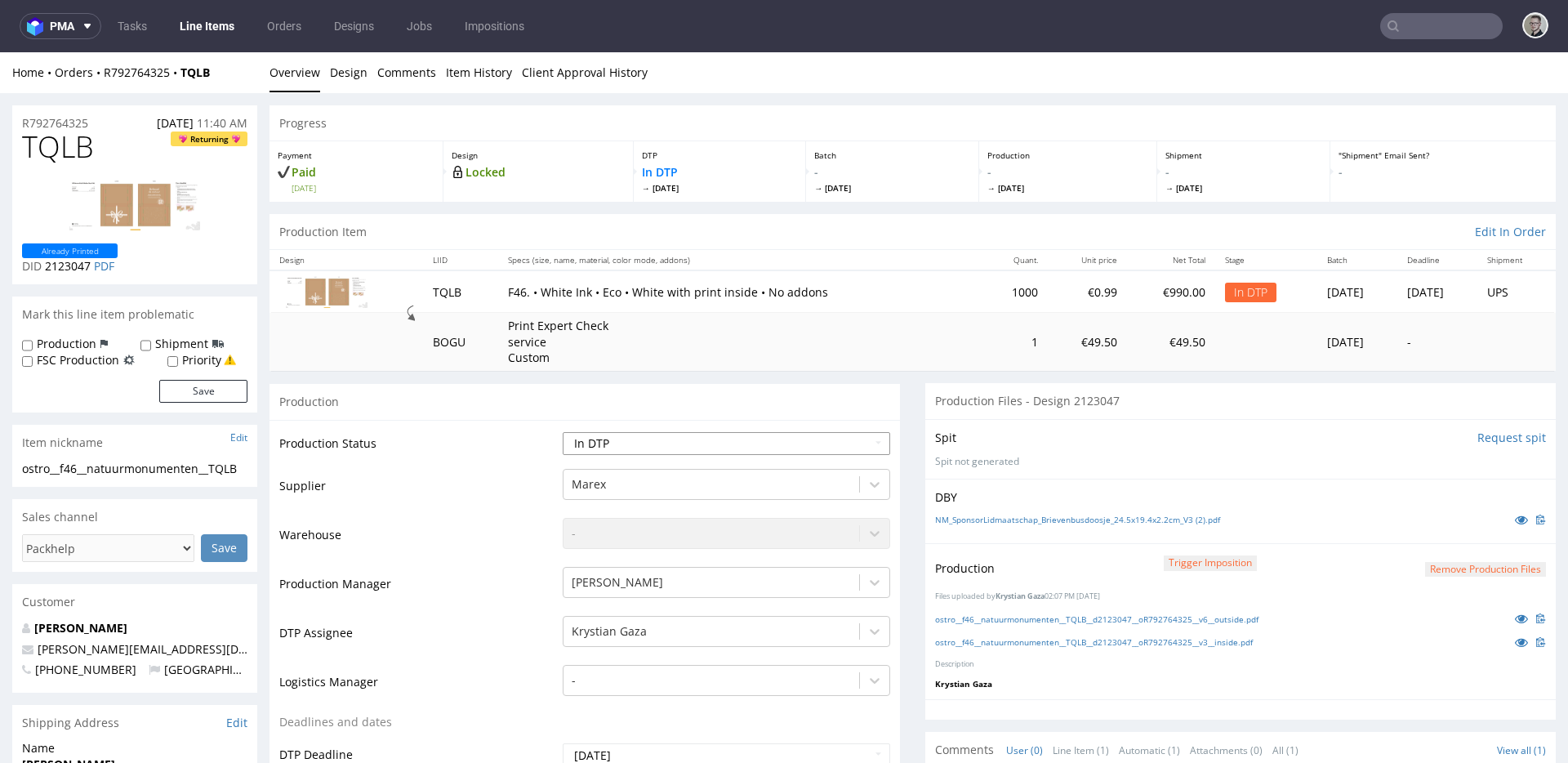
click at [789, 433] on select "Waiting for Artwork Waiting for Diecut Waiting for Mockup Waiting for DTP Waiti…" at bounding box center [726, 442] width 327 height 23
select select "dtp_production_ready"
click at [562, 432] on select "Waiting for Artwork Waiting for Diecut Waiting for Mockup Waiting for DTP Waiti…" at bounding box center [726, 442] width 327 height 23
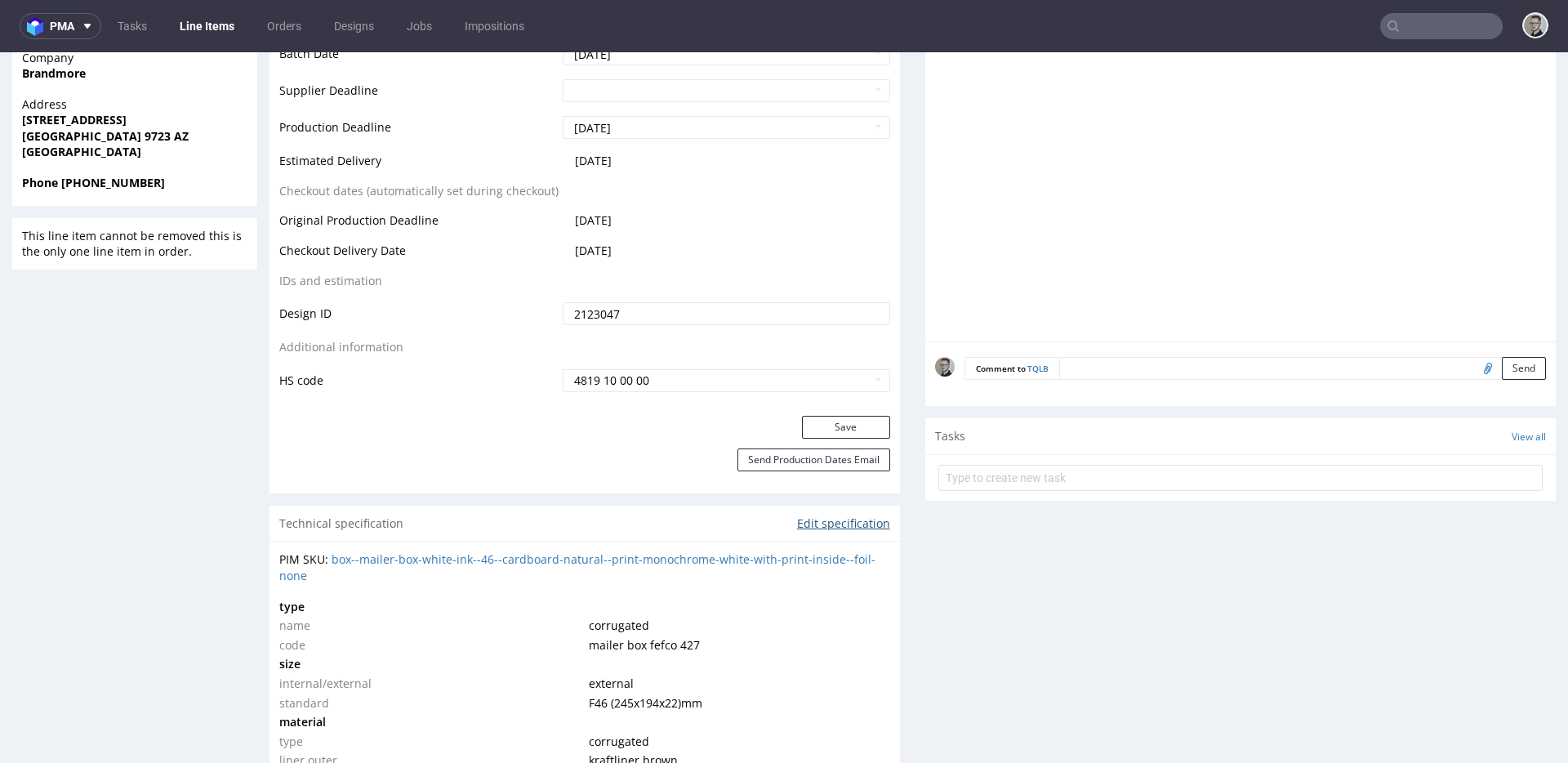
scroll to position [744, 0]
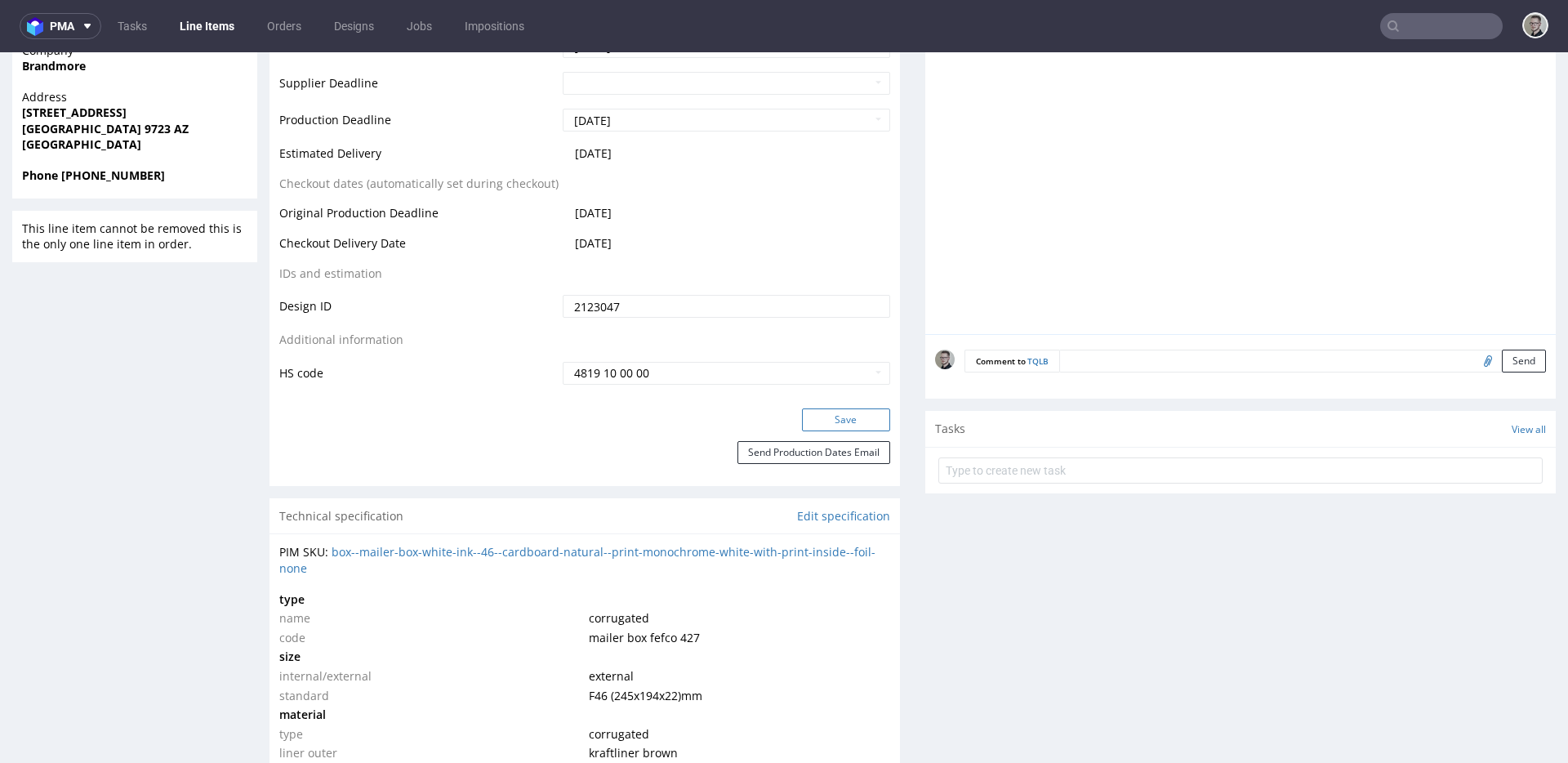
click at [874, 425] on button "Save" at bounding box center [846, 419] width 88 height 23
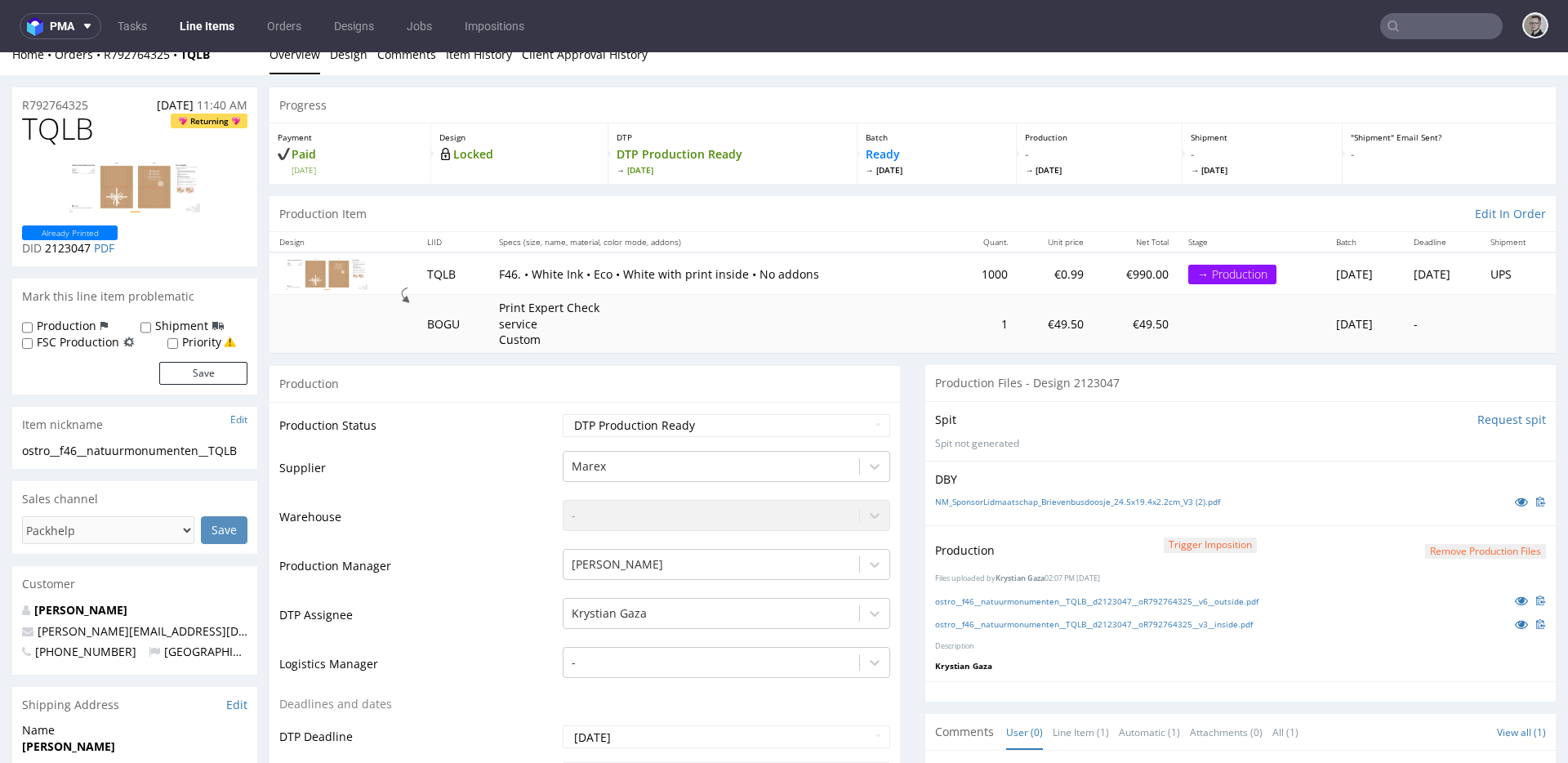
scroll to position [0, 0]
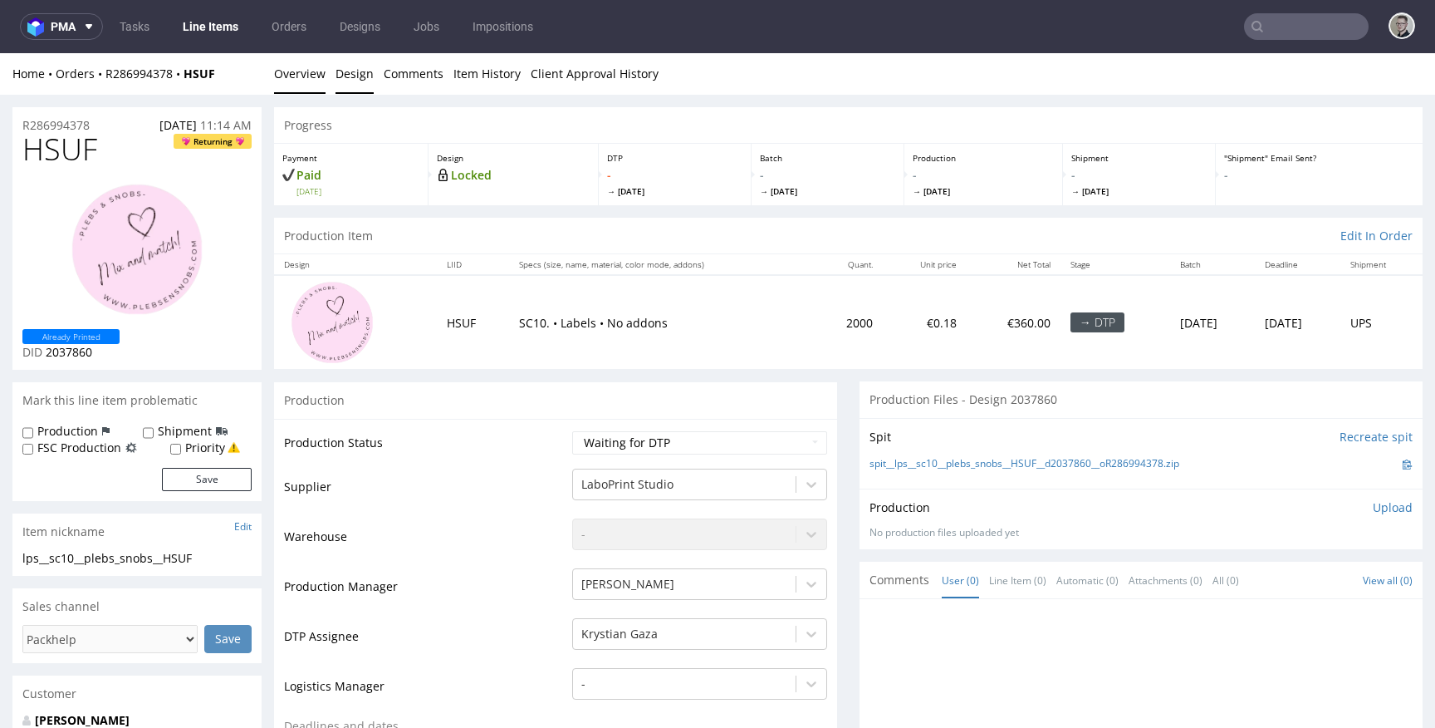
drag, startPoint x: 363, startPoint y: 76, endPoint x: 589, endPoint y: 100, distance: 227.1
click at [363, 76] on link "Design" at bounding box center [355, 73] width 38 height 41
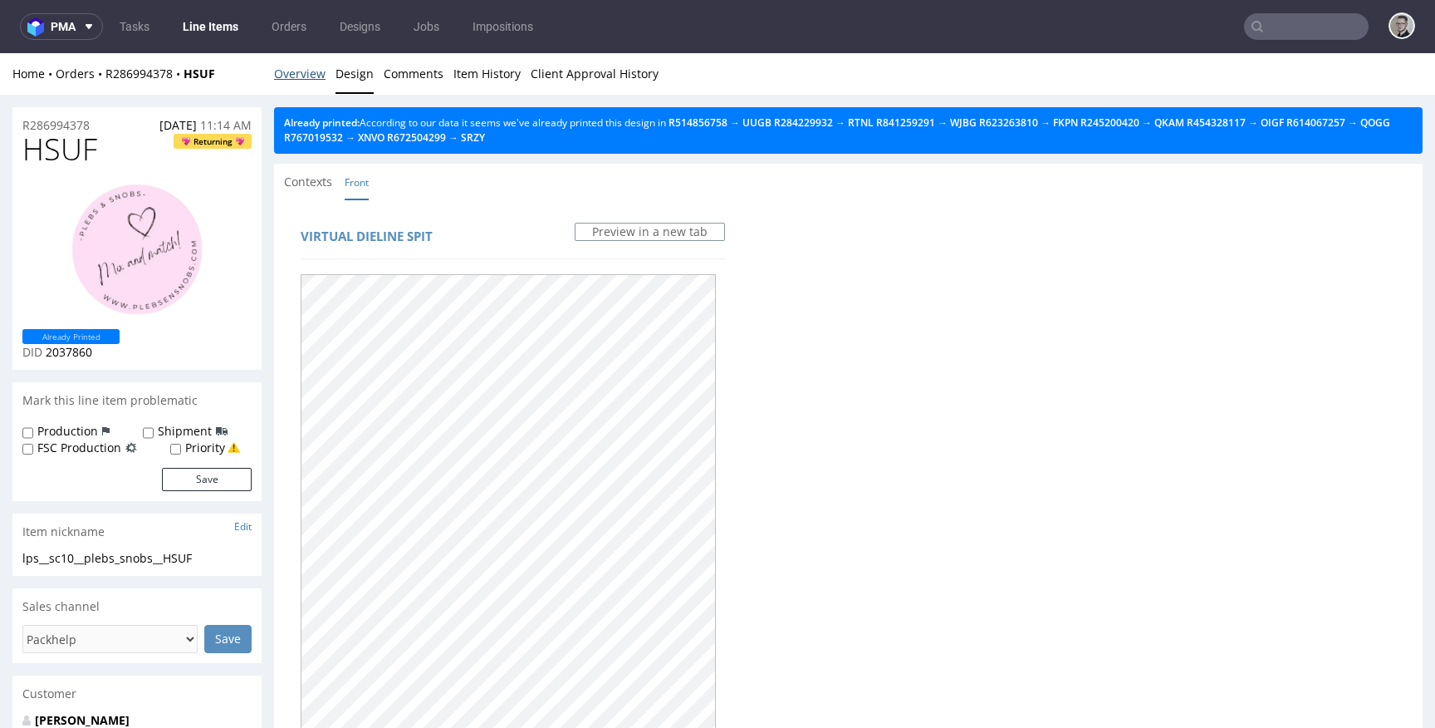
drag, startPoint x: 307, startPoint y: 82, endPoint x: 333, endPoint y: 64, distance: 31.6
click at [307, 82] on link "Overview" at bounding box center [299, 73] width 51 height 41
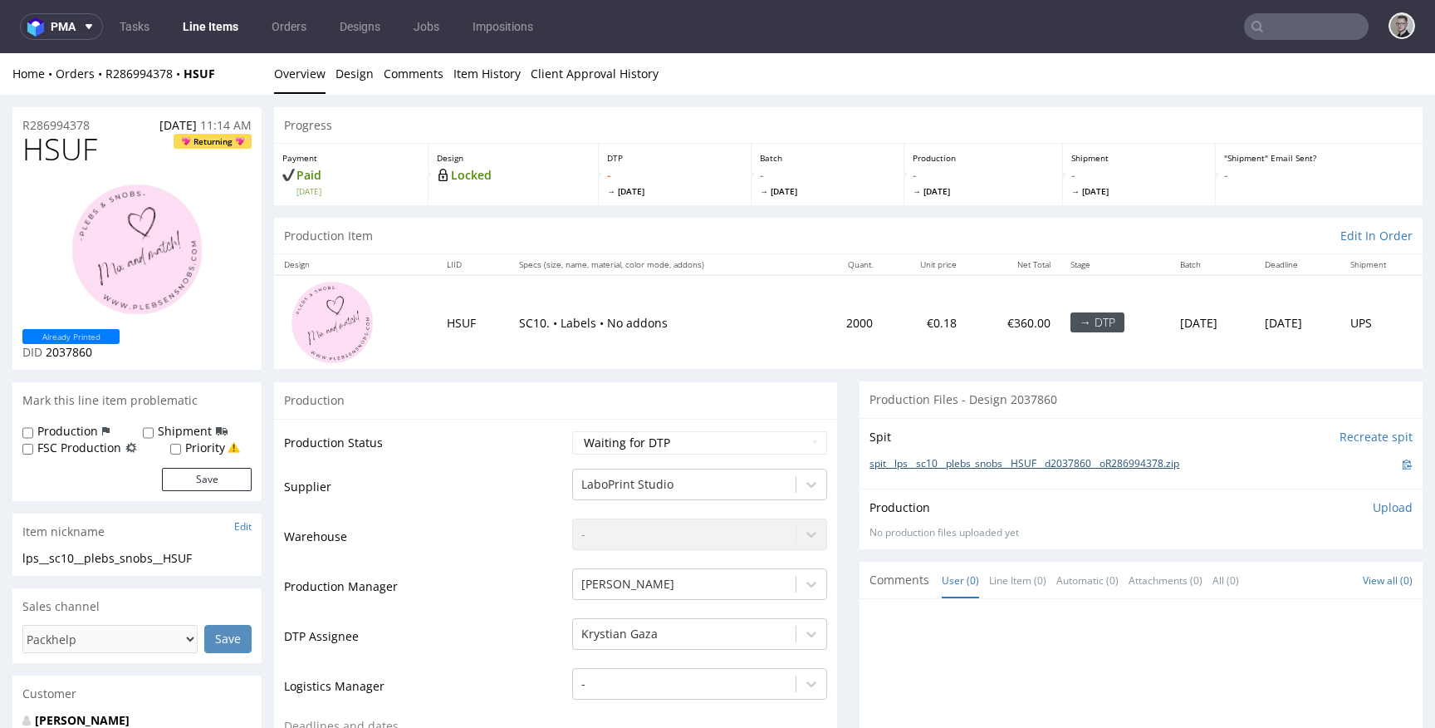
click at [1068, 464] on link "spit__lps__sc10__plebs_snobs__HSUF__d2037860__oR286994378.zip" at bounding box center [1025, 464] width 310 height 14
click at [1373, 505] on p "Upload" at bounding box center [1393, 507] width 40 height 17
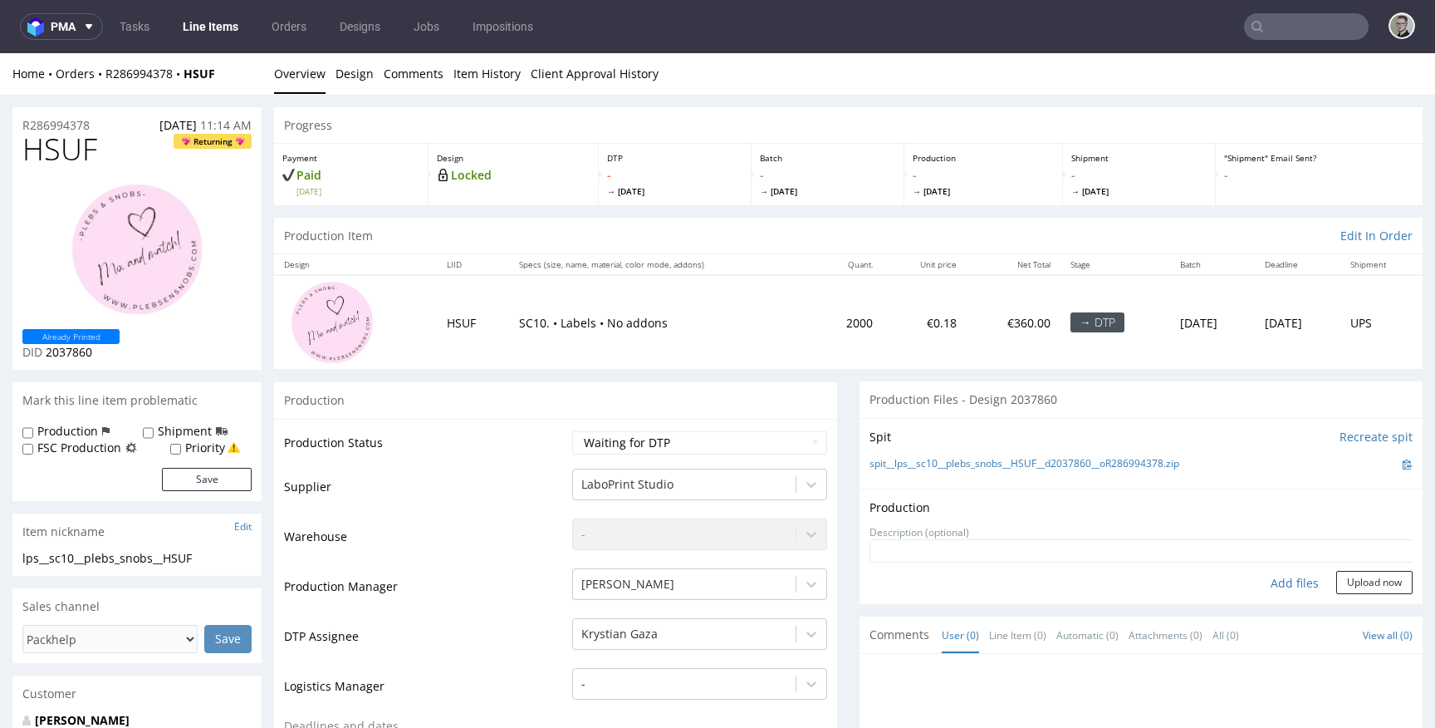
click at [1280, 575] on div "Add files" at bounding box center [1294, 583] width 83 height 25
type input "C:\fakepath\lps__sc10__plebs_snobs__HSUF__d2037860__oR286994378__latest__front.…"
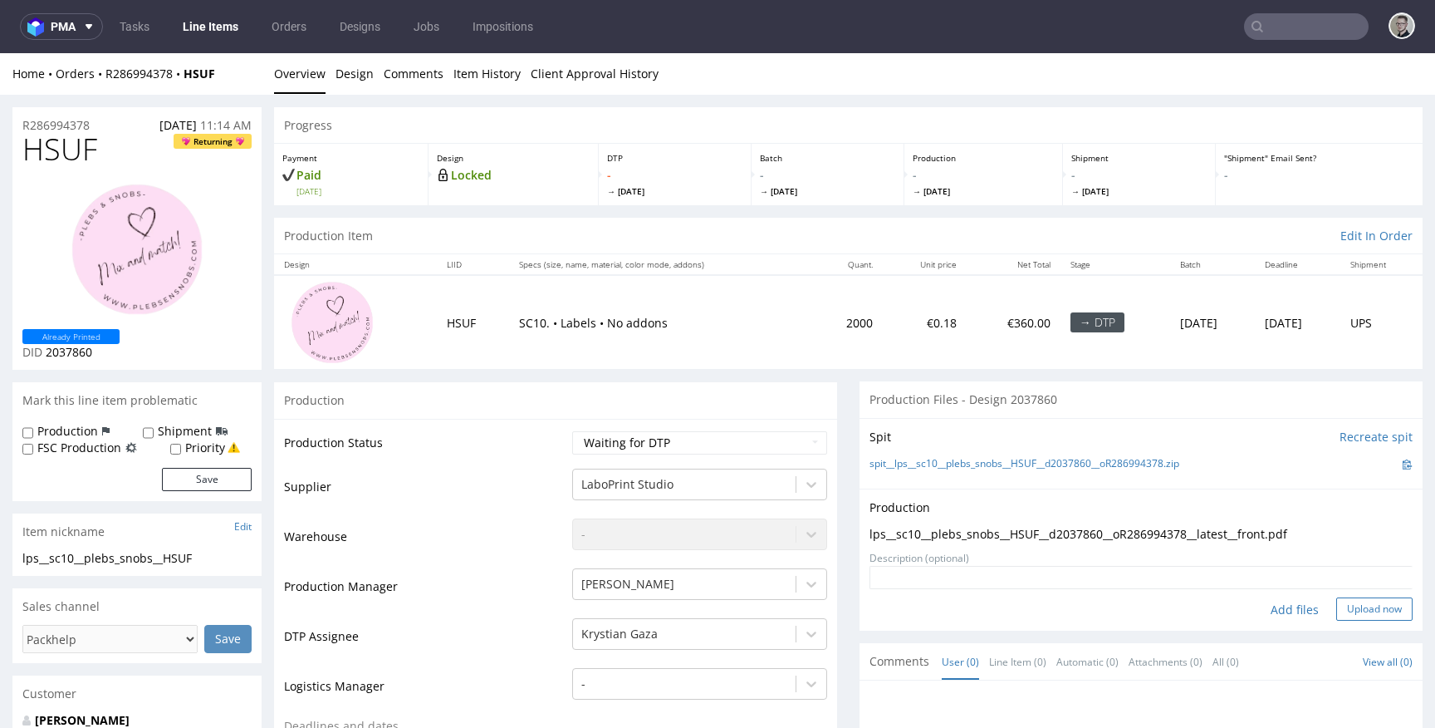
click at [1360, 610] on button "Upload now" at bounding box center [1374, 608] width 76 height 23
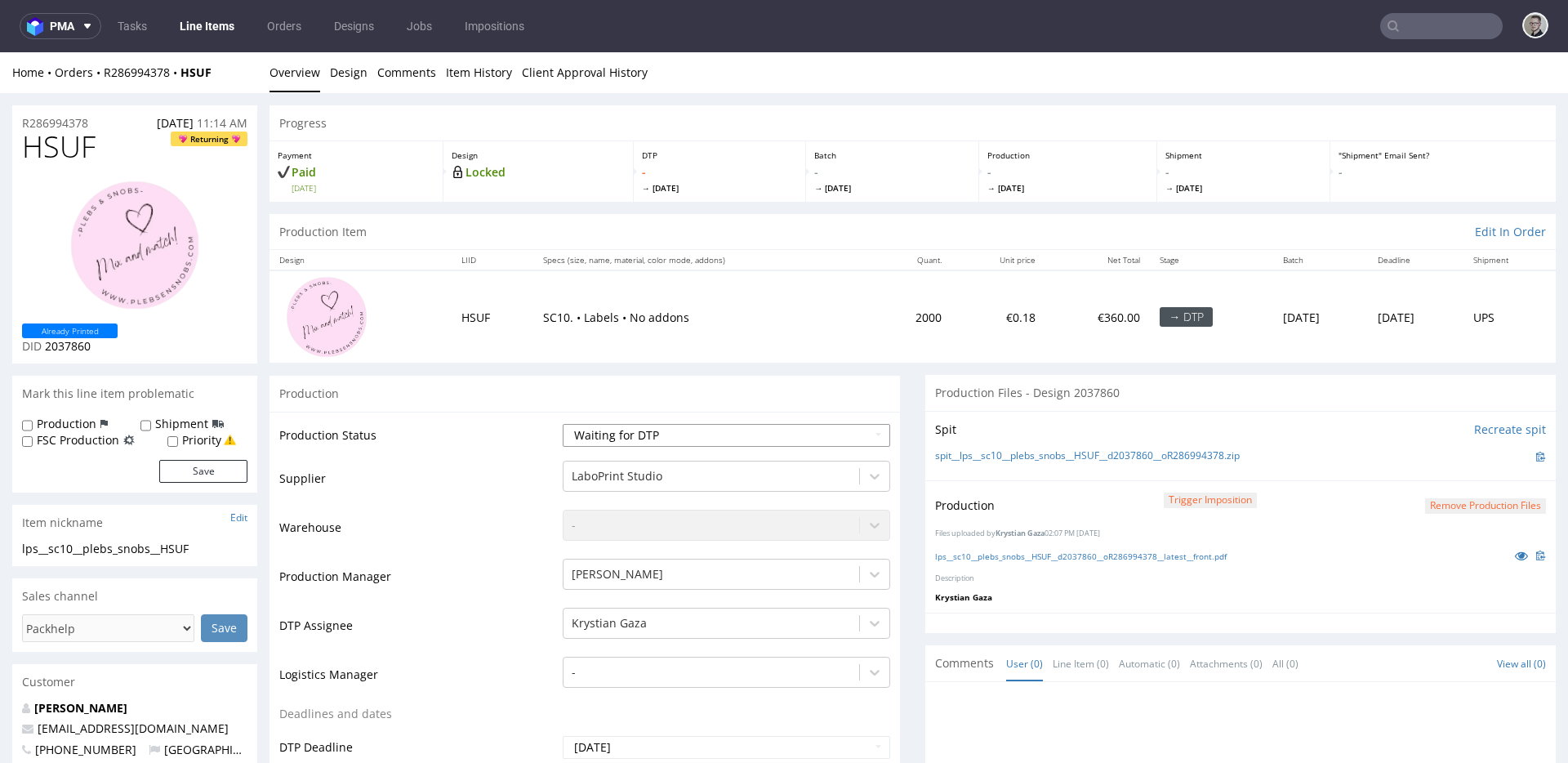
click at [658, 439] on select "Waiting for Artwork Waiting for Diecut Waiting for Mockup Waiting for DTP Waiti…" at bounding box center [726, 435] width 327 height 23
select select "dtp_in_process"
click at [562, 424] on select "Waiting for Artwork Waiting for Diecut Waiting for Mockup Waiting for DTP Waiti…" at bounding box center [726, 435] width 327 height 23
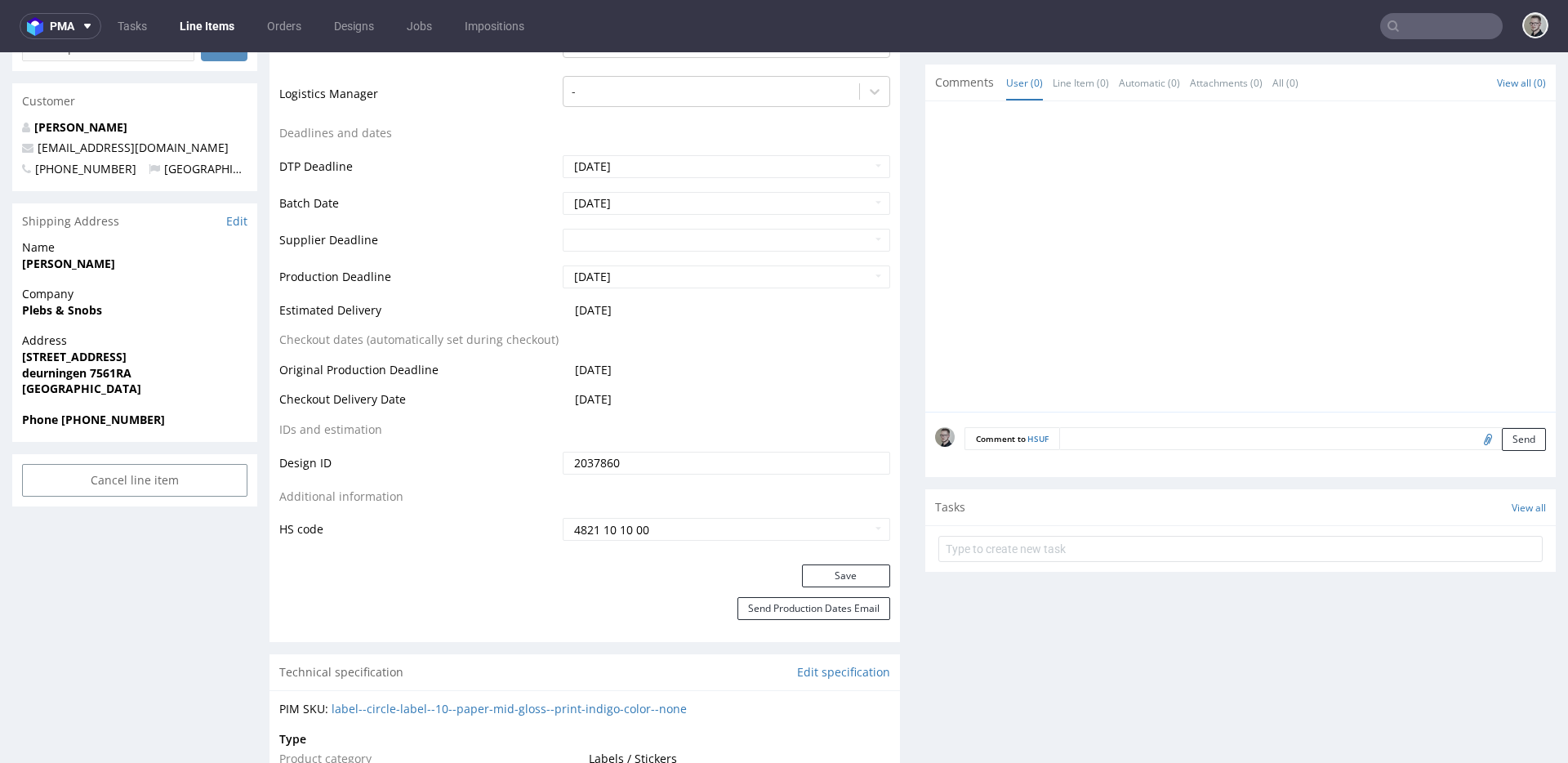
scroll to position [768, 0]
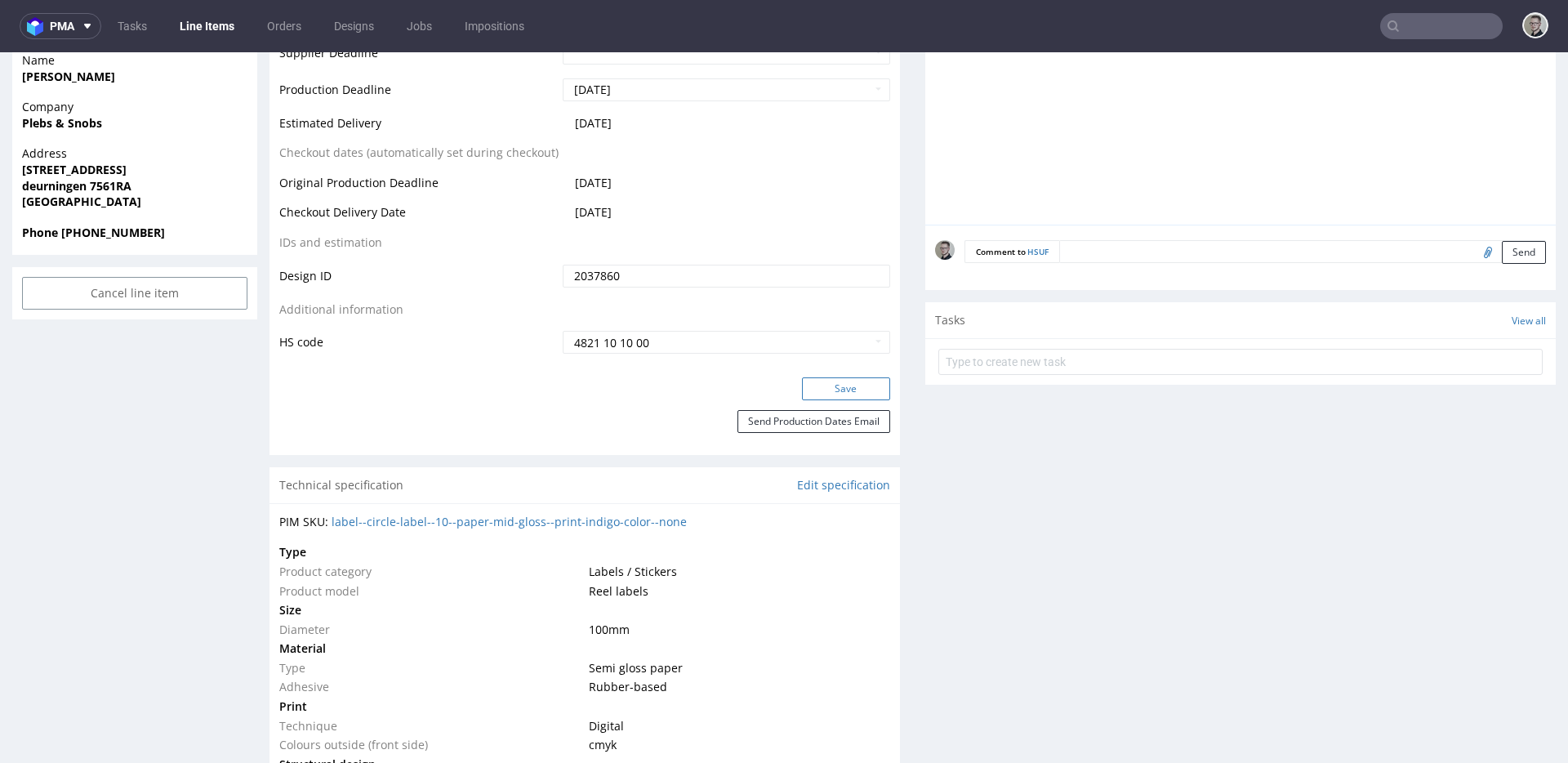
click at [857, 393] on button "Save" at bounding box center [846, 388] width 88 height 23
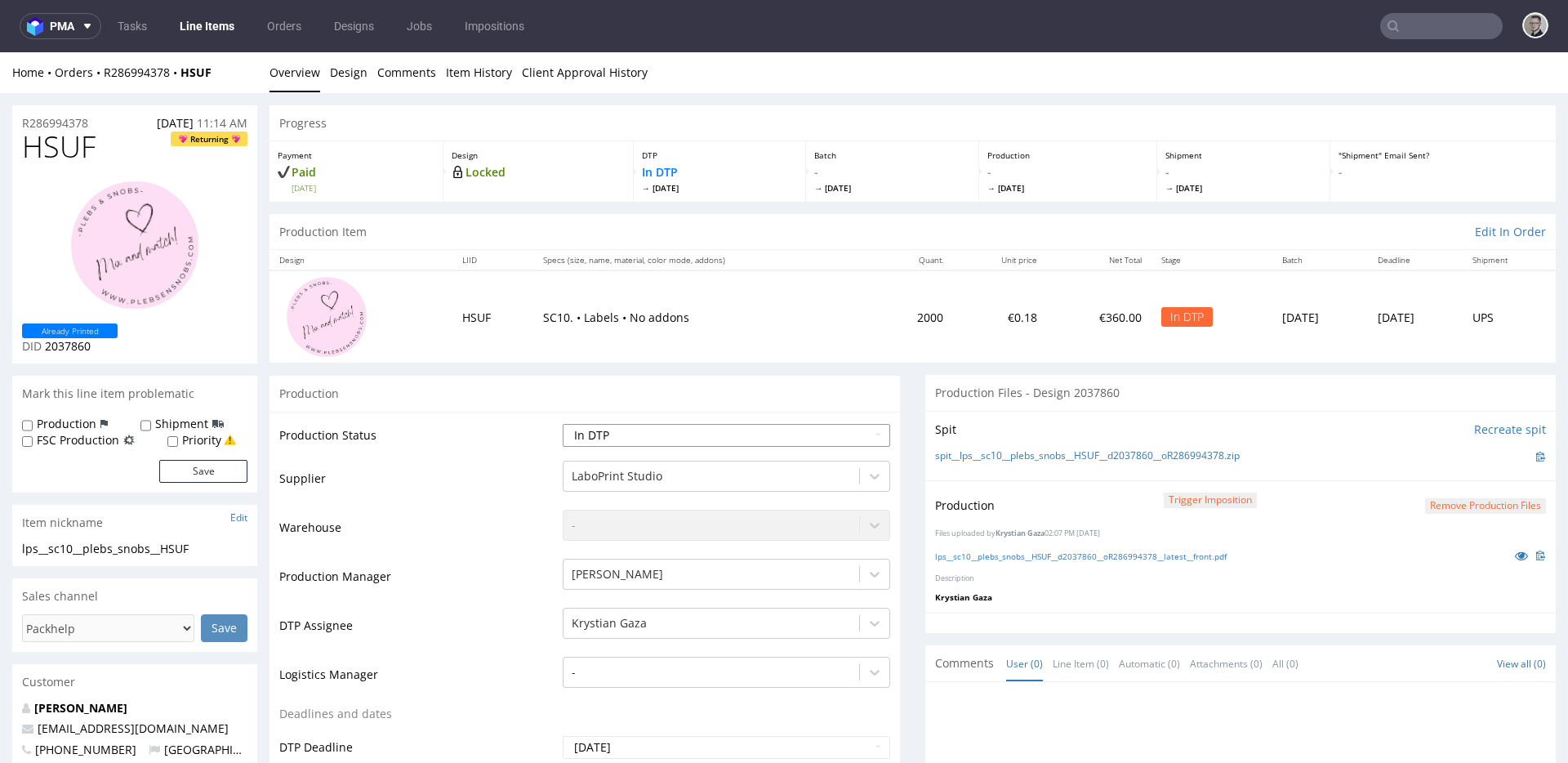
click at [658, 436] on select "Waiting for Artwork Waiting for Diecut Waiting for Mockup Waiting for DTP Waiti…" at bounding box center [726, 435] width 327 height 23
select select "dtp_production_ready"
click at [562, 424] on select "Waiting for Artwork Waiting for Diecut Waiting for Mockup Waiting for DTP Waiti…" at bounding box center [726, 435] width 327 height 23
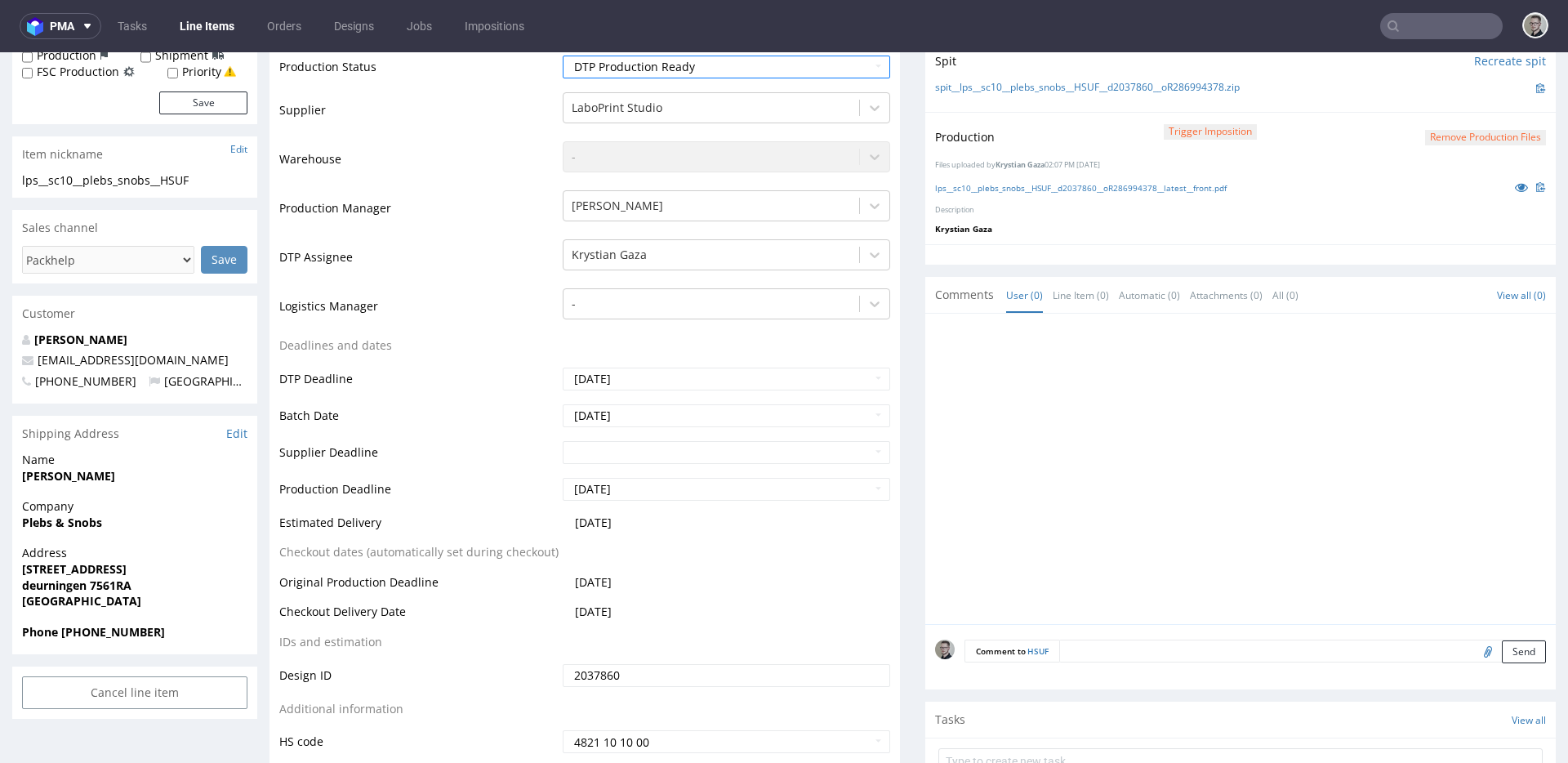
scroll to position [518, 0]
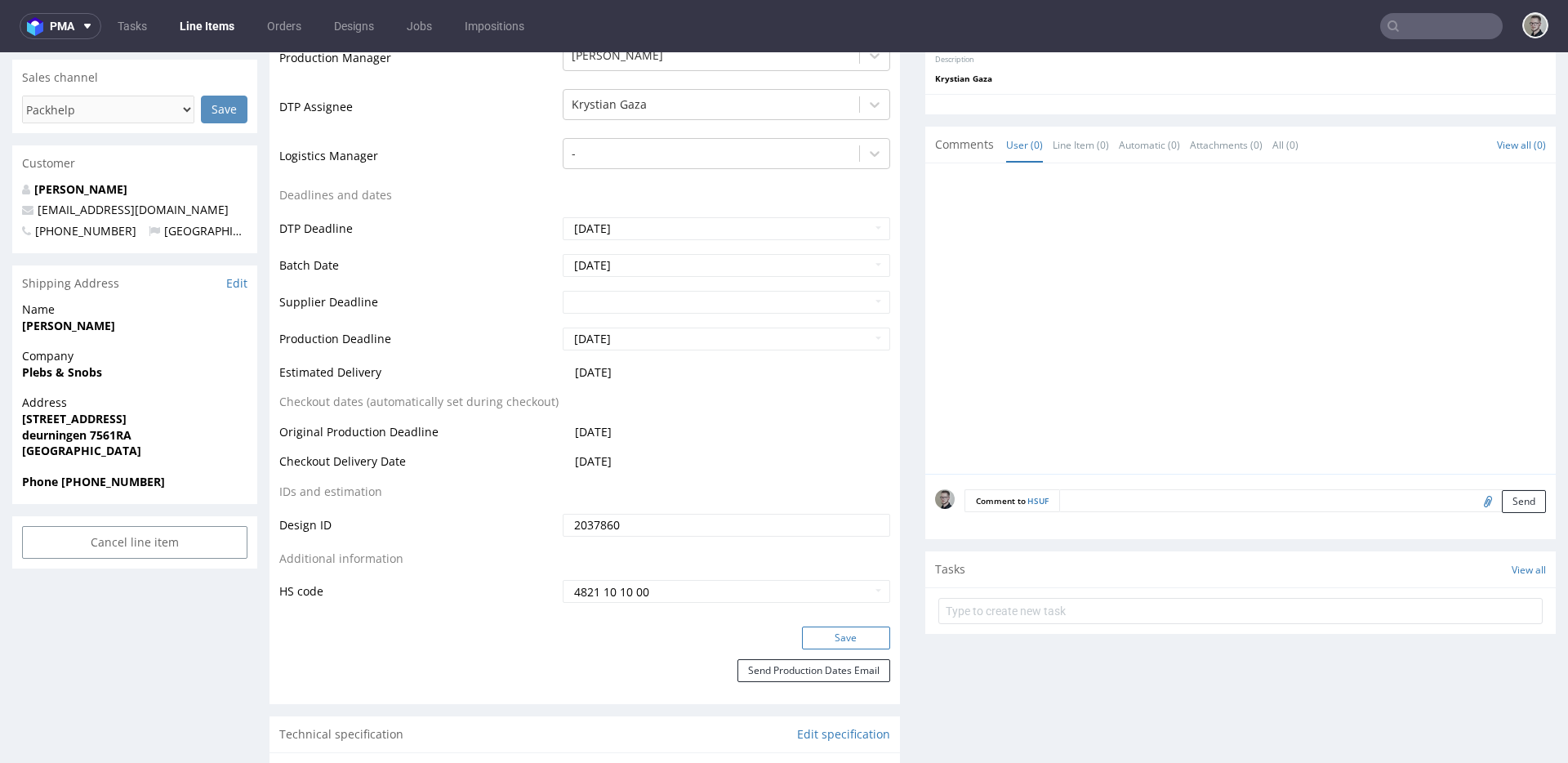
click at [860, 640] on button "Save" at bounding box center [846, 637] width 88 height 23
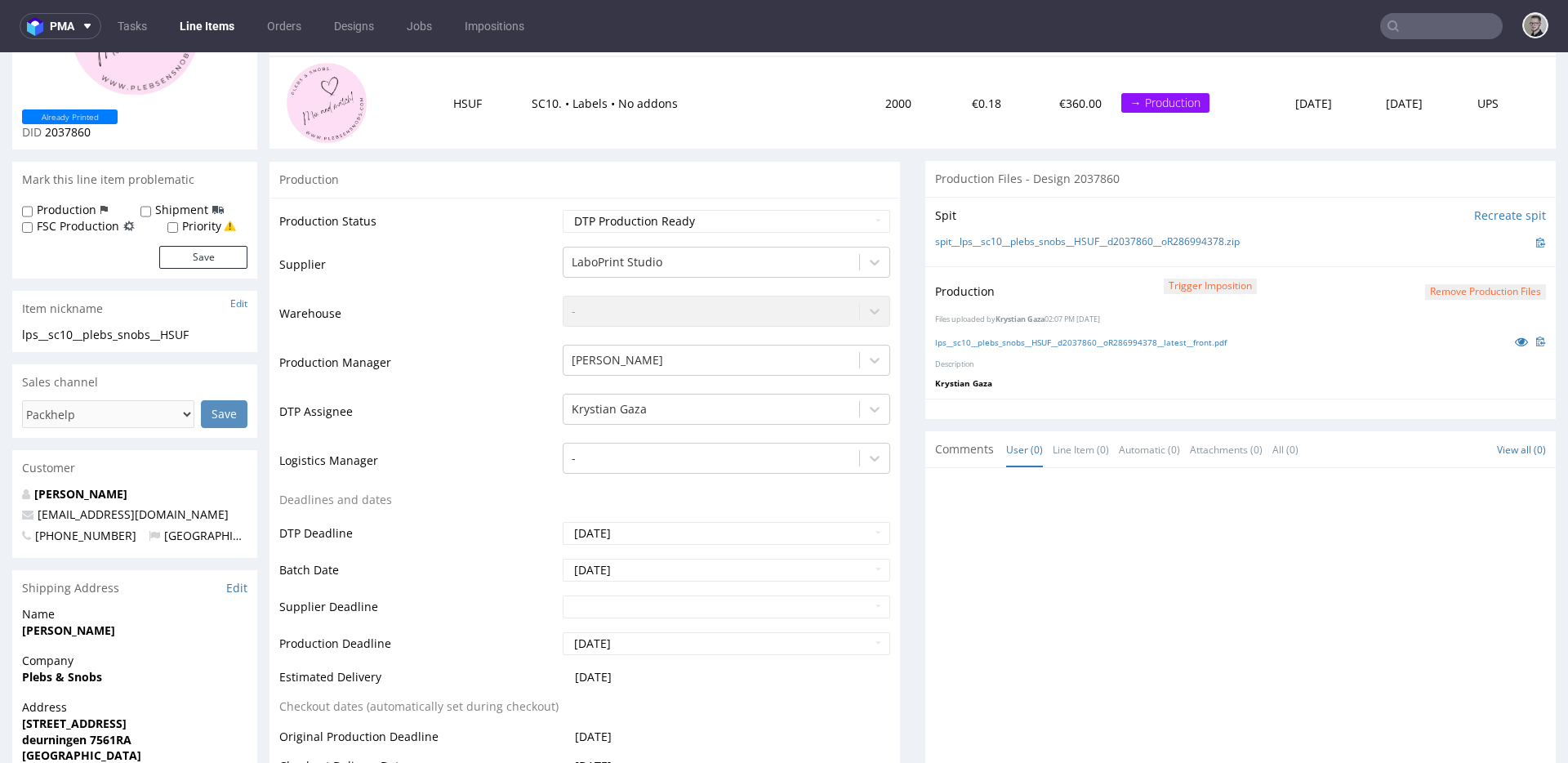
scroll to position [0, 0]
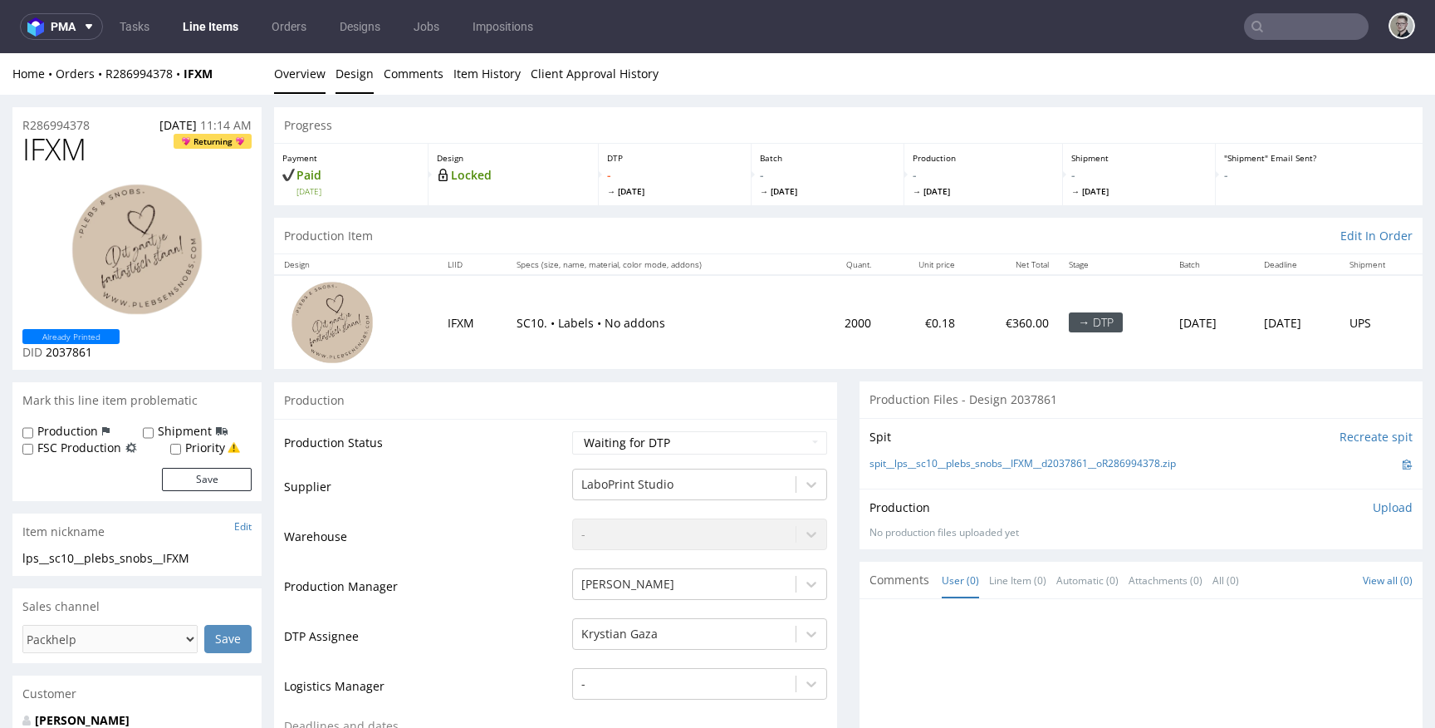
click at [345, 74] on link "Design" at bounding box center [355, 73] width 38 height 41
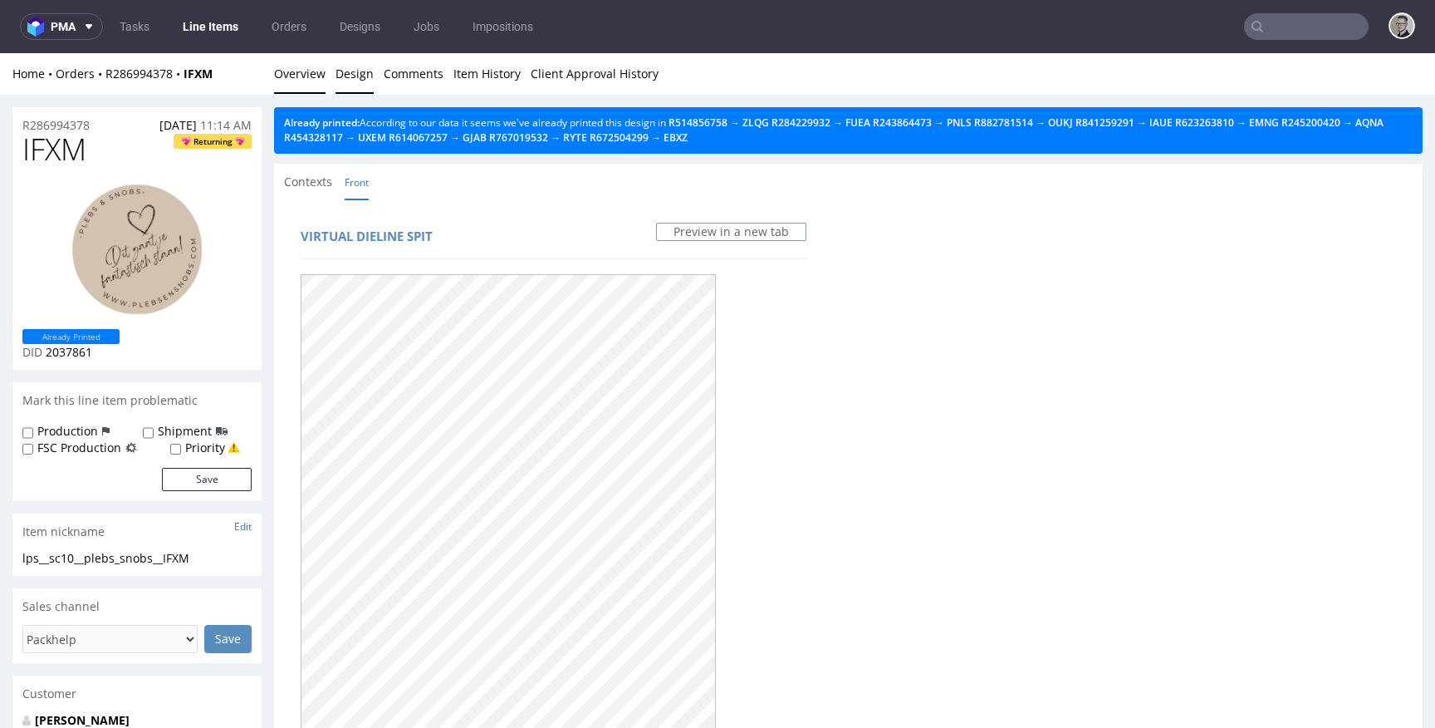
drag, startPoint x: 299, startPoint y: 81, endPoint x: 557, endPoint y: 55, distance: 259.6
click at [299, 81] on link "Overview" at bounding box center [299, 73] width 51 height 41
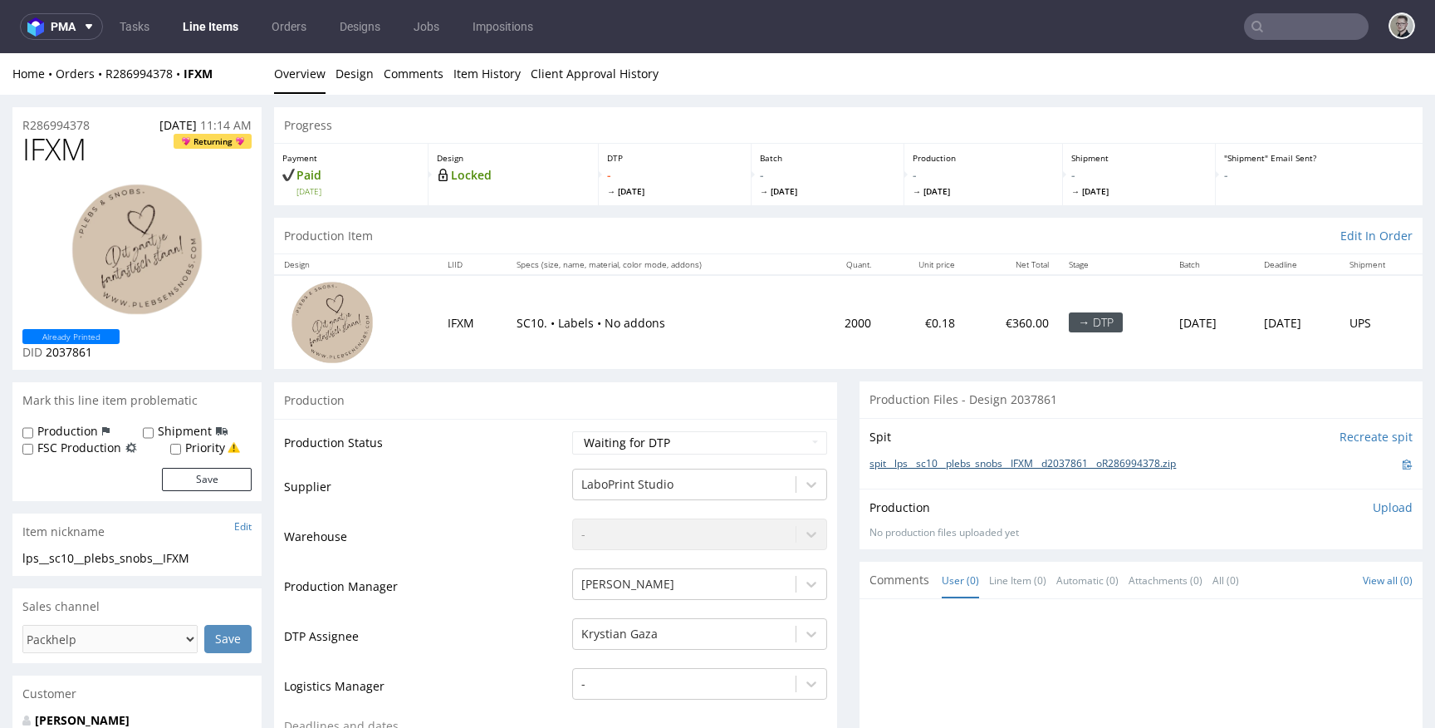
click at [1049, 467] on link "spit__lps__sc10__plebs_snobs__IFXM__d2037861__oR286994378.zip" at bounding box center [1023, 464] width 306 height 14
drag, startPoint x: 1384, startPoint y: 507, endPoint x: 1325, endPoint y: 546, distance: 71.0
click at [1383, 507] on p "Upload" at bounding box center [1393, 507] width 40 height 17
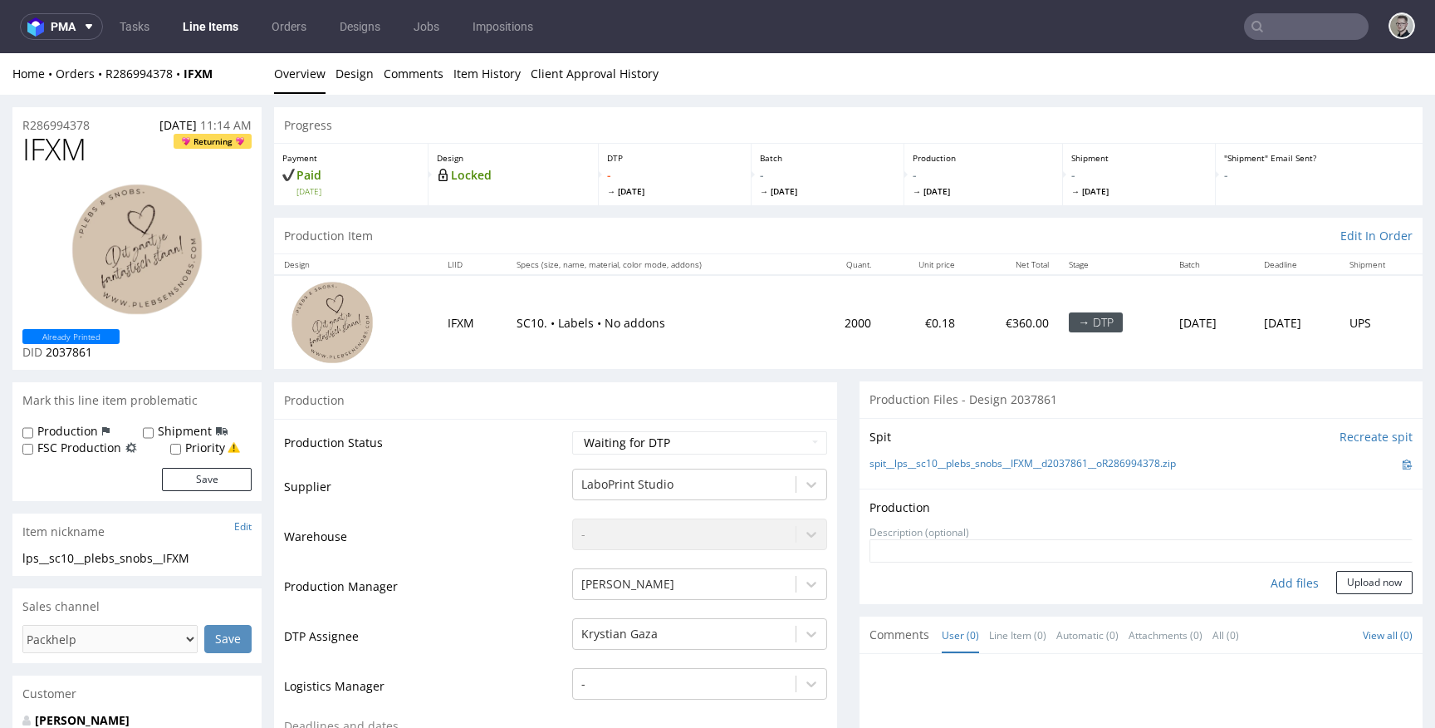
click at [1280, 581] on div "Add files" at bounding box center [1294, 583] width 83 height 25
type input "C:\fakepath\lps__sc10__plebs_snobs__IFXM__d2037861__oR286994378__latest__front.…"
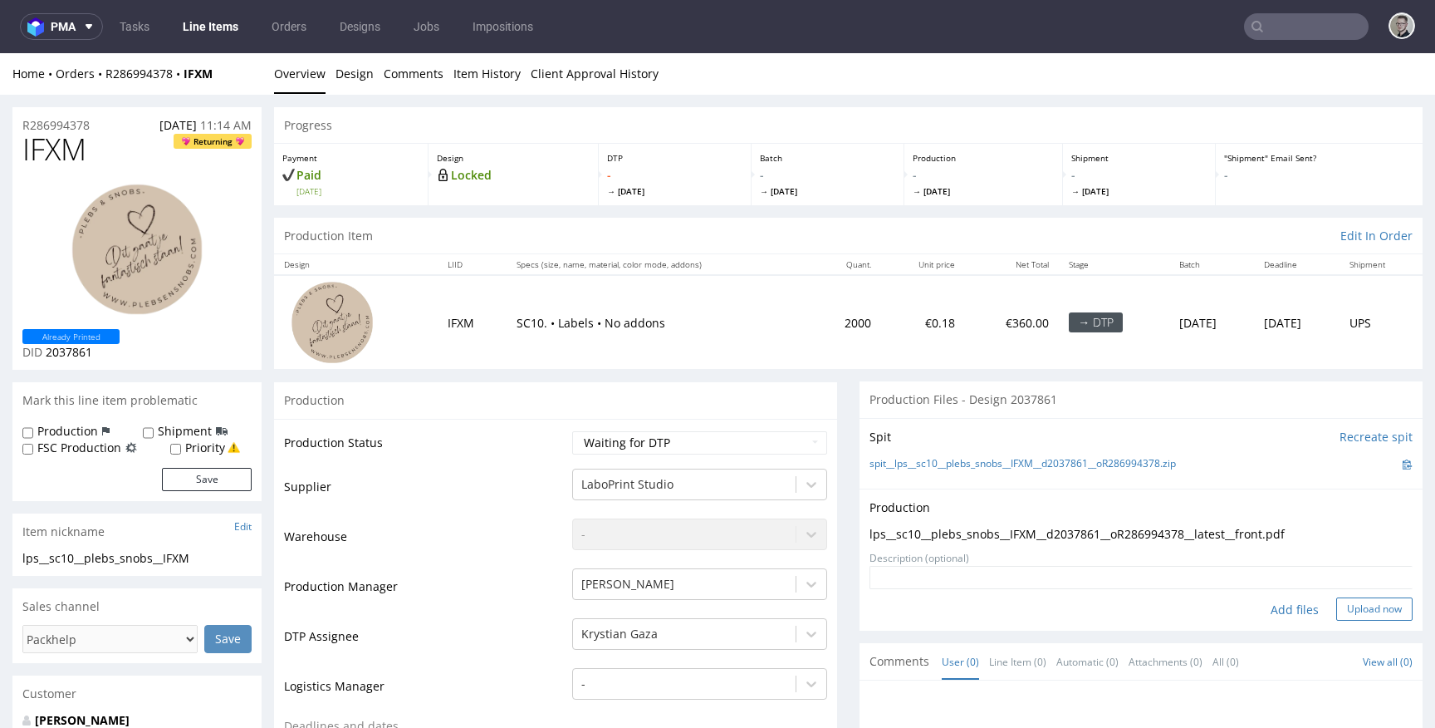
click at [1348, 615] on button "Upload now" at bounding box center [1374, 608] width 76 height 23
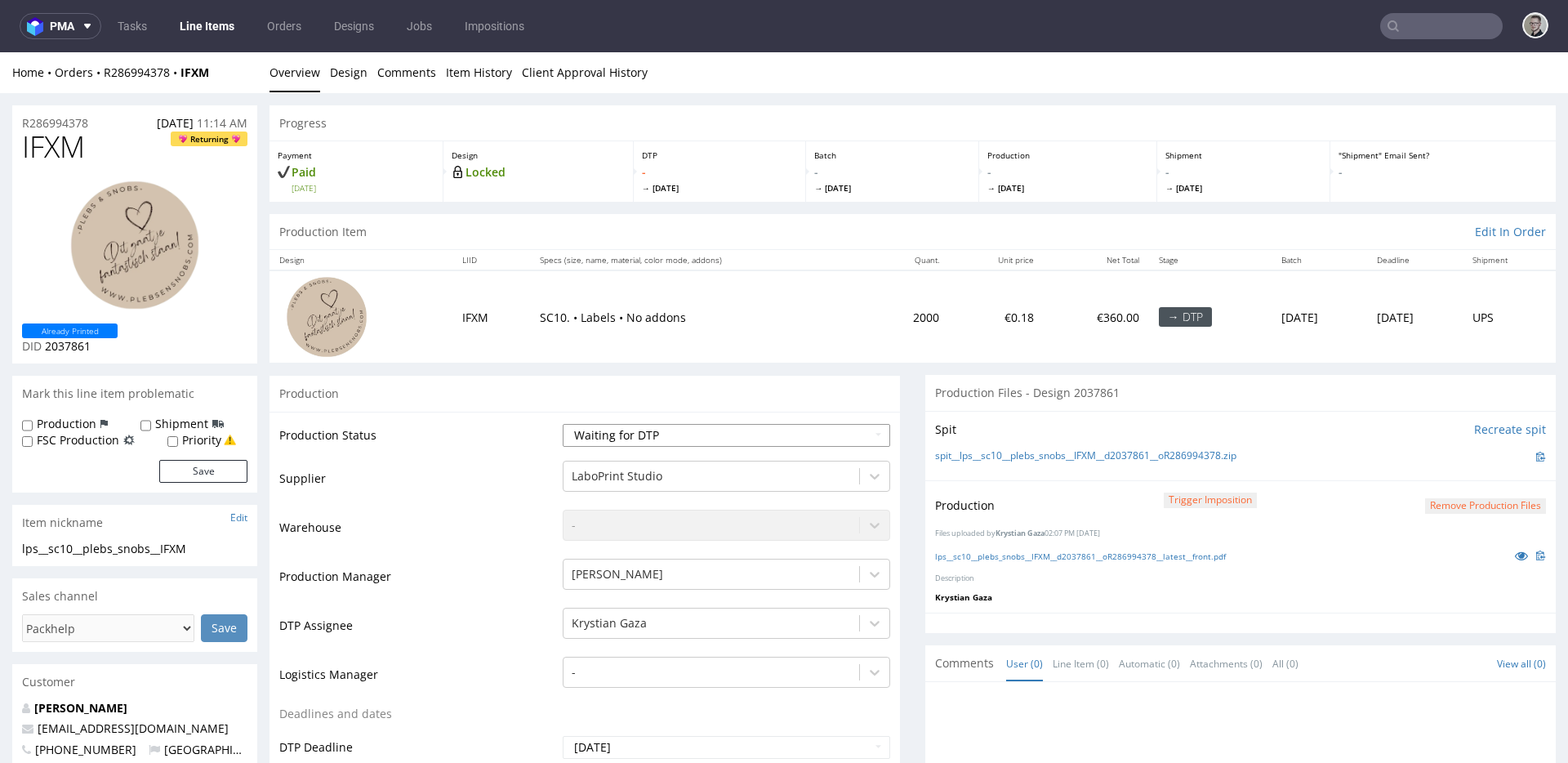
click at [630, 435] on select "Waiting for Artwork Waiting for Diecut Waiting for Mockup Waiting for DTP Waiti…" at bounding box center [726, 435] width 327 height 23
select select "dtp_in_process"
click at [562, 424] on select "Waiting for Artwork Waiting for Diecut Waiting for Mockup Waiting for DTP Waiti…" at bounding box center [726, 435] width 327 height 23
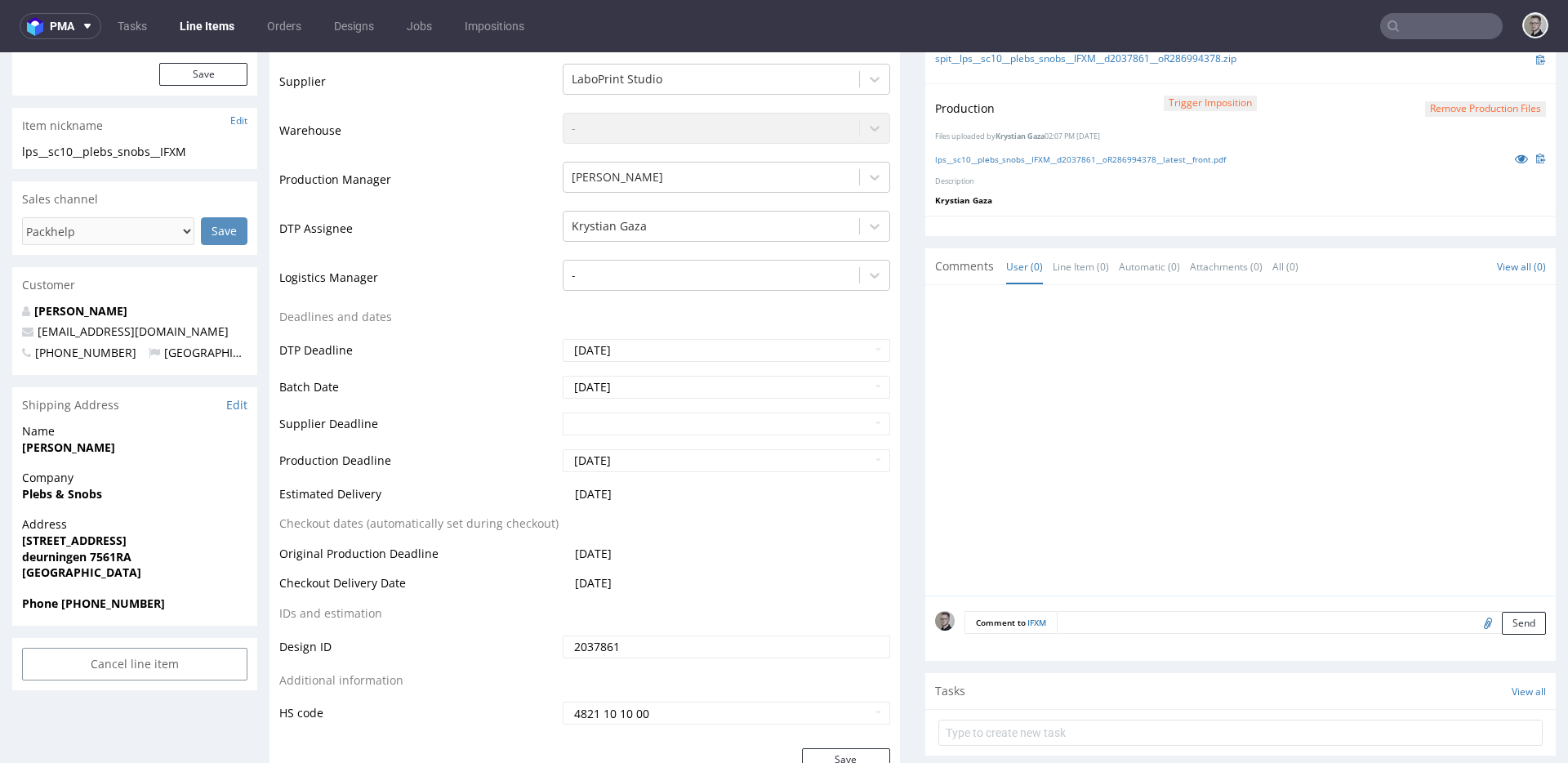
scroll to position [605, 0]
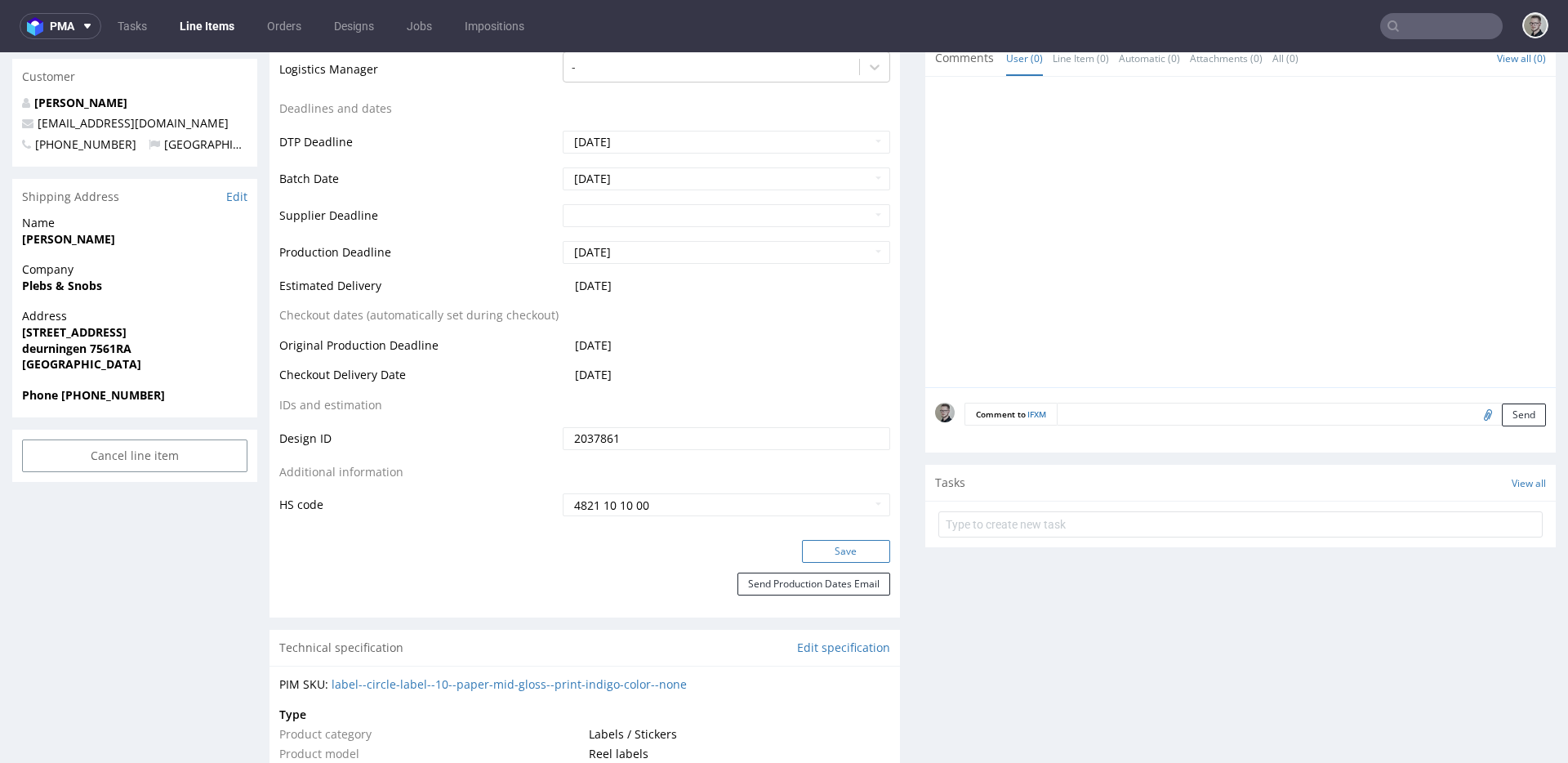
click at [855, 551] on button "Save" at bounding box center [846, 551] width 88 height 23
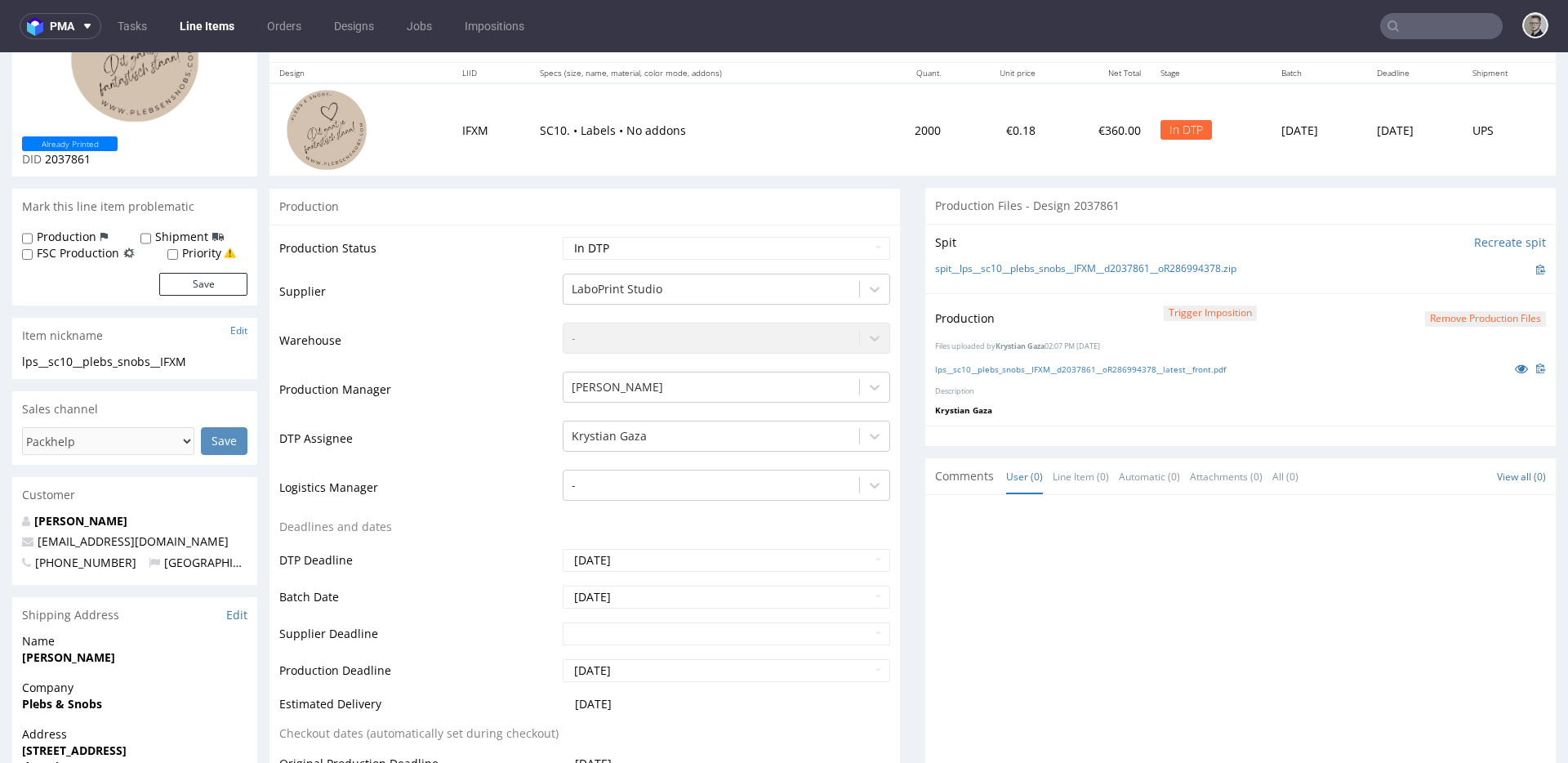
scroll to position [0, 0]
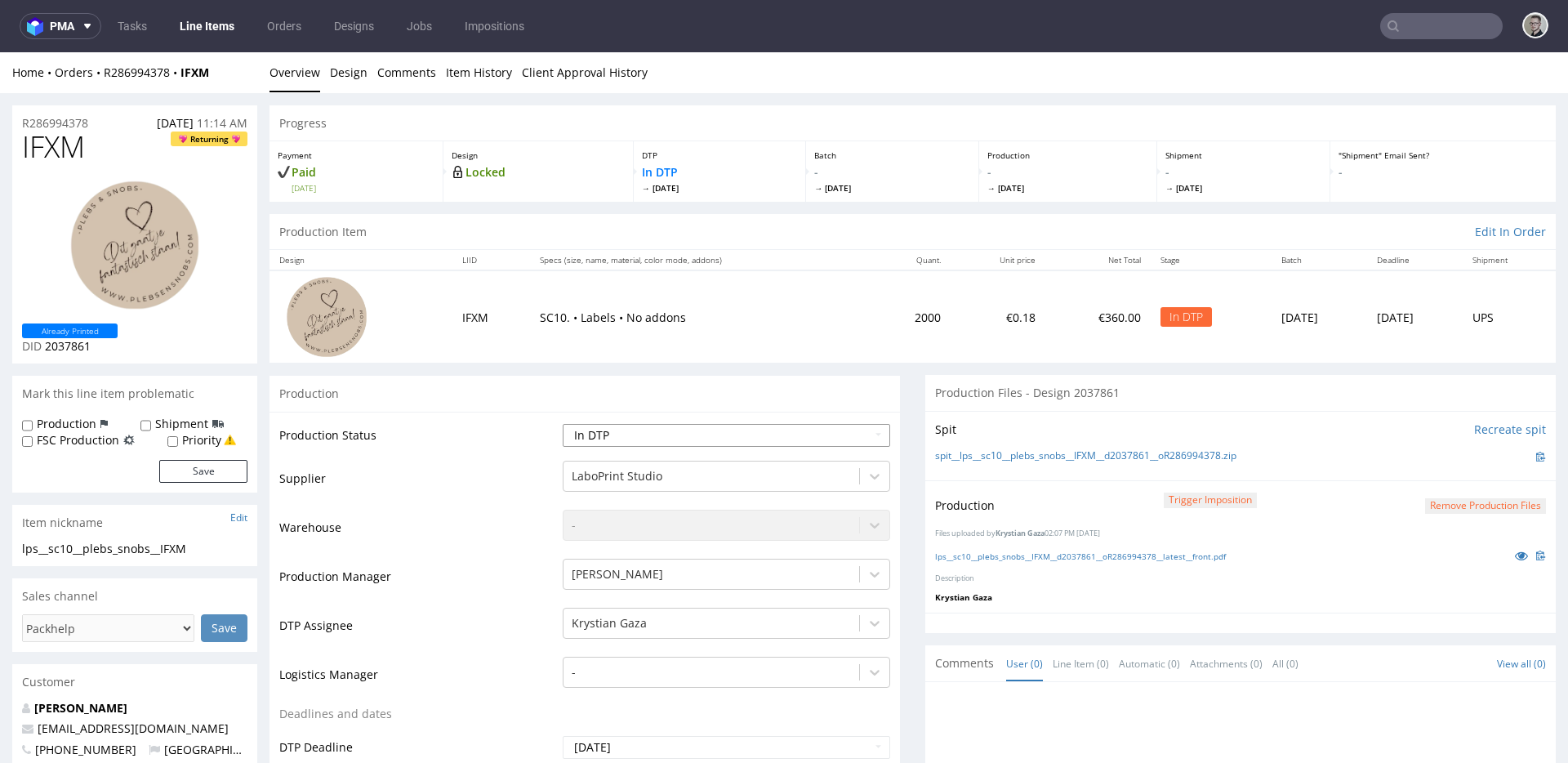
click at [659, 437] on select "Waiting for Artwork Waiting for Diecut Waiting for Mockup Waiting for DTP Waiti…" at bounding box center [726, 435] width 327 height 23
select select "dtp_production_ready"
click at [562, 424] on select "Waiting for Artwork Waiting for Diecut Waiting for Mockup Waiting for DTP Waiti…" at bounding box center [726, 435] width 327 height 23
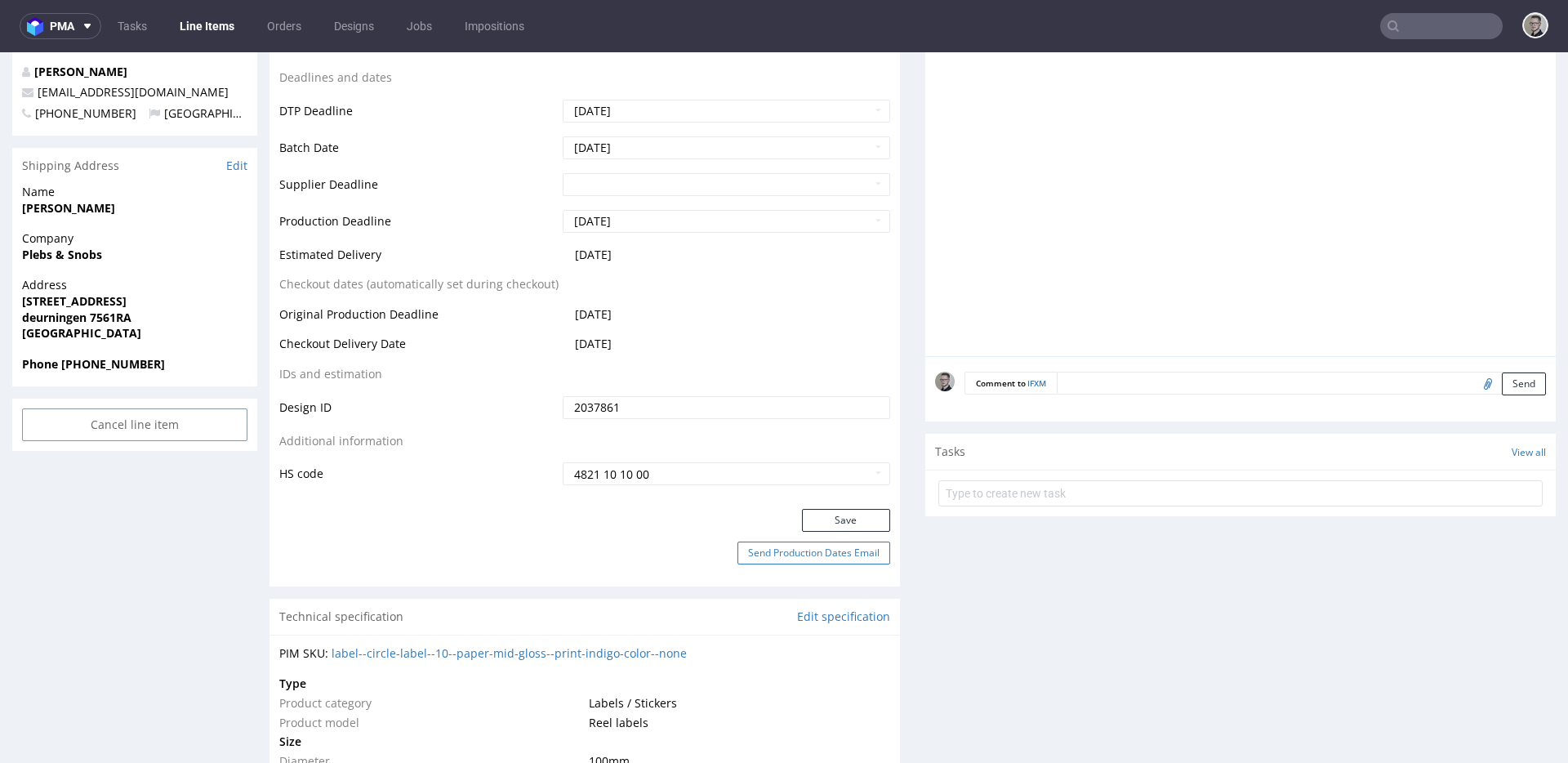
scroll to position [707, 0]
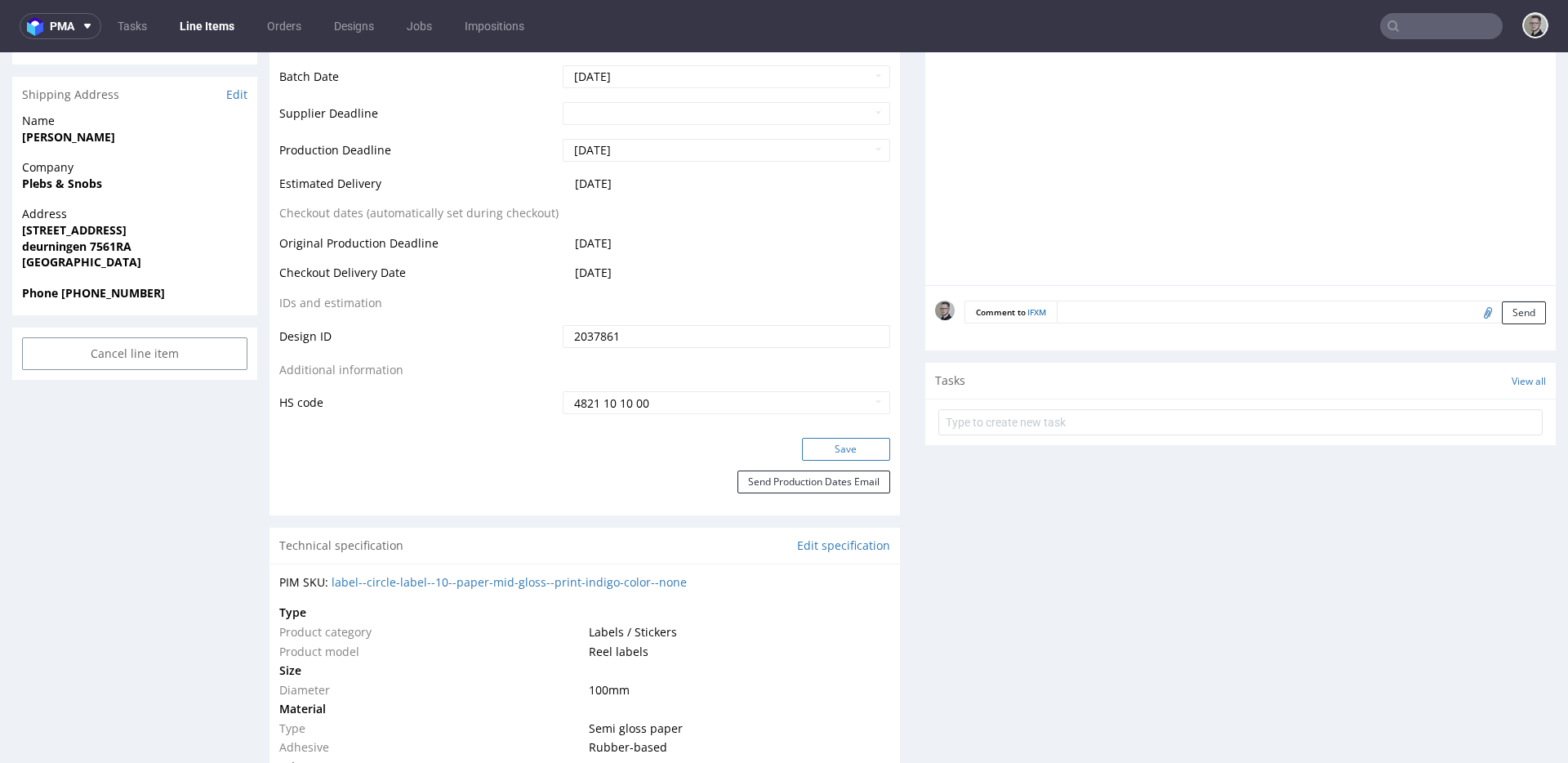
click at [855, 445] on button "Save" at bounding box center [846, 448] width 88 height 23
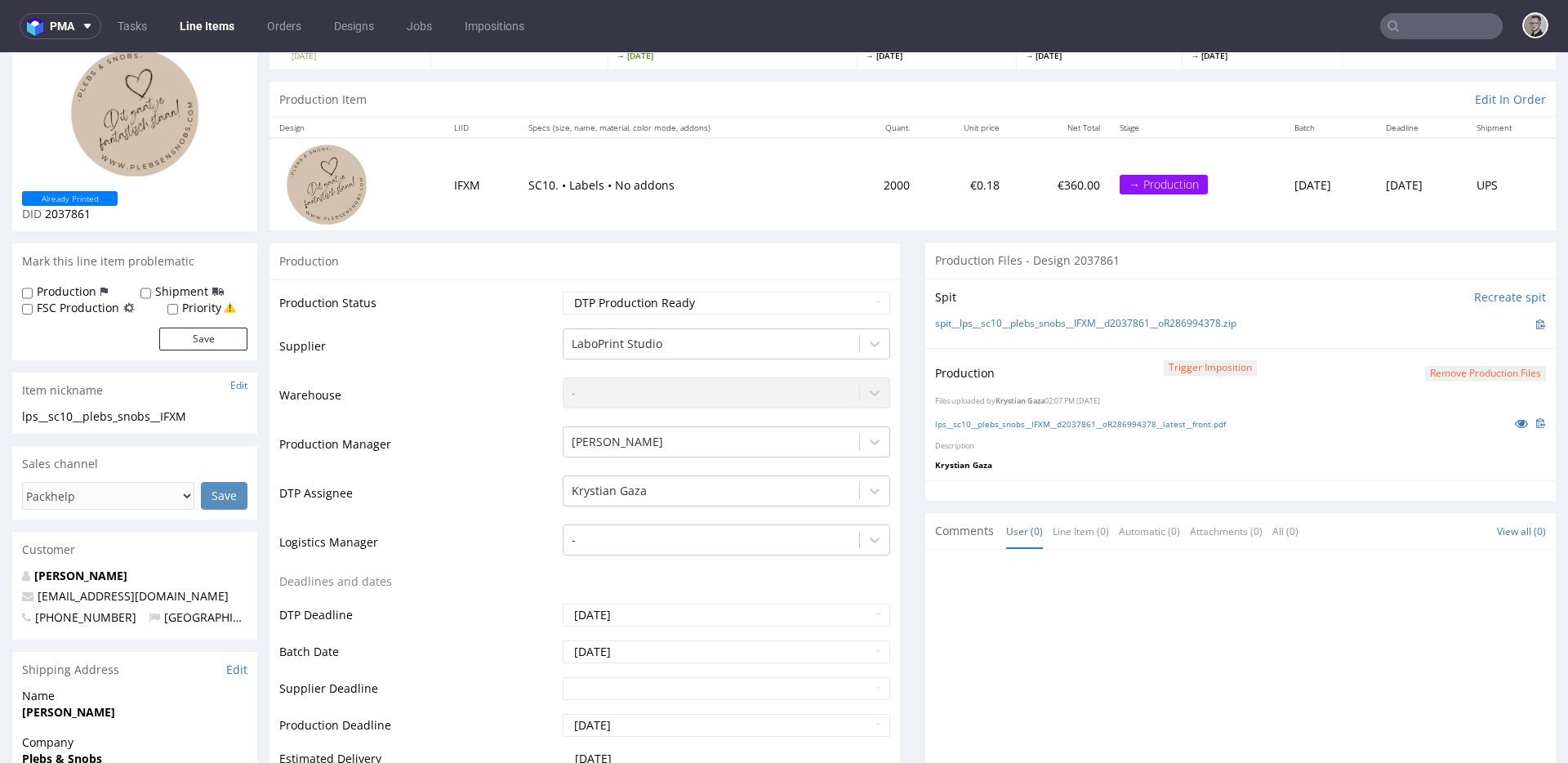
scroll to position [0, 0]
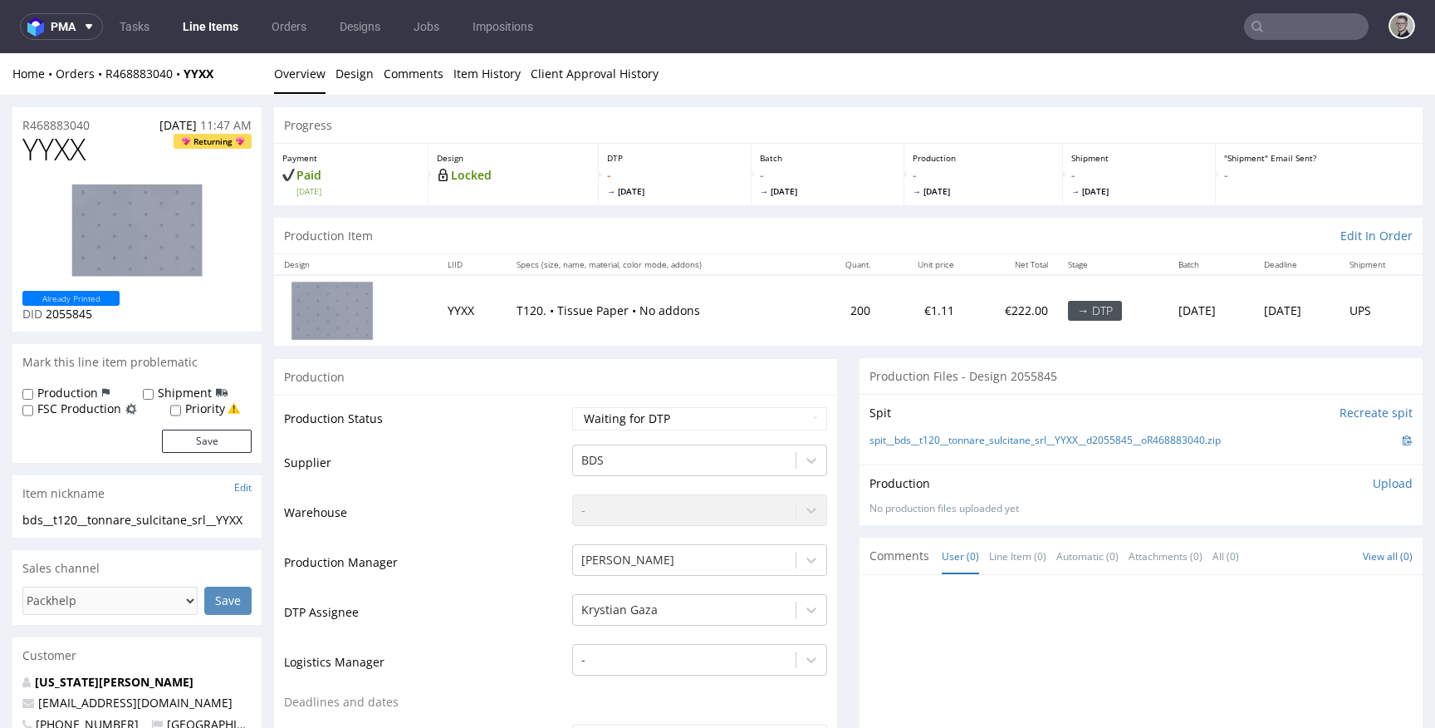
scroll to position [3, 0]
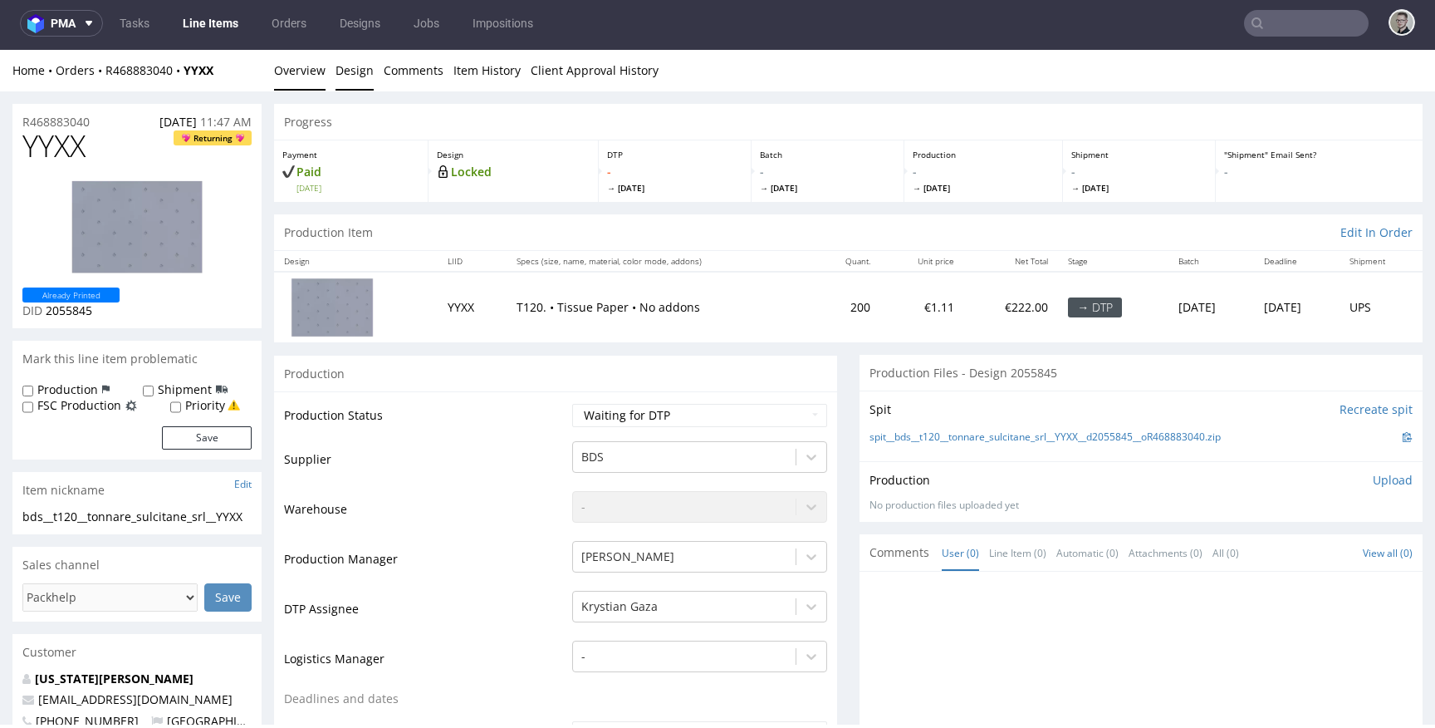
click at [341, 56] on link "Design" at bounding box center [355, 70] width 38 height 41
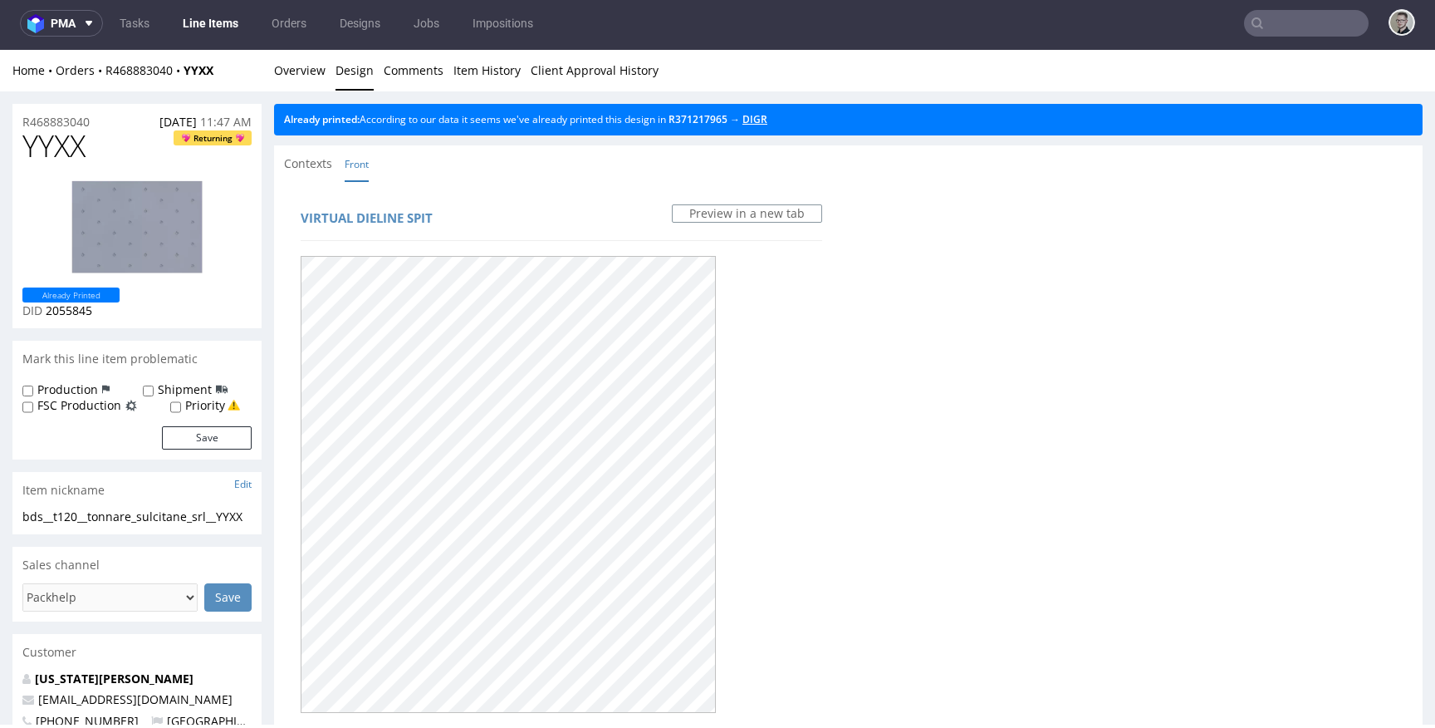
drag, startPoint x: 779, startPoint y: 117, endPoint x: 566, endPoint y: 91, distance: 215.0
click at [295, 79] on link "Overview" at bounding box center [299, 70] width 51 height 41
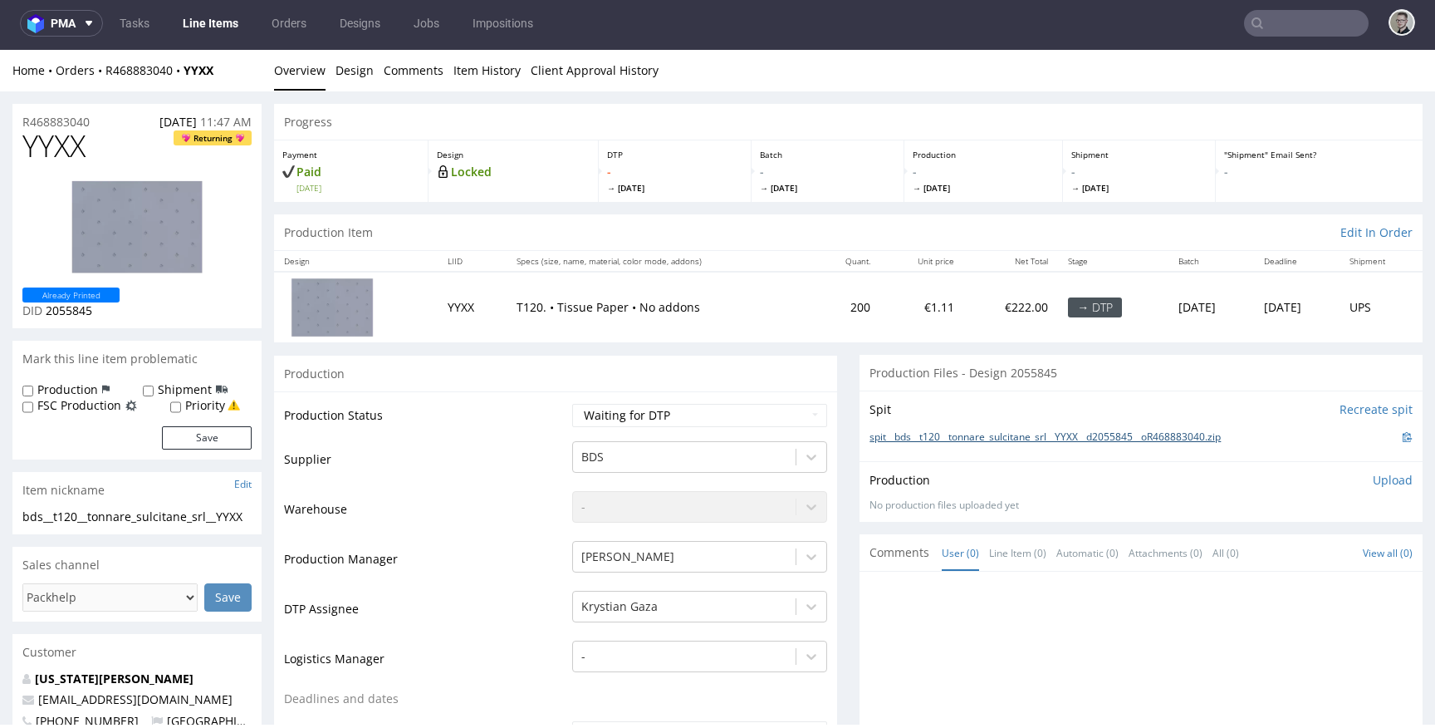
click at [1050, 433] on link "spit__bds__t120__tonnare_sulcitane_srl__YYXX__d2055845__oR468883040.zip" at bounding box center [1045, 437] width 351 height 14
click at [1373, 486] on p "Upload" at bounding box center [1393, 480] width 40 height 17
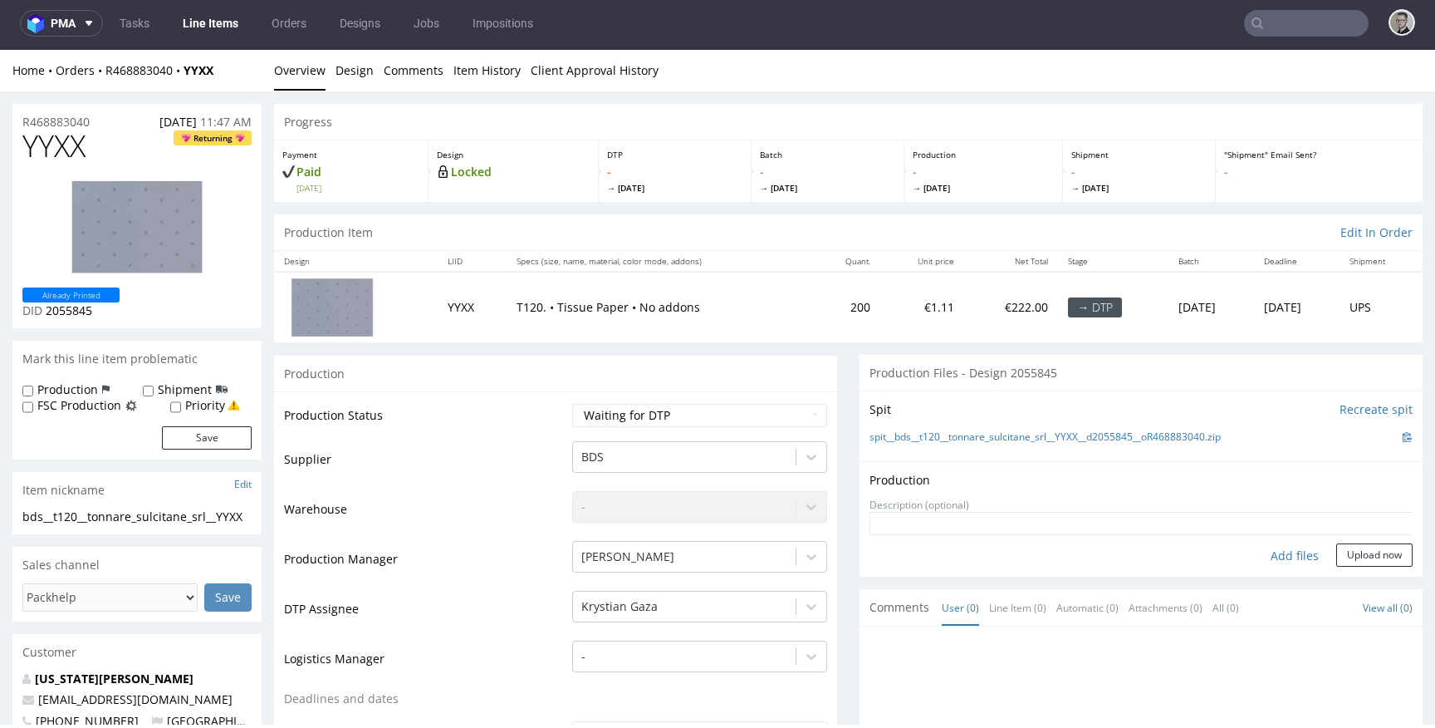
click at [1270, 552] on div "Add files" at bounding box center [1294, 555] width 83 height 25
type input "C:\fakepath\bds__t120__tonnare_sulcitane_srl__YYXX__d2055845__oR468883040__late…"
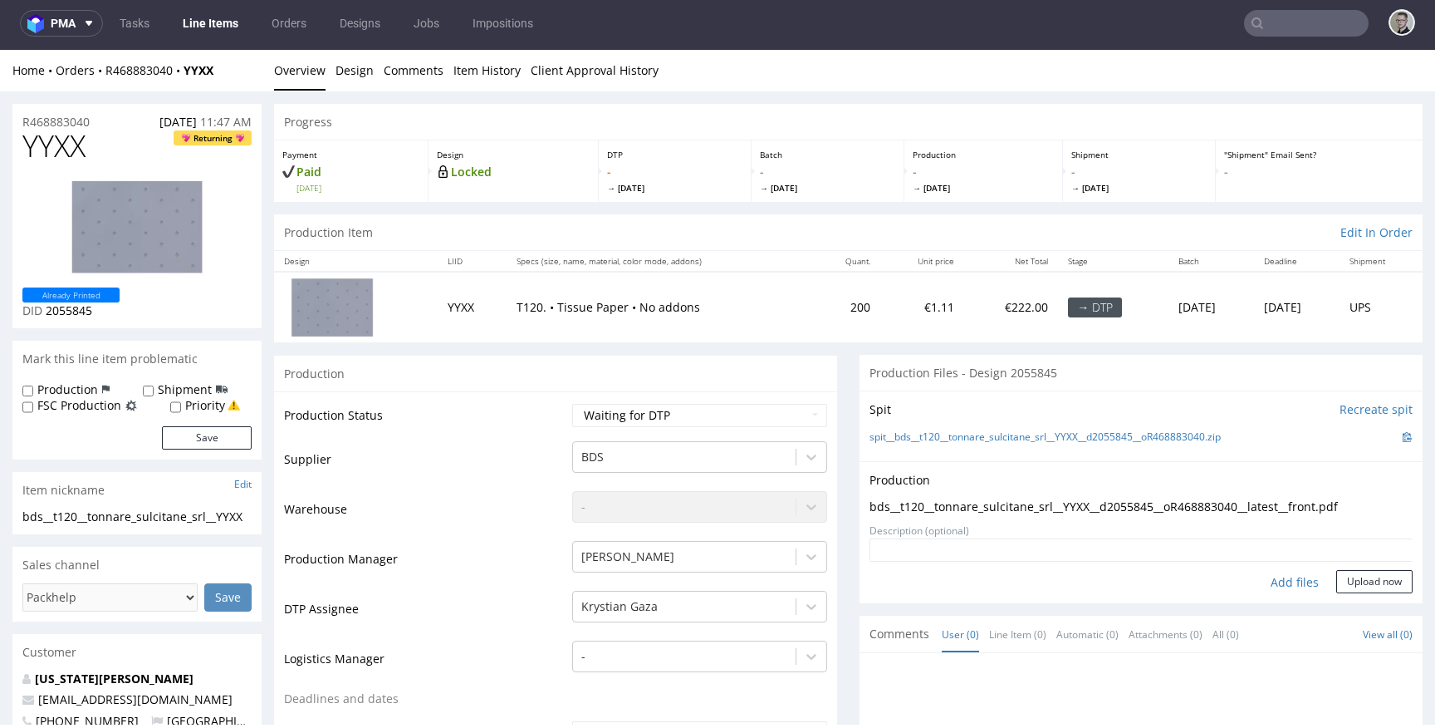
click at [1372, 594] on div "Production Upload bds__t120__tonnare_sulcitane_srl__YYXX__d2055845__oR468883040…" at bounding box center [1141, 532] width 563 height 142
click at [1371, 589] on button "Upload now" at bounding box center [1374, 581] width 76 height 23
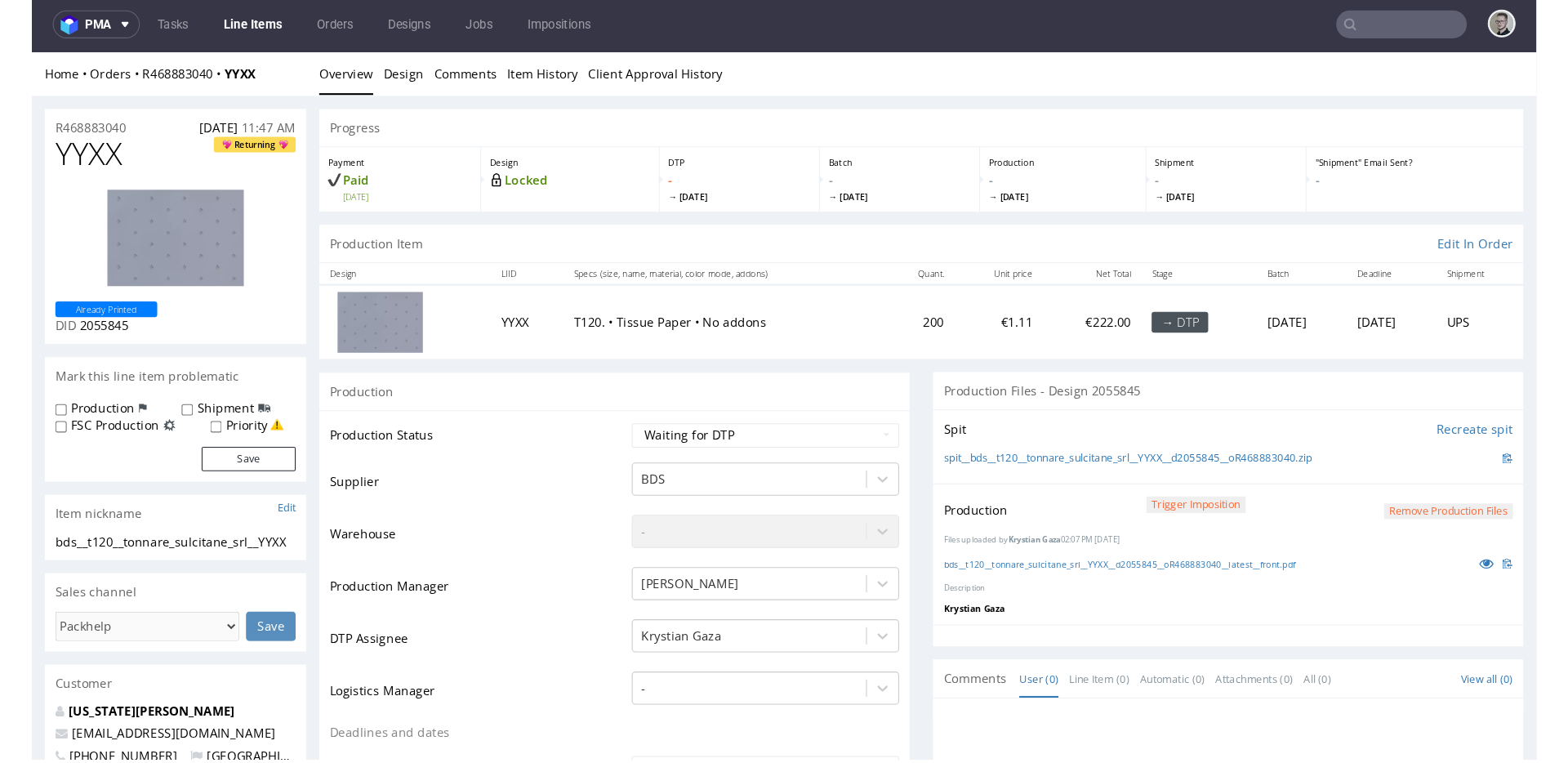
scroll to position [0, 0]
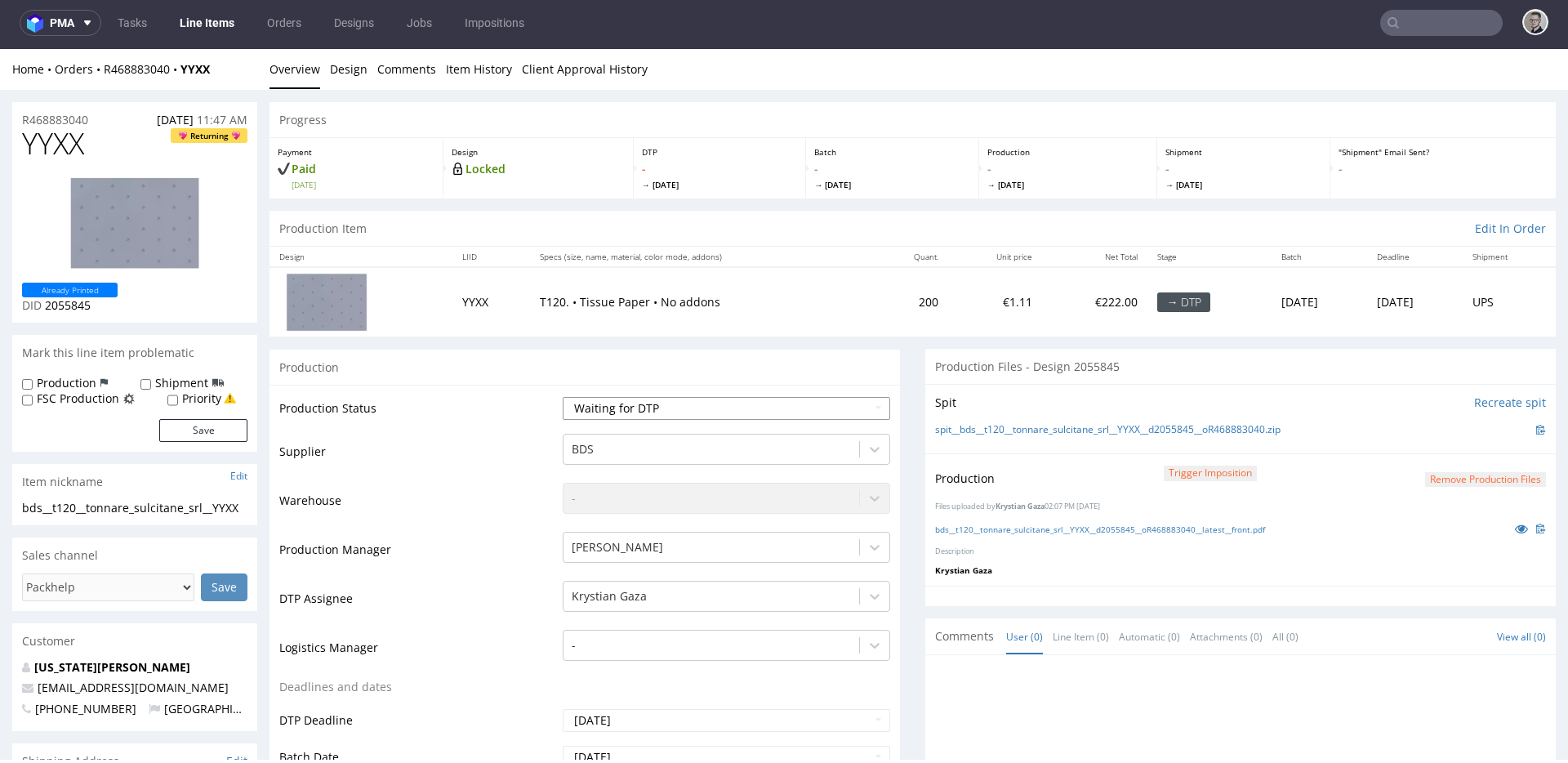
click at [603, 400] on select "Waiting for Artwork Waiting for Diecut Waiting for Mockup Waiting for DTP Waiti…" at bounding box center [726, 408] width 327 height 23
select select "dtp_in_process"
click at [562, 397] on select "Waiting for Artwork Waiting for Diecut Waiting for Mockup Waiting for DTP Waiti…" at bounding box center [726, 408] width 327 height 23
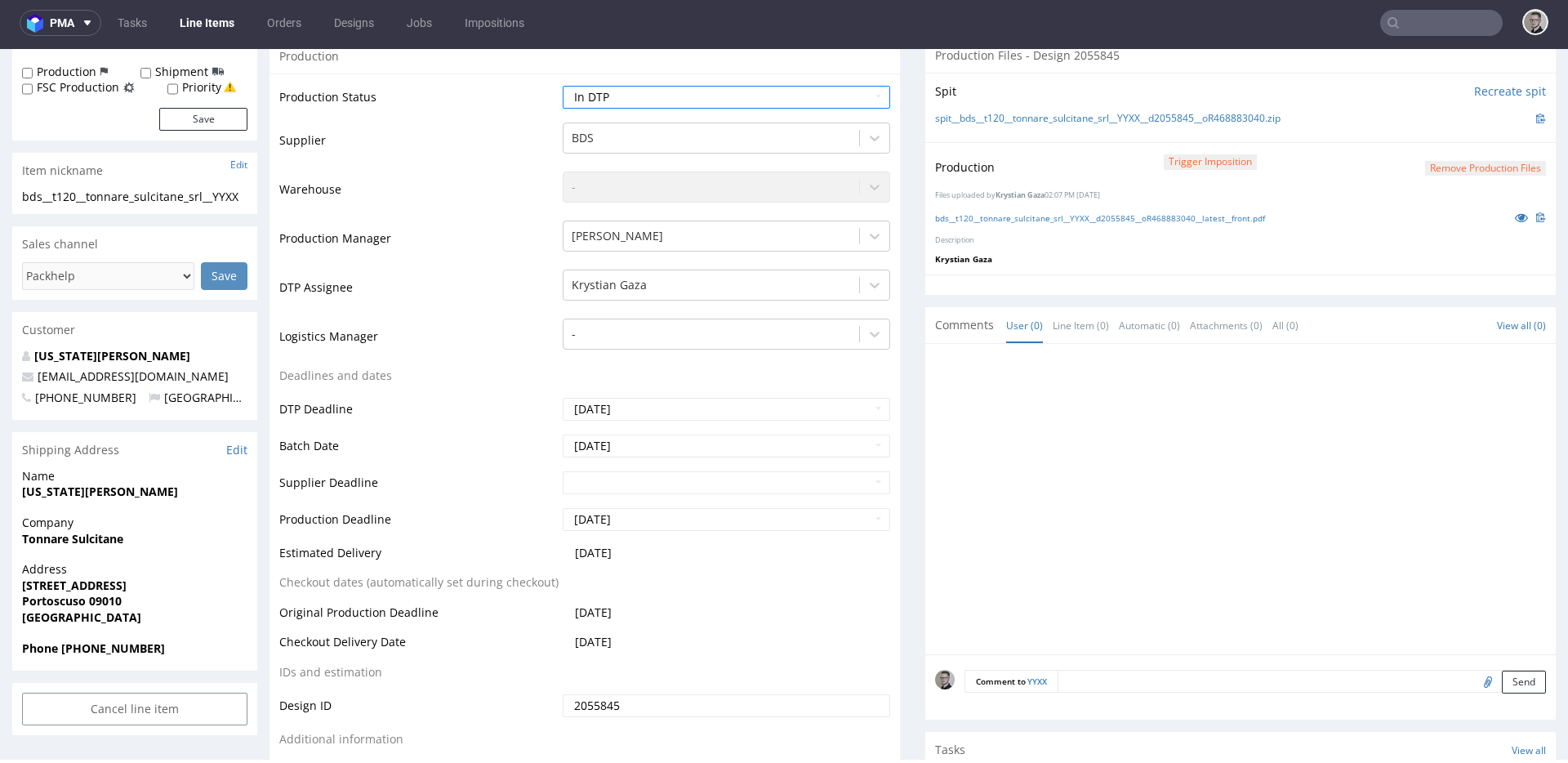
scroll to position [449, 0]
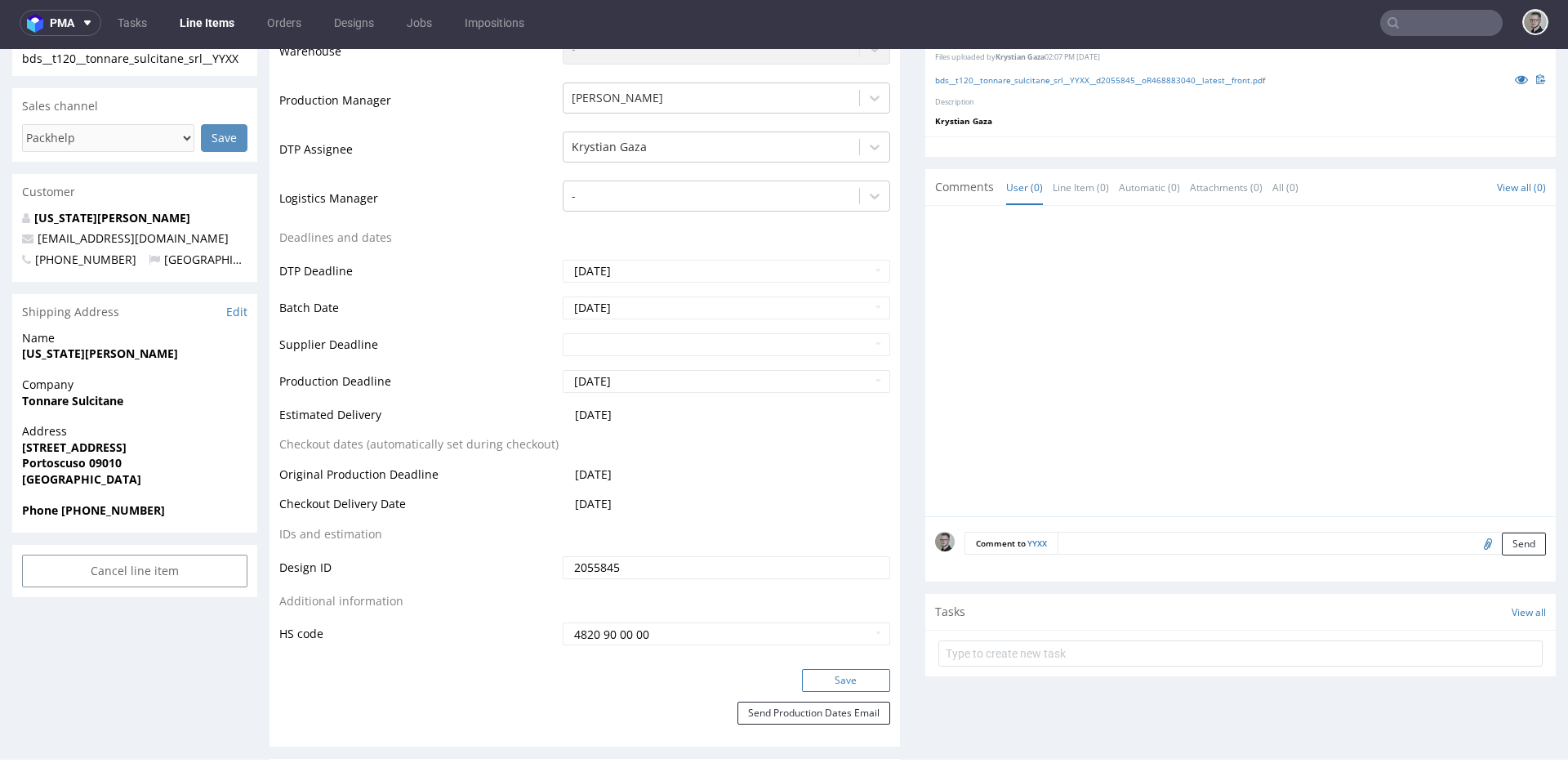
click at [854, 685] on button "Save" at bounding box center [846, 679] width 88 height 23
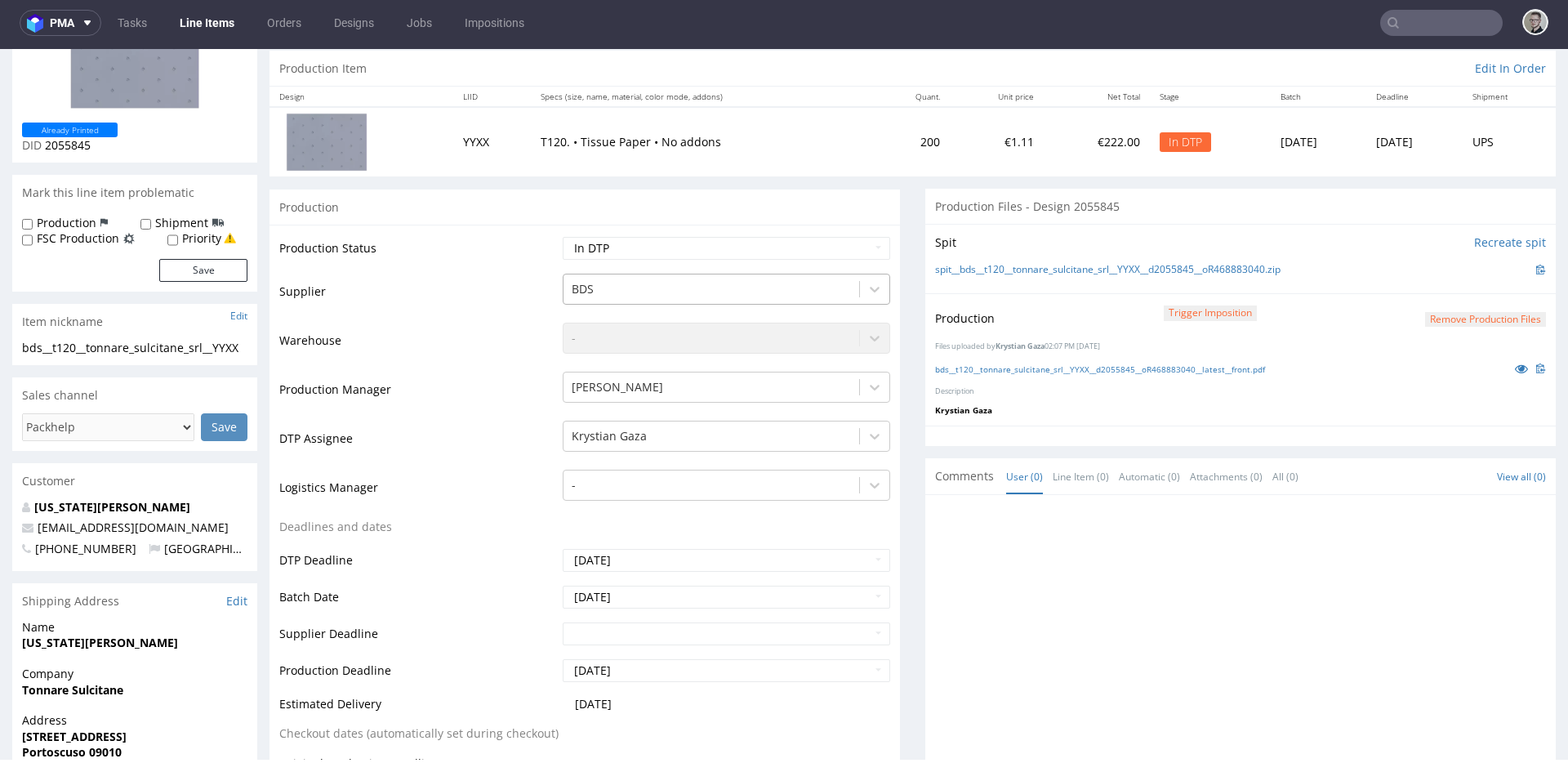
scroll to position [107, 0]
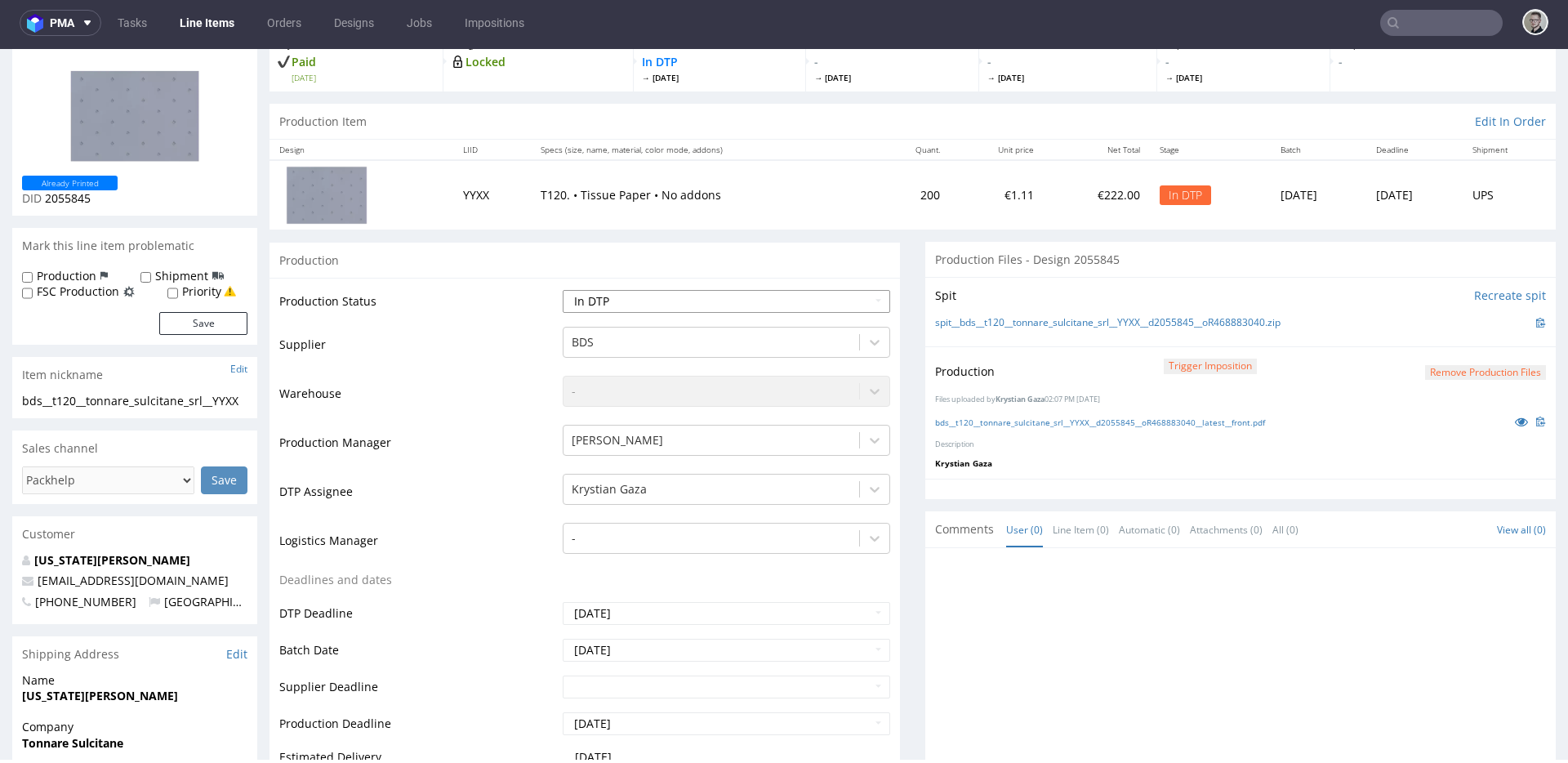
click at [697, 290] on select "Waiting for Artwork Waiting for Diecut Waiting for Mockup Waiting for DTP Waiti…" at bounding box center [726, 301] width 327 height 23
select select "dtp_production_ready"
click at [562, 290] on select "Waiting for Artwork Waiting for Diecut Waiting for Mockup Waiting for DTP Waiti…" at bounding box center [726, 301] width 327 height 23
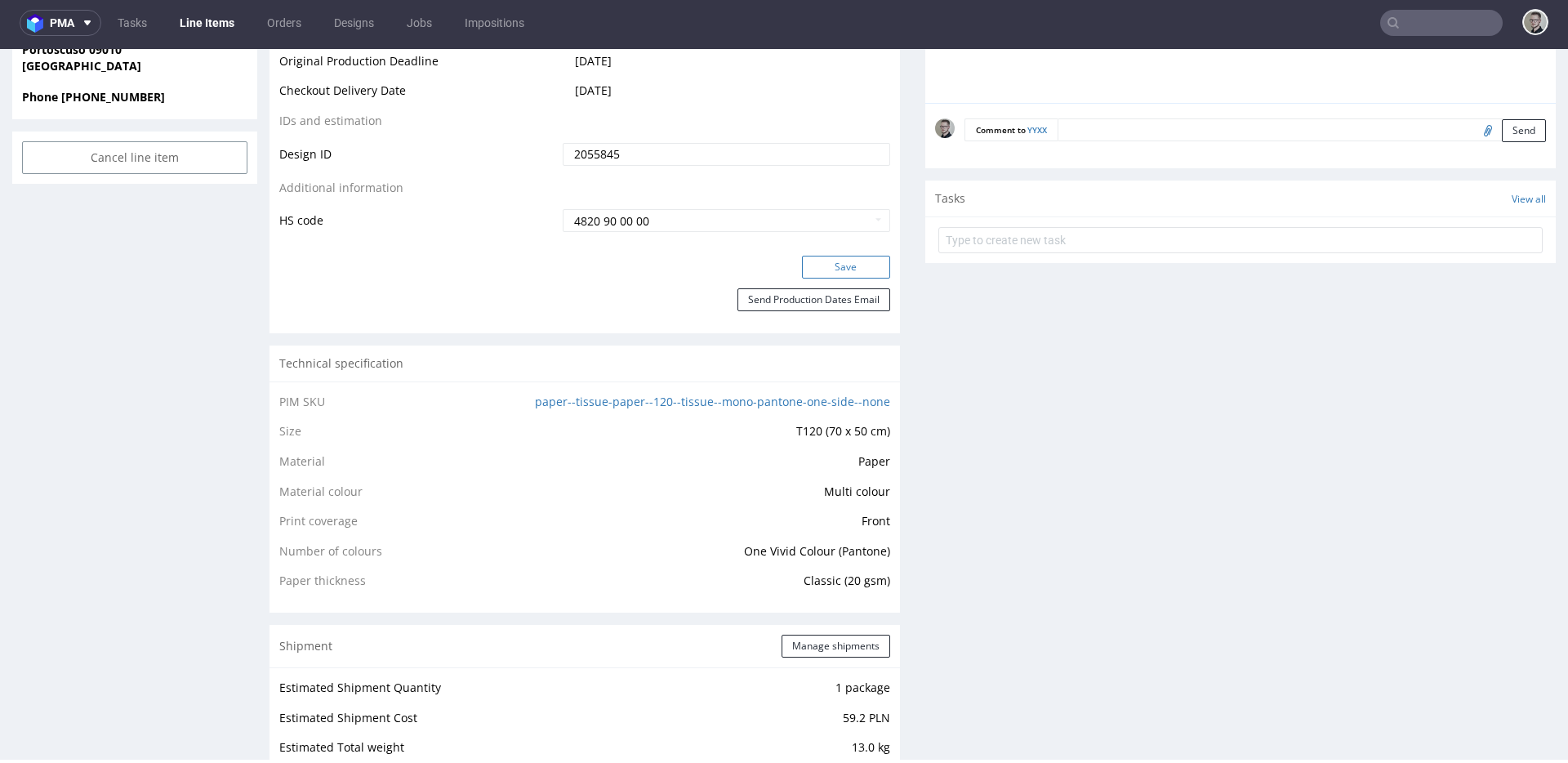
click at [857, 265] on button "Save" at bounding box center [846, 266] width 88 height 23
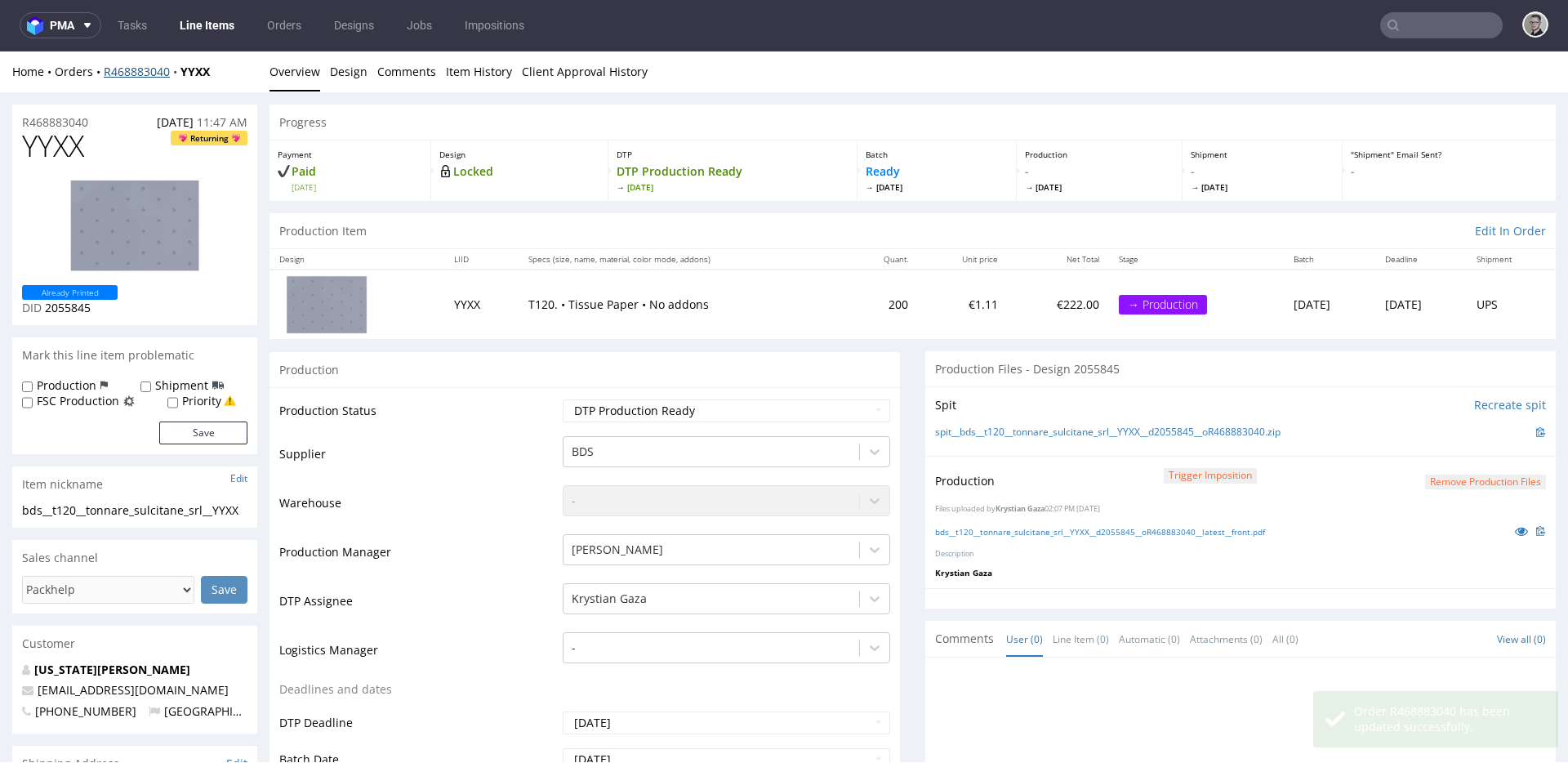
scroll to position [0, 0]
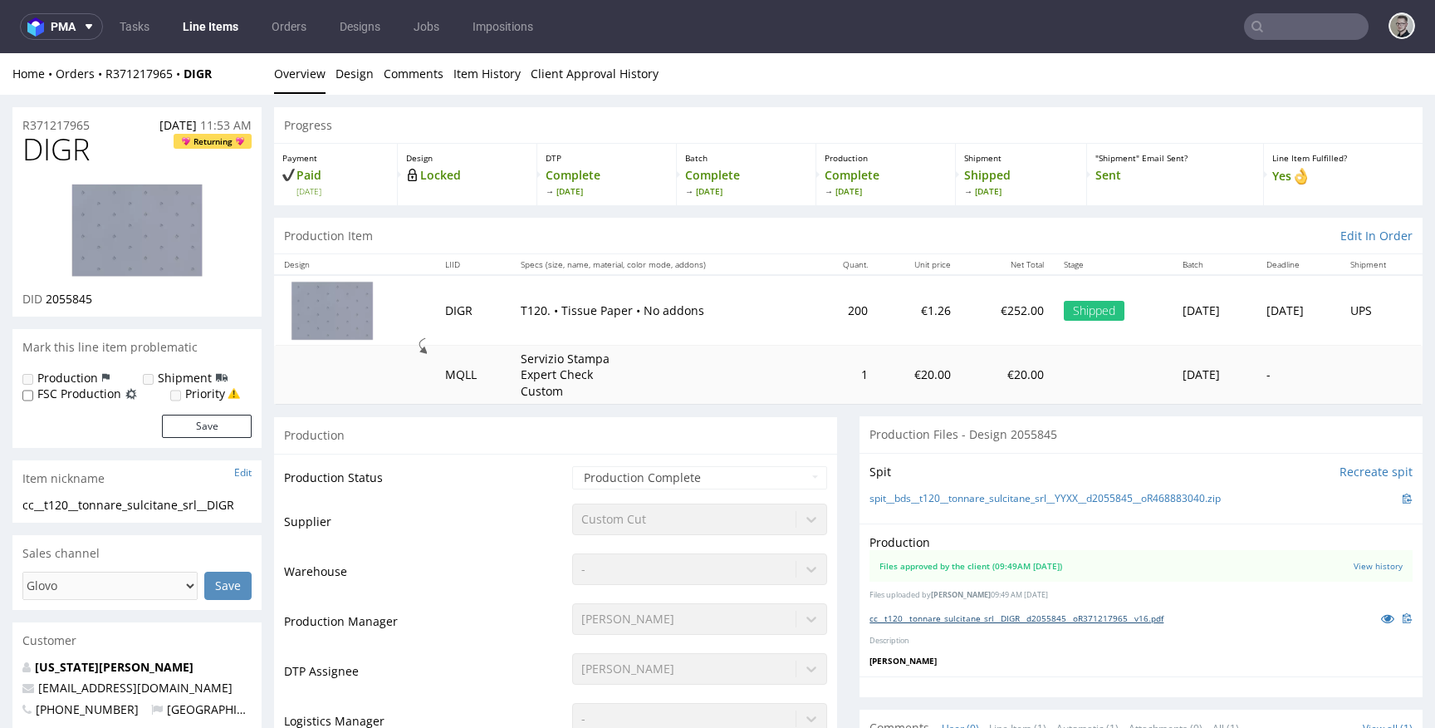
click at [1041, 620] on link "cc__t120__tonnare_sulcitane_srl__DIGR__d2055845__oR371217965__v16.pdf" at bounding box center [1017, 618] width 294 height 12
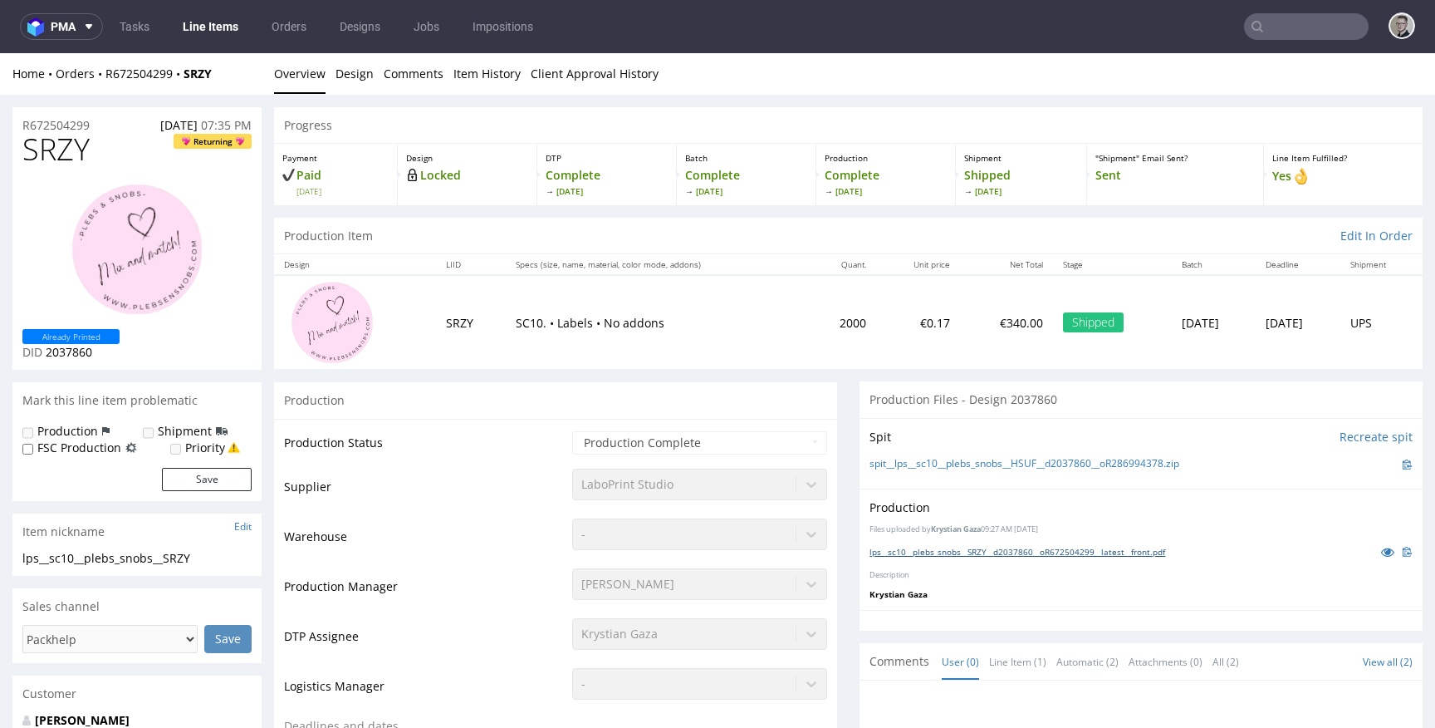
click at [982, 554] on link "lps__sc10__plebs_snobs__SRZY__d2037860__oR672504299__latest__front.pdf" at bounding box center [1018, 552] width 296 height 12
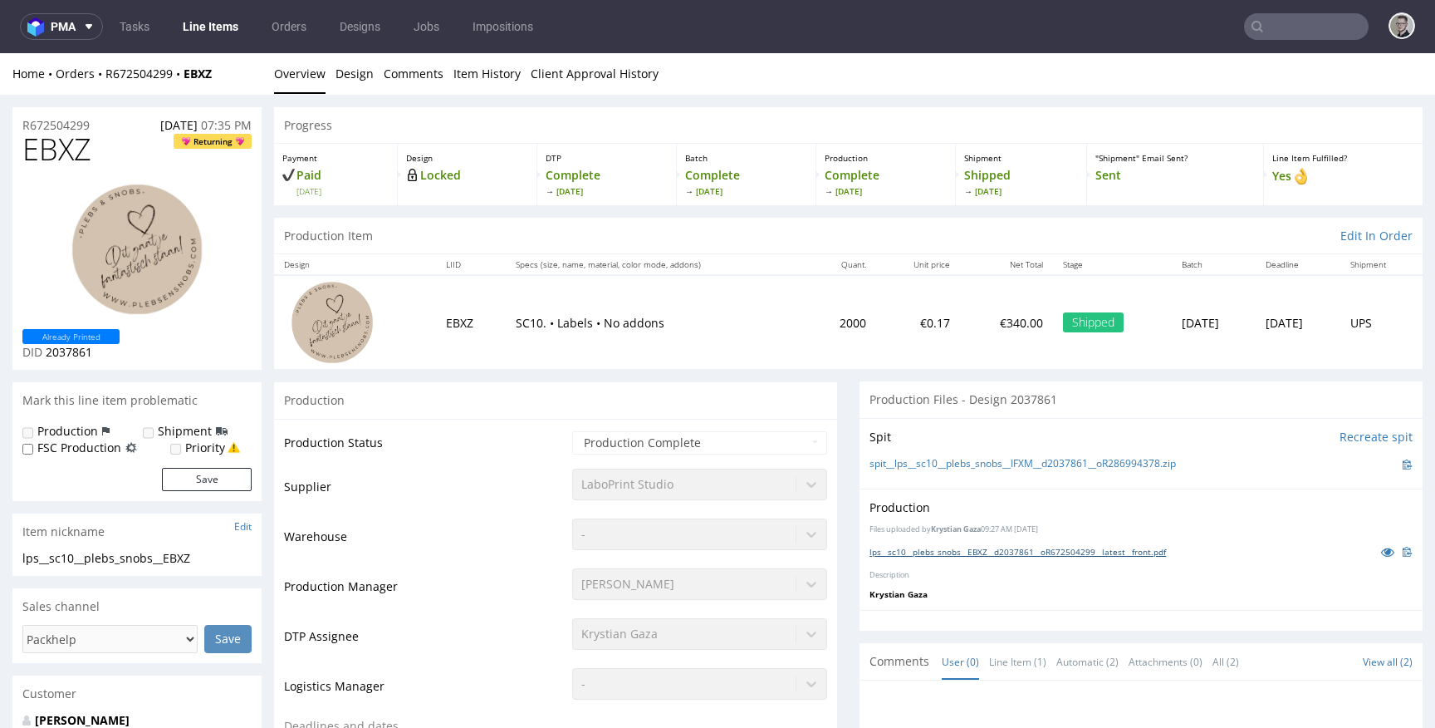
click at [992, 556] on link "lps__sc10__plebs_snobs__EBXZ__d2037861__oR672504299__latest__front.pdf" at bounding box center [1018, 552] width 296 height 12
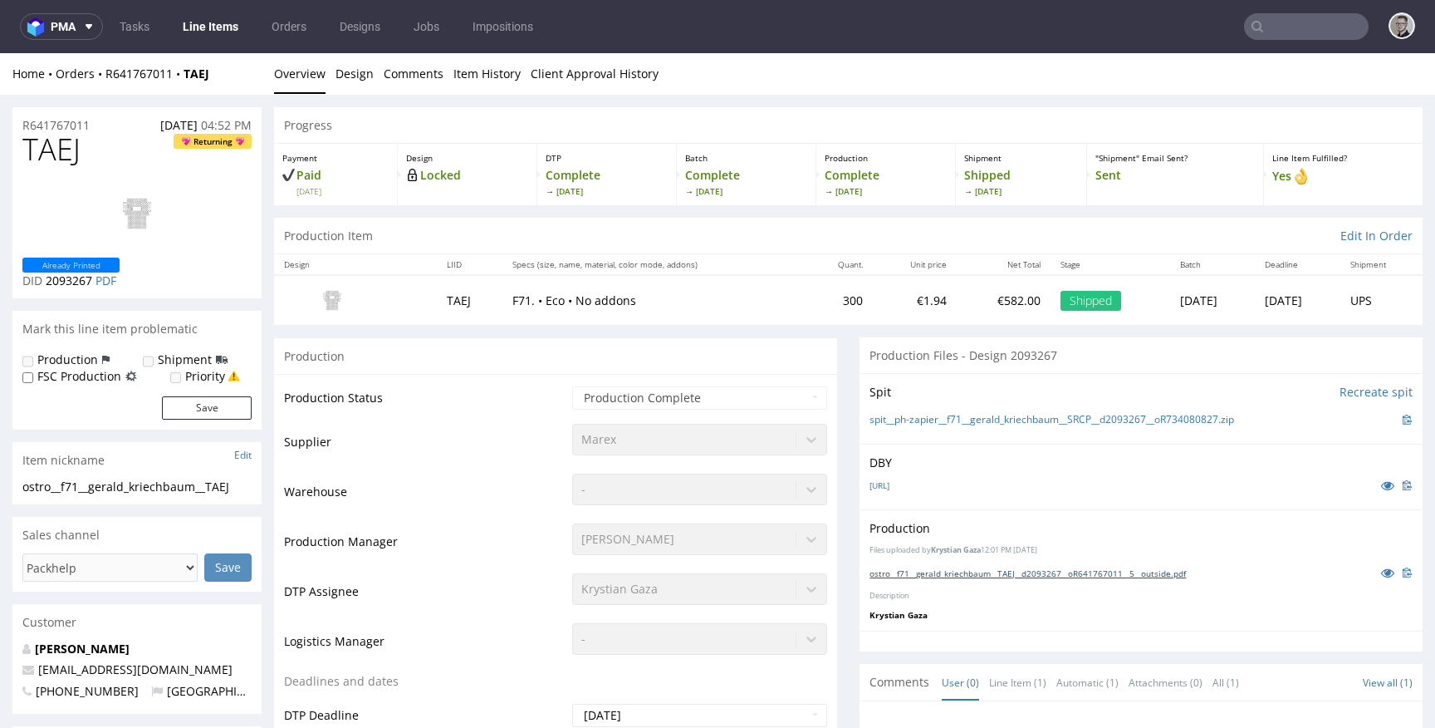
click at [989, 574] on link "ostro__f71__gerald_kriechbaum__TAEJ__d2093267__oR641767011__5__outside.pdf" at bounding box center [1028, 573] width 316 height 12
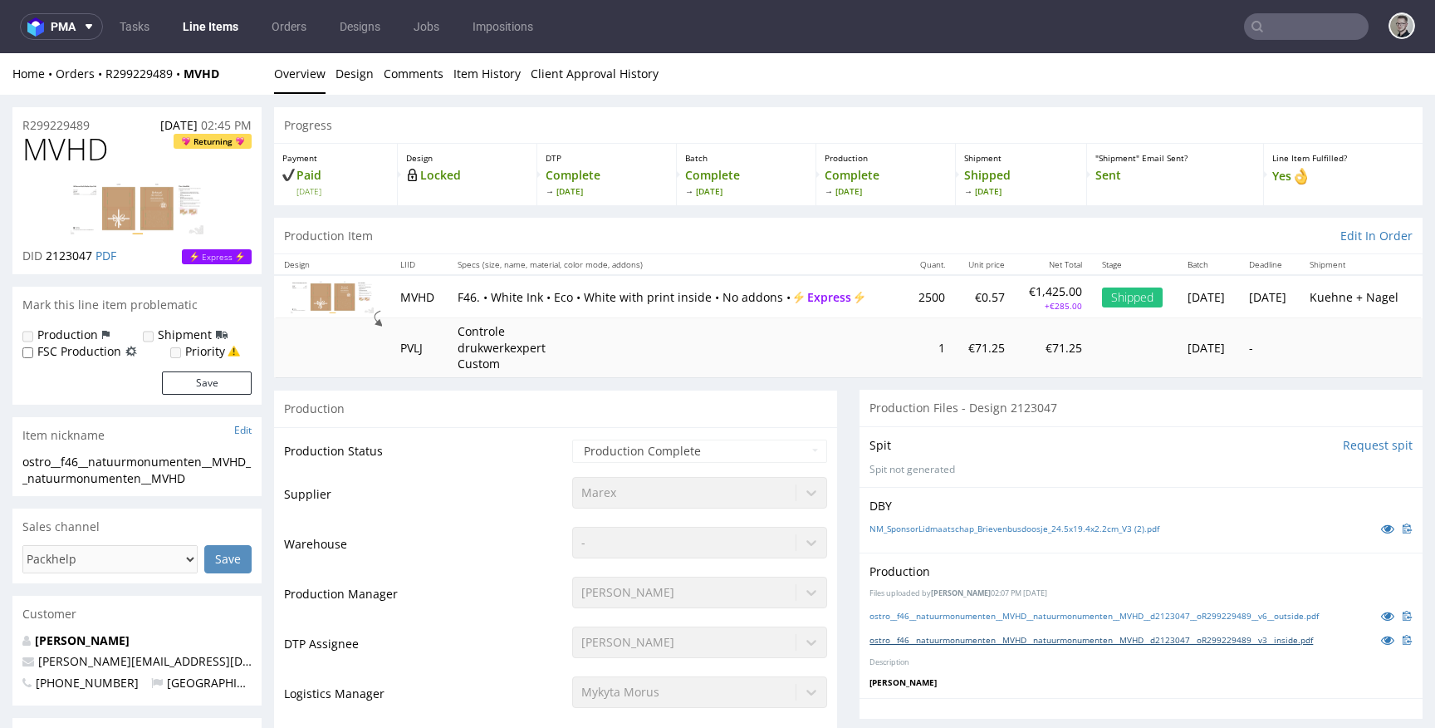
click at [1058, 643] on link "ostro__f46__natuurmonumenten__MVHD__natuurmonumenten__MVHD__d2123047__oR2992294…" at bounding box center [1092, 640] width 444 height 12
click at [1065, 612] on link "ostro__f46__natuurmonumenten__MVHD__natuurmonumenten__MVHD__d2123047__oR2992294…" at bounding box center [1094, 616] width 449 height 12
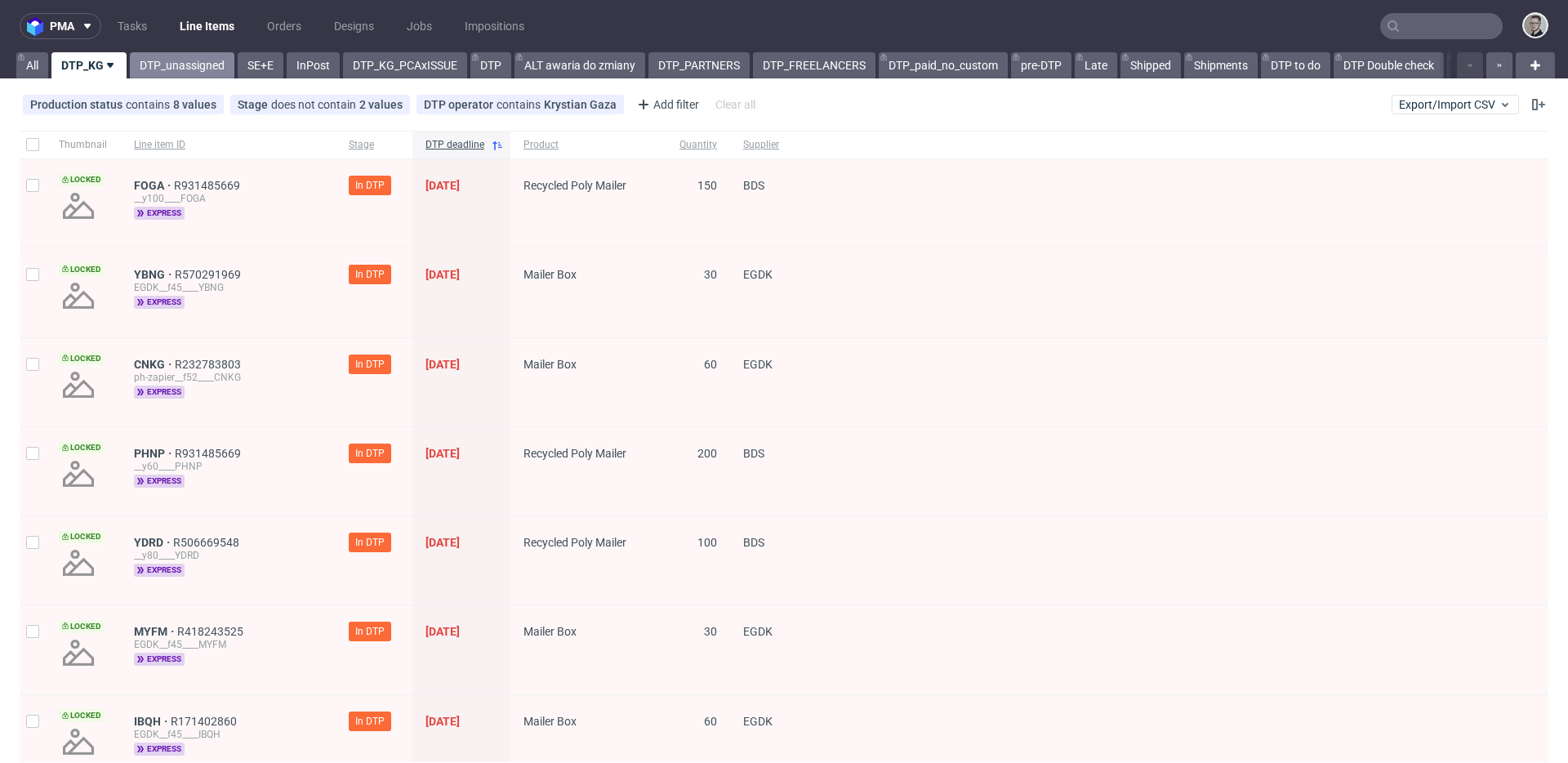
click at [161, 55] on link "DTP_unassigned" at bounding box center [182, 65] width 104 height 27
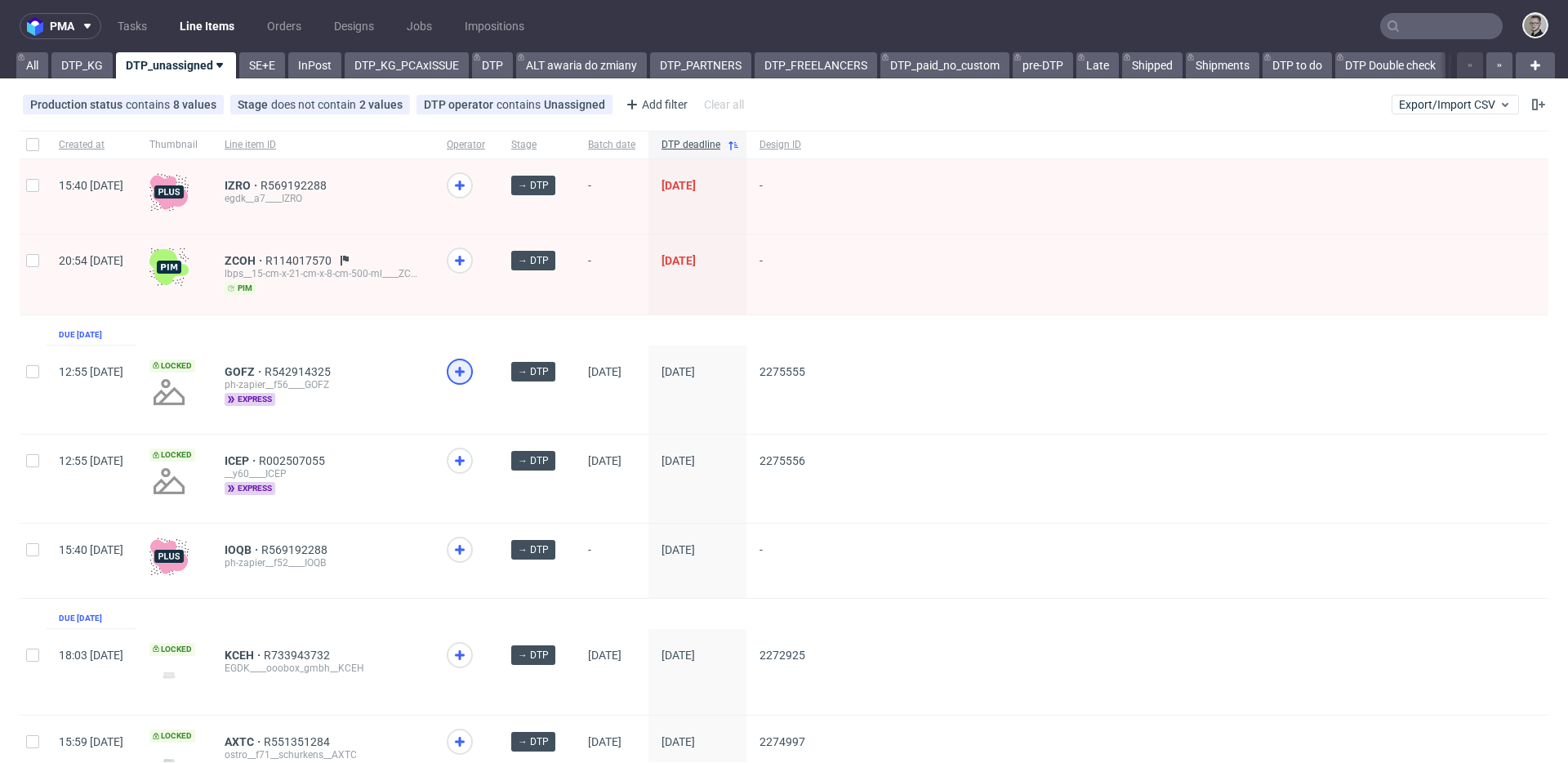
click at [470, 364] on icon at bounding box center [460, 372] width 20 height 20
click at [473, 448] on div at bounding box center [459, 460] width 27 height 27
click at [262, 55] on link "SE+E" at bounding box center [261, 65] width 46 height 27
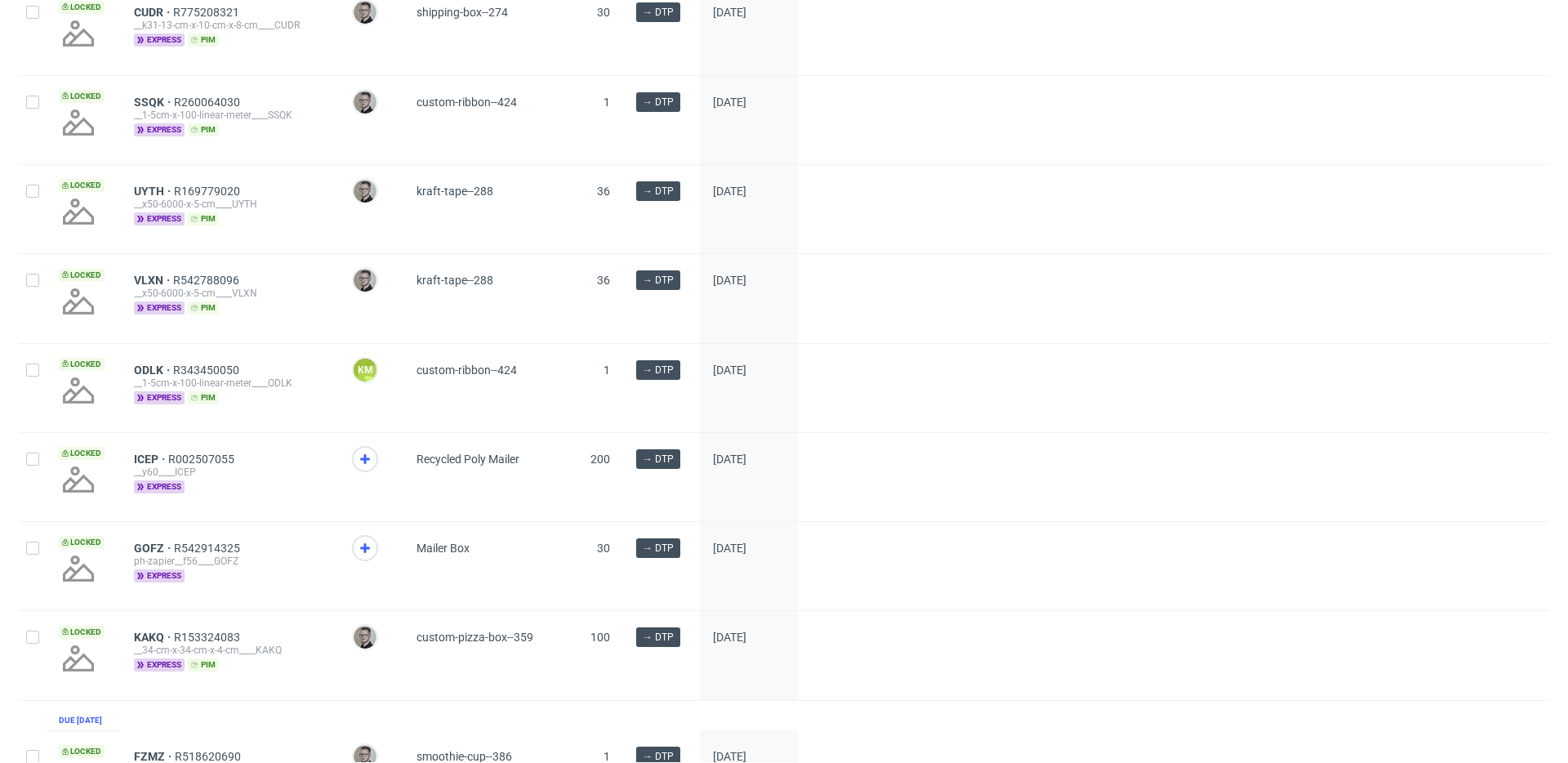
scroll to position [1133, 0]
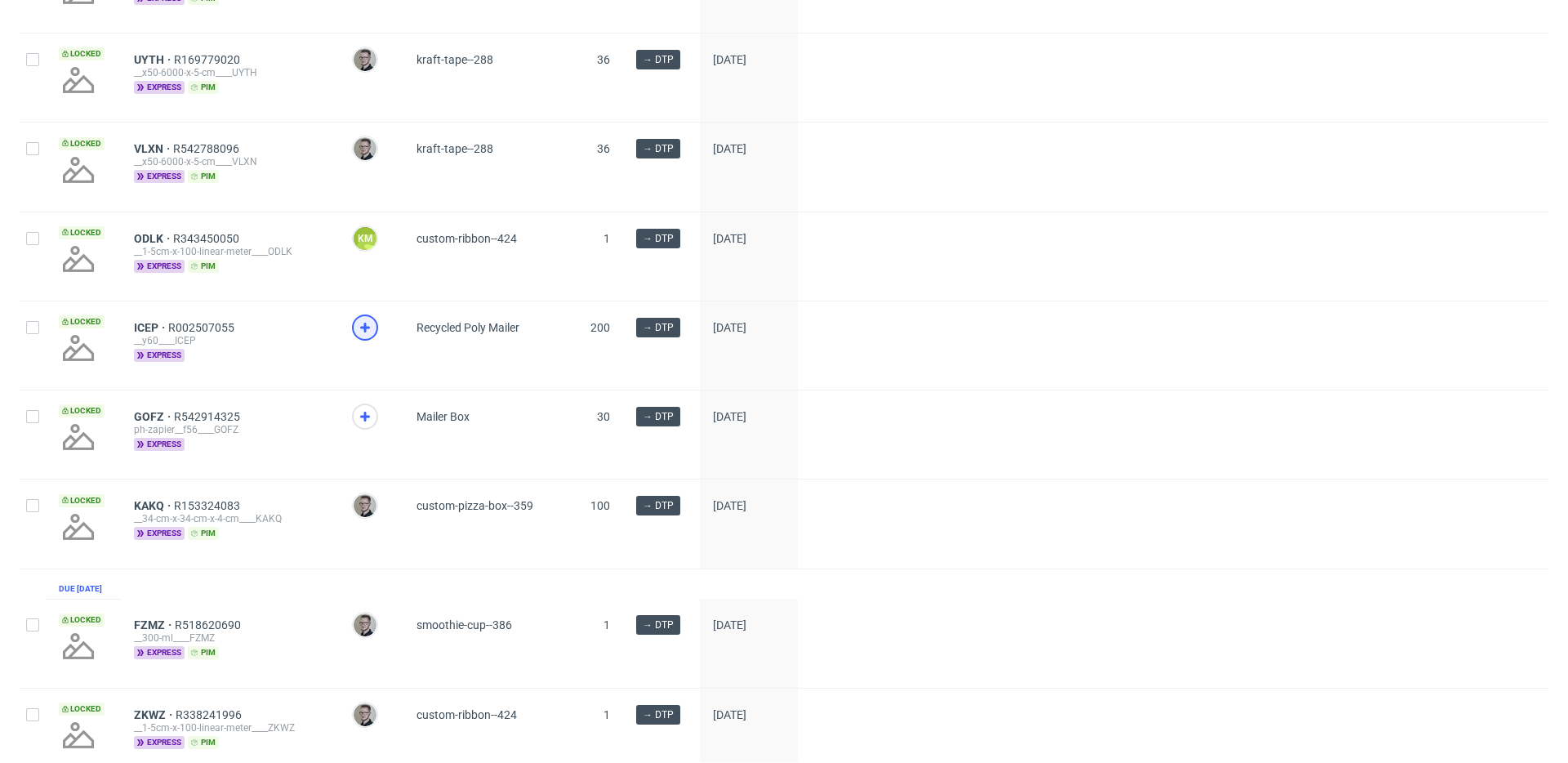
click at [363, 337] on icon at bounding box center [365, 327] width 20 height 20
click at [369, 427] on icon at bounding box center [365, 417] width 20 height 20
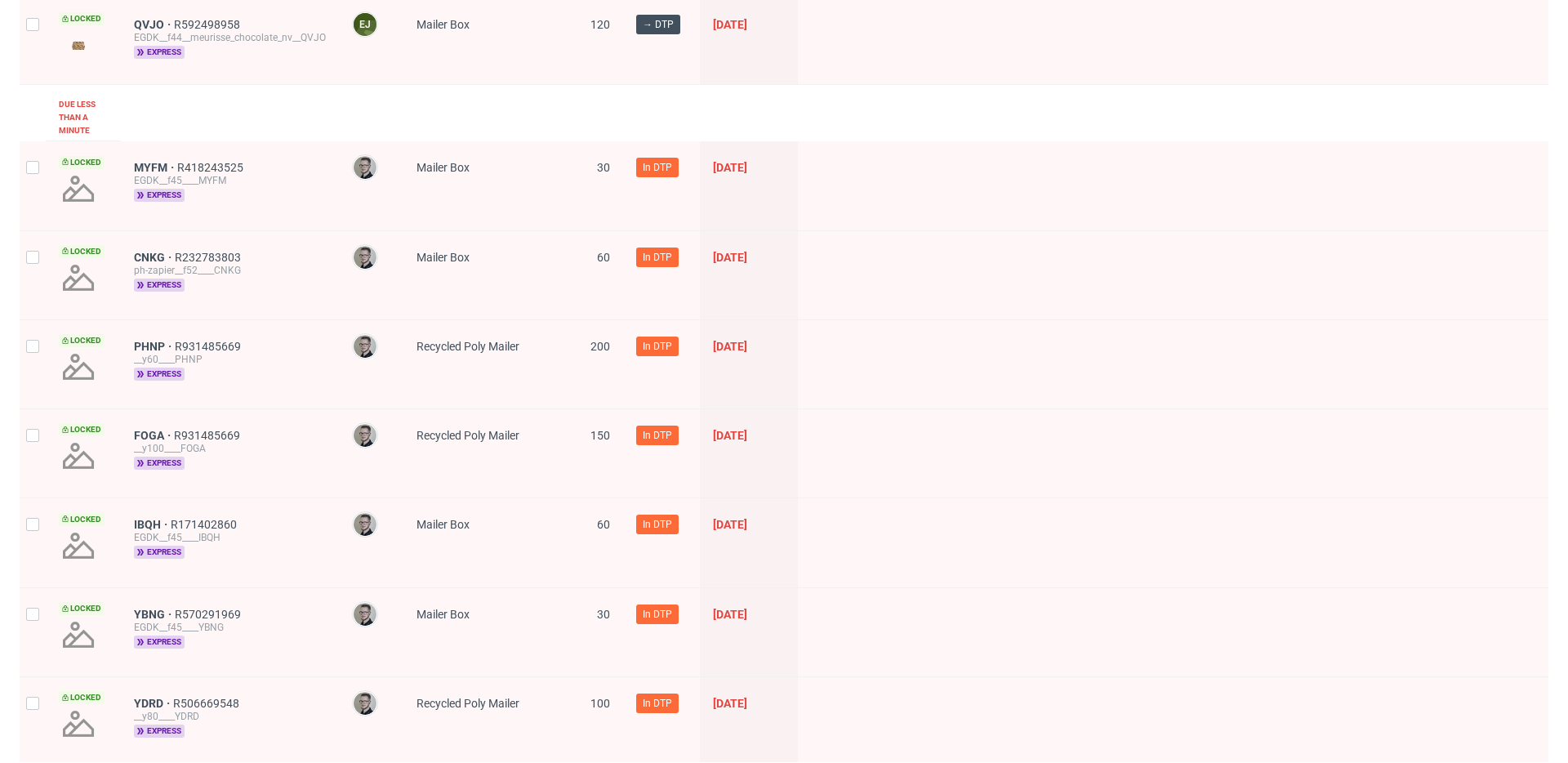
scroll to position [0, 0]
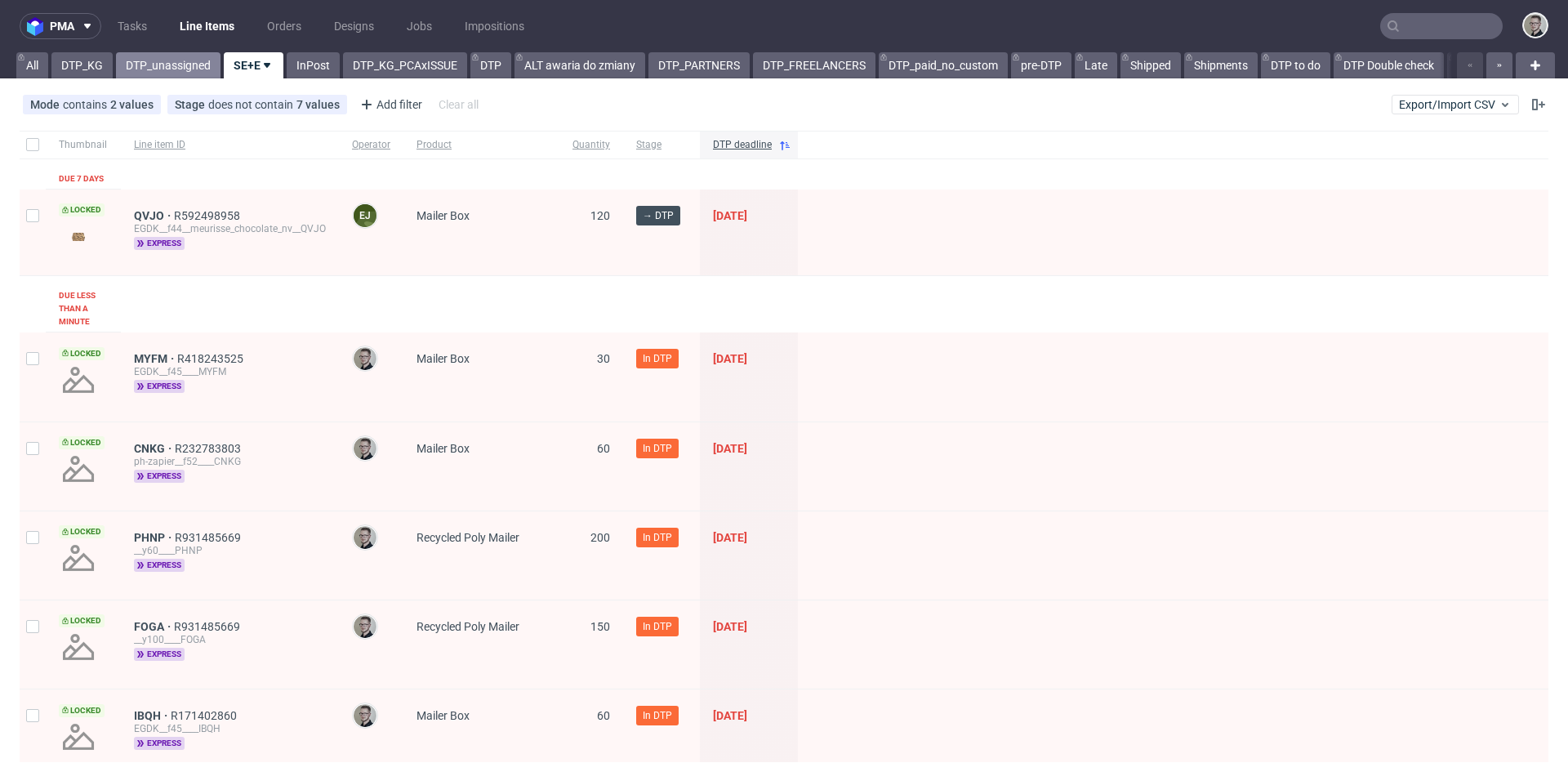
click at [153, 62] on link "DTP_unassigned" at bounding box center [168, 65] width 104 height 27
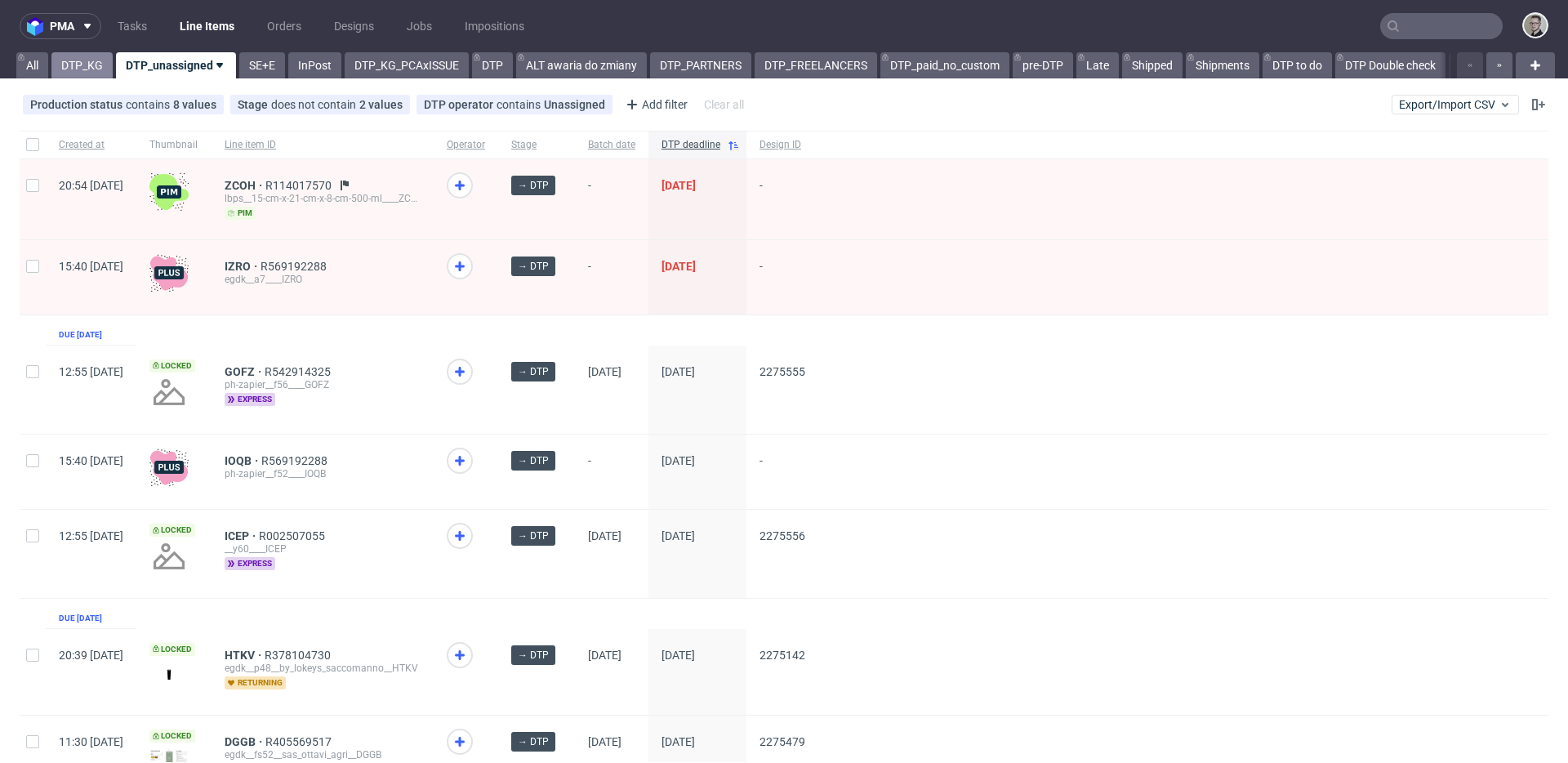
click at [83, 64] on link "DTP_KG" at bounding box center [82, 65] width 61 height 27
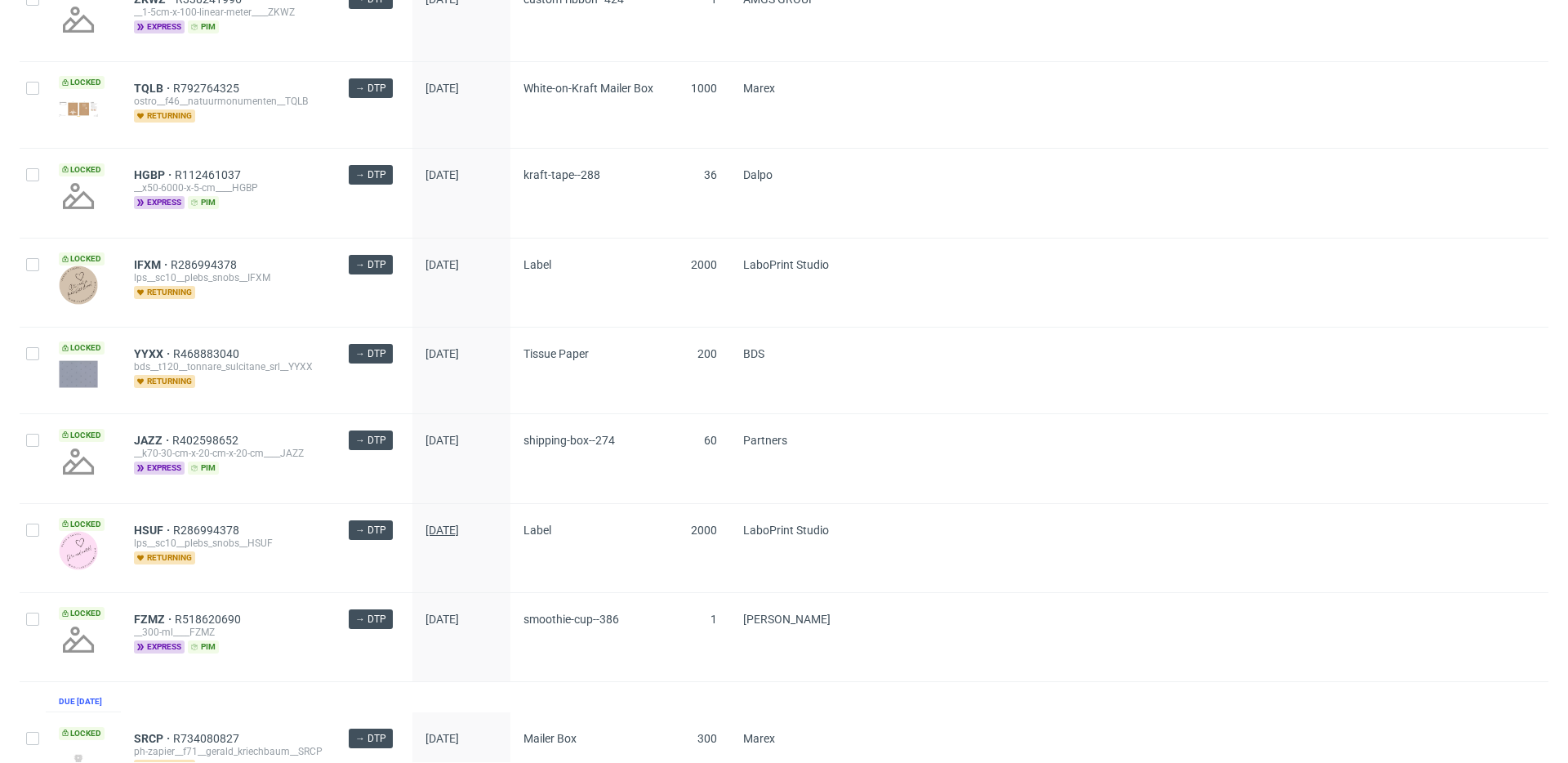
scroll to position [1535, 0]
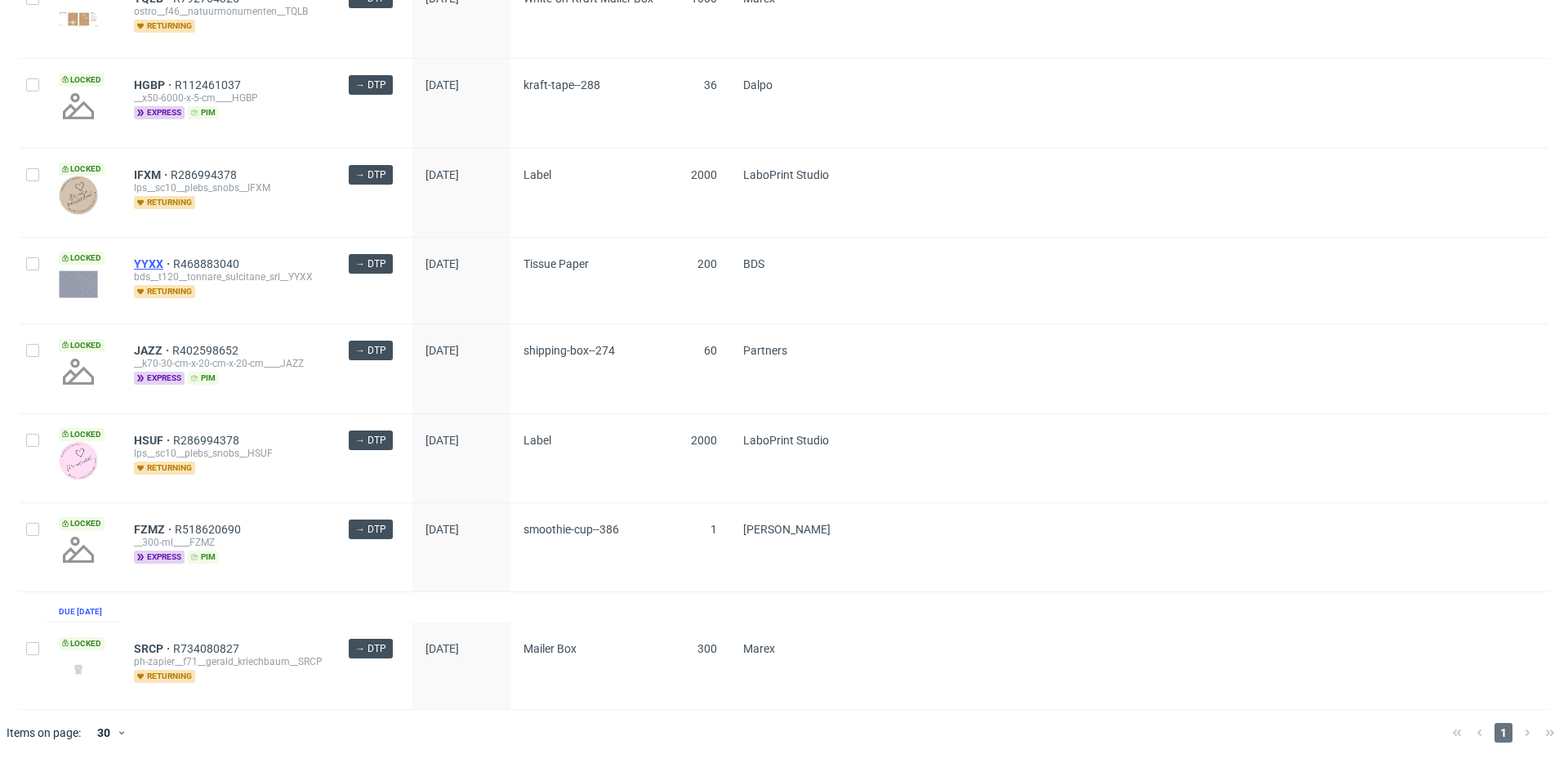
click at [142, 258] on span "YYXX" at bounding box center [153, 264] width 39 height 13
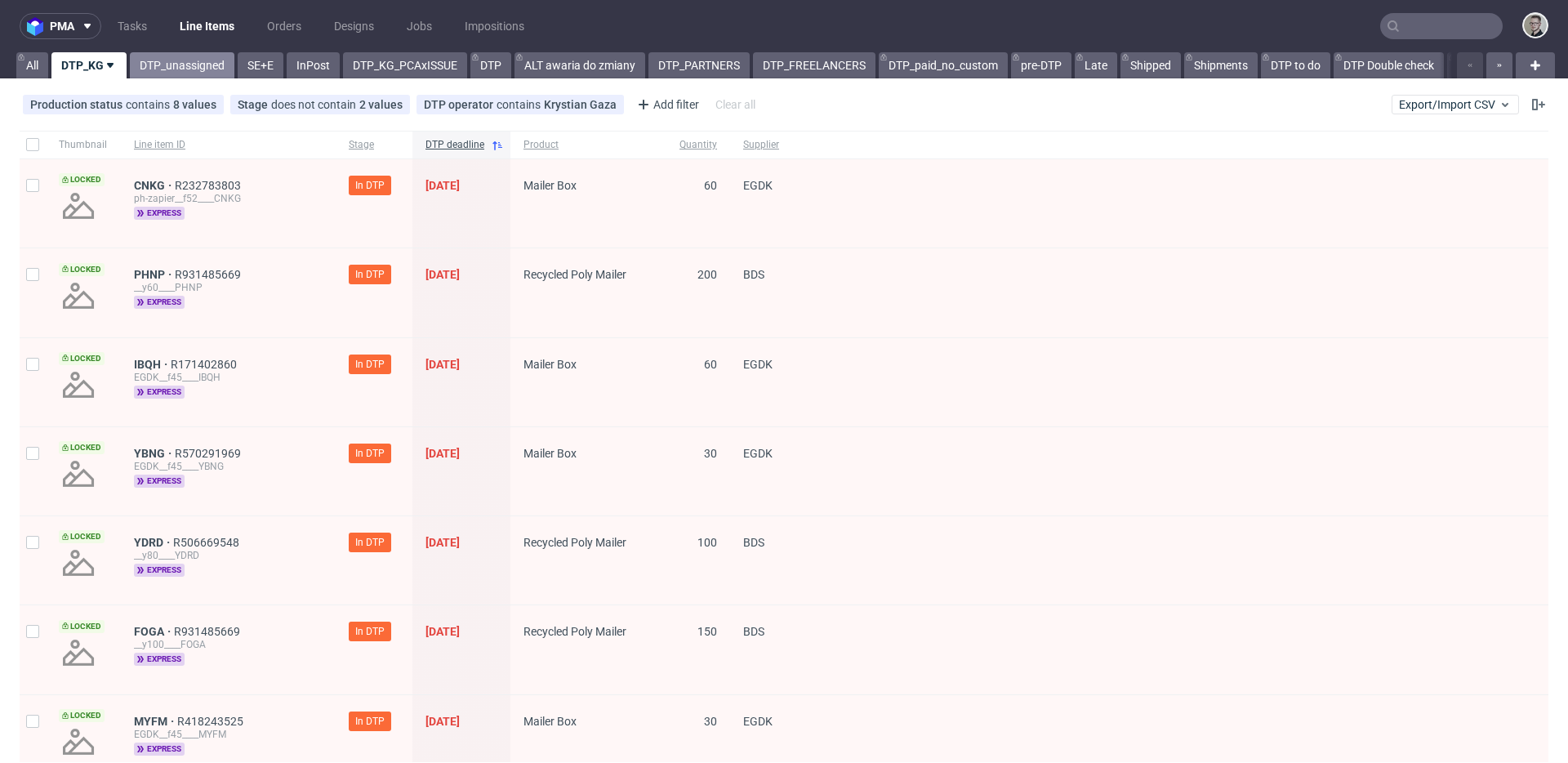
click at [180, 65] on link "DTP_unassigned" at bounding box center [182, 65] width 104 height 27
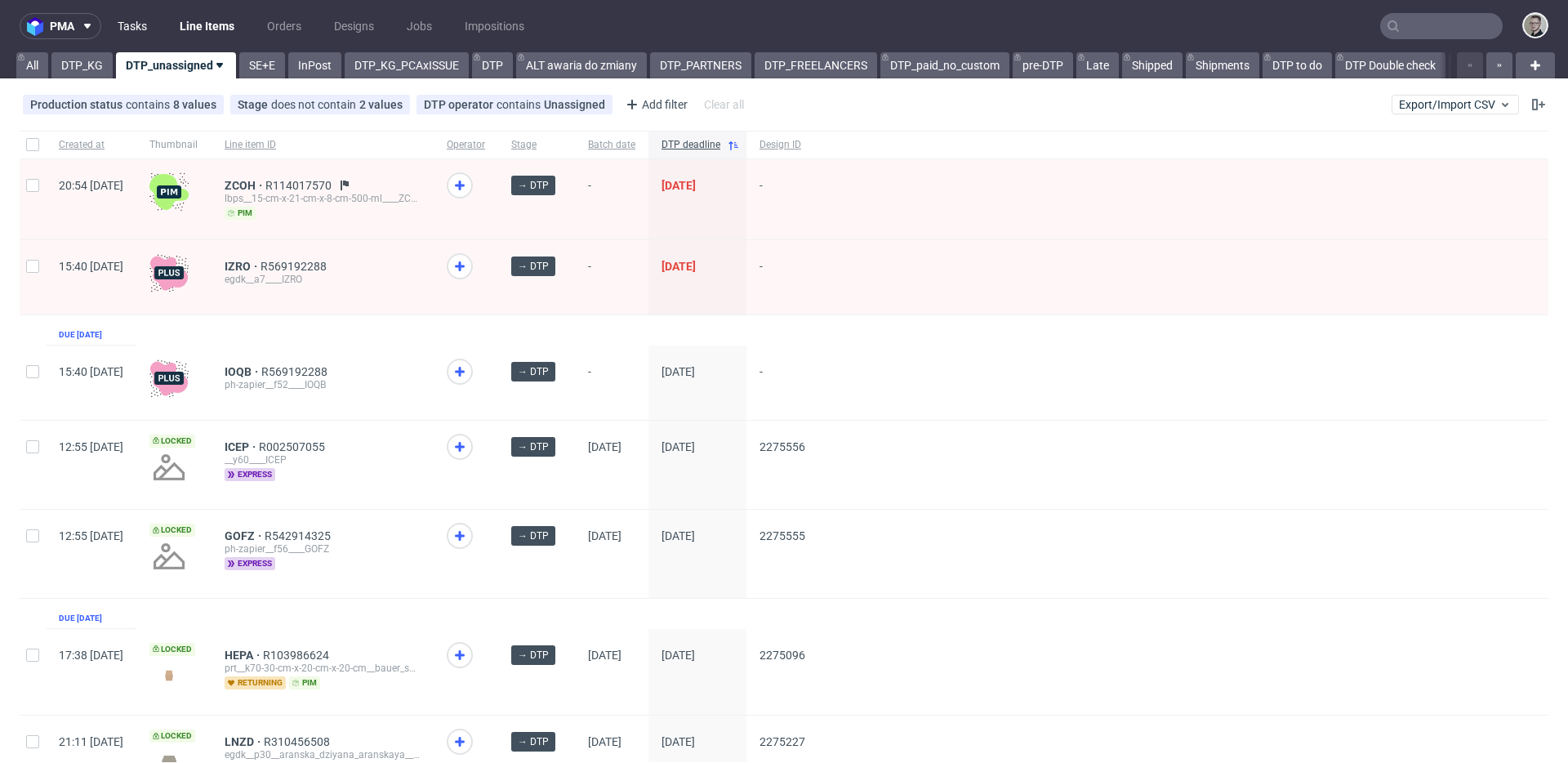
click at [139, 29] on link "Tasks" at bounding box center [133, 26] width 49 height 27
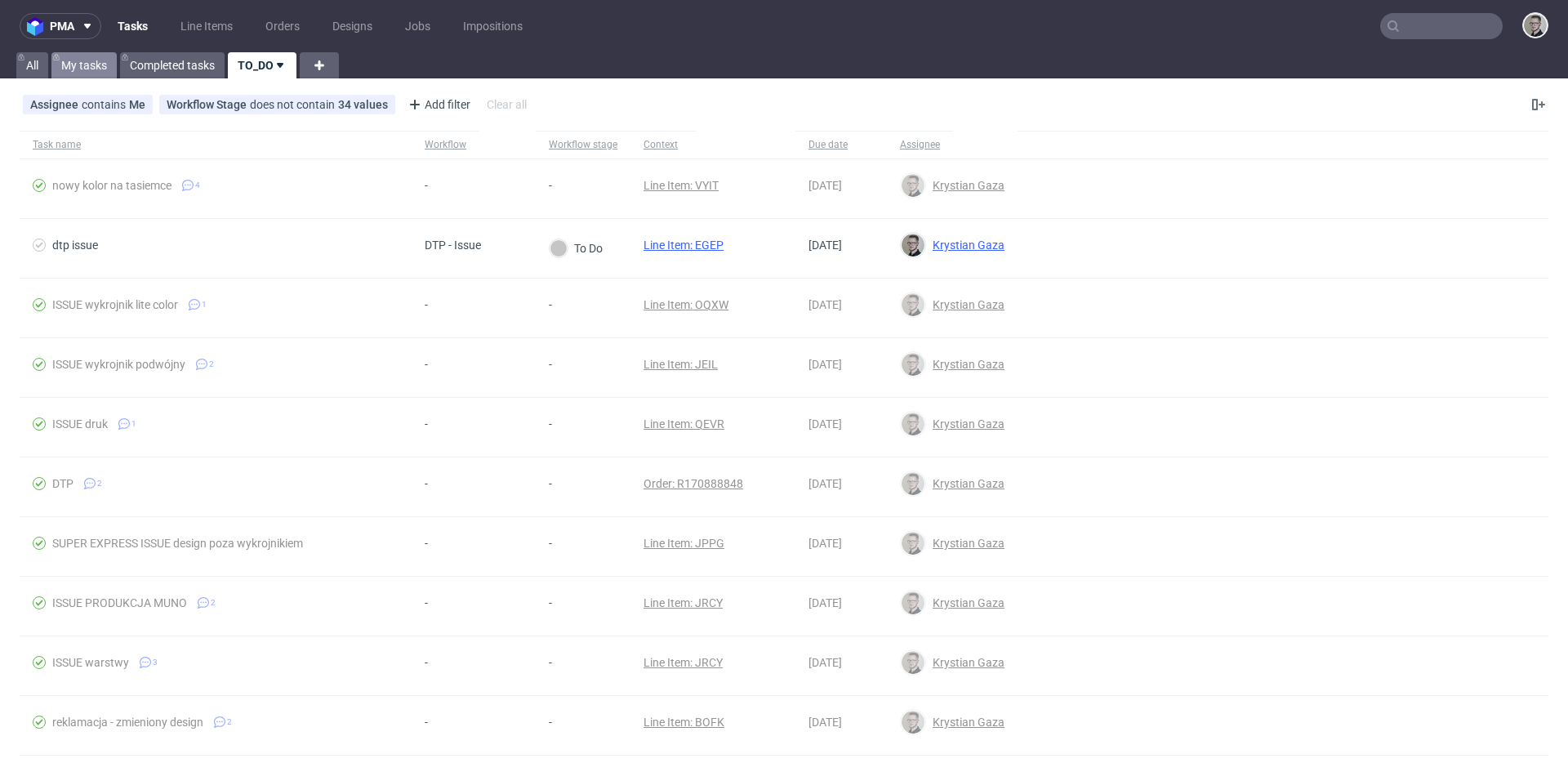
click at [76, 60] on link "My tasks" at bounding box center [84, 65] width 65 height 27
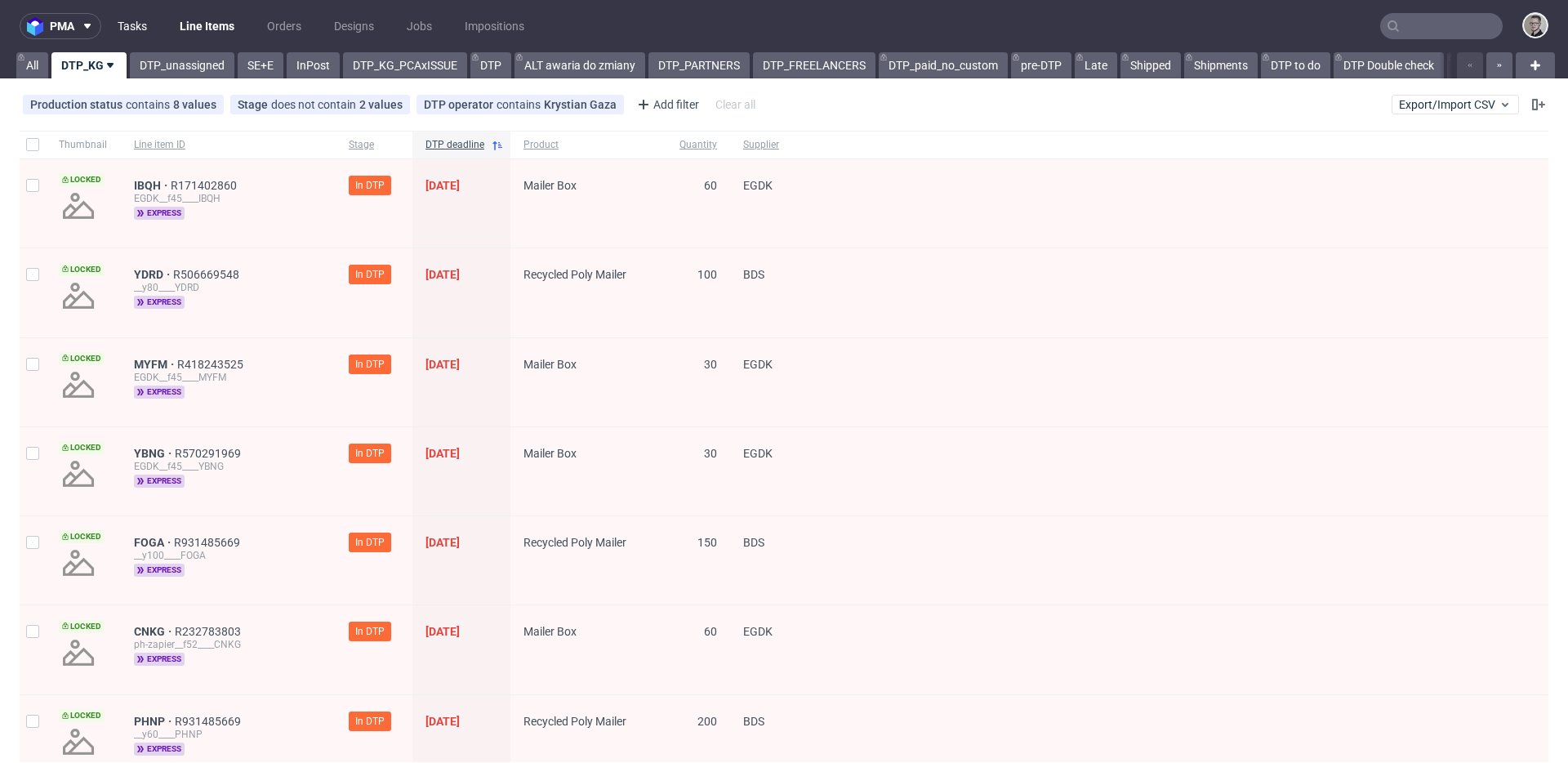
click at [112, 22] on link "Tasks" at bounding box center [133, 26] width 49 height 27
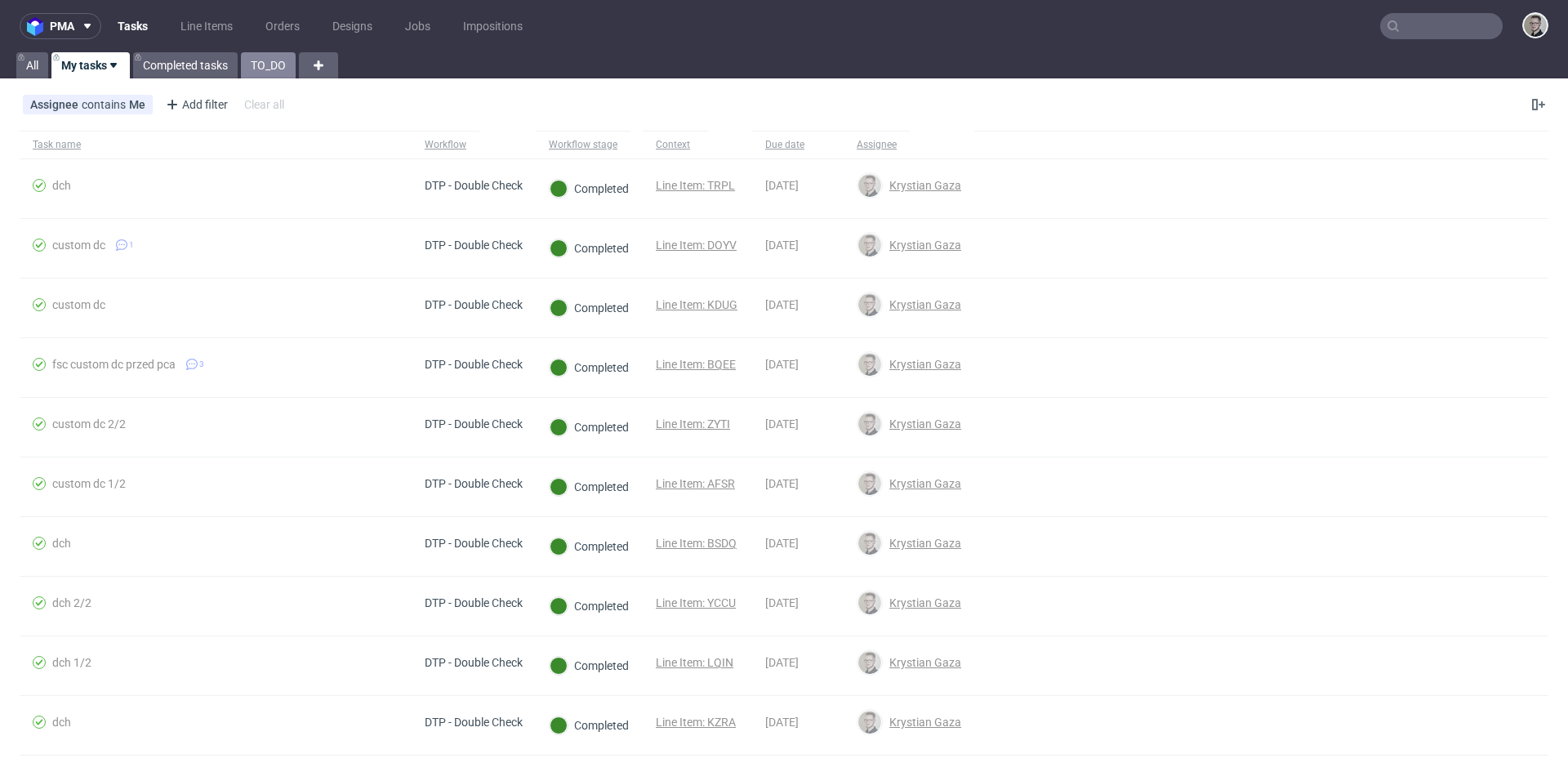
click at [255, 58] on link "TO_DO" at bounding box center [268, 65] width 55 height 27
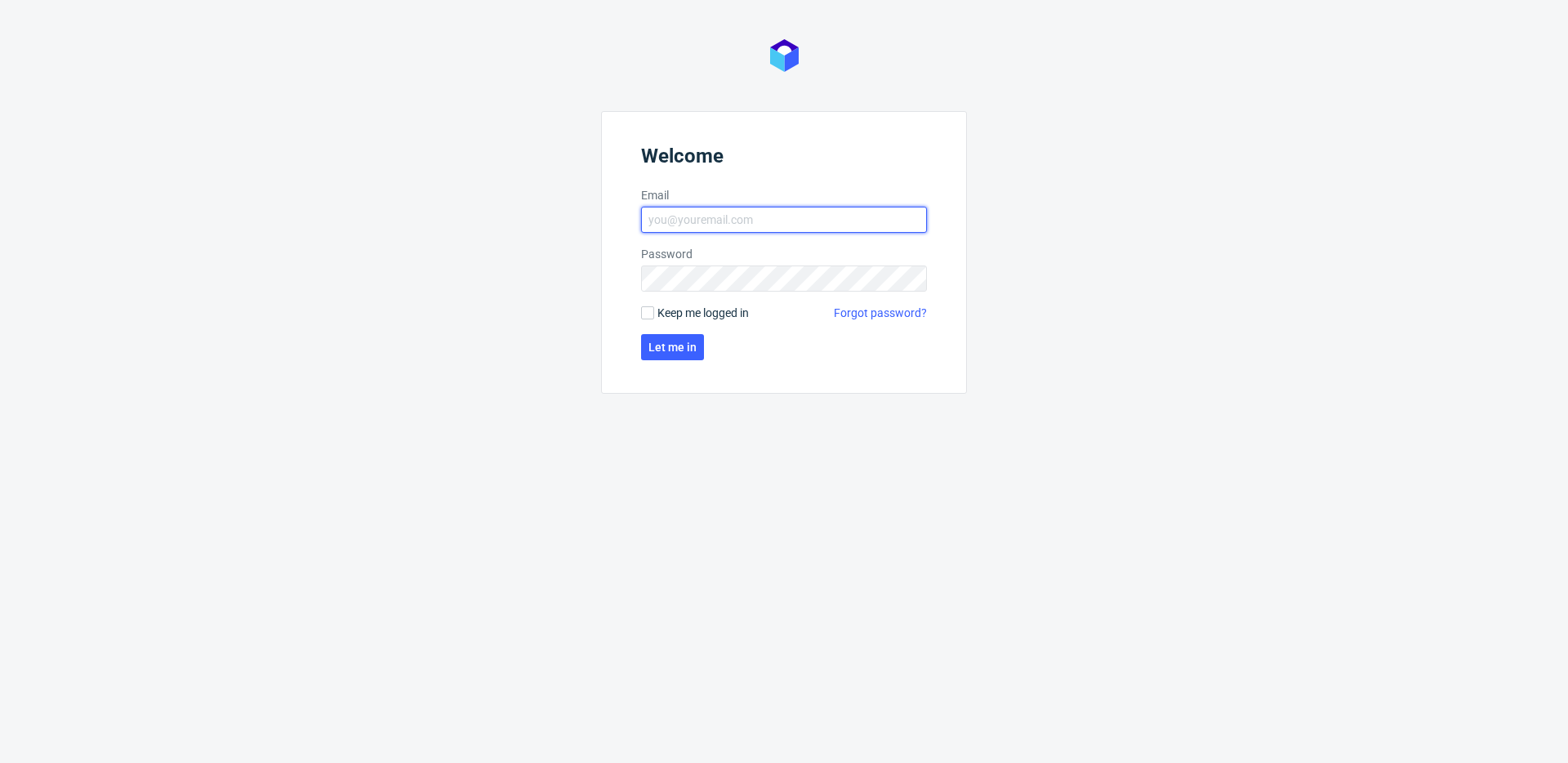
type input "[EMAIL_ADDRESS][DOMAIN_NAME]"
click at [701, 301] on form "Welcome Email [EMAIL_ADDRESS][DOMAIN_NAME] Password Keep me logged in Forgot pa…" at bounding box center [784, 252] width 366 height 282
click at [702, 307] on span "Keep me logged in" at bounding box center [703, 313] width 91 height 17
click at [654, 307] on input "Keep me logged in" at bounding box center [647, 312] width 13 height 13
checkbox input "true"
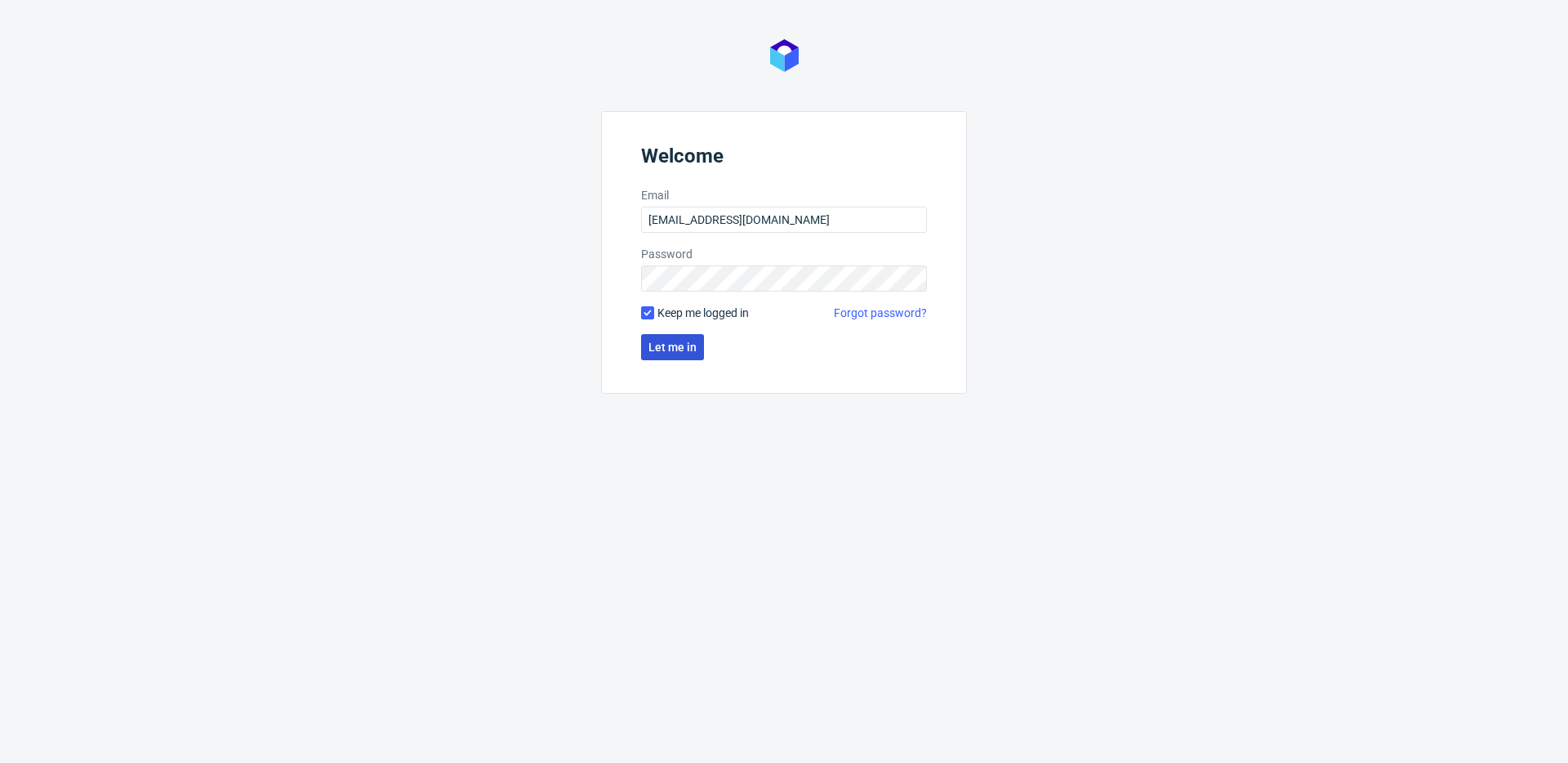
click at [669, 344] on span "Let me in" at bounding box center [671, 347] width 48 height 12
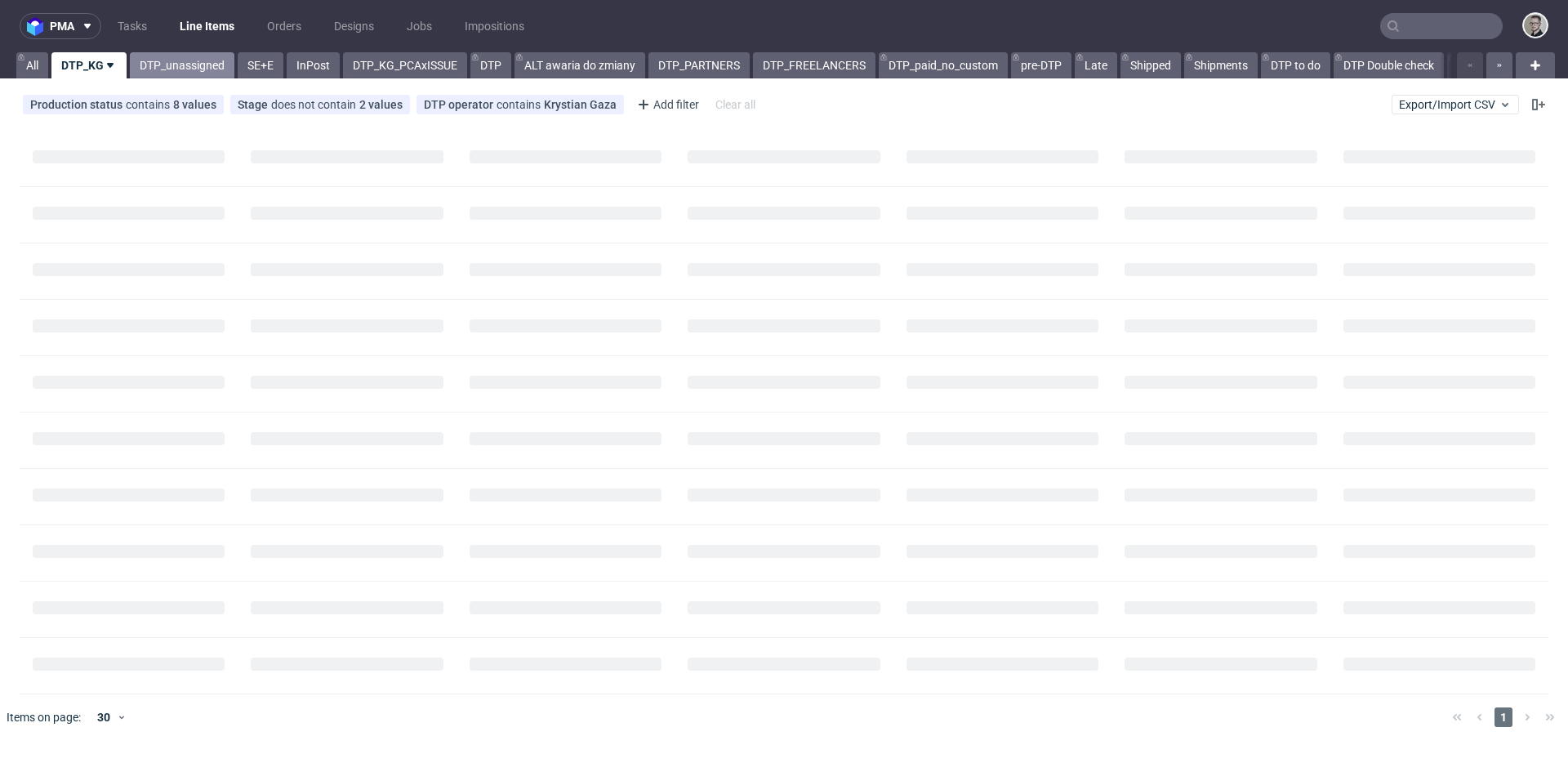
click at [177, 69] on link "DTP_unassigned" at bounding box center [182, 65] width 104 height 27
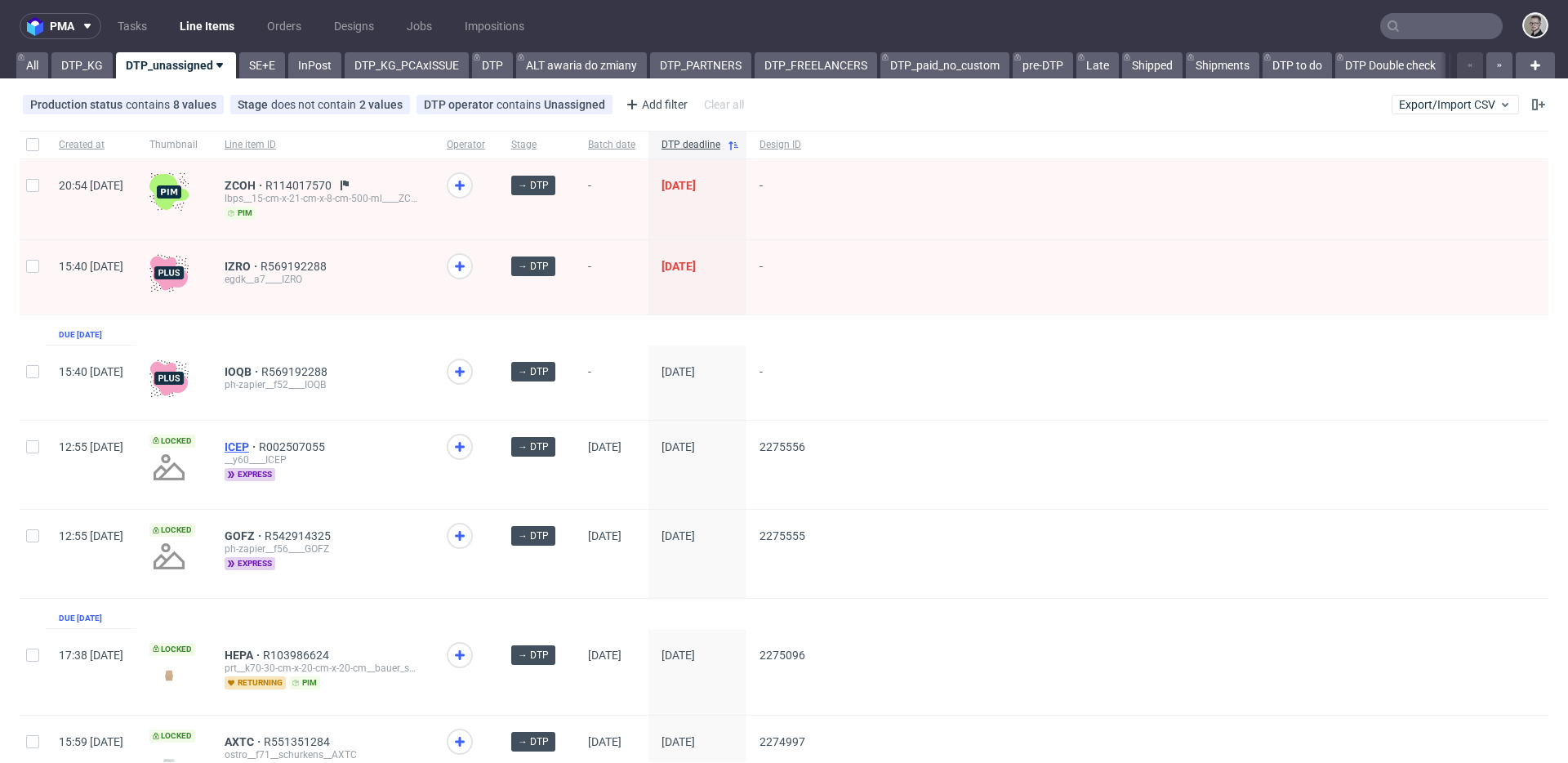
click at [259, 440] on span "ICEP" at bounding box center [241, 446] width 34 height 13
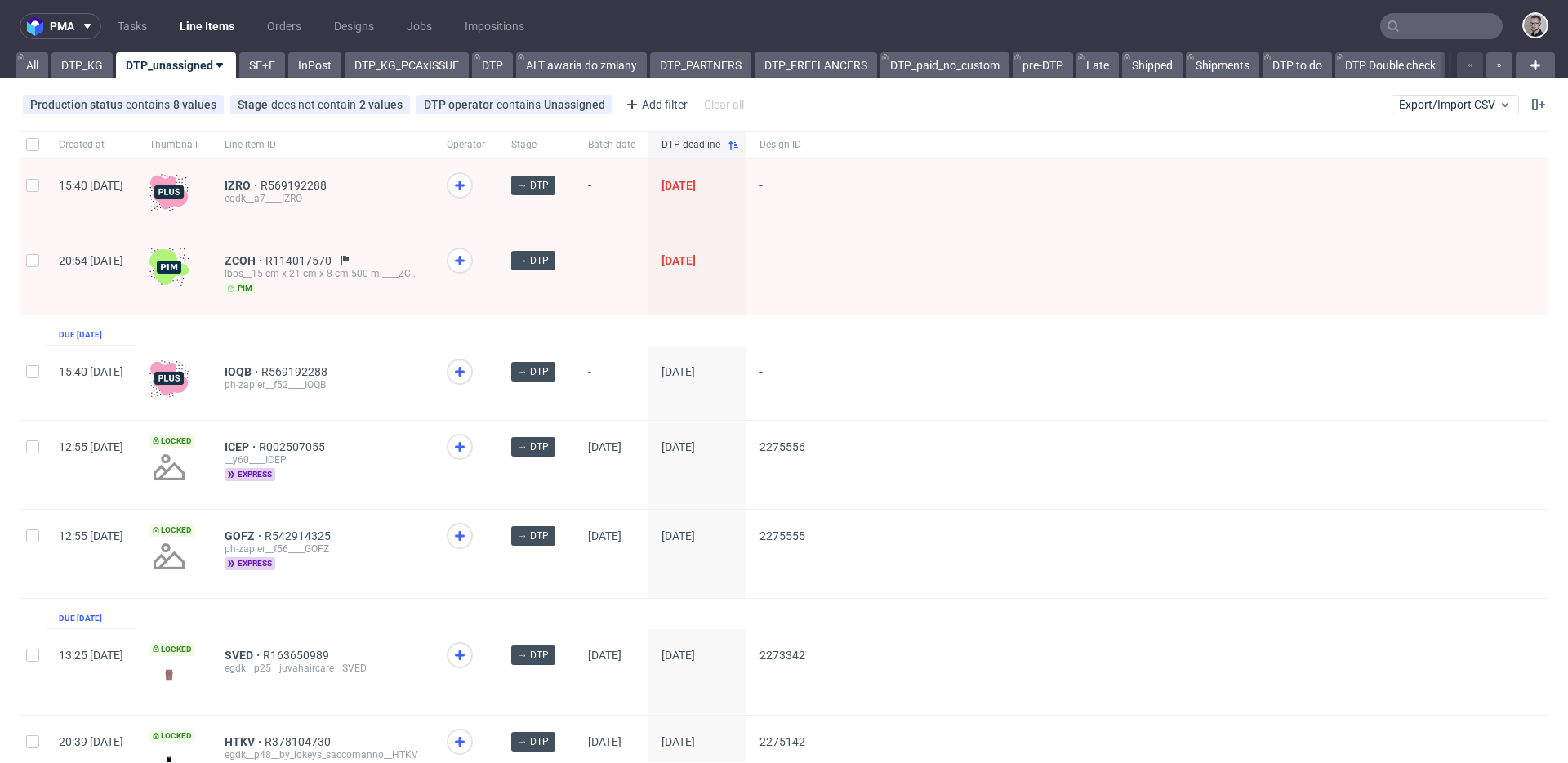
click at [285, 543] on div "ph-zapier__f56____GOFZ" at bounding box center [321, 548] width 196 height 13
click at [264, 537] on span "GOFZ" at bounding box center [244, 535] width 40 height 13
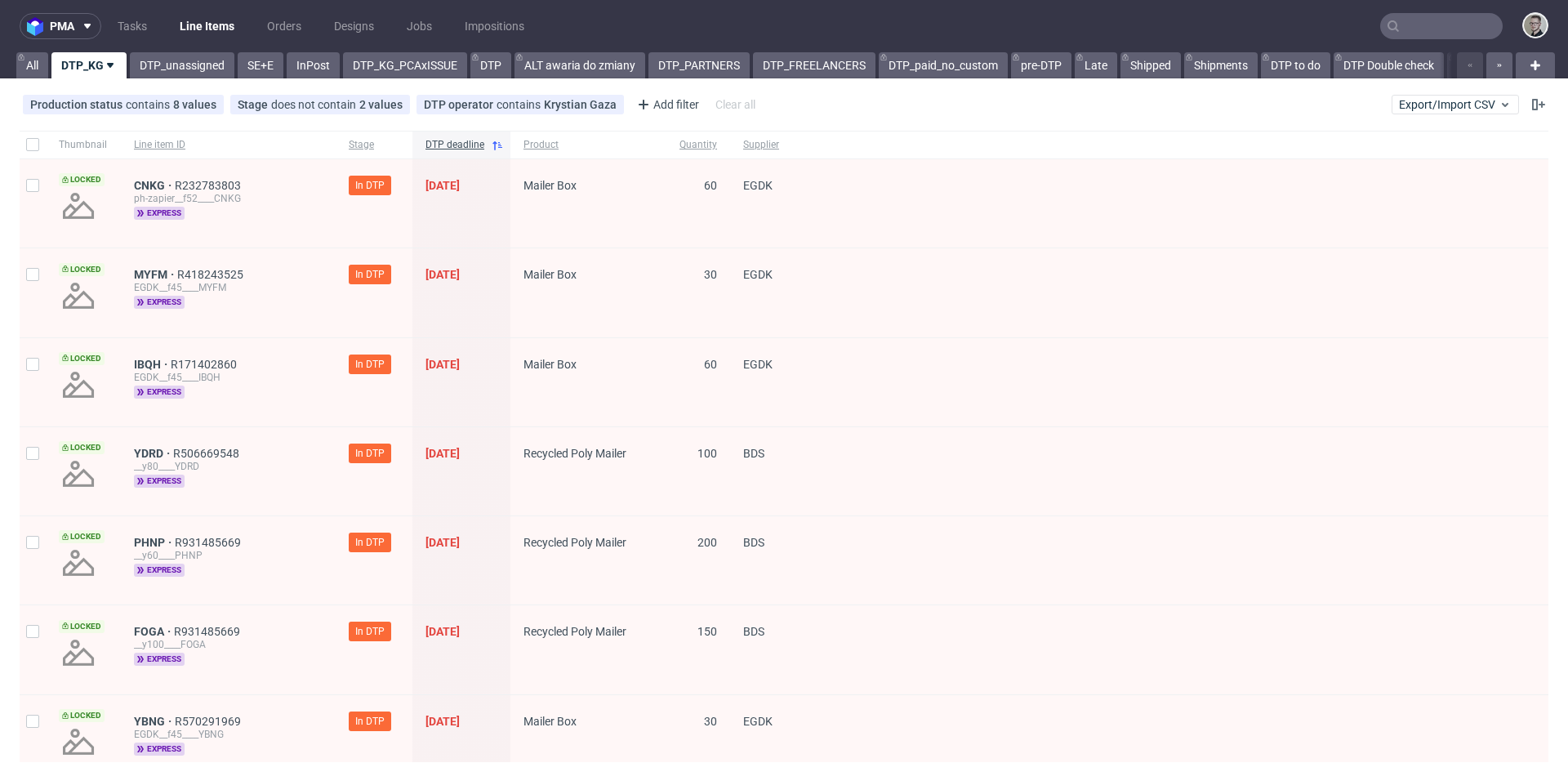
click at [161, 84] on div "pma Tasks Line Items Orders Designs Jobs Impositions All DTP_KG DTP_unassigned …" at bounding box center [784, 382] width 1568 height 763
click at [166, 61] on link "DTP_unassigned" at bounding box center [182, 65] width 104 height 27
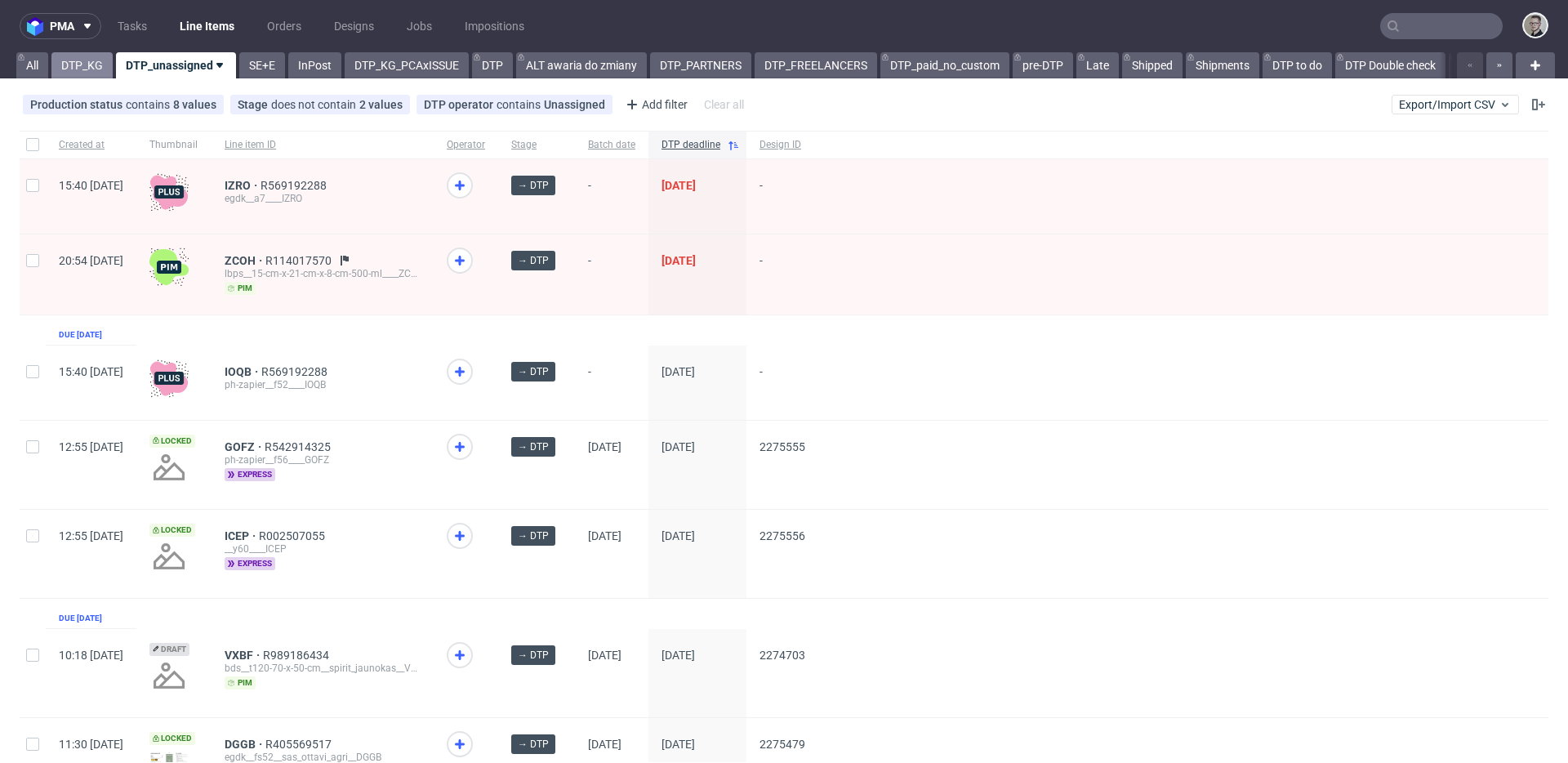
click at [96, 64] on link "DTP_KG" at bounding box center [82, 65] width 61 height 27
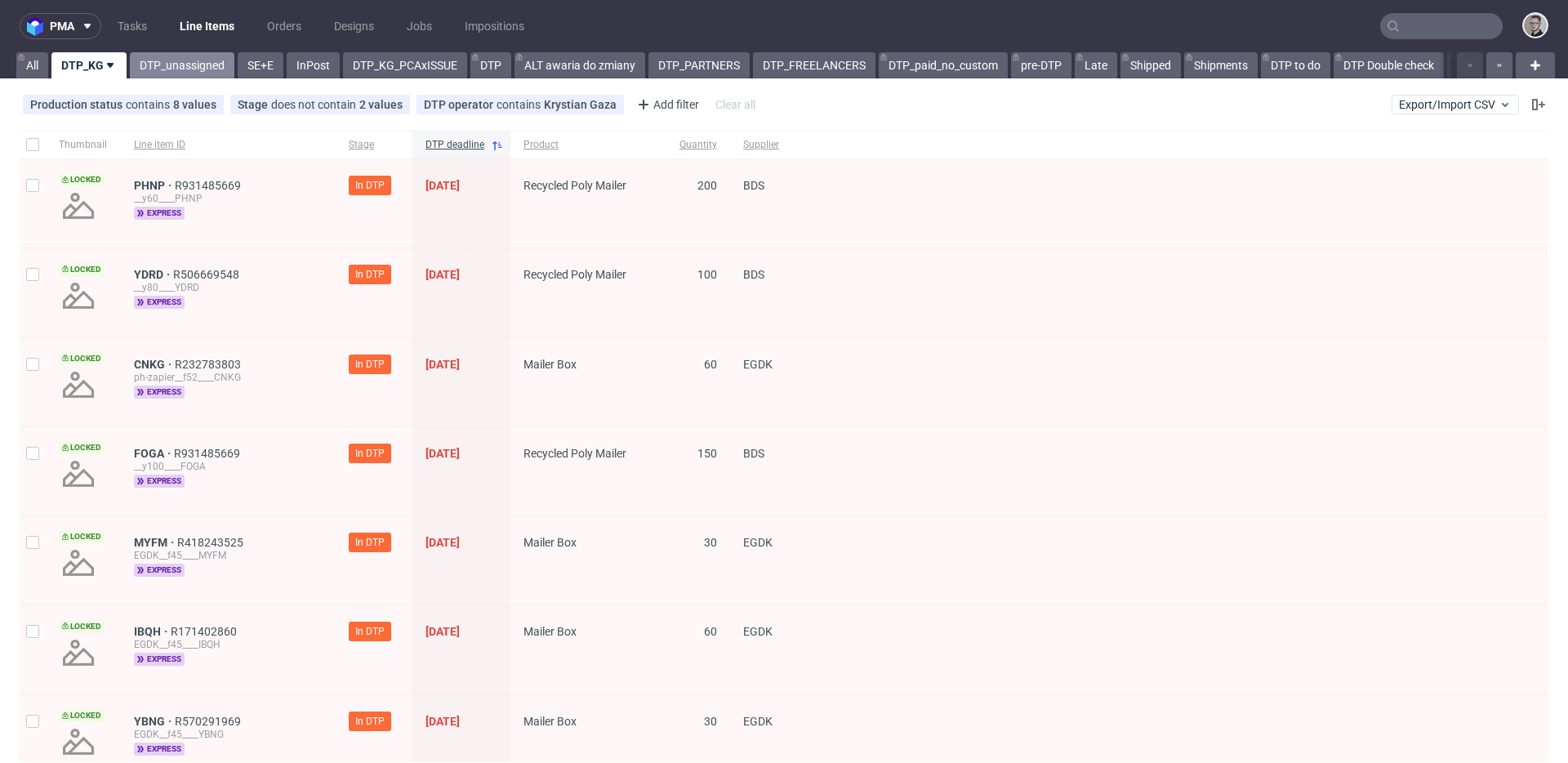
click at [162, 70] on link "DTP_unassigned" at bounding box center [182, 65] width 104 height 27
